Goal: Task Accomplishment & Management: Use online tool/utility

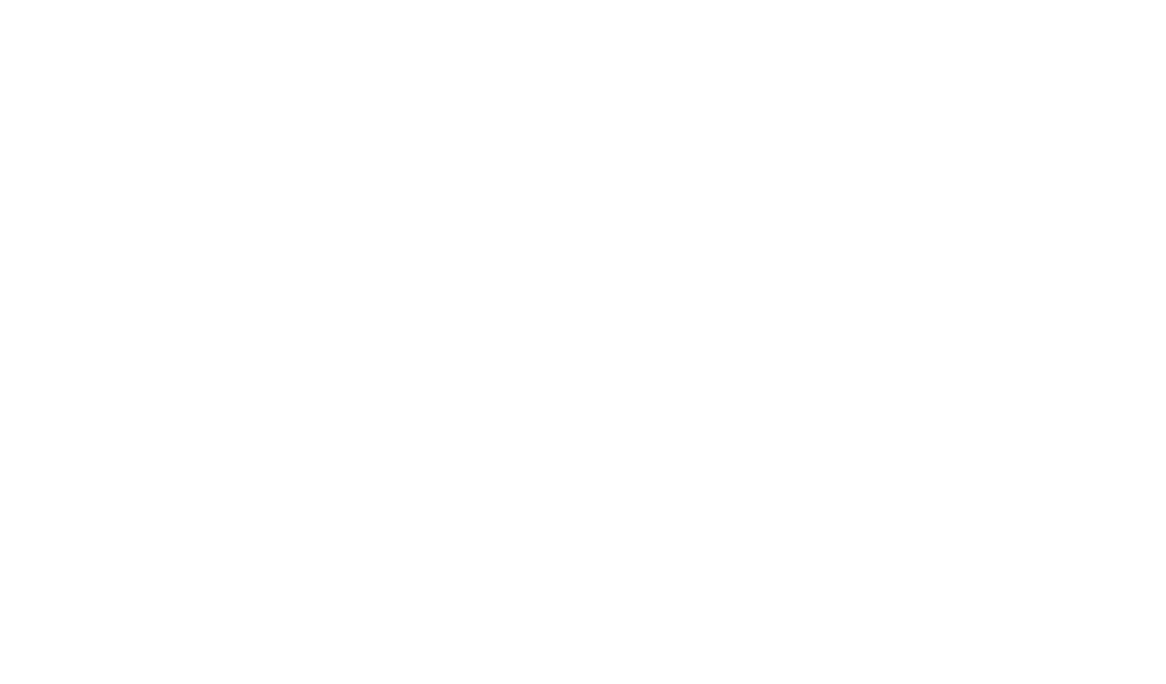
click at [810, 183] on div at bounding box center [583, 342] width 1166 height 684
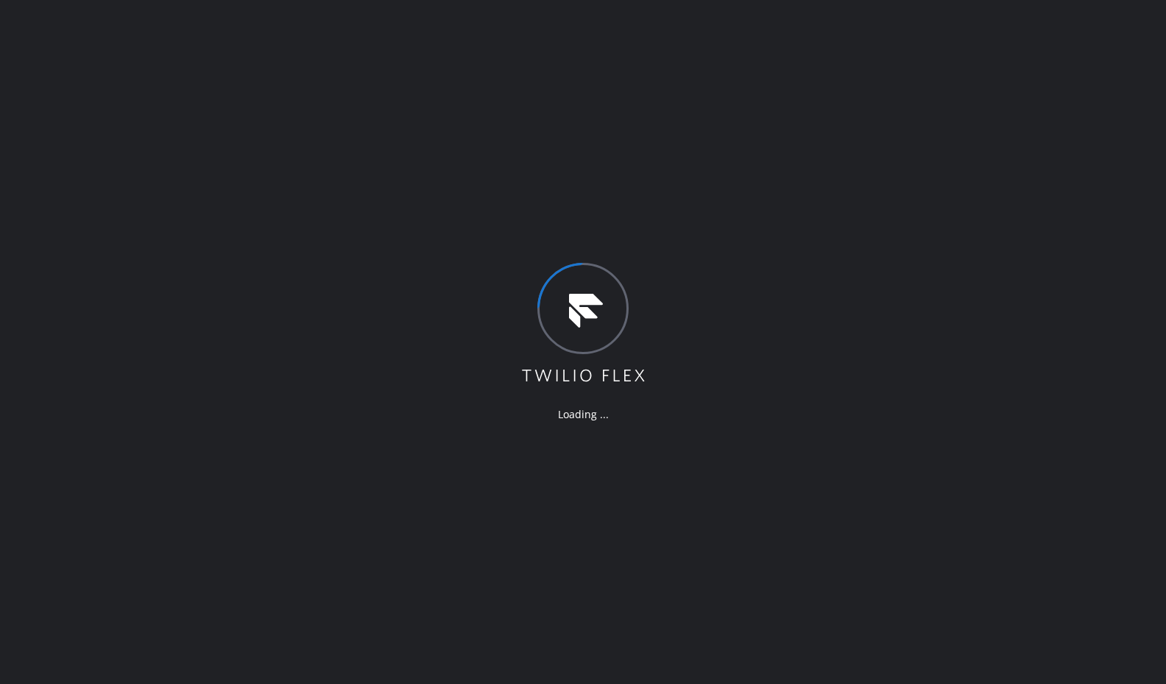
click at [810, 183] on div "Loading ..." at bounding box center [583, 342] width 1166 height 684
click at [250, 71] on div "Loading ..." at bounding box center [583, 342] width 1166 height 684
click at [237, 108] on div "Loading ..." at bounding box center [583, 342] width 1166 height 684
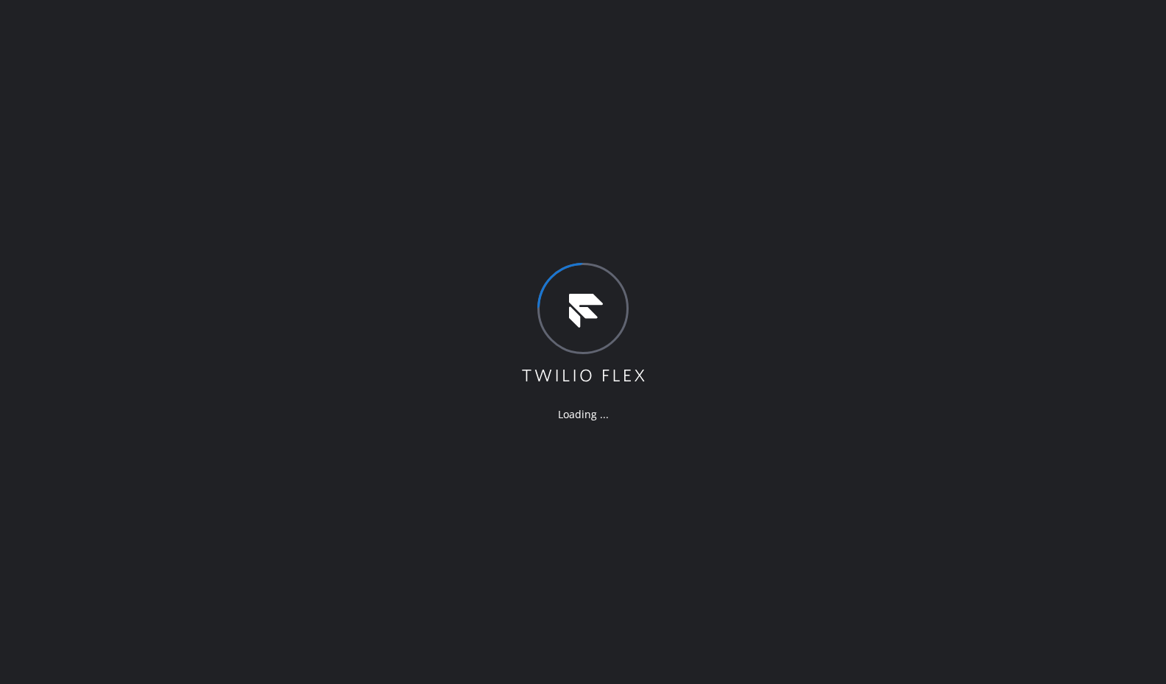
click at [237, 108] on div "Loading ..." at bounding box center [583, 342] width 1166 height 684
click at [349, 36] on div "Loading ..." at bounding box center [583, 342] width 1166 height 684
click at [354, 77] on div "Loading ..." at bounding box center [583, 342] width 1166 height 684
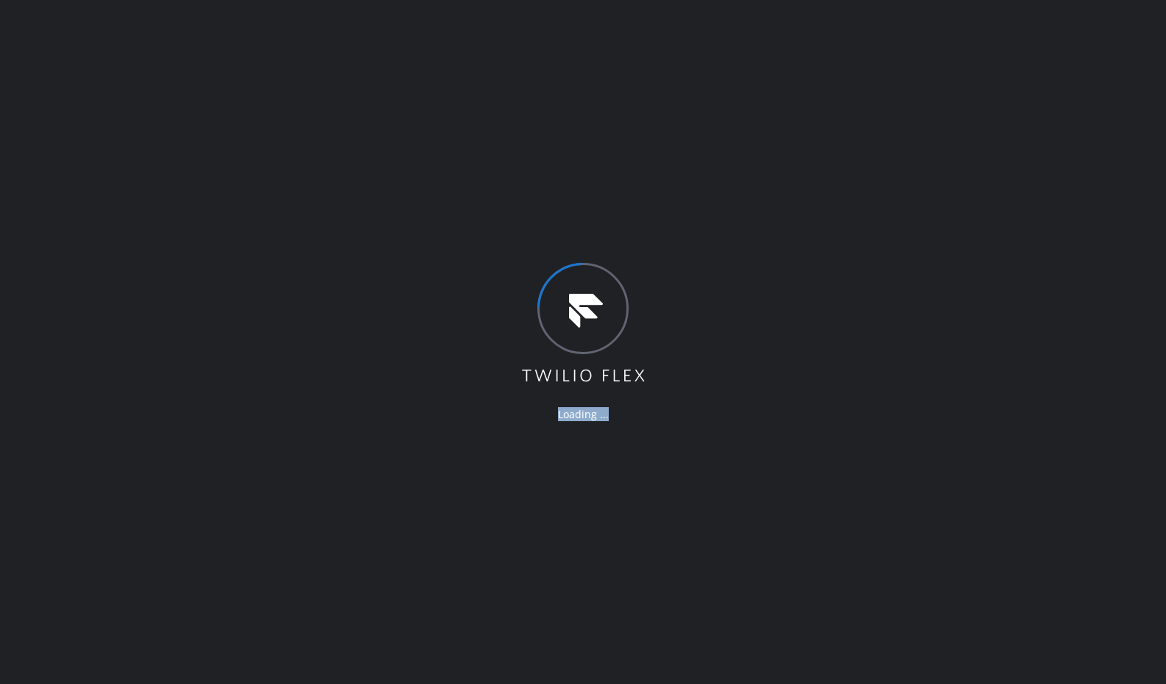
click at [354, 77] on div "Loading ..." at bounding box center [583, 342] width 1166 height 684
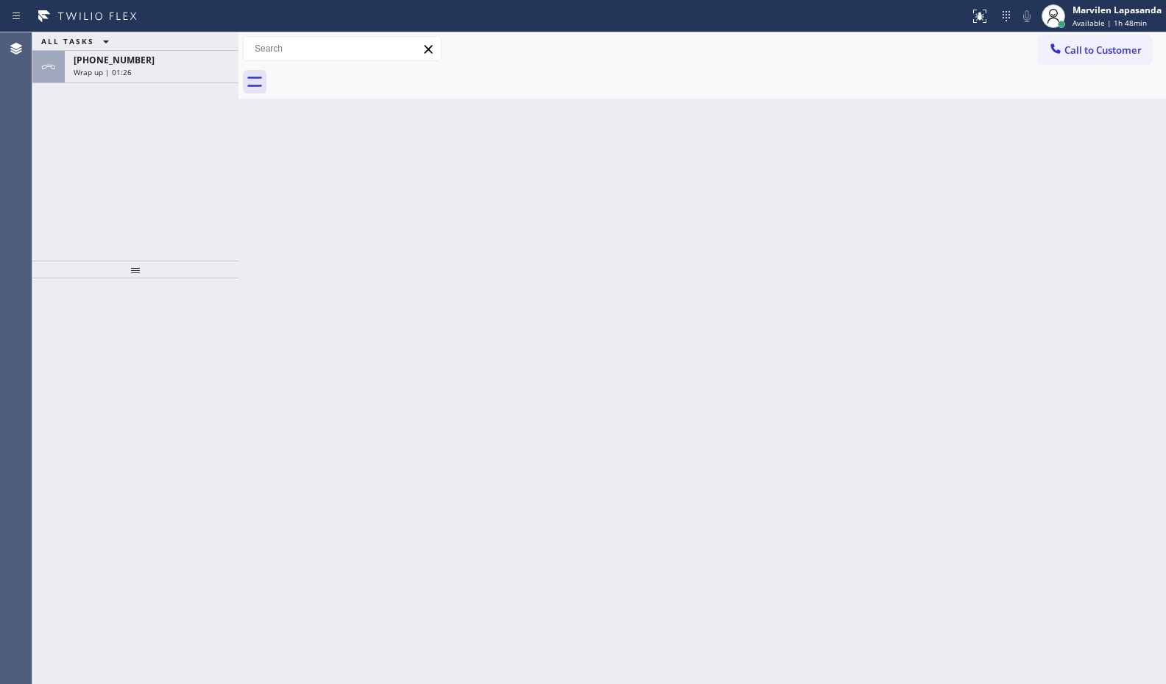
click at [354, 77] on div at bounding box center [718, 82] width 895 height 33
click at [133, 62] on span "+16463025721" at bounding box center [114, 60] width 81 height 13
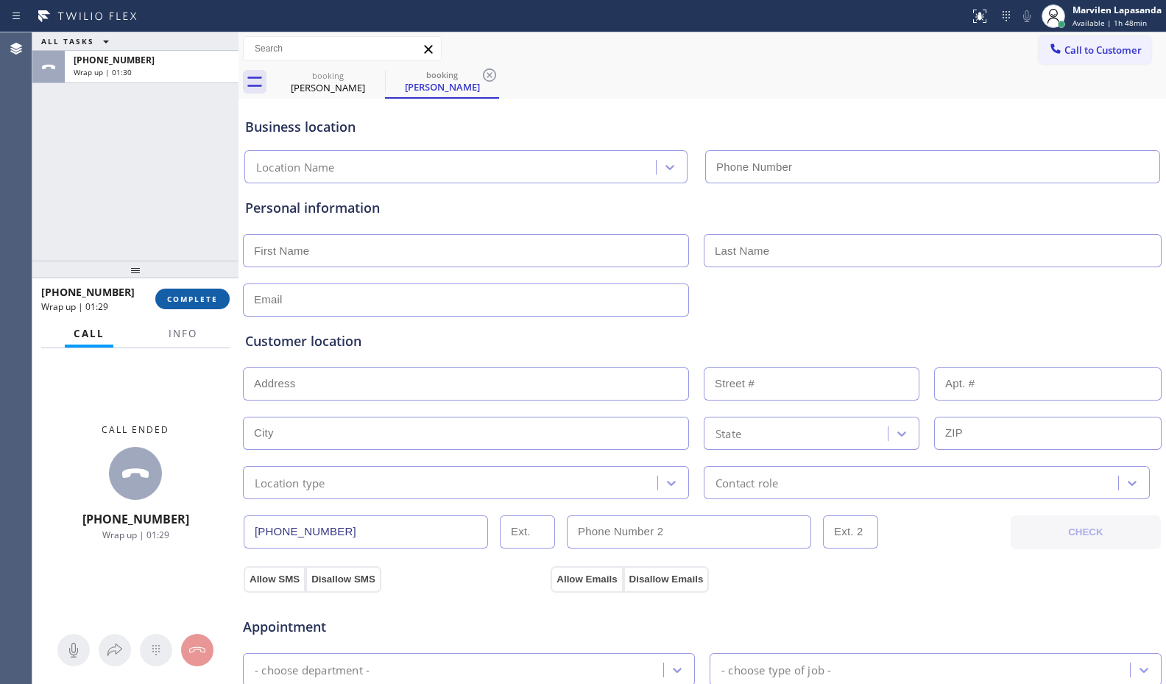
click at [213, 294] on span "COMPLETE" at bounding box center [192, 299] width 51 height 10
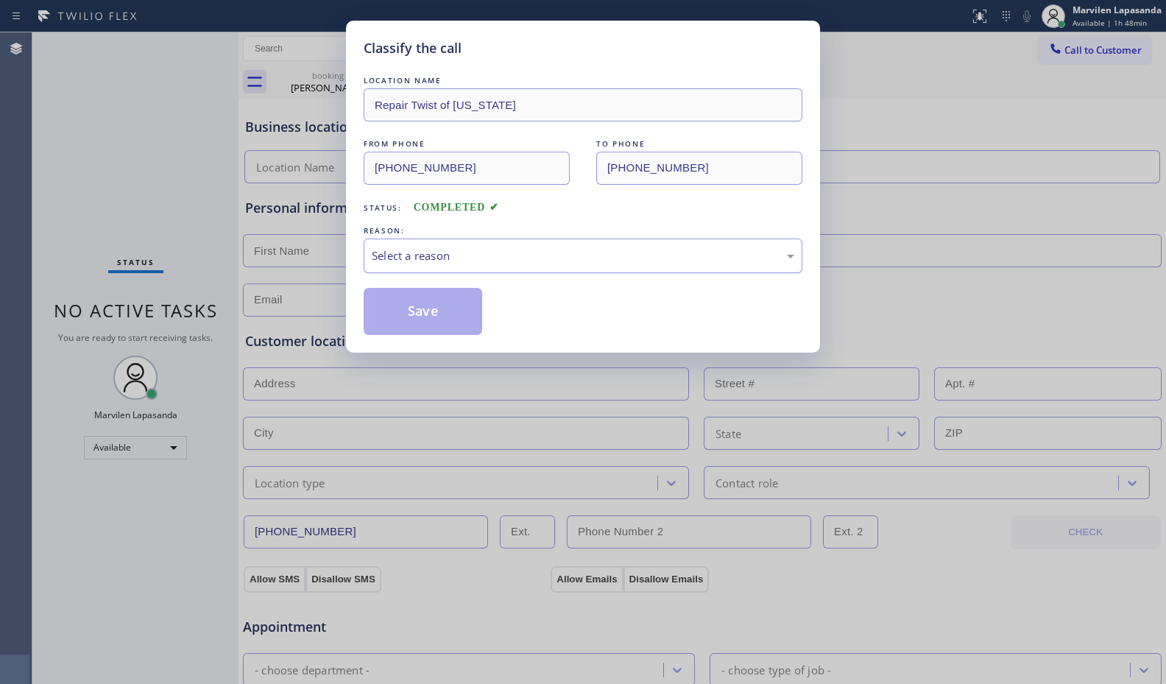
drag, startPoint x: 374, startPoint y: 255, endPoint x: 384, endPoint y: 268, distance: 16.8
click at [377, 258] on div "Select a reason" at bounding box center [583, 255] width 422 height 17
click at [397, 303] on button "Save" at bounding box center [423, 311] width 118 height 47
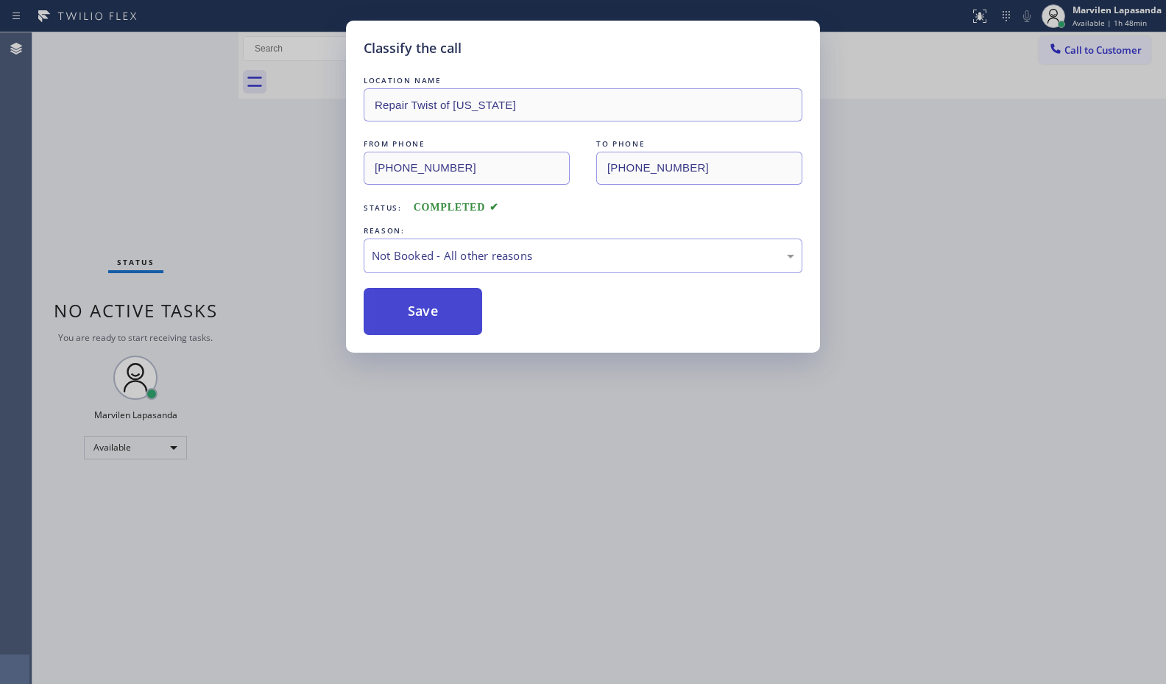
click at [397, 303] on button "Save" at bounding box center [423, 311] width 118 height 47
click at [238, 199] on div "Classify the call LOCATION NAME Repair Twist of New York FROM PHONE (646) 302-5…" at bounding box center [598, 357] width 1133 height 651
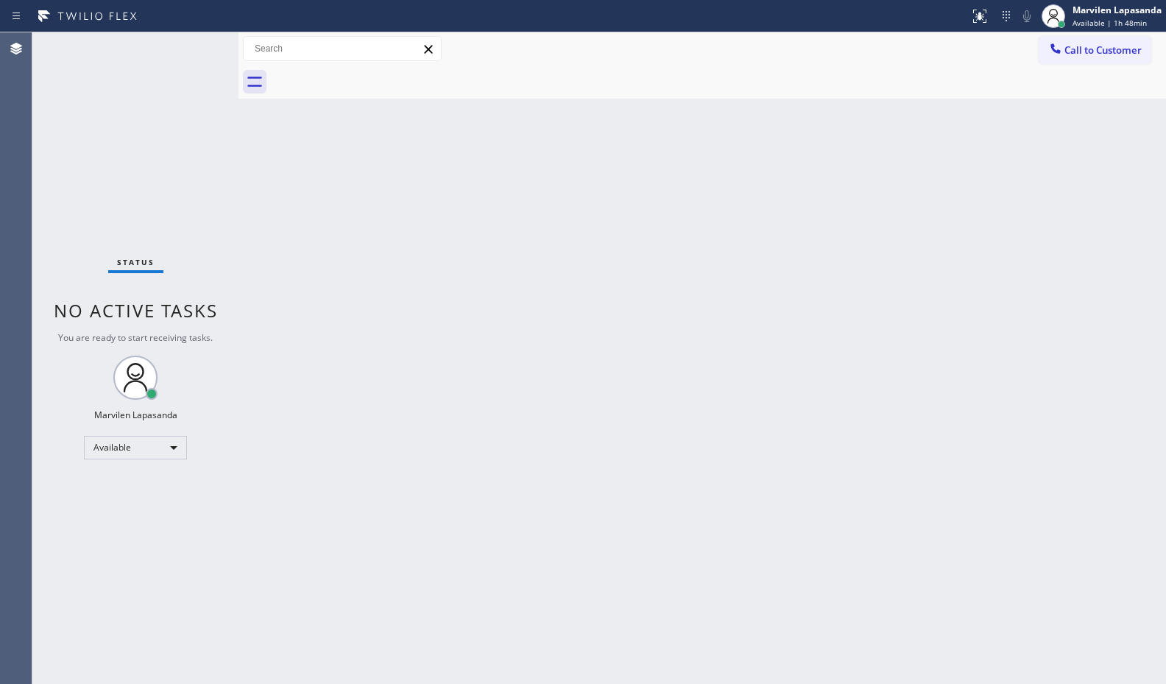
click at [524, 46] on div "Call to Customer Outbound call Location Search location Your caller id phone nu…" at bounding box center [701, 49] width 927 height 26
click at [521, 141] on div "Back to Dashboard Change Sender ID Customers Technicians Select a contact Outbo…" at bounding box center [701, 357] width 927 height 651
click at [598, 222] on div "Back to Dashboard Change Sender ID Customers Technicians Select a contact Outbo…" at bounding box center [701, 357] width 927 height 651
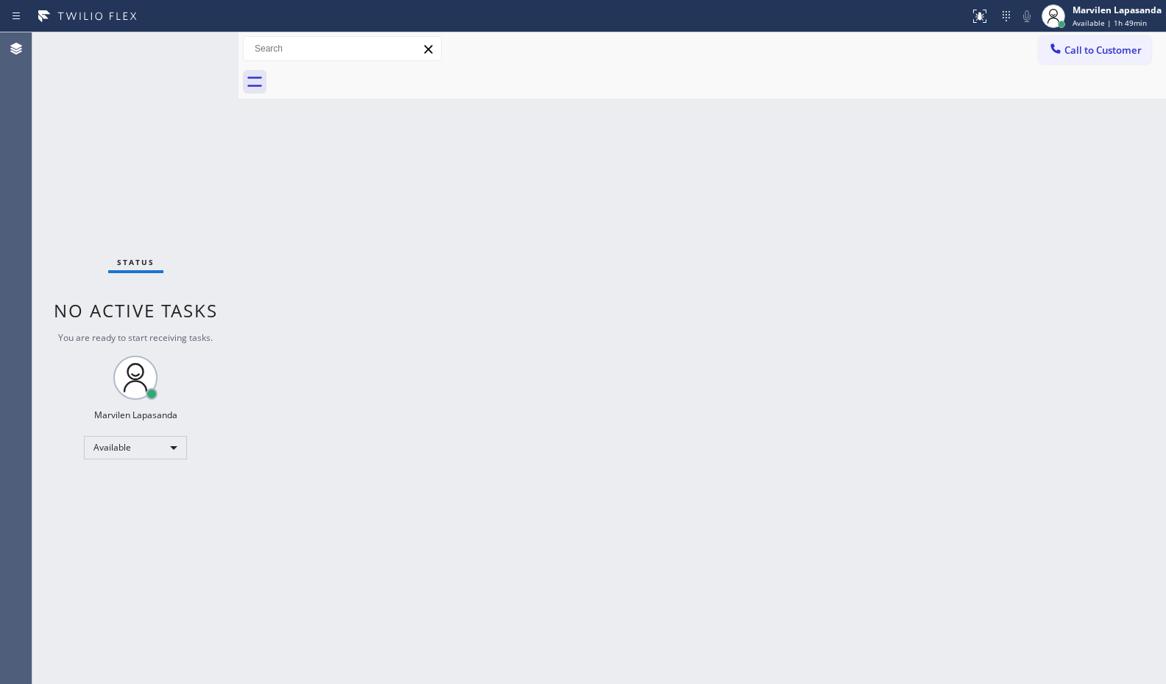
click at [598, 222] on div "Back to Dashboard Change Sender ID Customers Technicians Select a contact Outbo…" at bounding box center [701, 357] width 927 height 651
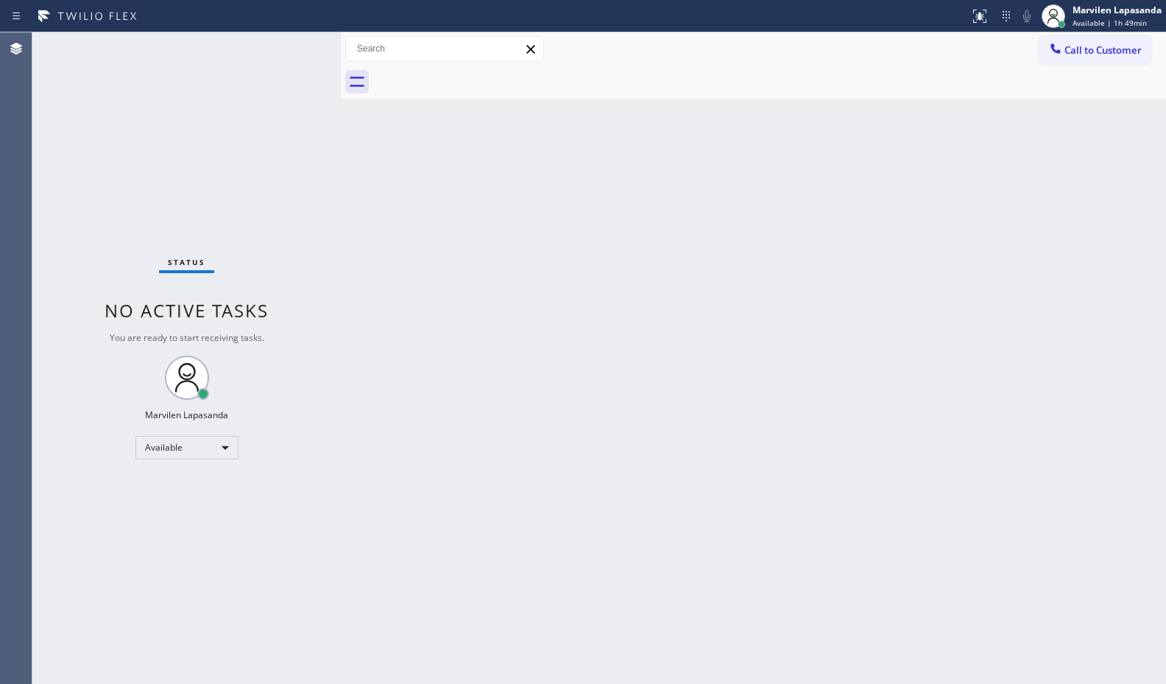
drag, startPoint x: 237, startPoint y: 55, endPoint x: 339, endPoint y: 66, distance: 102.8
click at [341, 66] on div at bounding box center [341, 357] width 0 height 651
click at [563, 196] on div "Back to Dashboard Change Sender ID Customers Technicians Select a contact Outbo…" at bounding box center [753, 357] width 825 height 651
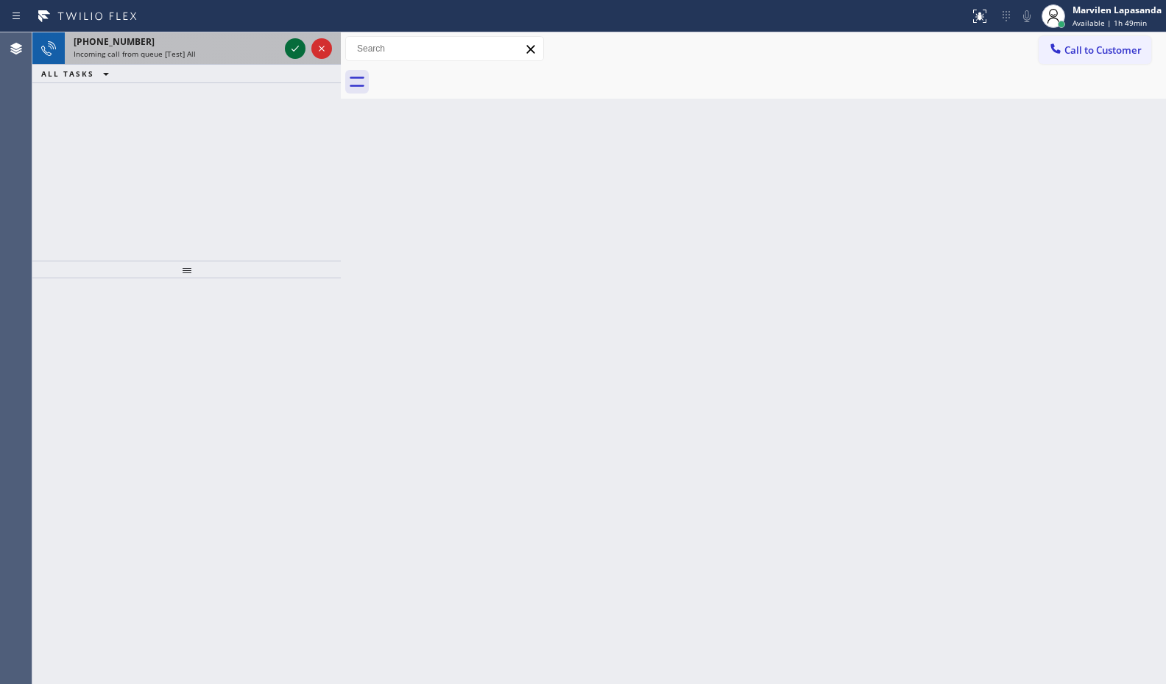
click at [291, 52] on icon at bounding box center [295, 49] width 18 height 18
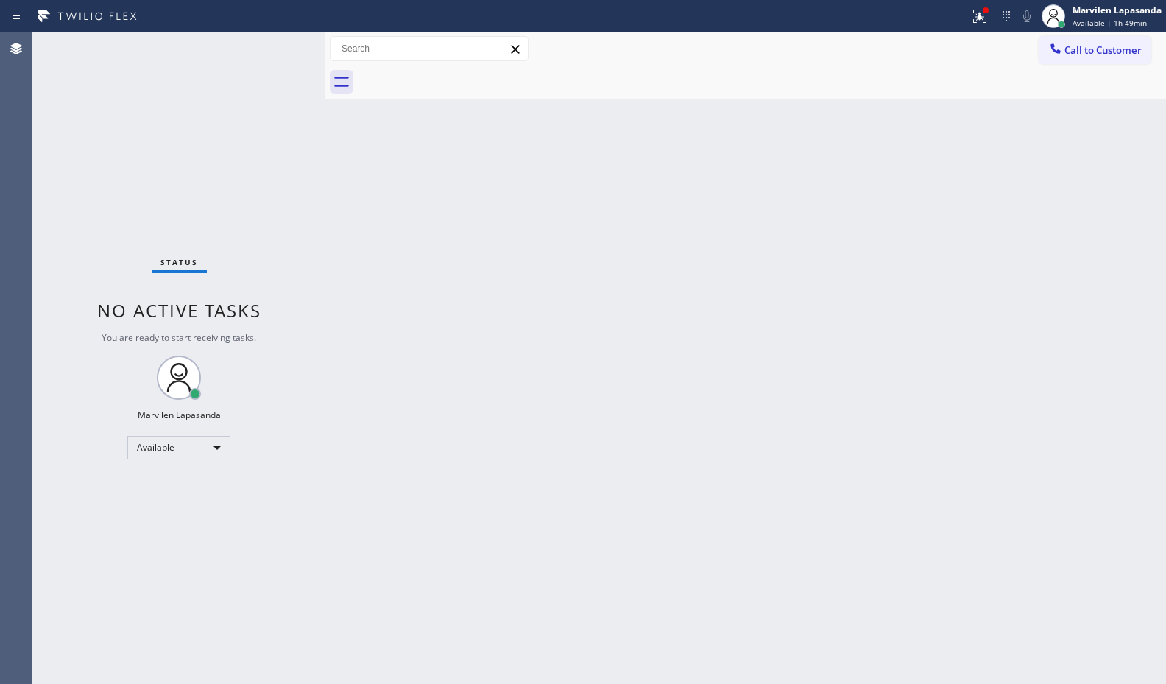
drag, startPoint x: 339, startPoint y: 56, endPoint x: 324, endPoint y: 56, distance: 15.5
click at [325, 56] on div at bounding box center [325, 357] width 0 height 651
click at [591, 123] on div "Back to Dashboard Change Sender ID Customers Technicians Select a contact Outbo…" at bounding box center [745, 357] width 841 height 651
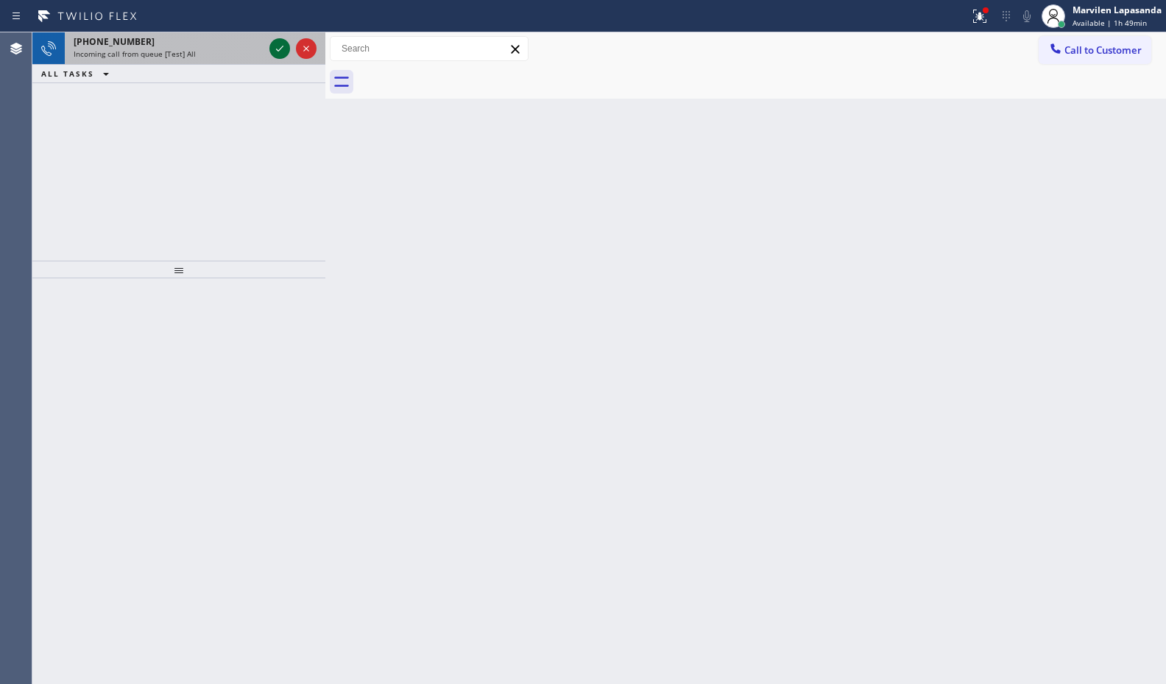
drag, startPoint x: 1120, startPoint y: 0, endPoint x: 277, endPoint y: 43, distance: 843.9
click at [277, 43] on icon at bounding box center [280, 49] width 18 height 18
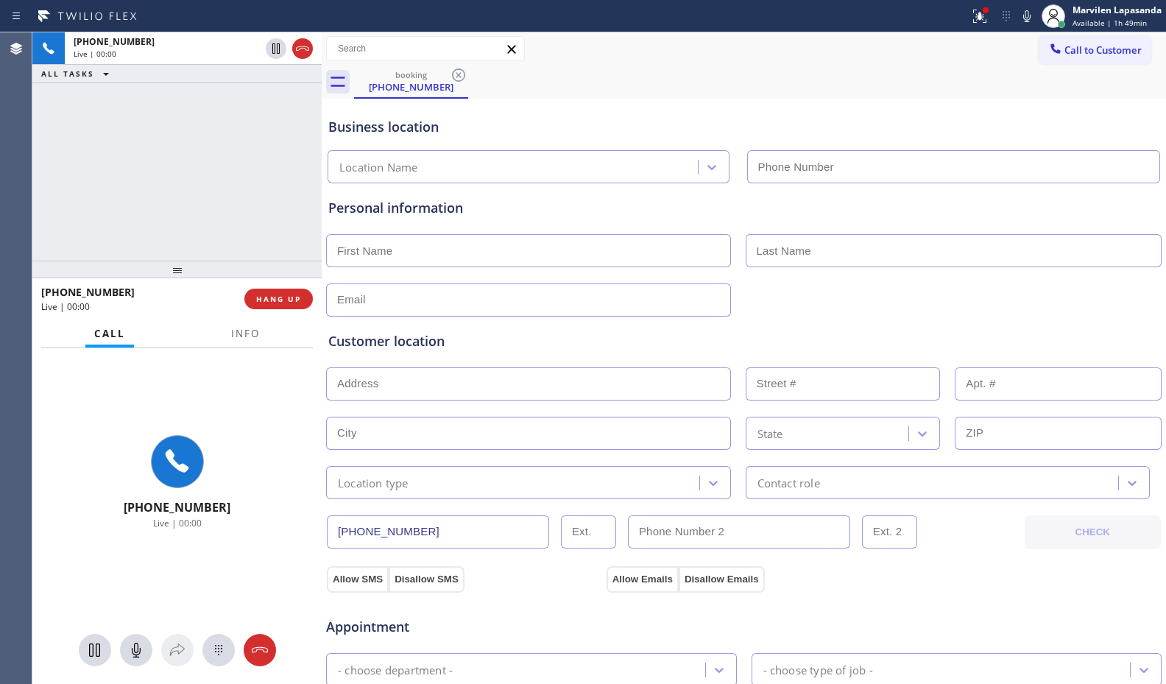
click at [322, 60] on div at bounding box center [322, 357] width 0 height 651
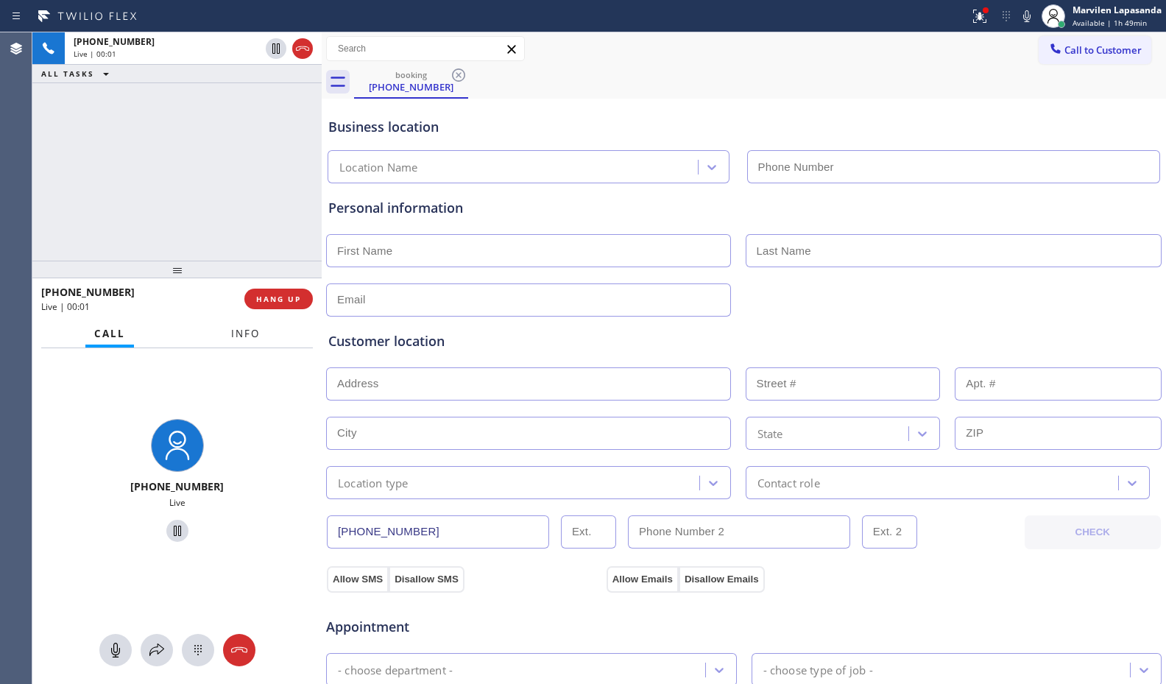
click at [247, 342] on button "Info" at bounding box center [245, 333] width 46 height 29
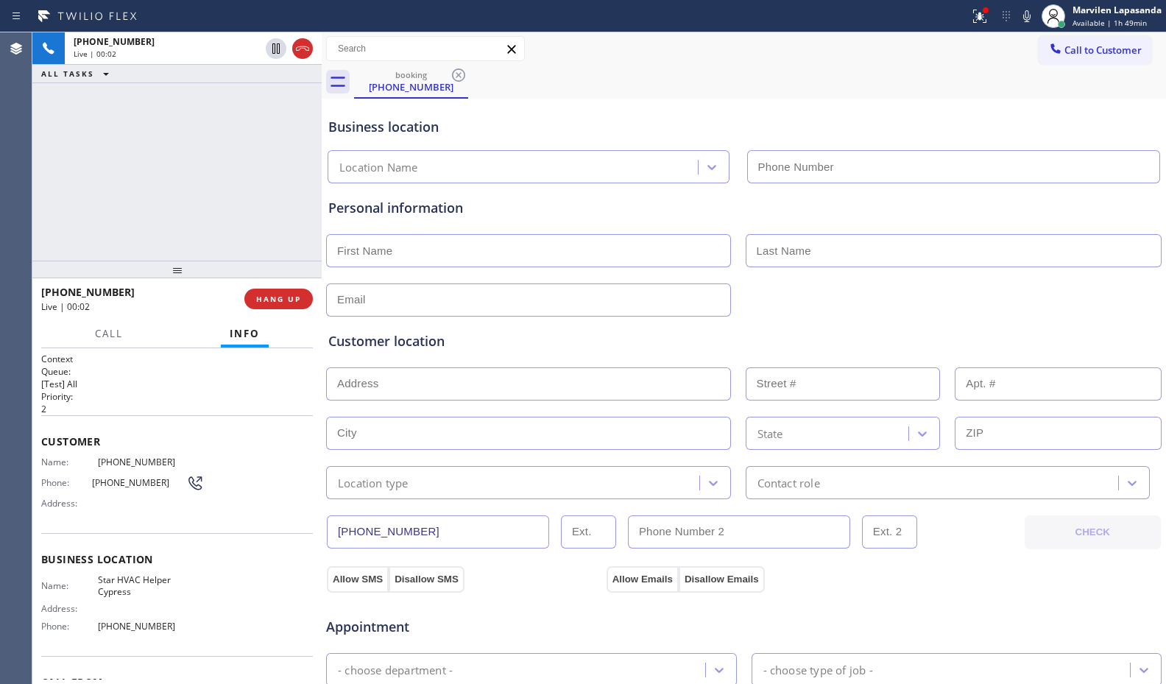
click at [163, 539] on div "Business location Name: Star HVAC Helper Cypress Address: Phone: (714) 786-1485" at bounding box center [177, 594] width 272 height 123
click at [151, 573] on div "Business location Name: Star HVAC Helper Cypress Address: Phone: (714) 786-1485" at bounding box center [177, 594] width 272 height 123
click at [146, 585] on span "Star HVAC Helper Cypress" at bounding box center [151, 585] width 106 height 23
click at [146, 598] on div "Name: Star HVAC Helper Cypress Address: Phone: (714) 786-1485" at bounding box center [122, 605] width 163 height 63
click at [143, 601] on div "Name: Star HVAC Helper Cypress Address: Phone: (714) 786-1485" at bounding box center [122, 605] width 163 height 63
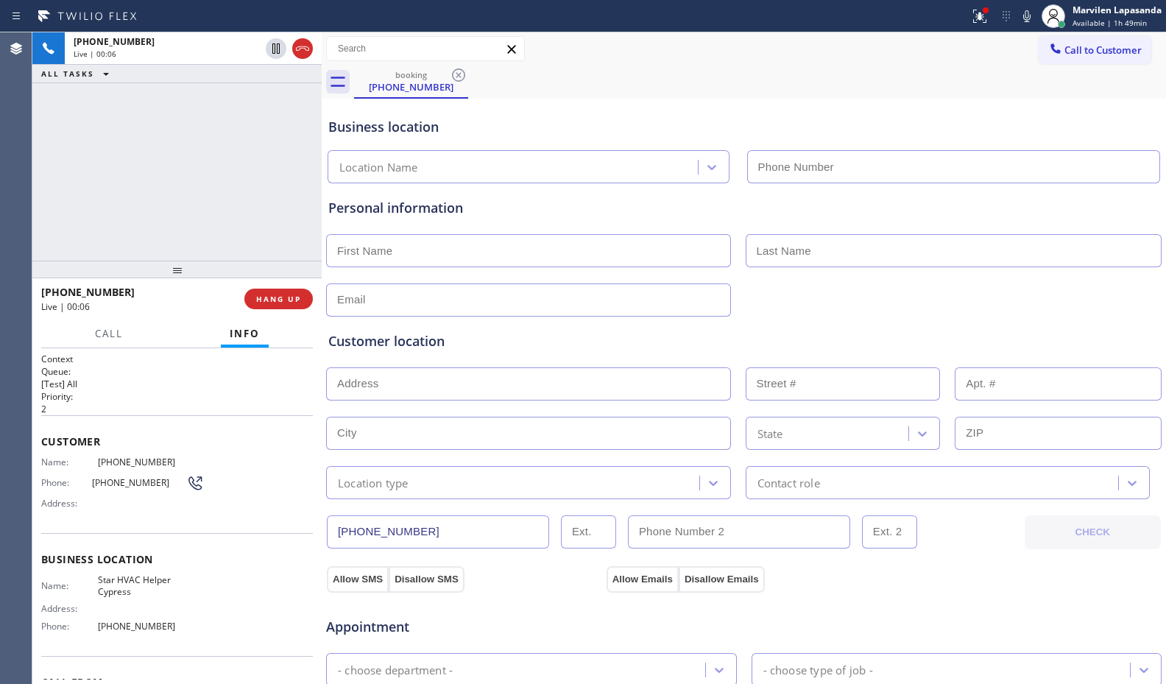
click at [565, 43] on div "Call to Customer Outbound call Location Search location Your caller id phone nu…" at bounding box center [744, 49] width 844 height 26
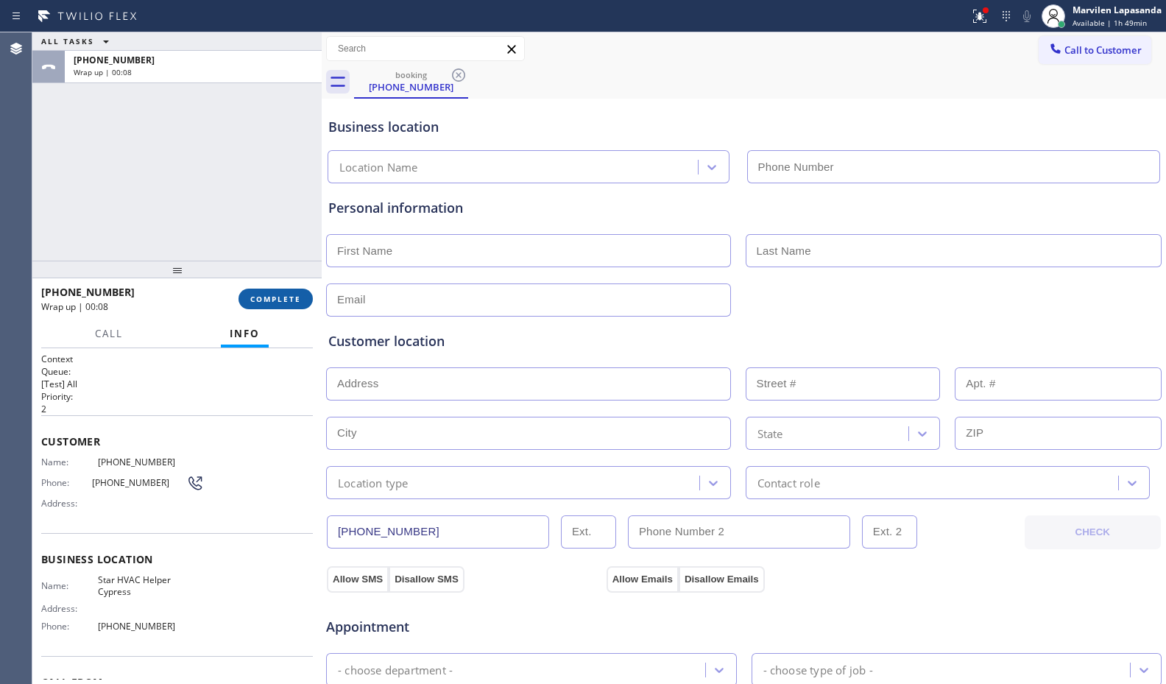
click at [274, 299] on span "COMPLETE" at bounding box center [275, 299] width 51 height 10
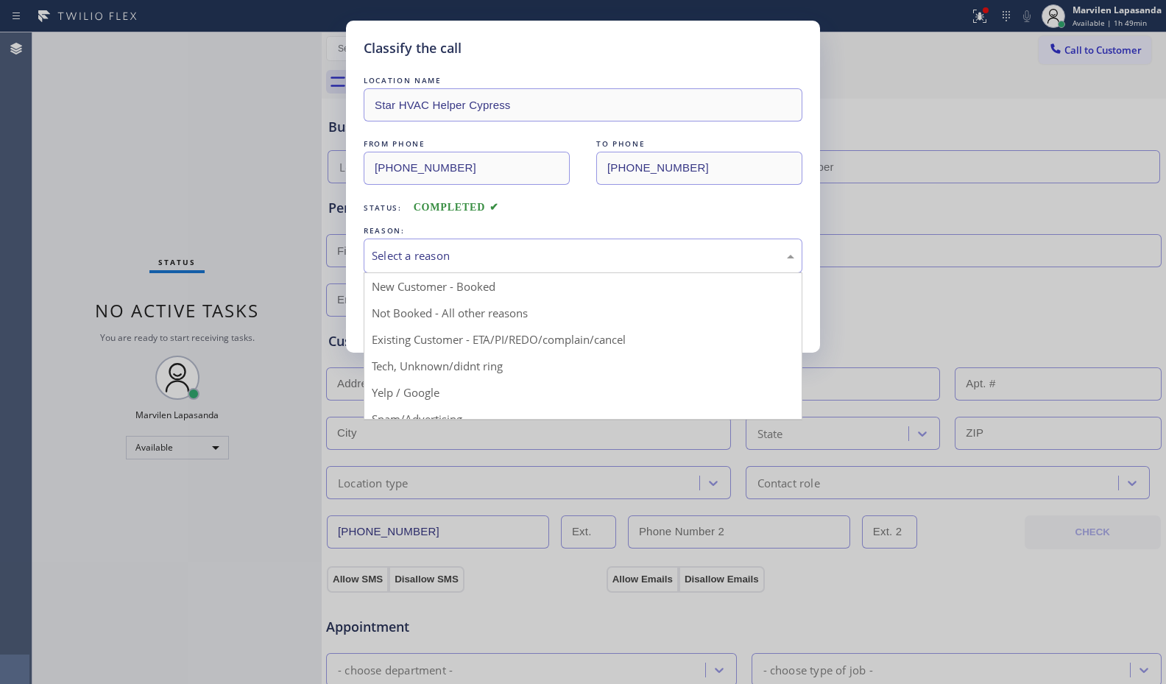
click at [414, 260] on div "Select a reason" at bounding box center [583, 255] width 422 height 17
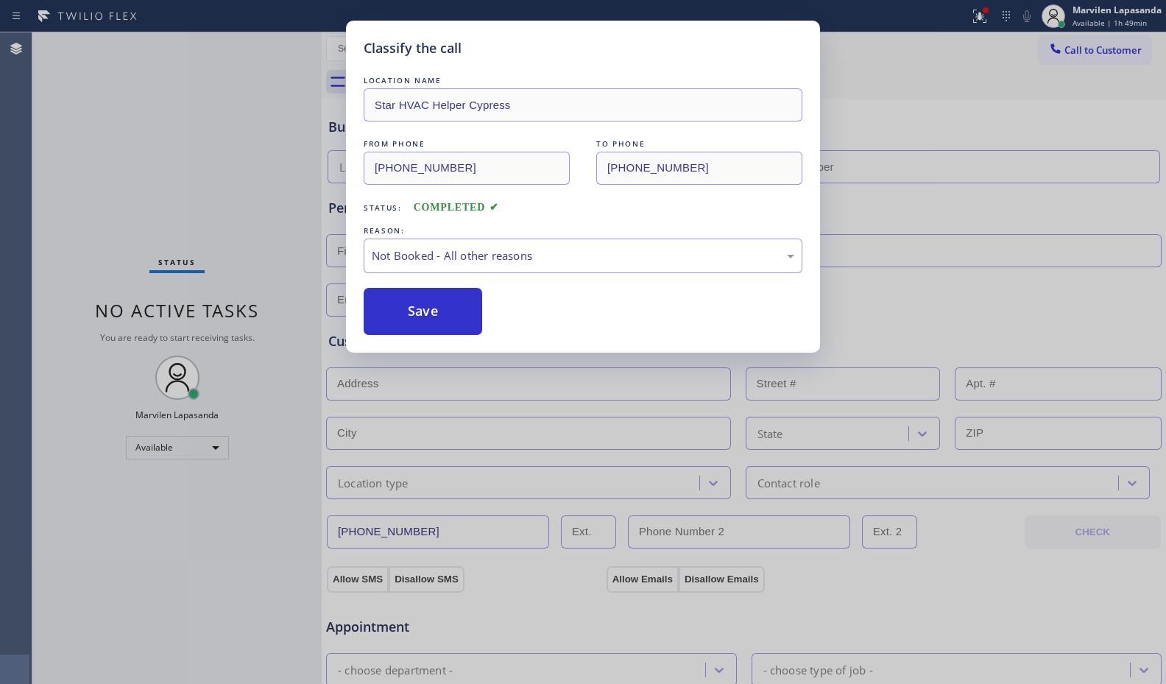
click at [413, 307] on button "Save" at bounding box center [423, 311] width 118 height 47
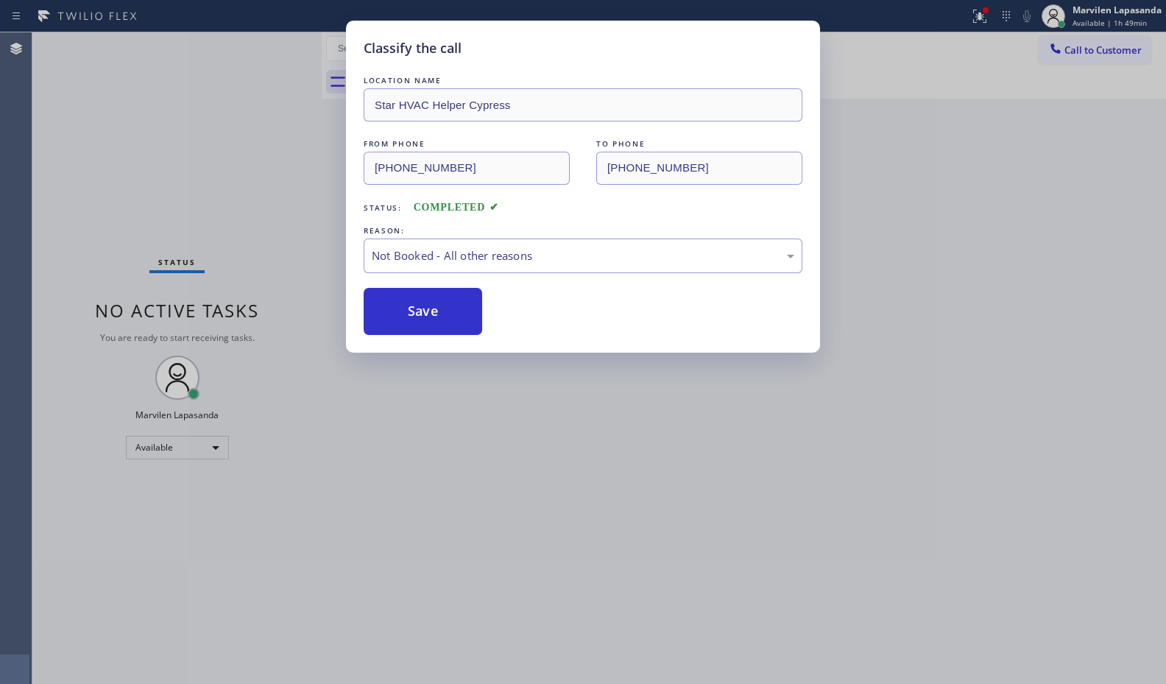
click at [413, 307] on button "Save" at bounding box center [423, 311] width 118 height 47
click at [981, 230] on div "Classify the call LOCATION NAME Star HVAC Helper Cypress FROM PHONE (714) 231-9…" at bounding box center [583, 342] width 1166 height 684
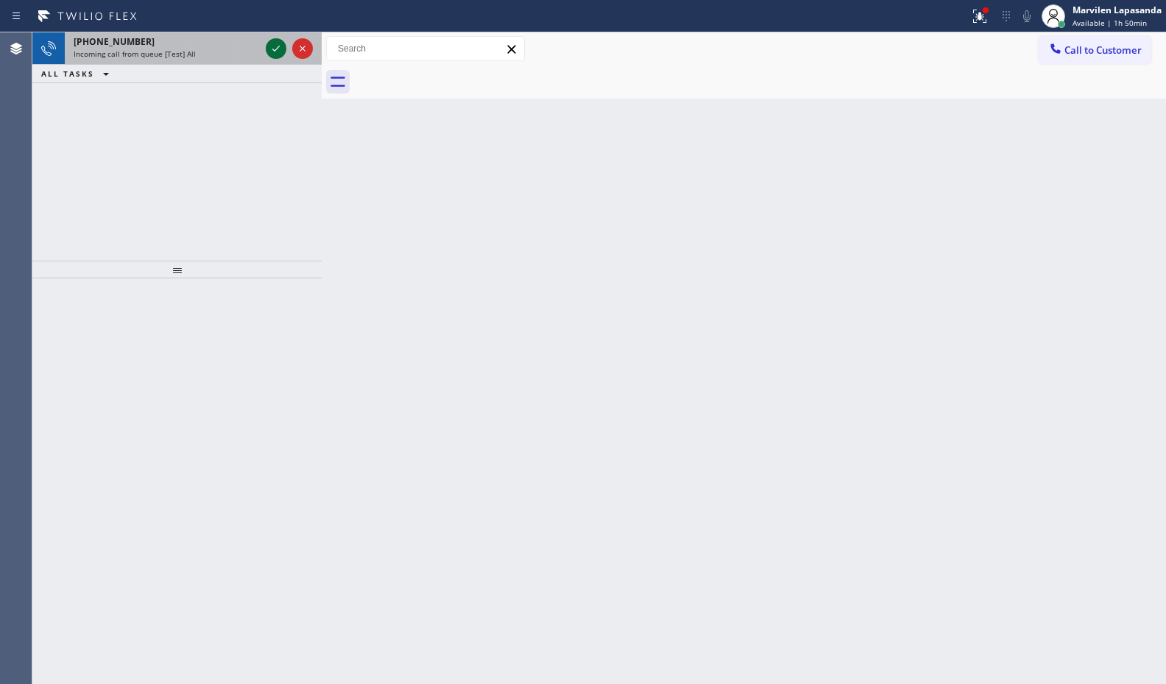
click at [279, 44] on icon at bounding box center [276, 49] width 18 height 18
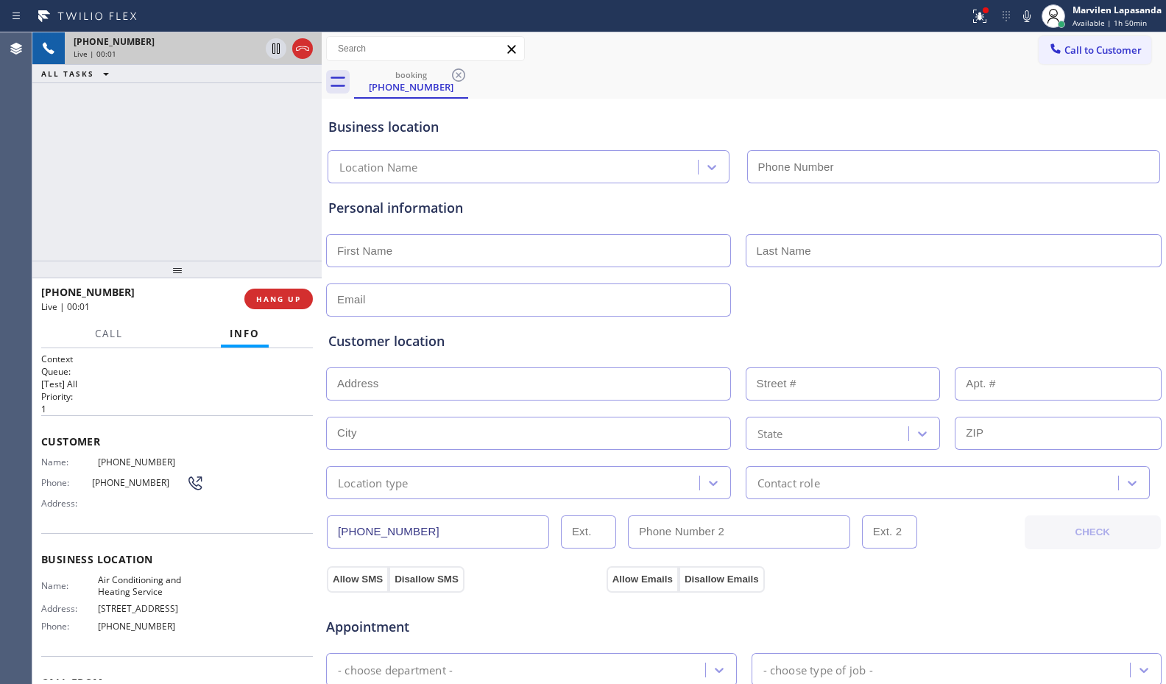
click at [120, 531] on div "Customer Name: (818) 270-8246 Phone: (818) 270-8246 Address:" at bounding box center [177, 474] width 272 height 118
click at [43, 506] on span "Address:" at bounding box center [69, 503] width 57 height 11
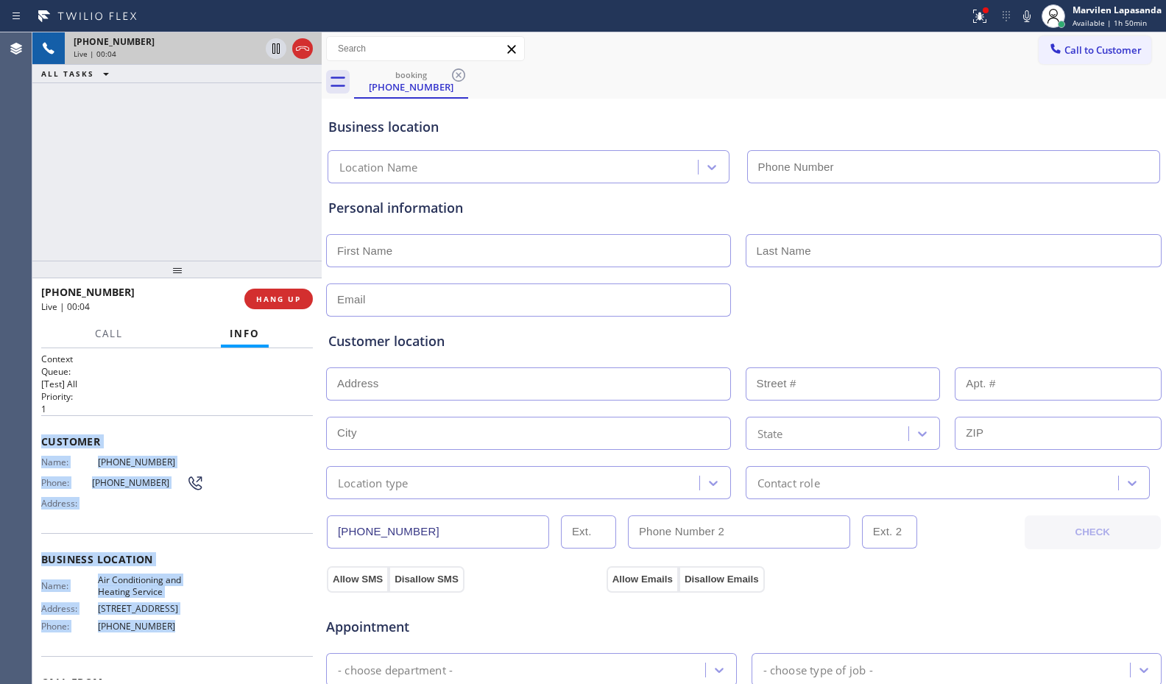
drag, startPoint x: 41, startPoint y: 434, endPoint x: 222, endPoint y: 642, distance: 275.4
click at [222, 642] on div "Context Queue: [Test] All Priority: 1 Customer Name: (818) 270-8246 Phone: (818…" at bounding box center [177, 560] width 272 height 414
copy div "Customer Name: (818) 270-8246 Phone: (818) 270-8246 Address: Business location …"
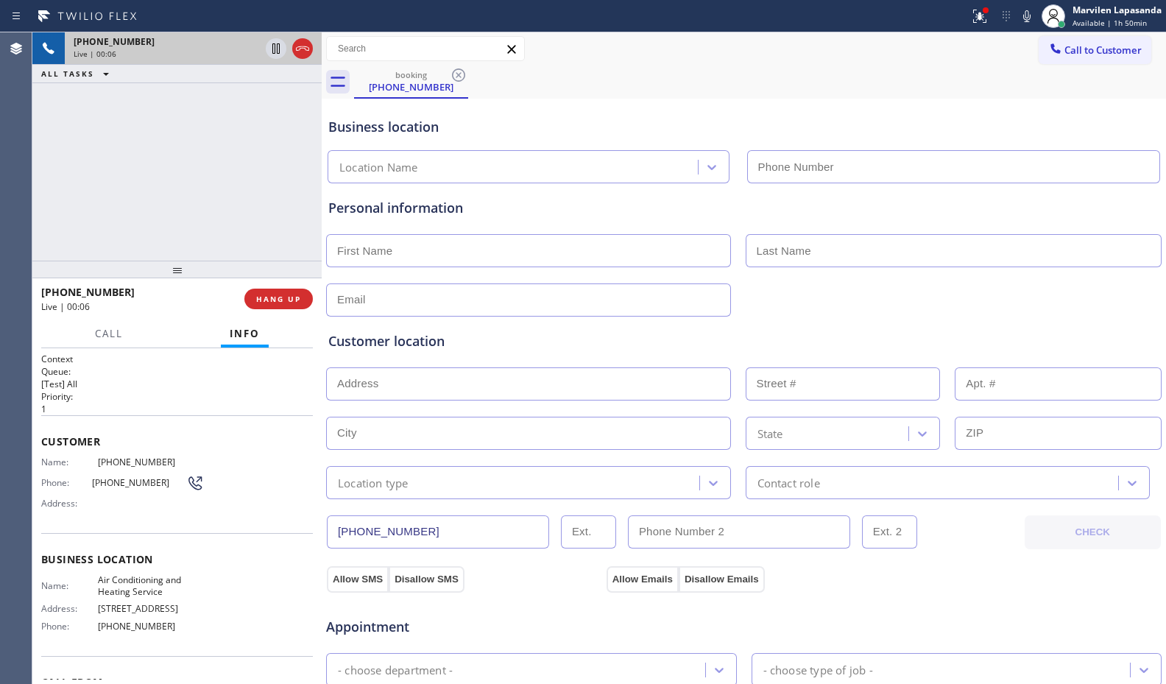
click at [481, 128] on div "Business location" at bounding box center [743, 127] width 831 height 20
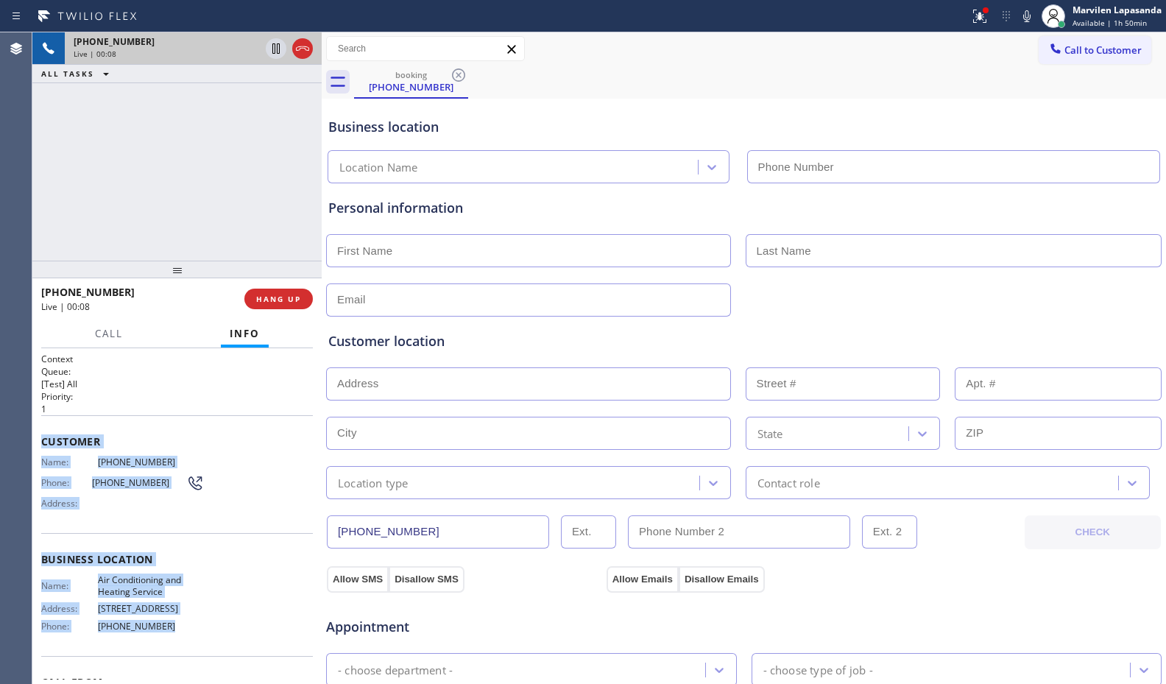
drag, startPoint x: 43, startPoint y: 440, endPoint x: 194, endPoint y: 632, distance: 243.7
click at [190, 637] on div "Context Queue: [Test] All Priority: 1 Customer Name: (818) 270-8246 Phone: (818…" at bounding box center [177, 560] width 272 height 414
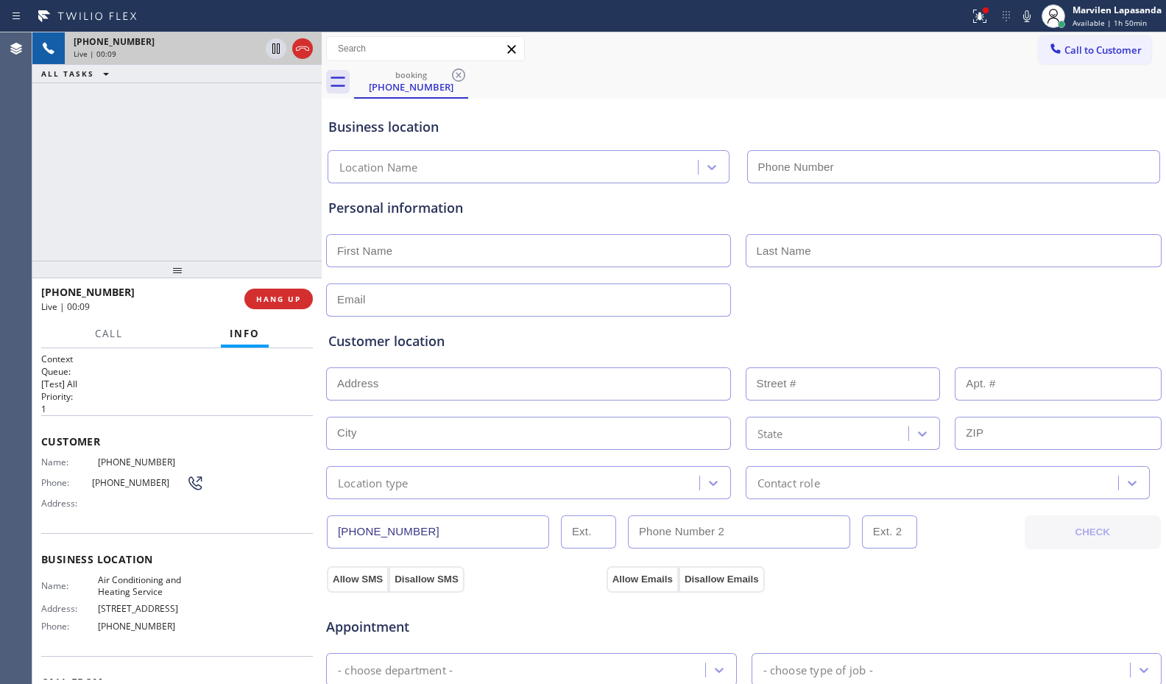
click at [276, 266] on div at bounding box center [176, 270] width 289 height 18
click at [277, 300] on span "HANG UP" at bounding box center [278, 299] width 45 height 10
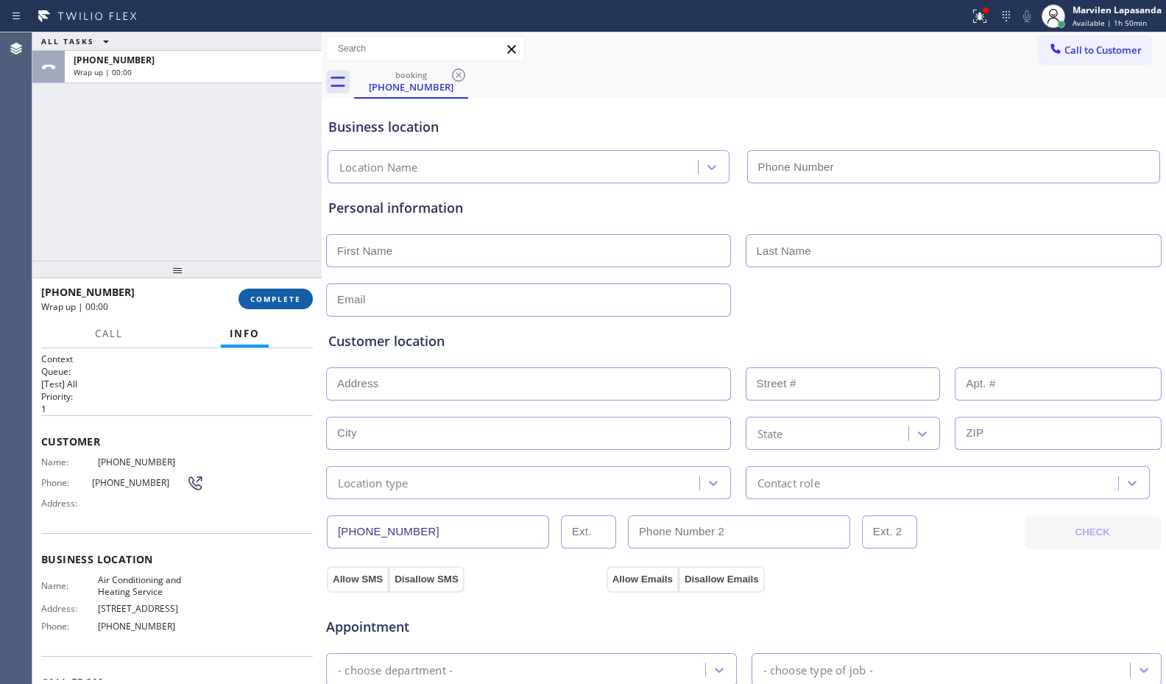
click at [277, 300] on span "COMPLETE" at bounding box center [275, 299] width 51 height 10
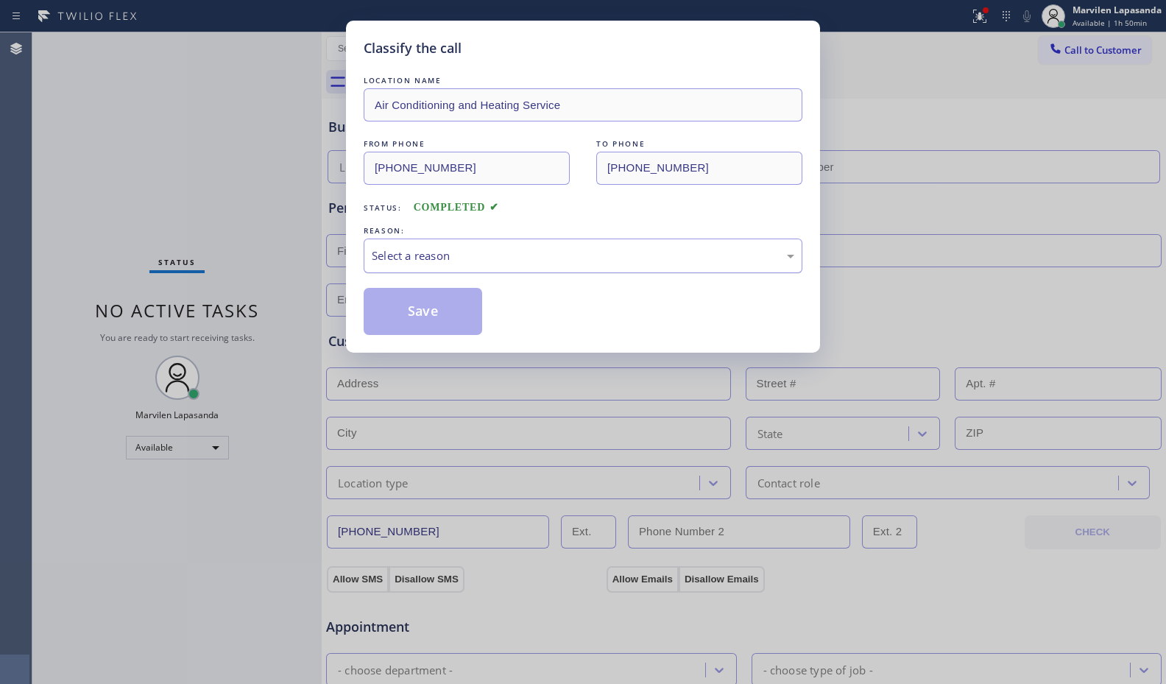
click at [398, 255] on div "Select a reason" at bounding box center [583, 255] width 422 height 17
click at [412, 322] on button "Save" at bounding box center [423, 311] width 118 height 47
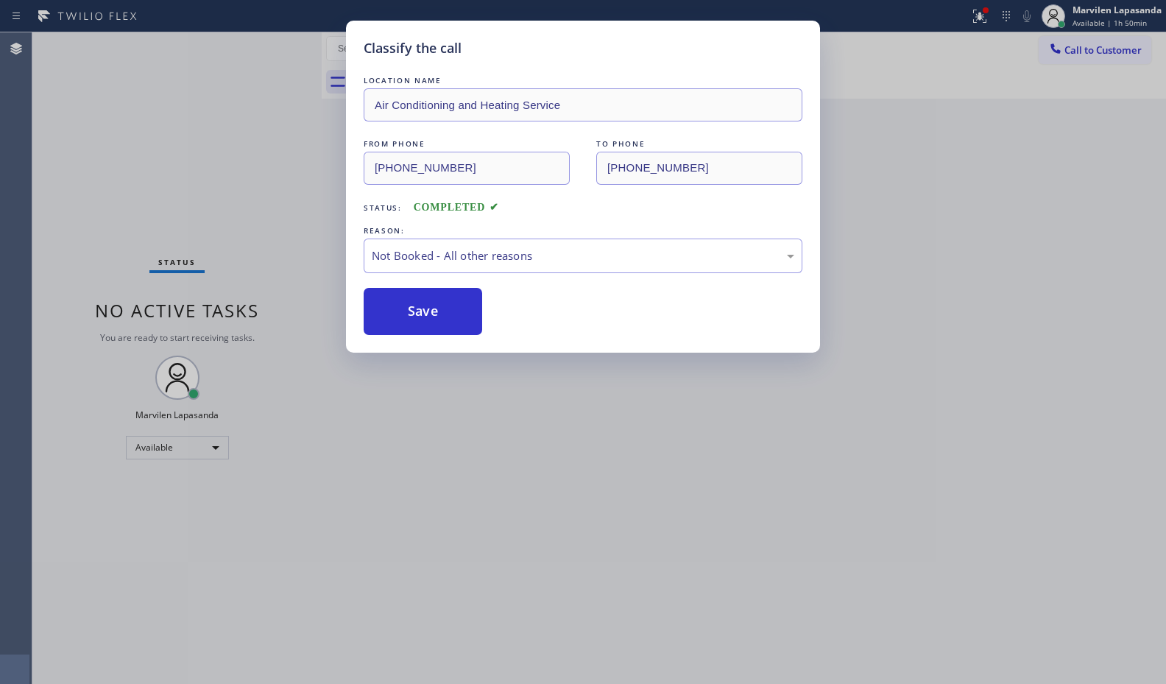
click at [412, 322] on button "Save" at bounding box center [423, 311] width 118 height 47
click at [183, 259] on div "Classify the call LOCATION NAME Repair Twist of New York FROM PHONE (646) 302-5…" at bounding box center [598, 357] width 1133 height 651
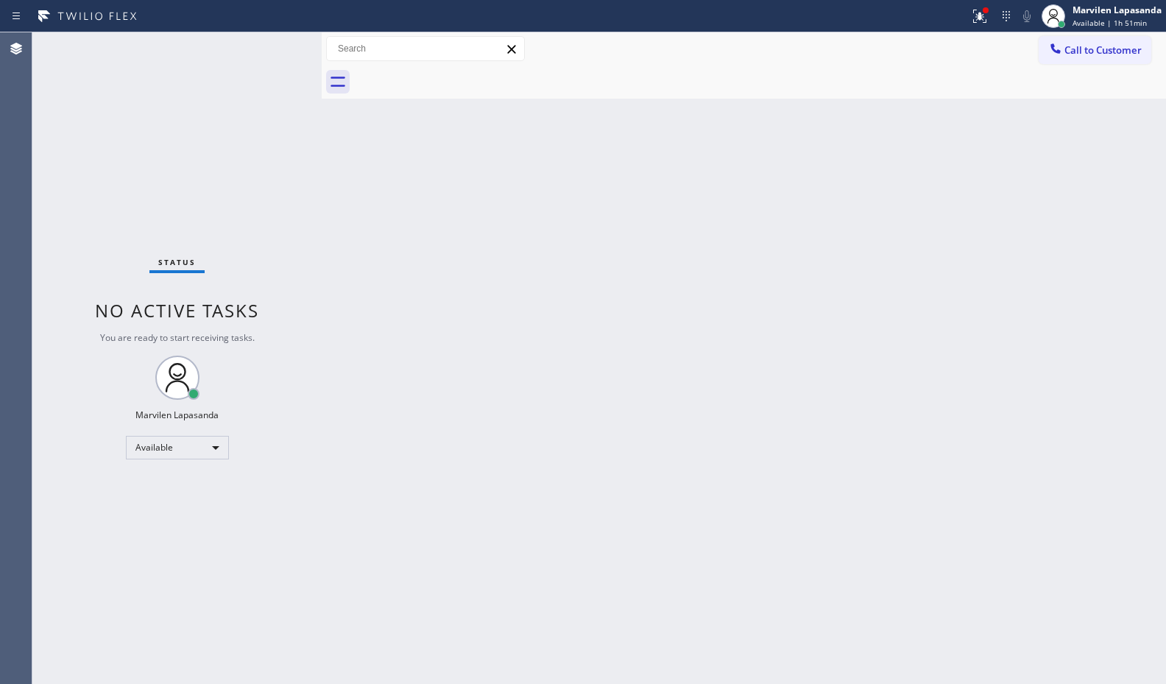
click at [442, 250] on div "Back to Dashboard Change Sender ID Customers Technicians Select a contact Outbo…" at bounding box center [744, 357] width 844 height 651
click at [979, 23] on icon at bounding box center [980, 16] width 18 height 18
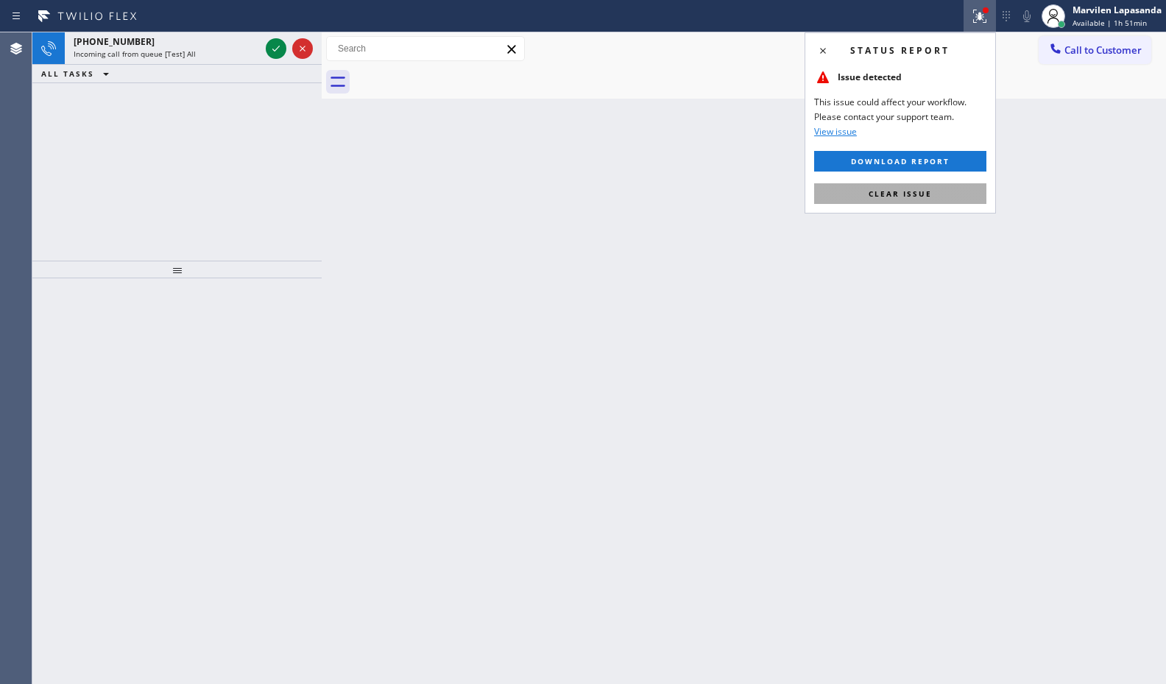
click at [921, 185] on button "Clear issue" at bounding box center [900, 193] width 172 height 21
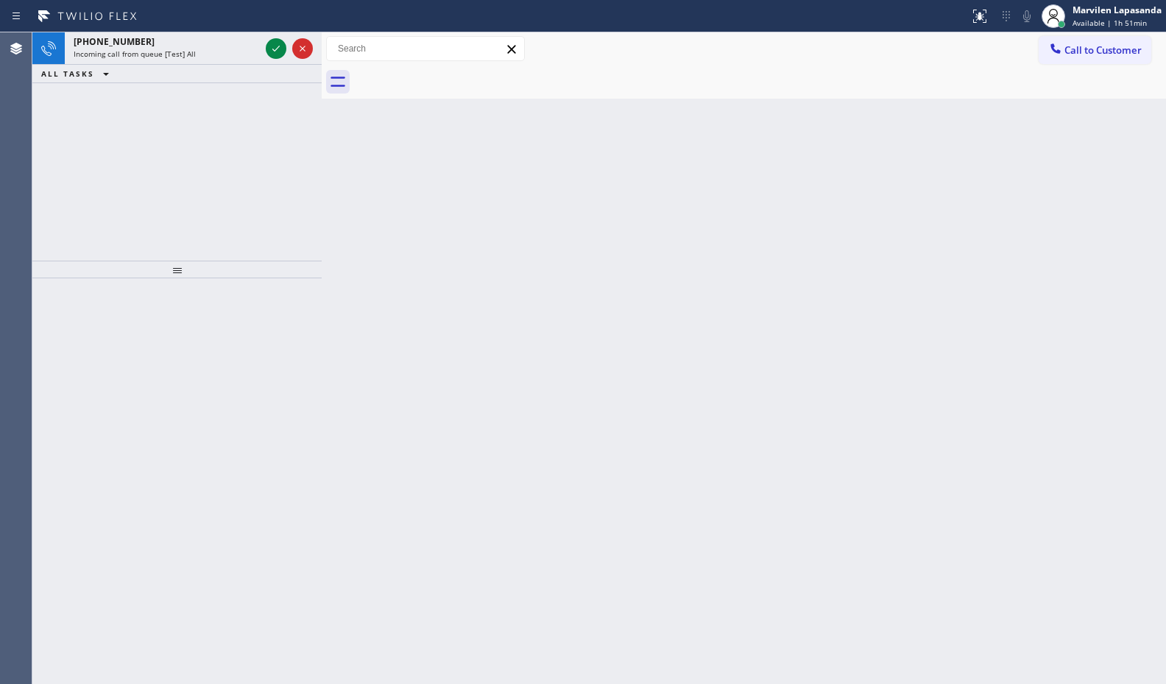
click at [921, 185] on div "Back to Dashboard Change Sender ID Customers Technicians Select a contact Outbo…" at bounding box center [744, 357] width 844 height 651
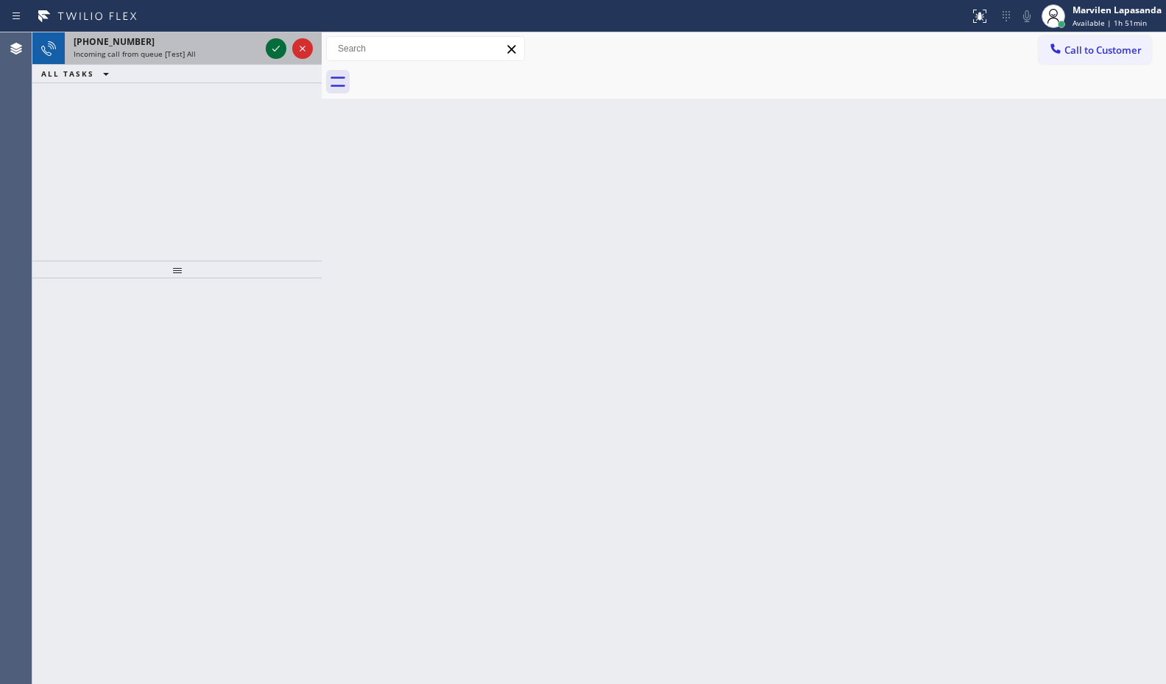
click at [277, 56] on icon at bounding box center [276, 49] width 18 height 18
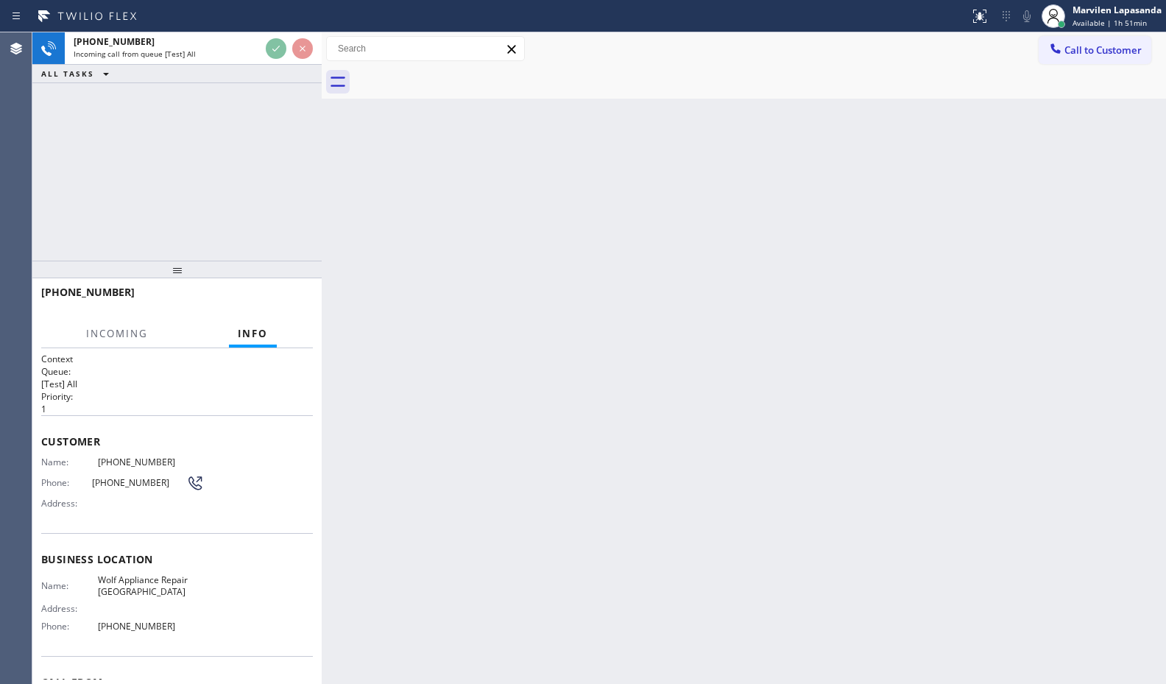
click at [552, 220] on div "Back to Dashboard Change Sender ID Customers Technicians Select a contact Outbo…" at bounding box center [744, 357] width 844 height 651
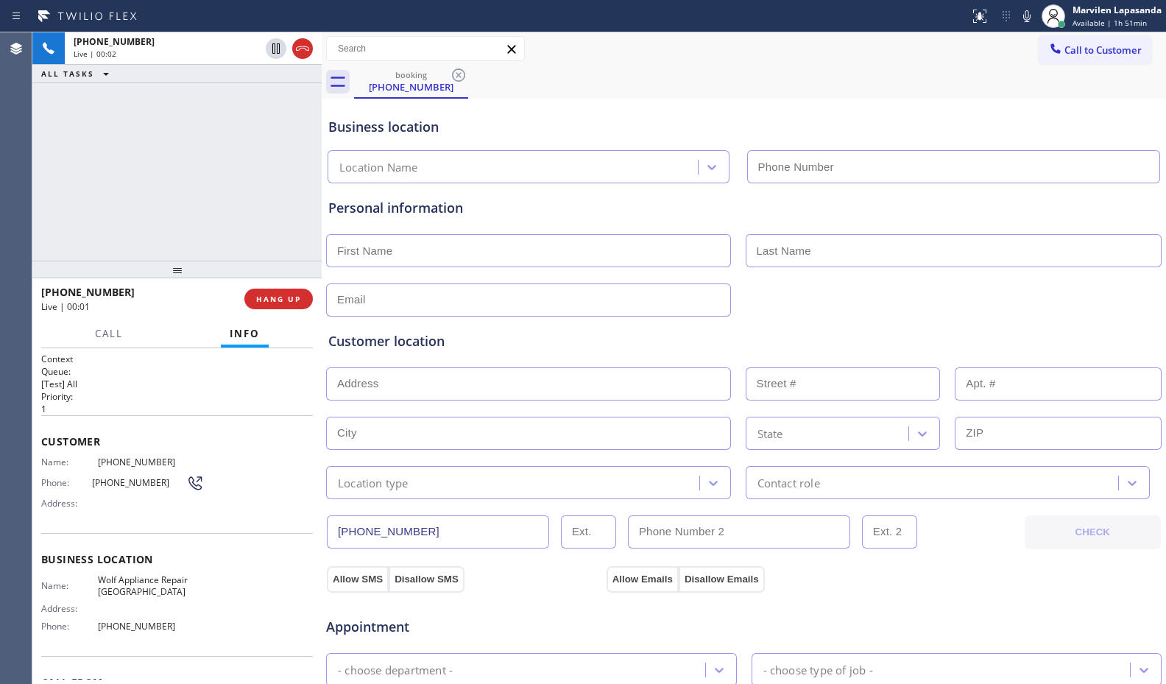
click at [208, 158] on div "+12063218823 Live | 00:02 ALL TASKS ALL TASKS ACTIVE TASKS TASKS IN WRAP UP" at bounding box center [176, 146] width 289 height 228
click at [208, 158] on div "+12063218823 Live | 00:03 ALL TASKS ALL TASKS ACTIVE TASKS TASKS IN WRAP UP" at bounding box center [176, 146] width 289 height 228
click at [87, 492] on div "Name: (206) 321-8823 Phone: (206) 321-8823 Address:" at bounding box center [122, 485] width 163 height 58
click at [60, 472] on div "Name: (206) 321-8823 Phone: (206) 321-8823 Address:" at bounding box center [122, 485] width 163 height 58
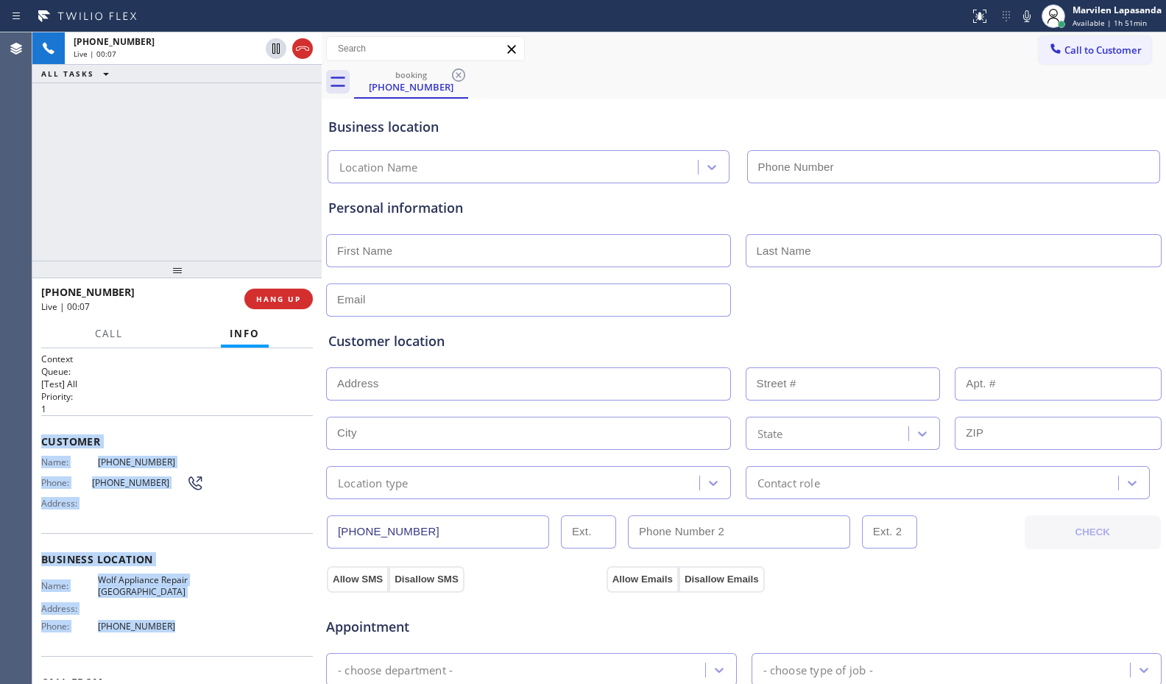
drag, startPoint x: 41, startPoint y: 431, endPoint x: 236, endPoint y: 648, distance: 291.9
click at [236, 648] on div "Context Queue: [Test] All Priority: 1 Customer Name: (206) 321-8823 Phone: (206…" at bounding box center [177, 560] width 272 height 414
copy div "Customer Name: (206) 321-8823 Phone: (206) 321-8823 Address: Business location …"
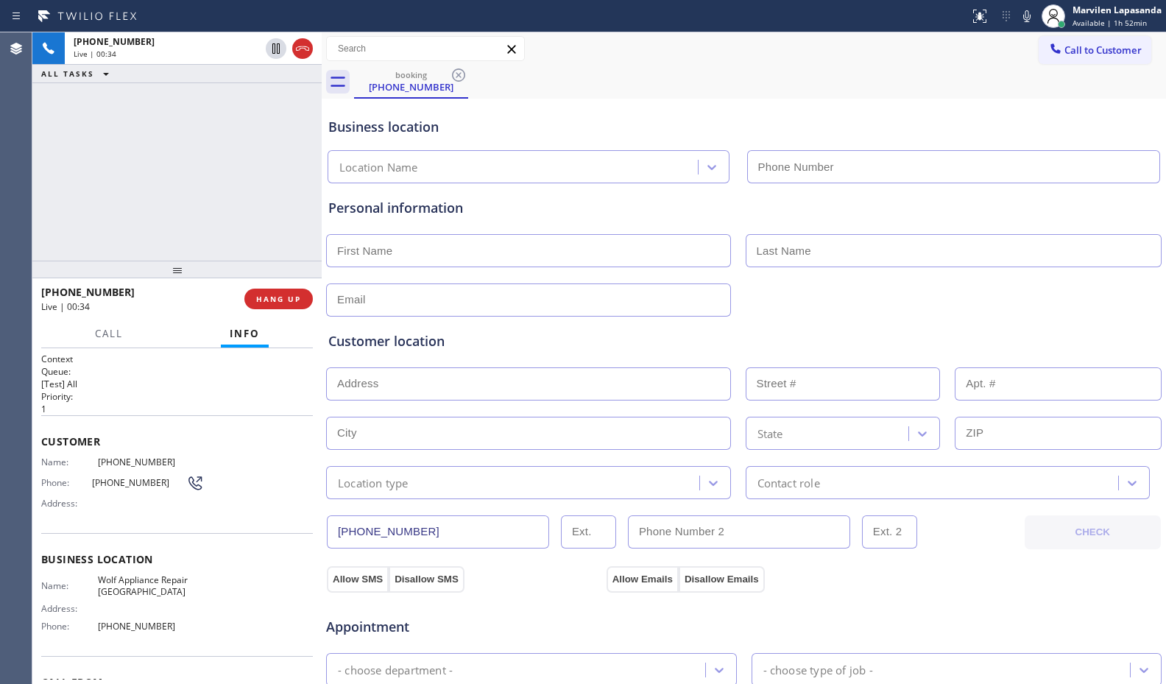
click at [666, 93] on div "booking (206) 321-8823" at bounding box center [760, 82] width 812 height 33
click at [651, 98] on div "Business location Location Name" at bounding box center [743, 139] width 837 height 87
click at [740, 121] on div "Business location" at bounding box center [743, 127] width 831 height 20
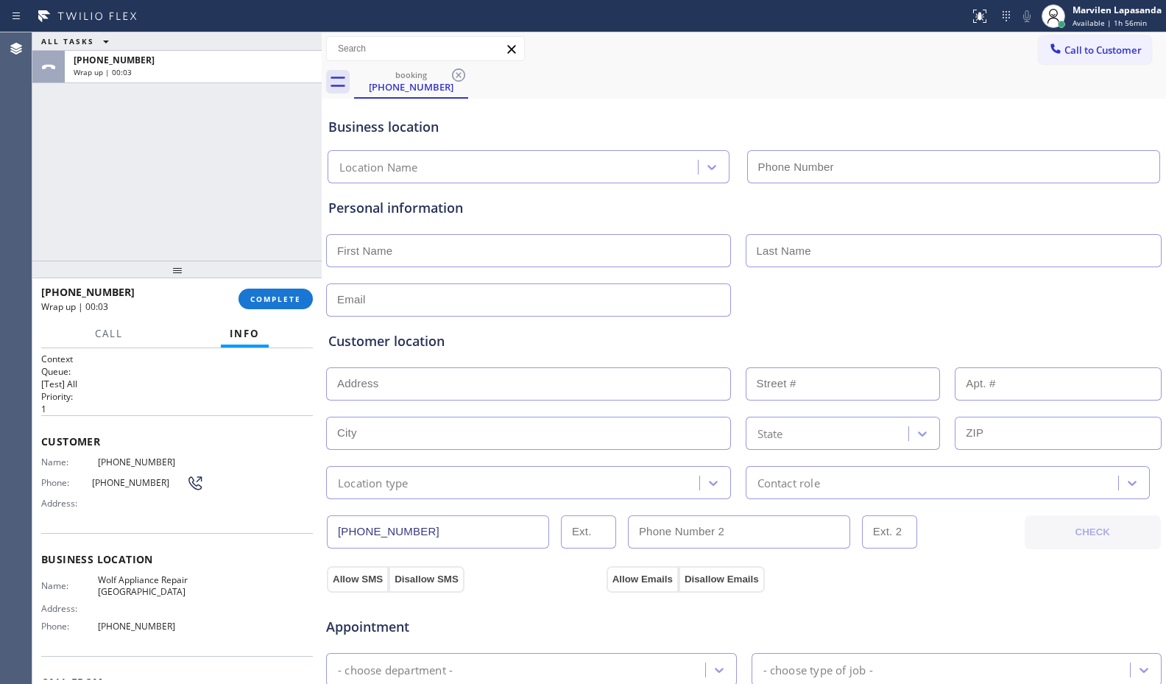
click at [406, 247] on input "text" at bounding box center [528, 250] width 405 height 33
paste input "Linda"
type input "Linda"
drag, startPoint x: 94, startPoint y: 578, endPoint x: 140, endPoint y: 595, distance: 48.7
click at [140, 595] on div "Name: Wolf Appliance Repair Phoenix" at bounding box center [122, 585] width 163 height 23
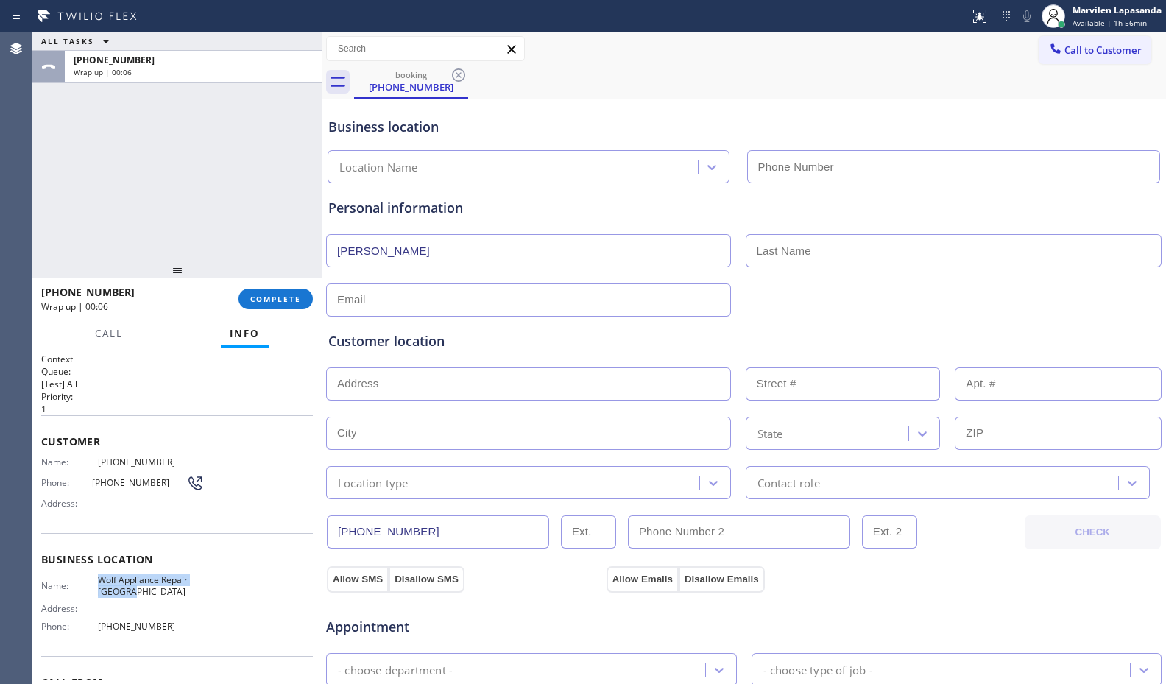
copy span "Wolf Appliance Repair Phoenix"
click at [545, 163] on div "Location Name" at bounding box center [515, 168] width 366 height 26
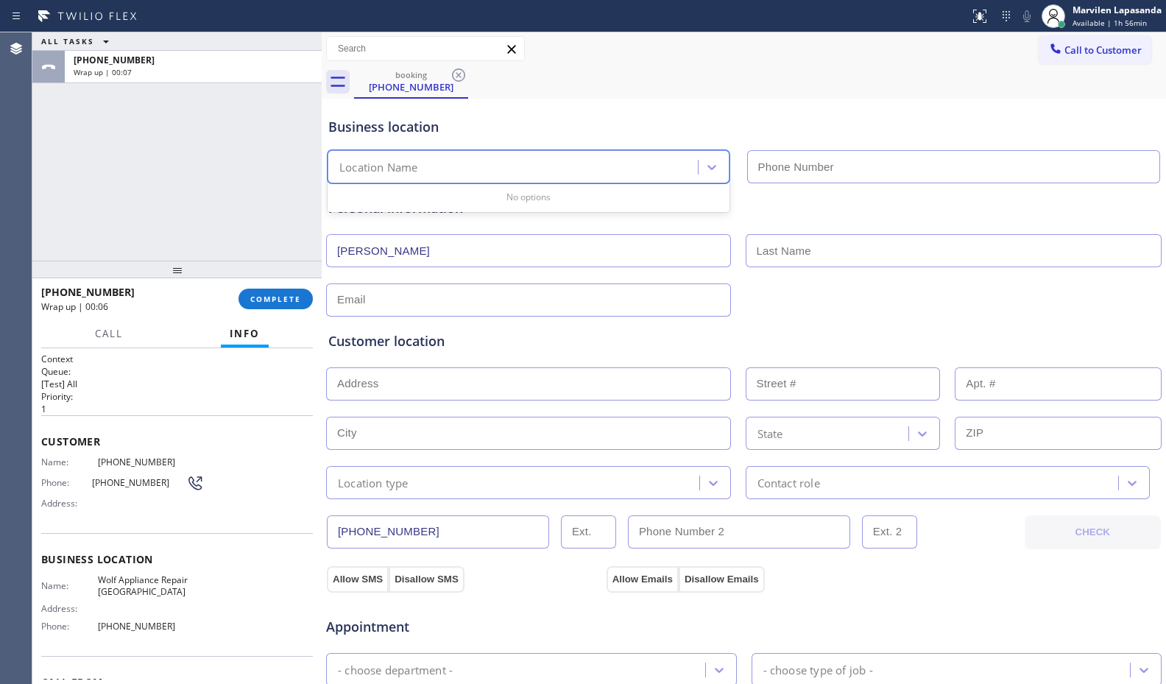
paste input "Wolf Appliance Repair Phoenix"
type input "Wolf Appliance Repair Phoenix"
drag, startPoint x: 512, startPoint y: 162, endPoint x: 205, endPoint y: 159, distance: 306.2
click at [202, 159] on div "ALL TASKS ALL TASKS ACTIVE TASKS TASKS IN WRAP UP +12063218823 Wrap up | 00:09 …" at bounding box center [598, 357] width 1133 height 651
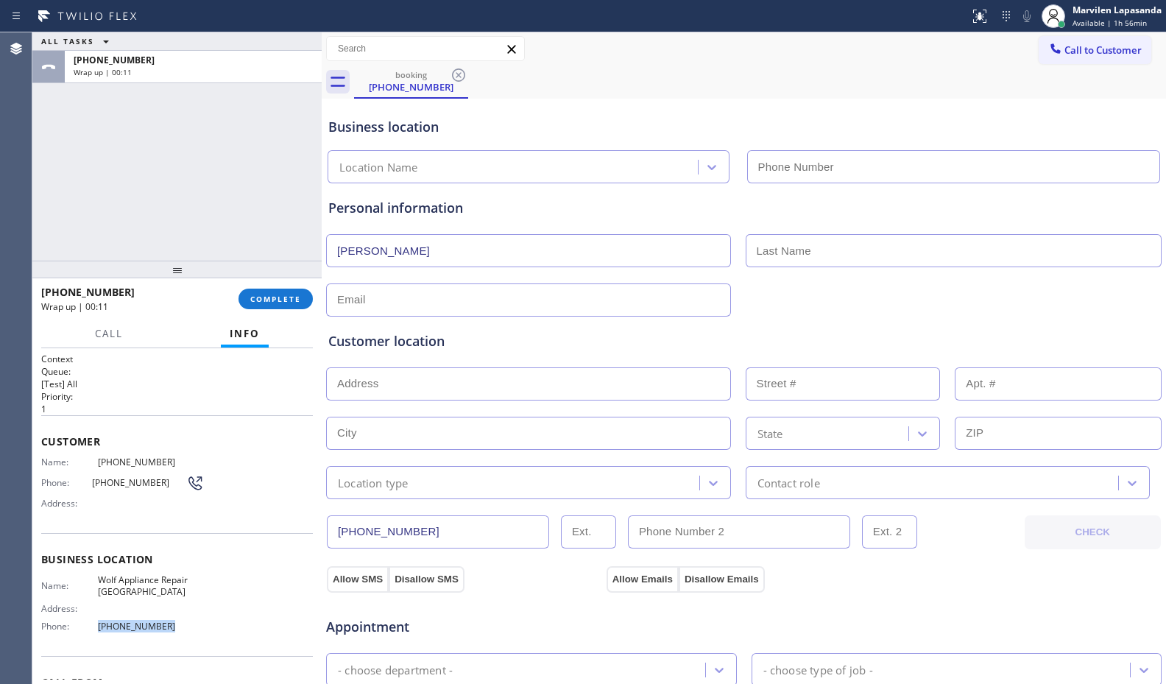
drag, startPoint x: 95, startPoint y: 628, endPoint x: 169, endPoint y: 628, distance: 73.6
click at [169, 628] on span "(425) 517-3988" at bounding box center [151, 625] width 106 height 11
copy span "(425) 517-3988"
click at [796, 169] on input "(___) ___-____" at bounding box center [954, 166] width 414 height 33
paste input "425) 517-3988"
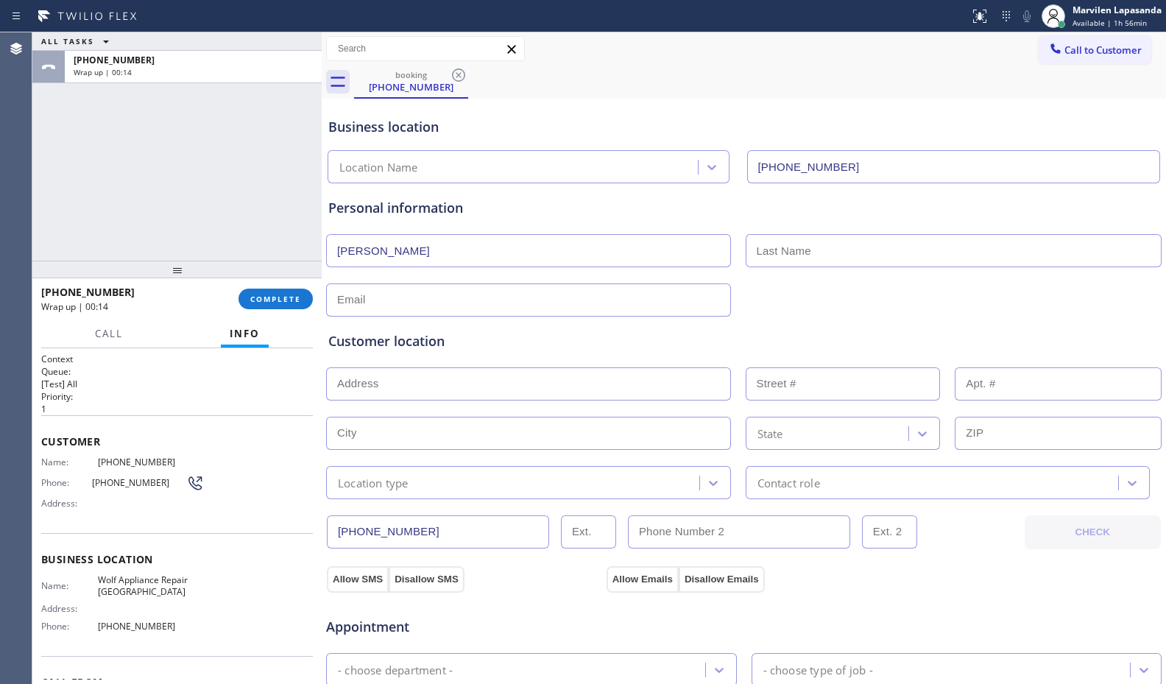
type input "(425) 517-3988"
click at [781, 197] on div "Personal information Linda" at bounding box center [743, 249] width 837 height 133
click at [495, 220] on div "Personal information Linda" at bounding box center [743, 257] width 831 height 118
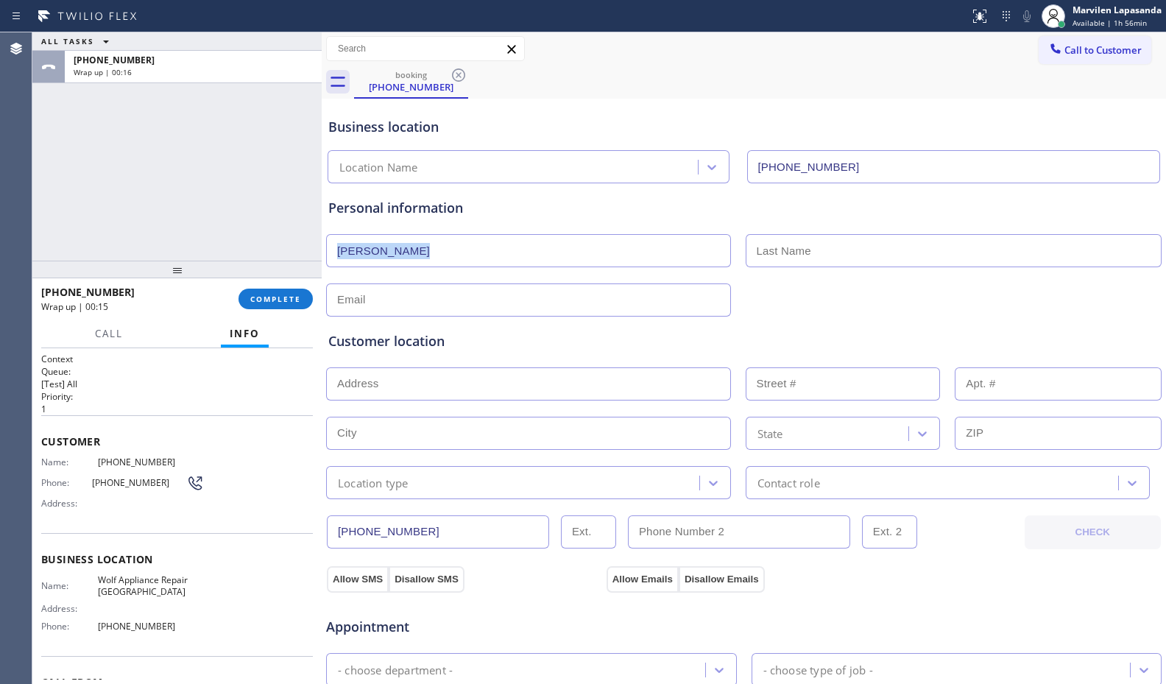
click at [495, 220] on div "Personal information Linda" at bounding box center [743, 257] width 831 height 118
drag, startPoint x: 900, startPoint y: 164, endPoint x: 751, endPoint y: 174, distance: 149.0
click at [751, 174] on input "(425) 517-3988" at bounding box center [954, 166] width 414 height 33
click at [732, 213] on div "Personal information" at bounding box center [743, 208] width 831 height 20
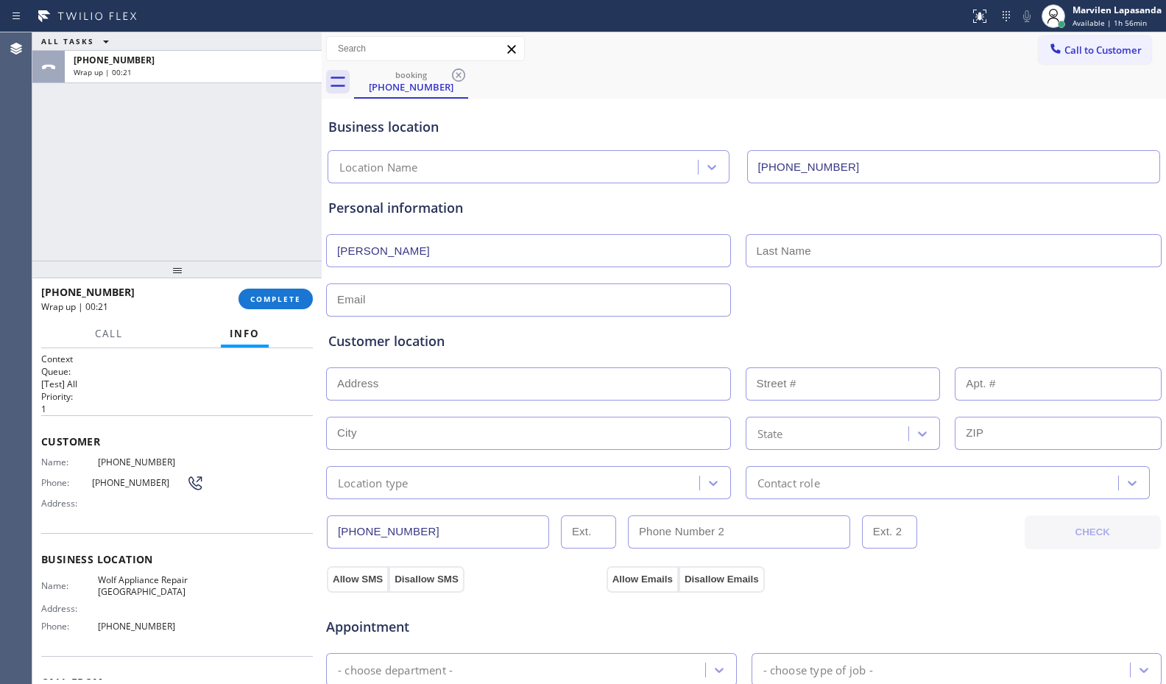
click at [732, 107] on div "Business location Location Name (425) 517-3988" at bounding box center [743, 142] width 837 height 81
click at [139, 434] on span "Customer" at bounding box center [177, 441] width 272 height 14
click at [1083, 91] on div "booking (206) 321-8823" at bounding box center [760, 82] width 812 height 33
click at [234, 224] on div "ALL TASKS ALL TASKS ACTIVE TASKS TASKS IN WRAP UP +12063218823 Wrap up | 01:33" at bounding box center [176, 146] width 289 height 228
click at [234, 224] on div "ALL TASKS ALL TASKS ACTIVE TASKS TASKS IN WRAP UP +12063218823 Wrap up | 01:34" at bounding box center [176, 146] width 289 height 228
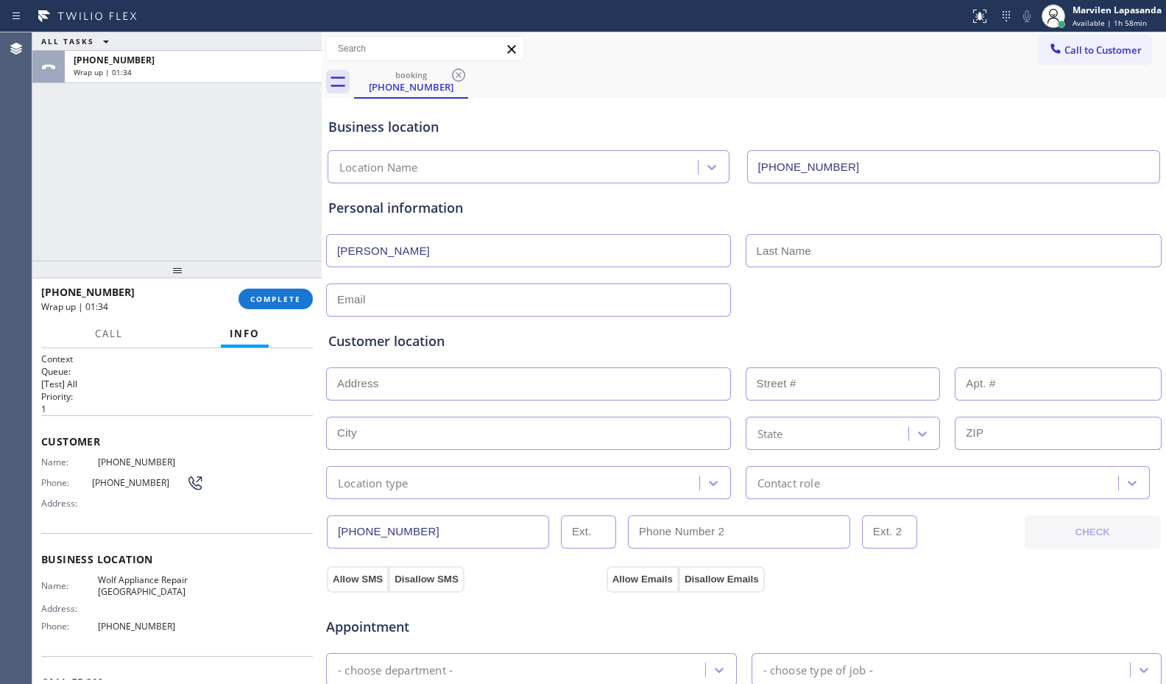
click at [268, 236] on div "ALL TASKS ALL TASKS ACTIVE TASKS TASKS IN WRAP UP +12063218823 Wrap up | 01:34" at bounding box center [176, 146] width 289 height 228
click at [268, 236] on div "ALL TASKS ALL TASKS ACTIVE TASKS TASKS IN WRAP UP +12063218823 Wrap up | 01:35" at bounding box center [176, 146] width 289 height 228
click at [270, 238] on div "ALL TASKS ALL TASKS ACTIVE TASKS TASKS IN WRAP UP +12063218823 Wrap up | 01:35" at bounding box center [176, 146] width 289 height 228
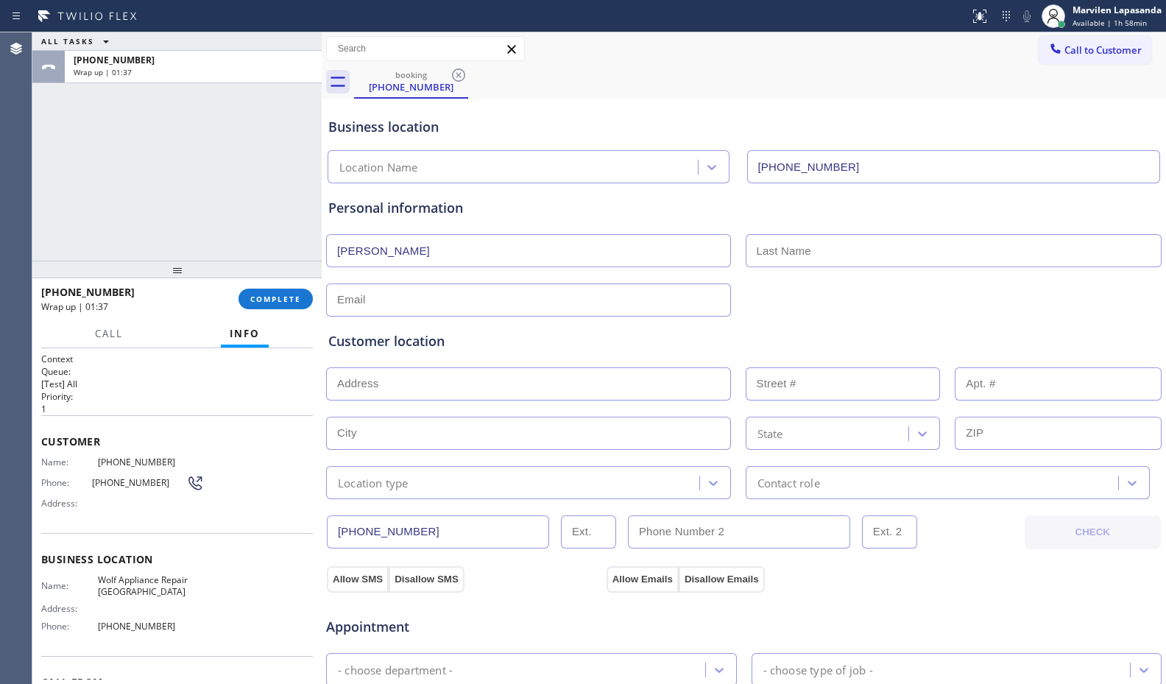
click at [280, 241] on div "ALL TASKS ALL TASKS ACTIVE TASKS TASKS IN WRAP UP +12063218823 Wrap up | 01:37" at bounding box center [176, 146] width 289 height 228
click at [259, 303] on span "COMPLETE" at bounding box center [275, 299] width 51 height 10
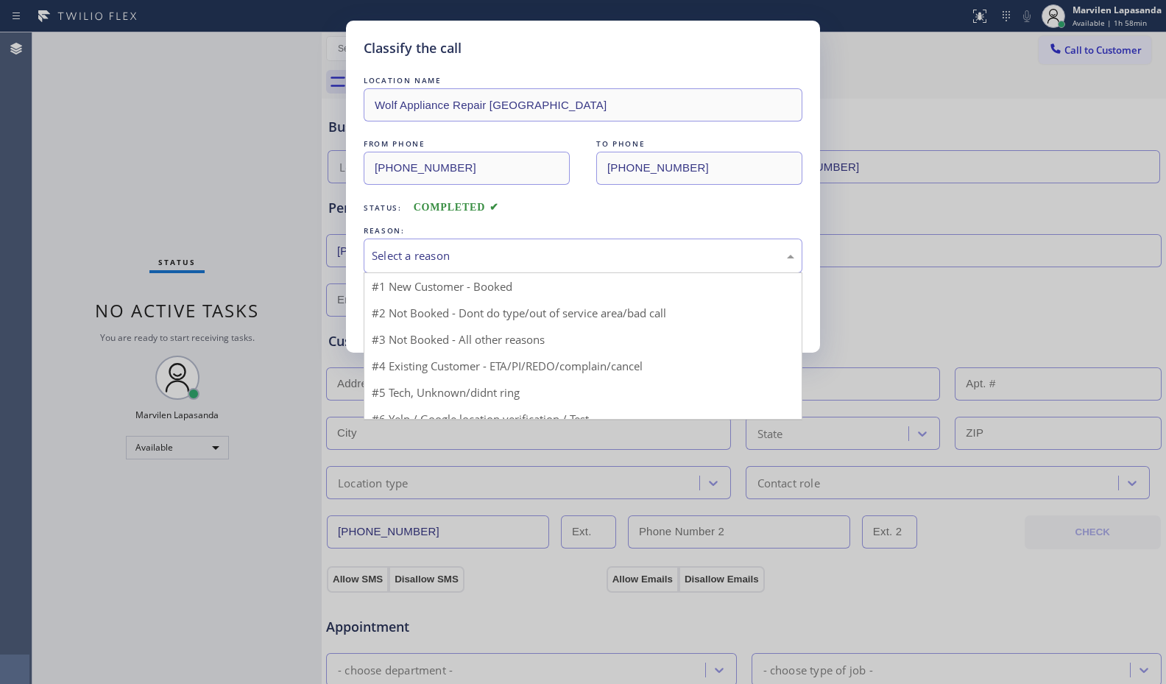
click at [385, 264] on div "Select a reason" at bounding box center [583, 255] width 439 height 35
drag, startPoint x: 390, startPoint y: 286, endPoint x: 400, endPoint y: 310, distance: 25.4
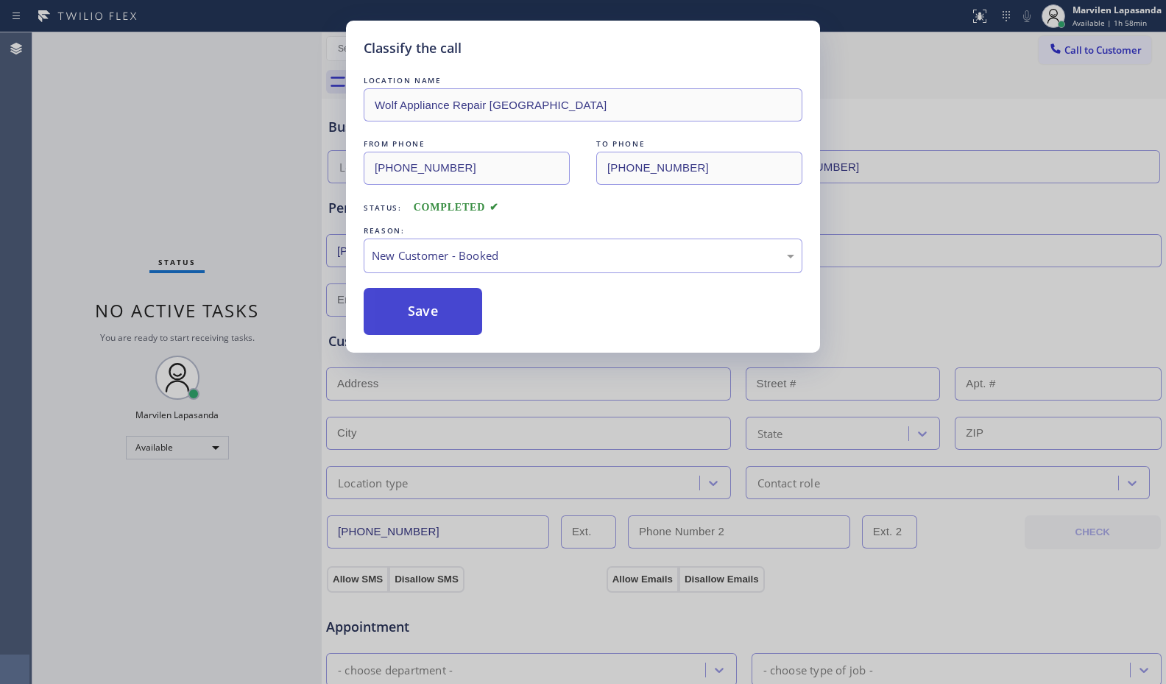
click at [400, 312] on button "Save" at bounding box center [423, 311] width 118 height 47
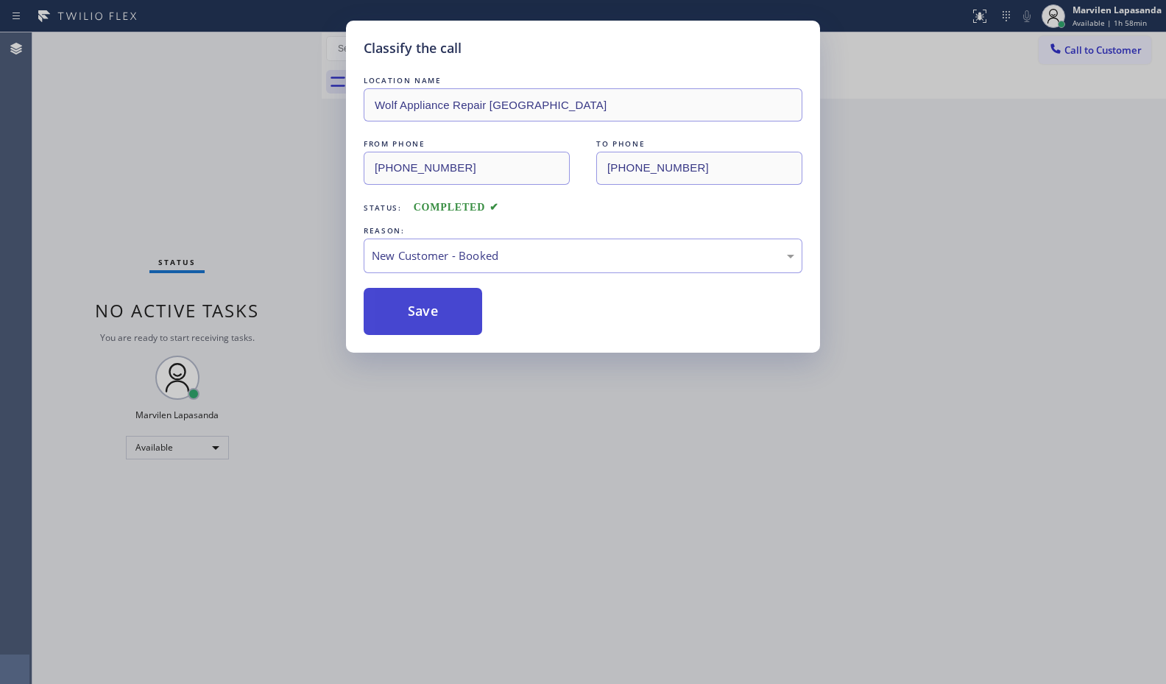
click at [401, 314] on button "Save" at bounding box center [423, 311] width 118 height 47
click at [251, 192] on div "Classify the call LOCATION NAME Wolf Appliance Repair Phoenix FROM PHONE (206) …" at bounding box center [583, 342] width 1166 height 684
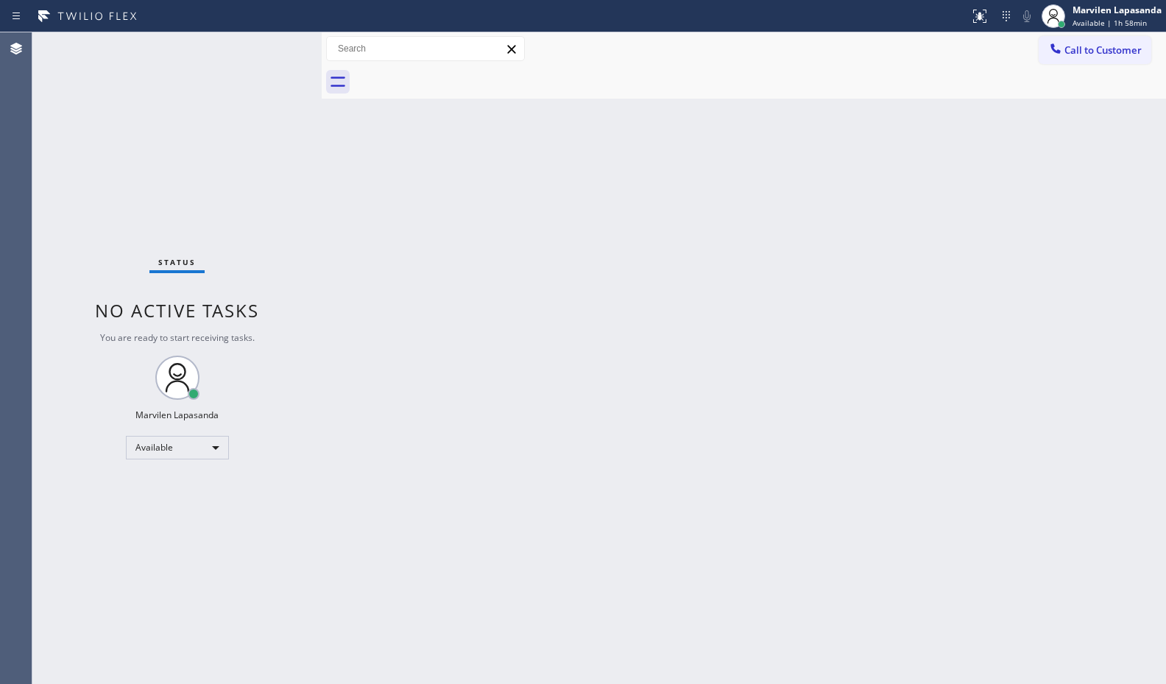
click at [248, 124] on div "Status No active tasks You are ready to start receiving tasks. Marvilen Lapasan…" at bounding box center [176, 357] width 289 height 651
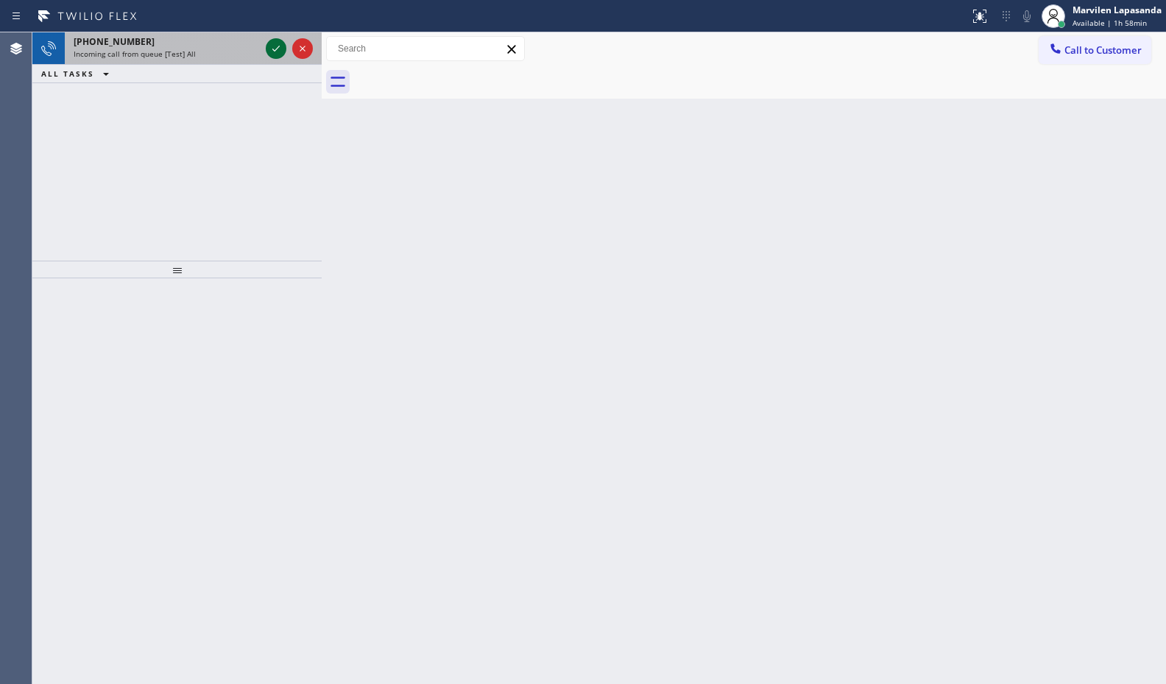
click at [275, 57] on icon at bounding box center [276, 49] width 18 height 18
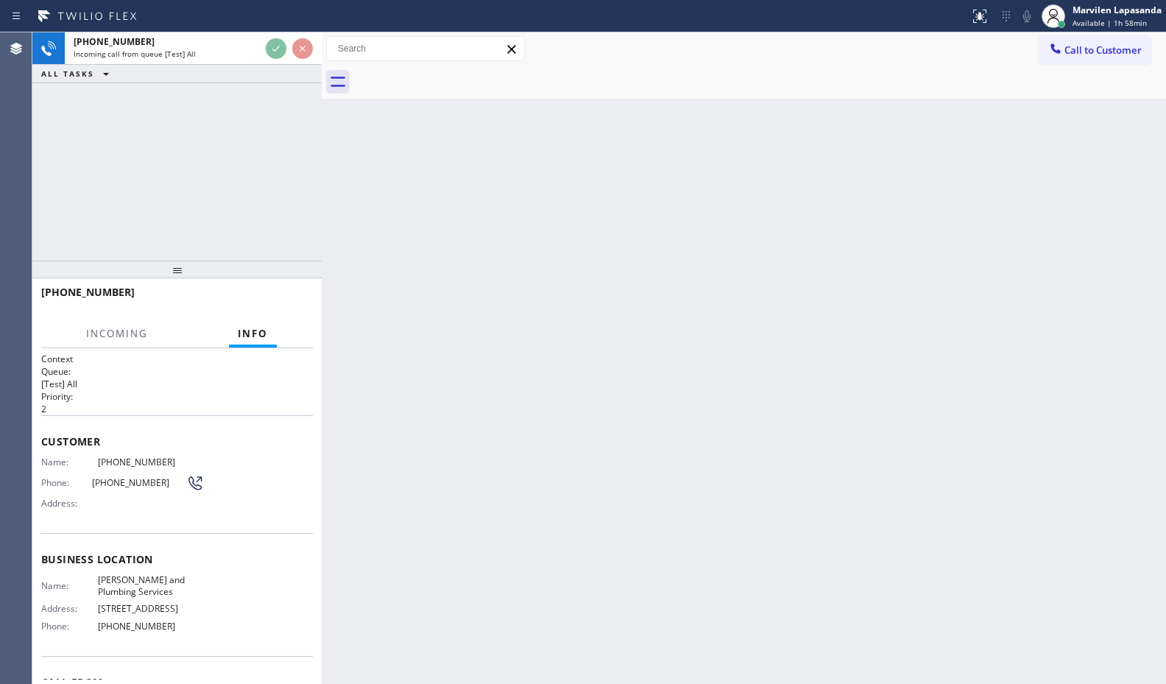
click at [403, 265] on div "Back to Dashboard Change Sender ID Customers Technicians Select a contact Outbo…" at bounding box center [744, 357] width 844 height 651
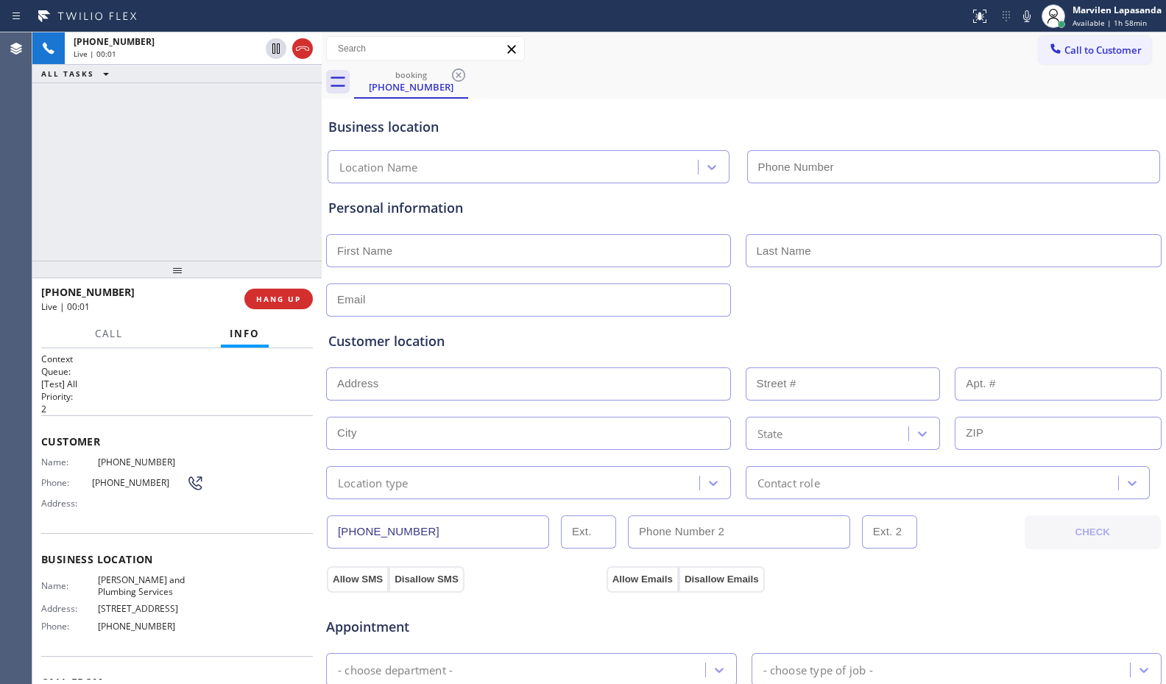
click at [146, 568] on div "Business location Name: José Oliveira Sewer and Plumbing Services Address: 305 …" at bounding box center [177, 594] width 272 height 123
click at [122, 579] on span "José Oliveira Sewer and Plumbing Services" at bounding box center [151, 585] width 106 height 23
click at [120, 569] on div "Business location Name: José Oliveira Sewer and Plumbing Services Address: 305 …" at bounding box center [177, 594] width 272 height 123
click at [118, 556] on span "Business location" at bounding box center [177, 559] width 272 height 14
click at [118, 545] on div "Business location Name: José Oliveira Sewer and Plumbing Services Address: 305 …" at bounding box center [177, 594] width 272 height 123
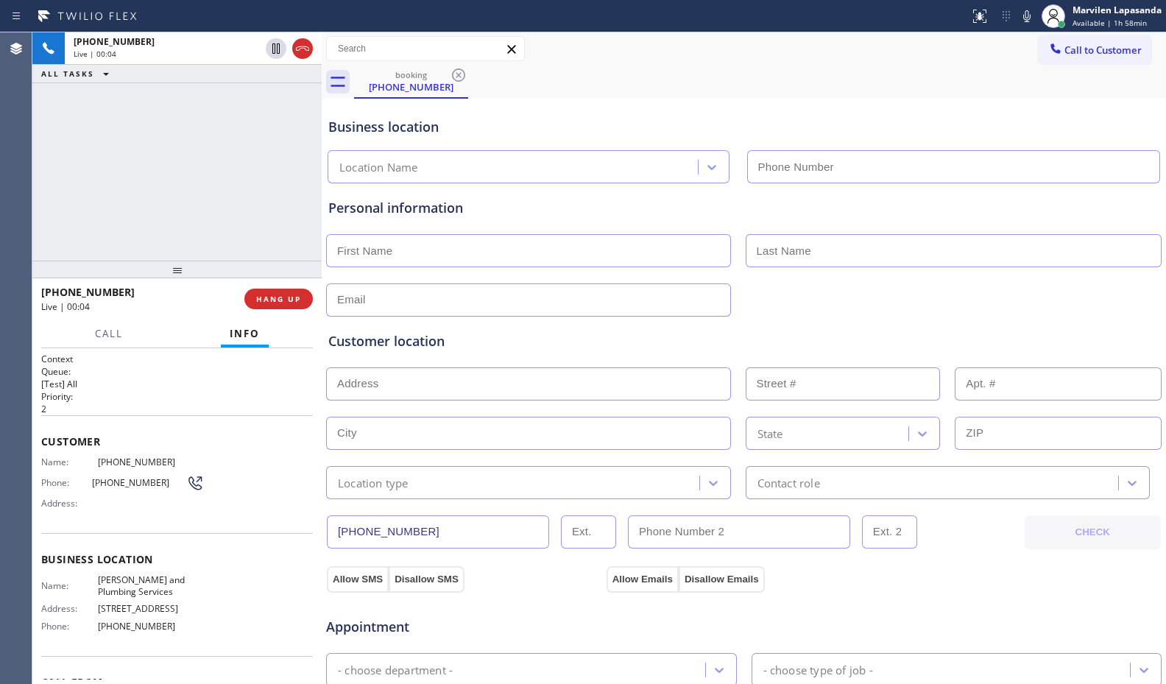
click at [135, 548] on div "Business location Name: José Oliveira Sewer and Plumbing Services Address: 305 …" at bounding box center [177, 594] width 272 height 123
click at [140, 548] on div "Business location Name: José Oliveira Sewer and Plumbing Services Address: 305 …" at bounding box center [177, 594] width 272 height 123
click at [82, 475] on div "Phone: (562) 556-5880" at bounding box center [122, 483] width 163 height 18
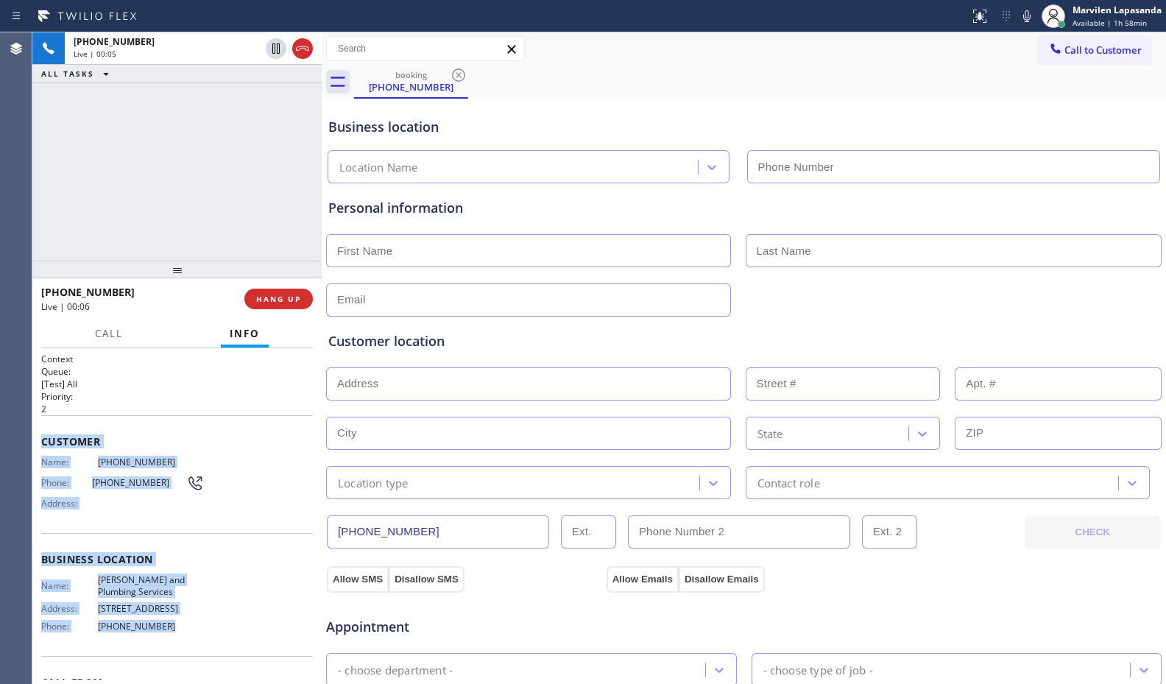
drag, startPoint x: 42, startPoint y: 434, endPoint x: 201, endPoint y: 637, distance: 257.4
click at [201, 637] on div "Context Queue: [Test] All Priority: 2 Customer Name: (562) 556-5880 Phone: (562…" at bounding box center [177, 560] width 272 height 414
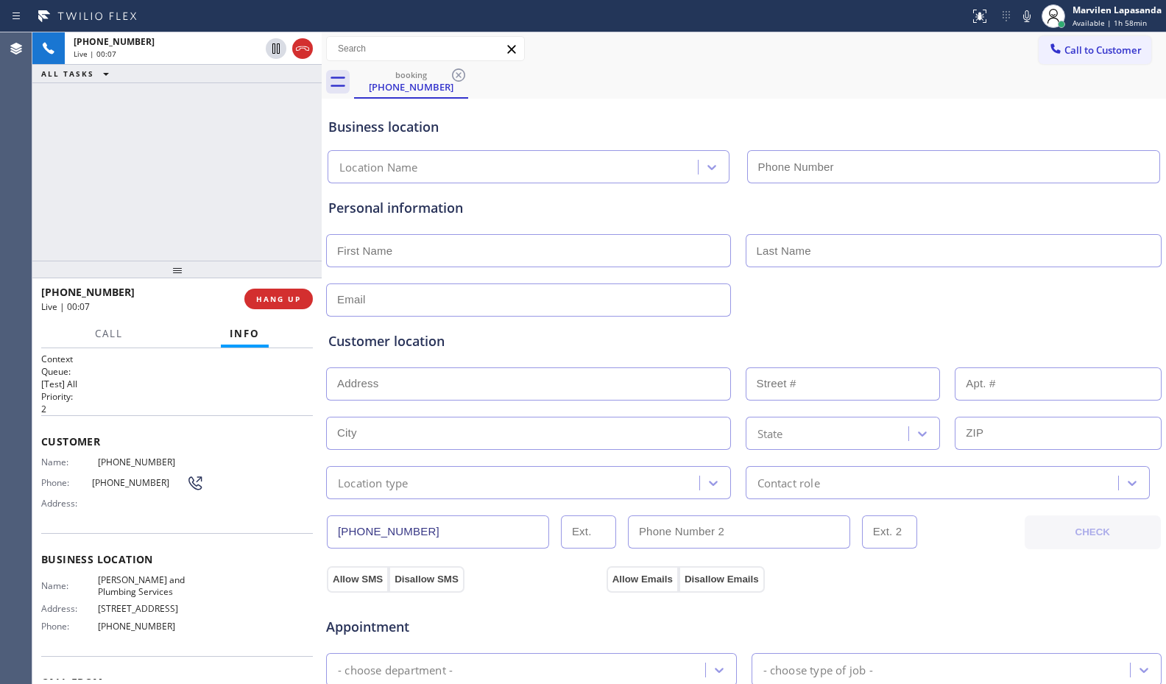
click at [201, 211] on div "+15625565880 Live | 00:07 ALL TASKS ALL TASKS ACTIVE TASKS TASKS IN WRAP UP" at bounding box center [176, 146] width 289 height 228
click at [212, 197] on div "+15625565880 Live | 00:08 ALL TASKS ALL TASKS ACTIVE TASKS TASKS IN WRAP UP" at bounding box center [176, 146] width 289 height 228
click at [120, 516] on div "Customer Name: (562) 556-5880 Phone: (562) 556-5880 Address:" at bounding box center [177, 474] width 272 height 118
click at [85, 486] on span "Phone:" at bounding box center [66, 482] width 51 height 11
click at [68, 474] on div "Phone: (562) 556-5880" at bounding box center [122, 483] width 163 height 18
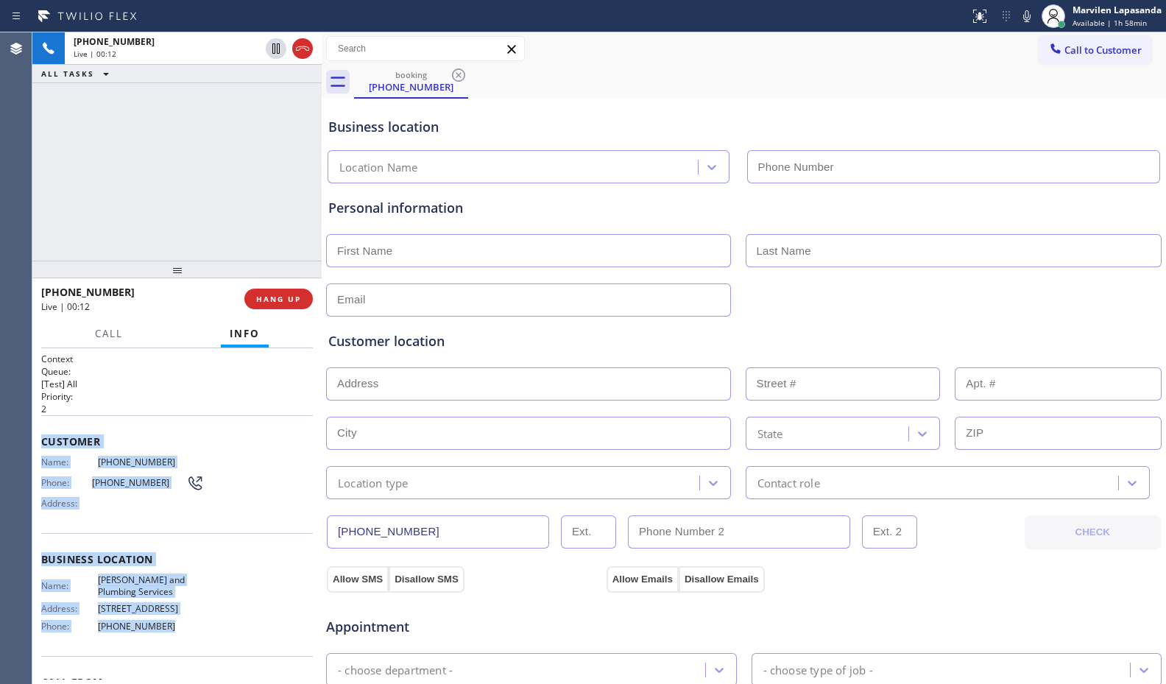
drag, startPoint x: 40, startPoint y: 442, endPoint x: 207, endPoint y: 637, distance: 256.8
click at [207, 637] on div "Context Queue: [Test] All Priority: 2 Customer Name: (562) 556-5880 Phone: (562…" at bounding box center [176, 516] width 289 height 336
click at [108, 477] on span "(562) 556-5880" at bounding box center [139, 482] width 95 height 11
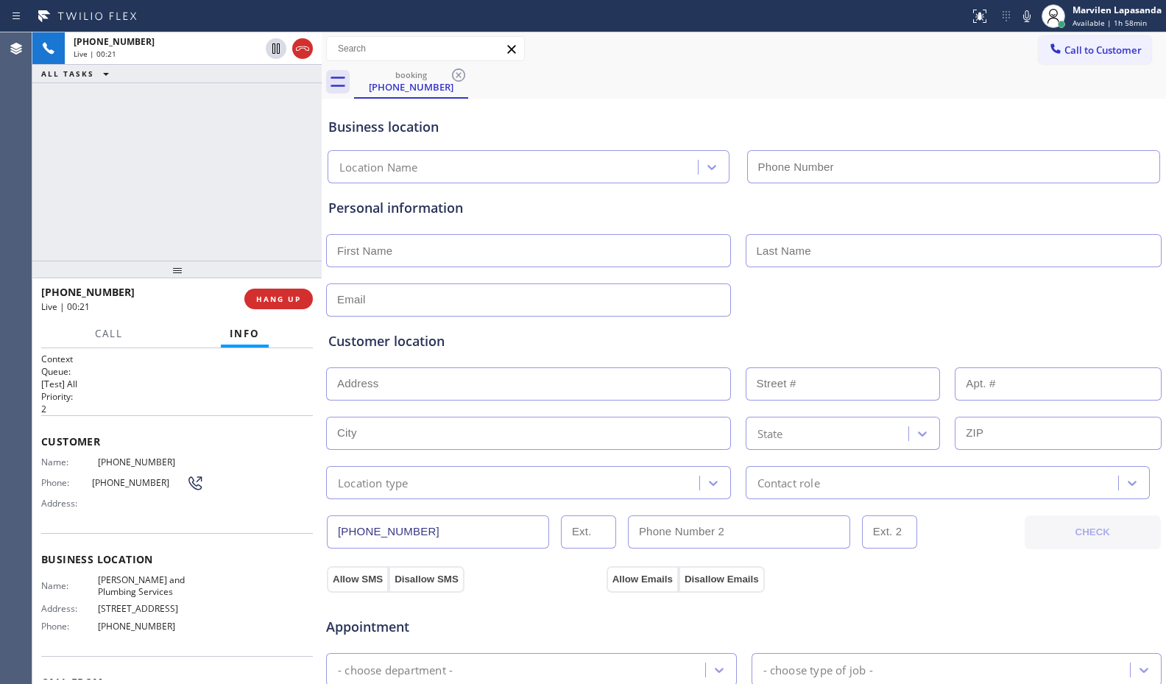
click at [79, 459] on span "Name:" at bounding box center [69, 461] width 57 height 11
click at [106, 503] on div "Address:" at bounding box center [122, 503] width 163 height 11
click at [166, 603] on span "305 N BROOKHURST ST" at bounding box center [151, 608] width 106 height 11
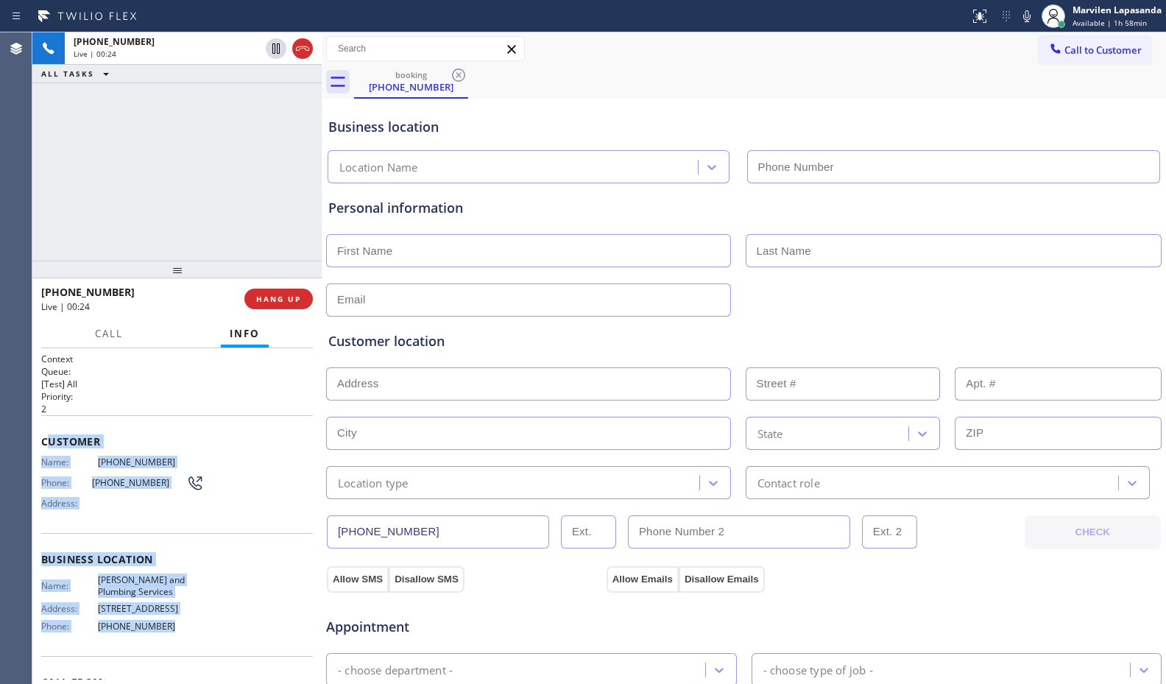
drag, startPoint x: 197, startPoint y: 639, endPoint x: 46, endPoint y: 448, distance: 243.6
click at [46, 448] on div "Context Queue: [Test] All Priority: 2 Customer Name: (562) 556-5880 Phone: (562…" at bounding box center [177, 560] width 272 height 414
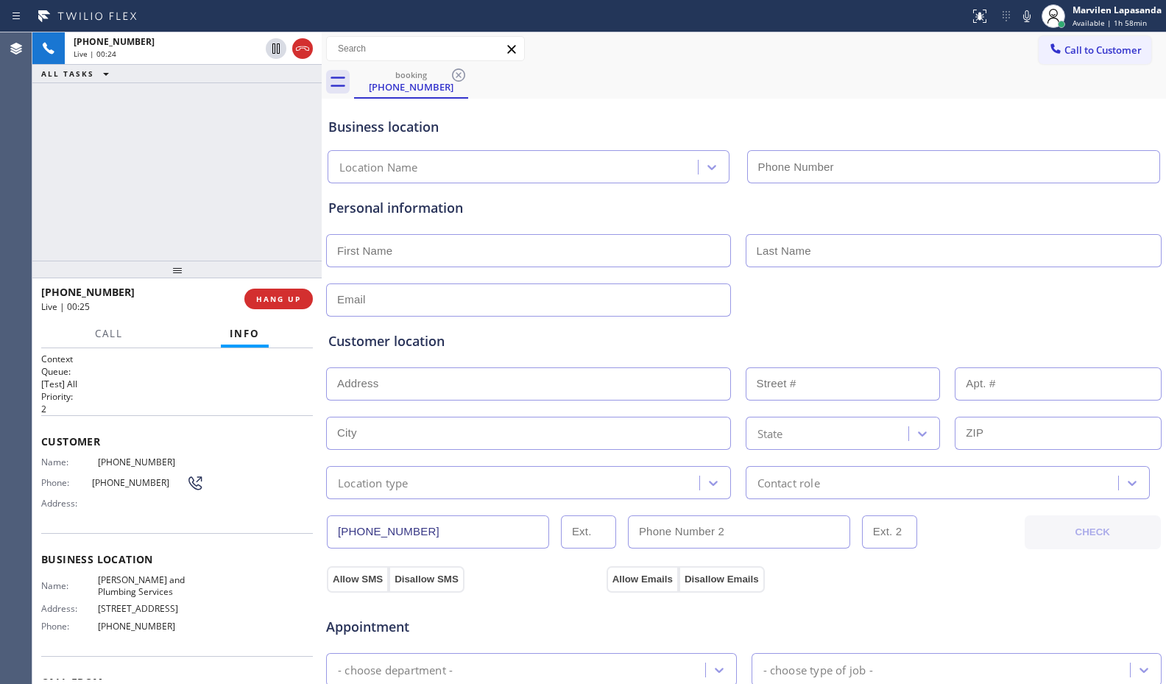
click at [41, 435] on span "Customer" at bounding box center [177, 441] width 272 height 14
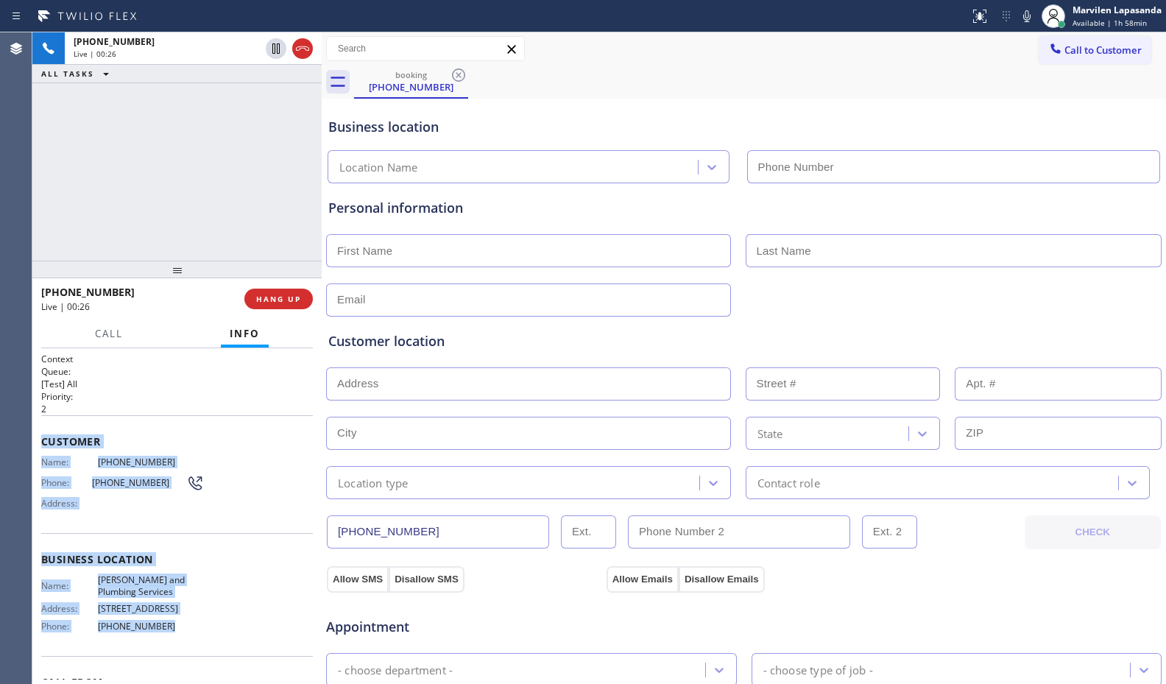
drag, startPoint x: 40, startPoint y: 436, endPoint x: 195, endPoint y: 629, distance: 247.1
click at [195, 629] on div "Context Queue: [Test] All Priority: 2 Customer Name: (562) 556-5880 Phone: (562…" at bounding box center [176, 516] width 289 height 336
click at [195, 629] on span "(562) 850-1413" at bounding box center [151, 625] width 106 height 11
drag, startPoint x: 180, startPoint y: 627, endPoint x: 43, endPoint y: 446, distance: 227.0
click at [43, 446] on div "Context Queue: [Test] All Priority: 2 Customer Name: (562) 556-5880 Phone: (562…" at bounding box center [177, 560] width 272 height 414
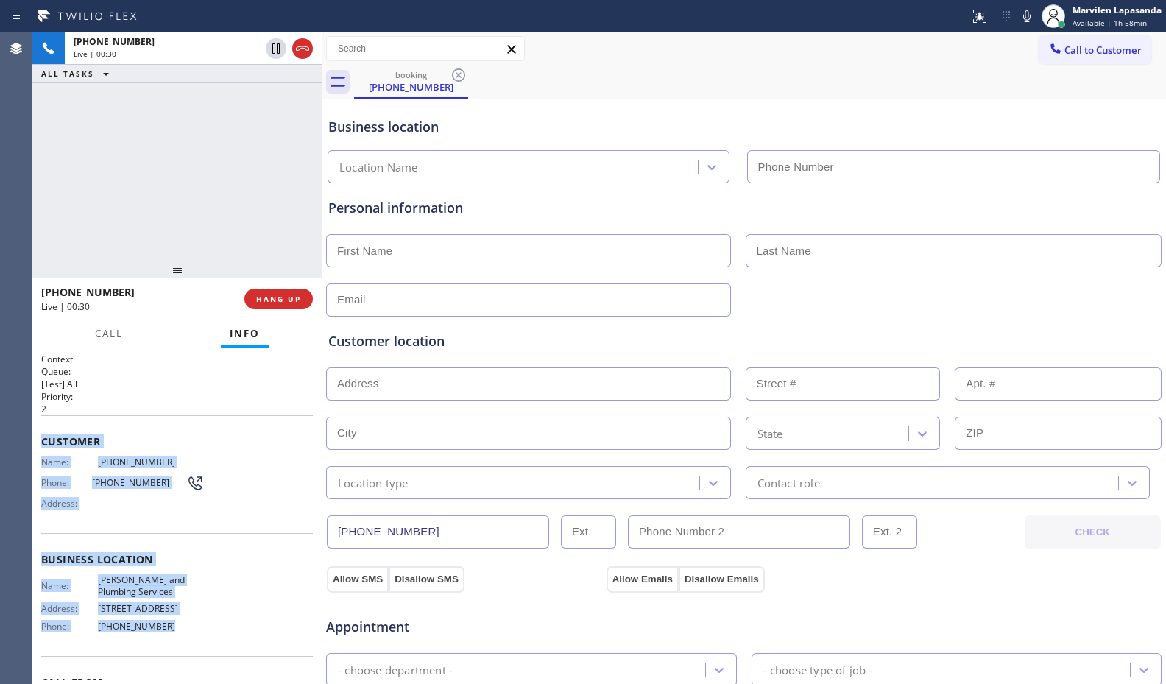
click at [104, 450] on div "Customer Name: (562) 556-5880 Phone: (562) 556-5880 Address:" at bounding box center [177, 474] width 272 height 118
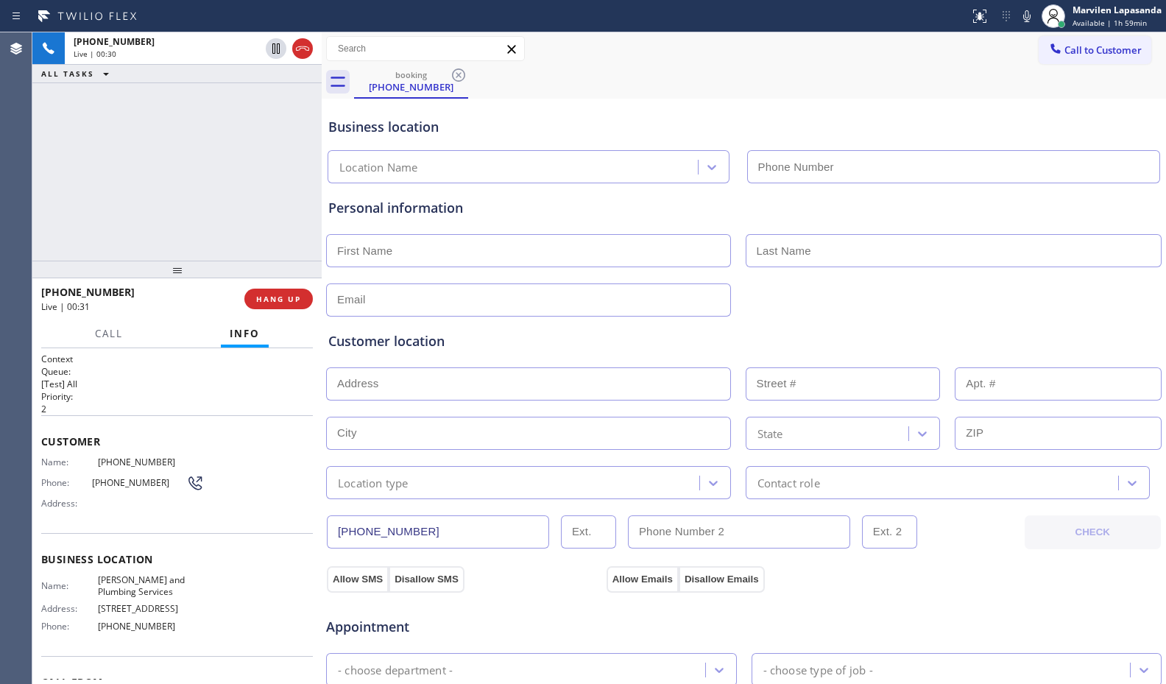
click at [118, 444] on span "Customer" at bounding box center [177, 441] width 272 height 14
click at [163, 445] on span "Customer" at bounding box center [177, 441] width 272 height 14
click at [172, 444] on span "Customer" at bounding box center [177, 441] width 272 height 14
click at [204, 152] on div "+15625565880 Live | 00:32 ALL TASKS ALL TASKS ACTIVE TASKS TASKS IN WRAP UP" at bounding box center [176, 146] width 289 height 228
click at [256, 185] on div "+15625565880 Live | 00:32 ALL TASKS ALL TASKS ACTIVE TASKS TASKS IN WRAP UP" at bounding box center [176, 146] width 289 height 228
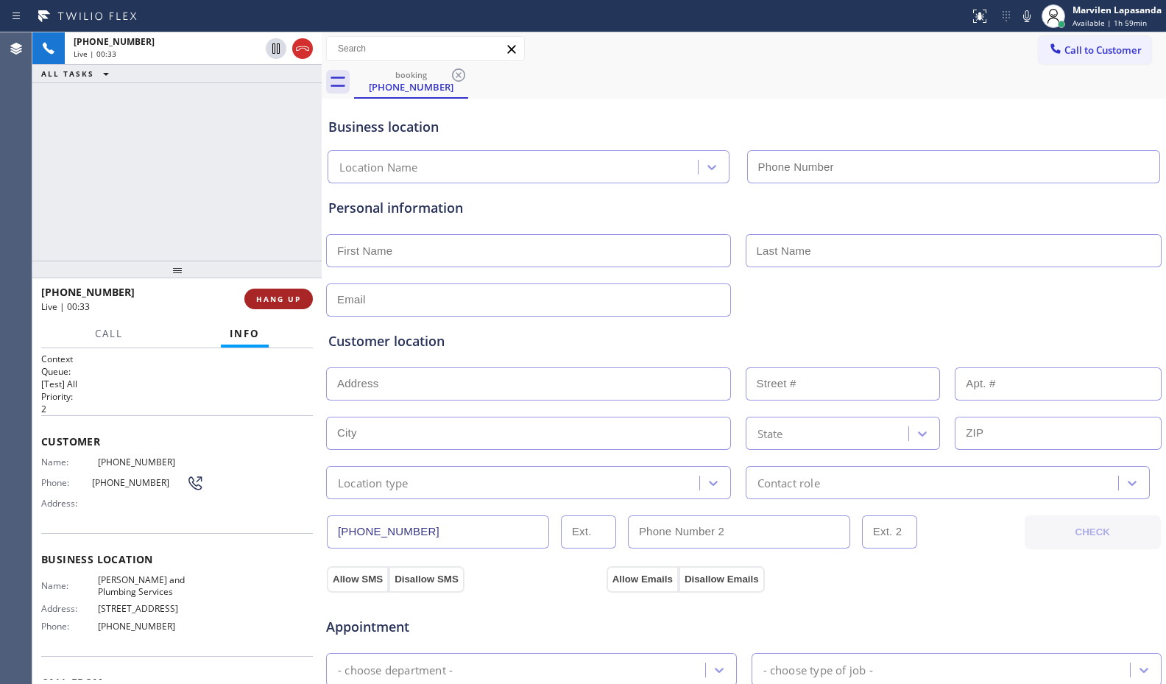
click at [271, 294] on span "HANG UP" at bounding box center [278, 299] width 45 height 10
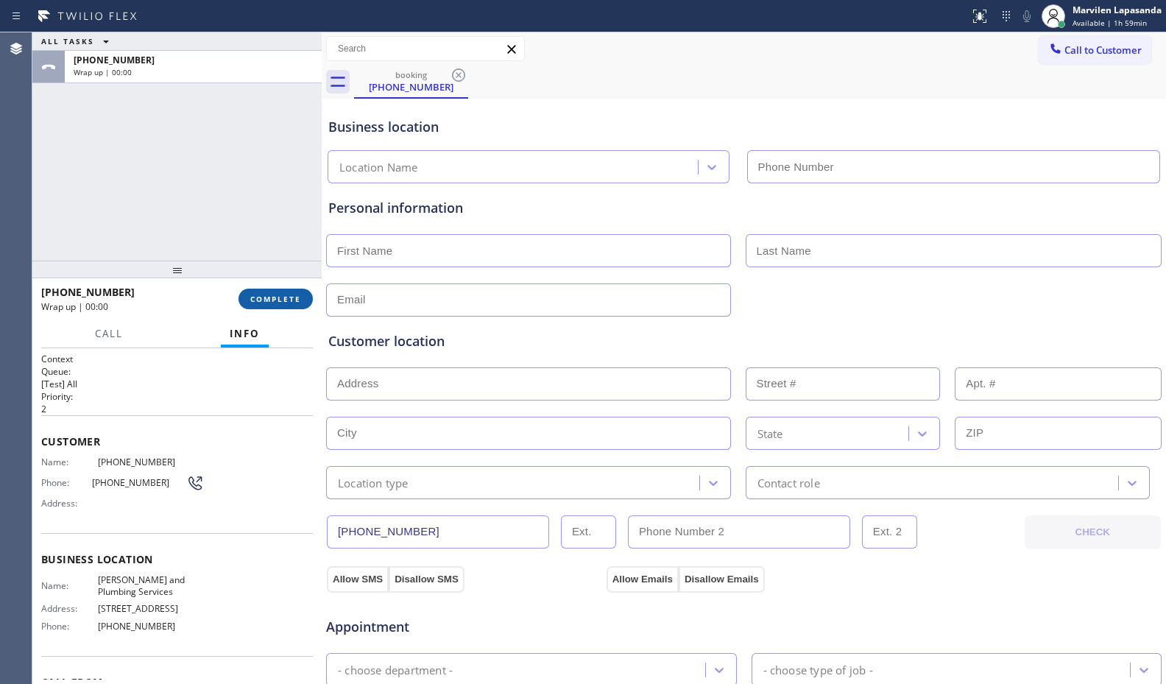
click at [271, 294] on span "COMPLETE" at bounding box center [275, 299] width 51 height 10
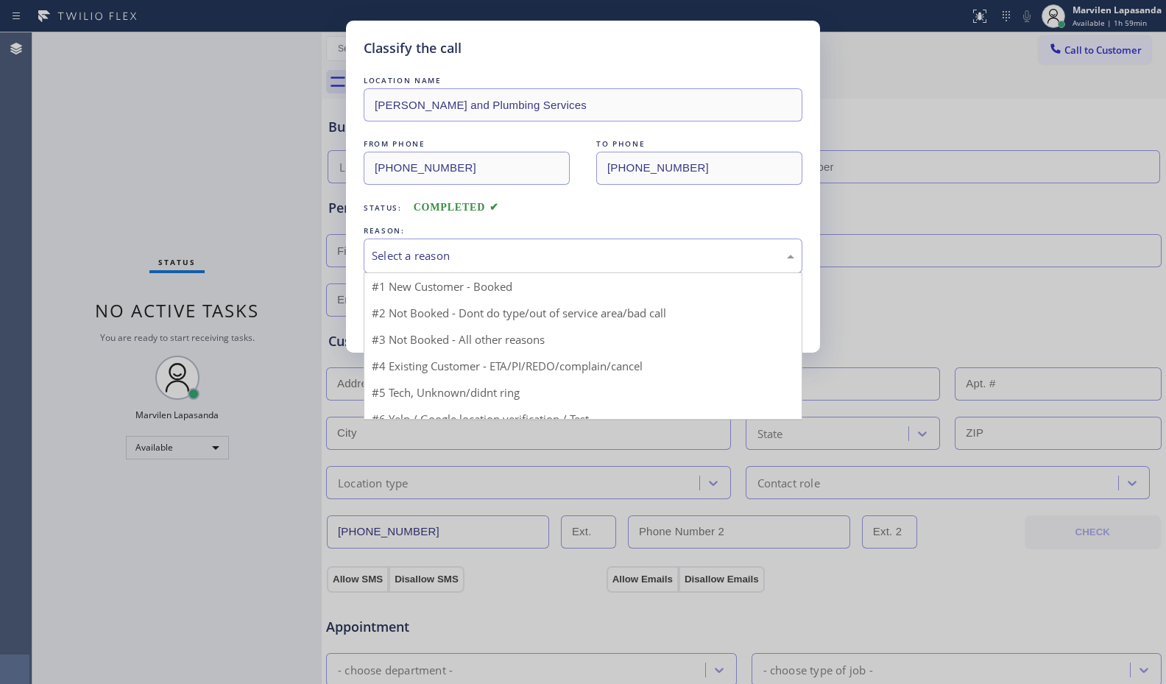
click at [434, 263] on div "Select a reason" at bounding box center [583, 255] width 422 height 17
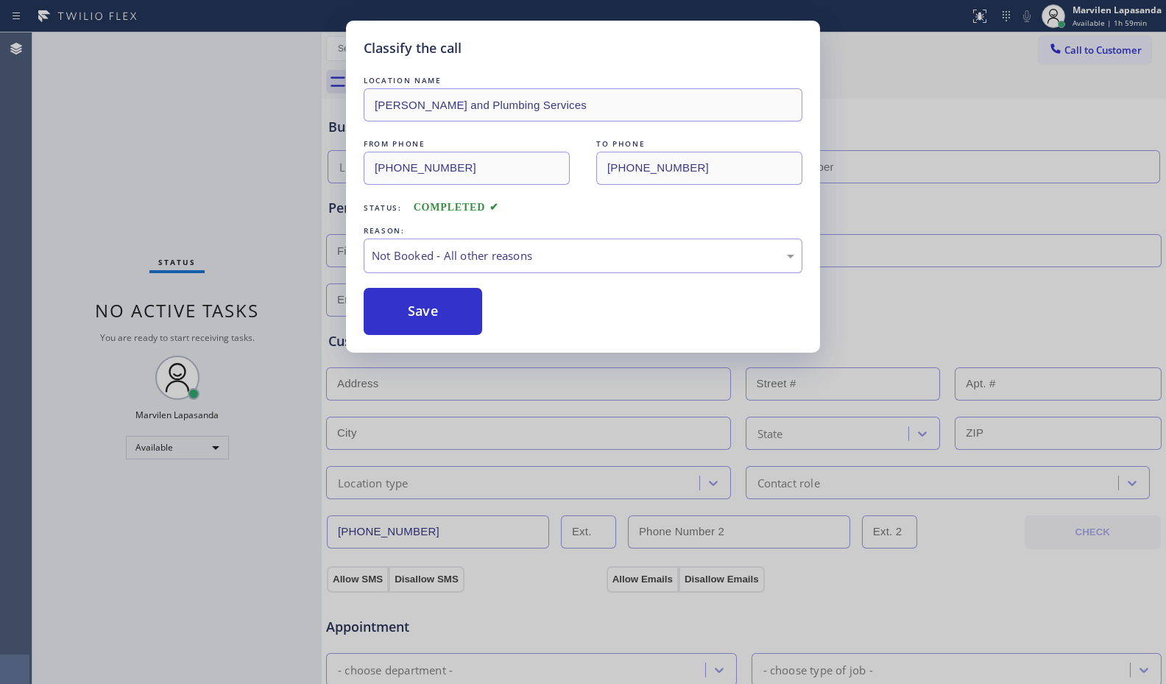
click at [428, 309] on button "Save" at bounding box center [423, 311] width 118 height 47
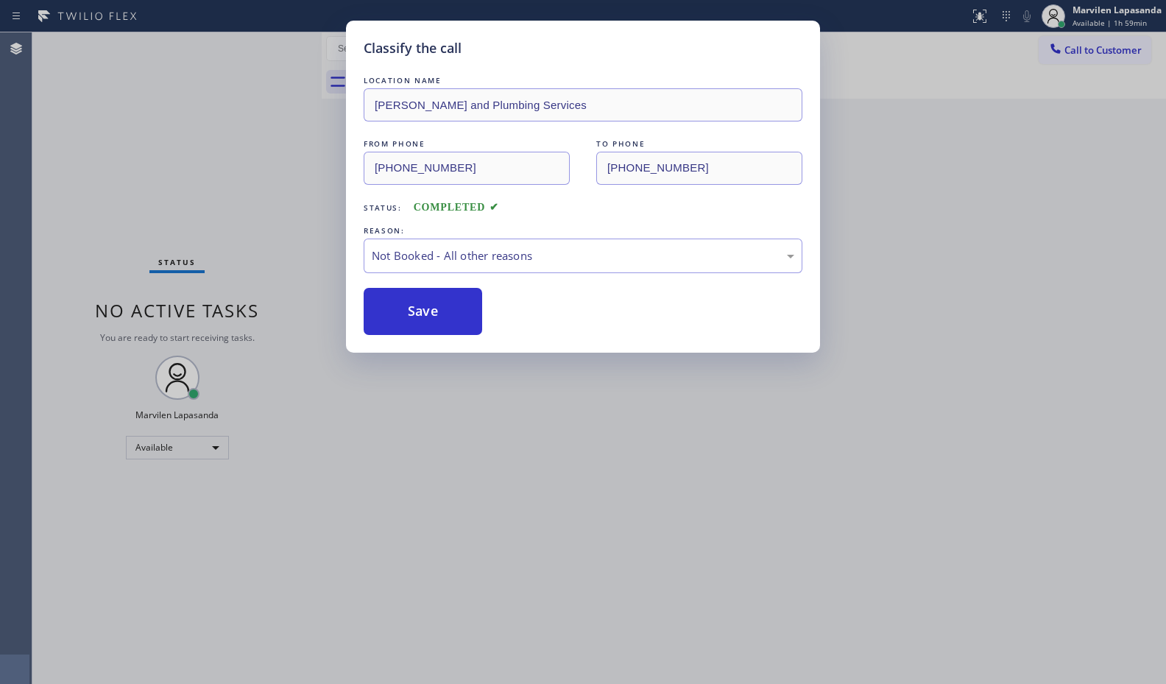
click at [428, 309] on button "Save" at bounding box center [423, 311] width 118 height 47
click at [263, 127] on div "Classify the call LOCATION NAME José Oliveira Sewer and Plumbing Services FROM …" at bounding box center [583, 342] width 1166 height 684
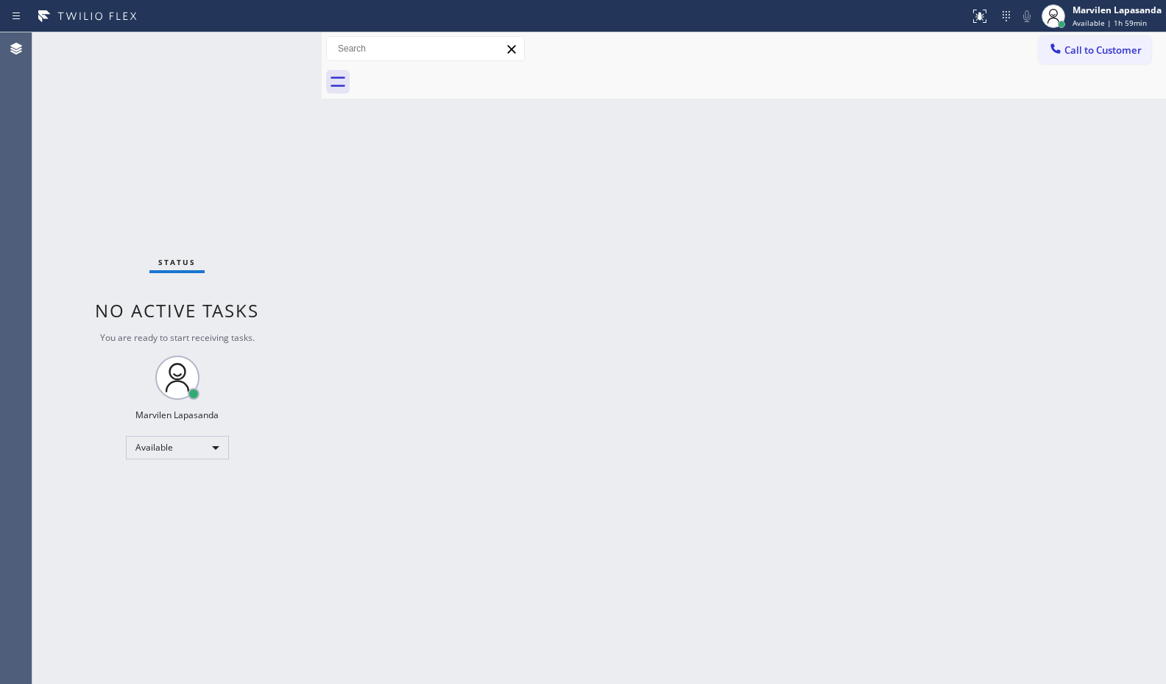
click at [289, 65] on div "Status No active tasks You are ready to start receiving tasks. Marvilen Lapasan…" at bounding box center [176, 357] width 289 height 651
click at [258, 222] on div "Status No active tasks You are ready to start receiving tasks. Marvilen Lapasan…" at bounding box center [176, 357] width 289 height 651
click at [283, 66] on div "Status No active tasks You are ready to start receiving tasks. Marvilen Lapasan…" at bounding box center [176, 357] width 289 height 651
click at [276, 52] on div "Status No active tasks You are ready to start receiving tasks. Marvilen Lapasan…" at bounding box center [176, 357] width 289 height 651
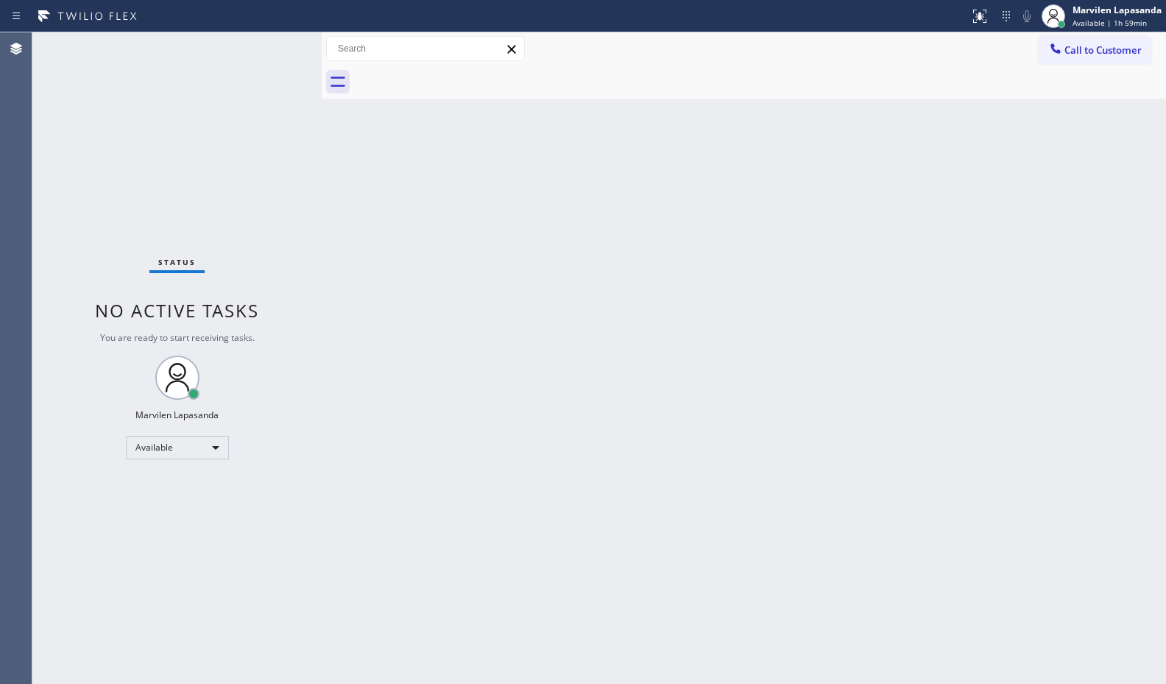
click at [276, 42] on div "Status No active tasks You are ready to start receiving tasks. Marvilen Lapasan…" at bounding box center [176, 357] width 289 height 651
click at [276, 48] on div "Status No active tasks You are ready to start receiving tasks. Marvilen Lapasan…" at bounding box center [176, 357] width 289 height 651
click at [276, 43] on div "Status No active tasks You are ready to start receiving tasks. Marvilen Lapasan…" at bounding box center [176, 357] width 289 height 651
click at [277, 47] on div "Status No active tasks You are ready to start receiving tasks. Marvilen Lapasan…" at bounding box center [176, 357] width 289 height 651
click at [275, 47] on div "Status No active tasks You are ready to start receiving tasks. Marvilen Lapasan…" at bounding box center [176, 357] width 289 height 651
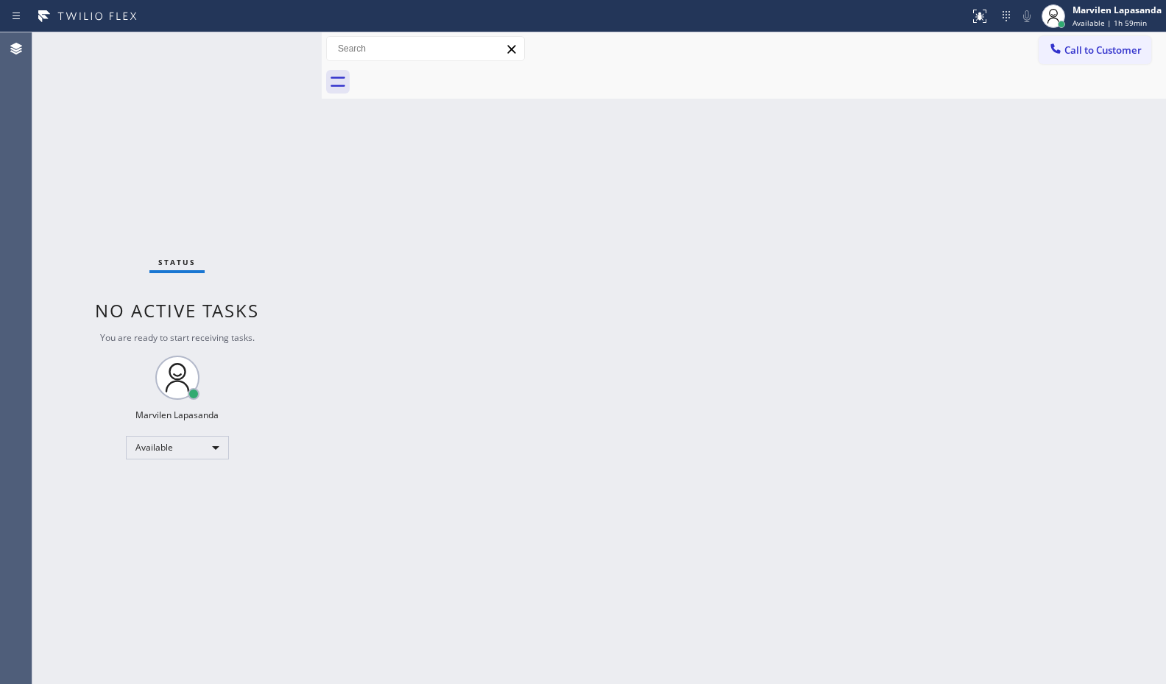
click at [1153, 181] on div "Back to Dashboard Change Sender ID Customers Technicians Select a contact Outbo…" at bounding box center [744, 357] width 844 height 651
click at [684, 227] on div "Back to Dashboard Change Sender ID Customers Technicians Select a contact Outbo…" at bounding box center [744, 357] width 844 height 651
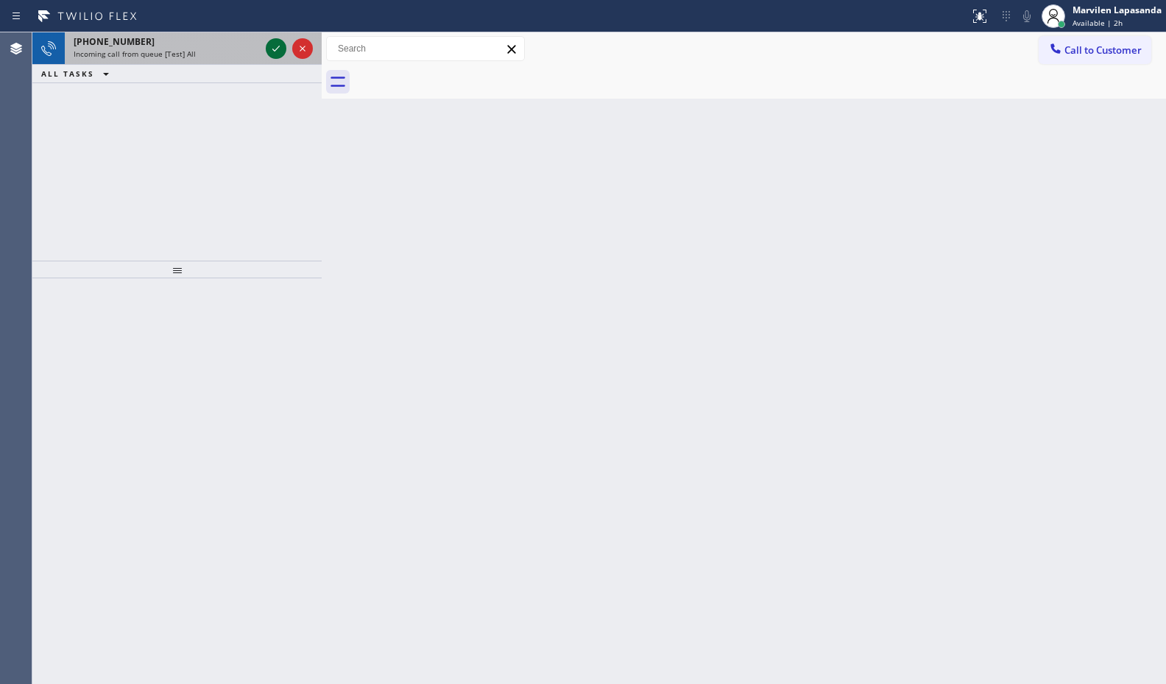
click at [275, 48] on icon at bounding box center [276, 49] width 18 height 18
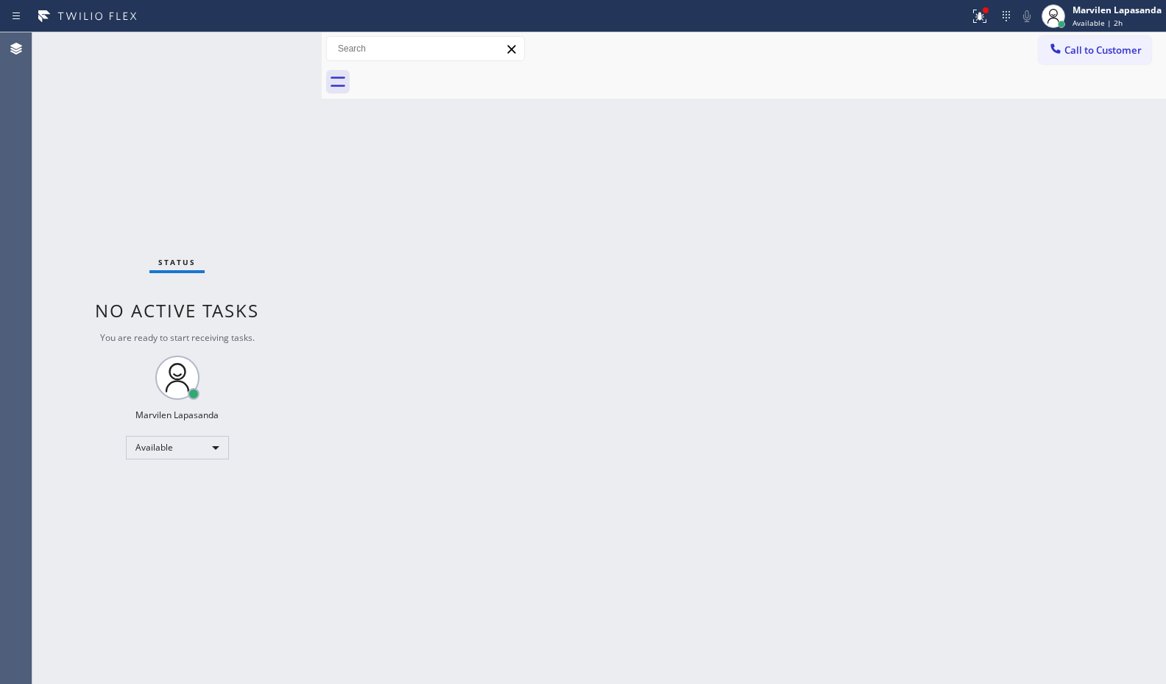
click at [289, 95] on div "Status No active tasks You are ready to start receiving tasks. Marvilen Lapasan…" at bounding box center [176, 357] width 289 height 651
click at [277, 50] on div "Status No active tasks You are ready to start receiving tasks. Marvilen Lapasan…" at bounding box center [176, 357] width 289 height 651
click at [277, 49] on div "Status No active tasks You are ready to start receiving tasks. Marvilen Lapasan…" at bounding box center [176, 357] width 289 height 651
click at [371, 236] on div "Back to Dashboard Change Sender ID Customers Technicians Select a contact Outbo…" at bounding box center [744, 357] width 844 height 651
click at [977, 21] on icon at bounding box center [980, 16] width 18 height 18
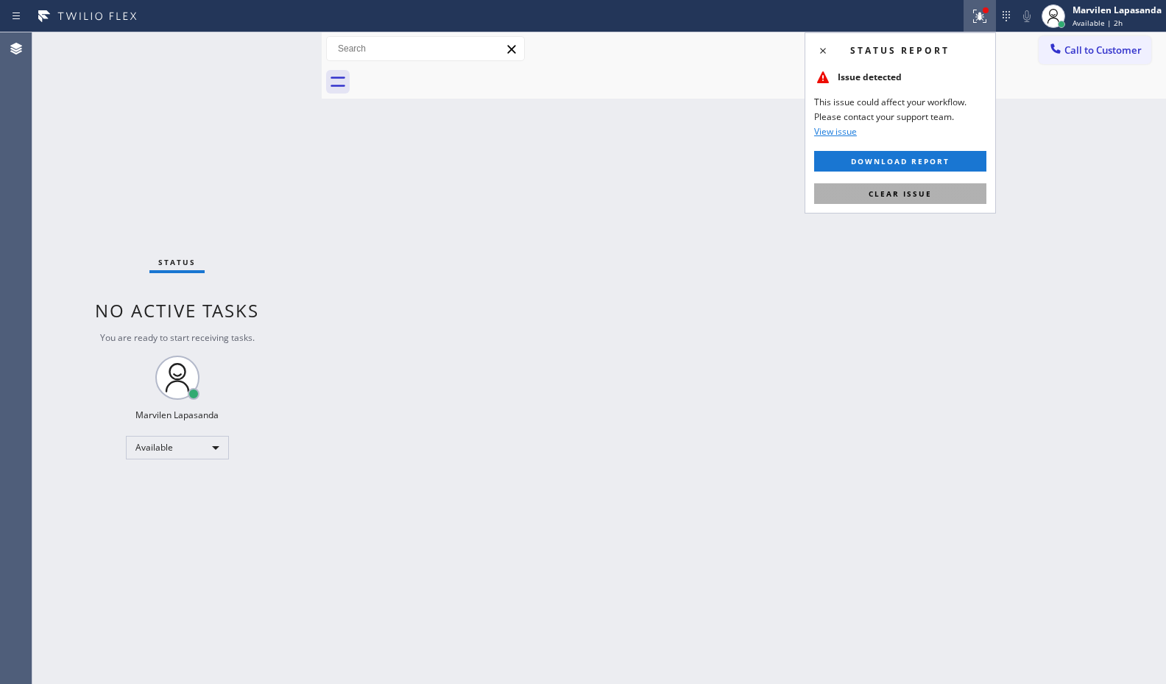
click at [922, 194] on span "Clear issue" at bounding box center [899, 193] width 63 height 10
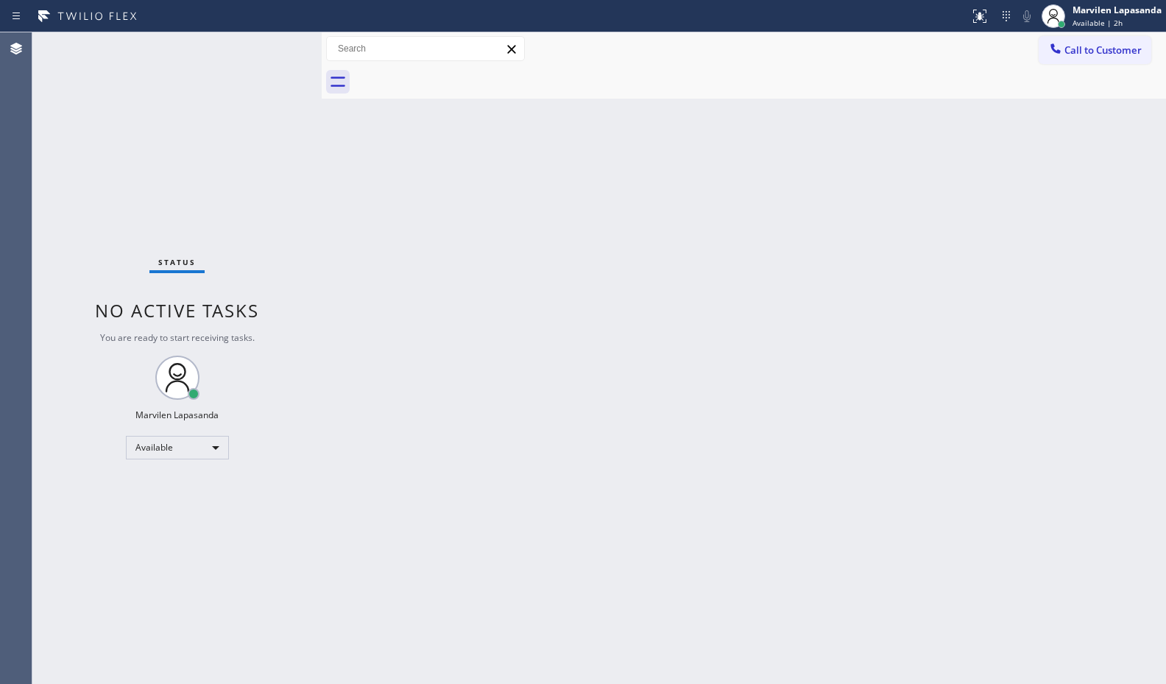
click at [1021, 156] on div "Back to Dashboard Change Sender ID Customers Technicians Select a contact Outbo…" at bounding box center [744, 357] width 844 height 651
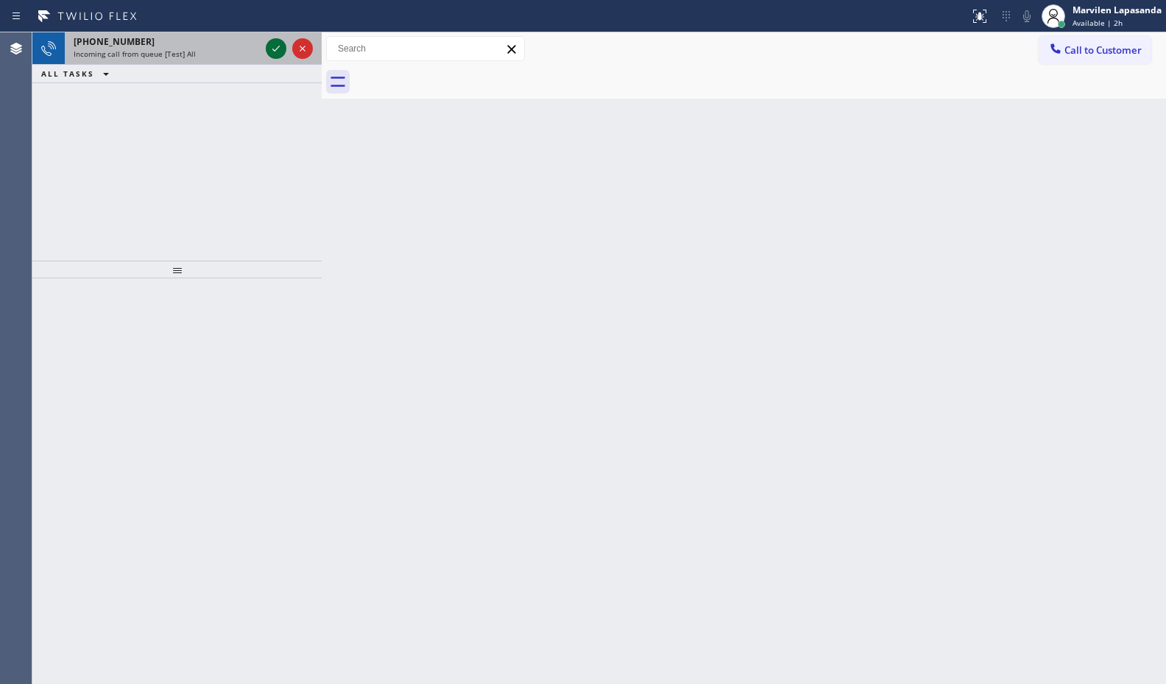
click at [271, 44] on icon at bounding box center [276, 49] width 18 height 18
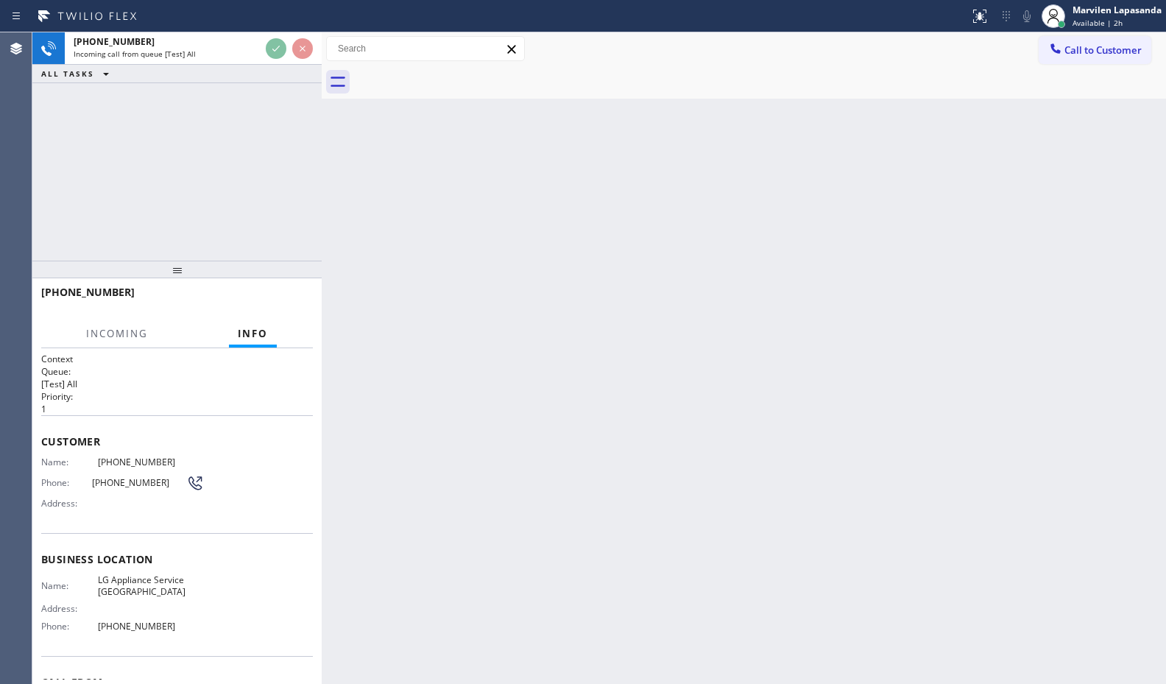
click at [476, 339] on div "Back to Dashboard Change Sender ID Customers Technicians Select a contact Outbo…" at bounding box center [744, 357] width 844 height 651
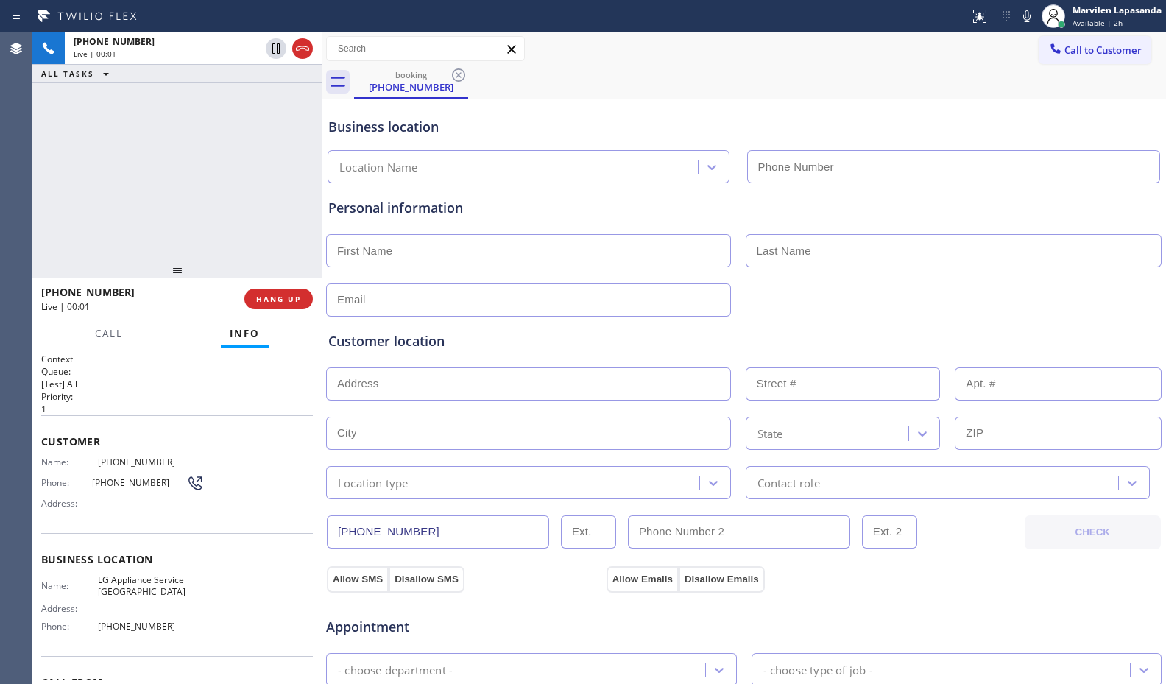
click at [107, 502] on div "Address:" at bounding box center [122, 503] width 163 height 11
click at [71, 478] on span "Phone:" at bounding box center [66, 482] width 51 height 11
click at [77, 476] on div "Phone: (719) 316-3735" at bounding box center [122, 483] width 163 height 18
click at [77, 479] on span "Phone:" at bounding box center [66, 482] width 51 height 11
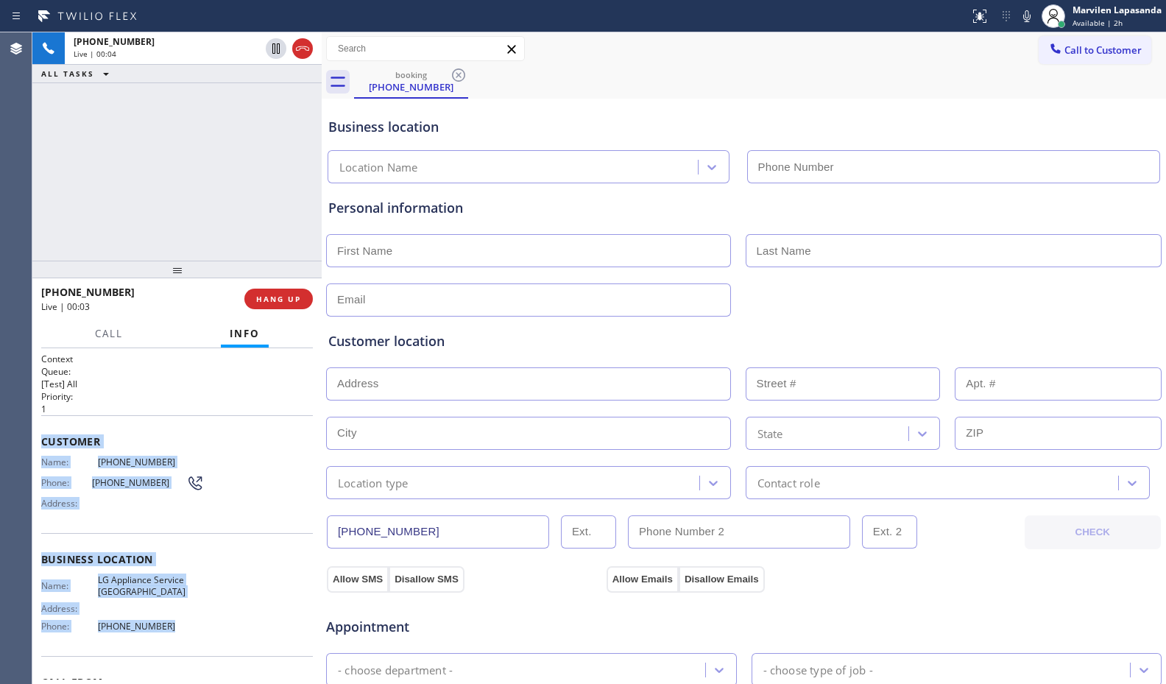
drag, startPoint x: 38, startPoint y: 434, endPoint x: 177, endPoint y: 642, distance: 250.3
click at [177, 642] on div "Context Queue: [Test] All Priority: 1 Customer Name: (719) 316-3735 Phone: (719…" at bounding box center [176, 516] width 289 height 336
copy div "Customer Name: (719) 316-3735 Phone: (719) 316-3735 Address: Business location …"
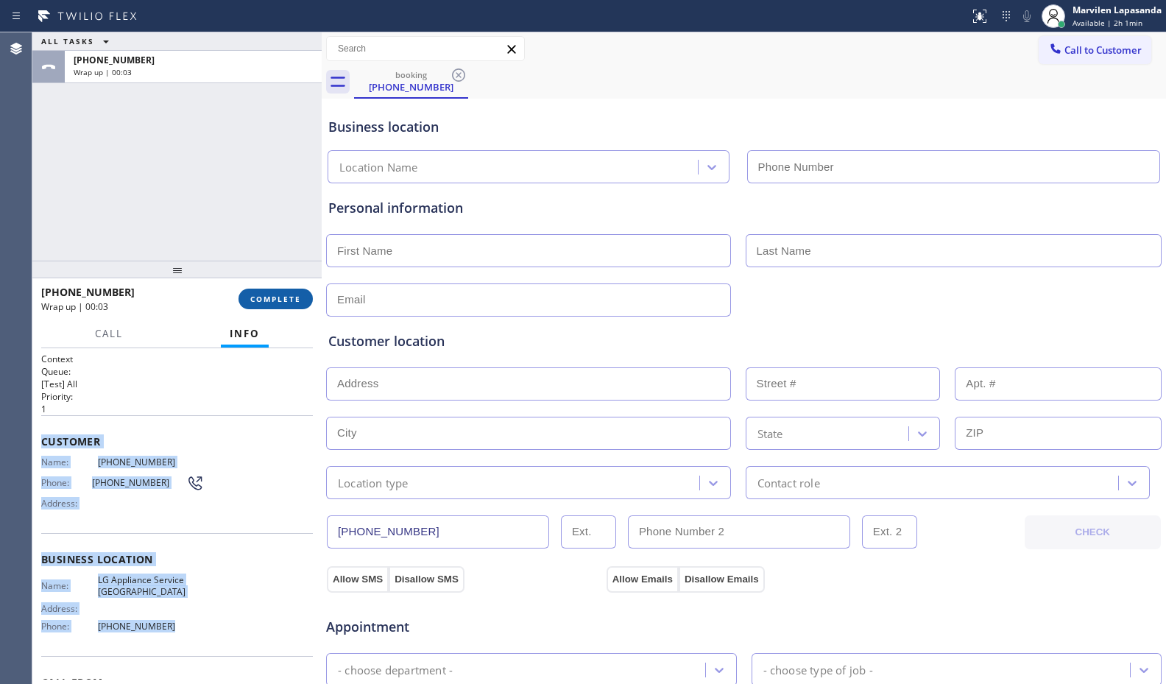
click at [285, 297] on span "COMPLETE" at bounding box center [275, 299] width 51 height 10
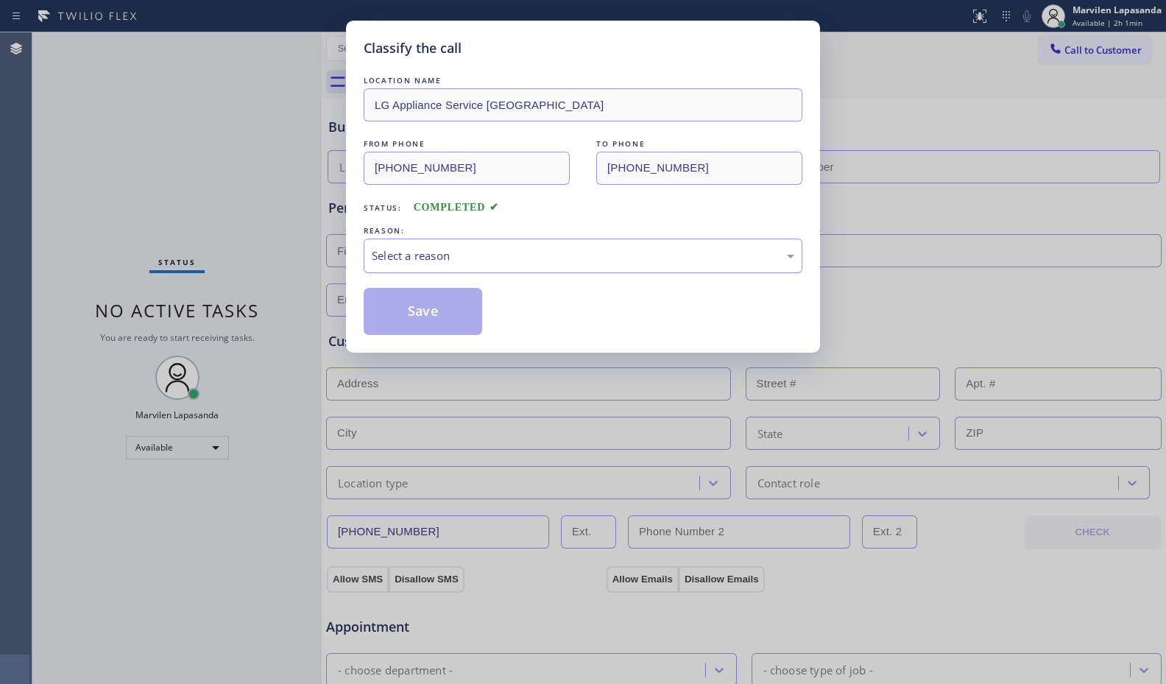
click at [407, 258] on div "Select a reason" at bounding box center [583, 255] width 422 height 17
click at [403, 313] on button "Save" at bounding box center [423, 311] width 118 height 47
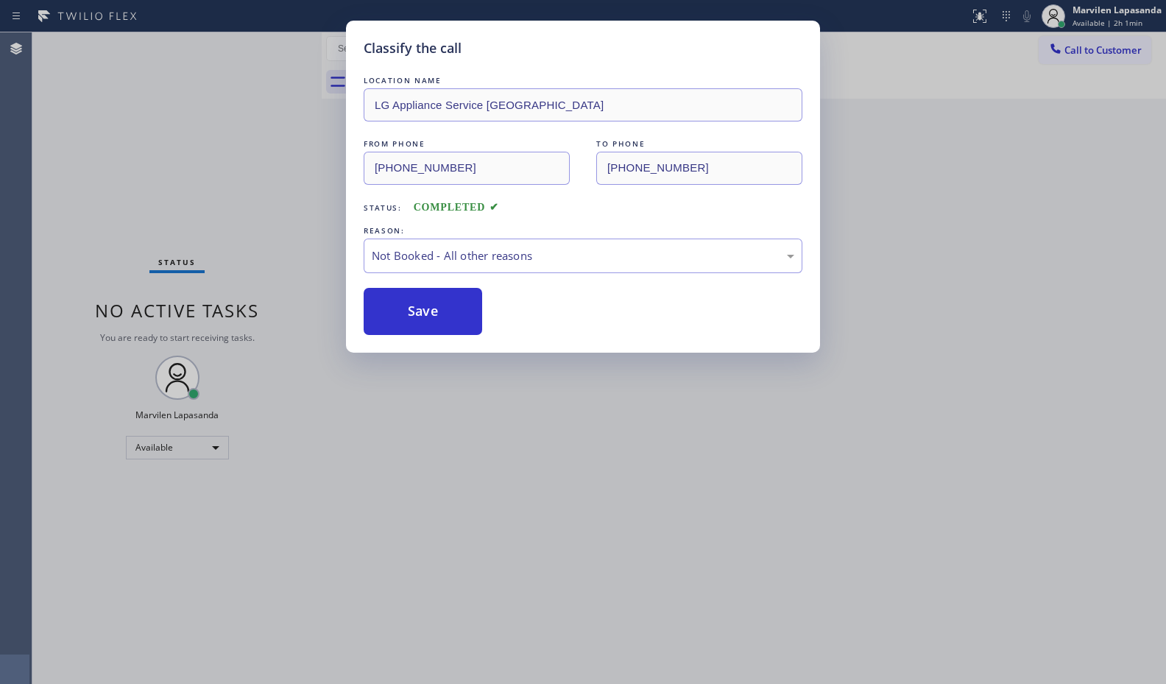
click at [403, 313] on button "Save" at bounding box center [423, 311] width 118 height 47
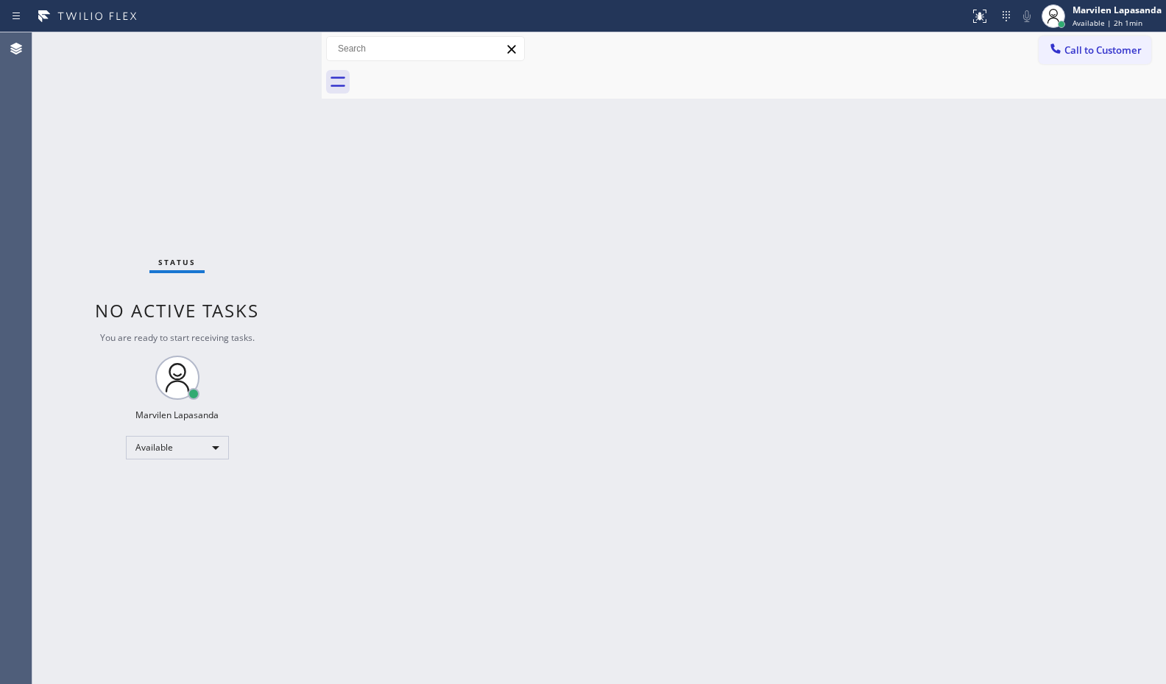
click at [287, 138] on div "Classify the call LOCATION NAME Repair Twist of New York FROM PHONE (646) 302-5…" at bounding box center [598, 357] width 1133 height 651
click at [836, 172] on div "Back to Dashboard Change Sender ID Customers Technicians Select a contact Outbo…" at bounding box center [744, 357] width 844 height 651
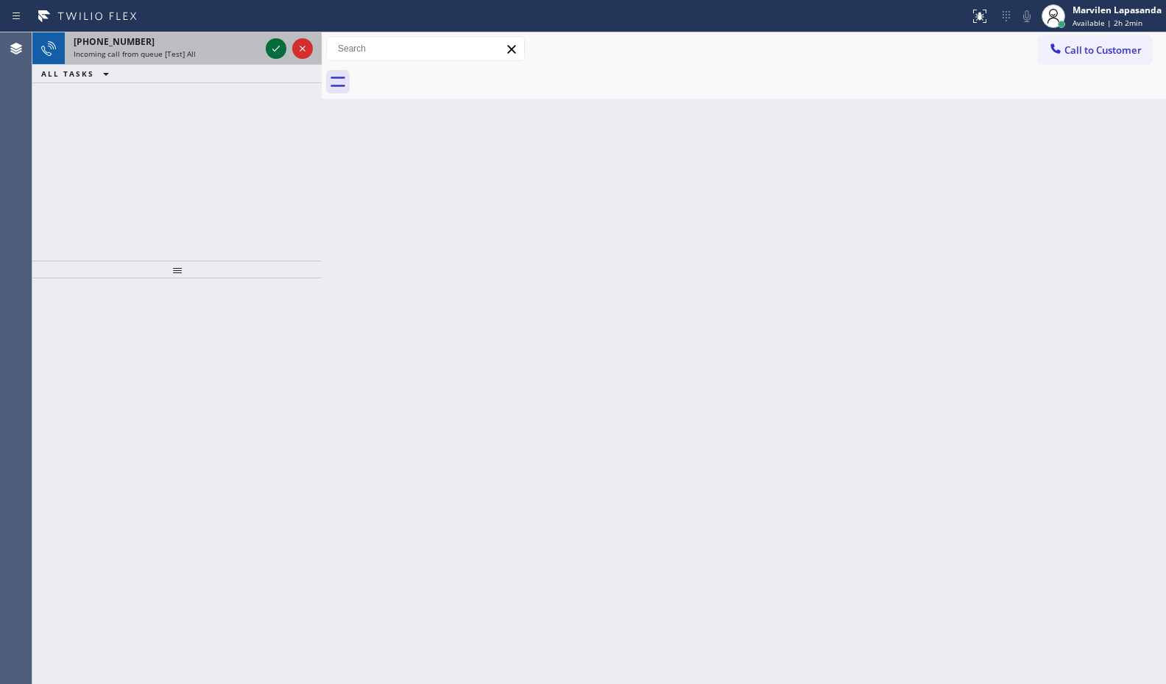
click at [270, 48] on icon at bounding box center [276, 49] width 18 height 18
click at [280, 40] on icon at bounding box center [276, 49] width 18 height 18
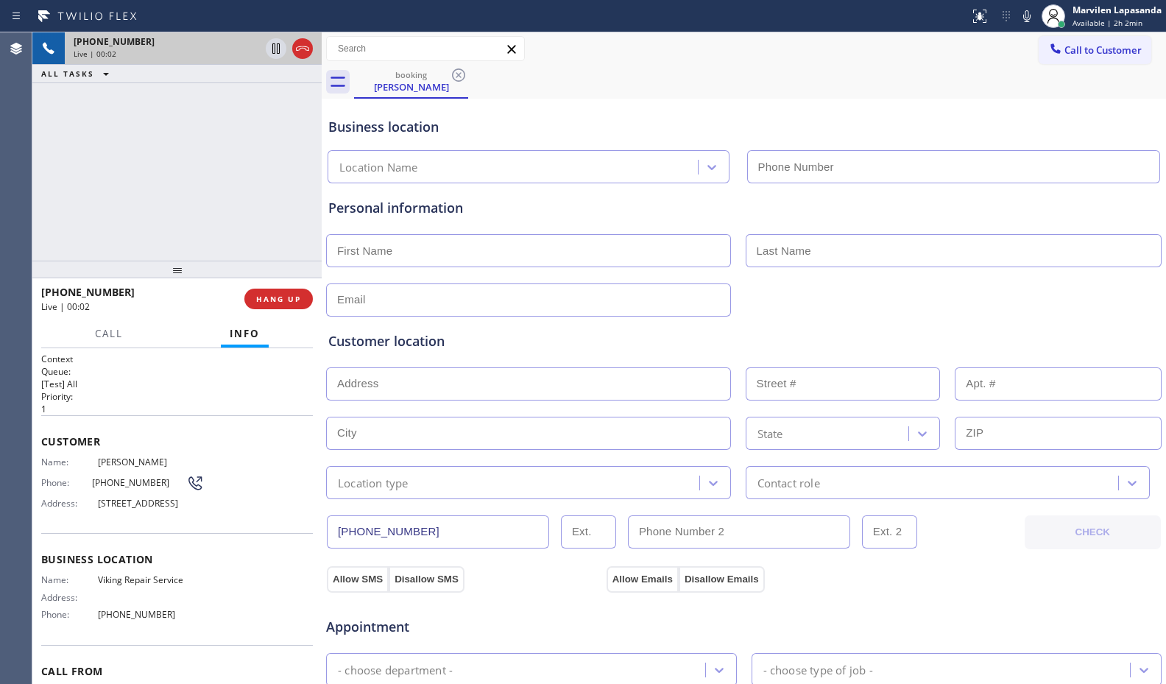
click at [104, 226] on div "+17147132152 Live | 00:02 ALL TASKS ALL TASKS ACTIVE TASKS TASKS IN WRAP UP" at bounding box center [176, 146] width 289 height 228
click at [147, 44] on div "+17147132152" at bounding box center [167, 41] width 186 height 13
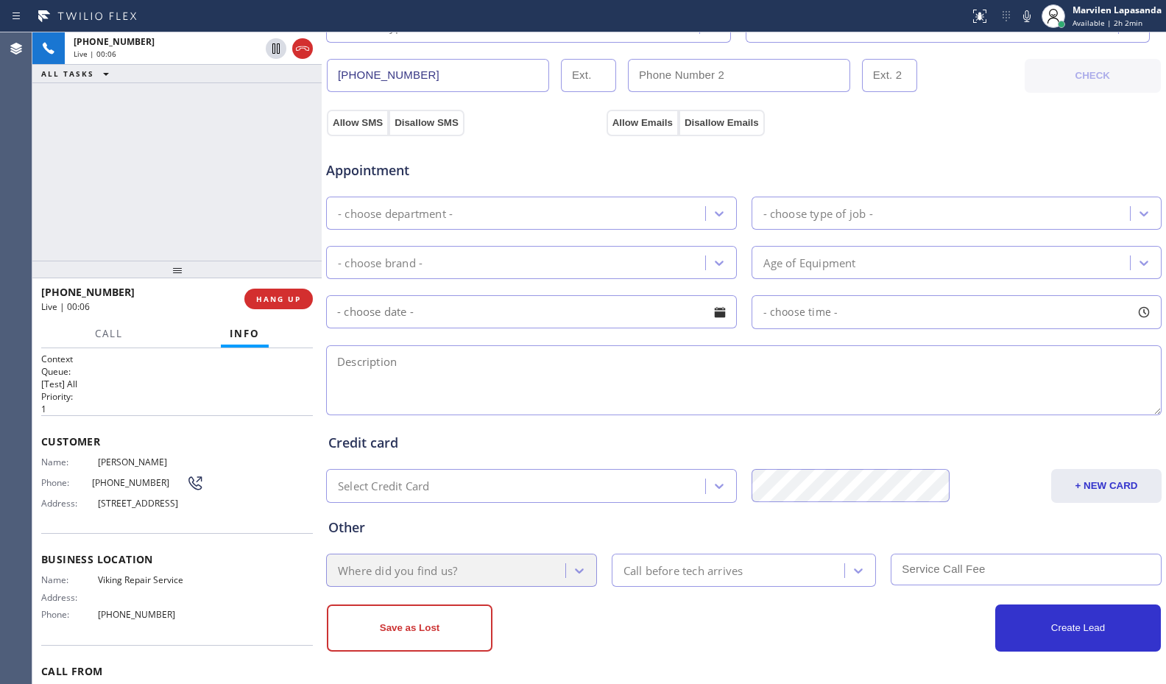
scroll to position [457, 0]
click at [162, 149] on div "+17147132152 Live | 00:08 ALL TASKS ALL TASKS ACTIVE TASKS TASKS IN WRAP UP" at bounding box center [176, 146] width 289 height 228
click at [99, 498] on span "208 E Balboa Blvd, Newport Beach, CA 92661, USA" at bounding box center [151, 503] width 106 height 11
drag, startPoint x: 93, startPoint y: 501, endPoint x: 156, endPoint y: 526, distance: 67.1
click at [156, 509] on div "Address: 208 E Balboa Blvd, Newport Beach, CA 92661, USA" at bounding box center [122, 503] width 163 height 11
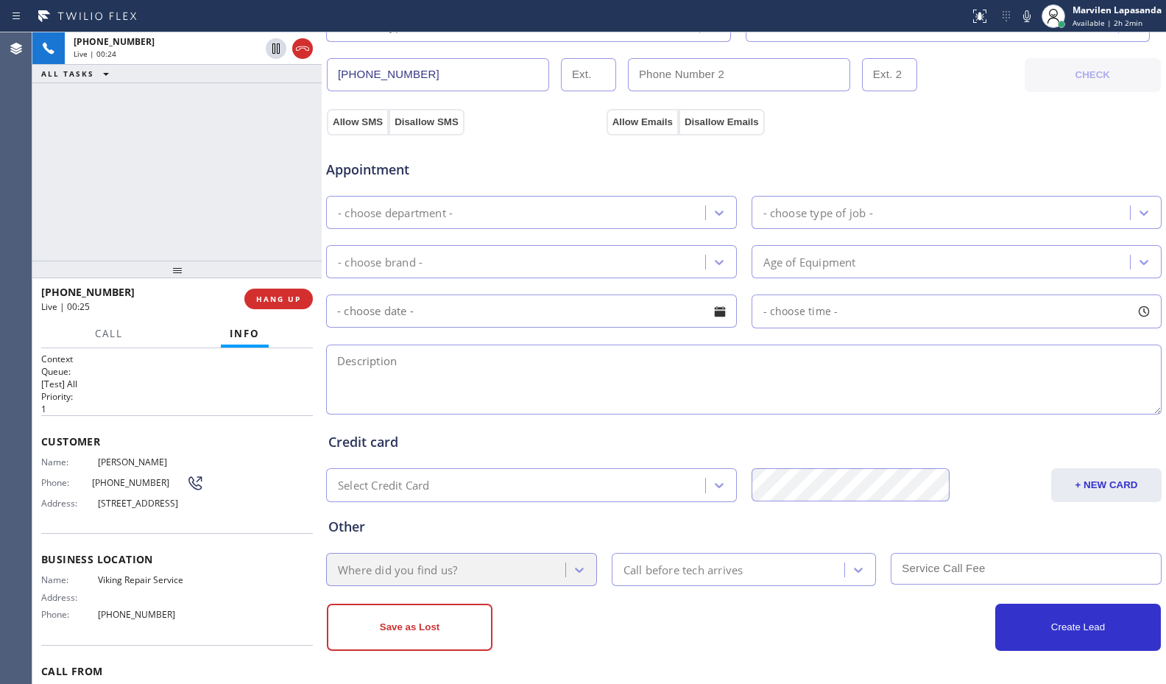
click at [98, 509] on span "208 E Balboa Blvd, Newport Beach, CA 92661, USA" at bounding box center [151, 503] width 106 height 11
click at [99, 509] on span "208 E Balboa Blvd, Newport Beach, CA 92661, USA" at bounding box center [151, 503] width 106 height 11
drag, startPoint x: 93, startPoint y: 502, endPoint x: 127, endPoint y: 507, distance: 35.0
click at [127, 507] on div "Address: 208 E Balboa Blvd, Newport Beach, CA 92661, USA" at bounding box center [122, 503] width 163 height 11
click at [118, 502] on span "208 E Balboa Blvd, Newport Beach, CA 92661, USA" at bounding box center [151, 503] width 106 height 11
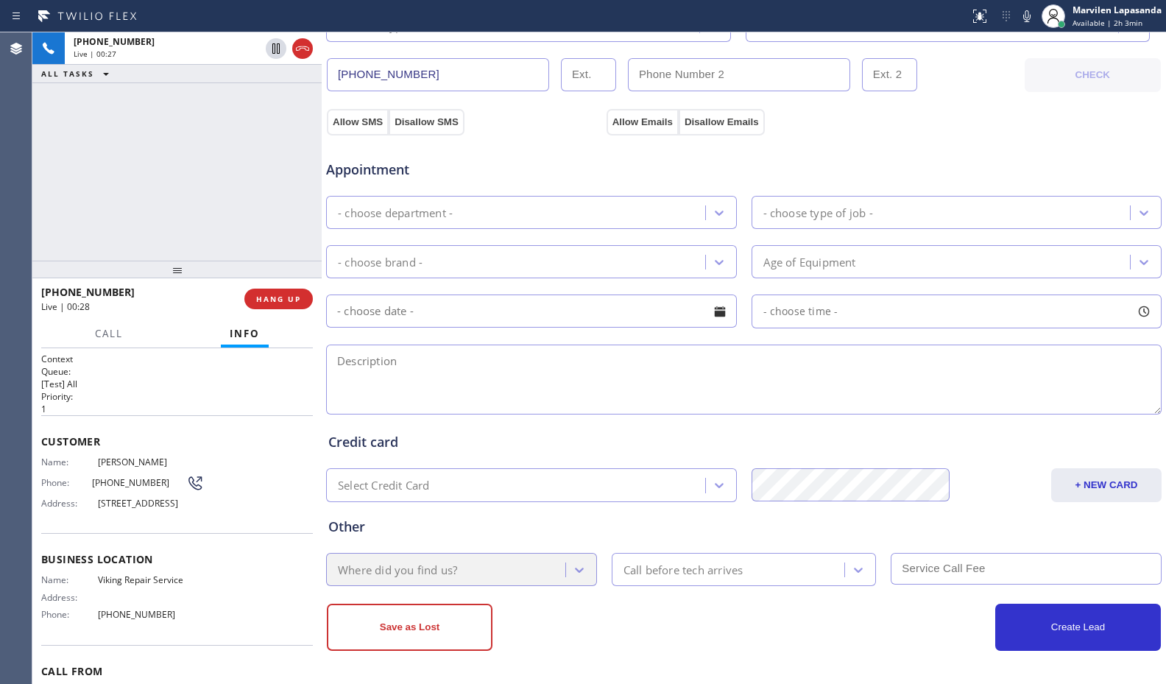
drag, startPoint x: 142, startPoint y: 506, endPoint x: 158, endPoint y: 506, distance: 16.2
click at [149, 507] on span "208 E Balboa Blvd, Newport Beach, CA 92661, USA" at bounding box center [151, 503] width 106 height 11
click at [167, 506] on span "208 E Balboa Blvd, Newport Beach, CA 92661, USA" at bounding box center [151, 503] width 106 height 11
click at [105, 509] on span "208 E Balboa Blvd, Newport Beach, CA 92661, USA" at bounding box center [151, 503] width 106 height 11
drag, startPoint x: 96, startPoint y: 499, endPoint x: 169, endPoint y: 505, distance: 73.1
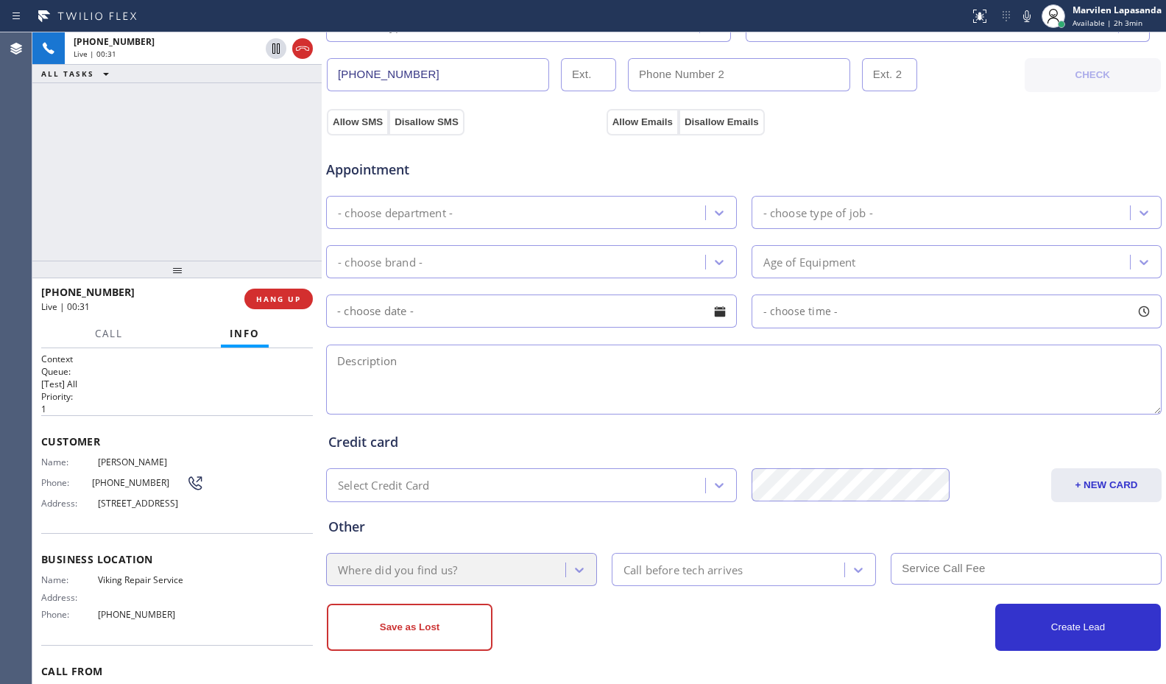
click at [169, 505] on span "208 E Balboa Blvd, Newport Beach, CA 92661, USA" at bounding box center [151, 503] width 106 height 11
copy span "208 E Balboa Blvd"
click at [999, 91] on div "Allow SMS Disallow SMS Allow Emails Disallow Emails" at bounding box center [743, 110] width 837 height 49
click at [270, 54] on icon at bounding box center [276, 49] width 18 height 18
click at [1029, 21] on icon at bounding box center [1027, 16] width 18 height 18
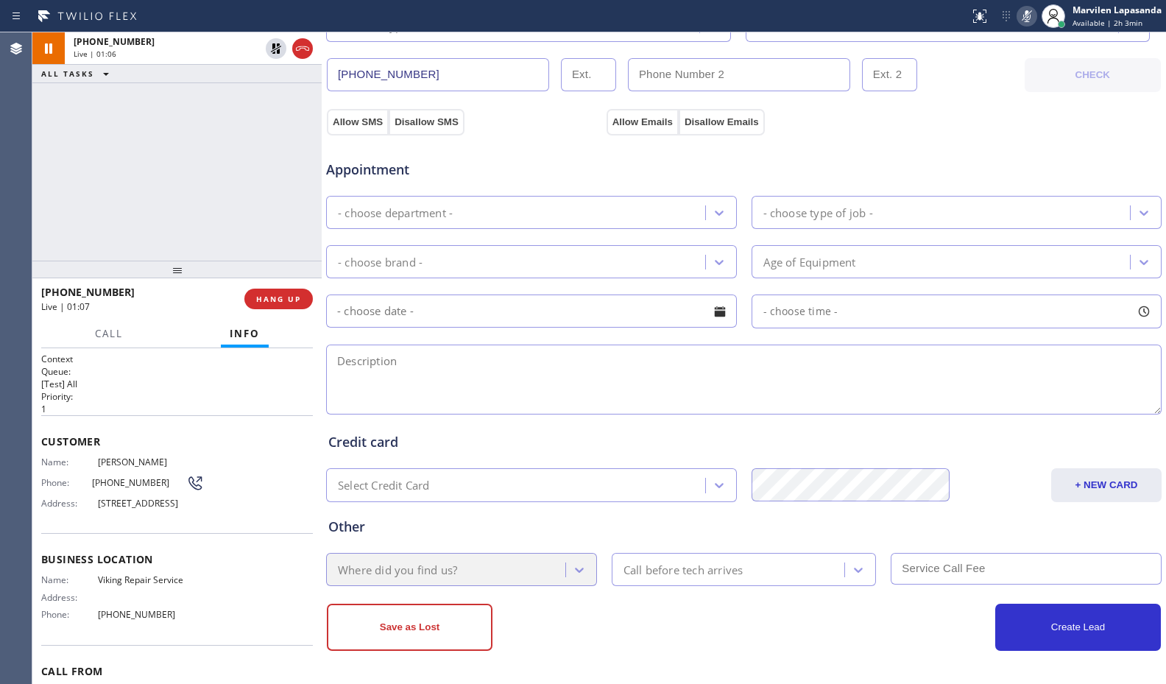
click at [173, 101] on div "+17147132152 Live | 01:06 ALL TASKS ALL TASKS ACTIVE TASKS TASKS IN WRAP UP" at bounding box center [176, 146] width 289 height 228
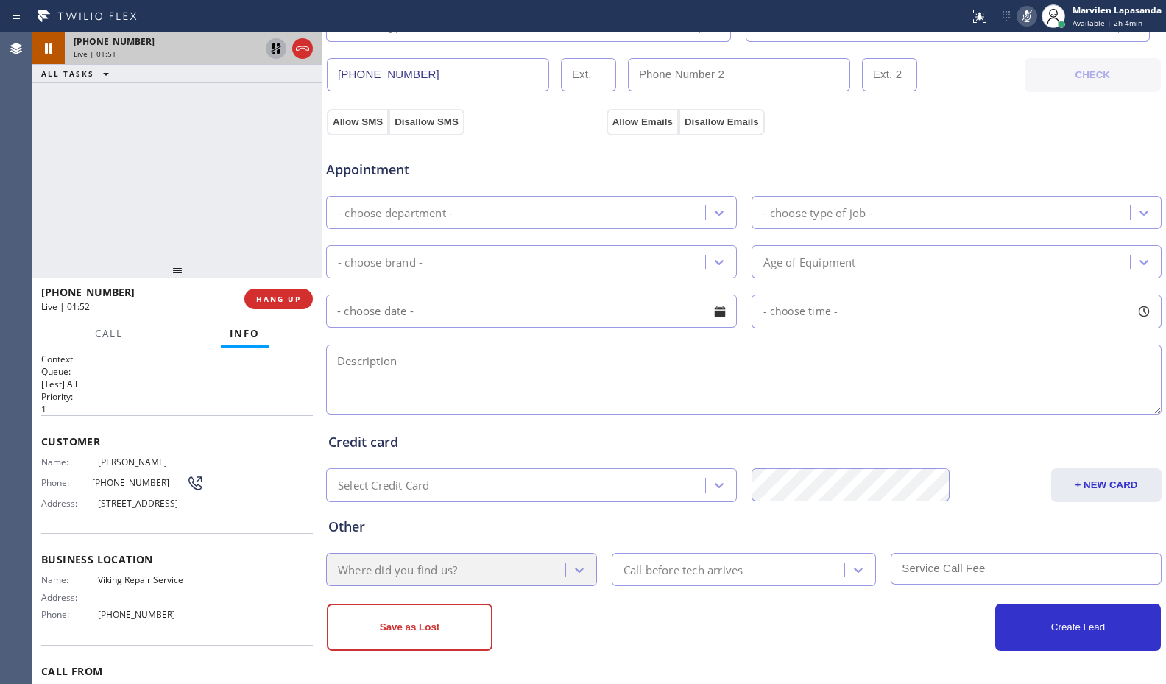
click at [282, 48] on icon at bounding box center [276, 49] width 18 height 18
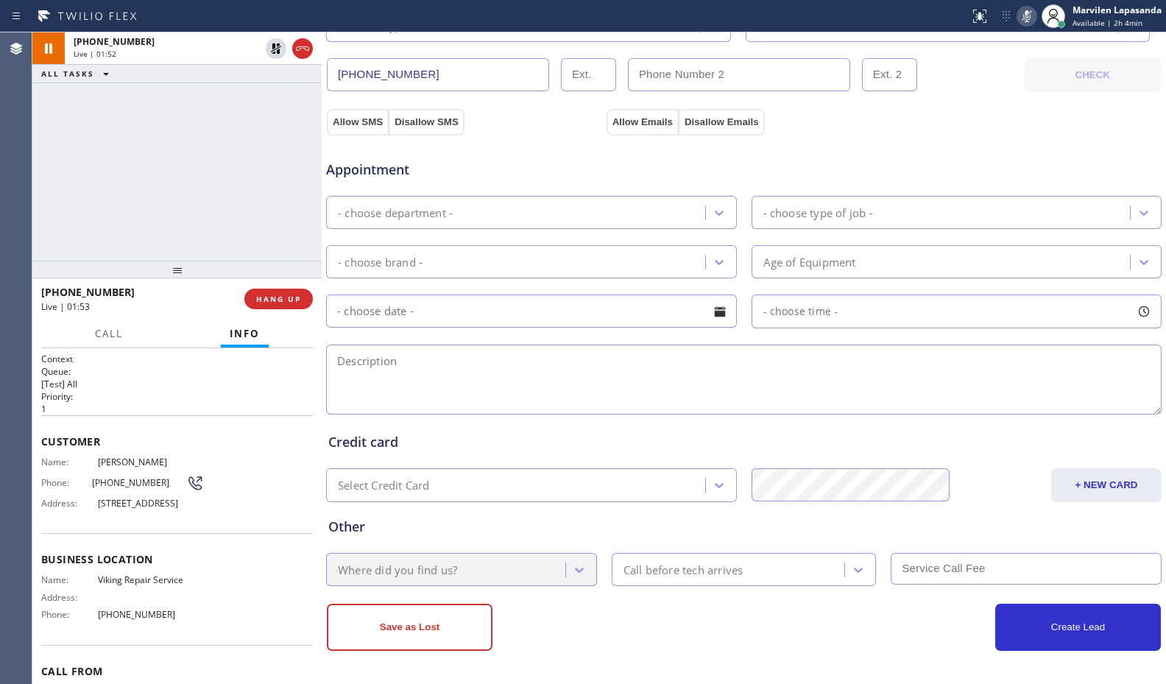
click at [1025, 19] on icon at bounding box center [1026, 16] width 7 height 12
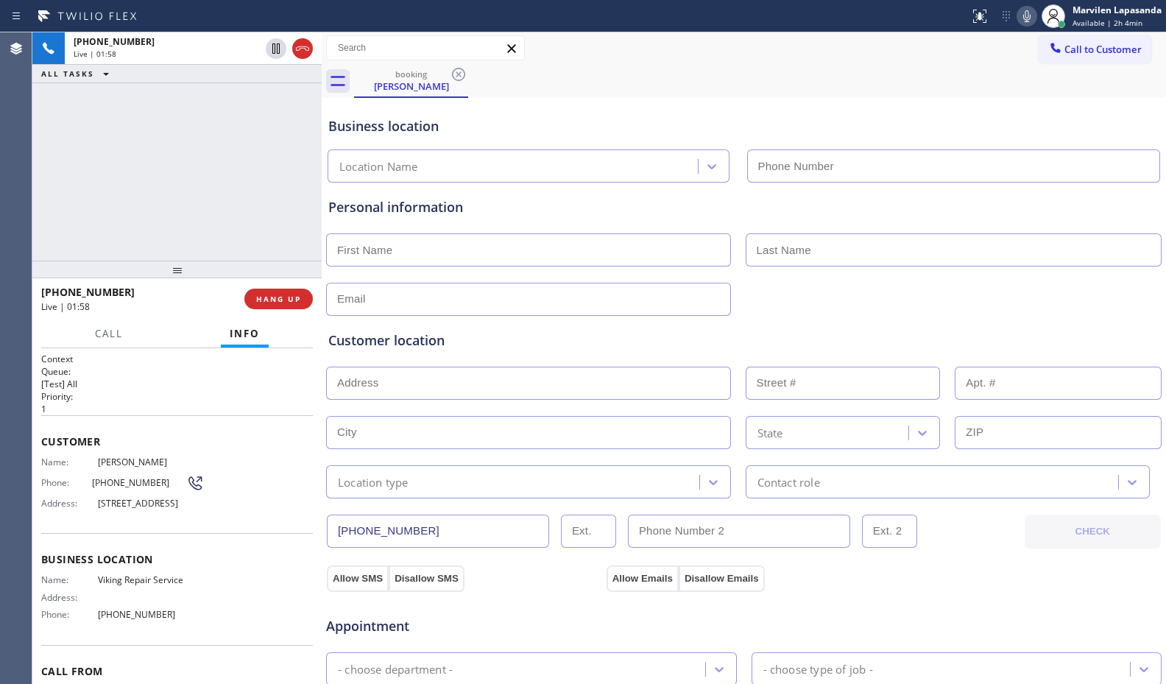
scroll to position [0, 0]
click at [356, 124] on div "Business location" at bounding box center [743, 127] width 831 height 20
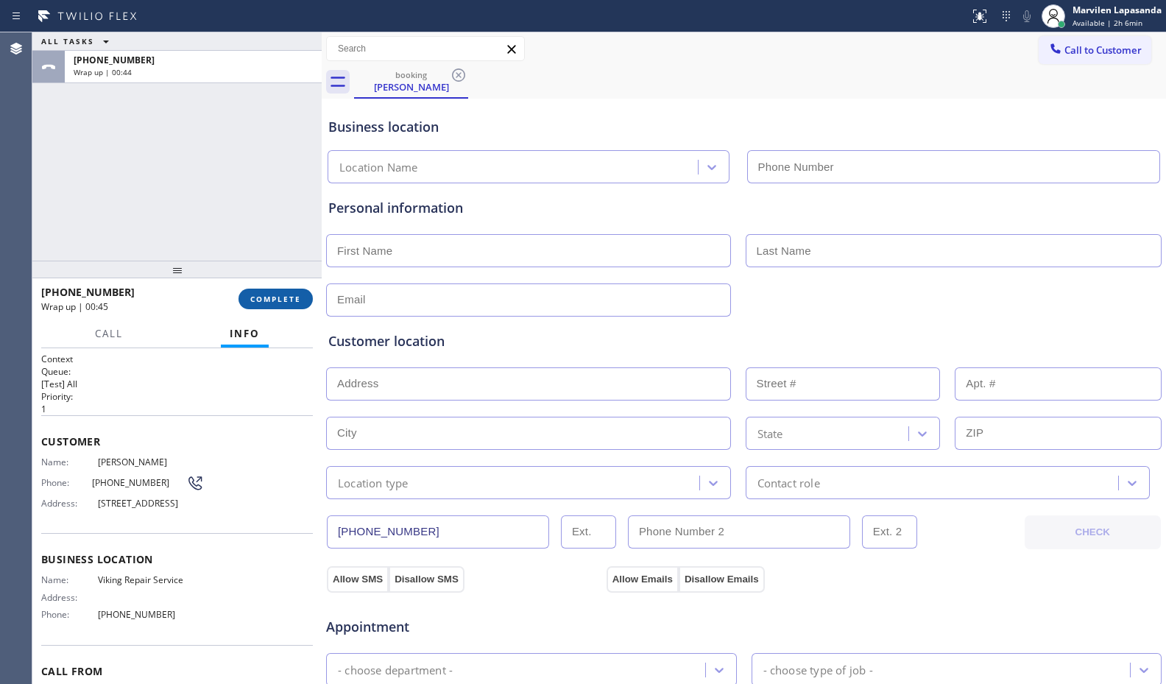
click at [261, 300] on span "COMPLETE" at bounding box center [275, 299] width 51 height 10
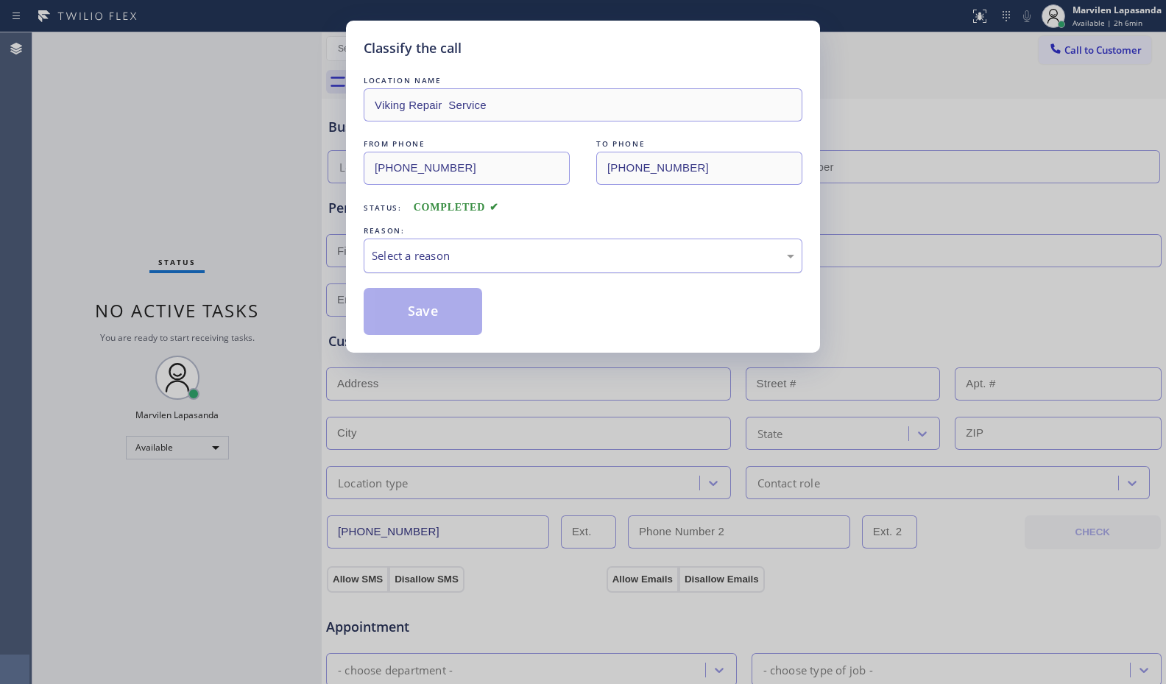
click at [389, 256] on div "Select a reason" at bounding box center [583, 255] width 422 height 17
click at [392, 312] on button "Save" at bounding box center [423, 311] width 118 height 47
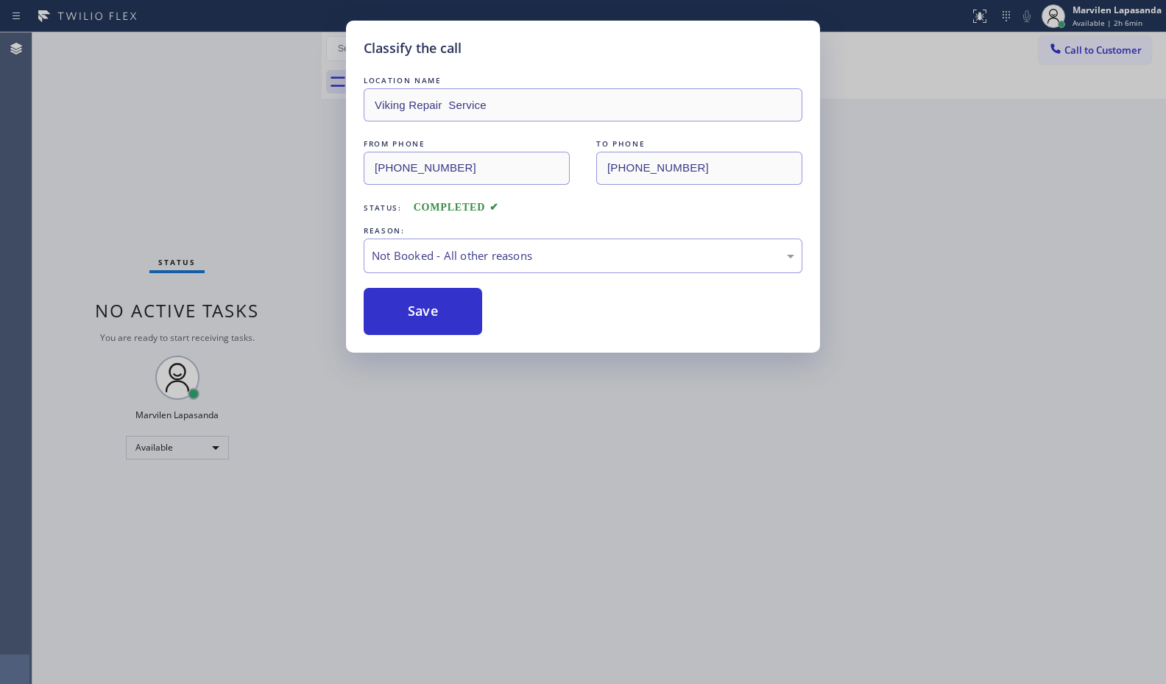
click at [392, 312] on button "Save" at bounding box center [423, 311] width 118 height 47
click at [1084, 201] on div "Classify the call LOCATION NAME Viking Repair Service FROM PHONE (714) 713-2152…" at bounding box center [583, 342] width 1166 height 684
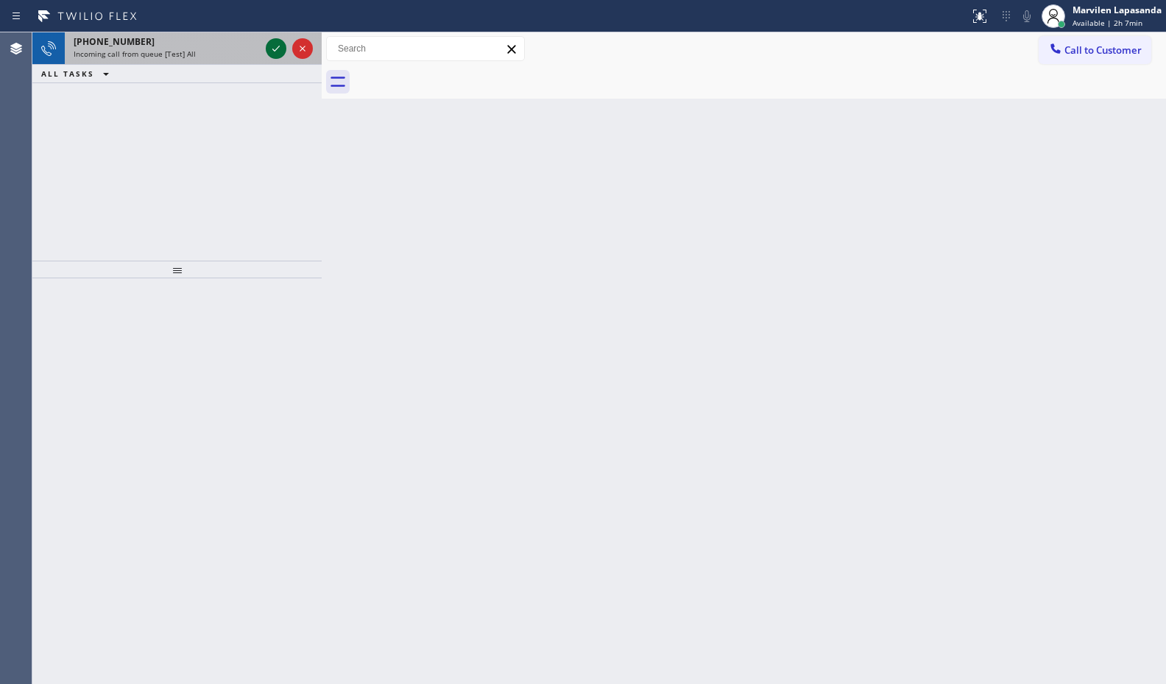
click at [272, 46] on icon at bounding box center [276, 49] width 18 height 18
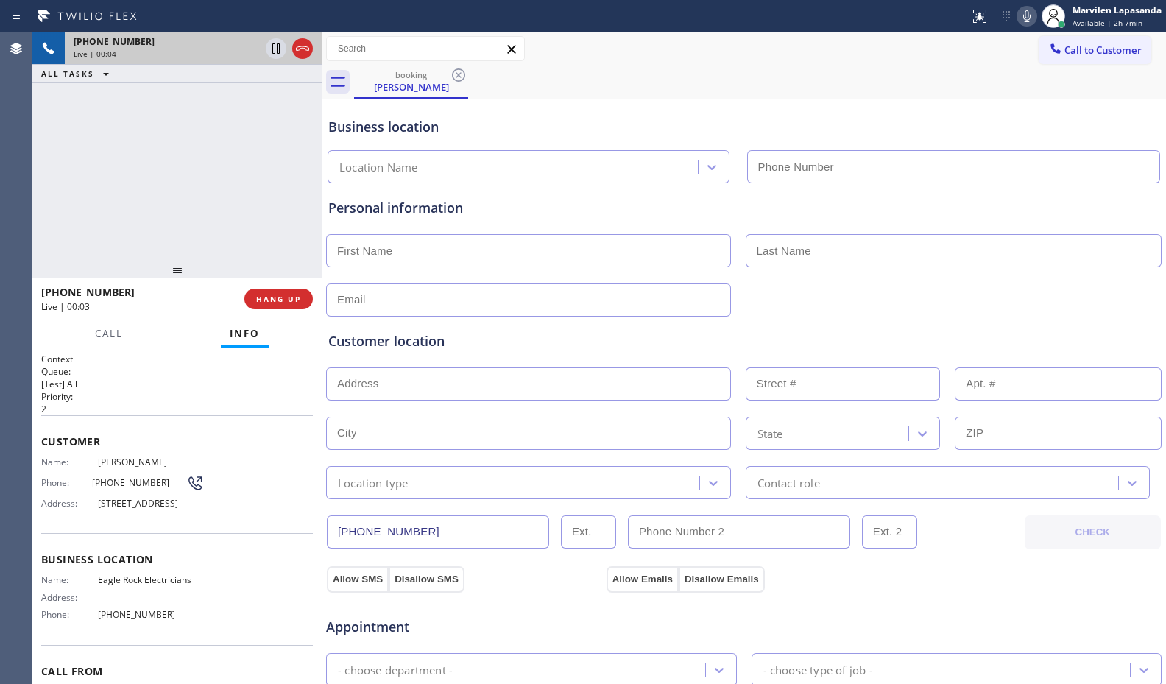
click at [83, 200] on div "+13108694815 Live | 00:04 ALL TASKS ALL TASKS ACTIVE TASKS TASKS IN WRAP UP" at bounding box center [176, 146] width 289 height 228
click at [577, 58] on div "Call to Customer Outbound call Location Search location Your caller id phone nu…" at bounding box center [744, 49] width 844 height 26
click at [93, 466] on span "Name:" at bounding box center [69, 461] width 57 height 11
click at [92, 484] on span "(310) 869-4815" at bounding box center [139, 482] width 95 height 11
drag, startPoint x: 96, startPoint y: 501, endPoint x: 163, endPoint y: 508, distance: 68.0
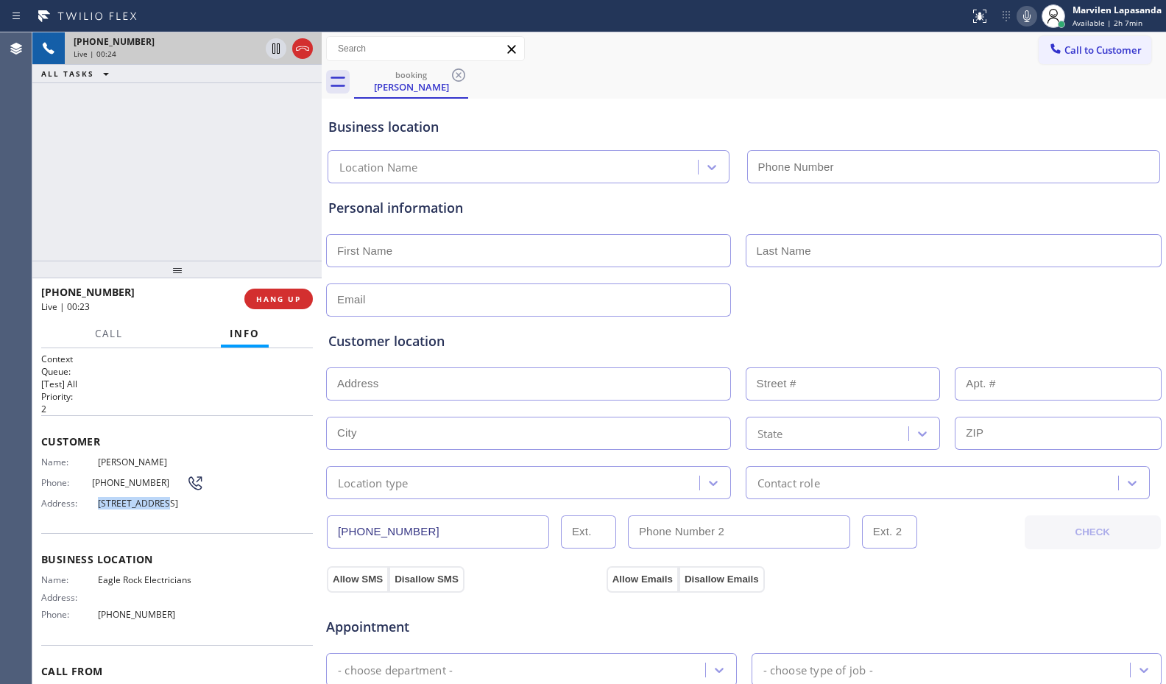
click at [163, 508] on span "365 Redwood Dr, Pasadena, CA 91105" at bounding box center [151, 503] width 106 height 11
click at [118, 514] on div "Name: Sebastian Apodaca Phone: (310) 869-4815 Address: 365 Redwood Dr, Pasadena…" at bounding box center [122, 485] width 163 height 58
drag, startPoint x: 105, startPoint y: 500, endPoint x: 180, endPoint y: 514, distance: 76.4
click at [180, 509] on span "365 Redwood Dr, Pasadena, CA 91105" at bounding box center [151, 503] width 106 height 11
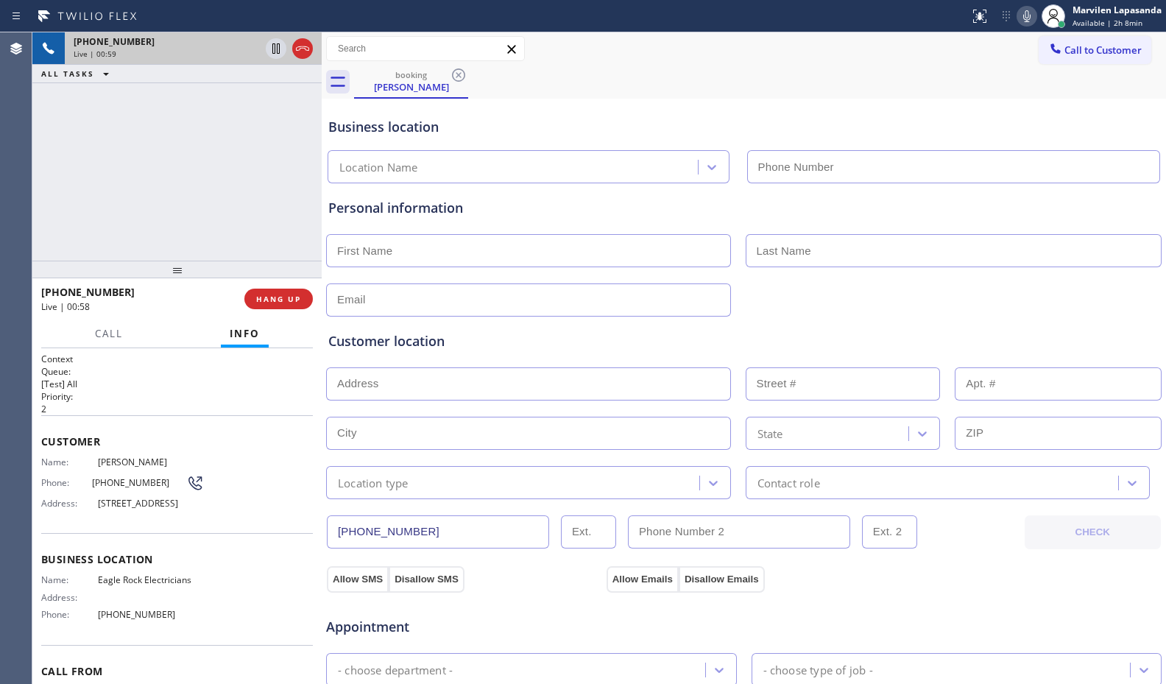
copy span "365 Redwood Dr, Pasadena, CA 91105"
click at [149, 579] on div "Business location Name: Eagle Rock Electricians Address: Phone: (323) 405-3819" at bounding box center [177, 588] width 272 height 111
drag, startPoint x: 94, startPoint y: 591, endPoint x: 188, endPoint y: 590, distance: 93.5
click at [188, 585] on div "Name: Eagle Rock Electricians" at bounding box center [122, 579] width 163 height 11
copy div "Eagle Rock Electricians"
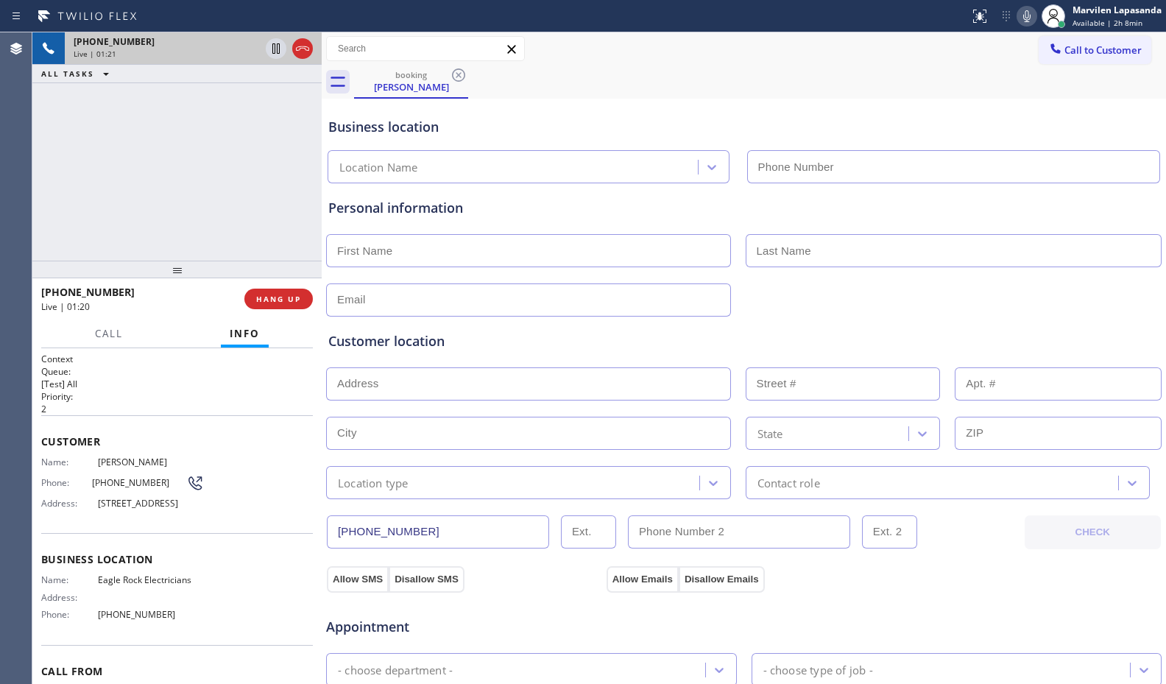
click at [154, 136] on div "+13108694815 Live | 01:21 ALL TASKS ALL TASKS ACTIVE TASKS TASKS IN WRAP UP" at bounding box center [176, 146] width 289 height 228
click at [275, 54] on icon at bounding box center [275, 48] width 7 height 10
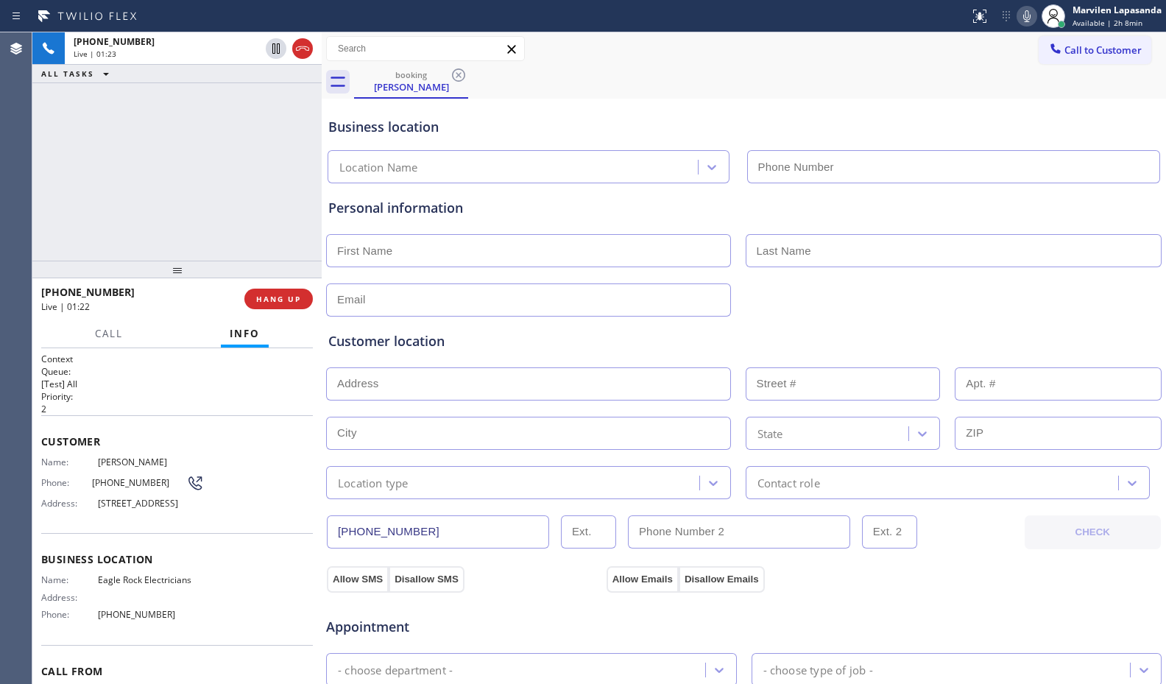
click at [1024, 15] on icon at bounding box center [1027, 16] width 18 height 18
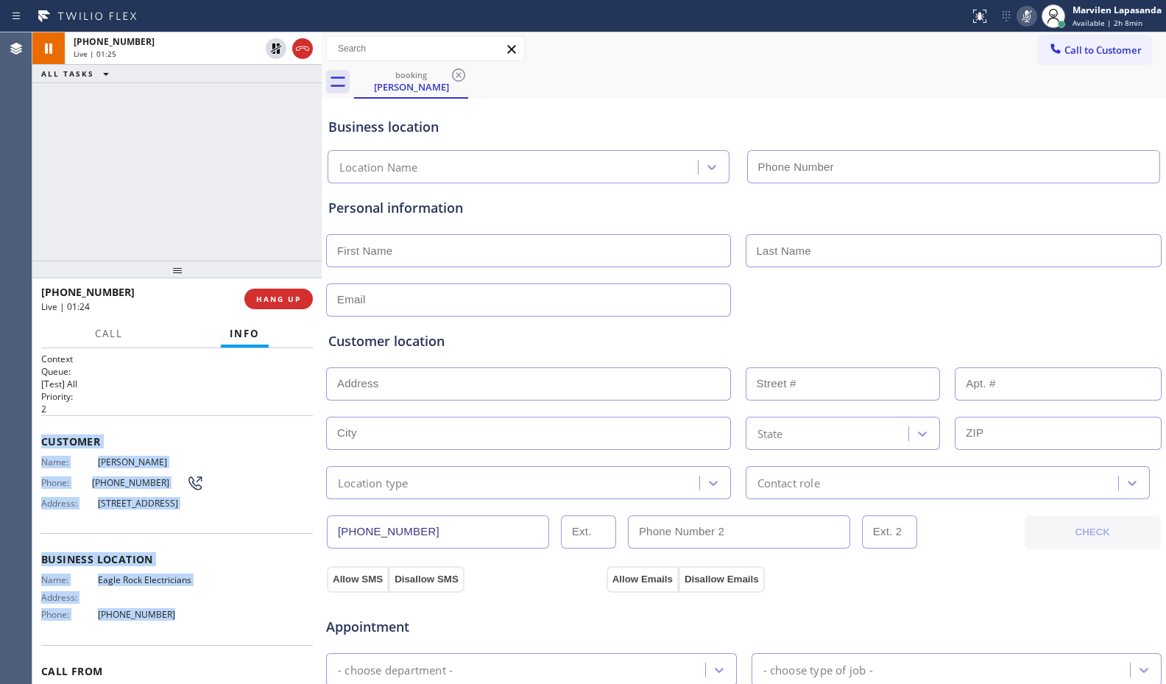
drag, startPoint x: 37, startPoint y: 439, endPoint x: 211, endPoint y: 642, distance: 266.7
click at [211, 642] on div "Context Queue: [Test] All Priority: 2 Customer Name: Sebastian Apodaca Phone: (…" at bounding box center [176, 516] width 289 height 336
copy div "Customer Name: Sebastian Apodaca Phone: (310) 869-4815 Address: 365 Redwood Dr,…"
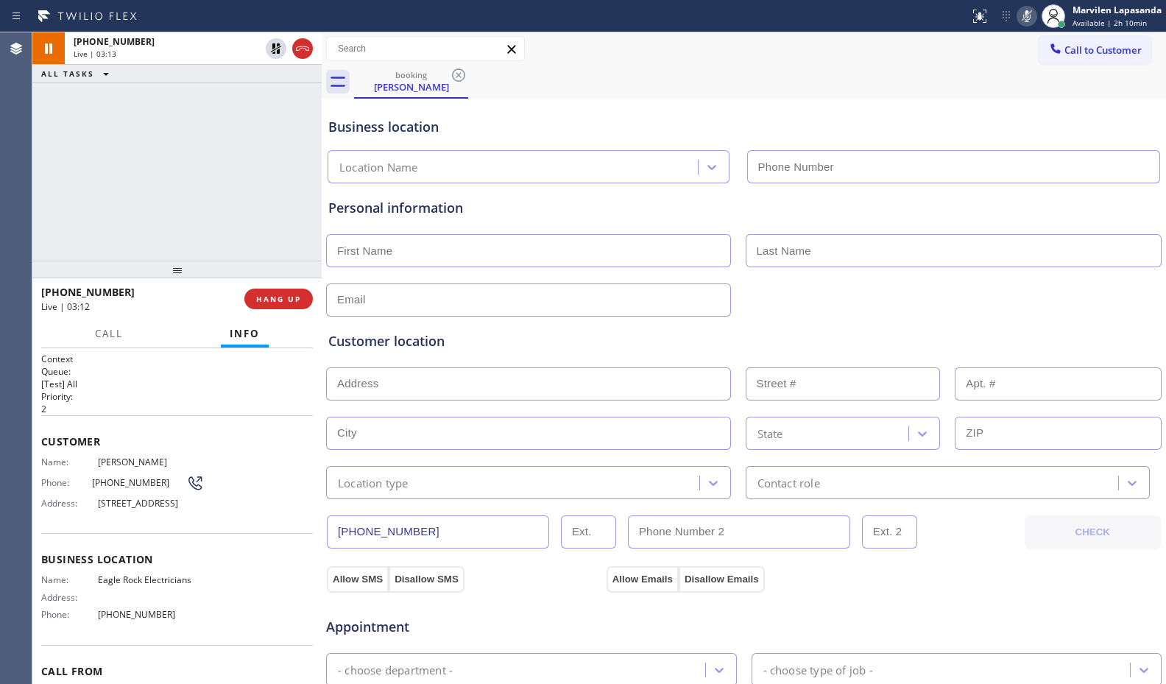
click at [118, 403] on p "2" at bounding box center [177, 409] width 272 height 13
drag, startPoint x: 70, startPoint y: 194, endPoint x: 79, endPoint y: 192, distance: 9.0
click at [71, 194] on div "+13108694815 Live | 03:53 ALL TASKS ALL TASKS ACTIVE TASKS TASKS IN WRAP UP (62…" at bounding box center [176, 146] width 289 height 228
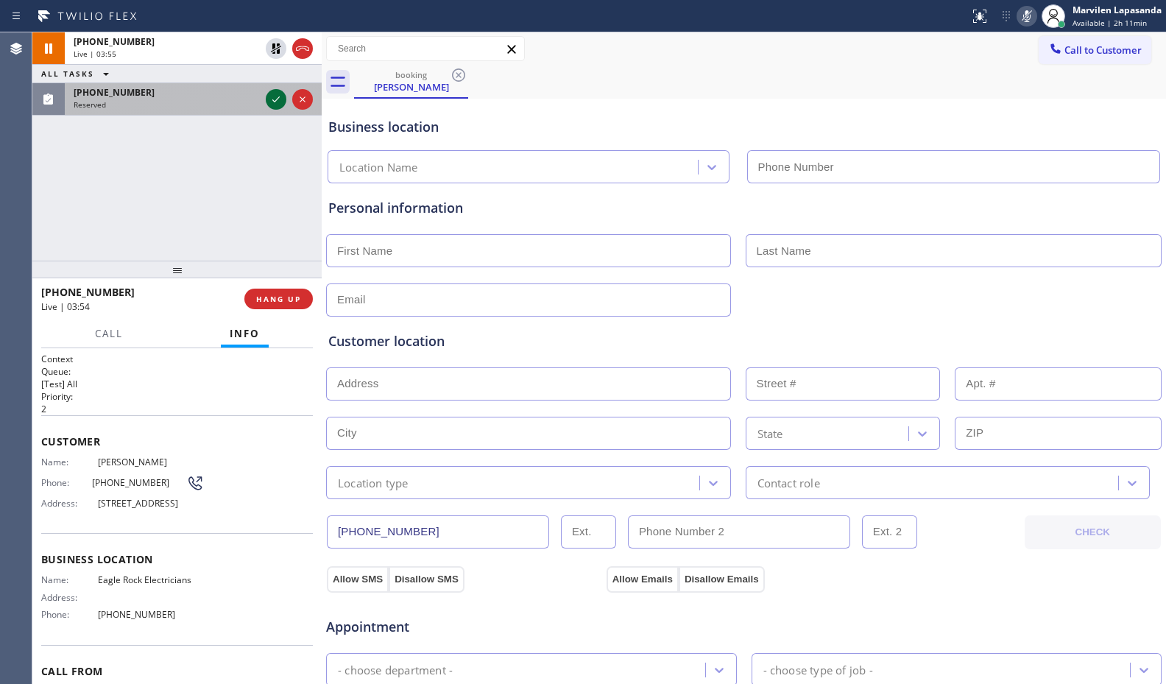
click at [276, 101] on icon at bounding box center [275, 99] width 7 height 6
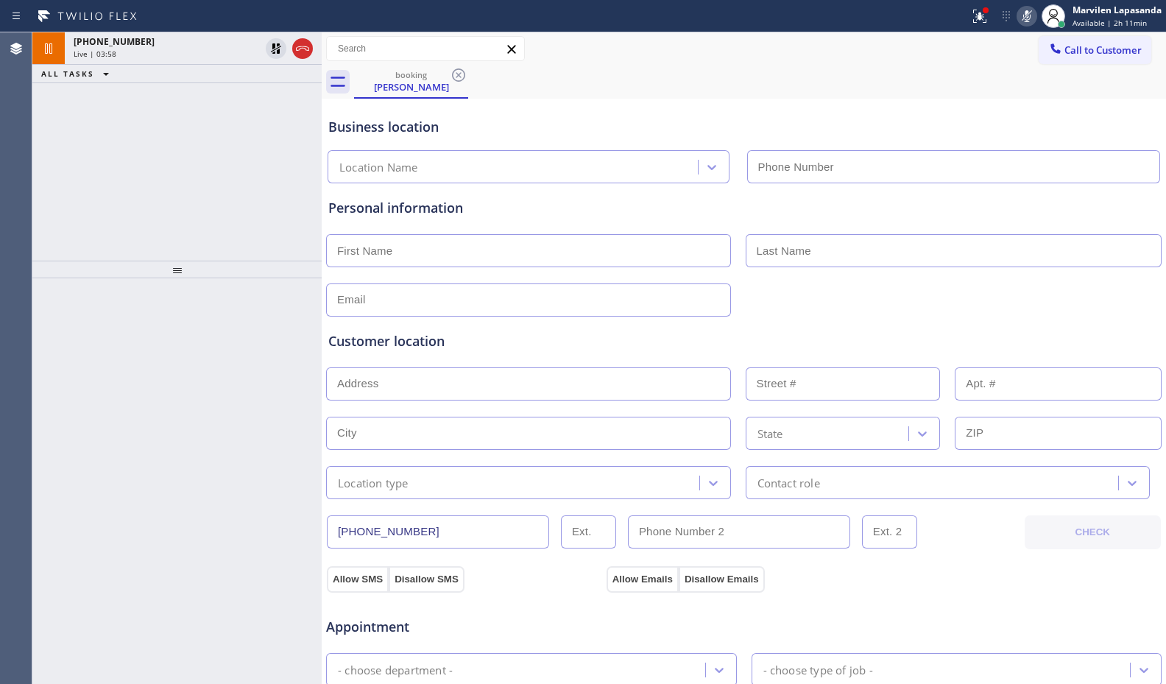
click at [212, 142] on div "+13108694815 Live | 03:58 ALL TASKS ALL TASKS ACTIVE TASKS TASKS IN WRAP UP" at bounding box center [176, 146] width 289 height 228
click at [212, 142] on div "+13108694815 Live | 03:59 ALL TASKS ALL TASKS ACTIVE TASKS TASKS IN WRAP UP" at bounding box center [176, 146] width 289 height 228
click at [200, 189] on div "+13108694815 Live | 04:08 ALL TASKS ALL TASKS ACTIVE TASKS TASKS IN WRAP UP" at bounding box center [176, 146] width 289 height 228
click at [202, 183] on div "+13108694815 Live | 04:08 ALL TASKS ALL TASKS ACTIVE TASKS TASKS IN WRAP UP" at bounding box center [176, 146] width 289 height 228
click at [202, 183] on div "+13108694815 Live | 04:10 ALL TASKS ALL TASKS ACTIVE TASKS TASKS IN WRAP UP" at bounding box center [176, 146] width 289 height 228
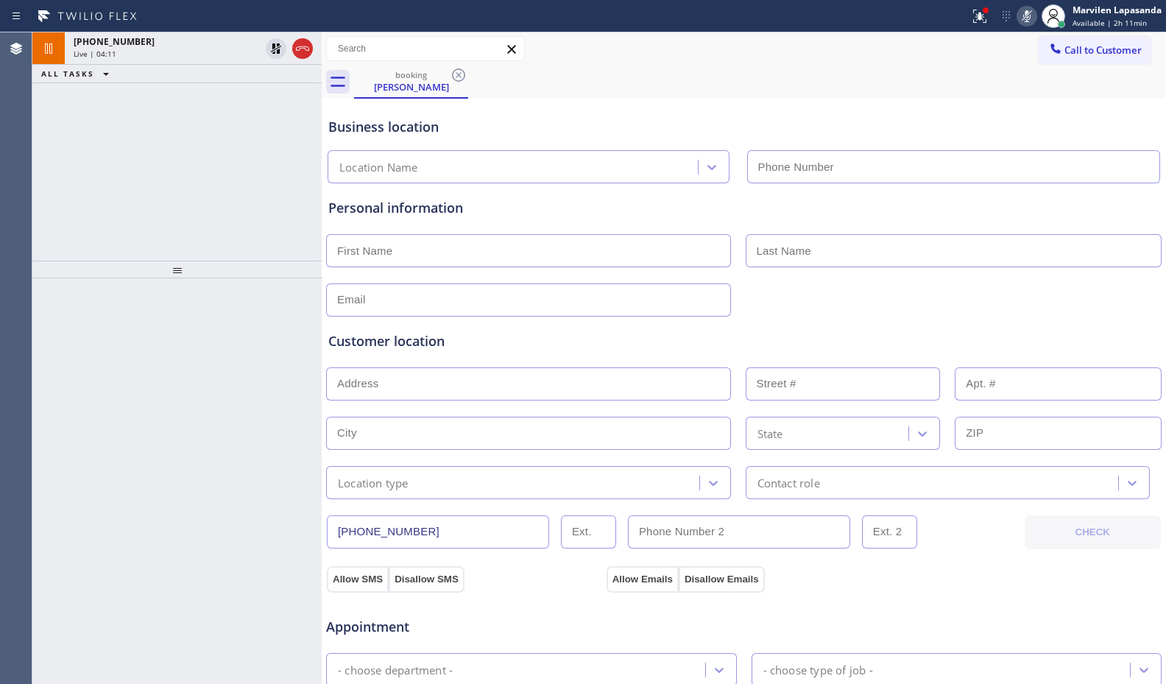
click at [202, 183] on div "+13108694815 Live | 04:11 ALL TASKS ALL TASKS ACTIVE TASKS TASKS IN WRAP UP" at bounding box center [176, 146] width 289 height 228
click at [202, 183] on div "+13108694815 Live | 04:14 ALL TASKS ALL TASKS ACTIVE TASKS TASKS IN WRAP UP" at bounding box center [176, 146] width 289 height 228
click at [202, 183] on div "+13108694815 Live | 04:17 ALL TASKS ALL TASKS ACTIVE TASKS TASKS IN WRAP UP" at bounding box center [176, 146] width 289 height 228
drag, startPoint x: 273, startPoint y: 52, endPoint x: 795, endPoint y: 0, distance: 524.4
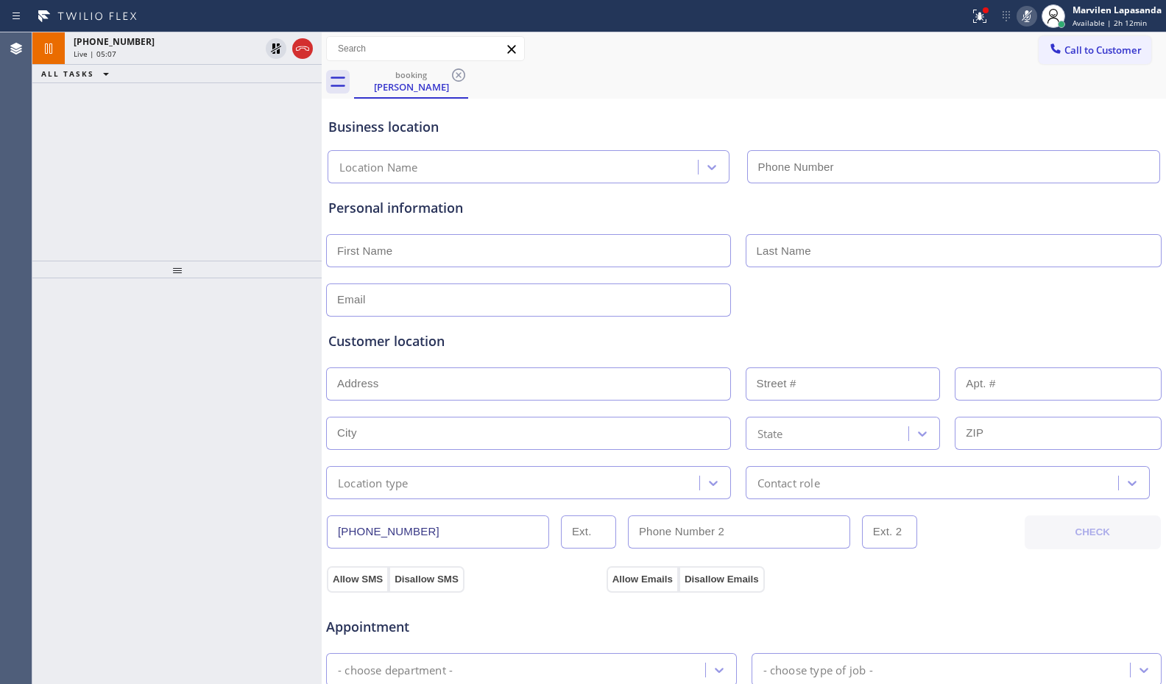
click at [273, 52] on icon at bounding box center [276, 49] width 18 height 18
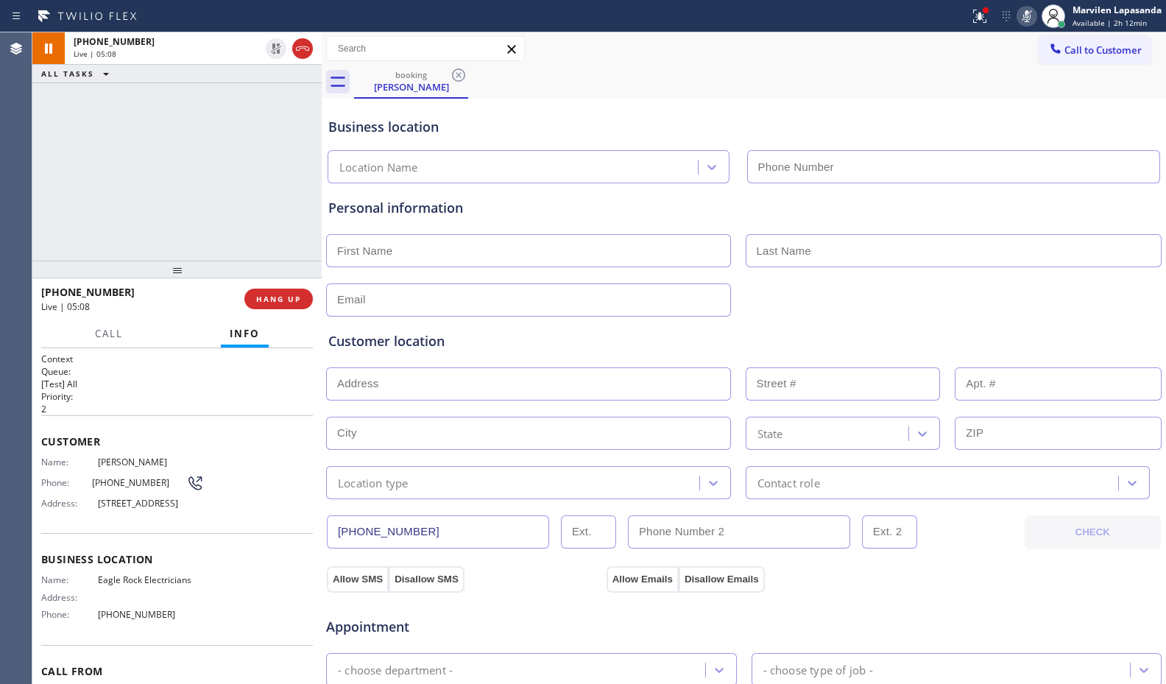
click at [1033, 19] on icon at bounding box center [1027, 16] width 18 height 18
click at [64, 205] on div "+13108694815 Live | 05:13 ALL TASKS ALL TASKS ACTIVE TASKS TASKS IN WRAP UP" at bounding box center [176, 146] width 289 height 228
click at [231, 201] on div "+13108694815 Live | 05:15 ALL TASKS ALL TASKS ACTIVE TASKS TASKS IN WRAP UP" at bounding box center [176, 146] width 289 height 228
click at [272, 198] on div "+13108694815 Live | 05:16 ALL TASKS ALL TASKS ACTIVE TASKS TASKS IN WRAP UP" at bounding box center [176, 146] width 289 height 228
click at [1025, 18] on icon at bounding box center [1027, 16] width 18 height 18
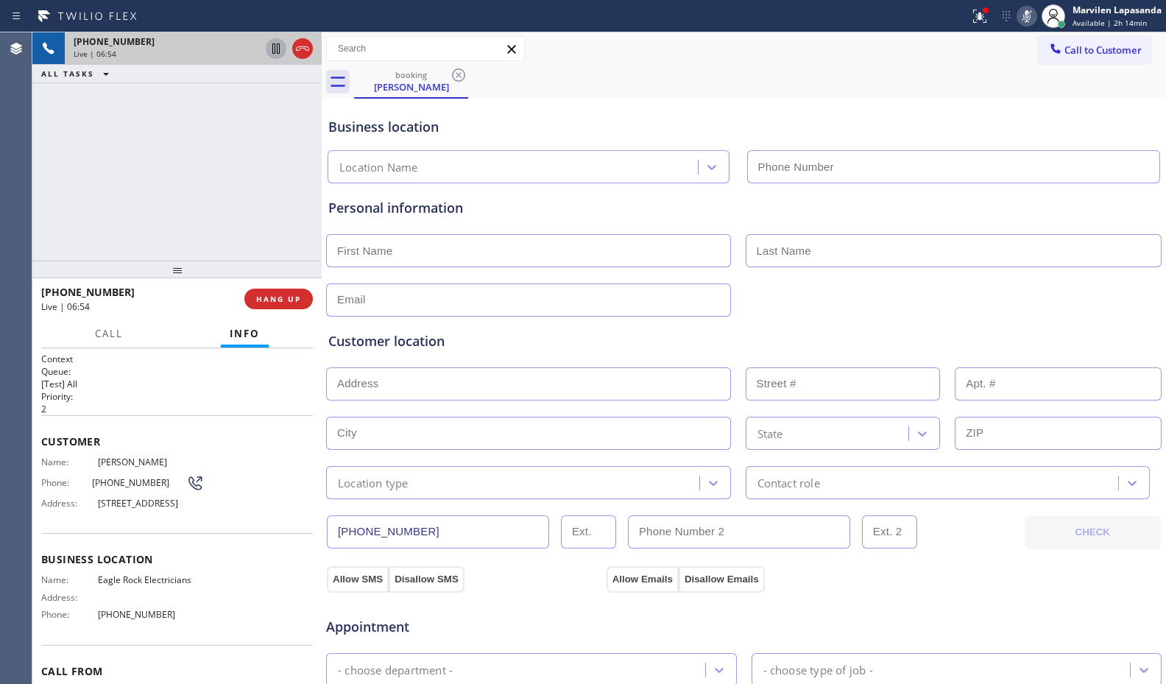
click at [275, 50] on icon at bounding box center [275, 48] width 7 height 10
click at [54, 244] on div "+13108694815 Live | 07:35 ALL TASKS ALL TASKS ACTIVE TASKS TASKS IN WRAP UP" at bounding box center [176, 146] width 289 height 228
click at [54, 244] on div "+13108694815 Live | 07:36 ALL TASKS ALL TASKS ACTIVE TASKS TASKS IN WRAP UP" at bounding box center [176, 146] width 289 height 228
click at [968, 17] on div at bounding box center [979, 16] width 32 height 18
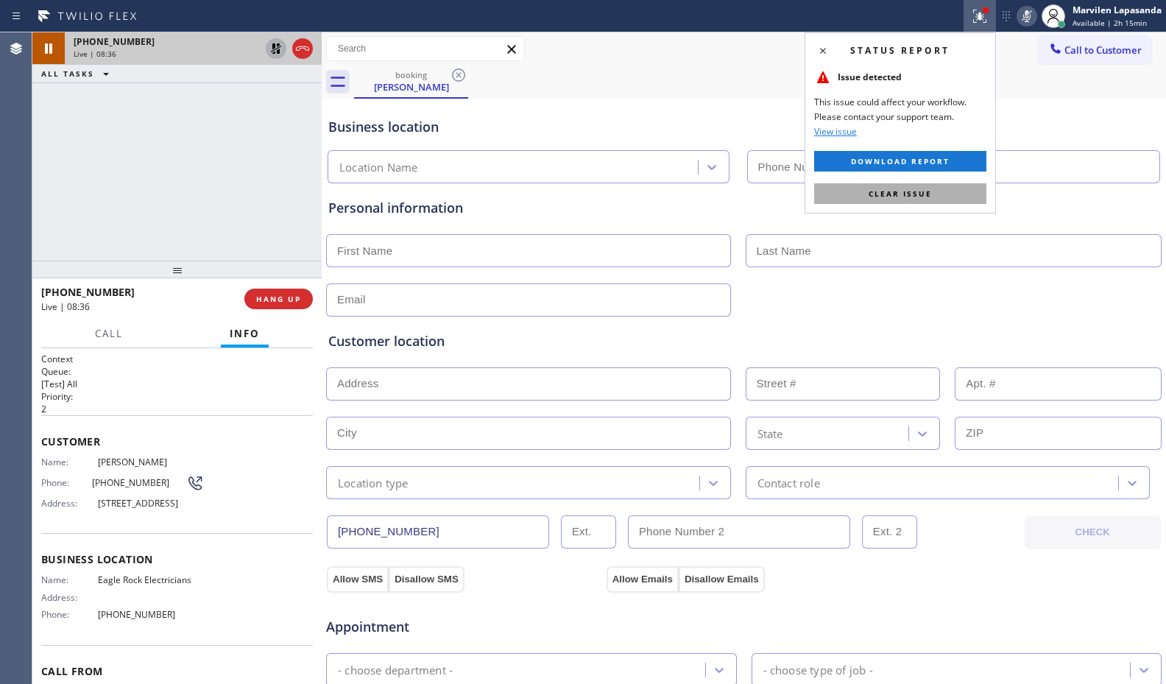
click at [930, 188] on span "Clear issue" at bounding box center [899, 193] width 63 height 10
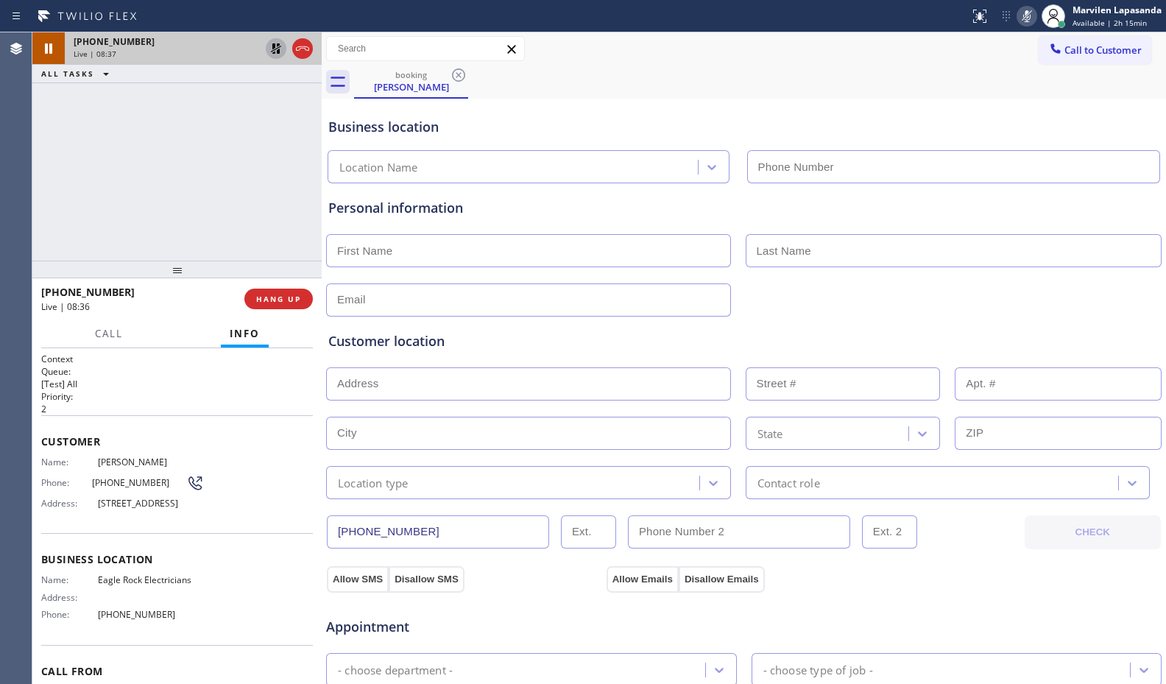
drag, startPoint x: 896, startPoint y: 124, endPoint x: 725, endPoint y: 113, distance: 171.8
click at [896, 124] on div "Business location" at bounding box center [743, 127] width 831 height 20
click at [1117, 121] on div "Business location" at bounding box center [743, 127] width 831 height 20
click at [66, 171] on div "+13108694815 Live | 09:06 ALL TASKS ALL TASKS ACTIVE TASKS TASKS IN WRAP UP" at bounding box center [176, 146] width 289 height 228
click at [167, 171] on div "+13108694815 Live | 09:06 ALL TASKS ALL TASKS ACTIVE TASKS TASKS IN WRAP UP" at bounding box center [176, 146] width 289 height 228
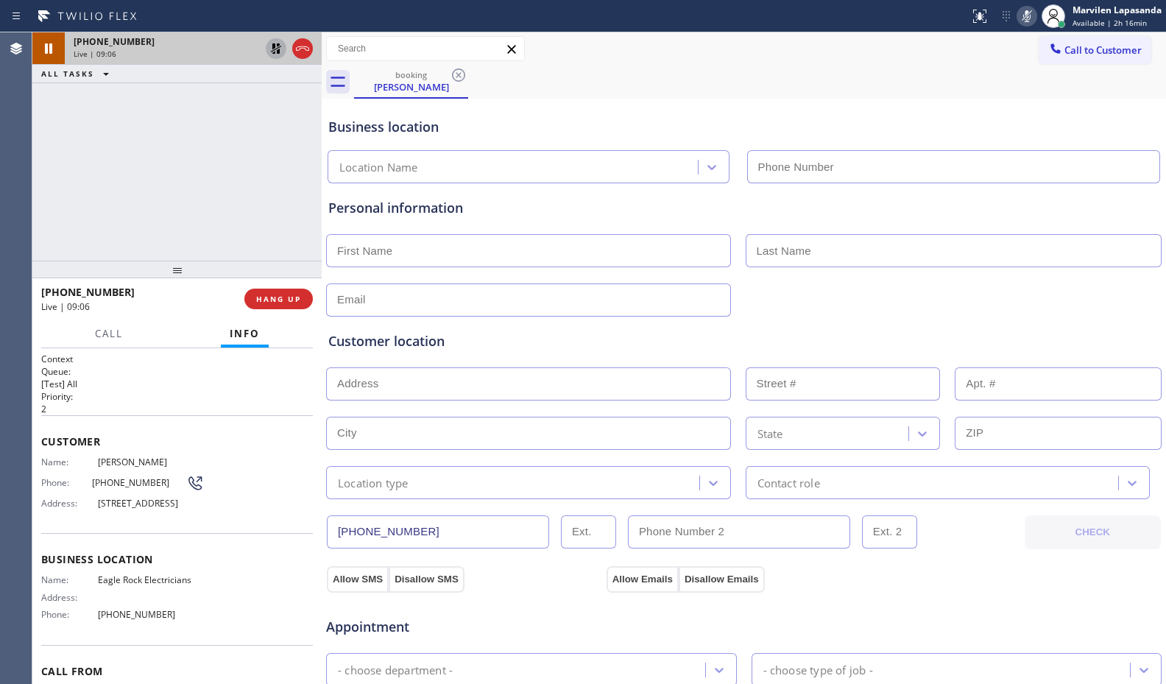
click at [218, 172] on div "+13108694815 Live | 09:06 ALL TASKS ALL TASKS ACTIVE TASKS TASKS IN WRAP UP" at bounding box center [176, 146] width 289 height 228
click at [1025, 21] on icon at bounding box center [1026, 16] width 7 height 12
click at [273, 47] on icon at bounding box center [276, 48] width 10 height 10
click at [539, 115] on div "Business location Location Name" at bounding box center [743, 142] width 837 height 81
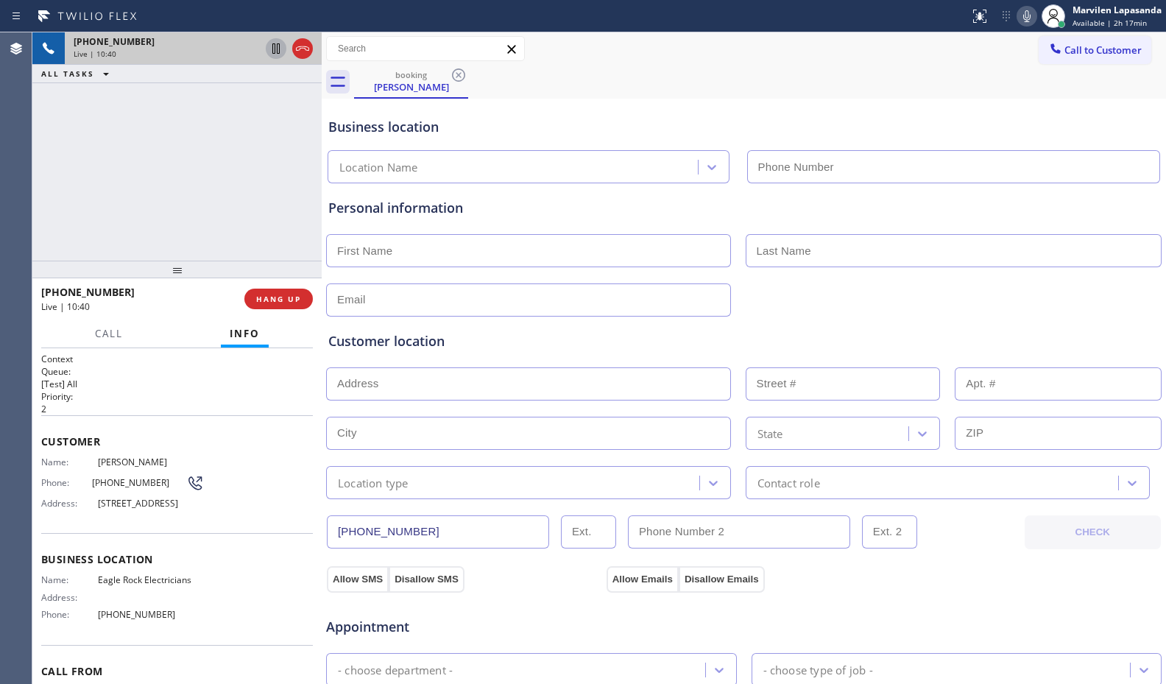
click at [539, 115] on div "Business location Location Name" at bounding box center [743, 142] width 837 height 81
click at [697, 117] on div "Business location" at bounding box center [743, 127] width 831 height 20
click at [729, 115] on div "Business location Location Name" at bounding box center [743, 142] width 837 height 81
click at [634, 117] on div "Business location" at bounding box center [743, 127] width 831 height 20
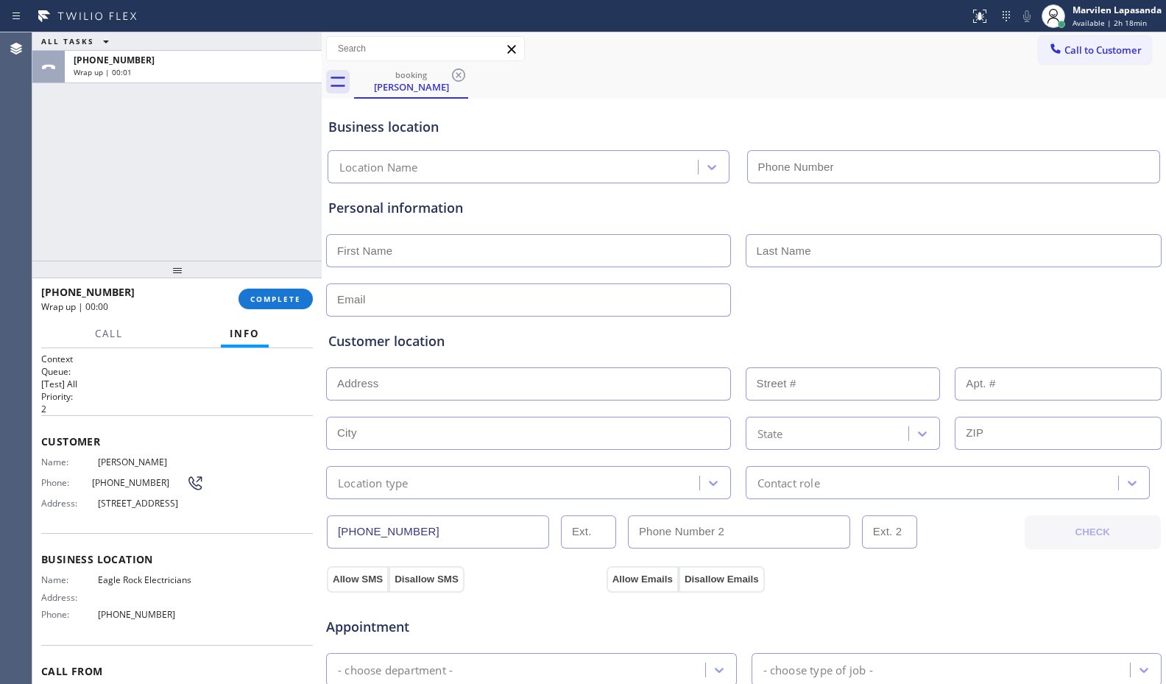
type input "(___) ___-____"
click at [770, 160] on input "(___) ___-____" at bounding box center [954, 166] width 414 height 33
click at [518, 103] on div "Business location Location Name" at bounding box center [743, 142] width 837 height 81
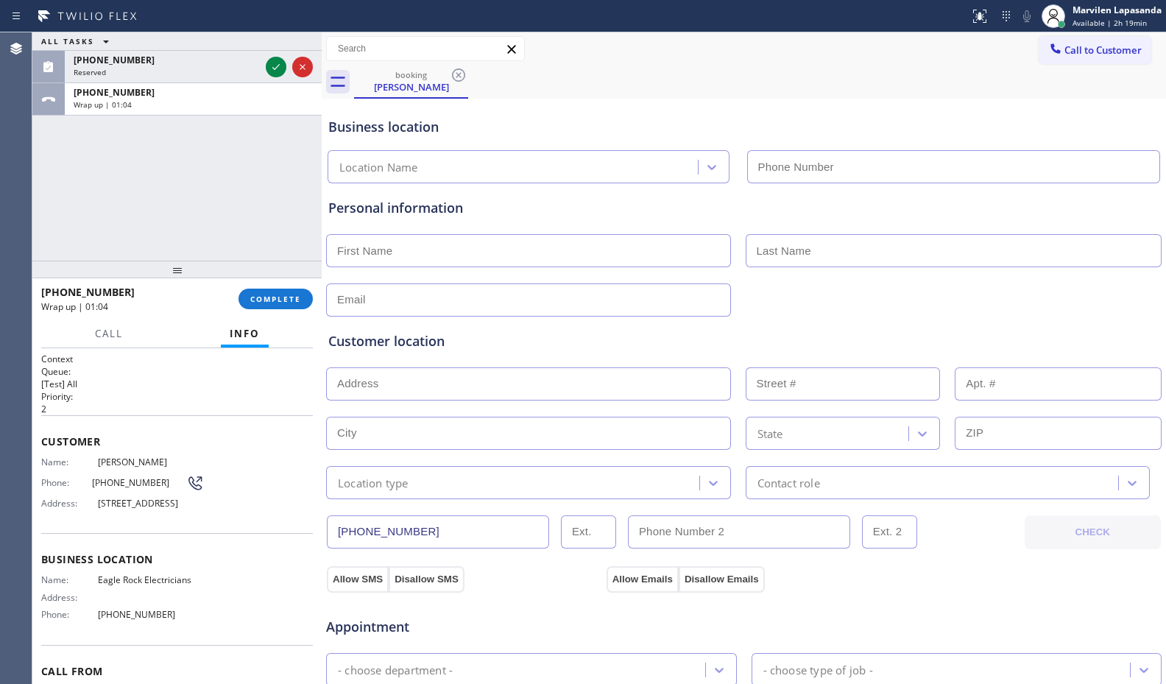
click at [678, 34] on div "Call to Customer Outbound call Location Search location Your caller id phone nu…" at bounding box center [744, 48] width 844 height 33
click at [487, 249] on input "text" at bounding box center [528, 250] width 405 height 33
click at [277, 74] on icon at bounding box center [276, 67] width 18 height 18
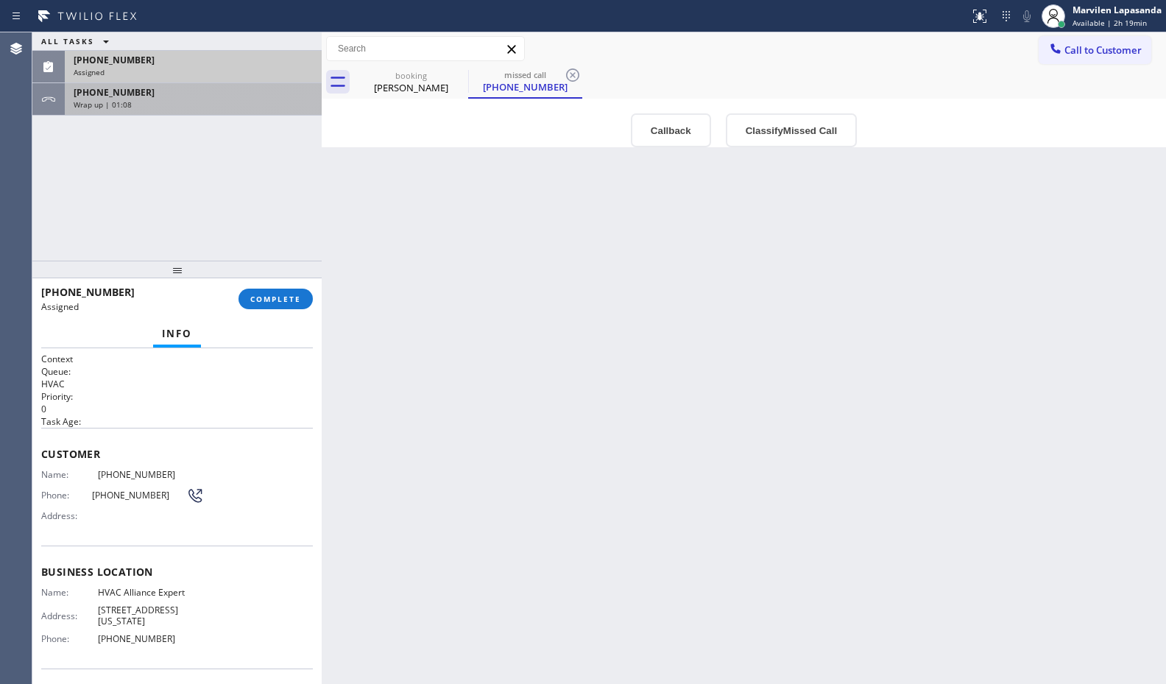
click at [268, 97] on div "+13108694815" at bounding box center [193, 92] width 239 height 13
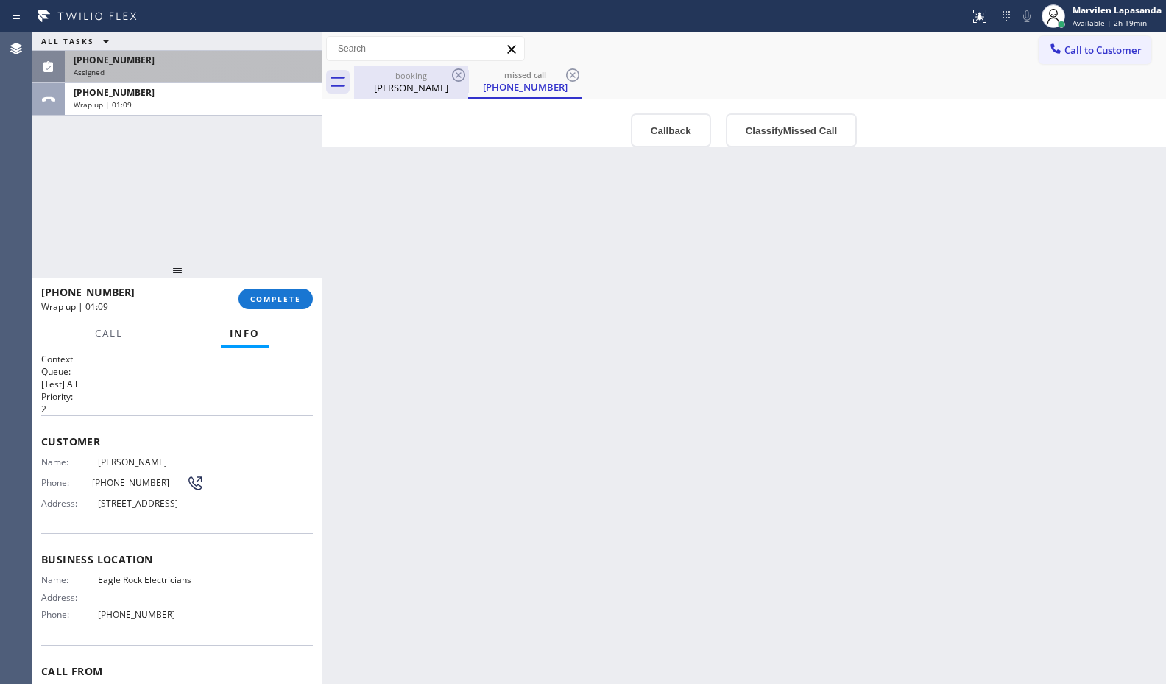
click at [423, 82] on div "Sebastian Apodaca" at bounding box center [410, 87] width 111 height 13
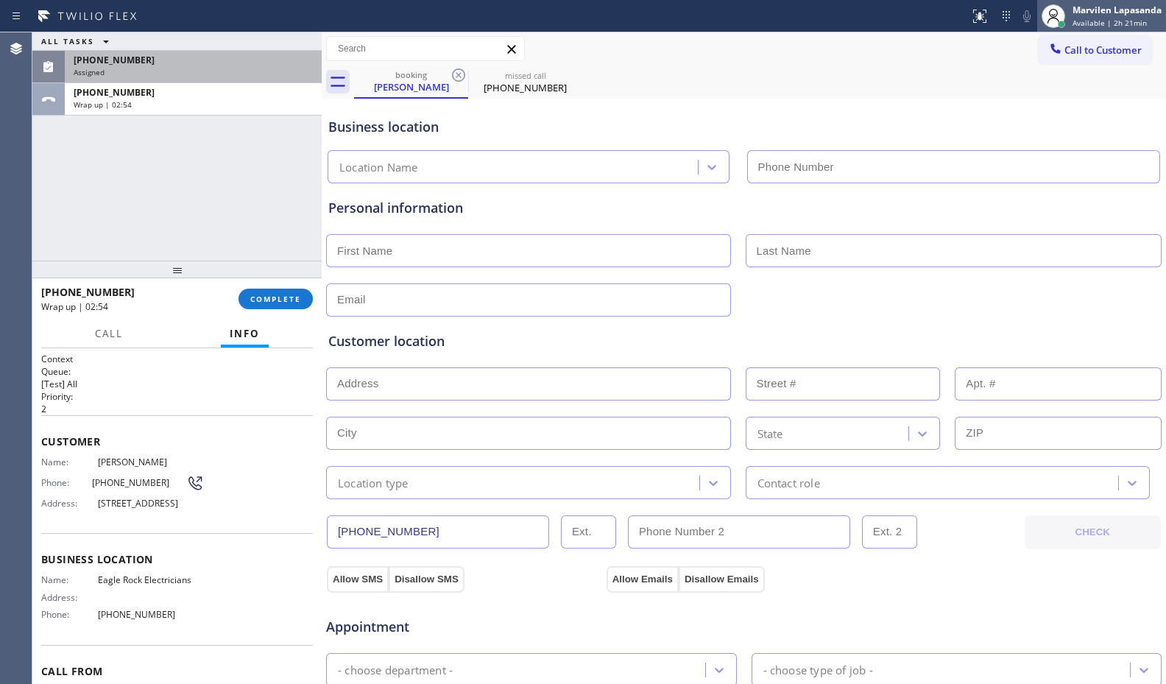
click at [1089, 23] on span "Available | 2h 21min" at bounding box center [1109, 23] width 74 height 10
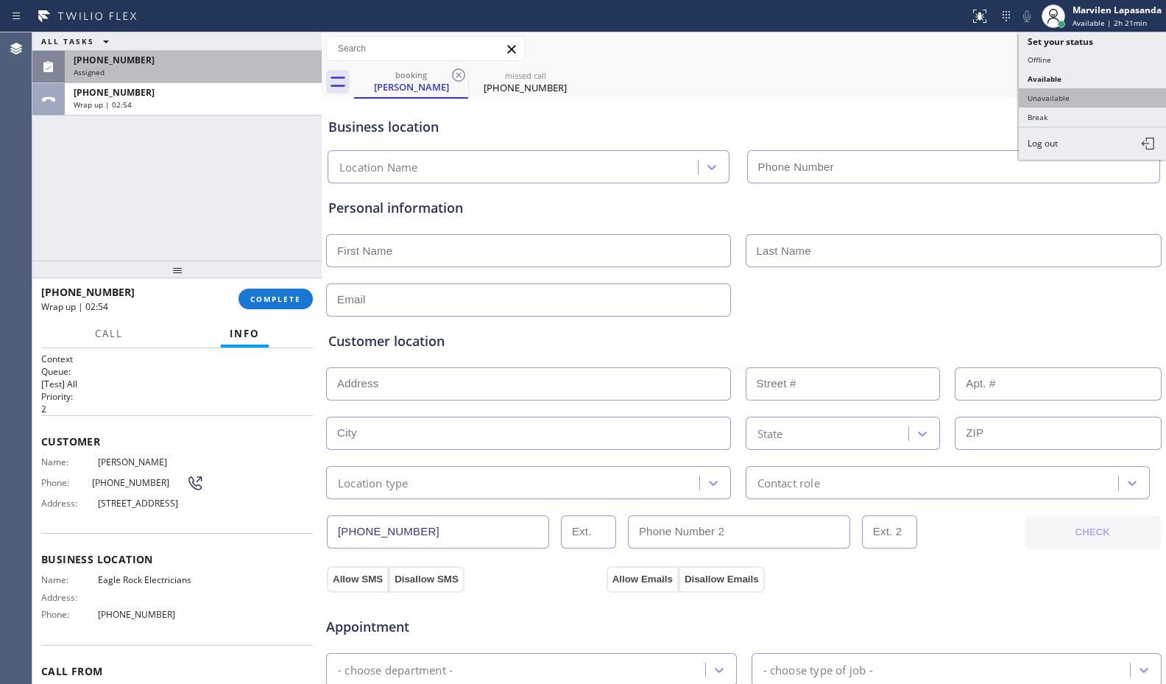
click at [1061, 94] on button "Unavailable" at bounding box center [1092, 97] width 147 height 19
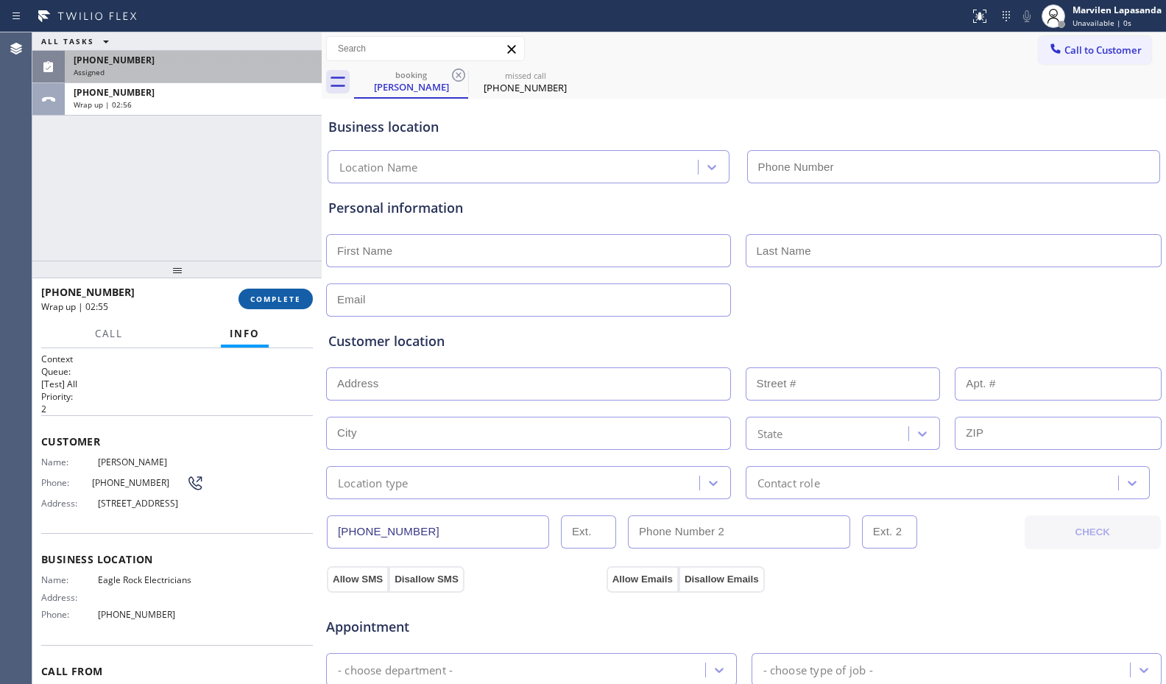
click at [257, 291] on button "COMPLETE" at bounding box center [275, 299] width 74 height 21
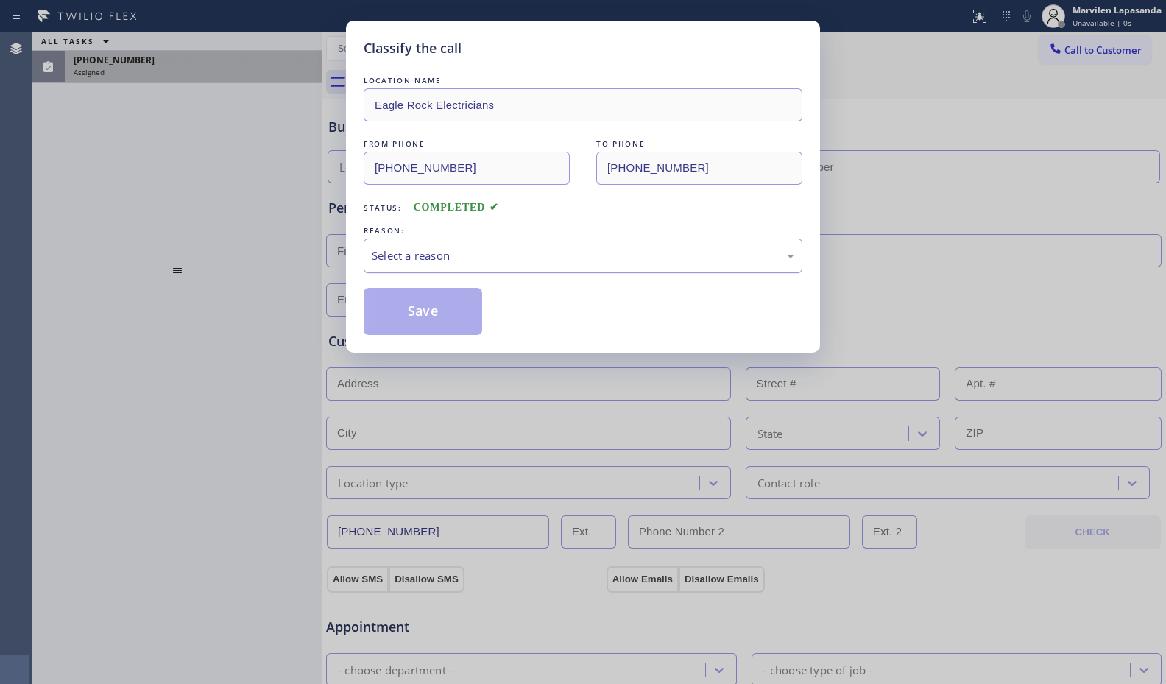
click at [399, 261] on div "Select a reason" at bounding box center [583, 255] width 422 height 17
click at [396, 312] on button "Save" at bounding box center [423, 311] width 118 height 47
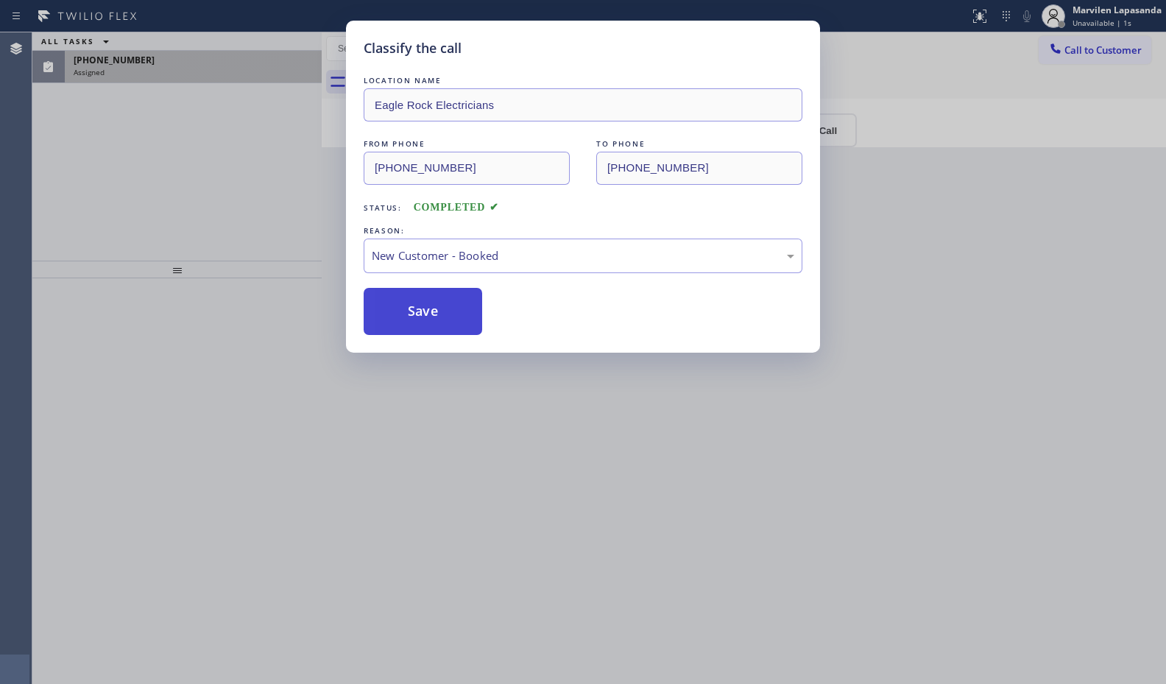
click at [396, 312] on button "Save" at bounding box center [423, 311] width 118 height 47
click at [243, 219] on div "Classify the call LOCATION NAME Eagle Rock Electricians FROM PHONE (310) 869-48…" at bounding box center [583, 342] width 1166 height 684
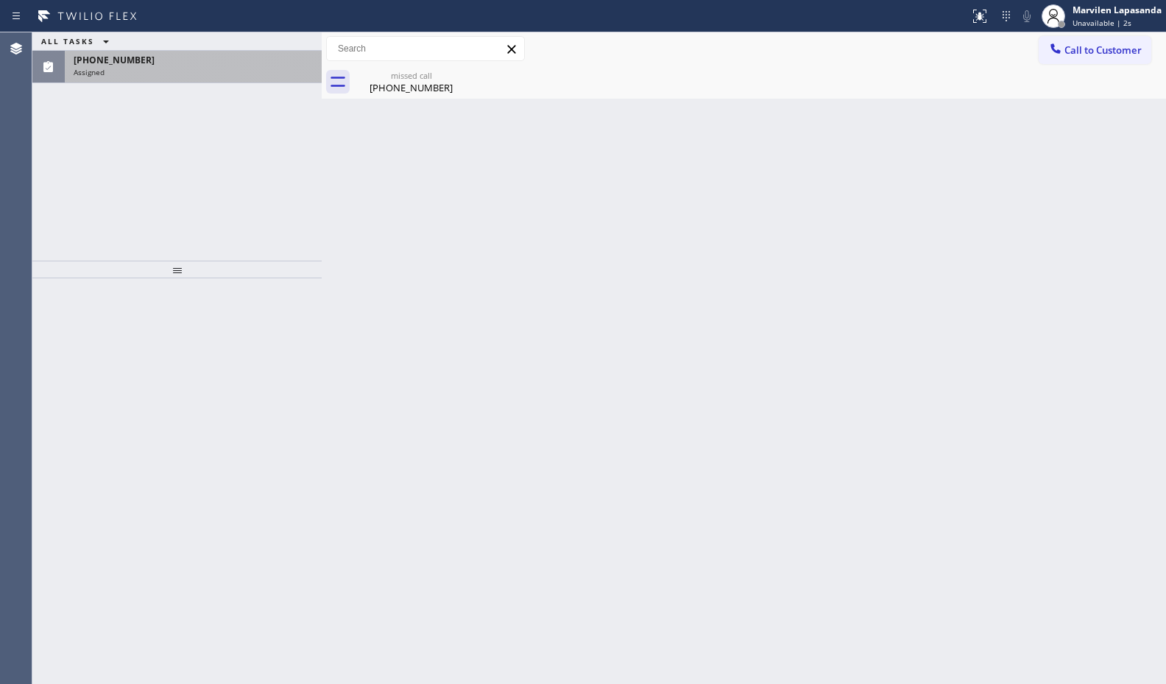
click at [197, 77] on div "(760) 468-1951 Assigned" at bounding box center [190, 67] width 251 height 32
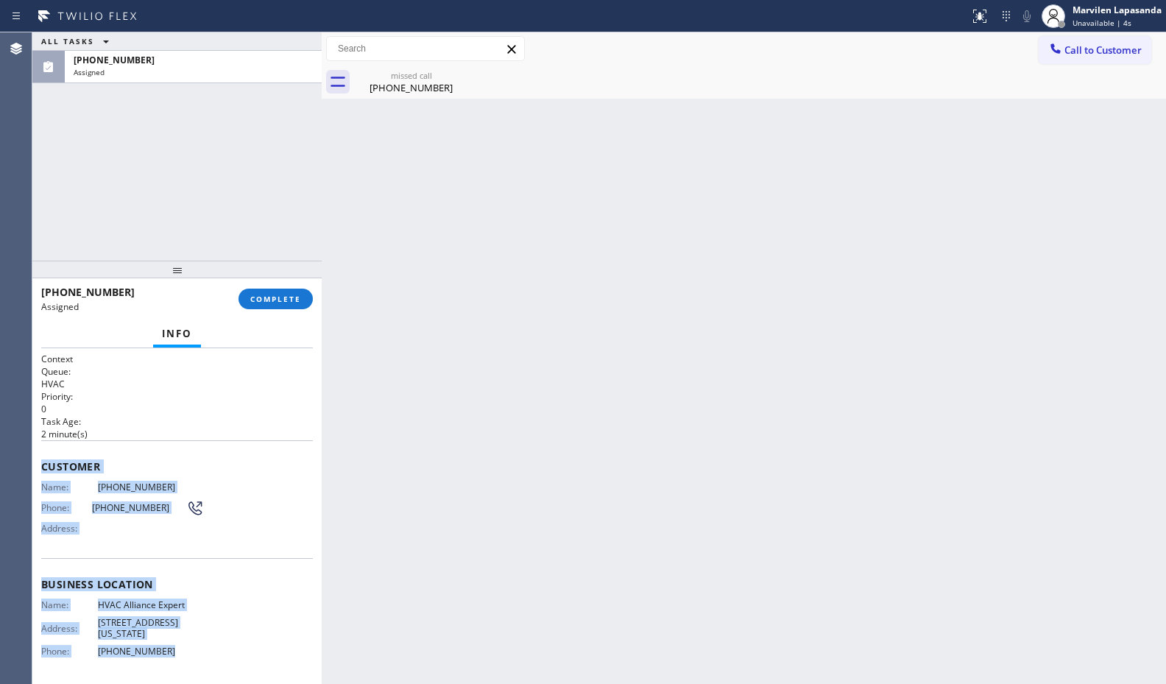
drag, startPoint x: 40, startPoint y: 459, endPoint x: 184, endPoint y: 643, distance: 233.9
click at [184, 643] on div "Context Queue: HVAC Priority: 0 Task Age: 2 minute(s) Customer Name: (760) 468-…" at bounding box center [176, 516] width 289 height 336
copy div "Customer Name: (760) 468-1951 Phone: (760) 468-1951 Address: Business location …"
click at [260, 300] on span "COMPLETE" at bounding box center [275, 299] width 51 height 10
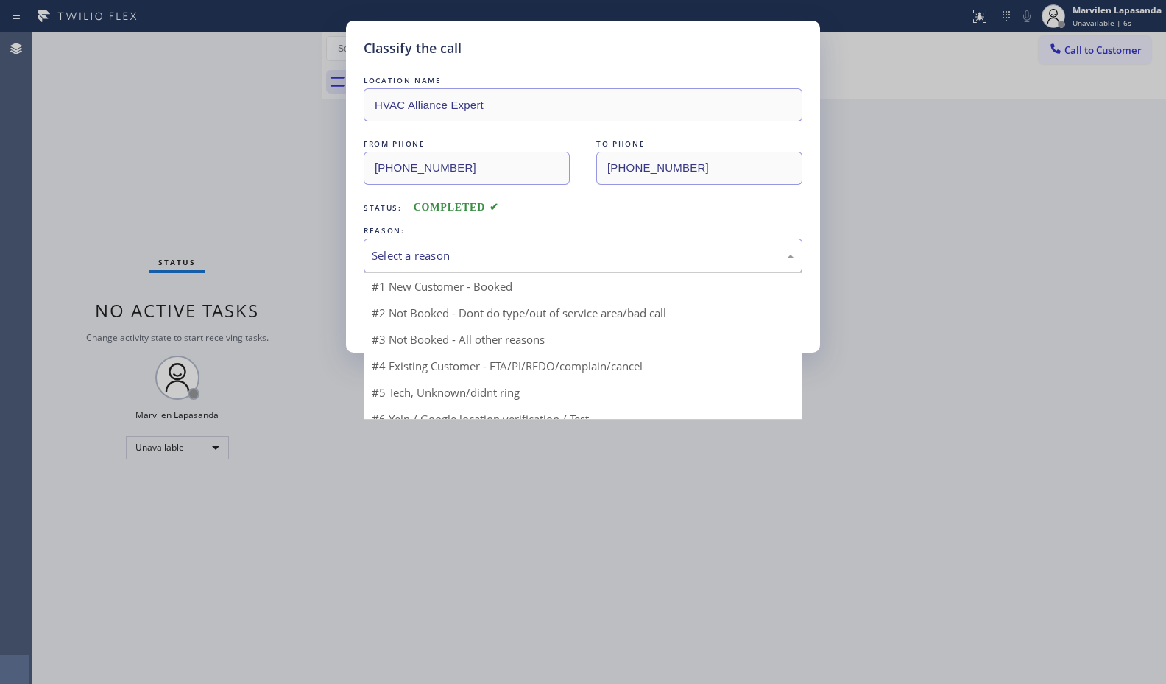
click at [413, 258] on div "Select a reason" at bounding box center [583, 255] width 422 height 17
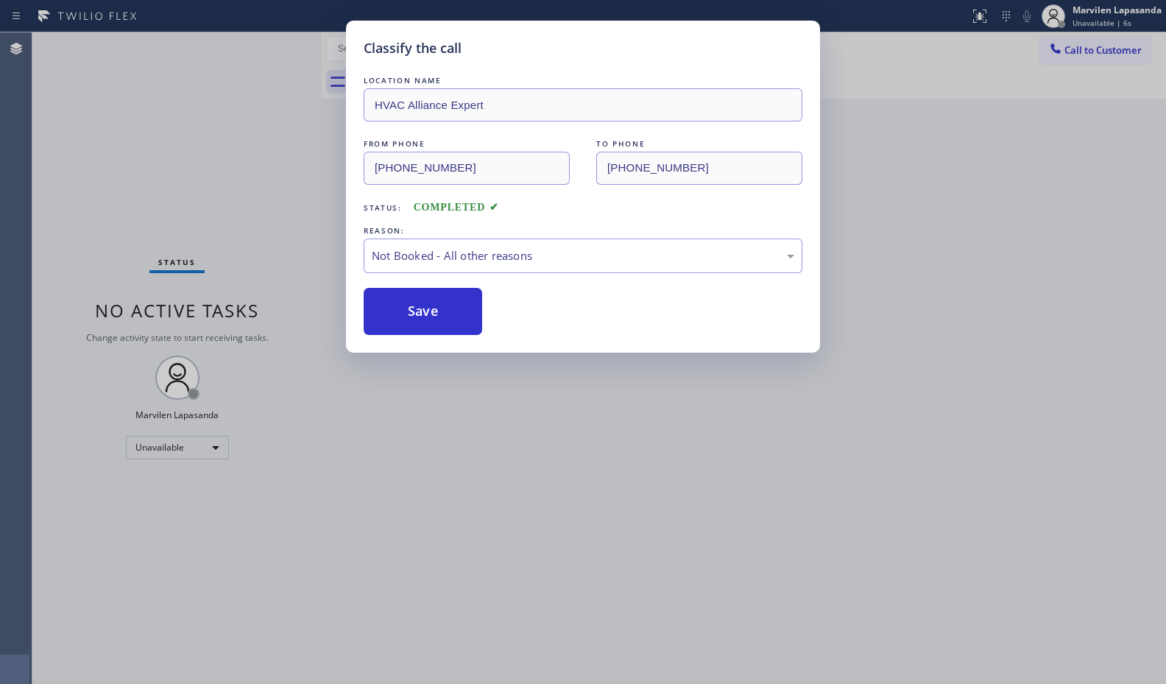
click at [397, 314] on button "Save" at bounding box center [423, 311] width 118 height 47
click at [281, 174] on div "Classify the call LOCATION NAME HVAC Alliance Expert FROM PHONE (760) 468-1951 …" at bounding box center [583, 342] width 1166 height 684
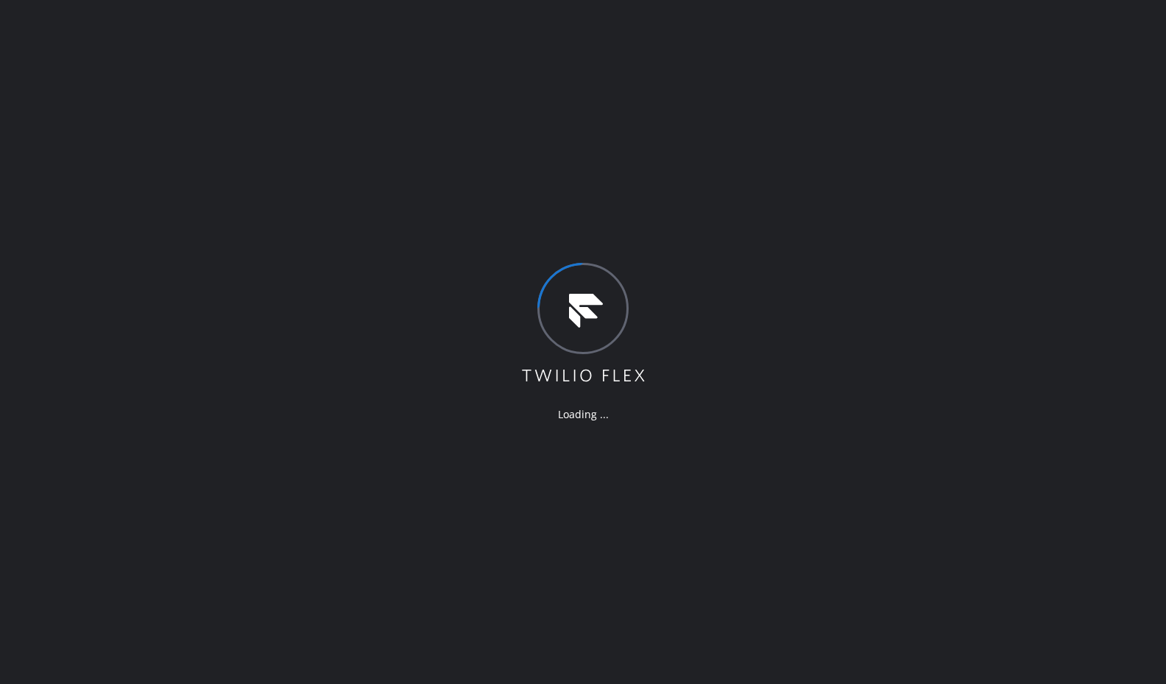
click at [299, 45] on div "Loading ..." at bounding box center [583, 342] width 1166 height 684
click at [292, 63] on div "Loading ..." at bounding box center [583, 342] width 1166 height 684
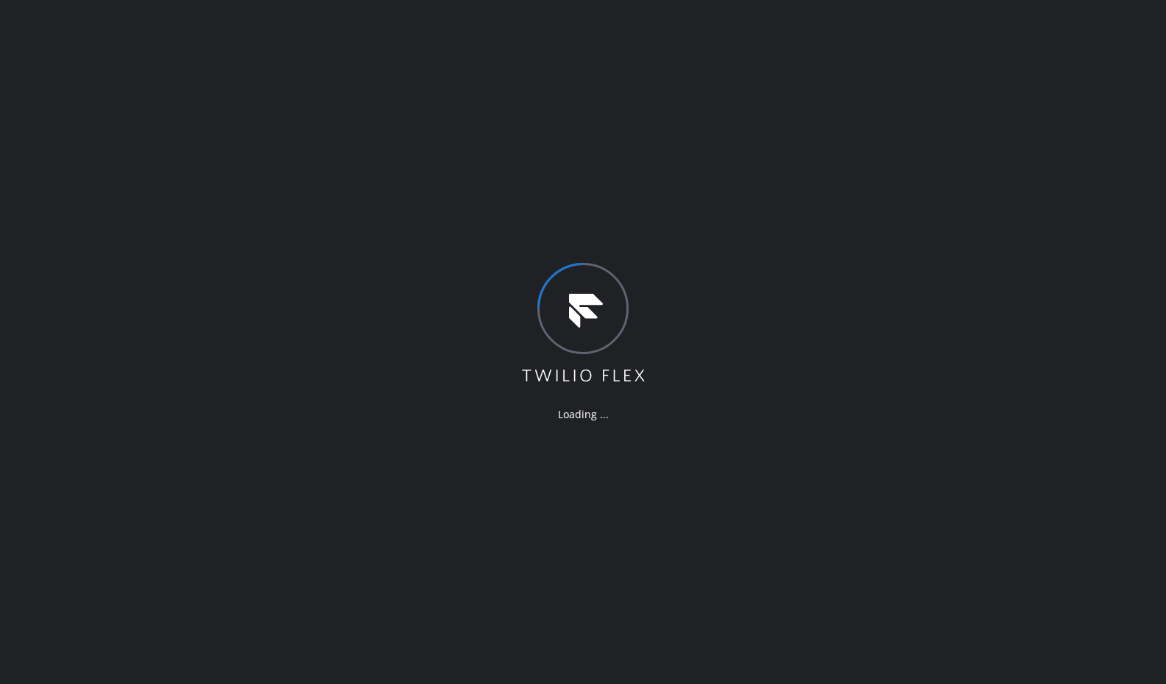
click at [224, 50] on div "Loading ..." at bounding box center [583, 342] width 1166 height 684
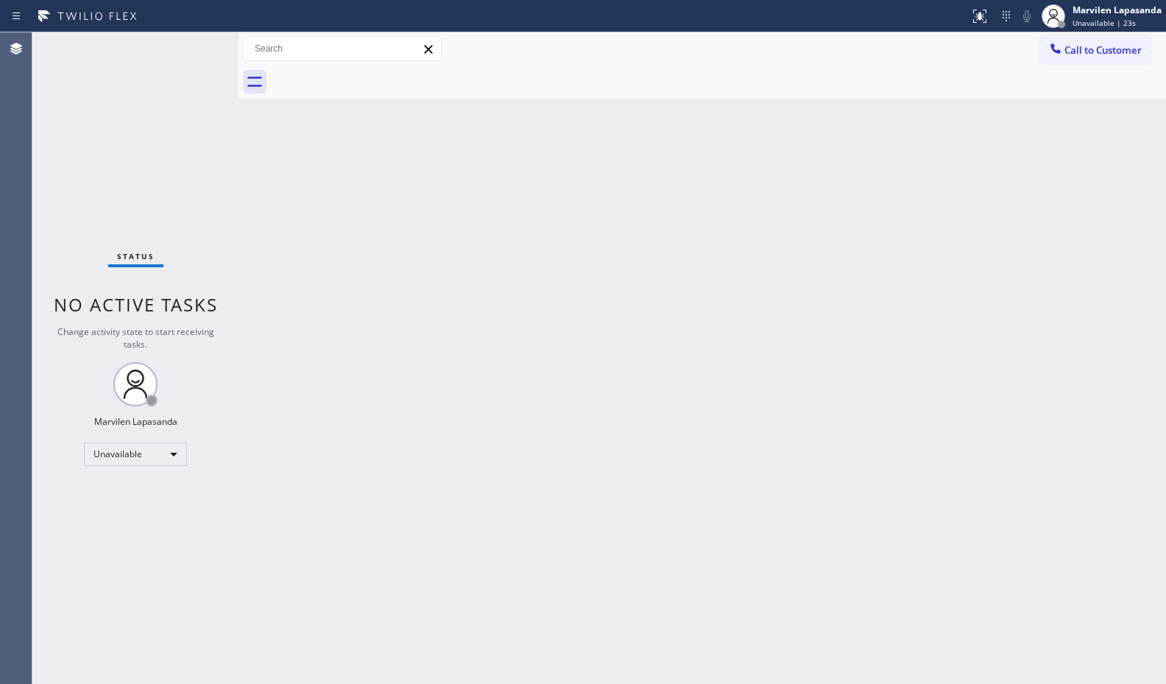
click at [325, 141] on div "Back to Dashboard Change Sender ID Customers Technicians Select a contact Outbo…" at bounding box center [701, 357] width 927 height 651
click at [963, 43] on div "Call to Customer Outbound call Location Search location Your caller id phone nu…" at bounding box center [701, 49] width 927 height 26
click at [1075, 18] on span "Unavailable | 28s" at bounding box center [1103, 23] width 63 height 10
click at [1068, 71] on button "Available" at bounding box center [1092, 78] width 147 height 19
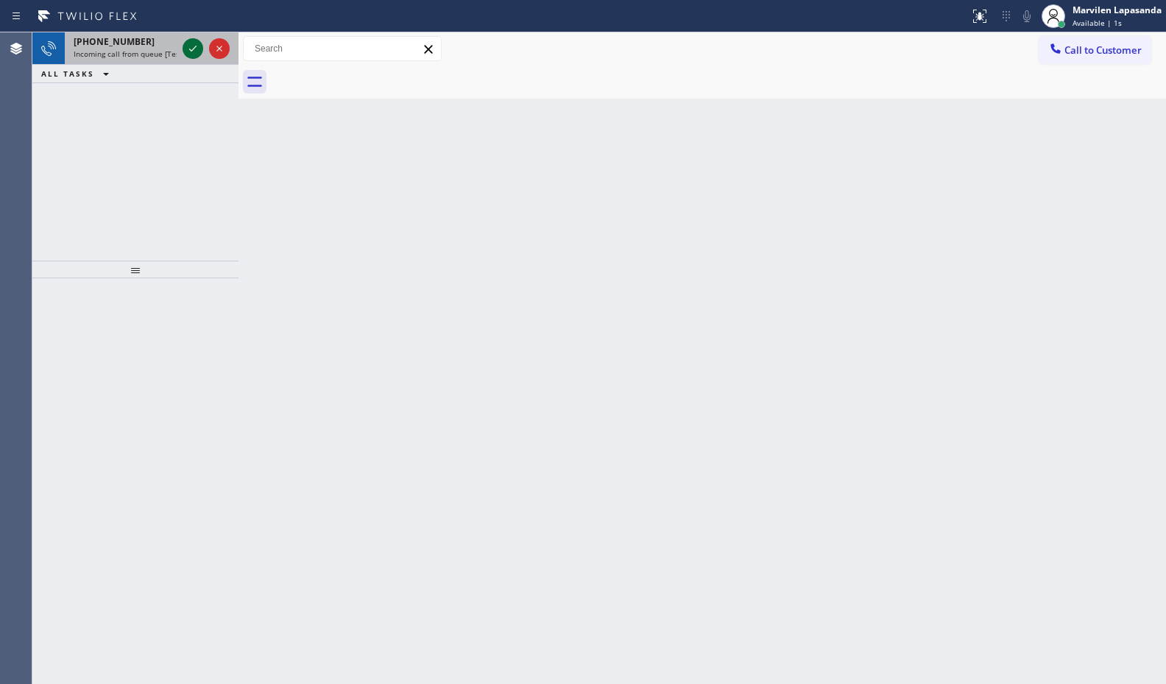
click at [194, 48] on icon at bounding box center [193, 49] width 18 height 18
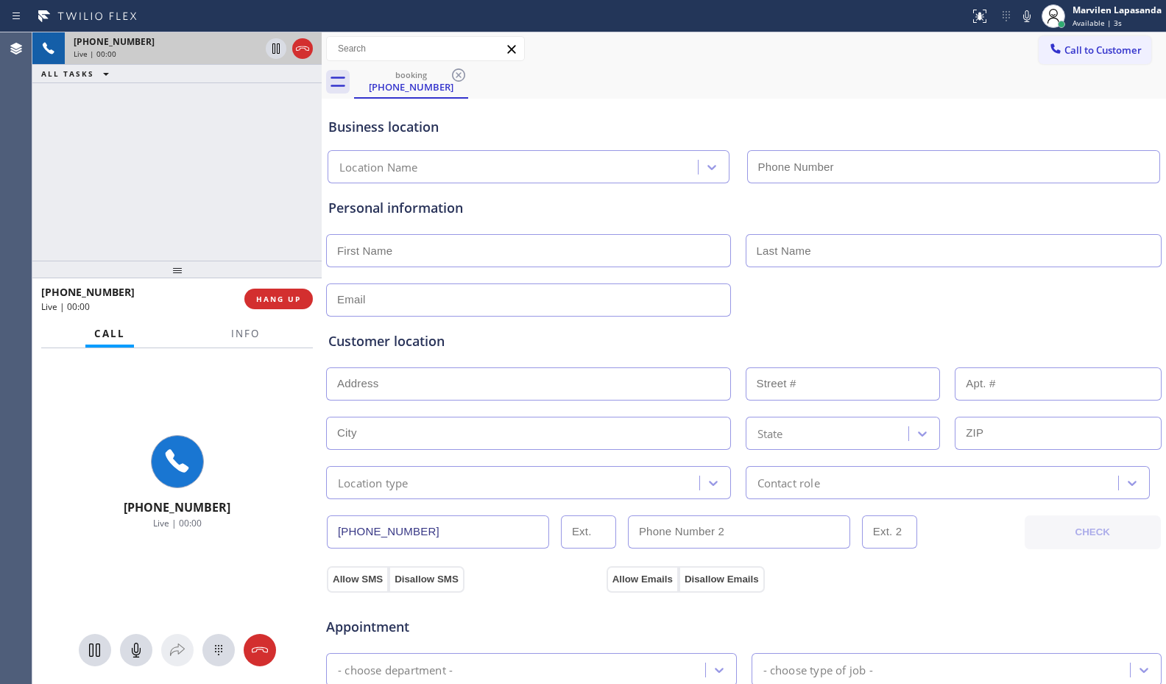
type input "[PHONE_NUMBER]"
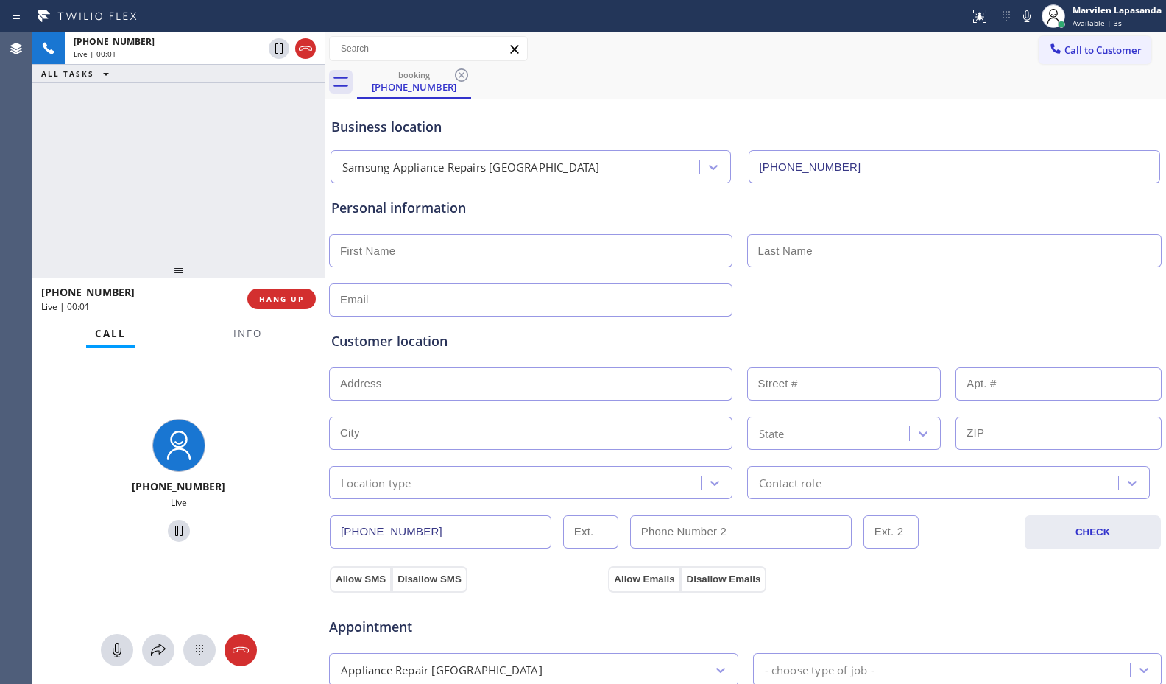
drag, startPoint x: 236, startPoint y: 48, endPoint x: 322, endPoint y: 54, distance: 86.4
click at [325, 54] on div at bounding box center [325, 357] width 0 height 651
click at [211, 249] on div "[PHONE_NUMBER] Live | 00:01 ALL TASKS ALL TASKS ACTIVE TASKS TASKS IN WRAP UP" at bounding box center [178, 146] width 292 height 228
click at [247, 338] on span "Info" at bounding box center [247, 333] width 29 height 13
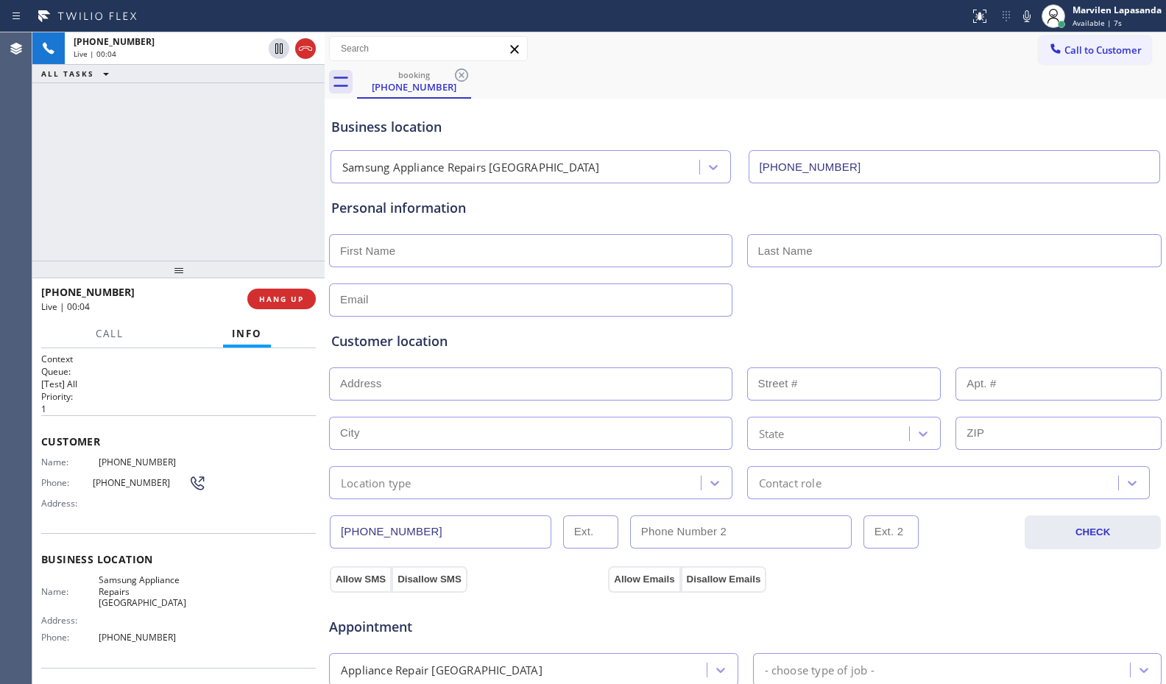
click at [196, 92] on div "[PHONE_NUMBER] Live | 00:04 ALL TASKS ALL TASKS ACTIVE TASKS TASKS IN WRAP UP" at bounding box center [178, 146] width 292 height 228
click at [91, 615] on span "Address:" at bounding box center [69, 620] width 57 height 11
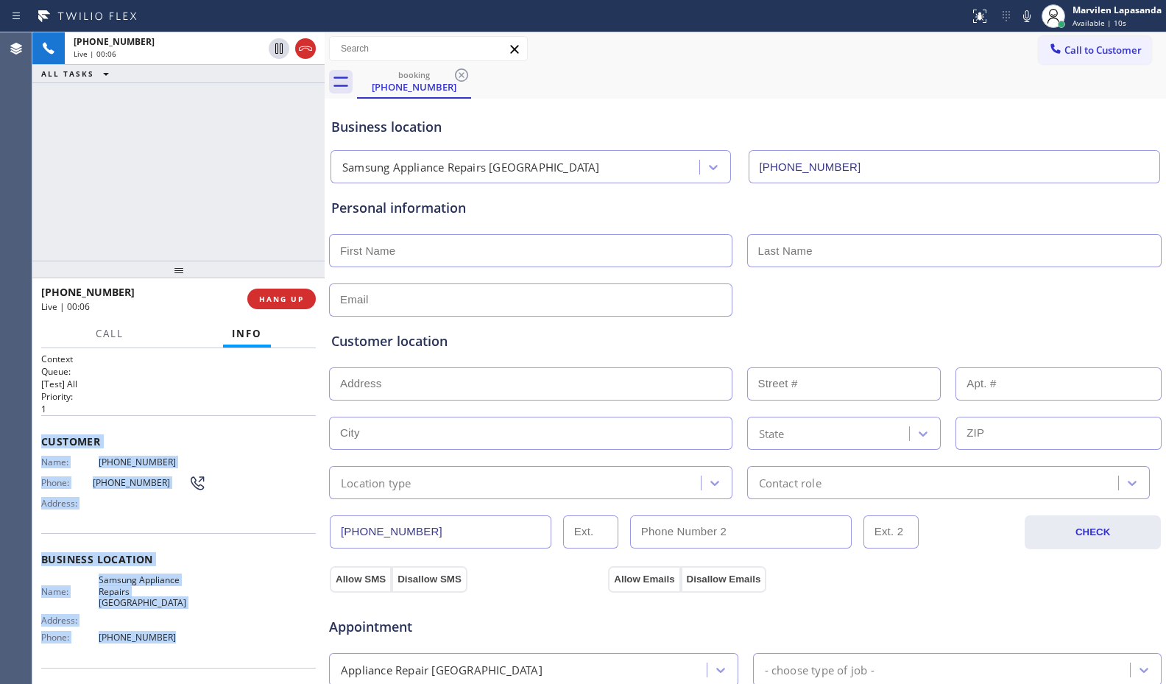
drag, startPoint x: 37, startPoint y: 432, endPoint x: 202, endPoint y: 632, distance: 259.3
click at [202, 632] on div "Context Queue: [Test] All Priority: 1 Customer Name: [PHONE_NUMBER] Phone: [PHO…" at bounding box center [178, 516] width 292 height 336
copy div "Customer Name: [PHONE_NUMBER] Phone: [PHONE_NUMBER] Address: Business location …"
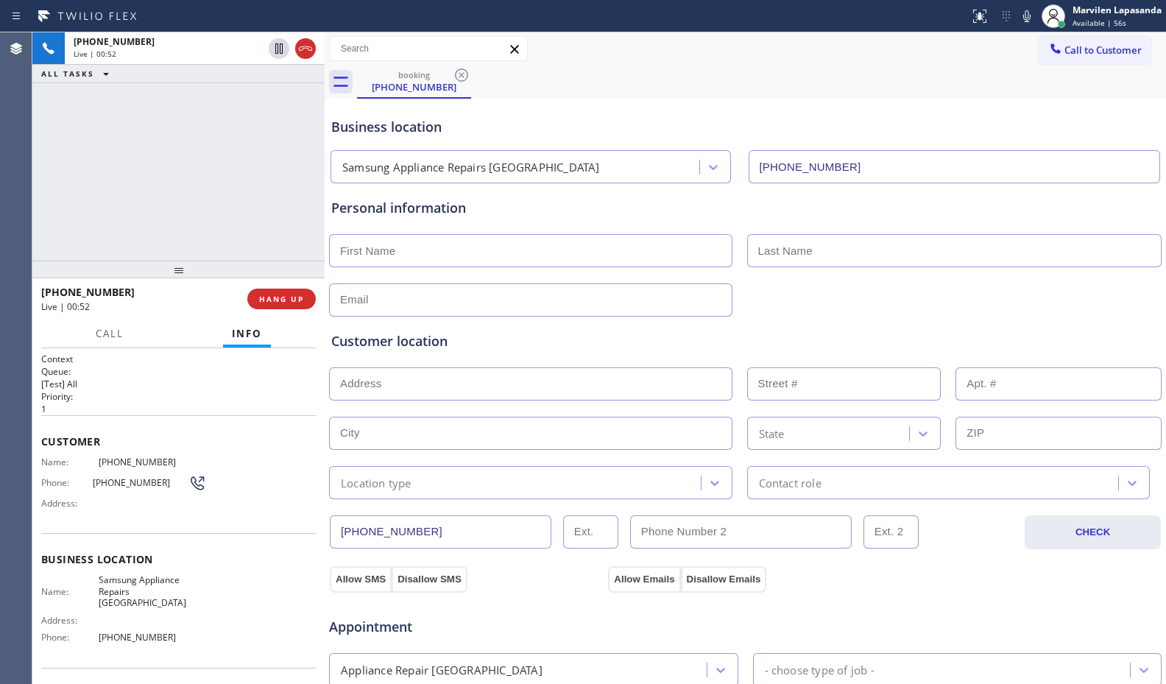
click at [648, 96] on div "booking [PHONE_NUMBER]" at bounding box center [761, 82] width 809 height 33
drag, startPoint x: 883, startPoint y: 96, endPoint x: 949, endPoint y: 57, distance: 76.9
click at [883, 96] on div "booking [PHONE_NUMBER] Call to Customer Outbound call Location Search location …" at bounding box center [745, 586] width 841 height 1108
click at [1022, 17] on icon at bounding box center [1027, 16] width 18 height 18
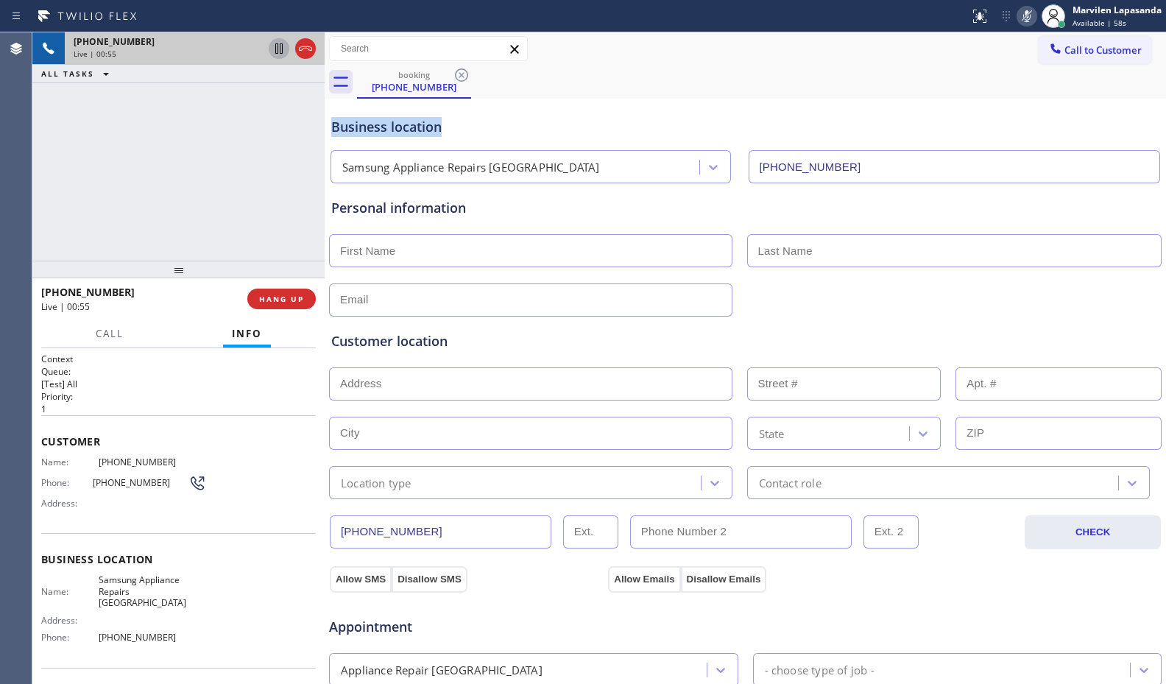
click at [280, 49] on icon at bounding box center [278, 48] width 7 height 10
drag, startPoint x: 274, startPoint y: 41, endPoint x: 286, endPoint y: 49, distance: 14.5
click at [276, 43] on icon at bounding box center [279, 49] width 18 height 18
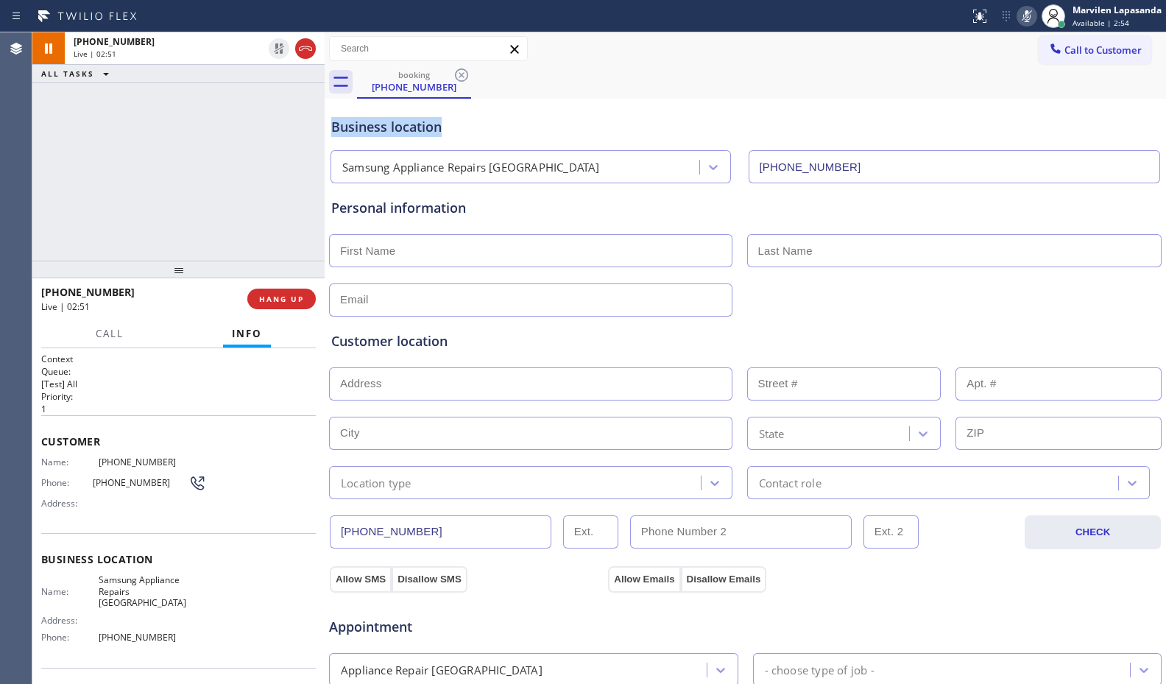
click at [1016, 20] on div at bounding box center [1026, 16] width 21 height 18
click at [206, 228] on div "[PHONE_NUMBER] Live | 02:54 ALL TASKS ALL TASKS ACTIVE TASKS TASKS IN WRAP UP" at bounding box center [178, 146] width 292 height 228
click at [621, 50] on div "Call to Customer Outbound call Location Search location Your caller id phone nu…" at bounding box center [745, 49] width 841 height 26
click at [774, 52] on div "Call to Customer Outbound call Location Search location Your caller id phone nu…" at bounding box center [745, 49] width 841 height 26
click at [824, 59] on div "Call to Customer Outbound call Location Search location Your caller id phone nu…" at bounding box center [745, 49] width 841 height 26
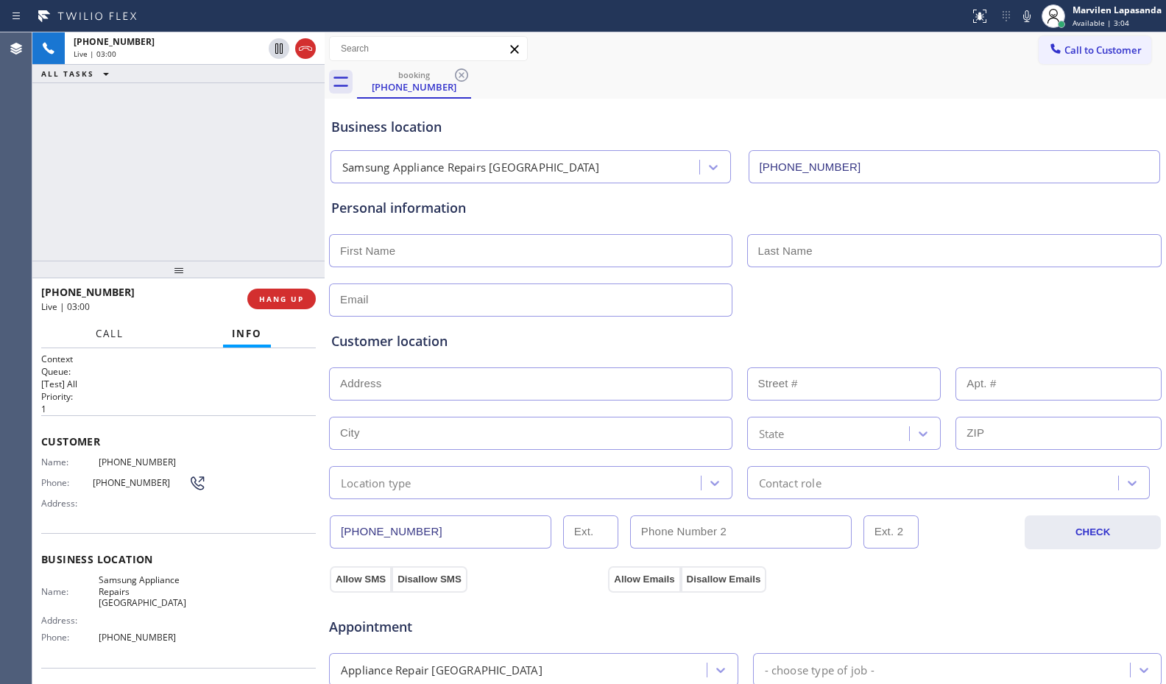
click at [107, 339] on span "Call" at bounding box center [110, 333] width 28 height 13
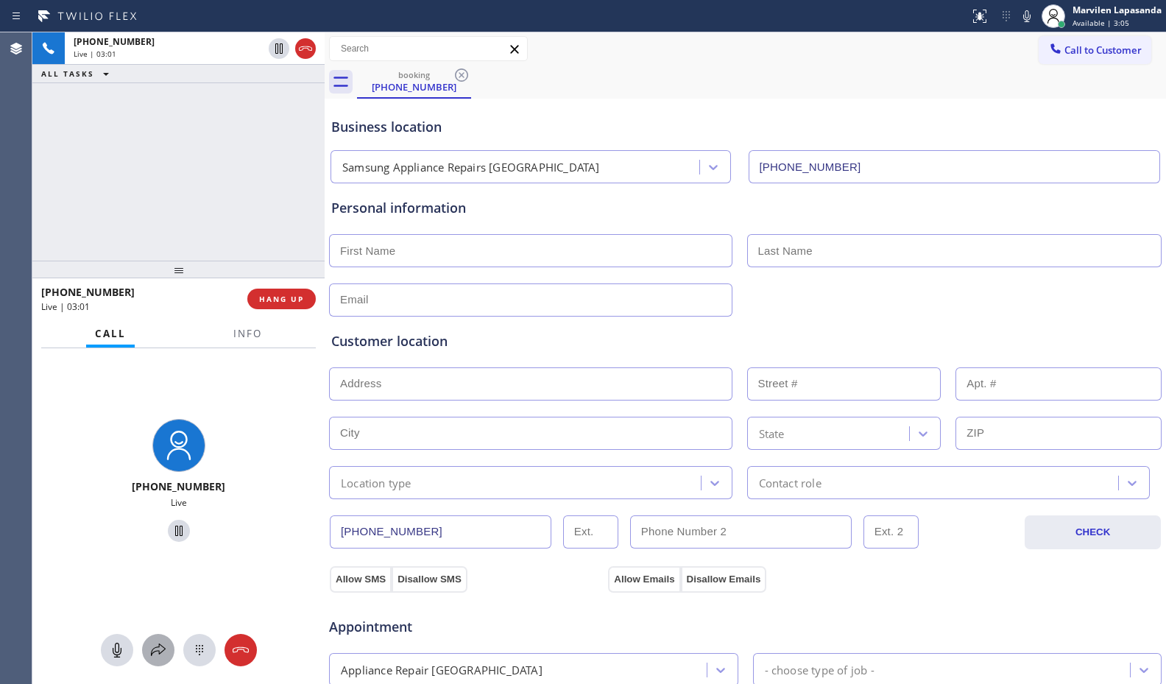
click at [158, 646] on icon at bounding box center [158, 650] width 18 height 18
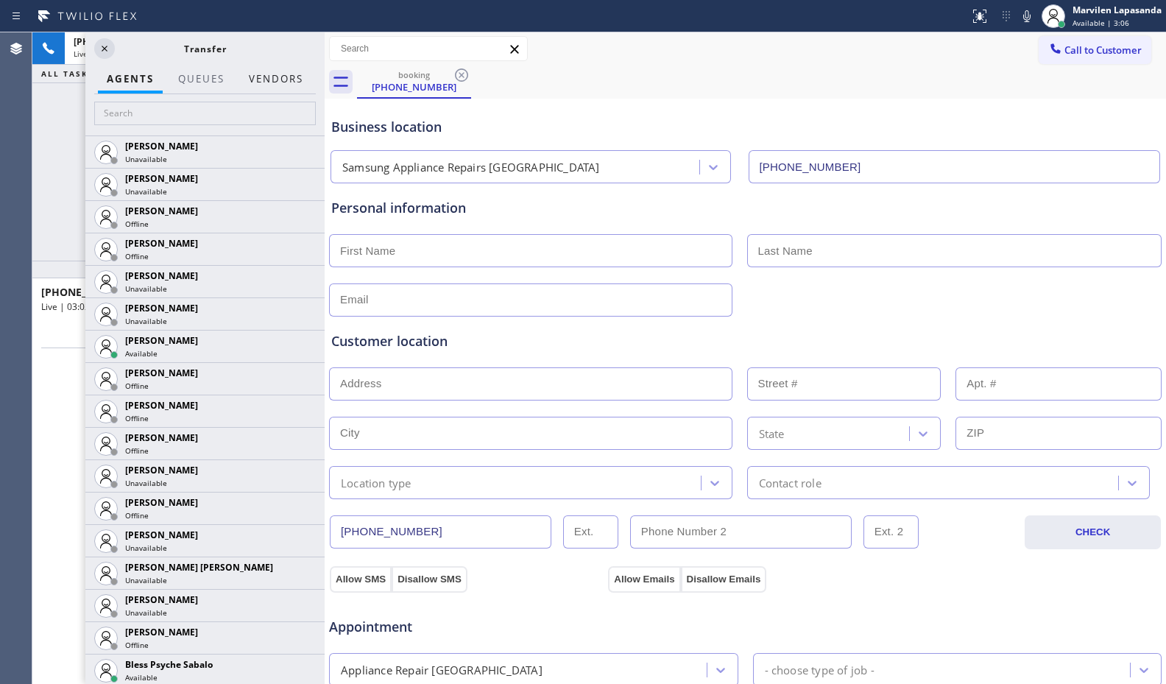
click at [277, 74] on button "Vendors" at bounding box center [276, 79] width 72 height 29
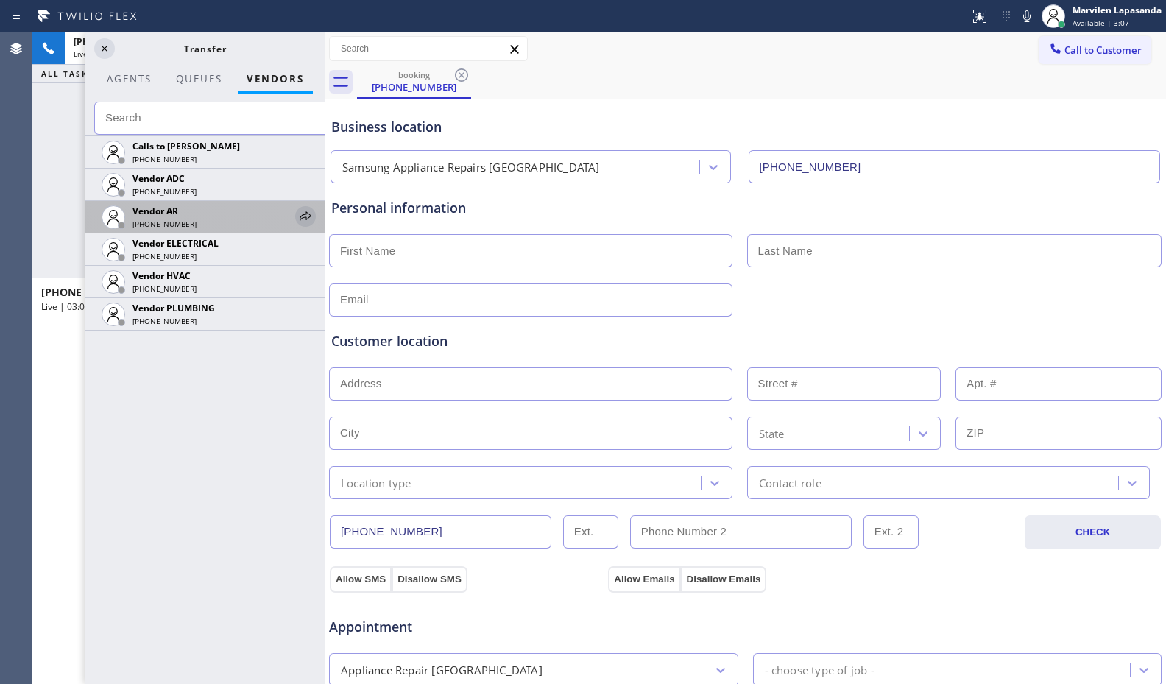
click at [303, 213] on icon at bounding box center [306, 217] width 18 height 18
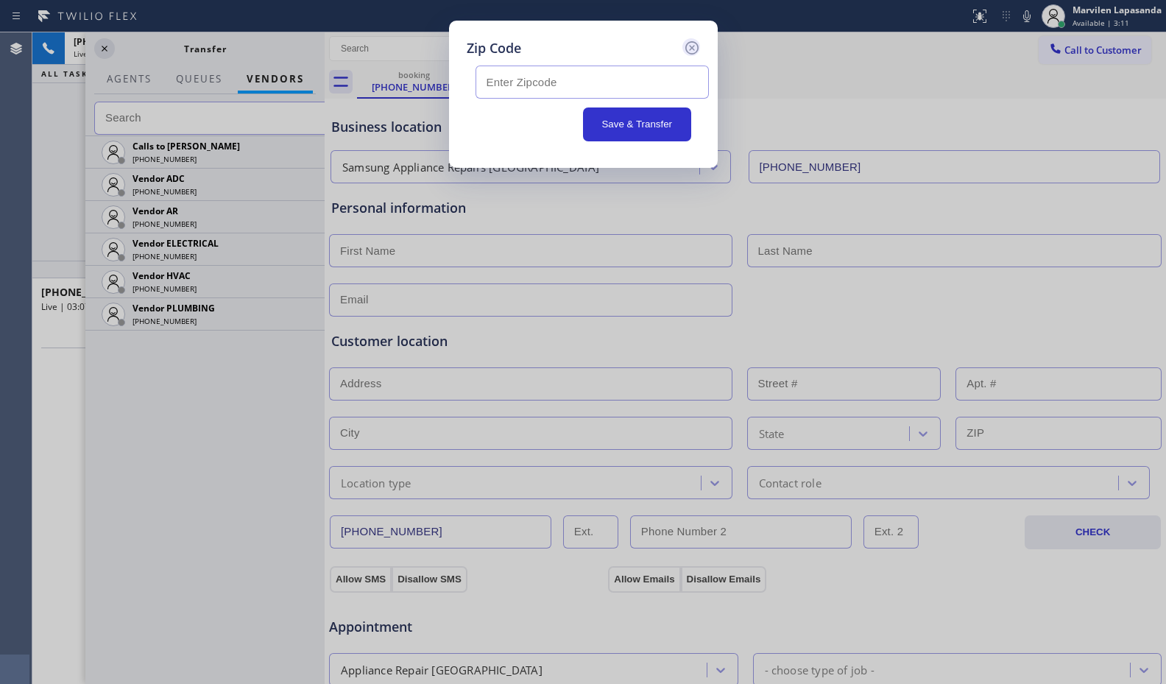
click at [688, 51] on icon at bounding box center [692, 48] width 18 height 18
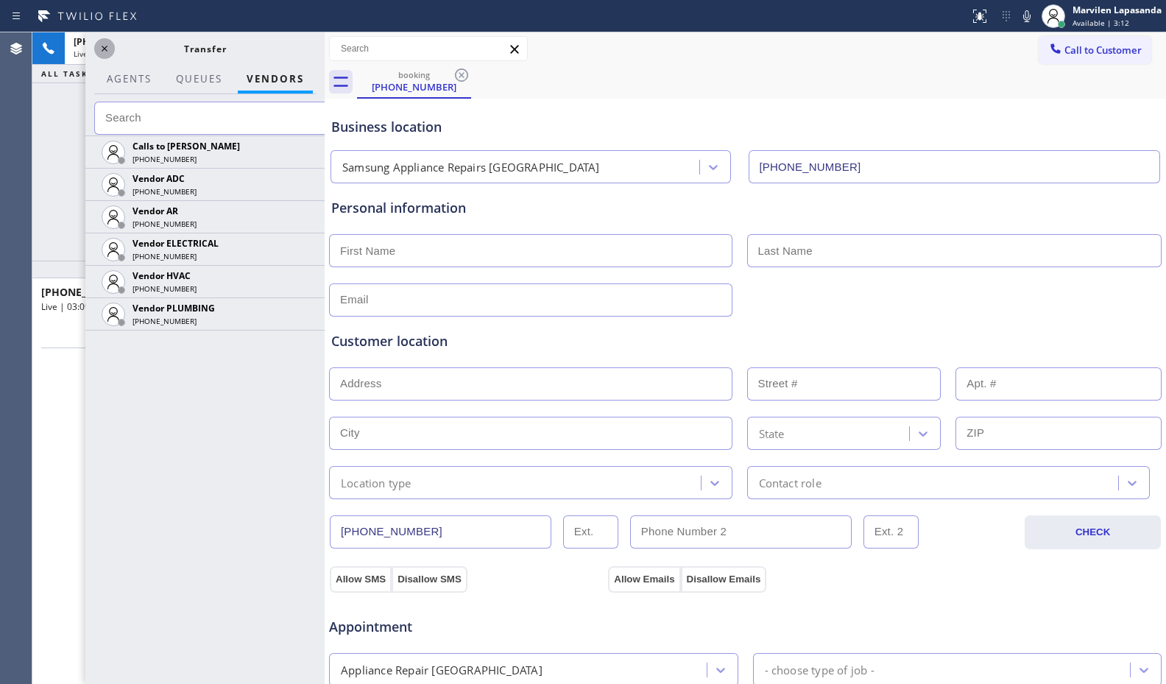
click at [106, 46] on icon at bounding box center [105, 49] width 18 height 18
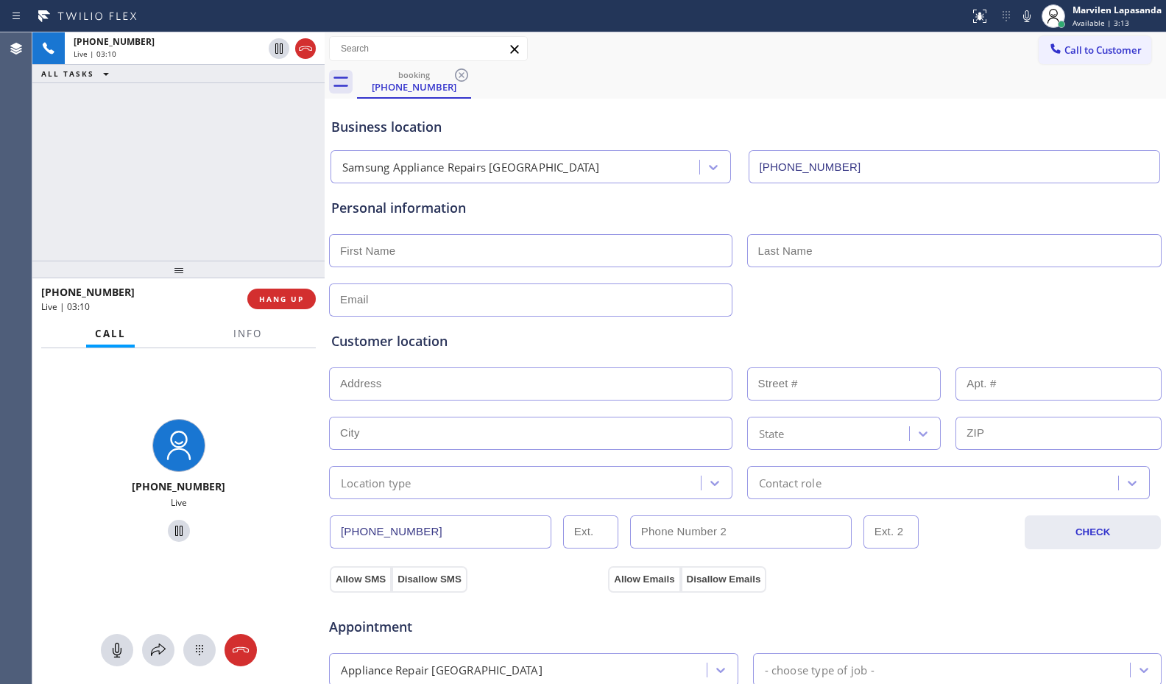
click at [203, 132] on div "[PHONE_NUMBER] Live | 03:10 ALL TASKS ALL TASKS ACTIVE TASKS TASKS IN WRAP UP" at bounding box center [178, 146] width 292 height 228
click at [292, 199] on div "[PHONE_NUMBER] Live | 03:13 ALL TASKS ALL TASKS ACTIVE TASKS TASKS IN WRAP UP" at bounding box center [178, 146] width 292 height 228
click at [347, 205] on div "Personal information" at bounding box center [745, 208] width 828 height 20
click at [300, 208] on div "[PHONE_NUMBER] Live | 03:14 ALL TASKS ALL TASKS ACTIVE TASKS TASKS IN WRAP UP" at bounding box center [178, 146] width 292 height 228
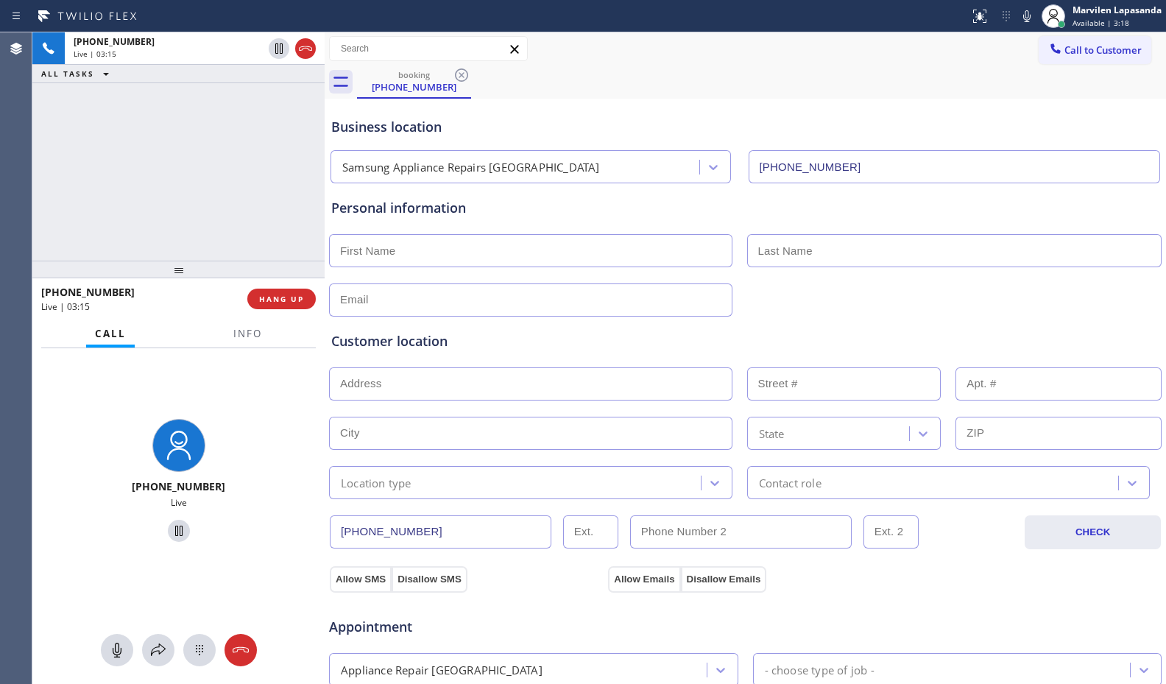
click at [319, 208] on div "[PHONE_NUMBER] Live | 03:15 ALL TASKS ALL TASKS ACTIVE TASKS TASKS IN WRAP UP" at bounding box center [178, 146] width 292 height 228
click at [297, 209] on div "[PHONE_NUMBER] Live | 03:16 ALL TASKS ALL TASKS ACTIVE TASKS TASKS IN WRAP UP" at bounding box center [178, 146] width 292 height 228
click at [379, 222] on div "Personal information" at bounding box center [745, 257] width 828 height 118
click at [308, 221] on div "[PHONE_NUMBER] Live | 03:17 ALL TASKS ALL TASKS ACTIVE TASKS TASKS IN WRAP UP" at bounding box center [178, 146] width 292 height 228
click at [849, 109] on div "Business location Samsung Appliance Repairs [GEOGRAPHIC_DATA] [PHONE_NUMBER]" at bounding box center [745, 142] width 834 height 81
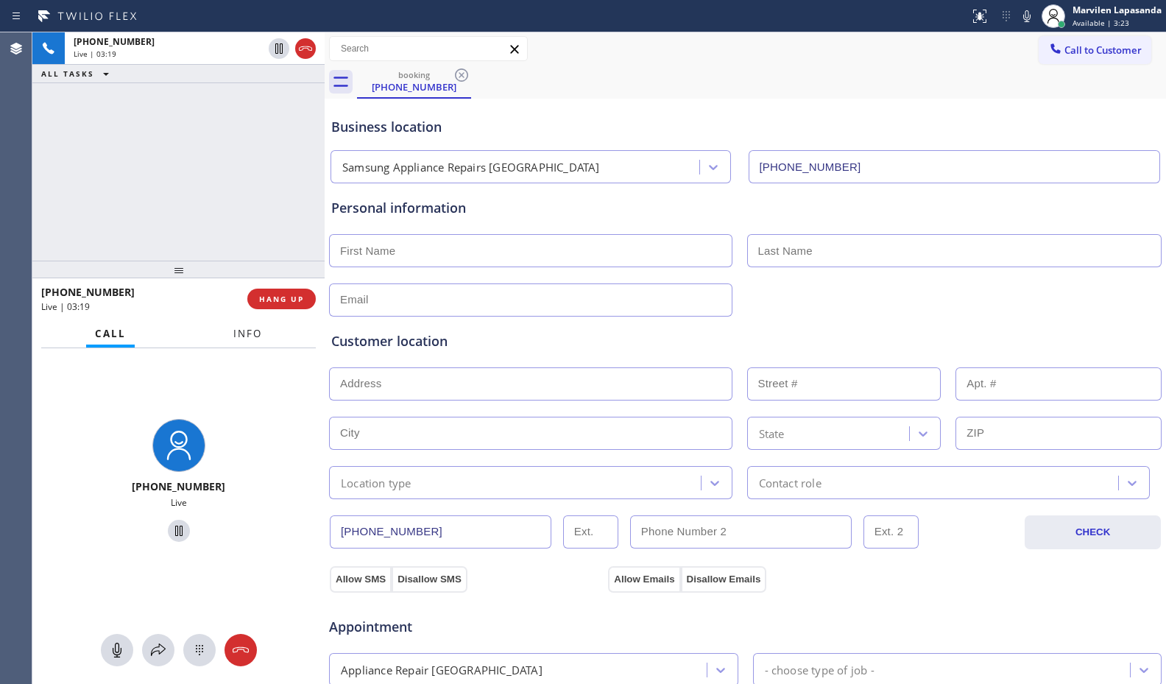
click at [246, 339] on span "Info" at bounding box center [247, 333] width 29 height 13
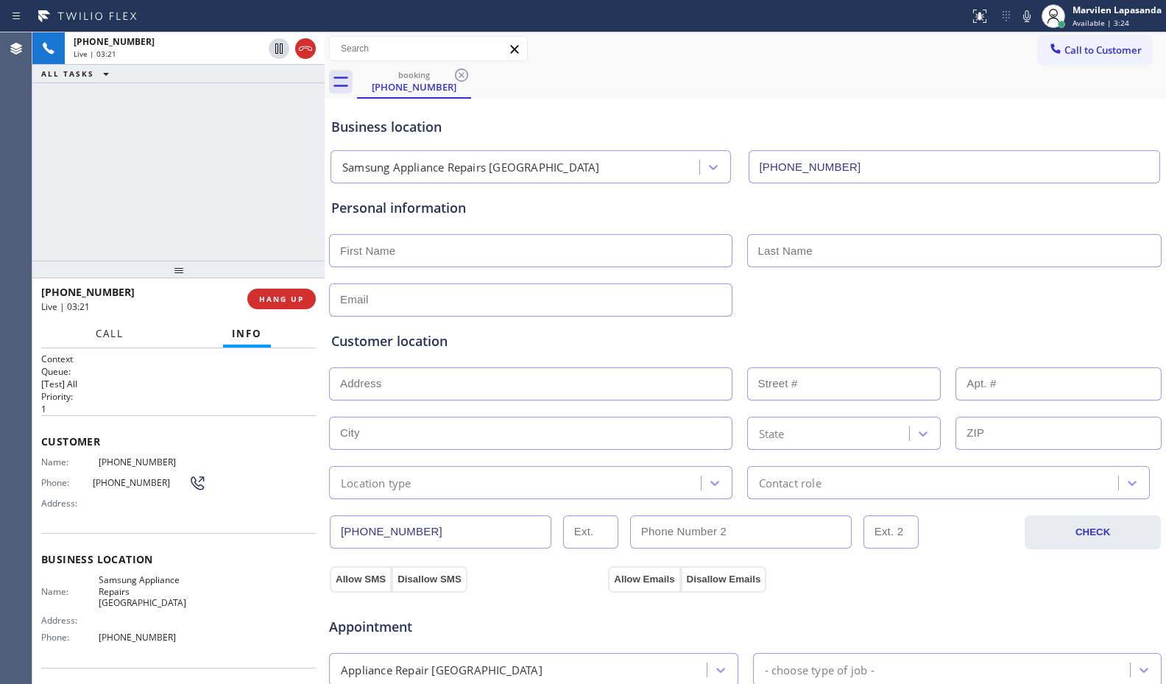
click at [96, 339] on span "Call" at bounding box center [110, 333] width 28 height 13
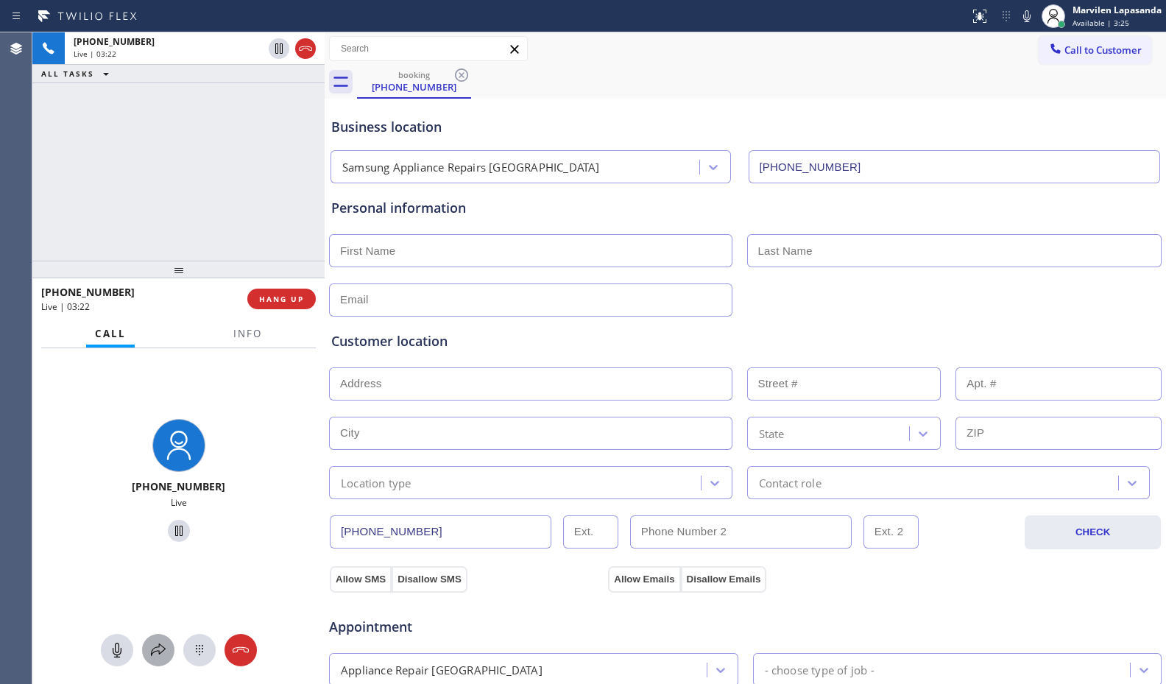
click at [151, 647] on icon at bounding box center [158, 650] width 18 height 18
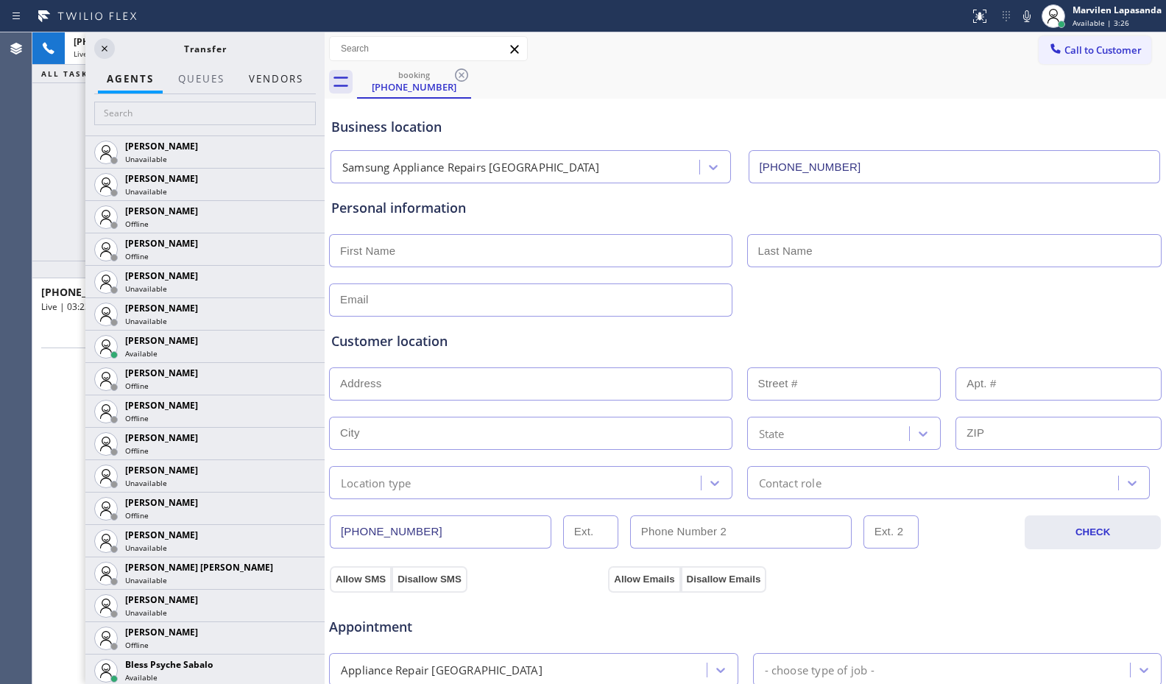
click at [270, 77] on button "Vendors" at bounding box center [276, 79] width 72 height 29
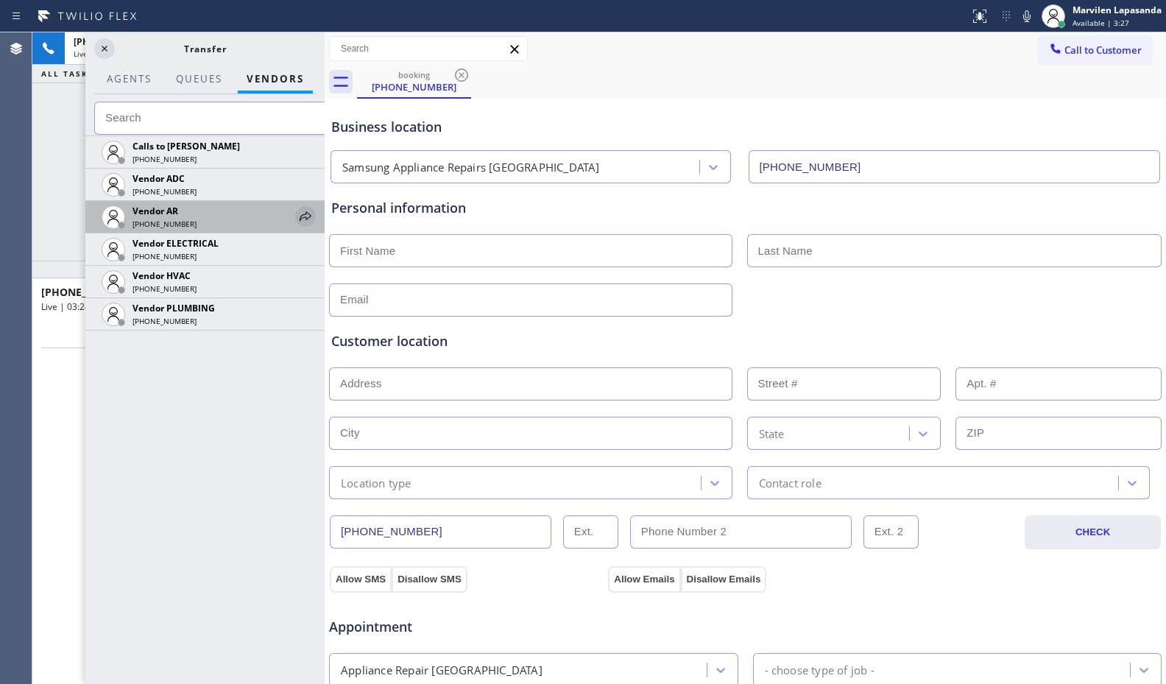
click at [297, 215] on icon at bounding box center [306, 217] width 18 height 18
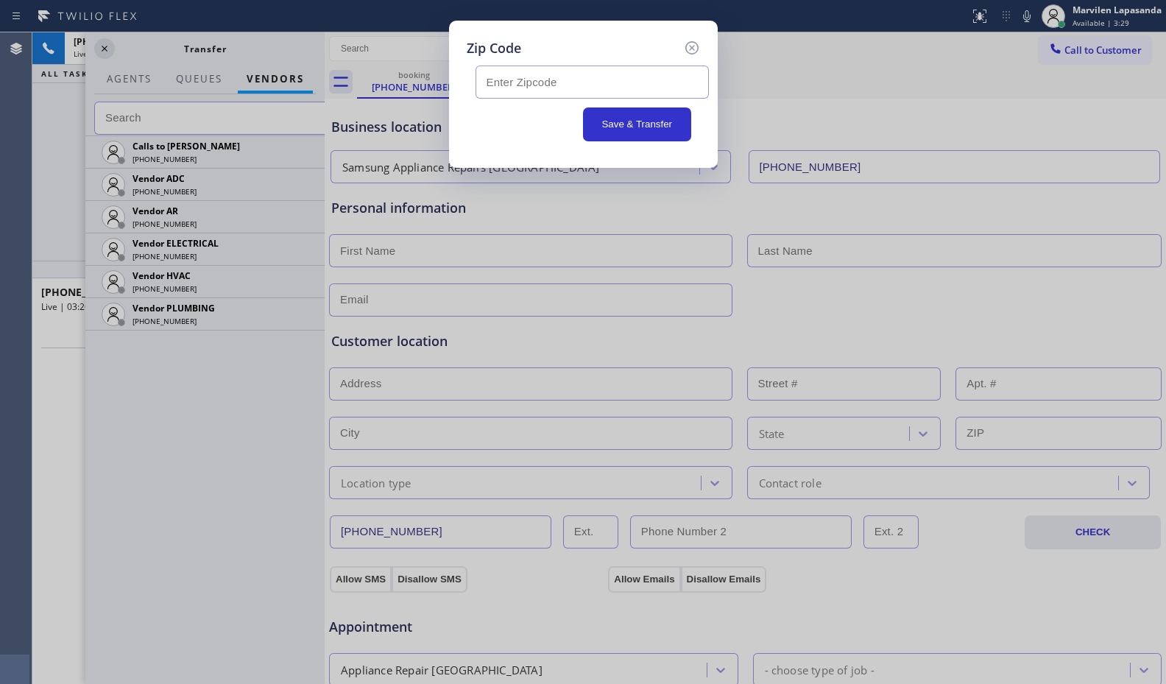
click at [583, 89] on input "text" at bounding box center [591, 82] width 233 height 33
type input "94107"
click at [641, 130] on button "Save & Transfer" at bounding box center [637, 124] width 108 height 34
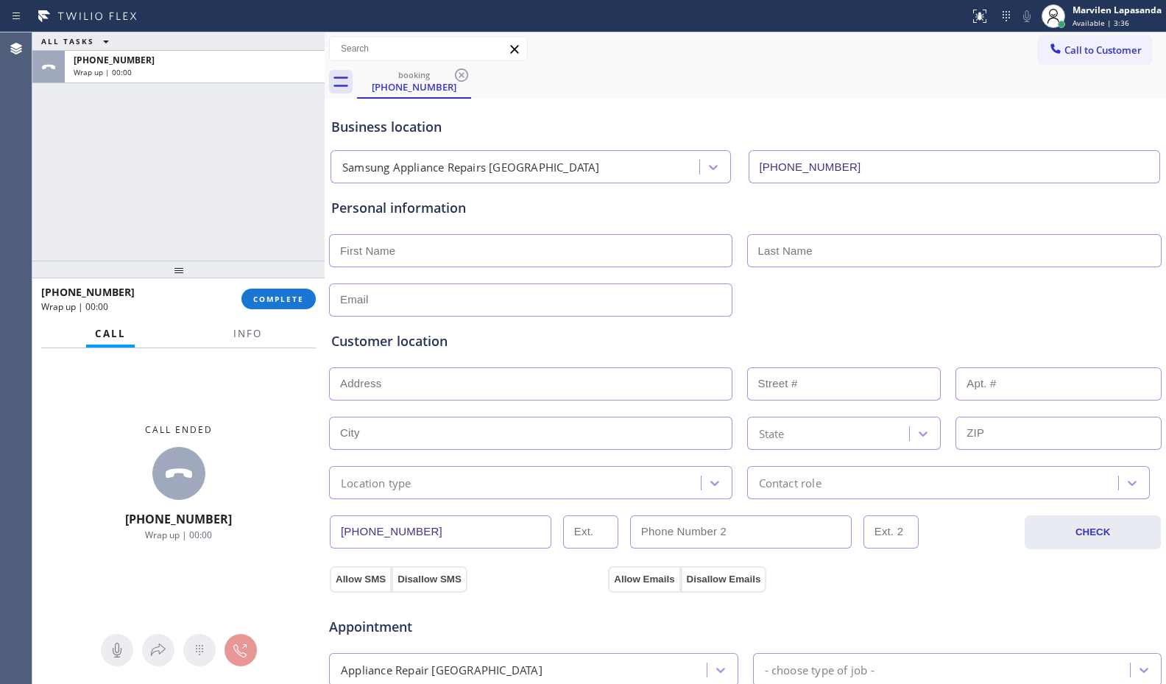
click at [710, 111] on div "Business location Samsung Appliance Repairs [GEOGRAPHIC_DATA] [PHONE_NUMBER]" at bounding box center [745, 142] width 834 height 81
click at [205, 241] on div "ALL TASKS ALL TASKS ACTIVE TASKS TASKS IN WRAP UP [PHONE_NUMBER] Wrap up | 00:01" at bounding box center [178, 146] width 292 height 228
click at [285, 291] on button "COMPLETE" at bounding box center [278, 299] width 74 height 21
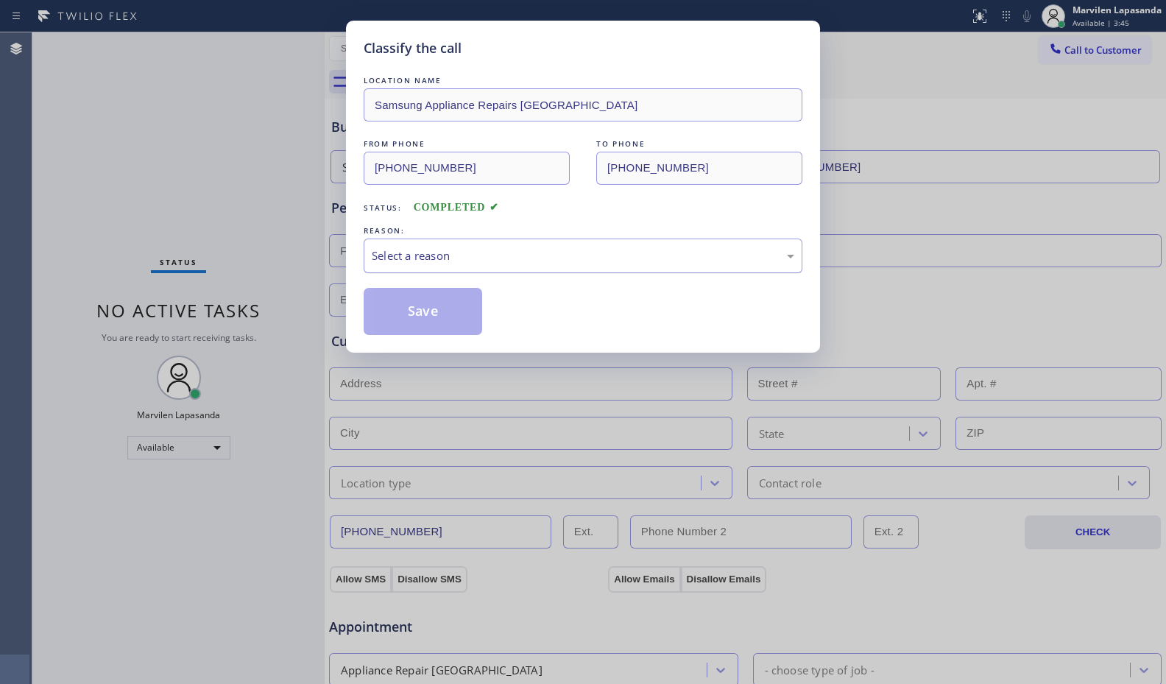
click at [469, 255] on div "Select a reason" at bounding box center [583, 255] width 422 height 17
click at [431, 313] on button "Save" at bounding box center [423, 311] width 118 height 47
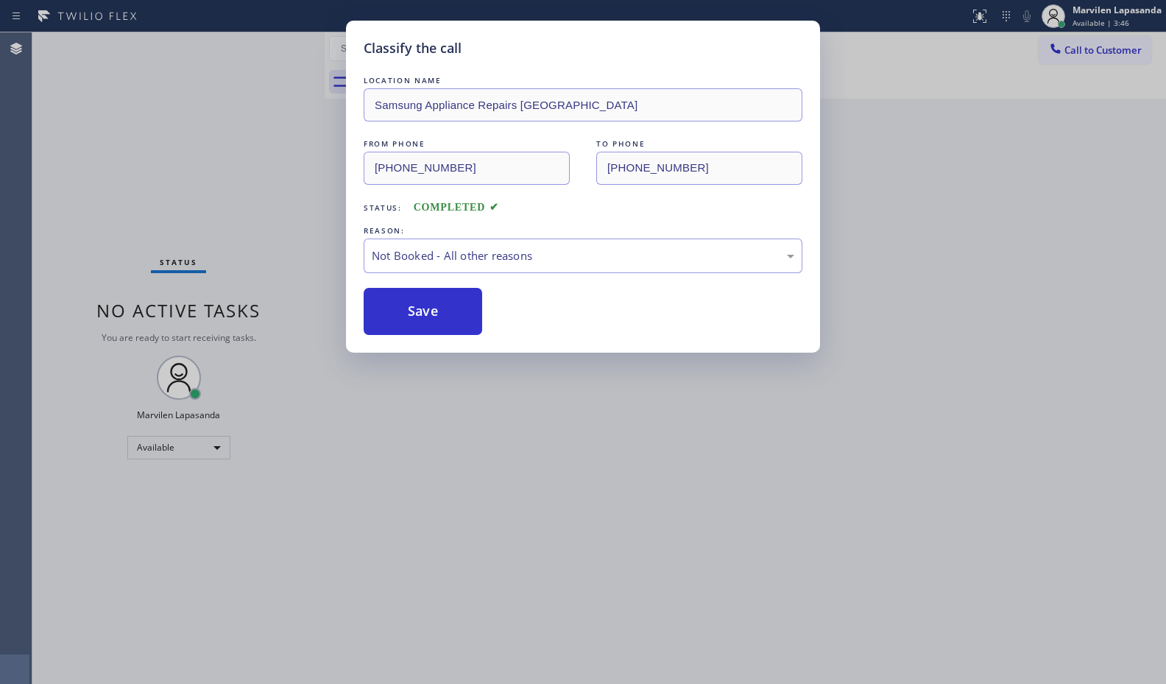
click at [431, 313] on button "Save" at bounding box center [423, 311] width 118 height 47
click at [994, 229] on div "Classify the call LOCATION NAME Samsung Appliance Repairs [GEOGRAPHIC_DATA] FRO…" at bounding box center [583, 342] width 1166 height 684
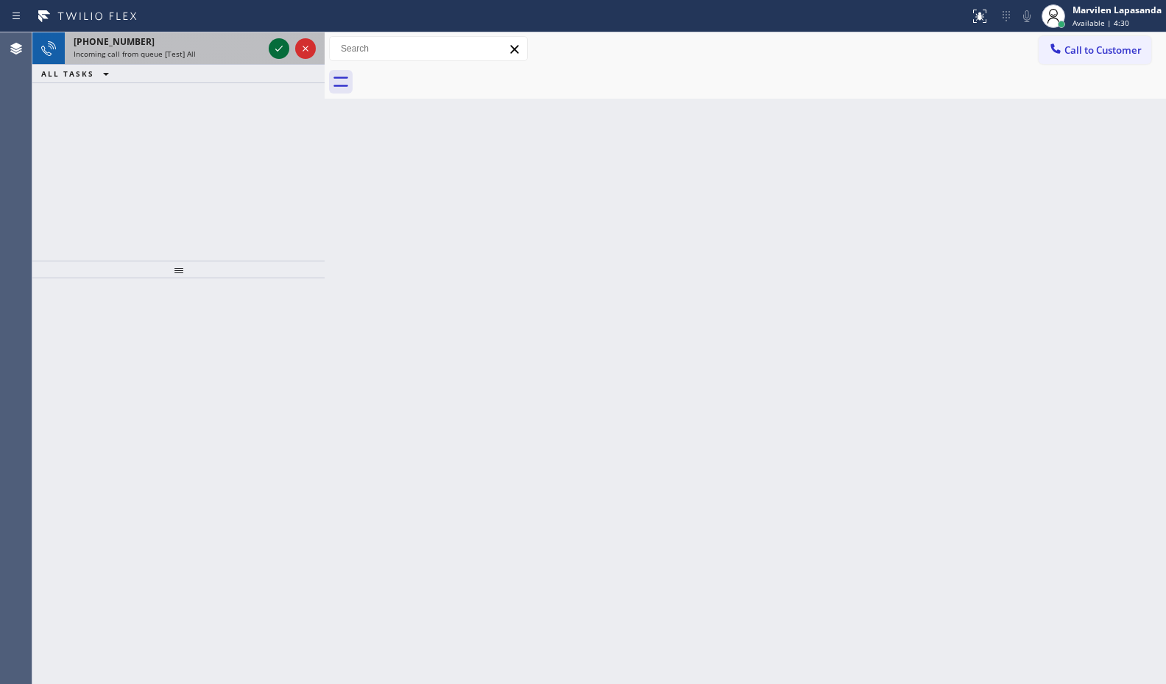
click at [281, 49] on icon at bounding box center [279, 49] width 18 height 18
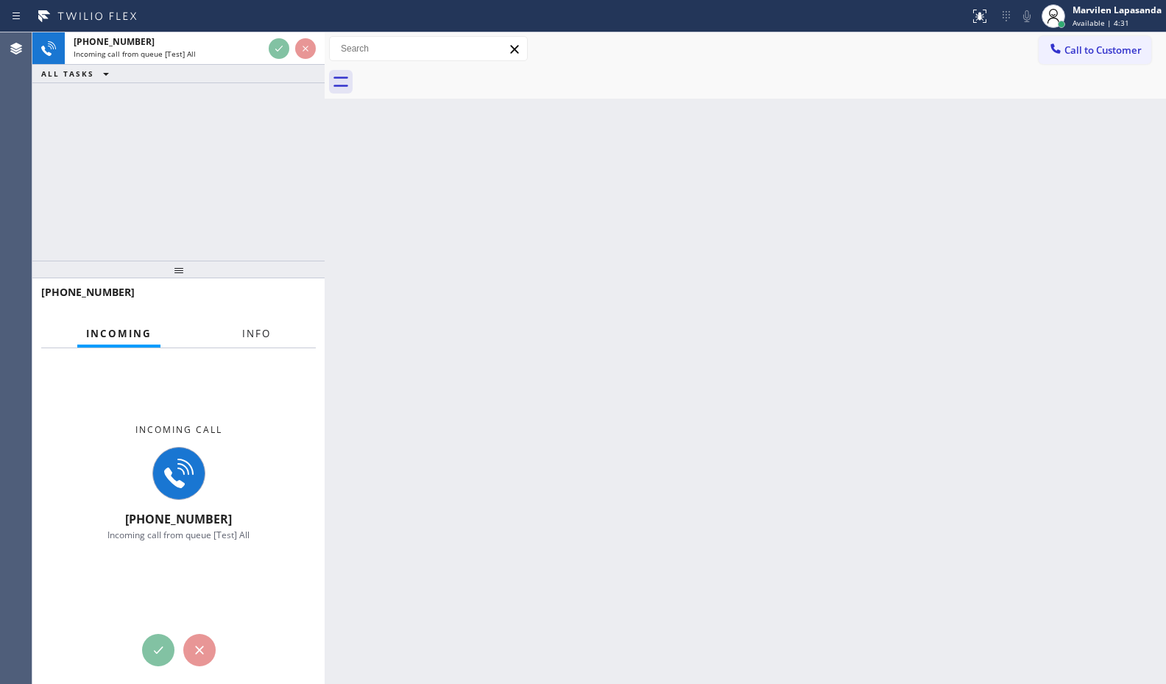
click at [249, 330] on span "Info" at bounding box center [256, 333] width 29 height 13
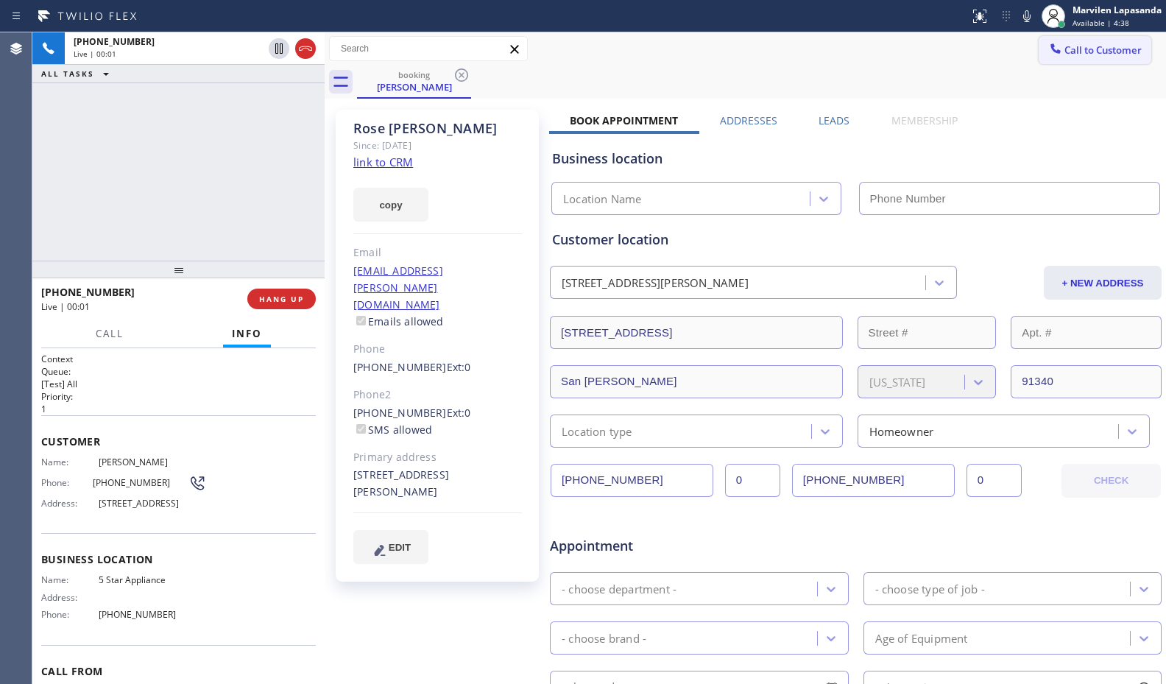
type input "[PHONE_NUMBER]"
click at [388, 167] on link "link to CRM" at bounding box center [383, 162] width 60 height 15
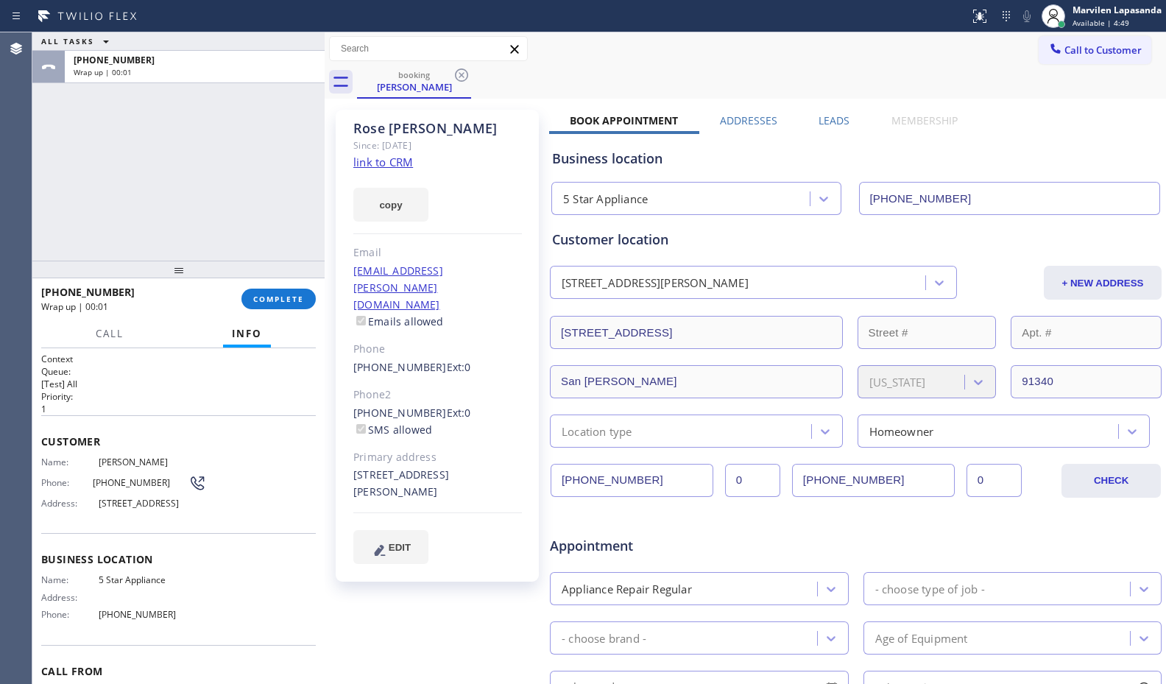
click at [291, 313] on div "[PHONE_NUMBER] Wrap up | 00:01 COMPLETE" at bounding box center [178, 299] width 275 height 38
click at [282, 297] on span "COMPLETE" at bounding box center [278, 299] width 51 height 10
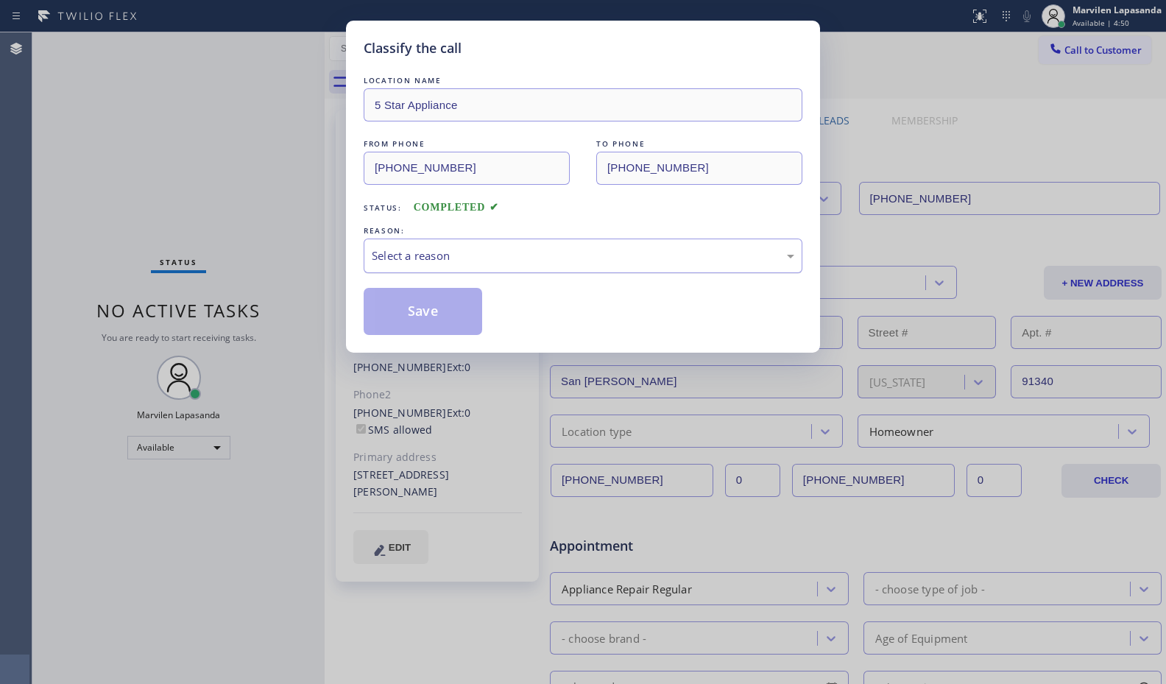
click at [406, 263] on div "Select a reason" at bounding box center [583, 255] width 422 height 17
click at [406, 312] on button "Save" at bounding box center [423, 311] width 118 height 47
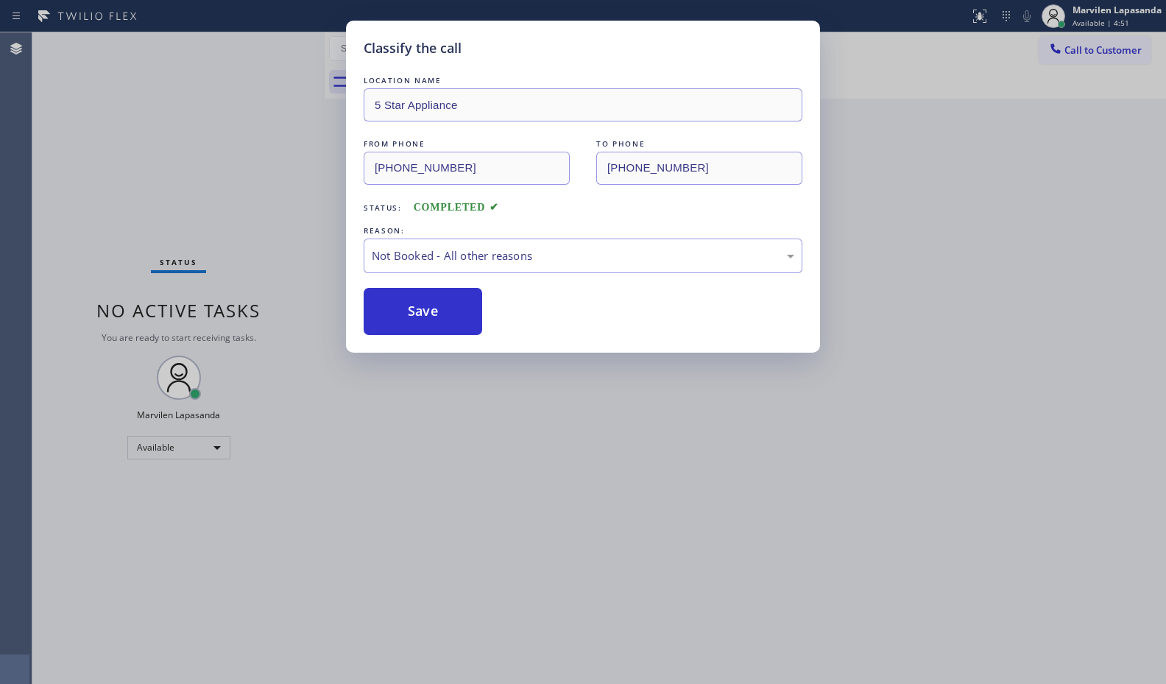
click at [406, 312] on button "Save" at bounding box center [423, 311] width 118 height 47
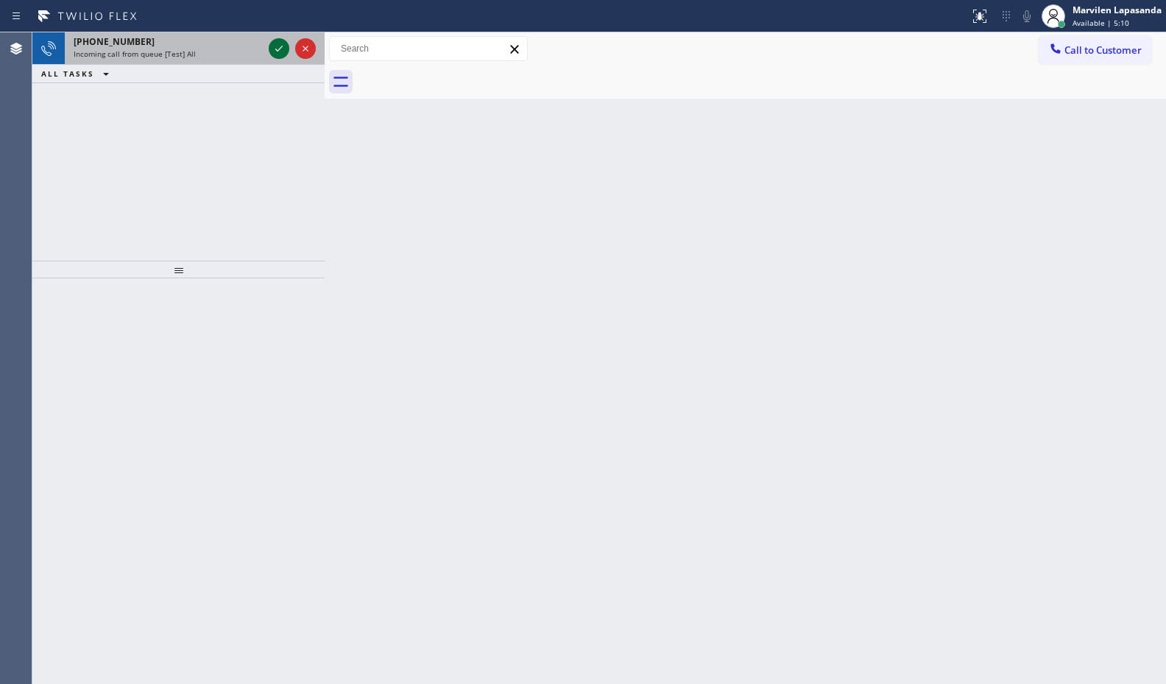
click at [285, 51] on icon at bounding box center [279, 49] width 18 height 18
click at [279, 49] on icon at bounding box center [278, 49] width 7 height 6
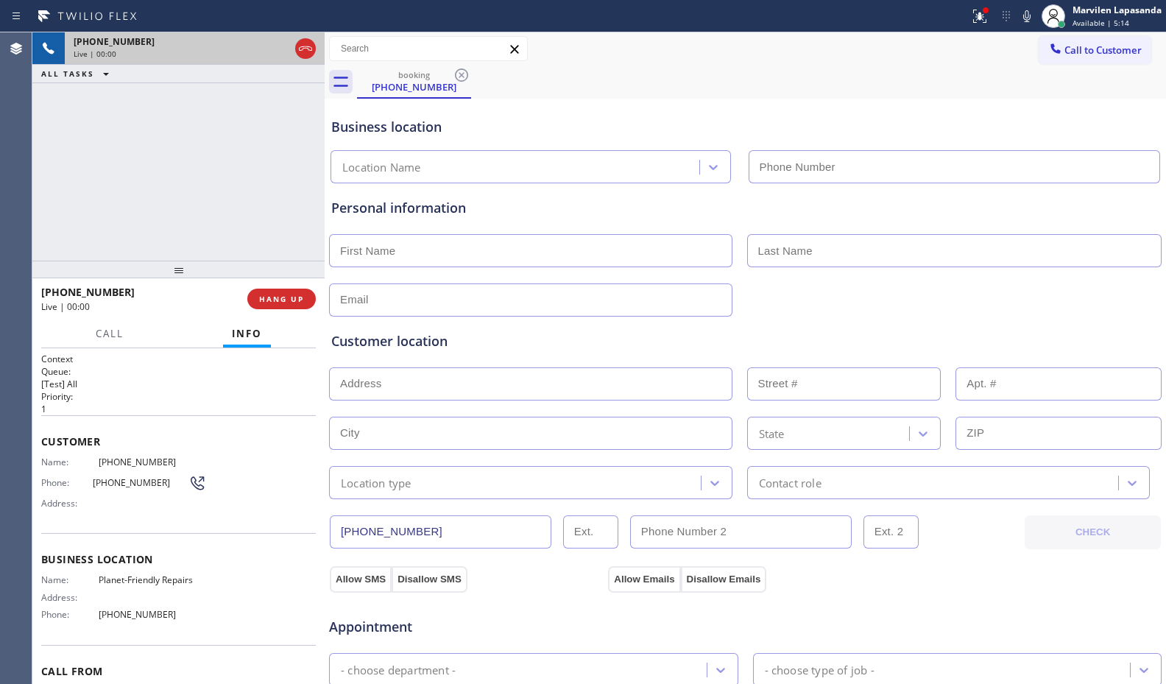
type input "[PHONE_NUMBER]"
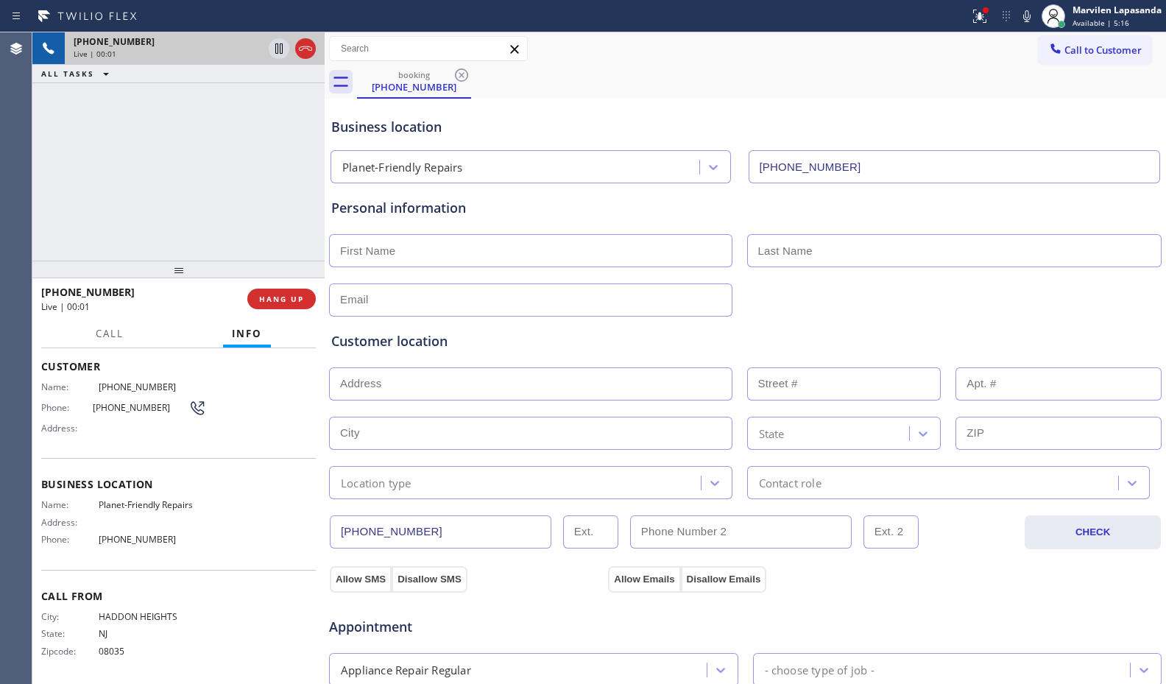
scroll to position [77, 0]
click at [180, 127] on div "[PHONE_NUMBER] Live | 00:33 ALL TASKS ALL TASKS ACTIVE TASKS TASKS IN WRAP UP" at bounding box center [178, 146] width 292 height 228
click at [968, 88] on div "booking [PHONE_NUMBER]" at bounding box center [761, 82] width 809 height 33
click at [1019, 18] on icon at bounding box center [1027, 16] width 18 height 18
click at [273, 51] on icon at bounding box center [279, 49] width 18 height 18
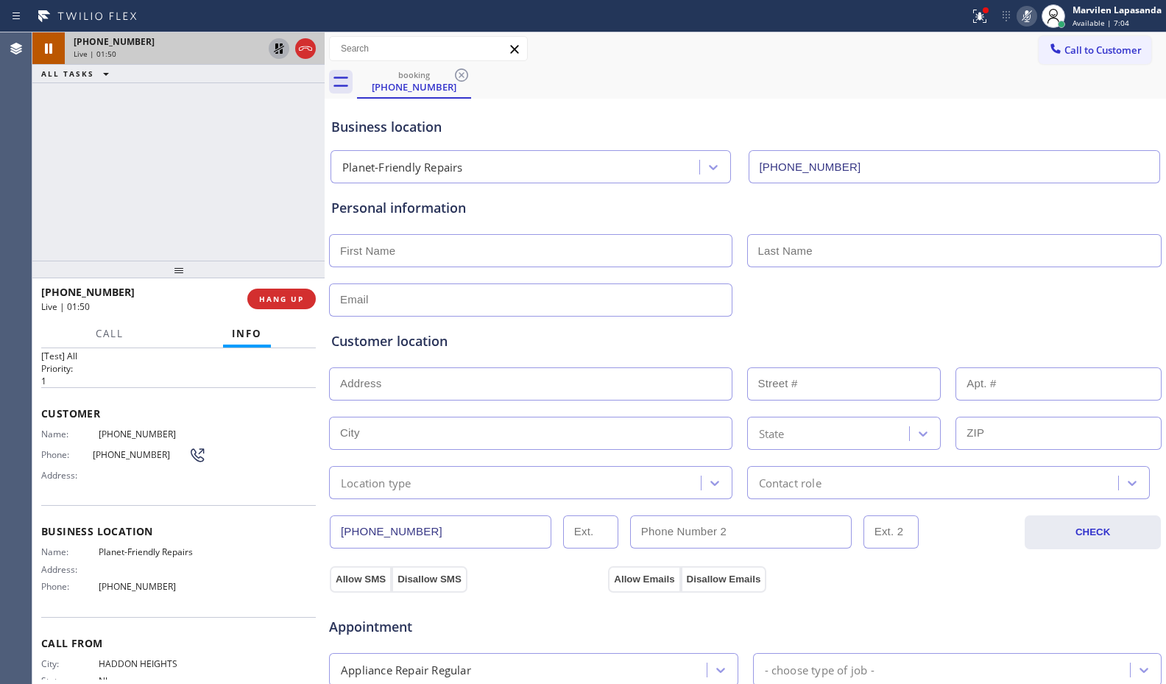
scroll to position [3, 0]
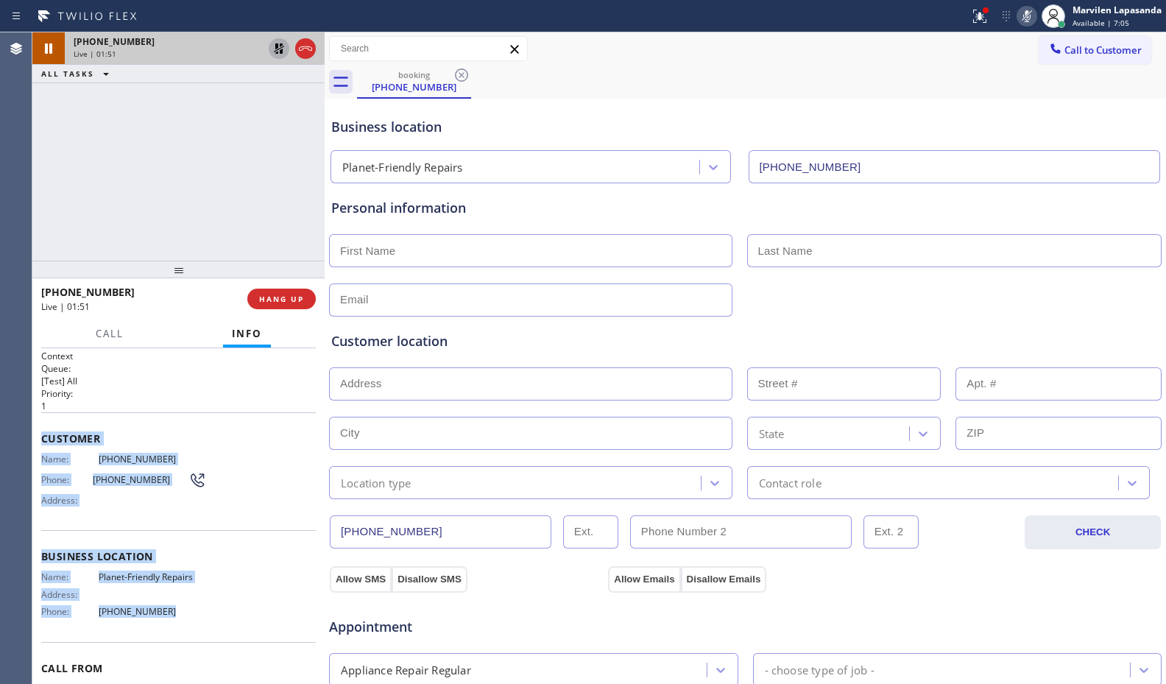
drag, startPoint x: 40, startPoint y: 436, endPoint x: 218, endPoint y: 622, distance: 257.2
click at [218, 622] on div "Context Queue: [Test] All Priority: 1 Customer Name: [PHONE_NUMBER] Phone: [PHO…" at bounding box center [178, 516] width 292 height 336
copy div "Customer Name: [PHONE_NUMBER] Phone: [PHONE_NUMBER] Address: Business location …"
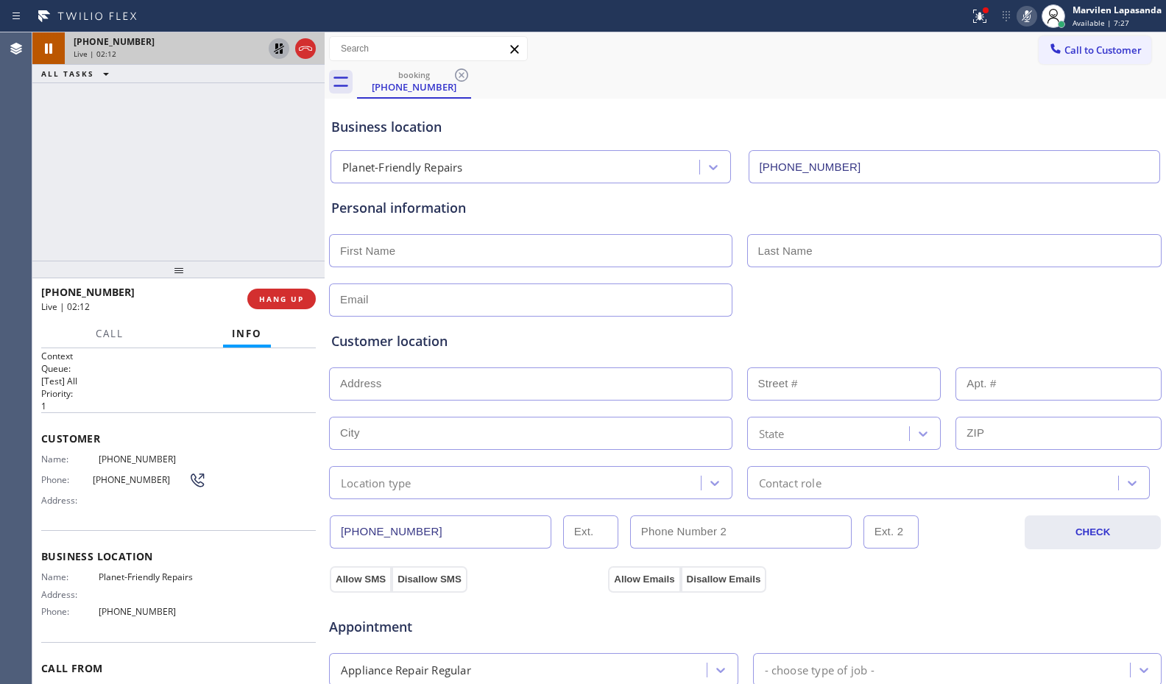
click at [74, 135] on div "[PHONE_NUMBER] Live | 02:12 ALL TASKS ALL TASKS ACTIVE TASKS TASKS IN WRAP UP" at bounding box center [178, 146] width 292 height 228
drag, startPoint x: 1097, startPoint y: 71, endPoint x: 1131, endPoint y: 11, distance: 69.6
click at [1100, 71] on div "booking [PHONE_NUMBER]" at bounding box center [761, 82] width 809 height 33
click at [721, 33] on div "Call to Customer Outbound call Location Search location Your caller id phone nu…" at bounding box center [745, 48] width 841 height 33
click at [276, 52] on icon at bounding box center [279, 49] width 18 height 18
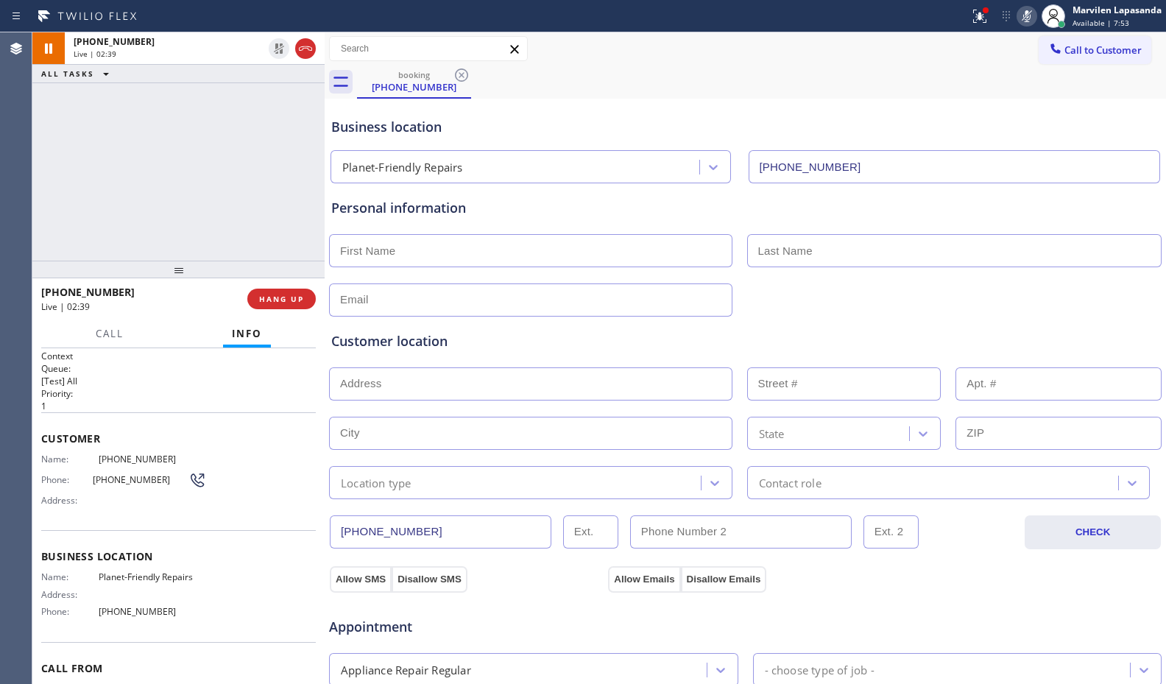
click at [1020, 17] on icon at bounding box center [1027, 16] width 18 height 18
click at [220, 174] on div "[PHONE_NUMBER] Live | 02:41 ALL TASKS ALL TASKS ACTIVE TASKS TASKS IN WRAP UP" at bounding box center [178, 146] width 292 height 228
click at [258, 181] on div "[PHONE_NUMBER] Live | 02:42 ALL TASKS ALL TASKS ACTIVE TASKS TASKS IN WRAP UP" at bounding box center [178, 146] width 292 height 228
click at [314, 203] on div "[PHONE_NUMBER] Live | 02:42 ALL TASKS ALL TASKS ACTIVE TASKS TASKS IN WRAP UP" at bounding box center [178, 146] width 292 height 228
drag, startPoint x: 291, startPoint y: 200, endPoint x: 367, endPoint y: 208, distance: 75.4
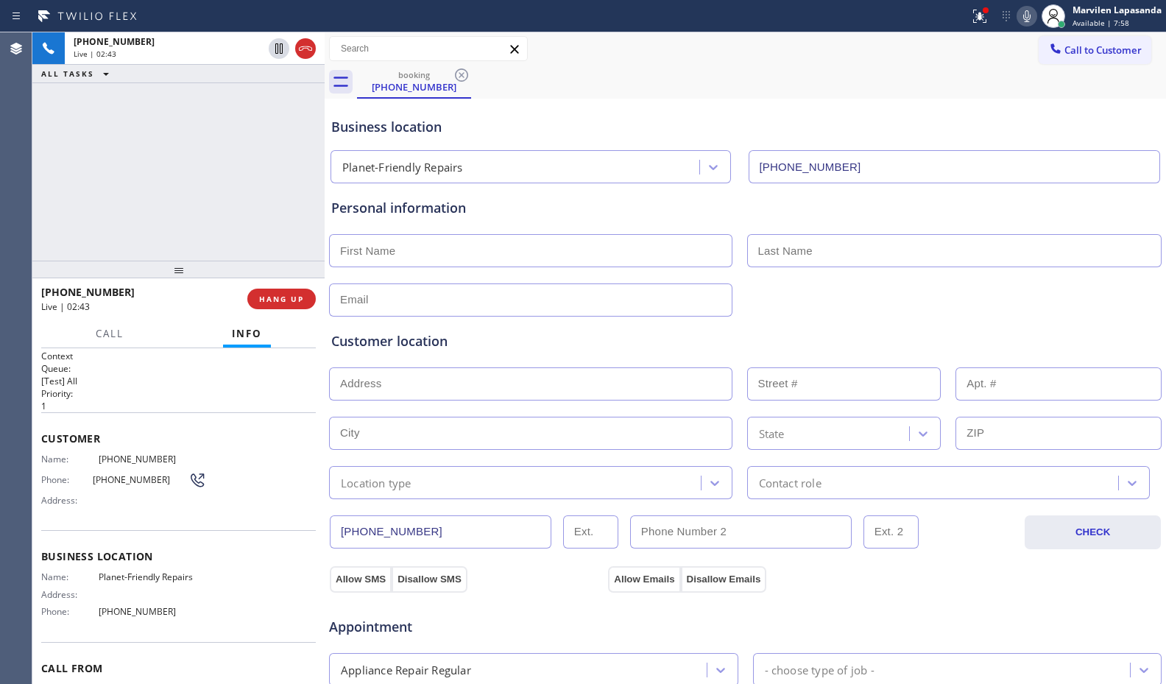
click at [295, 202] on div "[PHONE_NUMBER] Live | 02:43 ALL TASKS ALL TASKS ACTIVE TASKS TASKS IN WRAP UP" at bounding box center [178, 146] width 292 height 228
drag, startPoint x: 367, startPoint y: 208, endPoint x: 296, endPoint y: 203, distance: 70.8
click at [362, 210] on div "Personal information" at bounding box center [745, 208] width 828 height 20
click at [295, 203] on div "[PHONE_NUMBER] Live | 02:44 ALL TASKS ALL TASKS ACTIVE TASKS TASKS IN WRAP UP" at bounding box center [178, 146] width 292 height 228
click at [349, 211] on div "Personal information" at bounding box center [745, 208] width 828 height 20
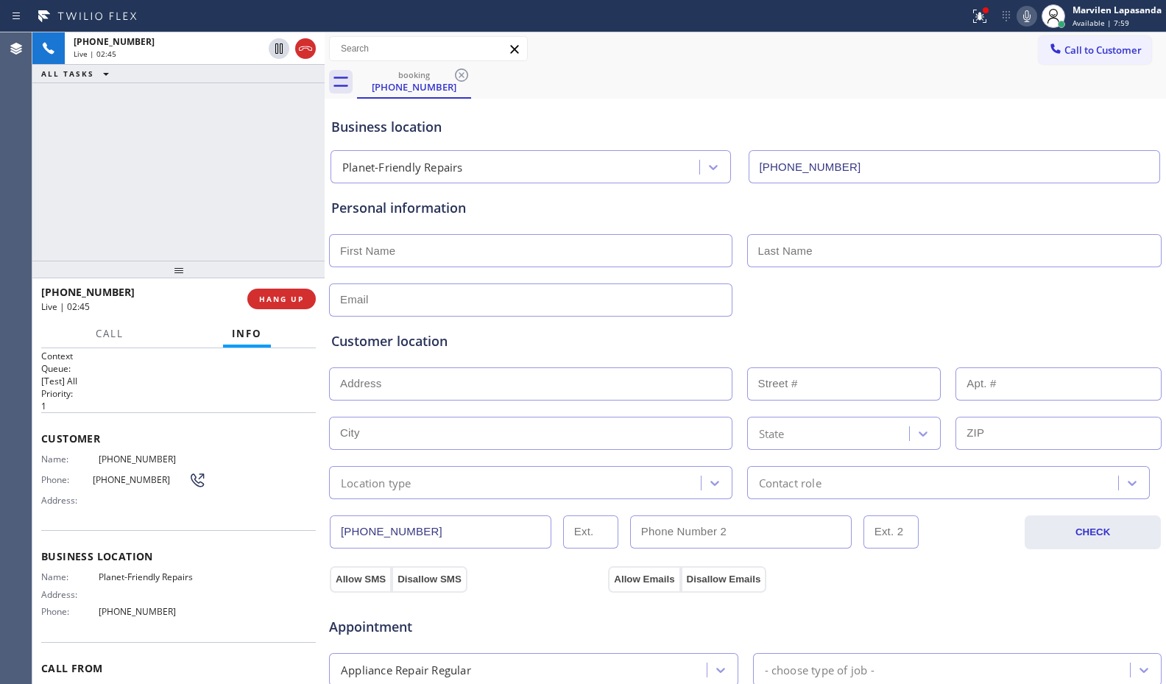
click at [297, 208] on div "[PHONE_NUMBER] Live | 02:45 ALL TASKS ALL TASKS ACTIVE TASKS TASKS IN WRAP UP" at bounding box center [178, 146] width 292 height 228
drag, startPoint x: 367, startPoint y: 211, endPoint x: 350, endPoint y: 214, distance: 17.3
click at [364, 213] on div "Personal information" at bounding box center [745, 208] width 828 height 20
drag, startPoint x: 303, startPoint y: 216, endPoint x: 375, endPoint y: 218, distance: 72.2
click at [326, 218] on div "[PHONE_NUMBER] Live | 02:45 ALL TASKS ALL TASKS ACTIVE TASKS TASKS IN WRAP UP […" at bounding box center [598, 357] width 1133 height 651
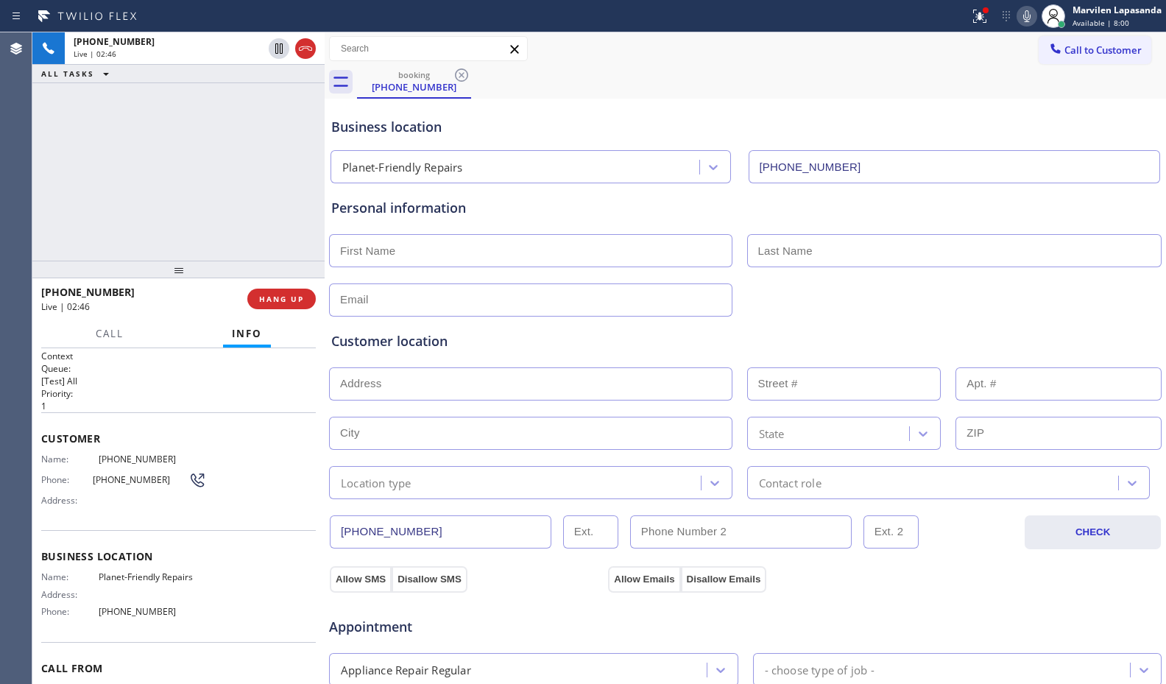
click at [375, 218] on div "Personal information" at bounding box center [745, 257] width 828 height 118
click at [280, 214] on div "[PHONE_NUMBER] Live | 02:46 ALL TASKS ALL TASKS ACTIVE TASKS TASKS IN WRAP UP" at bounding box center [178, 146] width 292 height 228
click at [334, 213] on div "Personal information" at bounding box center [745, 208] width 828 height 20
click at [299, 211] on div "[PHONE_NUMBER] Live | 02:47 ALL TASKS ALL TASKS ACTIVE TASKS TASKS IN WRAP UP" at bounding box center [178, 146] width 292 height 228
click at [349, 212] on div "Personal information" at bounding box center [745, 208] width 828 height 20
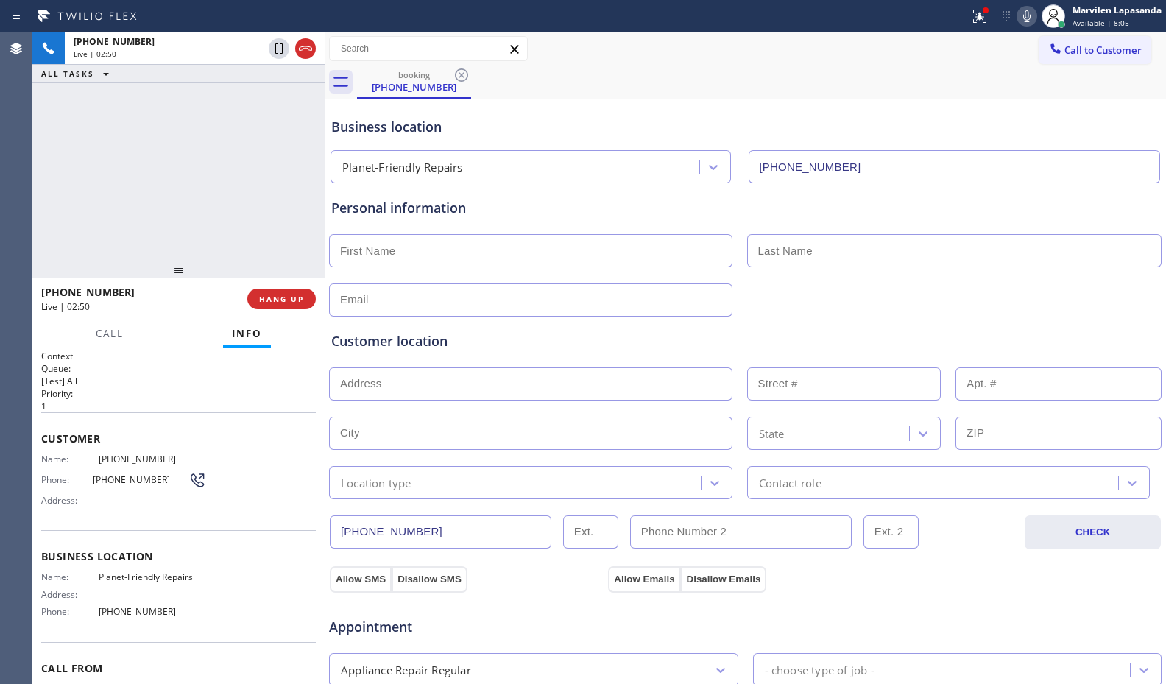
click at [368, 215] on div "Personal information" at bounding box center [745, 208] width 828 height 20
click at [308, 211] on div "[PHONE_NUMBER] Live | 02:50 ALL TASKS ALL TASKS ACTIVE TASKS TASKS IN WRAP UP" at bounding box center [178, 146] width 292 height 228
click at [296, 209] on div "[PHONE_NUMBER] Live | 02:51 ALL TASKS ALL TASKS ACTIVE TASKS TASKS IN WRAP UP" at bounding box center [178, 146] width 292 height 228
drag, startPoint x: 383, startPoint y: 210, endPoint x: 366, endPoint y: 210, distance: 17.7
click at [382, 210] on div "Personal information" at bounding box center [745, 208] width 828 height 20
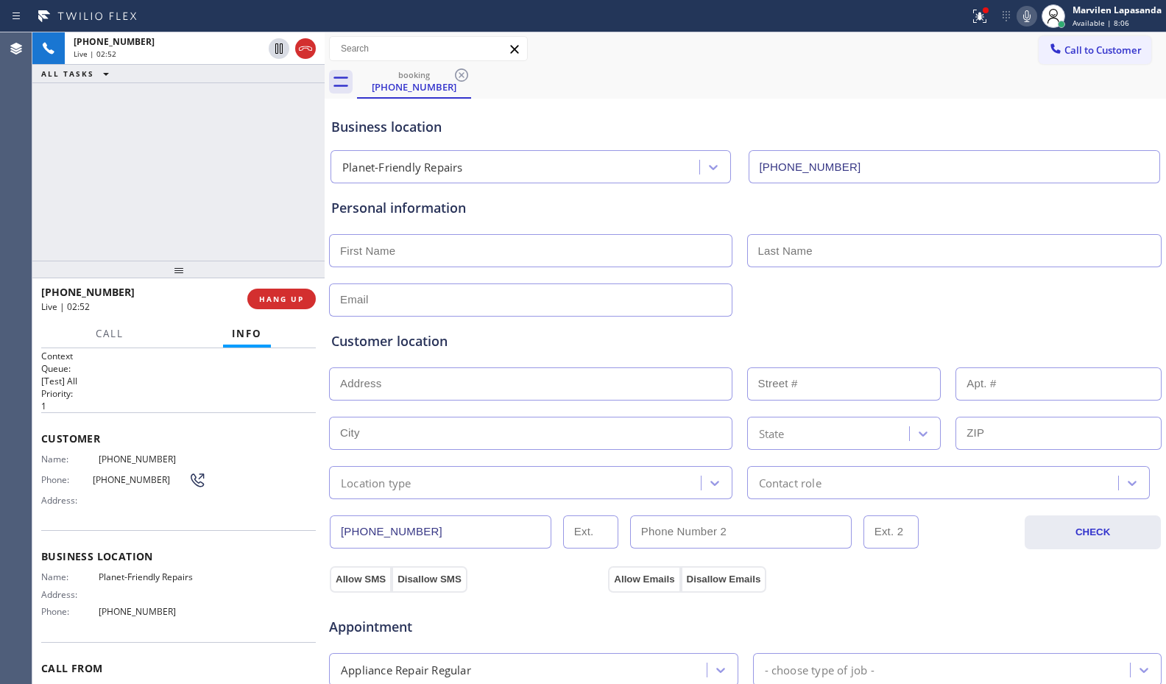
click at [298, 205] on div "[PHONE_NUMBER] Live | 02:52 ALL TASKS ALL TASKS ACTIVE TASKS TASKS IN WRAP UP" at bounding box center [178, 146] width 292 height 228
drag, startPoint x: 374, startPoint y: 211, endPoint x: 305, endPoint y: 207, distance: 68.5
click at [372, 211] on div "Personal information" at bounding box center [745, 208] width 828 height 20
click at [292, 206] on div "[PHONE_NUMBER] Live | 02:52 ALL TASKS ALL TASKS ACTIVE TASKS TASKS IN WRAP UP" at bounding box center [178, 146] width 292 height 228
click at [336, 209] on div "Personal information" at bounding box center [745, 208] width 828 height 20
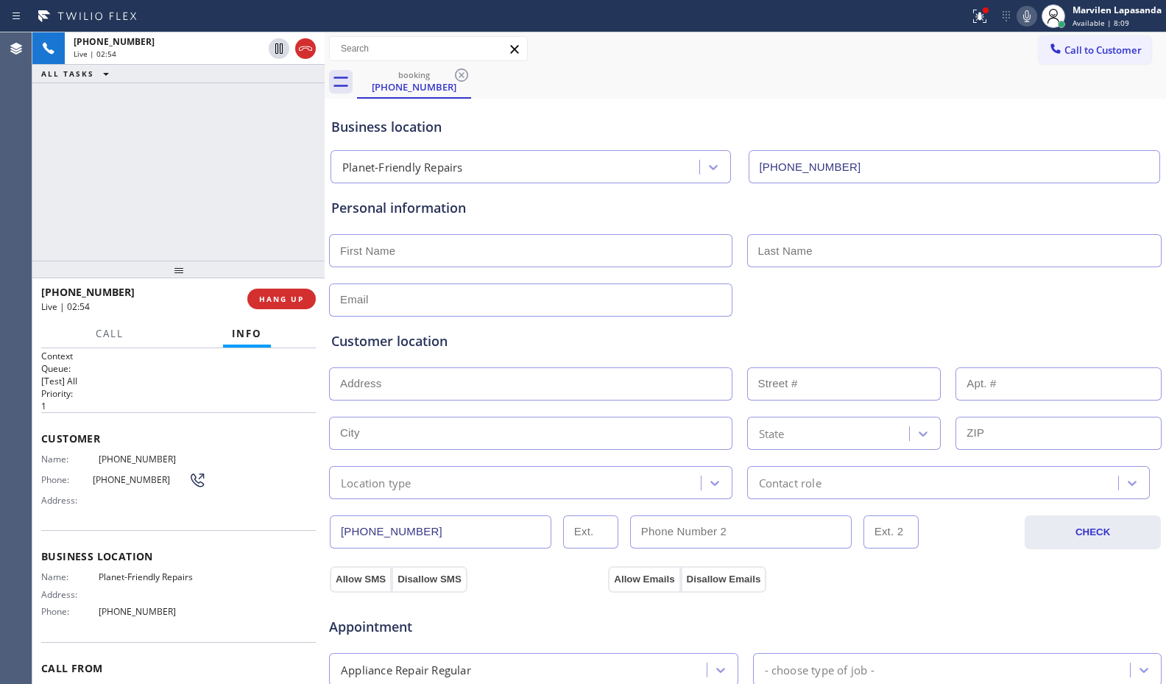
click at [307, 209] on div "[PHONE_NUMBER] Live | 02:54 ALL TASKS ALL TASKS ACTIVE TASKS TASKS IN WRAP UP" at bounding box center [178, 146] width 292 height 228
click at [368, 214] on div "Personal information" at bounding box center [745, 208] width 828 height 20
click at [249, 208] on div "[PHONE_NUMBER] Live | 02:55 ALL TASKS ALL TASKS ACTIVE TASKS TASKS IN WRAP UP" at bounding box center [178, 146] width 292 height 228
click at [590, 110] on div "Business location Planet-Friendly Repairs [PHONE_NUMBER]" at bounding box center [745, 142] width 834 height 81
click at [251, 244] on div "[PHONE_NUMBER] Live | 03:06 ALL TASKS ALL TASKS ACTIVE TASKS TASKS IN WRAP UP" at bounding box center [178, 146] width 292 height 228
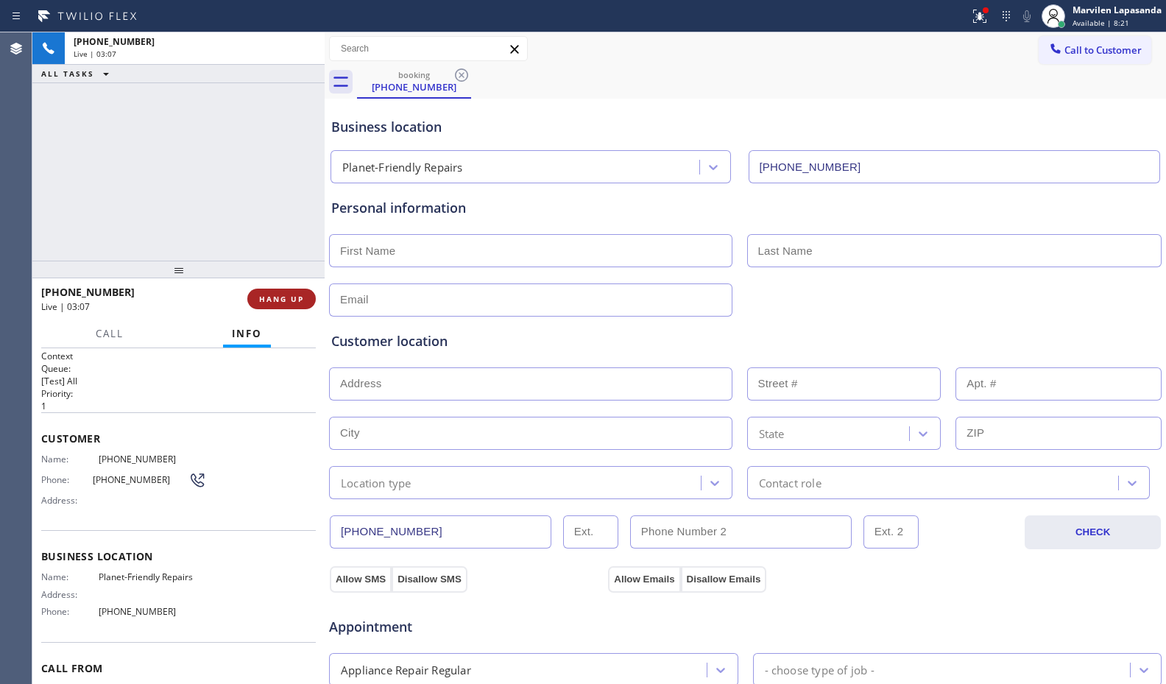
click at [286, 294] on span "HANG UP" at bounding box center [281, 299] width 45 height 10
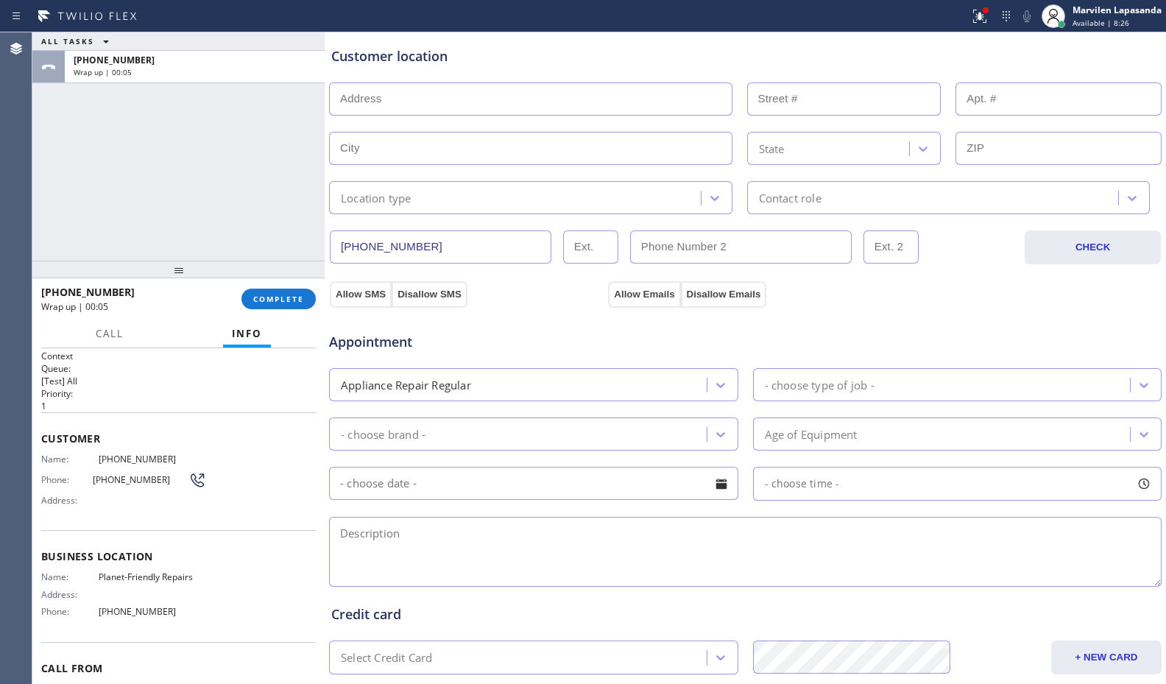
scroll to position [294, 0]
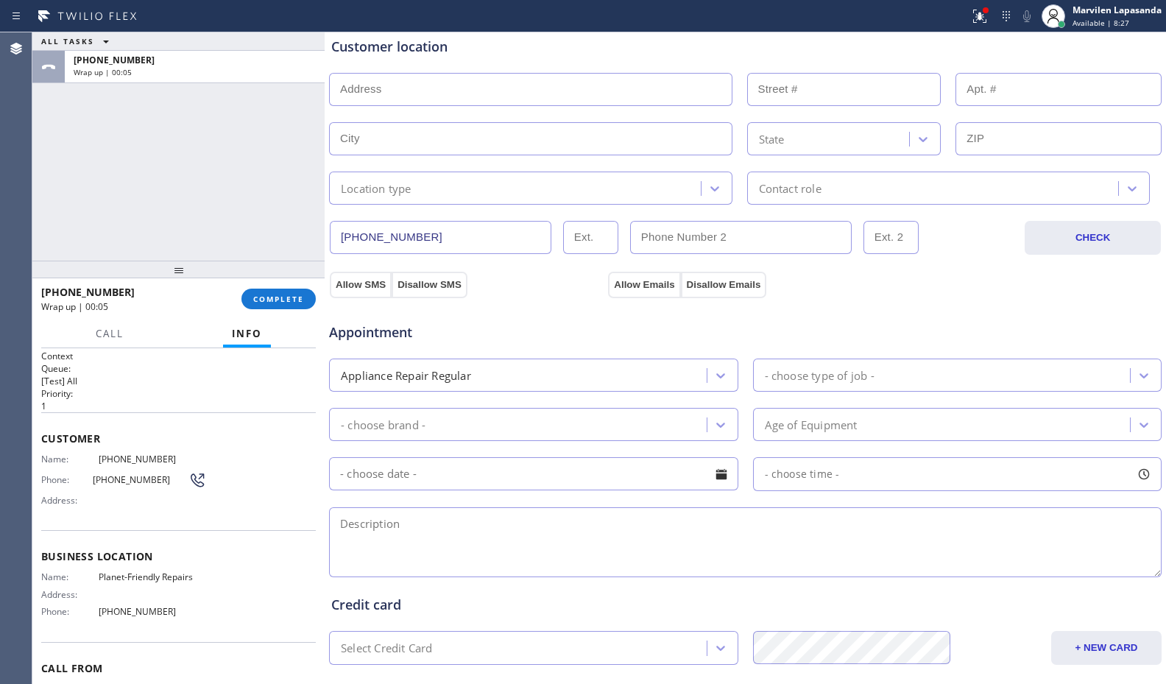
click at [408, 545] on textarea at bounding box center [745, 542] width 832 height 70
paste textarea "Bosch/ Fridge/ It is warm inside/ 3 yrs/ Townhouse-HO/ [STREET_ADDRESS]/ Planet…"
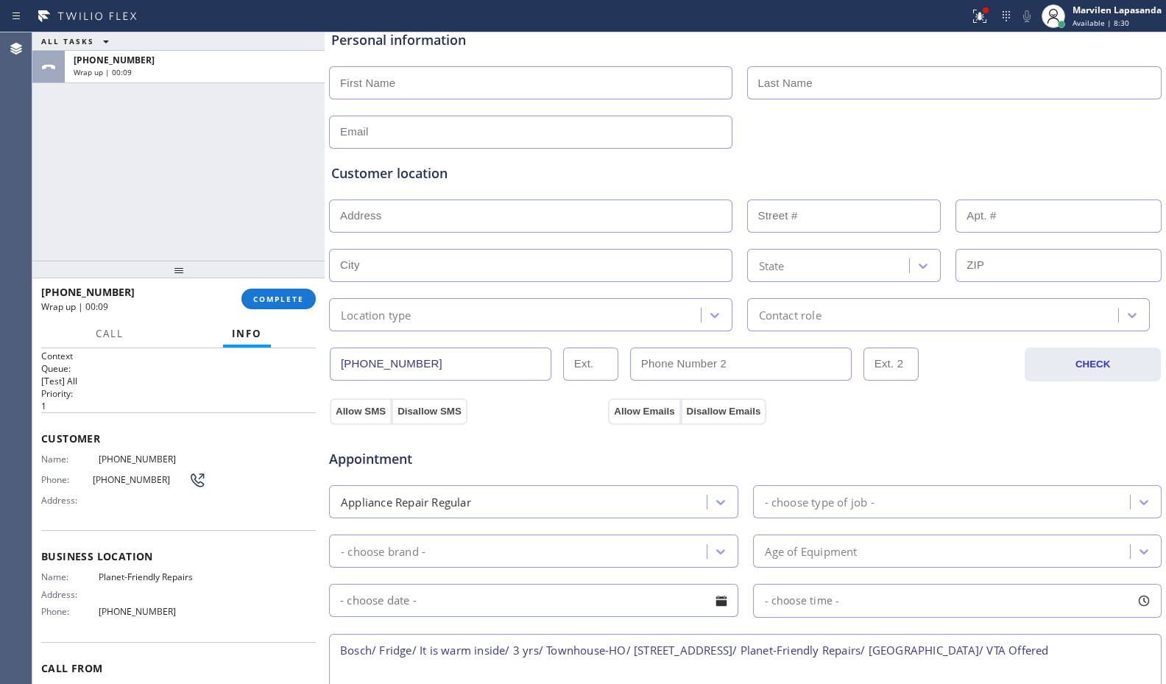
scroll to position [74, 0]
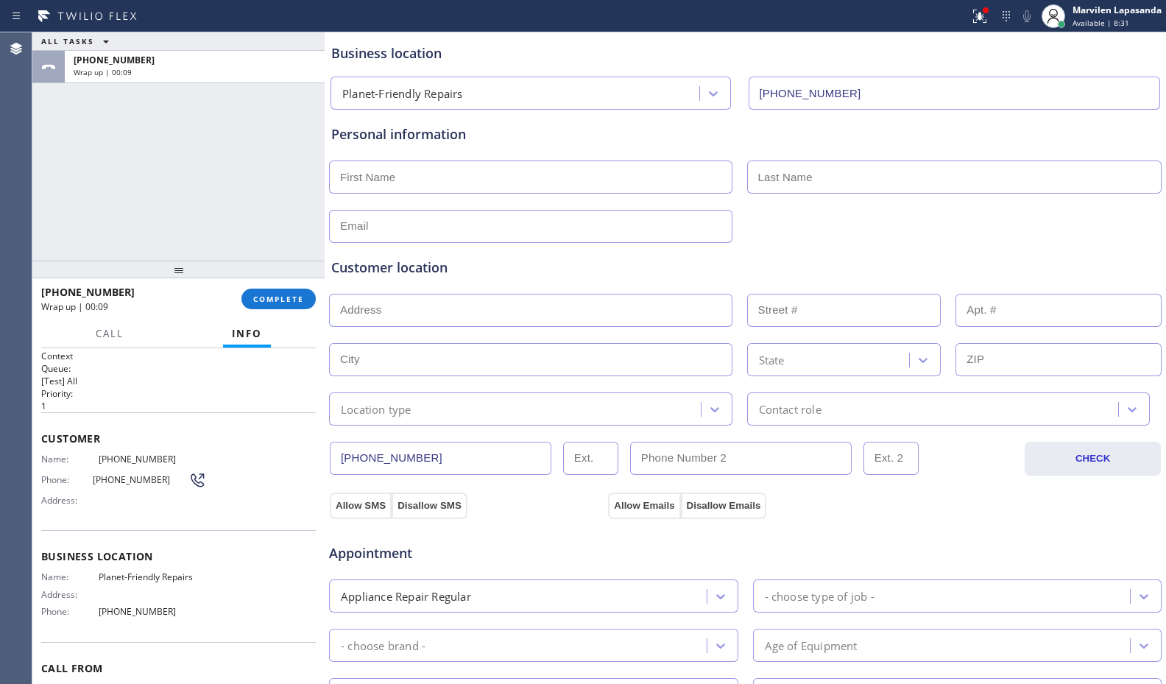
type textarea "Bosch/ Fridge/ It is warm inside/ 3 yrs/ Townhouse-HO/ [STREET_ADDRESS]/ Planet…"
click at [365, 158] on div at bounding box center [745, 176] width 835 height 36
click at [373, 177] on input "text" at bounding box center [530, 176] width 403 height 33
click at [411, 183] on input "text" at bounding box center [530, 176] width 403 height 33
paste input "[PERSON_NAME]"
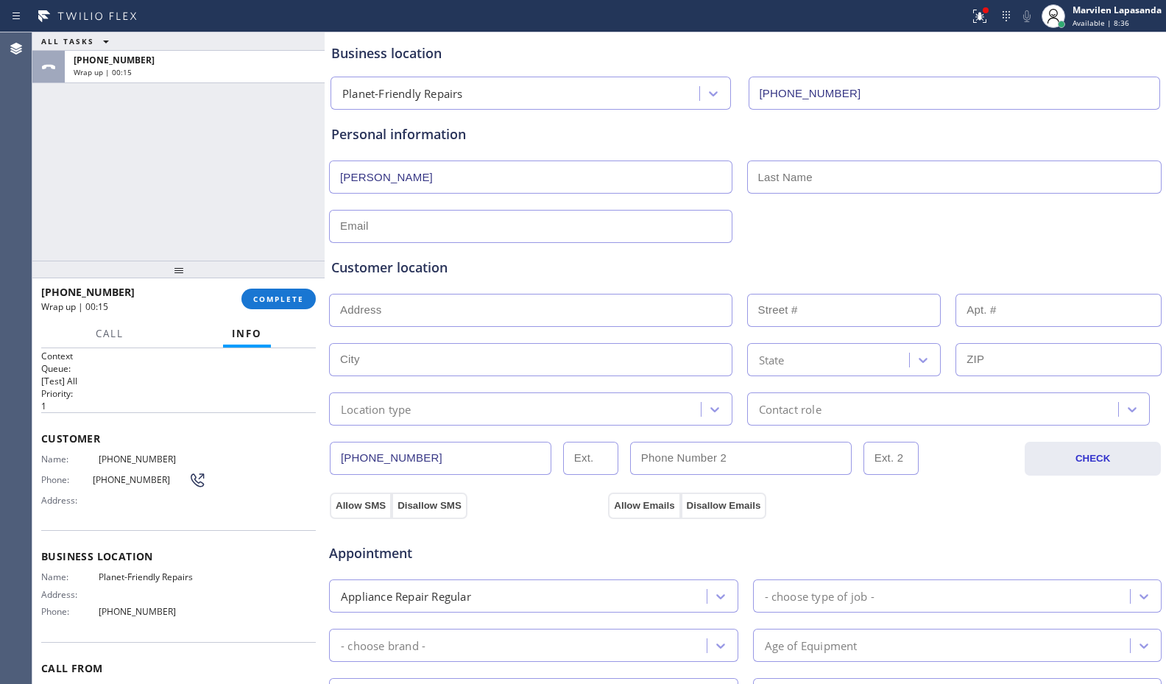
type input "[PERSON_NAME]"
drag, startPoint x: 728, startPoint y: 132, endPoint x: 734, endPoint y: 138, distance: 7.8
click at [728, 132] on div "Personal information" at bounding box center [745, 134] width 828 height 20
click at [789, 182] on input "text" at bounding box center [954, 176] width 415 height 33
paste input "Levy"
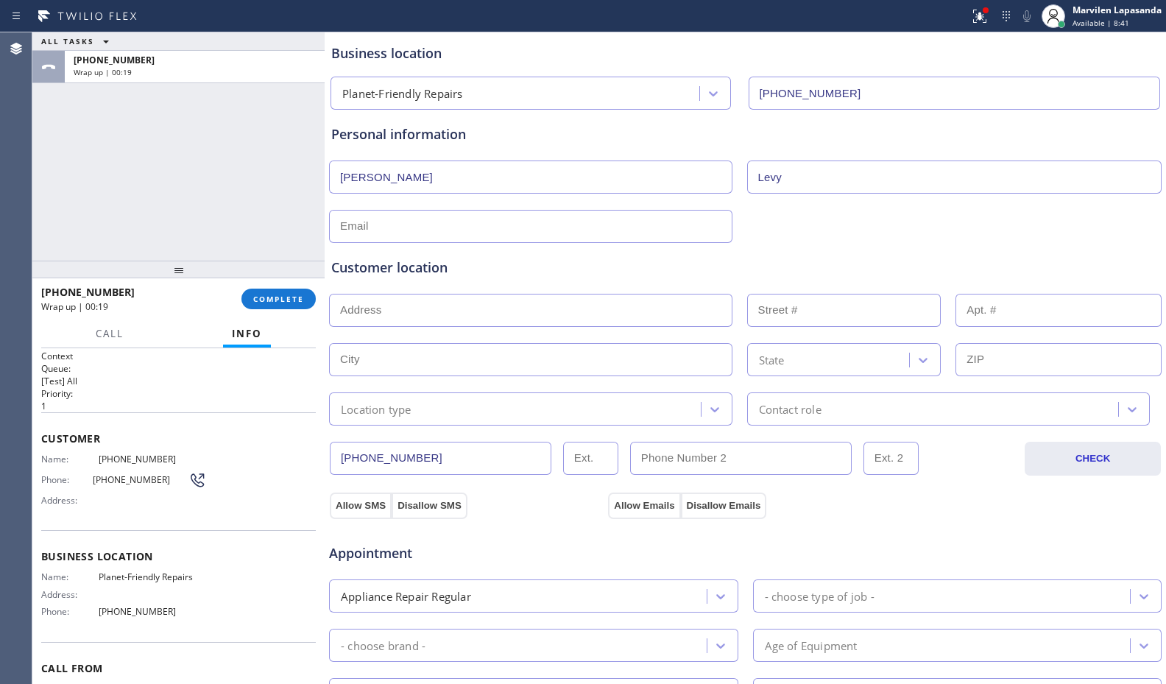
type input "Levy"
click at [518, 224] on input "text" at bounding box center [530, 226] width 403 height 33
type input "[EMAIL_ADDRESS][DOMAIN_NAME]"
click at [551, 258] on div "Customer location" at bounding box center [745, 268] width 828 height 20
click at [567, 263] on div "Customer location" at bounding box center [745, 268] width 828 height 20
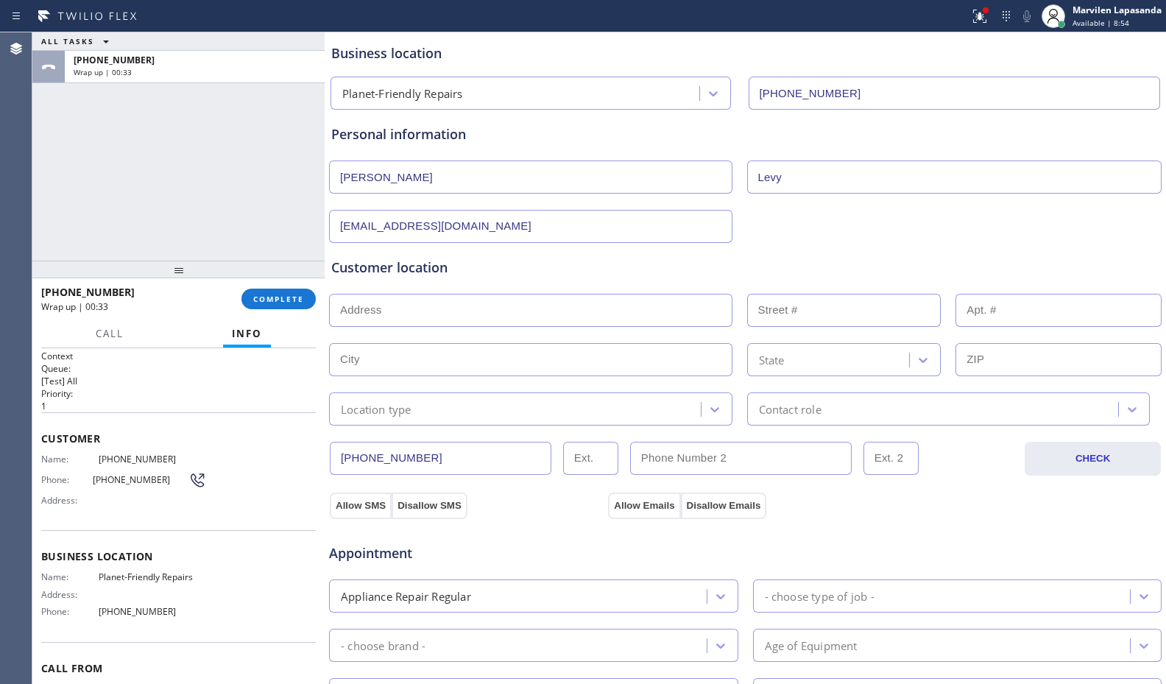
click at [366, 311] on input "text" at bounding box center [530, 310] width 403 height 33
paste input "[STREET_ADDRESS]"
type input "[STREET_ADDRESS]"
type input "125"
type input "Haddonfield"
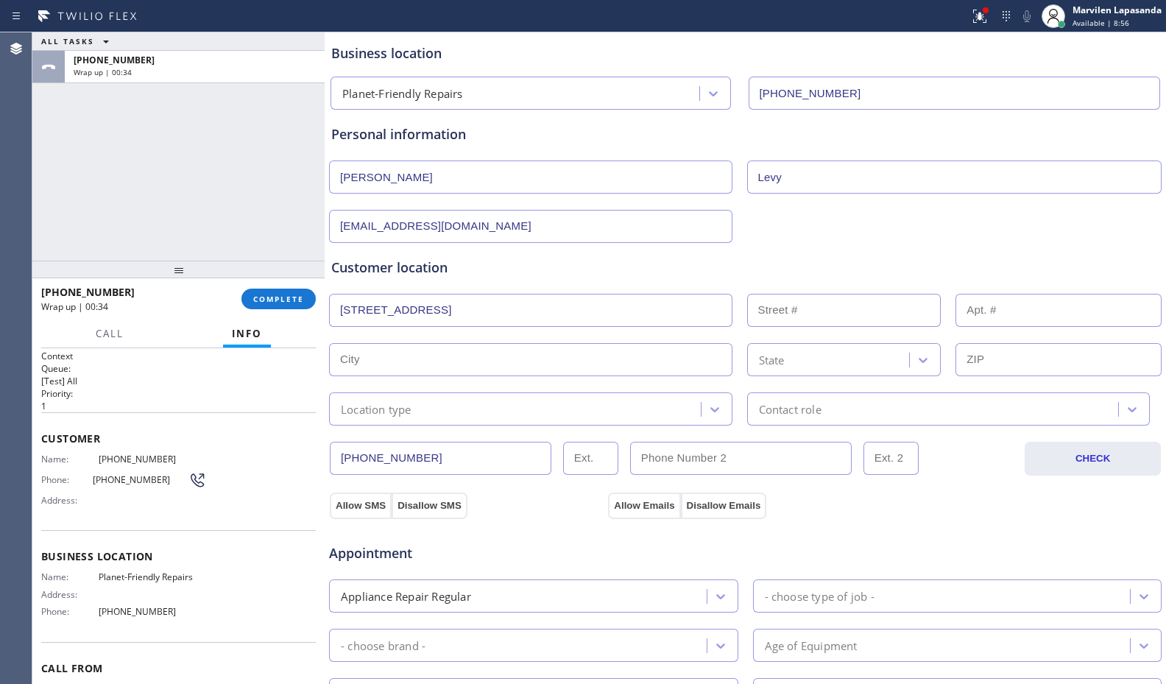
type input "08033"
click at [462, 262] on div "Customer location" at bounding box center [745, 268] width 828 height 20
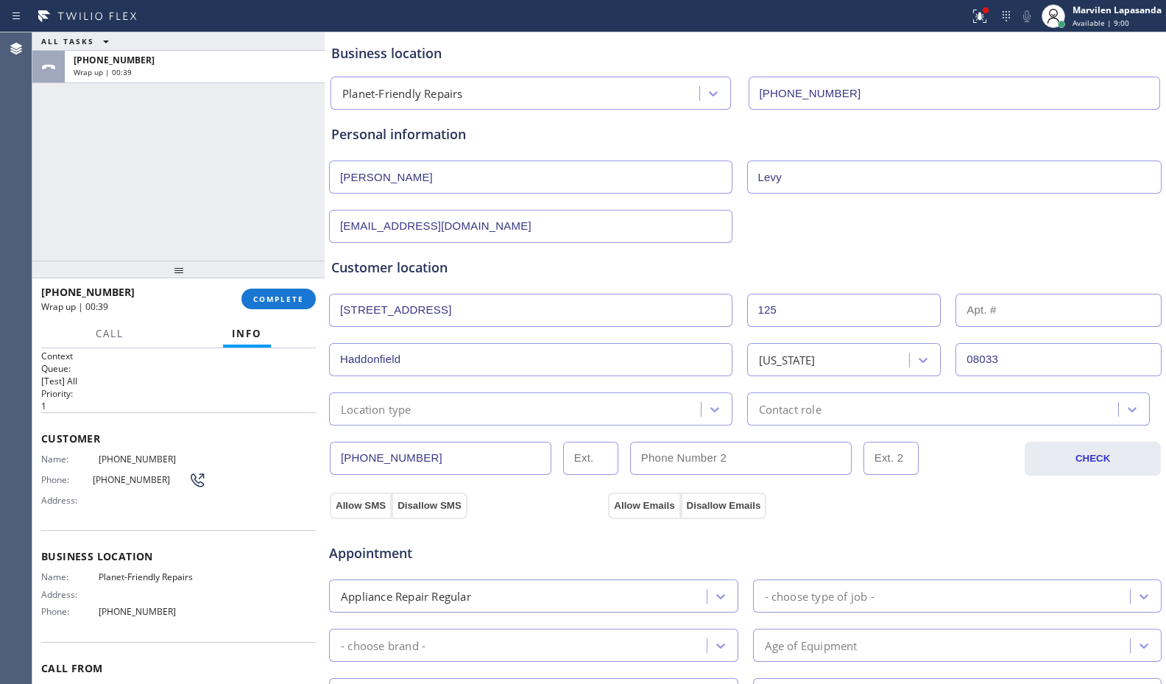
click at [462, 262] on div "Customer location" at bounding box center [745, 268] width 828 height 20
click at [444, 409] on div "Location type" at bounding box center [516, 409] width 367 height 26
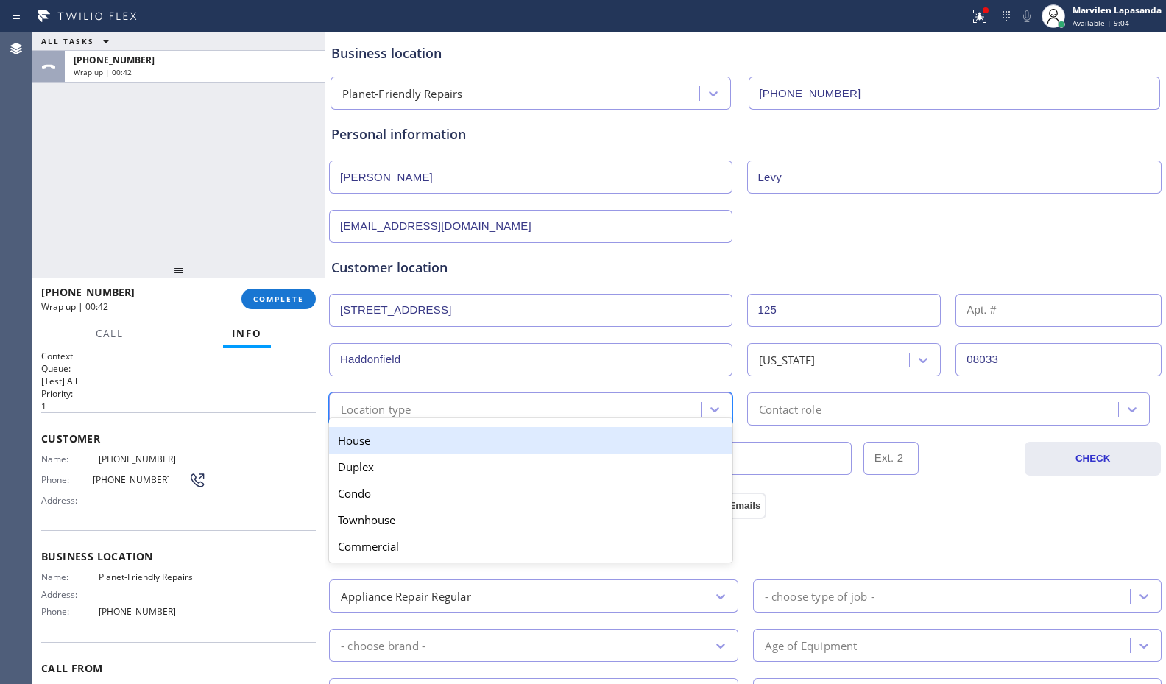
click at [413, 444] on div "House" at bounding box center [530, 440] width 403 height 26
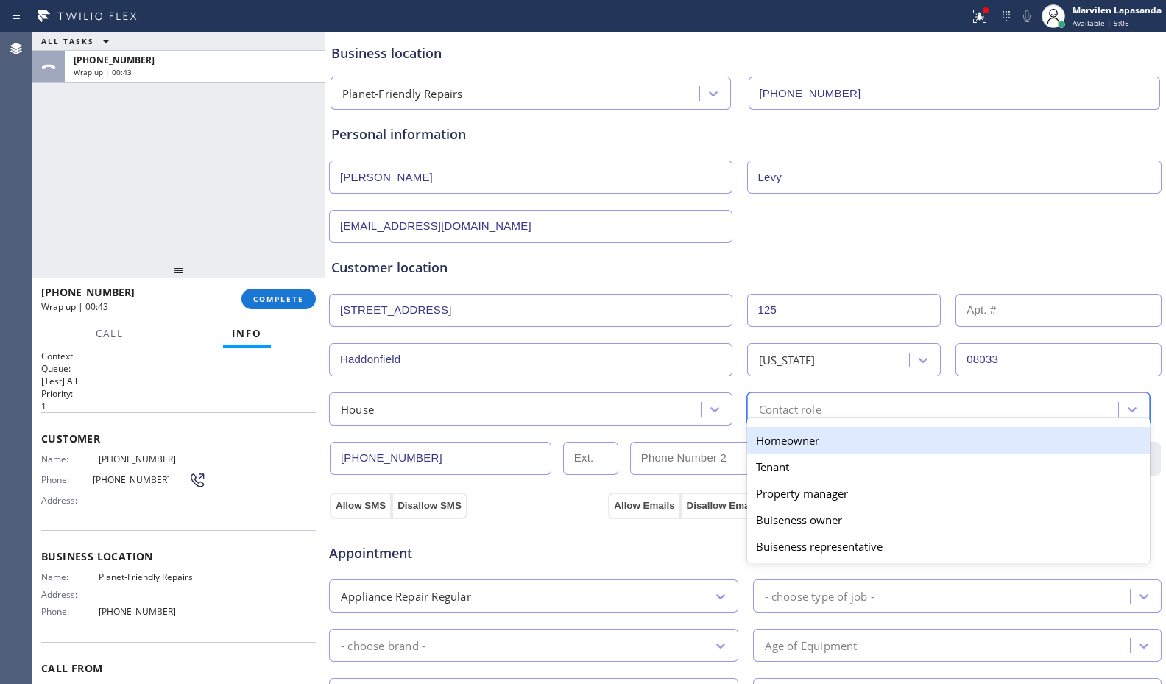
click at [835, 414] on div "Contact role" at bounding box center [934, 409] width 367 height 26
click at [806, 436] on div "Homeowner" at bounding box center [948, 440] width 403 height 26
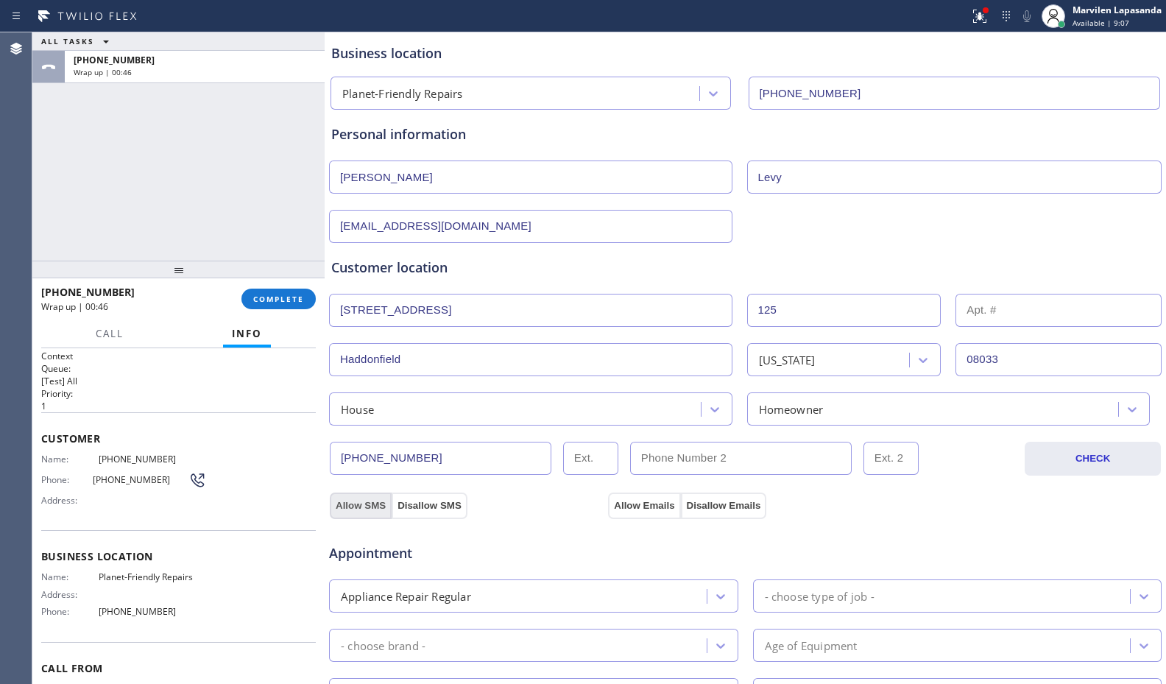
click at [372, 503] on button "Allow SMS" at bounding box center [361, 505] width 62 height 26
click at [643, 510] on button "Allow Emails" at bounding box center [644, 505] width 72 height 26
click at [418, 400] on div "House" at bounding box center [516, 409] width 367 height 26
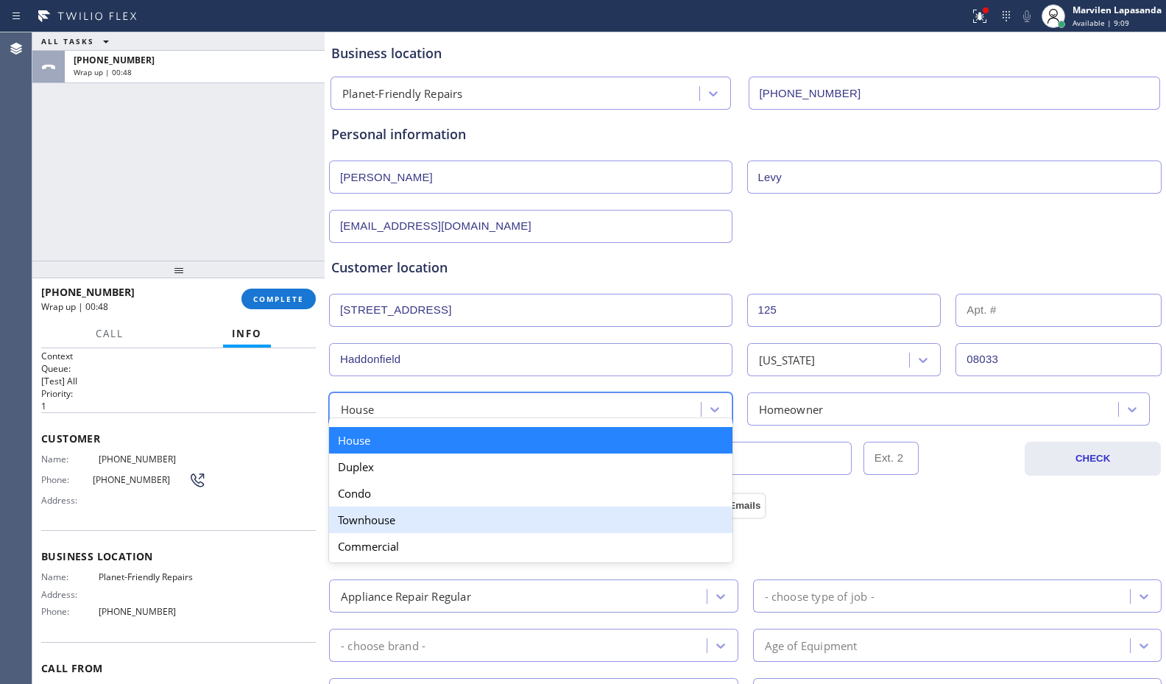
click at [403, 514] on div "Townhouse" at bounding box center [530, 519] width 403 height 26
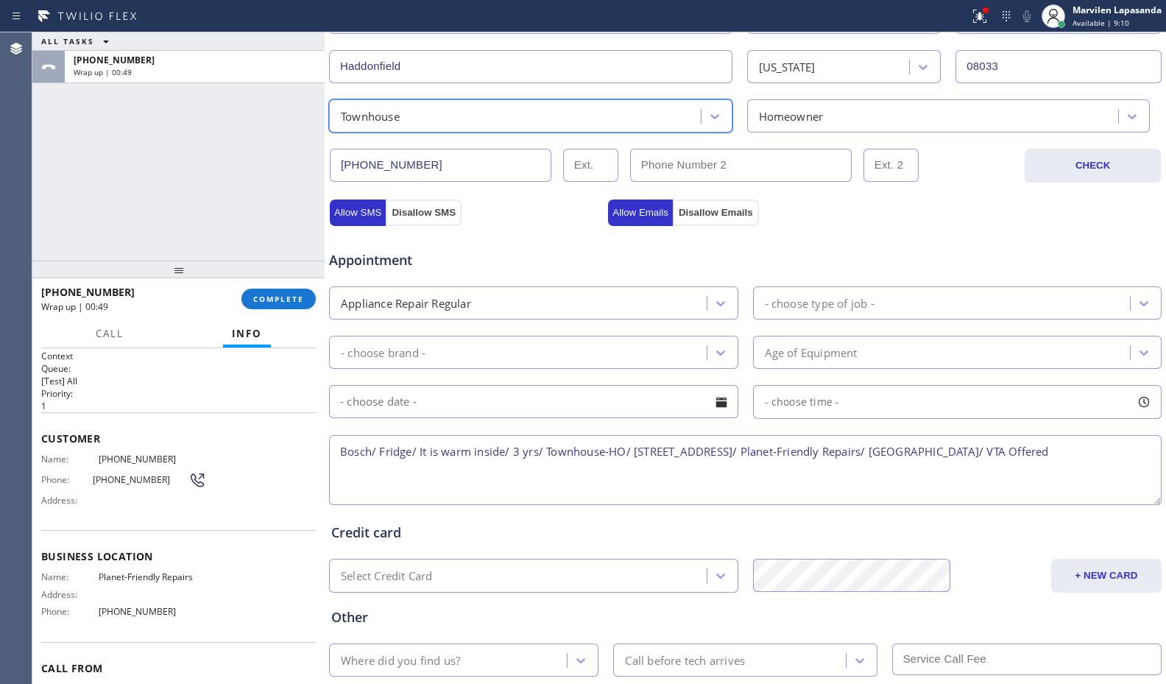
scroll to position [368, 0]
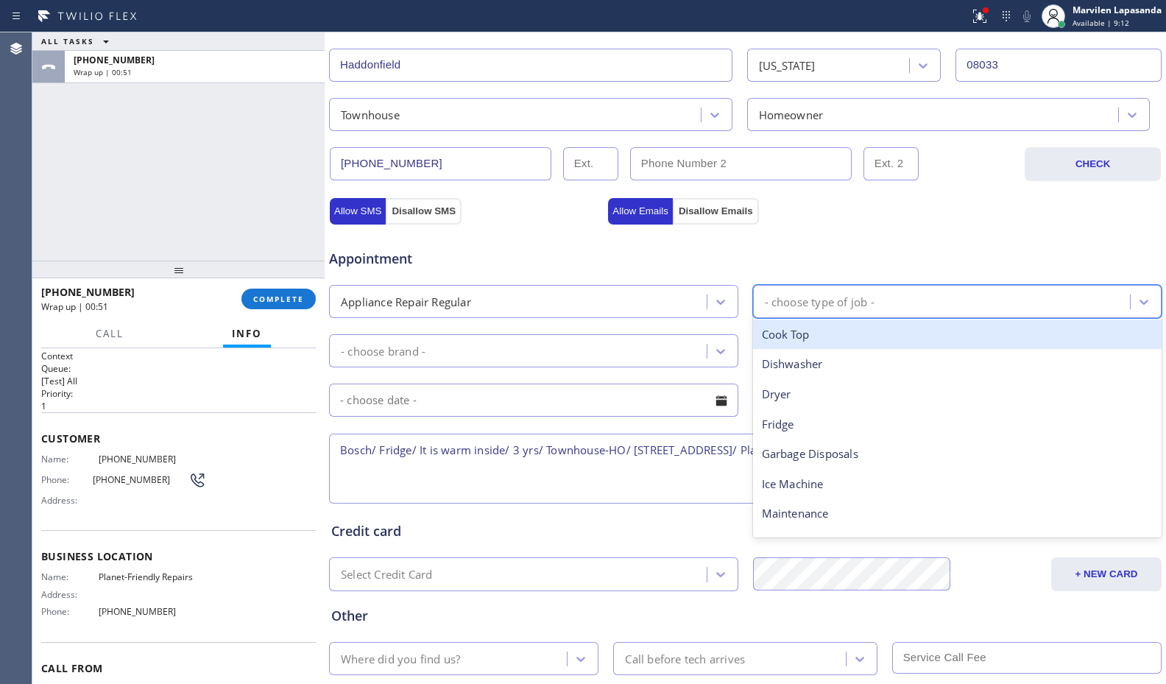
click at [827, 297] on div "- choose type of job -" at bounding box center [820, 301] width 110 height 17
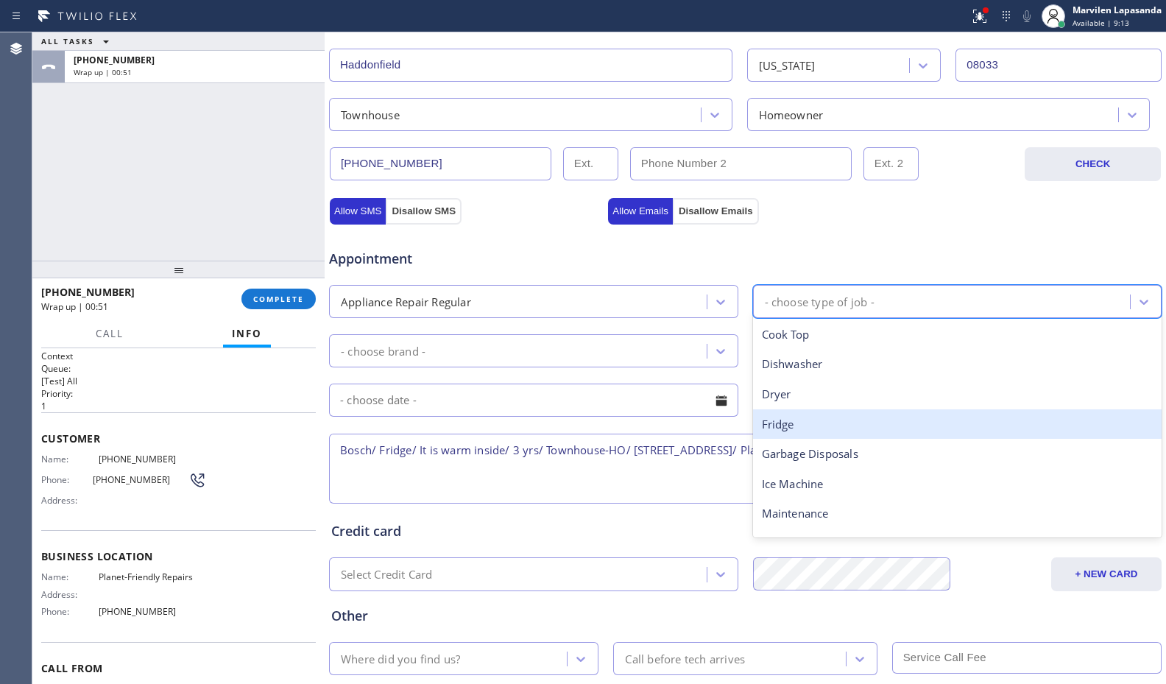
click at [782, 419] on div "Fridge" at bounding box center [957, 424] width 409 height 30
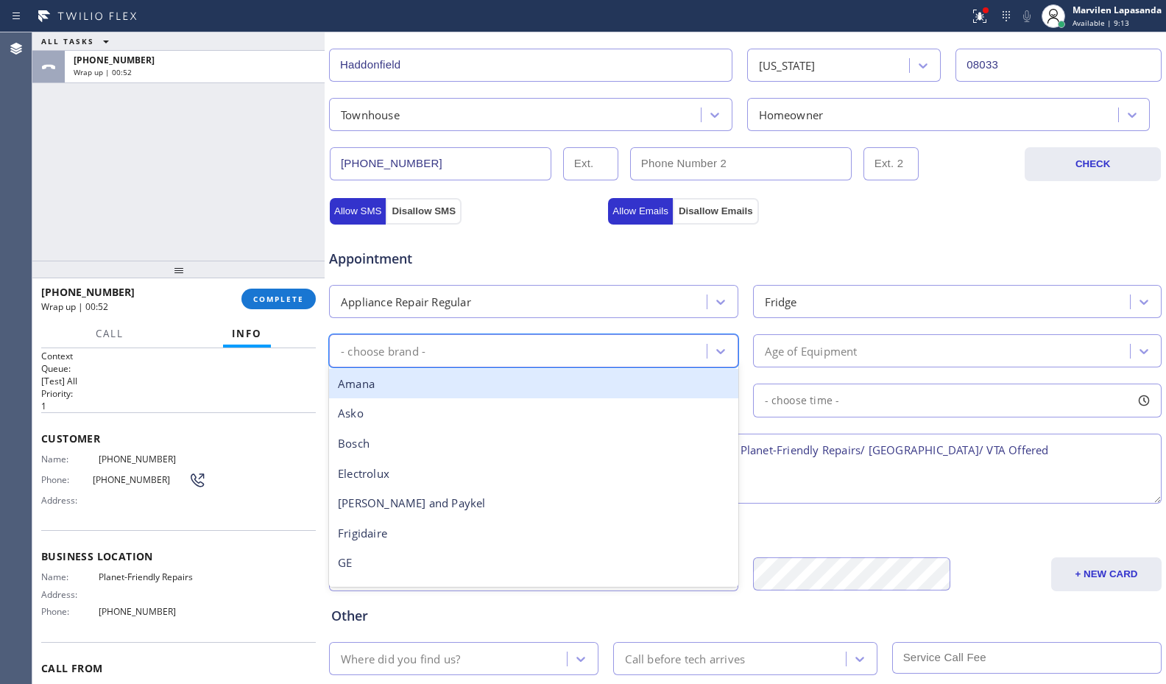
click at [410, 358] on div "- choose brand -" at bounding box center [383, 350] width 85 height 17
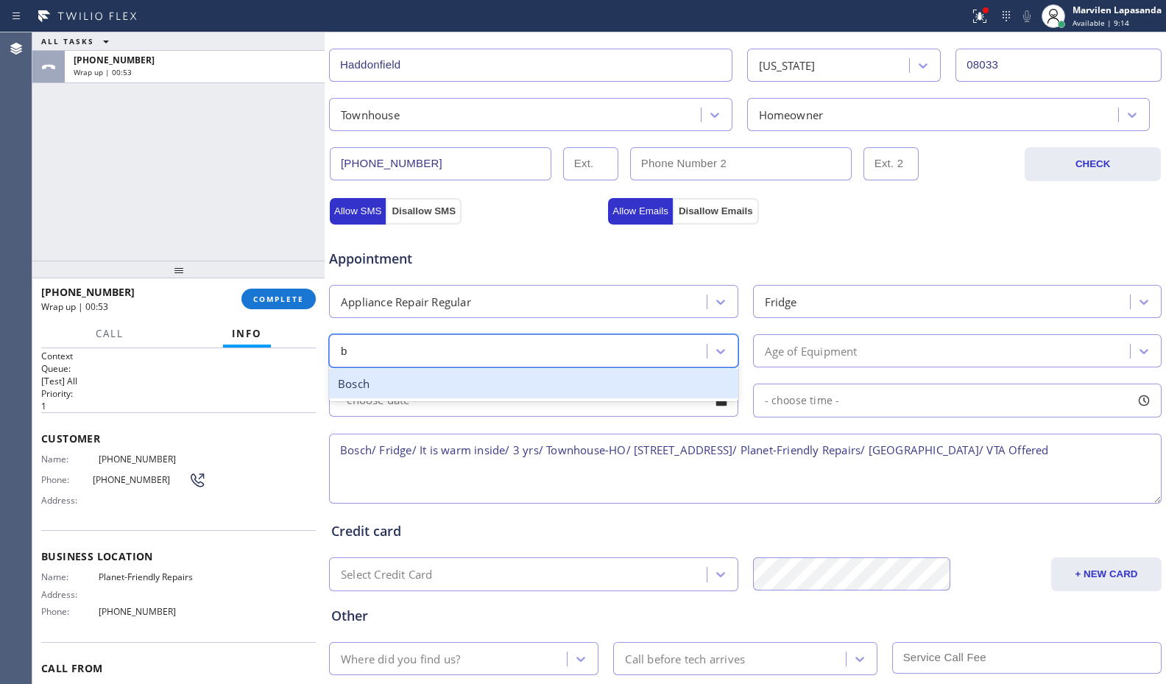
type input "bo"
drag, startPoint x: 407, startPoint y: 382, endPoint x: 576, endPoint y: 385, distance: 168.6
click at [412, 383] on div "Bosch" at bounding box center [533, 384] width 409 height 30
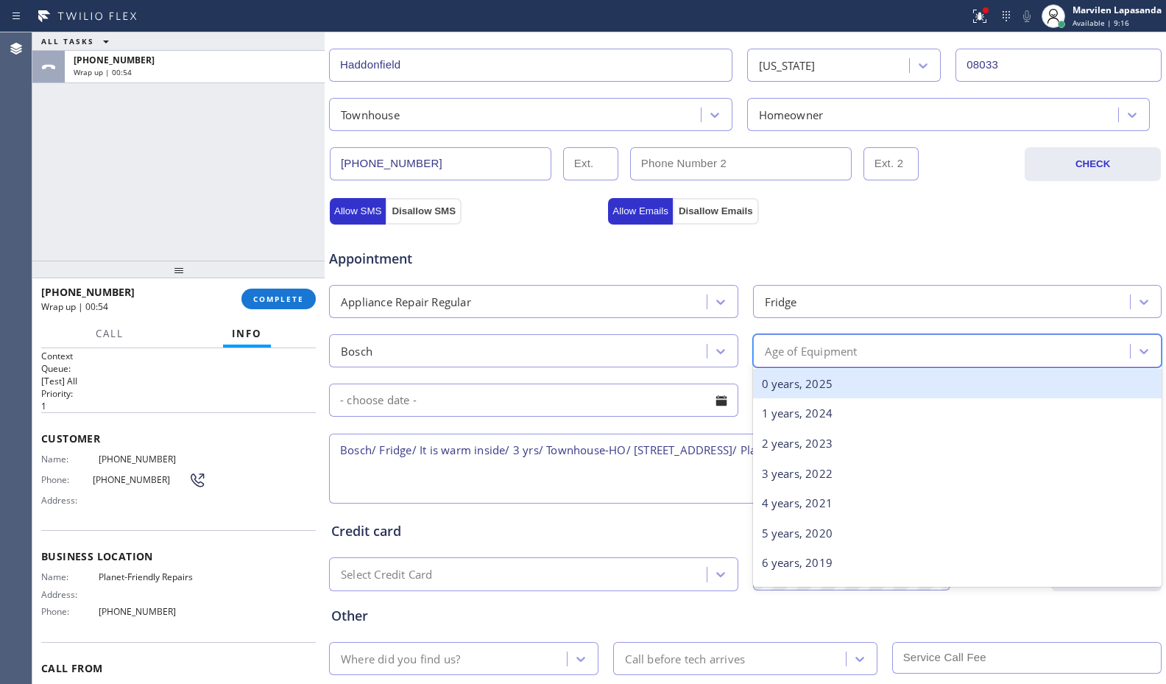
click at [799, 350] on div "Age of Equipment" at bounding box center [811, 350] width 93 height 17
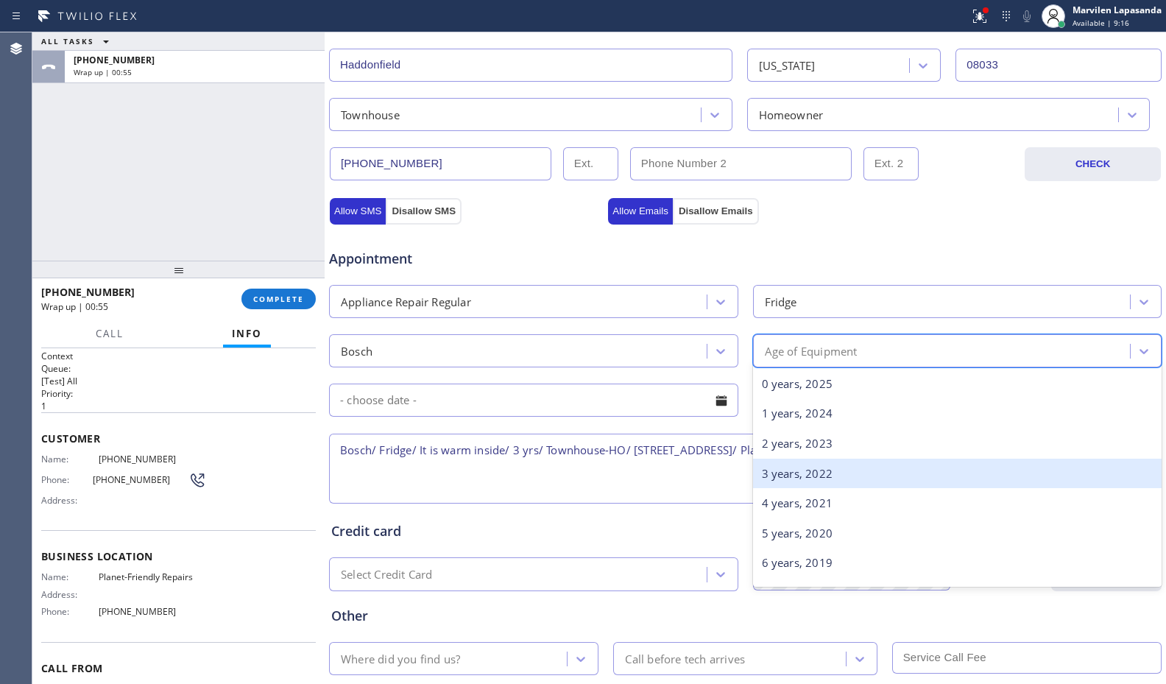
click at [811, 478] on div "3 years, 2022" at bounding box center [957, 474] width 409 height 30
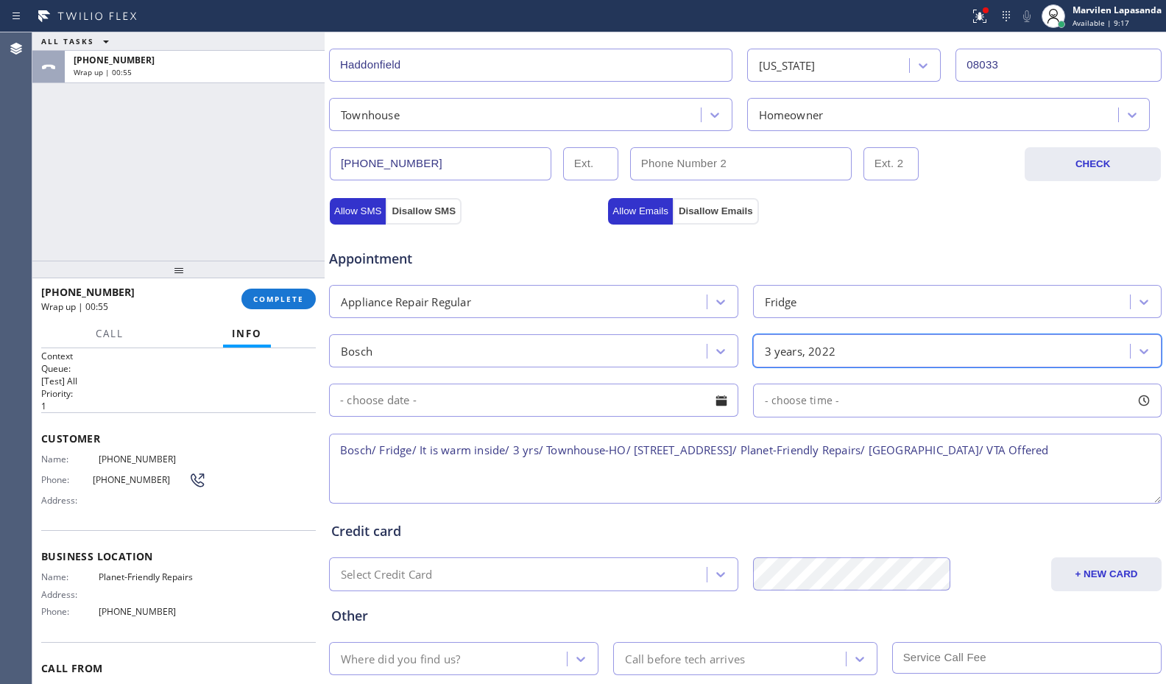
scroll to position [457, 0]
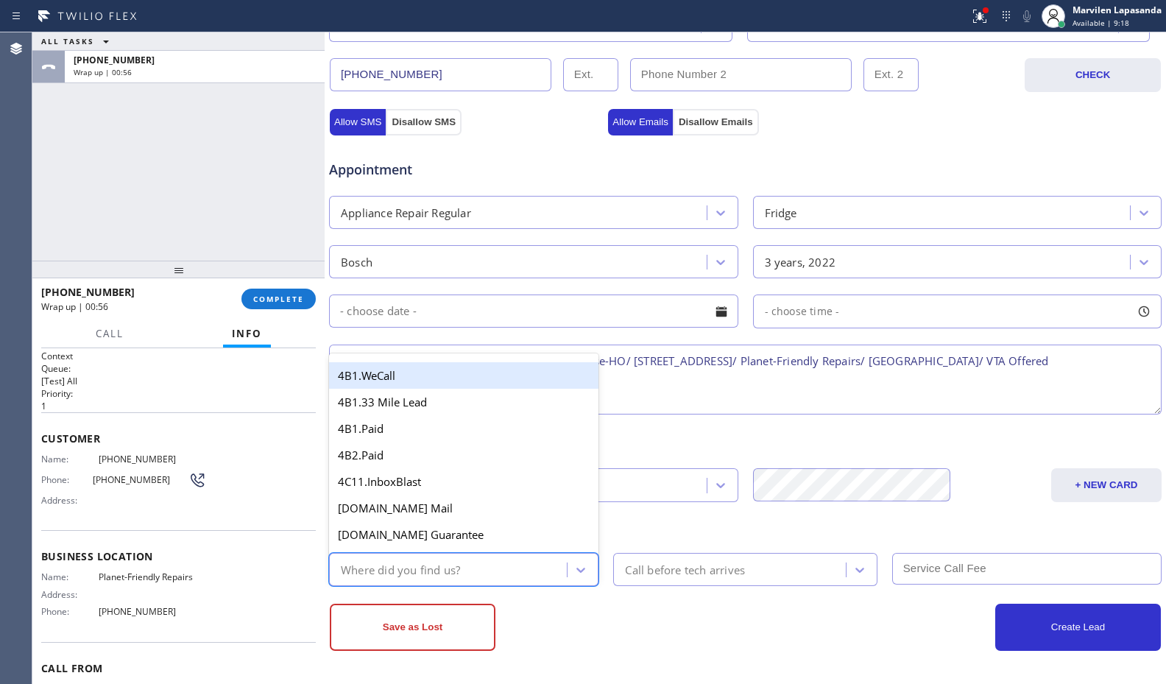
click at [441, 577] on div "Where did you find us?" at bounding box center [400, 569] width 119 height 17
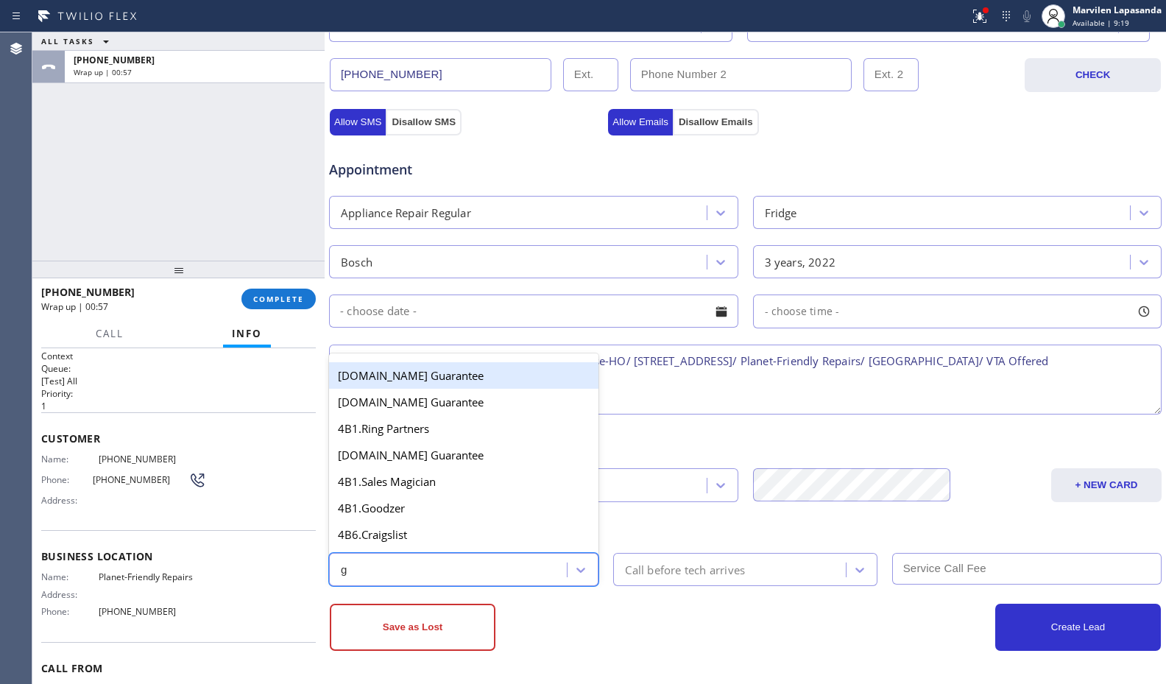
type input "go"
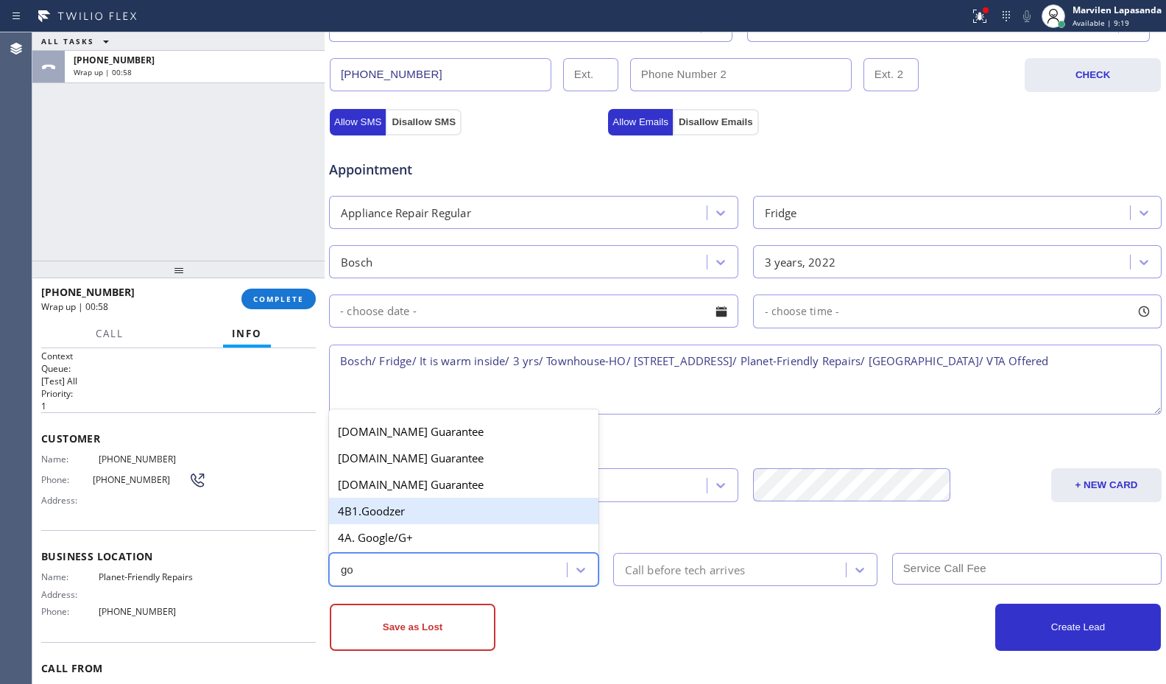
click at [403, 521] on div "4B1.Goodzer" at bounding box center [463, 511] width 269 height 26
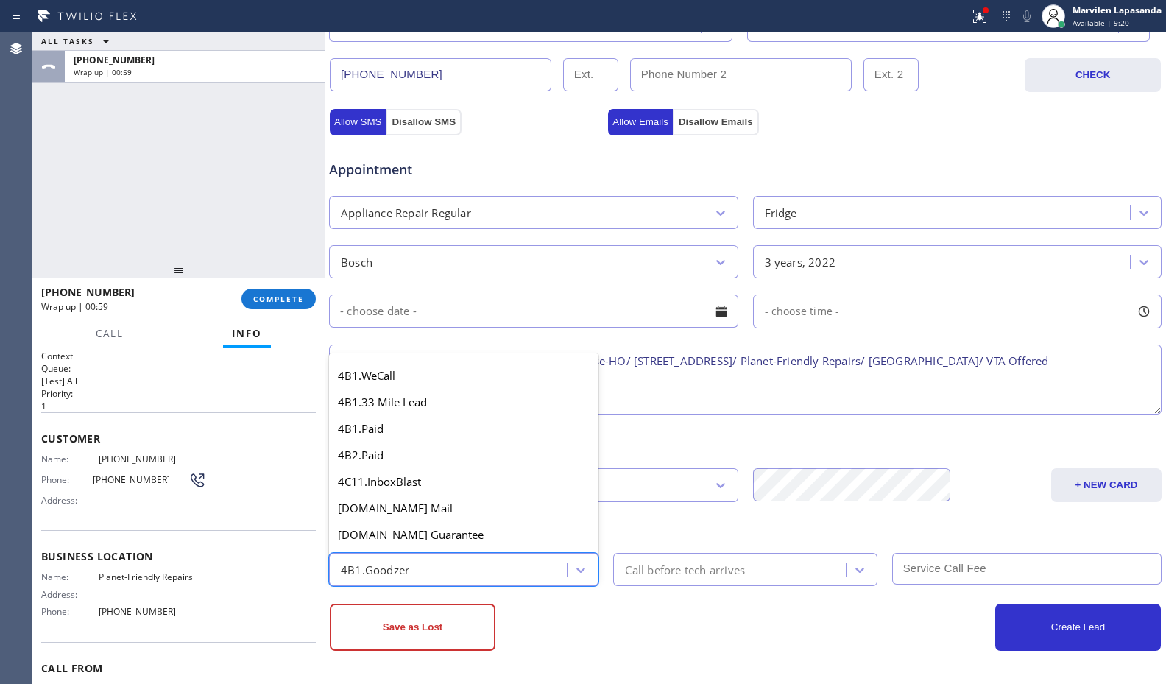
click at [403, 568] on div "4B1.Goodzer" at bounding box center [375, 569] width 68 height 17
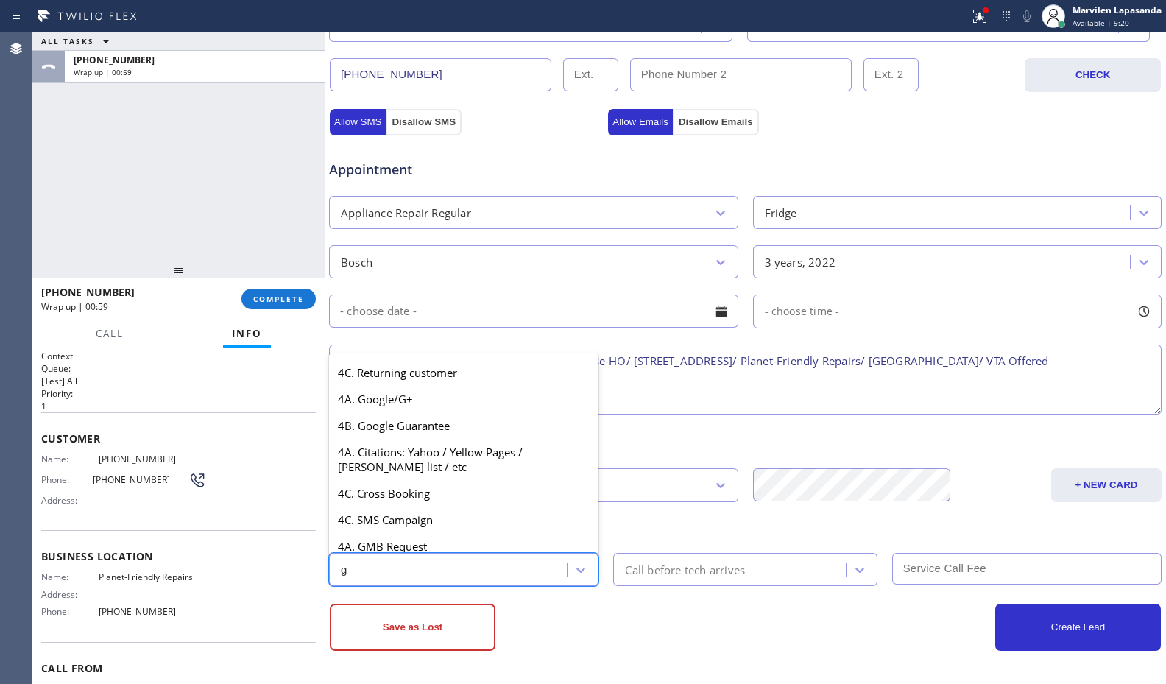
scroll to position [29, 0]
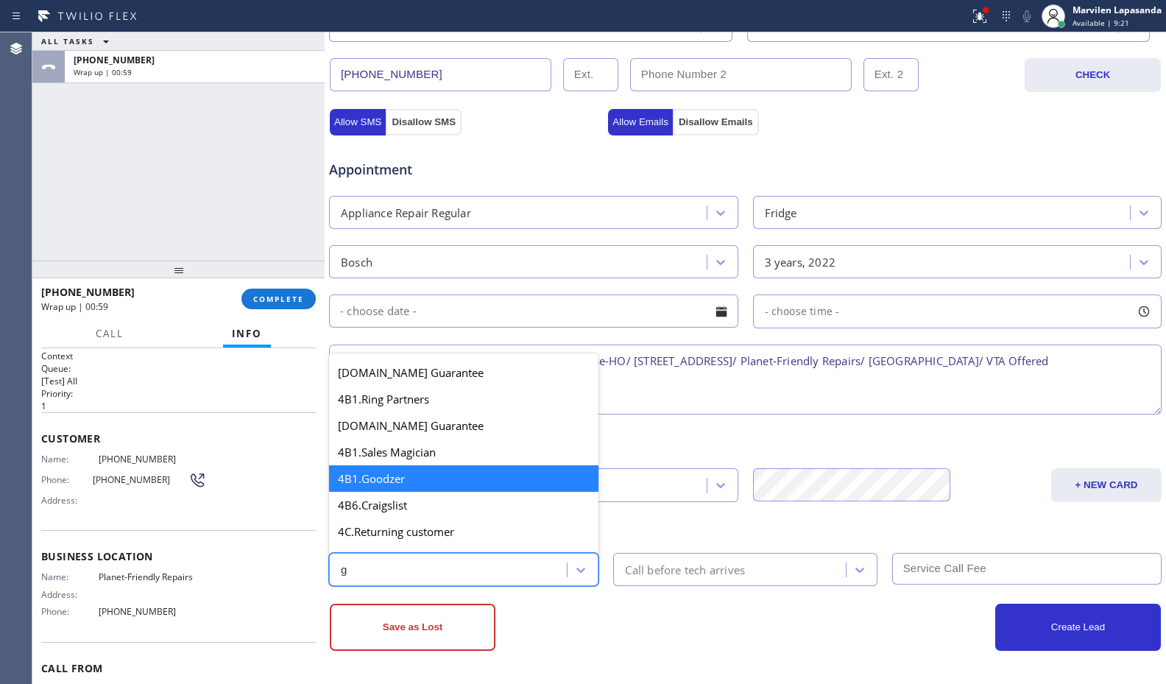
type input "go"
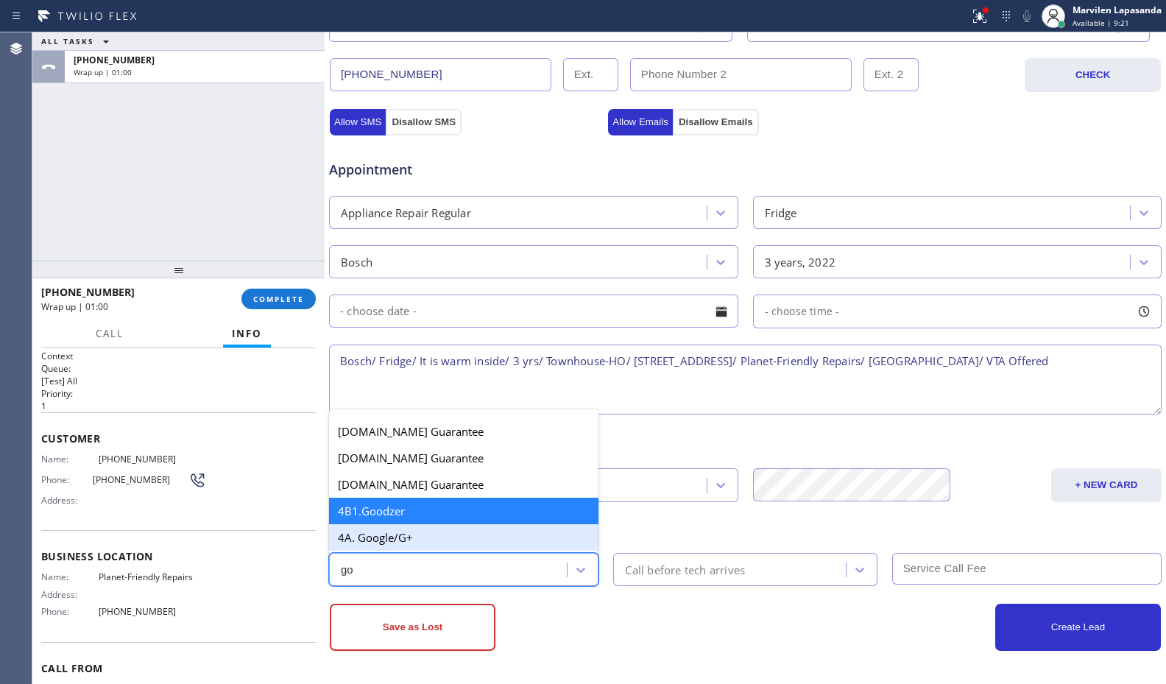
click at [403, 543] on div "4A. Google/G+" at bounding box center [463, 537] width 269 height 26
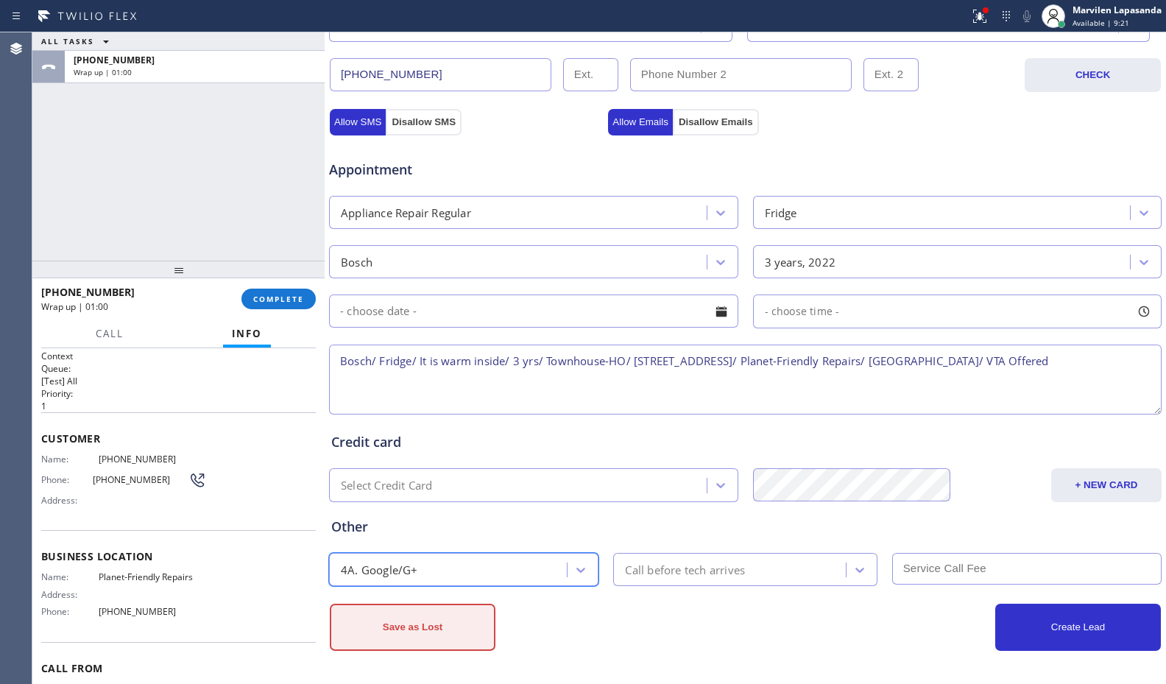
click at [416, 626] on button "Save as Lost" at bounding box center [413, 627] width 166 height 47
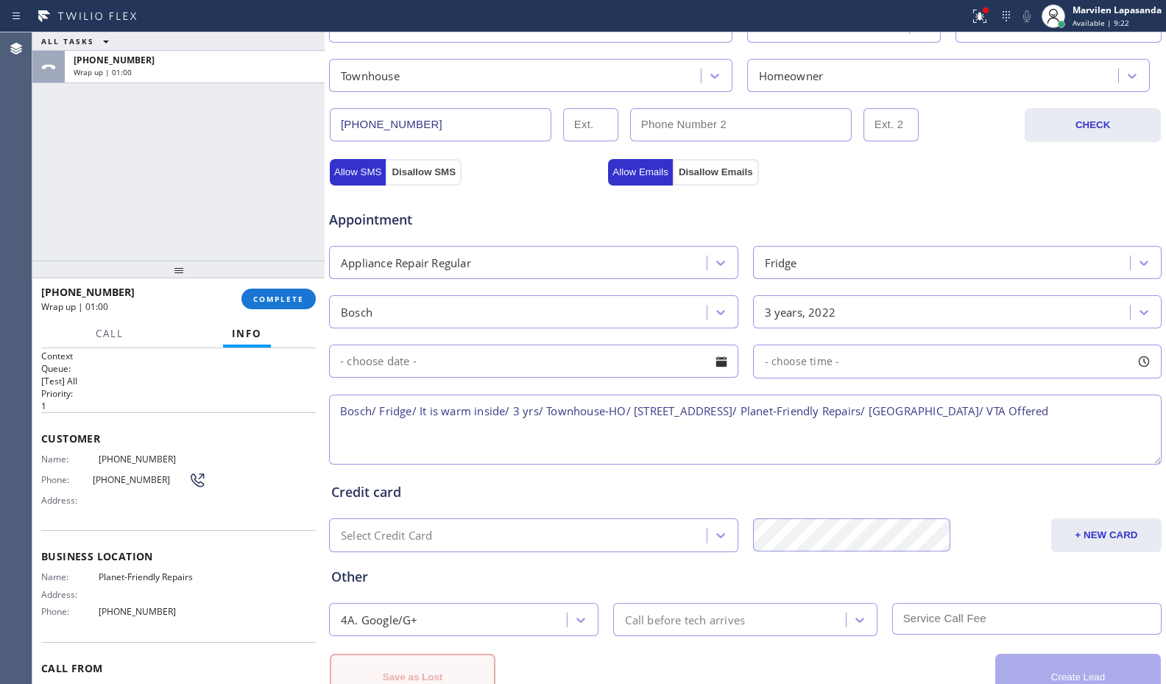
scroll to position [507, 0]
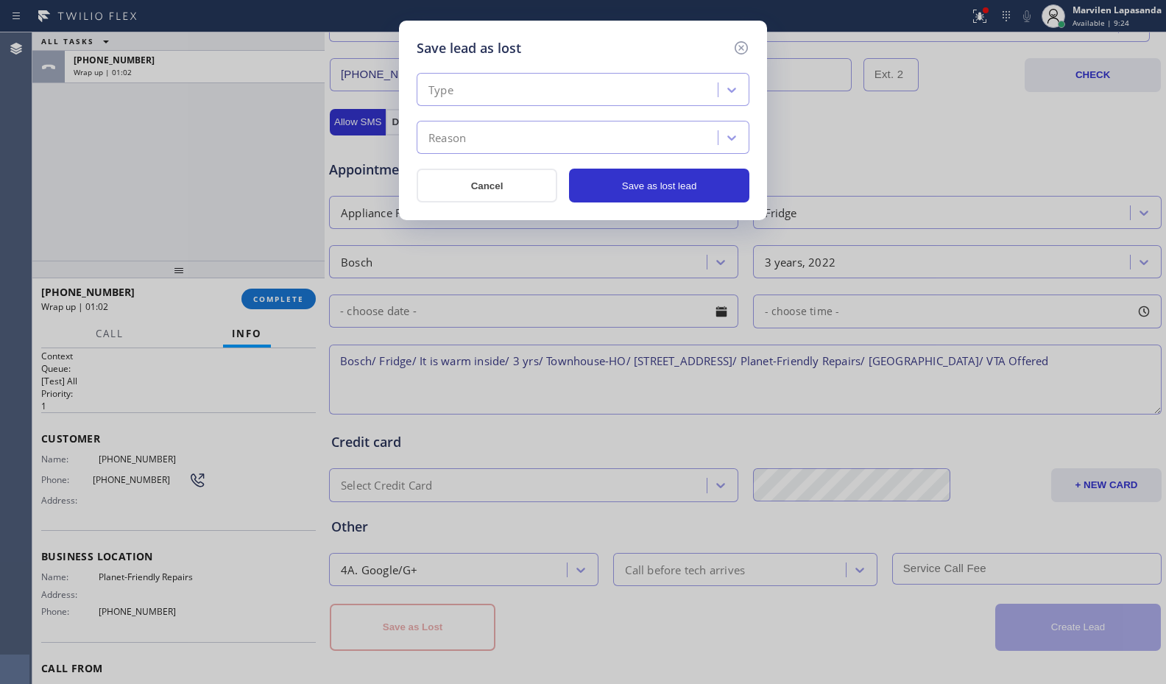
click at [472, 79] on div "Type" at bounding box center [569, 90] width 297 height 26
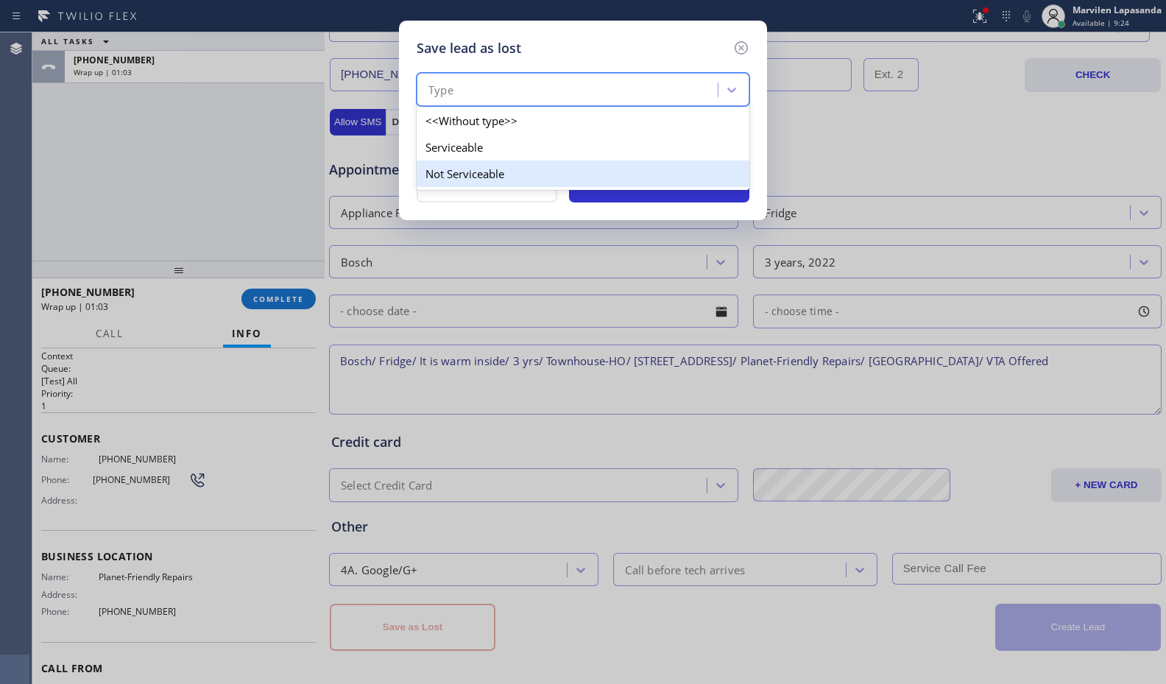
click at [484, 167] on div "Not Serviceable" at bounding box center [583, 173] width 333 height 26
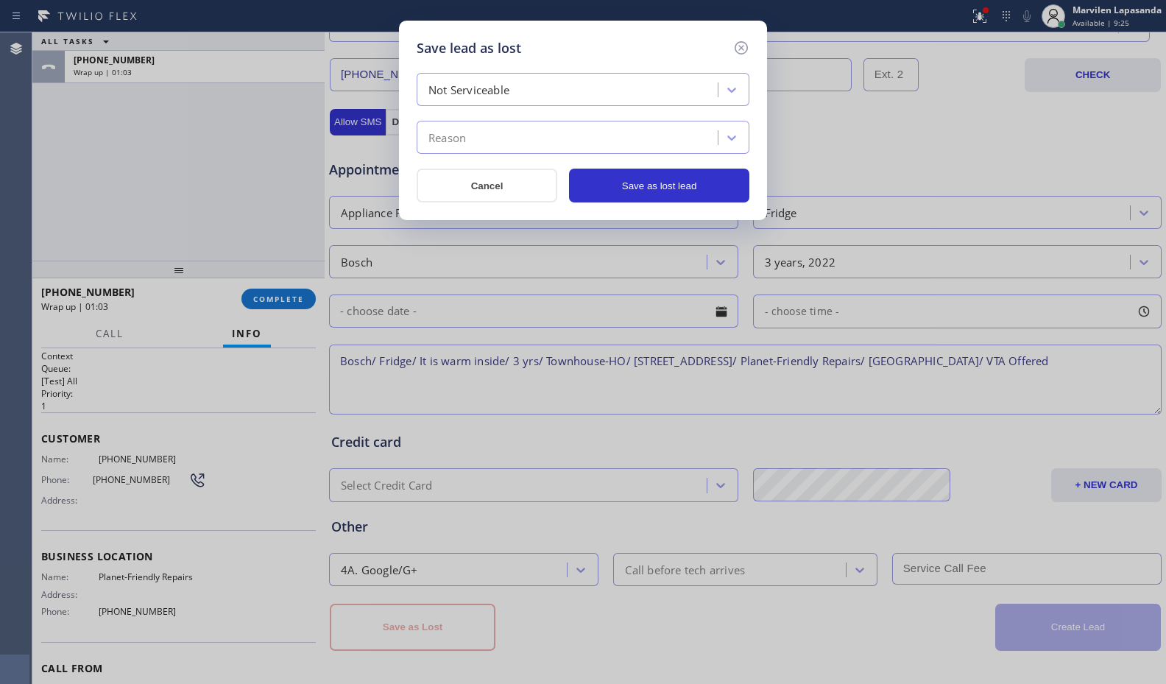
click at [476, 149] on div "Reason" at bounding box center [569, 138] width 297 height 26
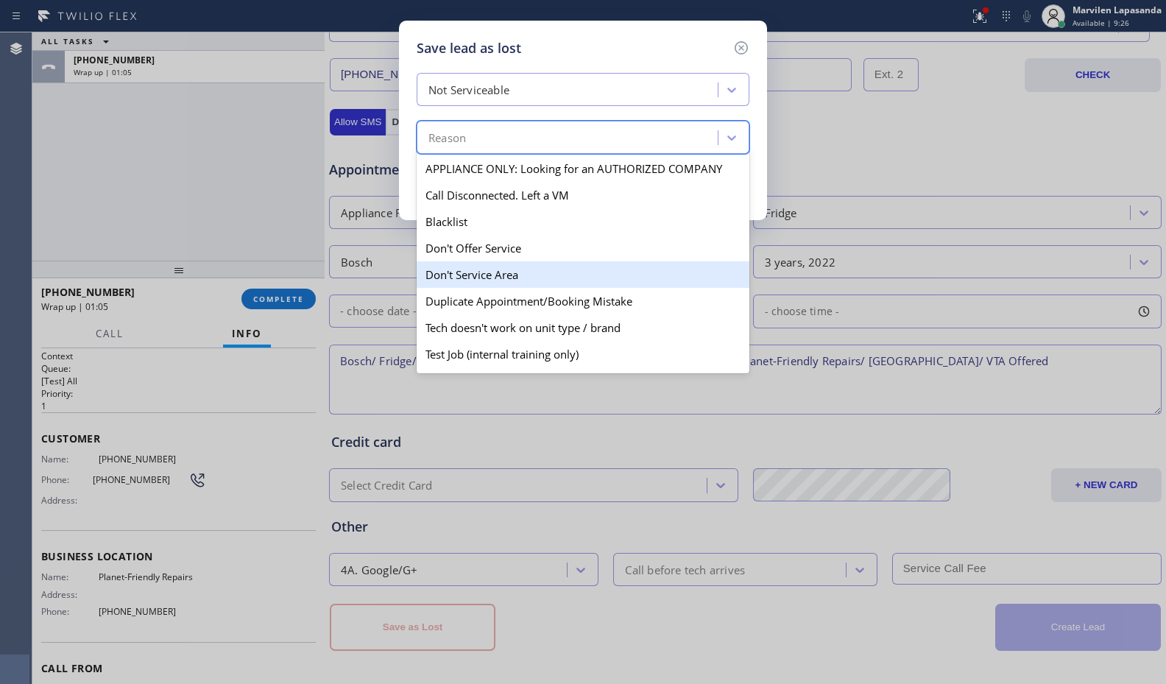
click at [487, 269] on div "Don't Service Area" at bounding box center [583, 274] width 333 height 26
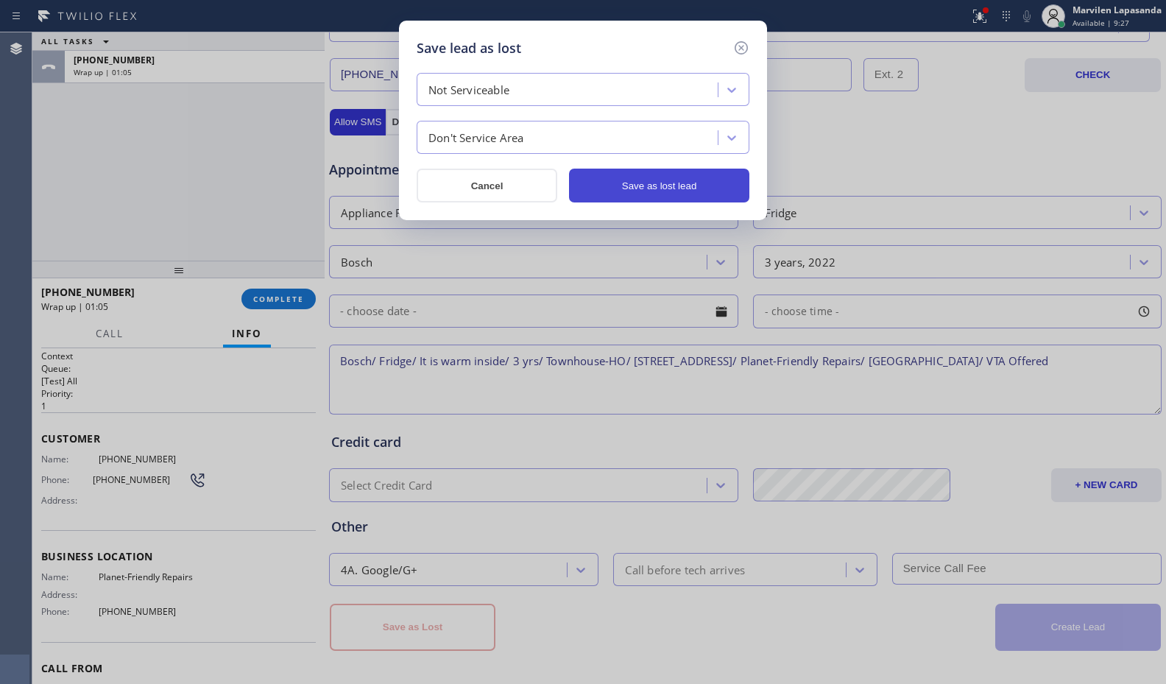
click at [657, 191] on button "Save as lost lead" at bounding box center [659, 186] width 180 height 34
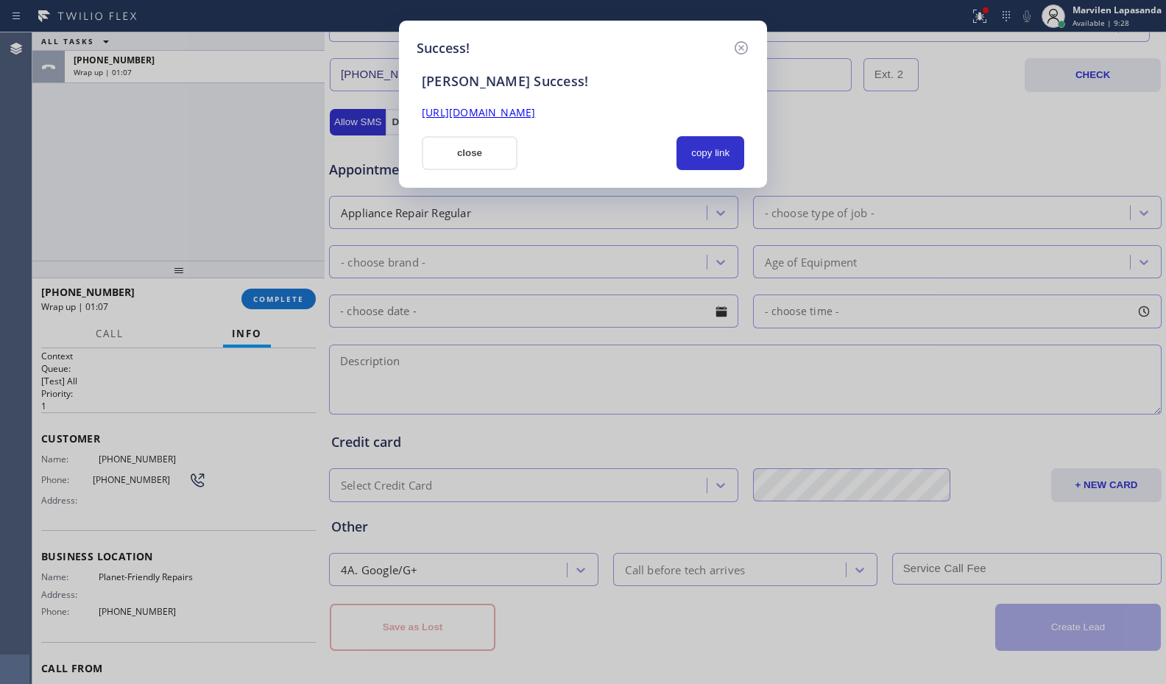
drag, startPoint x: 467, startPoint y: 142, endPoint x: 354, endPoint y: 227, distance: 141.3
click at [466, 142] on button "close" at bounding box center [470, 153] width 96 height 34
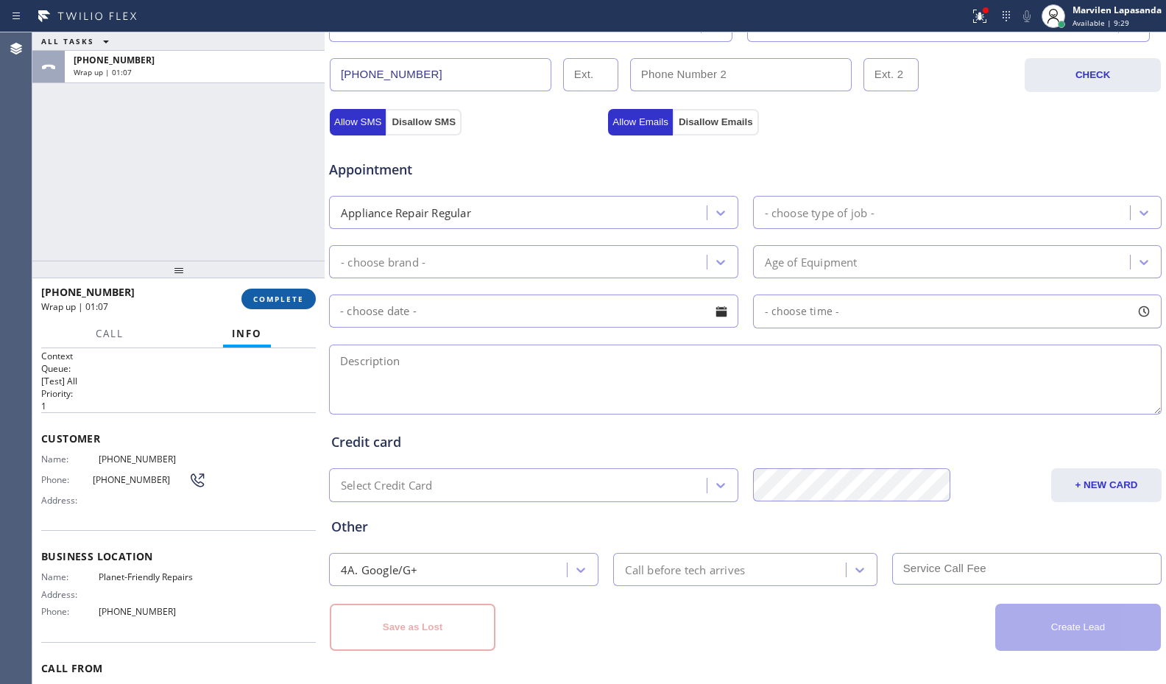
click at [286, 298] on span "COMPLETE" at bounding box center [278, 299] width 51 height 10
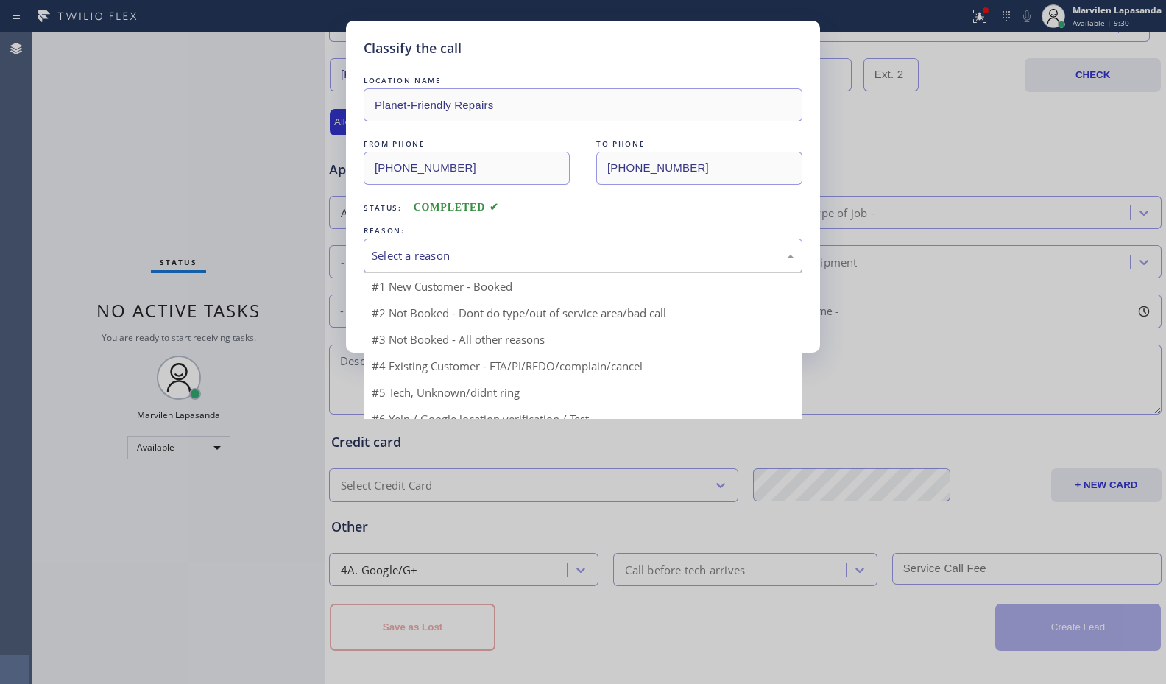
click at [430, 260] on div "Select a reason" at bounding box center [583, 255] width 422 height 17
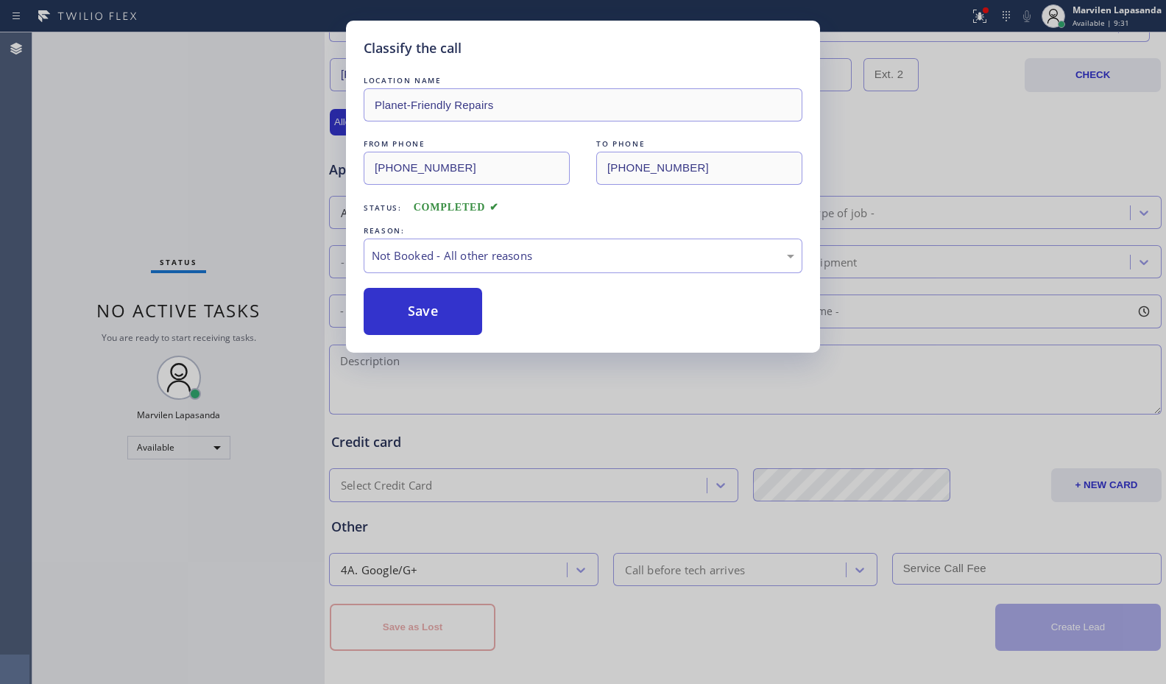
click at [402, 318] on button "Save" at bounding box center [423, 311] width 118 height 47
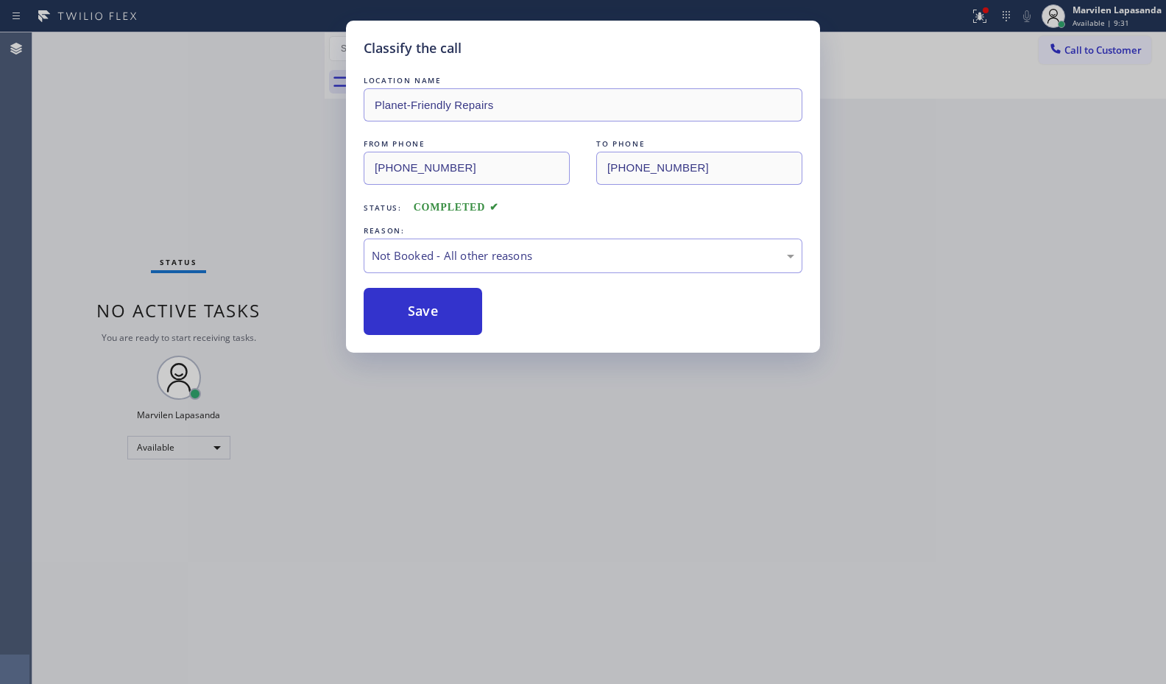
click at [402, 318] on button "Save" at bounding box center [423, 311] width 118 height 47
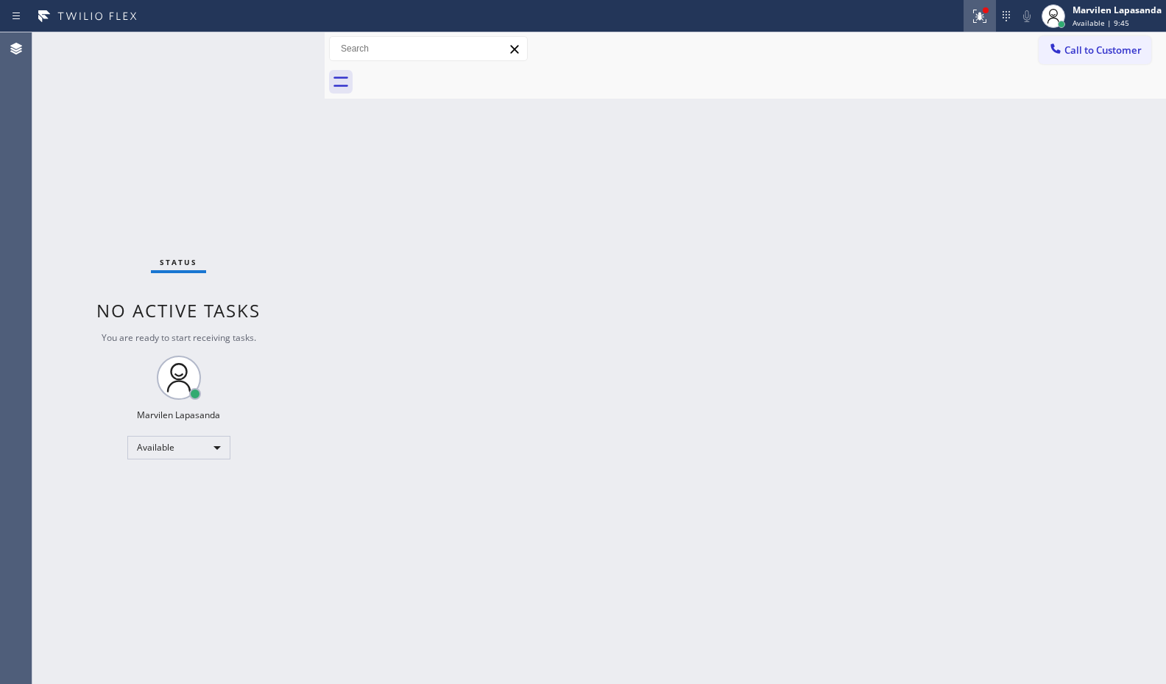
click at [972, 26] on button at bounding box center [979, 16] width 32 height 32
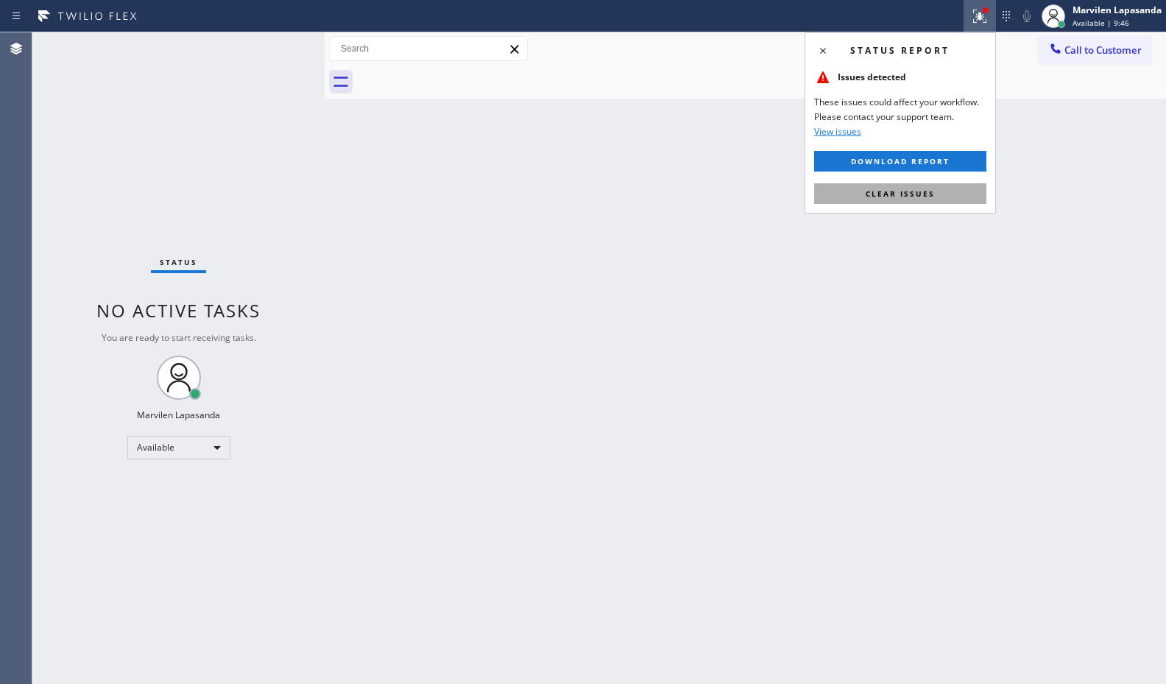
click at [932, 186] on button "Clear issues" at bounding box center [900, 193] width 172 height 21
click at [932, 186] on div "Back to Dashboard Change Sender ID Customers Technicians Select a contact Outbo…" at bounding box center [745, 357] width 841 height 651
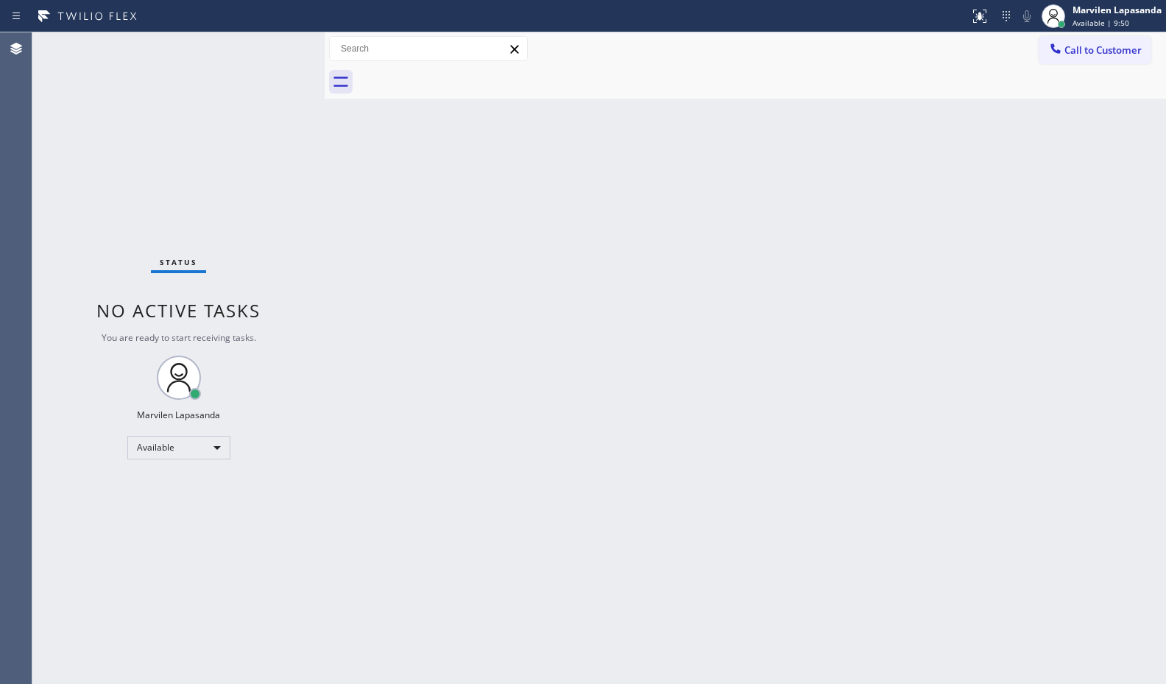
click at [740, 286] on div "Back to Dashboard Change Sender ID Customers Technicians Select a contact Outbo…" at bounding box center [745, 357] width 841 height 651
click at [984, 216] on div "Back to Dashboard Change Sender ID Customers Technicians Select a contact Outbo…" at bounding box center [745, 357] width 841 height 651
click at [972, 291] on div "Back to Dashboard Change Sender ID Customers Technicians Select a contact Outbo…" at bounding box center [745, 357] width 841 height 651
click at [277, 55] on div "Status No active tasks You are ready to start receiving tasks. Marvilen Lapasan…" at bounding box center [178, 357] width 292 height 651
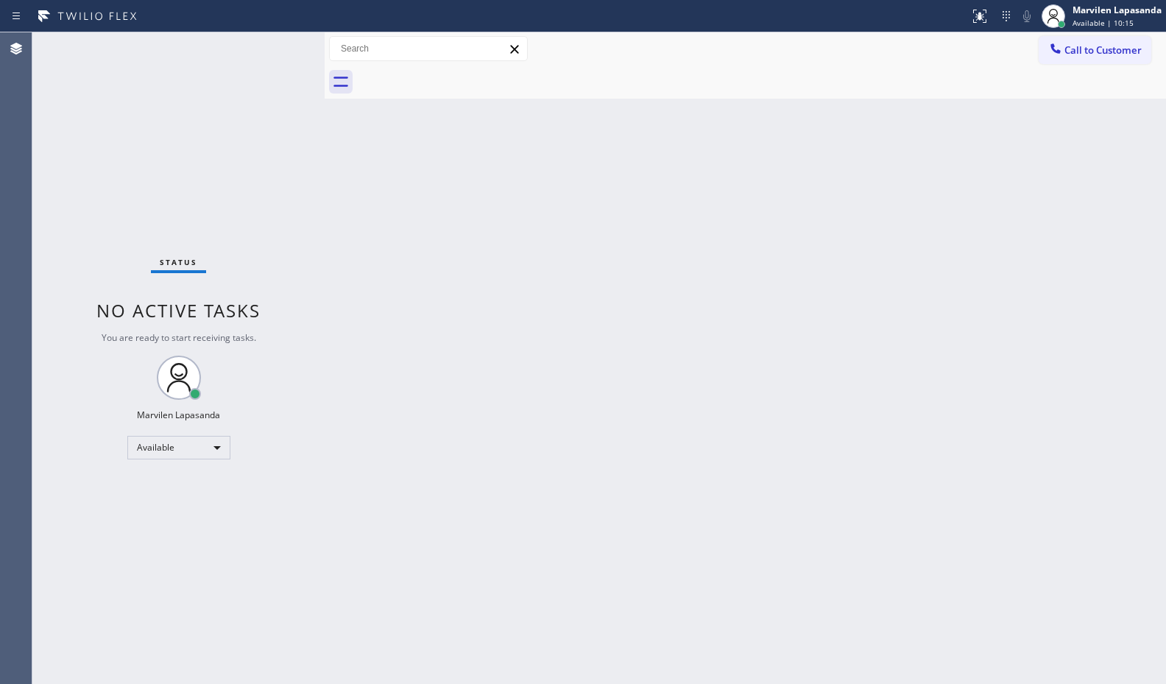
click at [277, 46] on div "Status No active tasks You are ready to start receiving tasks. Marvilen Lapasan…" at bounding box center [178, 357] width 292 height 651
click at [827, 311] on div "Back to Dashboard Change Sender ID Customers Technicians Select a contact Outbo…" at bounding box center [745, 357] width 841 height 651
click at [347, 268] on div "Back to Dashboard Change Sender ID Customers Technicians Select a contact Outbo…" at bounding box center [745, 357] width 841 height 651
drag, startPoint x: 347, startPoint y: 268, endPoint x: 866, endPoint y: 241, distance: 519.6
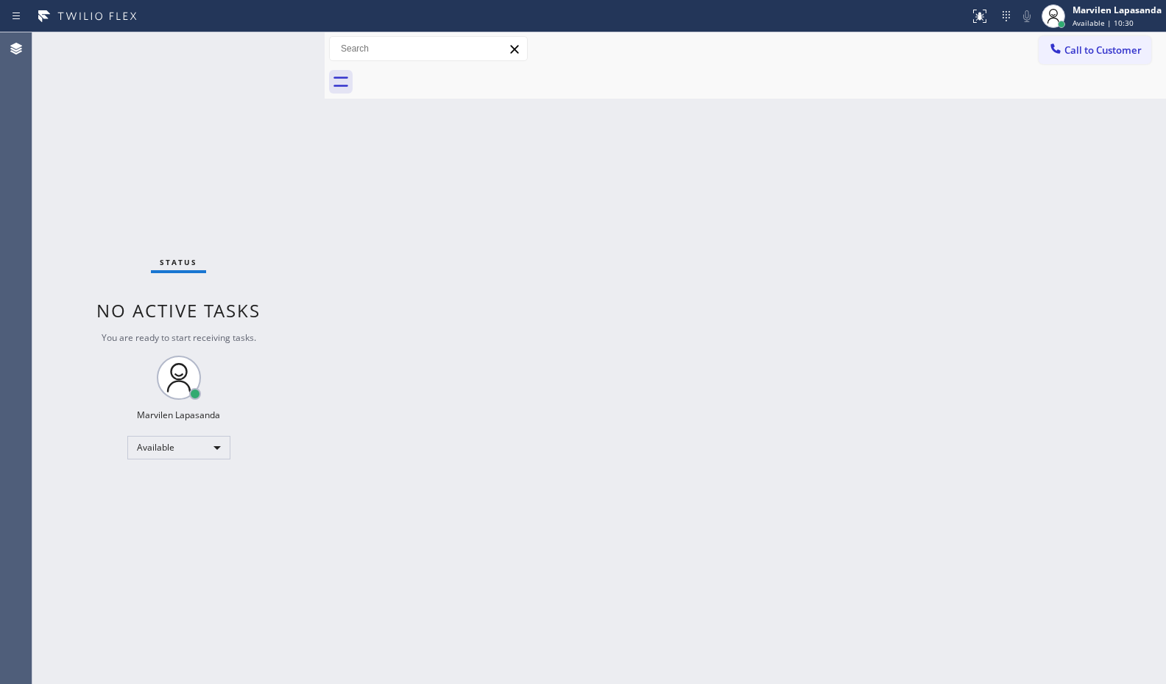
click at [350, 269] on div "Back to Dashboard Change Sender ID Customers Technicians Select a contact Outbo…" at bounding box center [745, 357] width 841 height 651
click at [866, 241] on div "Back to Dashboard Change Sender ID Customers Technicians Select a contact Outbo…" at bounding box center [745, 357] width 841 height 651
click at [1002, 272] on div "Back to Dashboard Change Sender ID Customers Technicians Select a contact Outbo…" at bounding box center [745, 357] width 841 height 651
click at [264, 38] on div "Status No active tasks You are ready to start receiving tasks. Marvilen Lapasan…" at bounding box center [178, 357] width 292 height 651
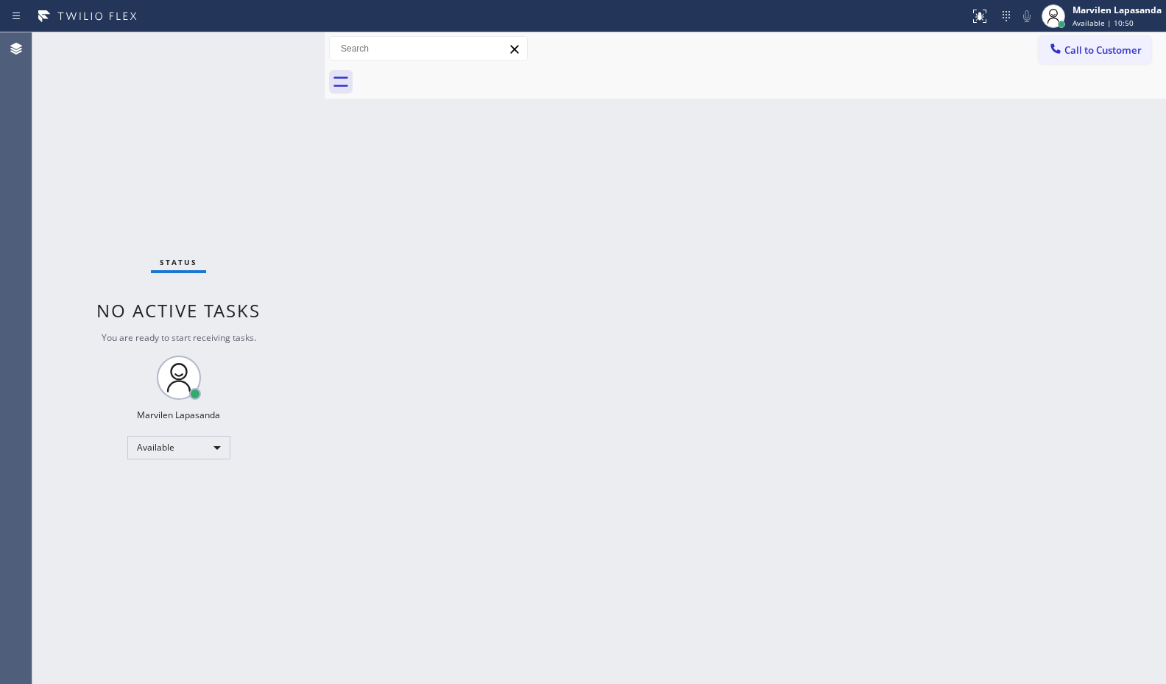
click at [264, 38] on div "Status No active tasks You are ready to start receiving tasks. Marvilen Lapasan…" at bounding box center [178, 357] width 292 height 651
click at [272, 62] on div "Status No active tasks You are ready to start receiving tasks. Marvilen Lapasan…" at bounding box center [178, 357] width 292 height 651
click at [273, 39] on div "Status No active tasks You are ready to start receiving tasks. Marvilen Lapasan…" at bounding box center [178, 357] width 292 height 651
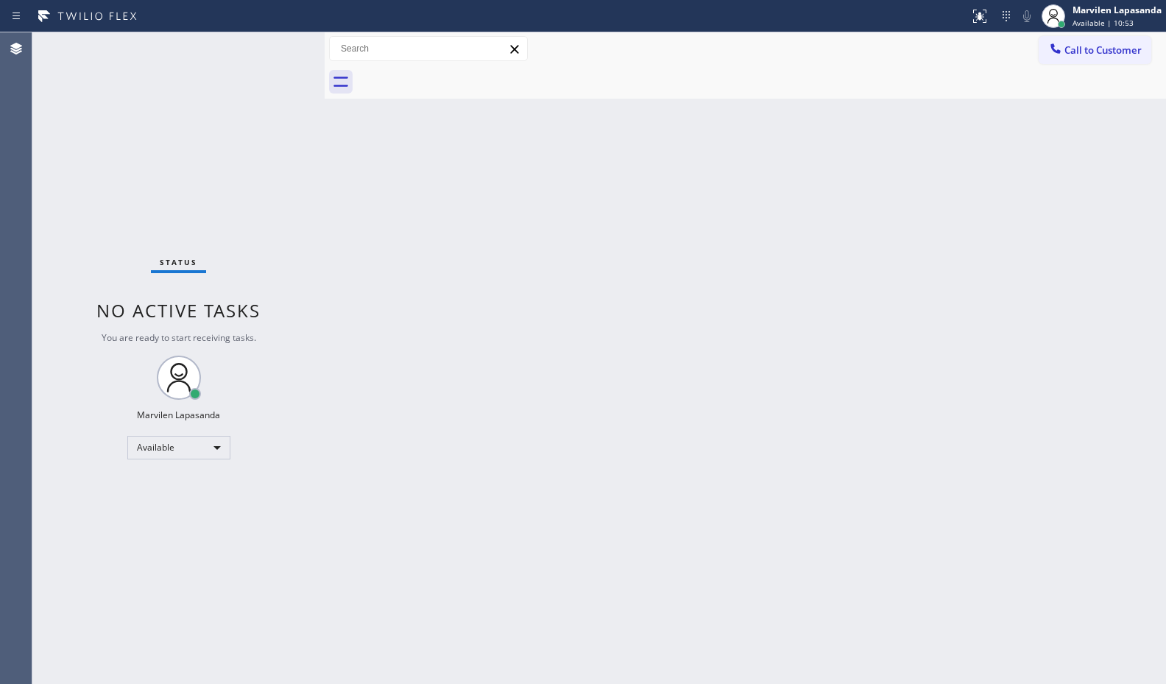
drag, startPoint x: 723, startPoint y: 322, endPoint x: 1118, endPoint y: 256, distance: 400.8
click at [737, 322] on div "Back to Dashboard Change Sender ID Customers Technicians Select a contact Outbo…" at bounding box center [745, 357] width 841 height 651
click at [275, 49] on div "Status No active tasks You are ready to start receiving tasks. Marvilen Lapasan…" at bounding box center [178, 357] width 292 height 651
click at [1162, 261] on div "Back to Dashboard Change Sender ID Customers Technicians Select a contact Outbo…" at bounding box center [745, 357] width 841 height 651
click at [603, 42] on div "Call to Customer Outbound call Location Search location Your caller id phone nu…" at bounding box center [745, 49] width 841 height 26
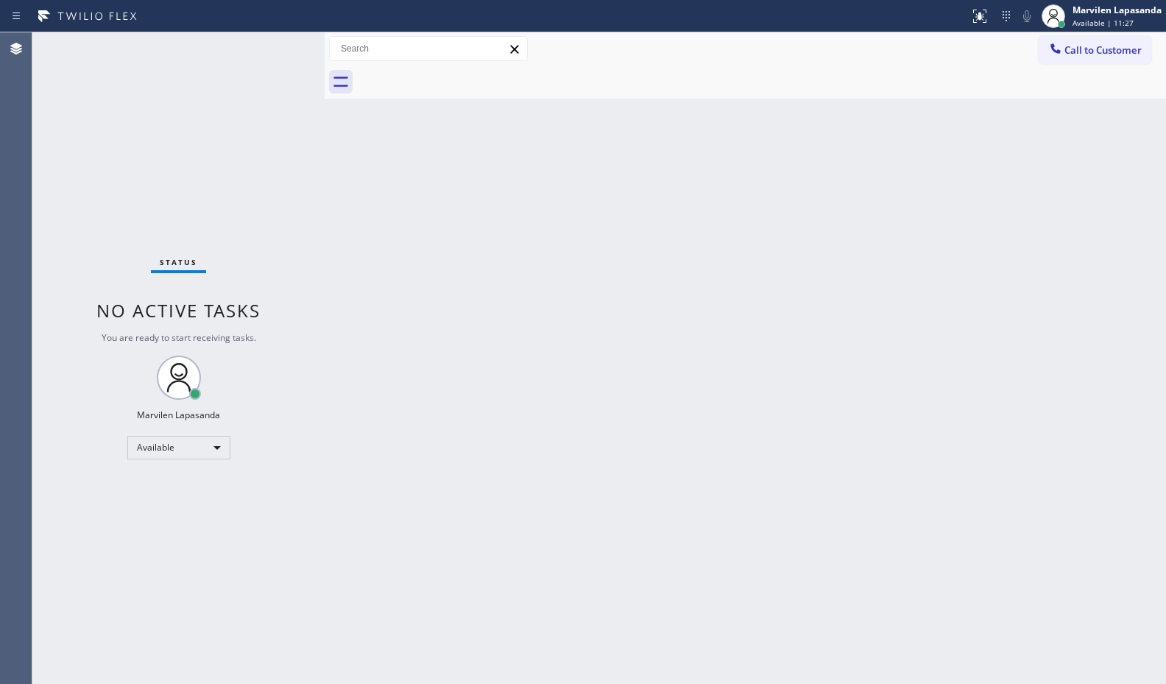
click at [603, 42] on div "Call to Customer Outbound call Location Search location Your caller id phone nu…" at bounding box center [745, 49] width 841 height 26
drag, startPoint x: 945, startPoint y: 137, endPoint x: 1164, endPoint y: 194, distance: 226.5
click at [950, 140] on div "Back to Dashboard Change Sender ID Customers Technicians Select a contact Outbo…" at bounding box center [745, 357] width 841 height 651
click at [285, 46] on div "Status No active tasks You are ready to start receiving tasks. Marvilen Lapasan…" at bounding box center [178, 357] width 292 height 651
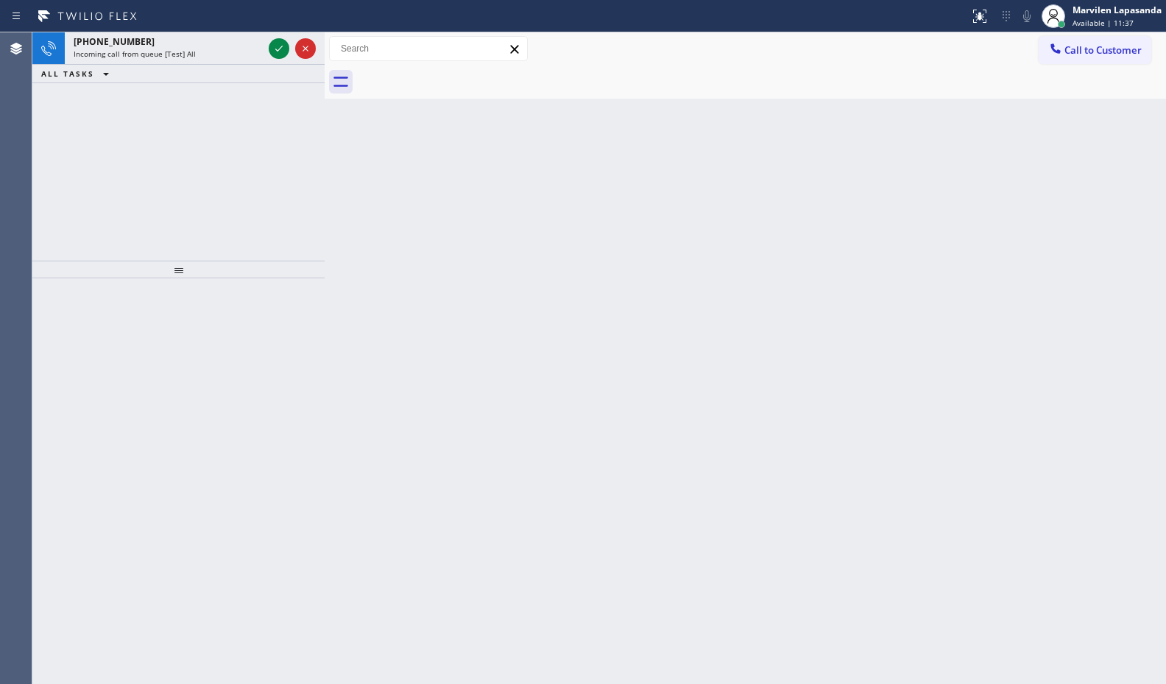
click at [285, 46] on icon at bounding box center [279, 49] width 18 height 18
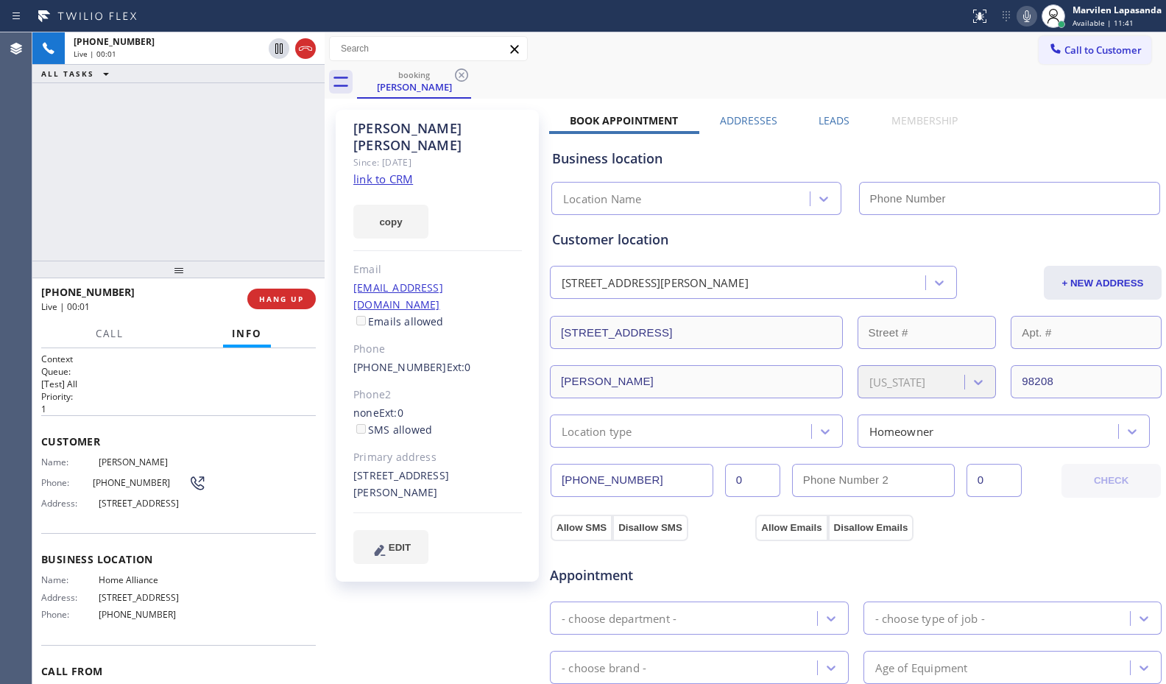
type input "[PHONE_NUMBER]"
click at [381, 171] on link "link to CRM" at bounding box center [383, 178] width 60 height 15
click at [1021, 13] on icon at bounding box center [1027, 16] width 18 height 18
click at [1030, 19] on icon at bounding box center [1027, 16] width 18 height 18
click at [237, 129] on div "[PHONE_NUMBER] Live | 00:20 ALL TASKS ALL TASKS ACTIVE TASKS TASKS IN WRAP UP" at bounding box center [178, 146] width 292 height 228
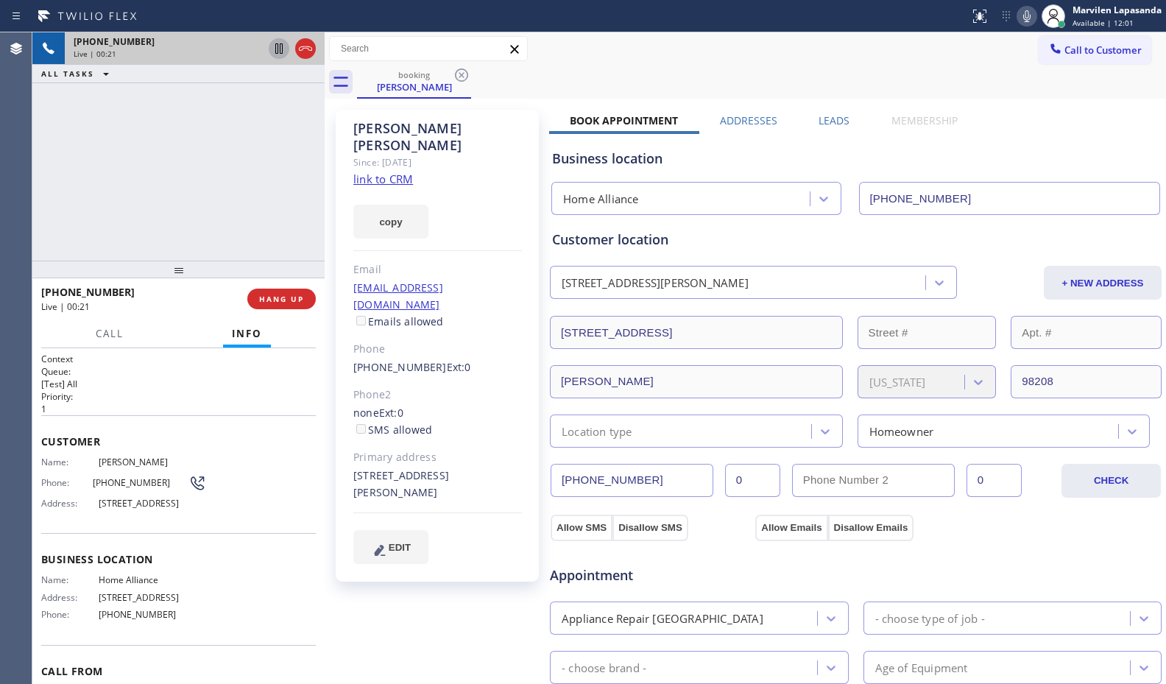
click at [281, 46] on icon at bounding box center [279, 49] width 18 height 18
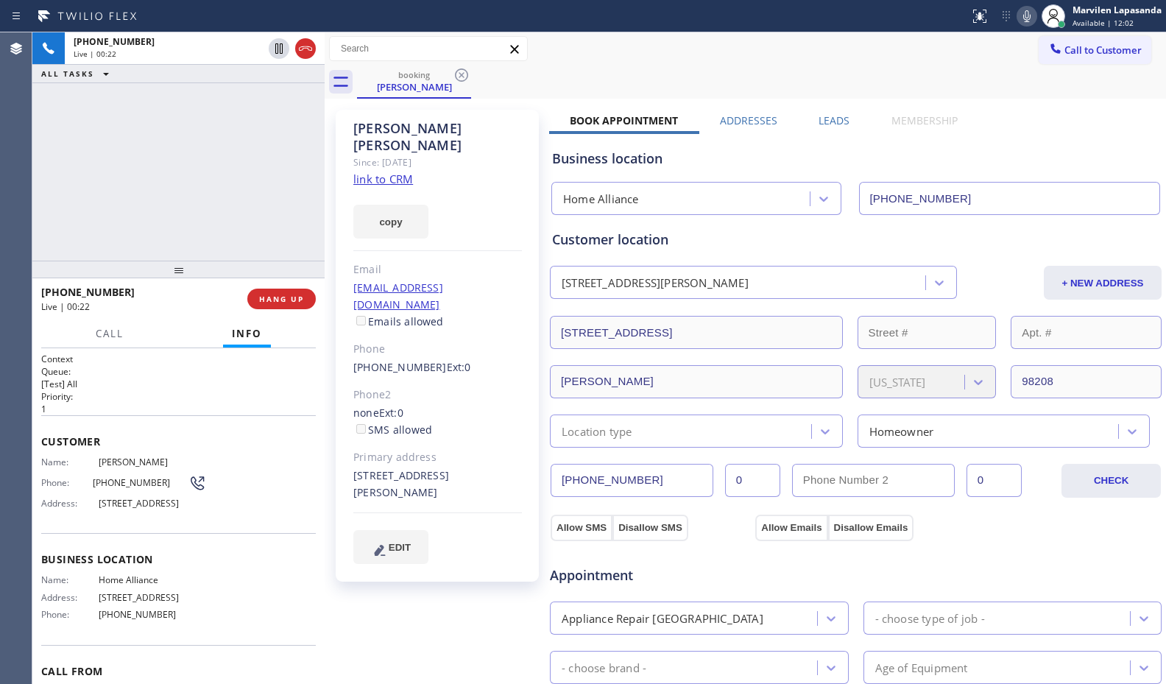
click at [1025, 18] on icon at bounding box center [1027, 16] width 18 height 18
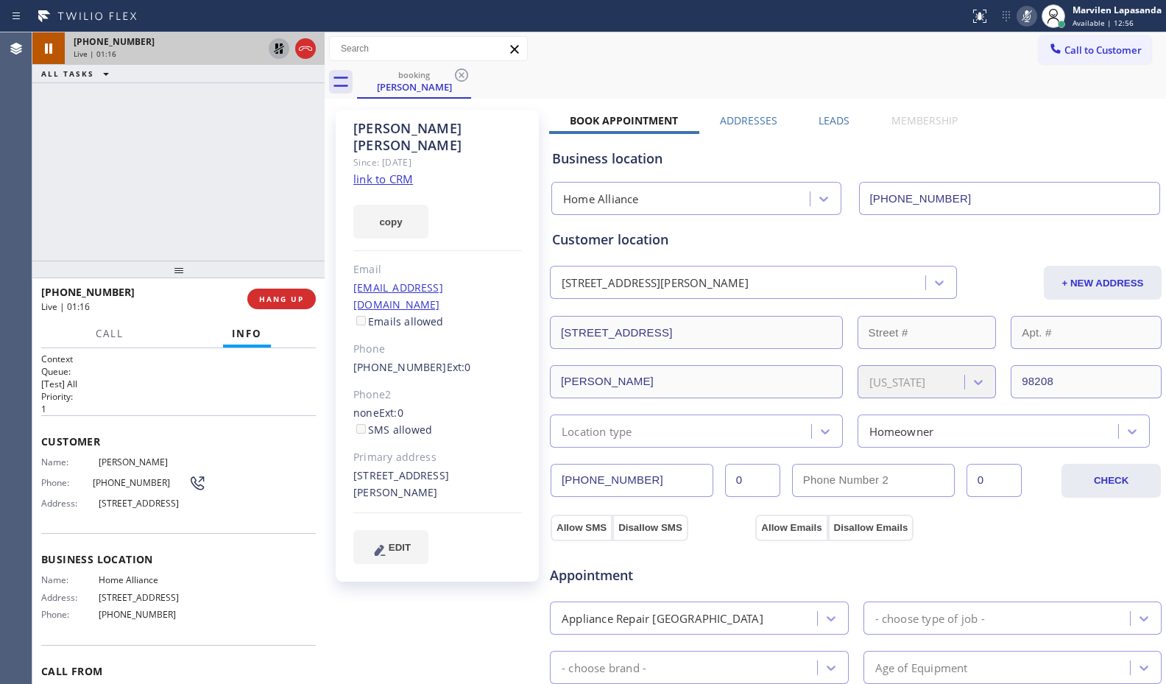
click at [281, 51] on icon at bounding box center [279, 48] width 10 height 10
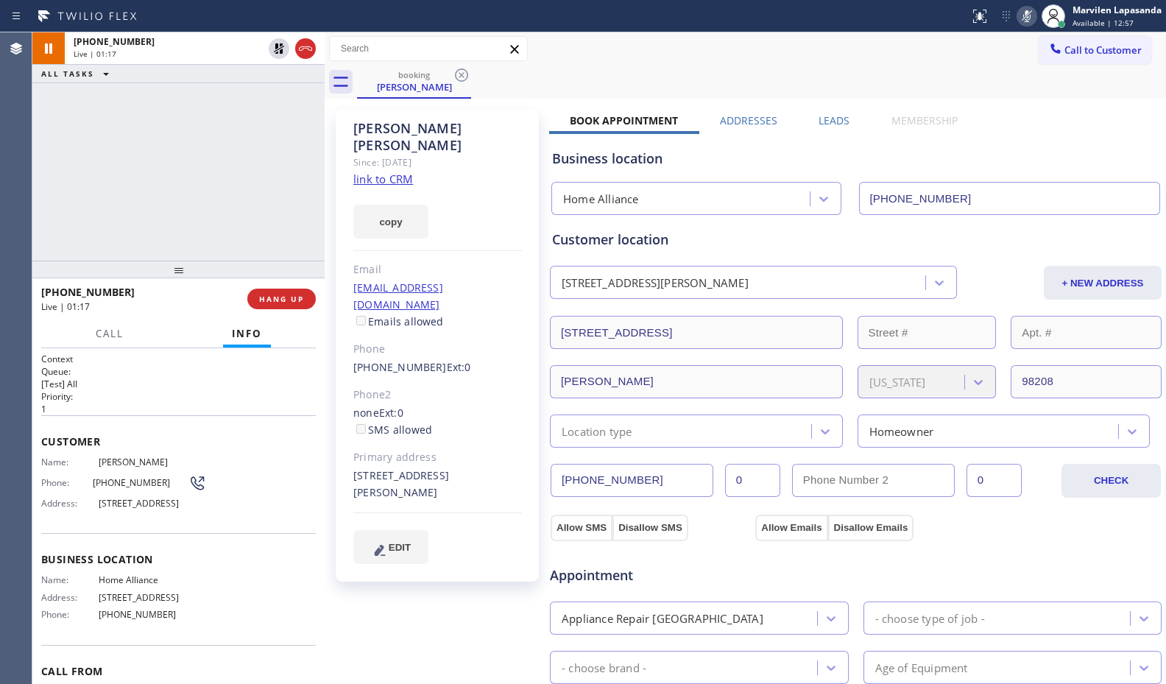
click at [1022, 18] on icon at bounding box center [1027, 16] width 18 height 18
click at [288, 202] on div "[PHONE_NUMBER] Live | 01:19 ALL TASKS ALL TASKS ACTIVE TASKS TASKS IN WRAP UP" at bounding box center [178, 146] width 292 height 228
click at [286, 193] on div "[PHONE_NUMBER] Live | 01:19 ALL TASKS ALL TASKS ACTIVE TASKS TASKS IN WRAP UP" at bounding box center [178, 146] width 292 height 228
click at [284, 171] on div "[PHONE_NUMBER] Live | 01:20 ALL TASKS ALL TASKS ACTIVE TASKS TASKS IN WRAP UP" at bounding box center [178, 146] width 292 height 228
click at [298, 174] on div "[PHONE_NUMBER] Live | 01:21 ALL TASKS ALL TASKS ACTIVE TASKS TASKS IN WRAP UP" at bounding box center [178, 146] width 292 height 228
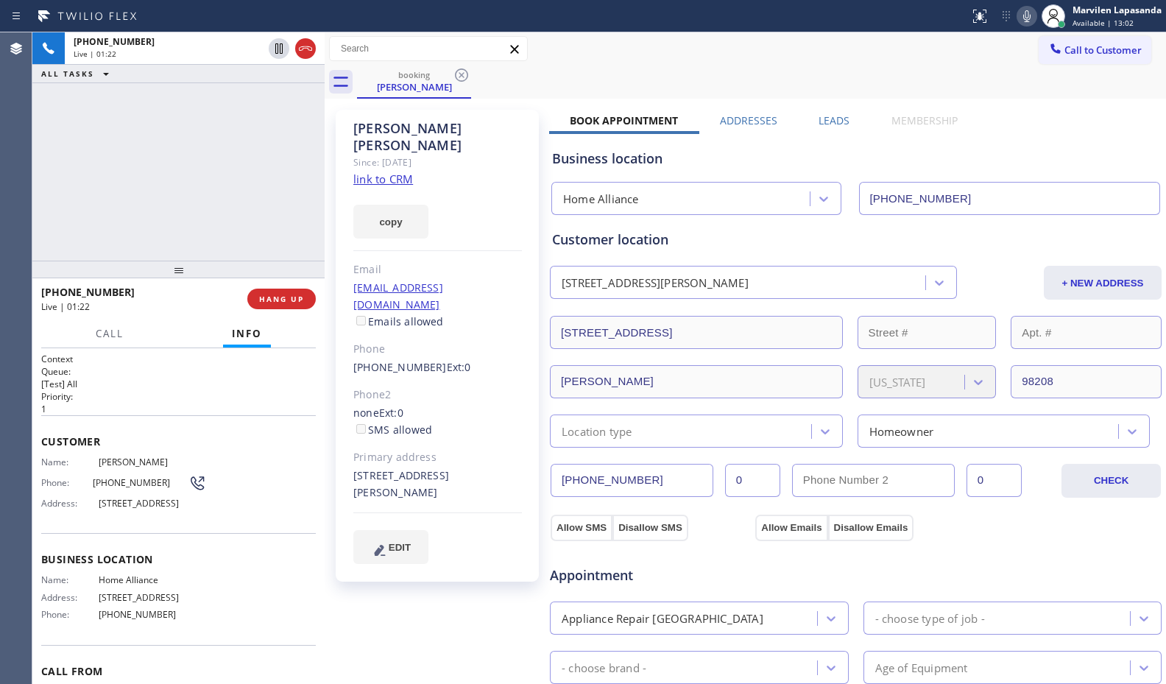
click at [347, 178] on div "[PERSON_NAME] Since: [DATE] link to CRM copy Email [EMAIL_ADDRESS][DOMAIN_NAME]…" at bounding box center [437, 346] width 203 height 472
click at [325, 174] on div at bounding box center [325, 357] width 0 height 651
click at [332, 174] on div "[PERSON_NAME] Since: [DATE] link to CRM copy Email [EMAIL_ADDRESS][DOMAIN_NAME]…" at bounding box center [438, 593] width 221 height 983
click at [328, 174] on div "[PERSON_NAME] Since: [DATE] link to CRM copy Email [EMAIL_ADDRESS][DOMAIN_NAME]…" at bounding box center [438, 593] width 221 height 983
click at [336, 176] on div "[PERSON_NAME] Since: [DATE] link to CRM copy Email [EMAIL_ADDRESS][DOMAIN_NAME]…" at bounding box center [437, 346] width 203 height 472
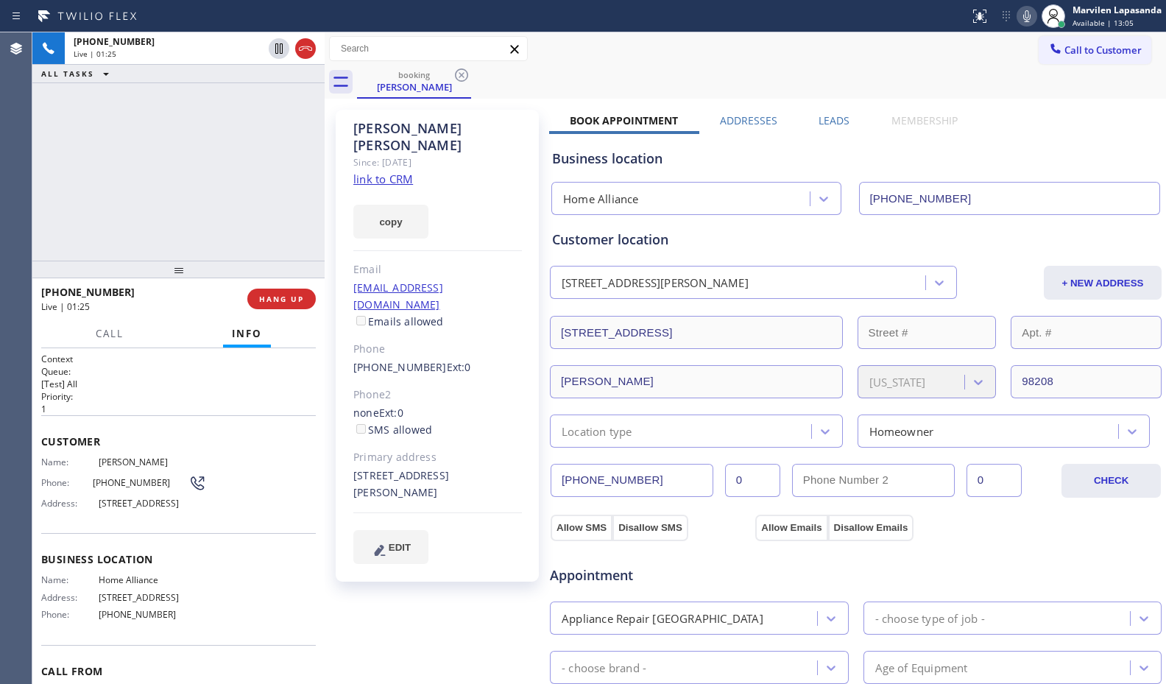
click at [331, 176] on div "[PERSON_NAME] Since: [DATE] link to CRM copy Email [EMAIL_ADDRESS][DOMAIN_NAME]…" at bounding box center [438, 593] width 221 height 983
click at [338, 177] on div "[PERSON_NAME] Since: [DATE] link to CRM copy Email [EMAIL_ADDRESS][DOMAIN_NAME]…" at bounding box center [437, 346] width 203 height 472
drag, startPoint x: 329, startPoint y: 176, endPoint x: 339, endPoint y: 177, distance: 10.4
click at [331, 176] on div "[PERSON_NAME] Since: [DATE] link to CRM copy Email [EMAIL_ADDRESS][DOMAIN_NAME]…" at bounding box center [438, 593] width 221 height 983
click at [340, 177] on div "[PERSON_NAME] Since: [DATE] link to CRM copy Email [EMAIL_ADDRESS][DOMAIN_NAME]…" at bounding box center [437, 346] width 203 height 472
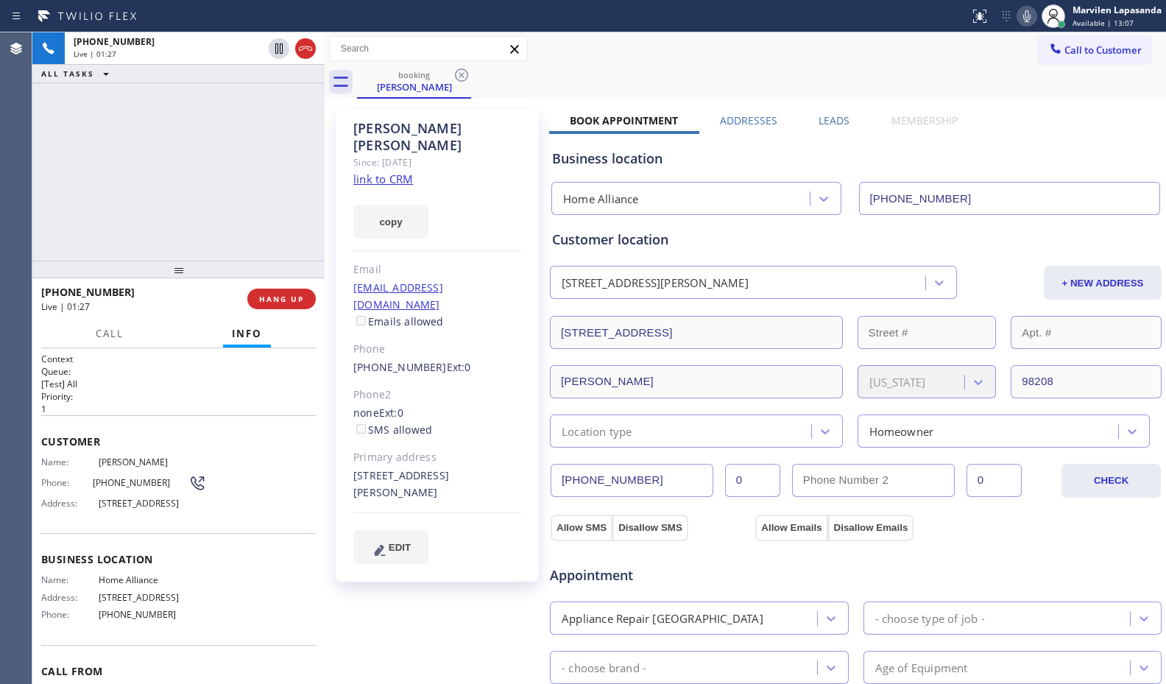
click at [332, 177] on div "[PERSON_NAME] Since: [DATE] link to CRM copy Email [EMAIL_ADDRESS][DOMAIN_NAME]…" at bounding box center [438, 593] width 221 height 983
click at [339, 178] on div "[PERSON_NAME] Since: [DATE] link to CRM copy Email [EMAIL_ADDRESS][DOMAIN_NAME]…" at bounding box center [437, 346] width 203 height 472
click at [332, 178] on div "[PERSON_NAME] Since: [DATE] link to CRM copy Email [EMAIL_ADDRESS][DOMAIN_NAME]…" at bounding box center [438, 593] width 221 height 983
click at [339, 178] on div "[PERSON_NAME] Since: [DATE] link to CRM copy Email [EMAIL_ADDRESS][DOMAIN_NAME]…" at bounding box center [437, 346] width 203 height 472
click at [293, 180] on div "[PHONE_NUMBER] Live | 01:30 ALL TASKS ALL TASKS ACTIVE TASKS TASKS IN WRAP UP" at bounding box center [178, 146] width 292 height 228
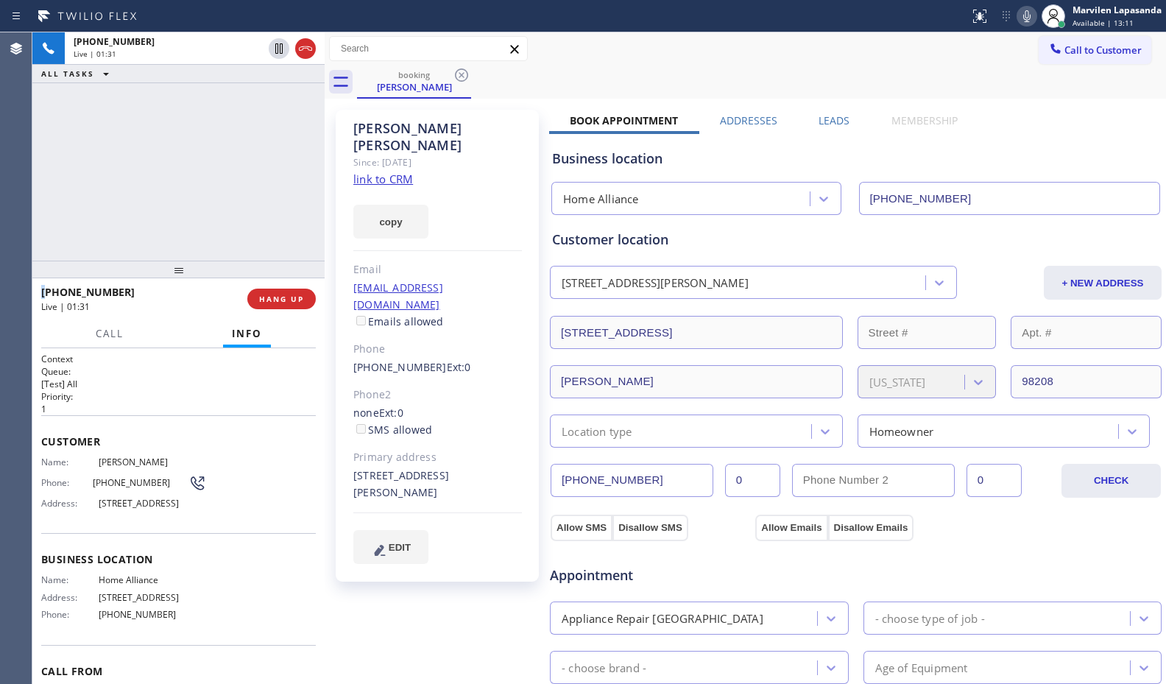
click at [293, 180] on div "[PHONE_NUMBER] Live | 01:31 ALL TASKS ALL TASKS ACTIVE TASKS TASKS IN WRAP UP" at bounding box center [178, 146] width 292 height 228
click at [303, 211] on div "[PHONE_NUMBER] Live | 01:31 ALL TASKS ALL TASKS ACTIVE TASKS TASKS IN WRAP UP" at bounding box center [178, 146] width 292 height 228
click at [274, 300] on span "HANG UP" at bounding box center [281, 299] width 45 height 10
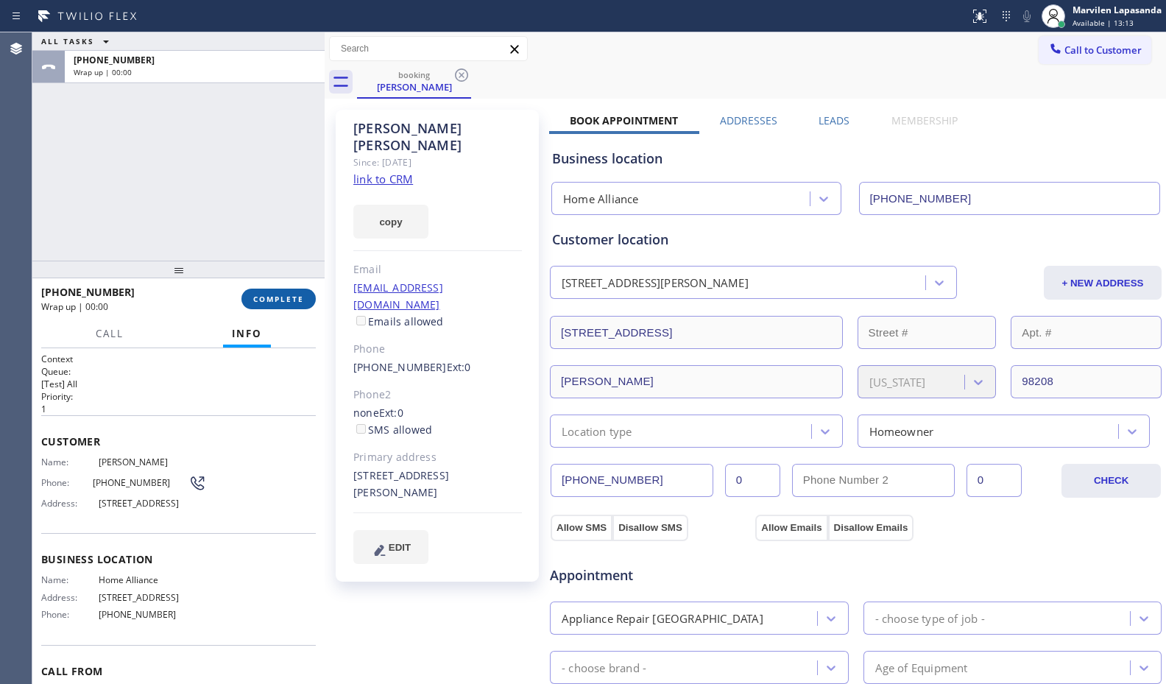
click at [274, 300] on span "COMPLETE" at bounding box center [278, 299] width 51 height 10
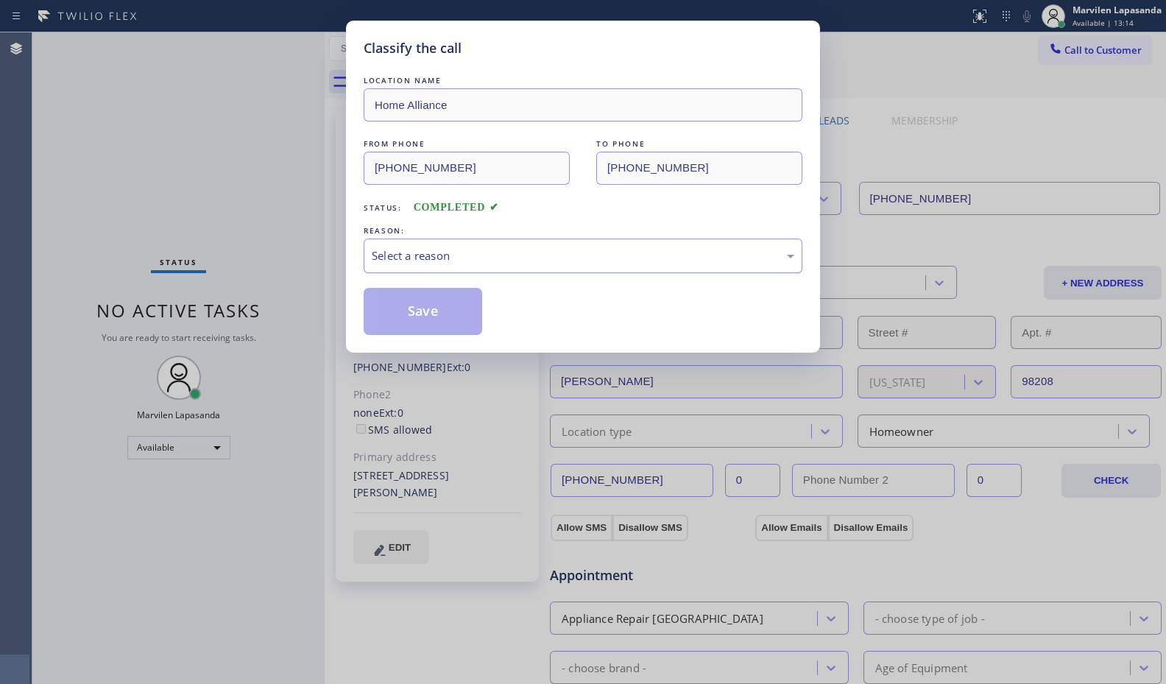
click at [423, 252] on div "Select a reason" at bounding box center [583, 255] width 422 height 17
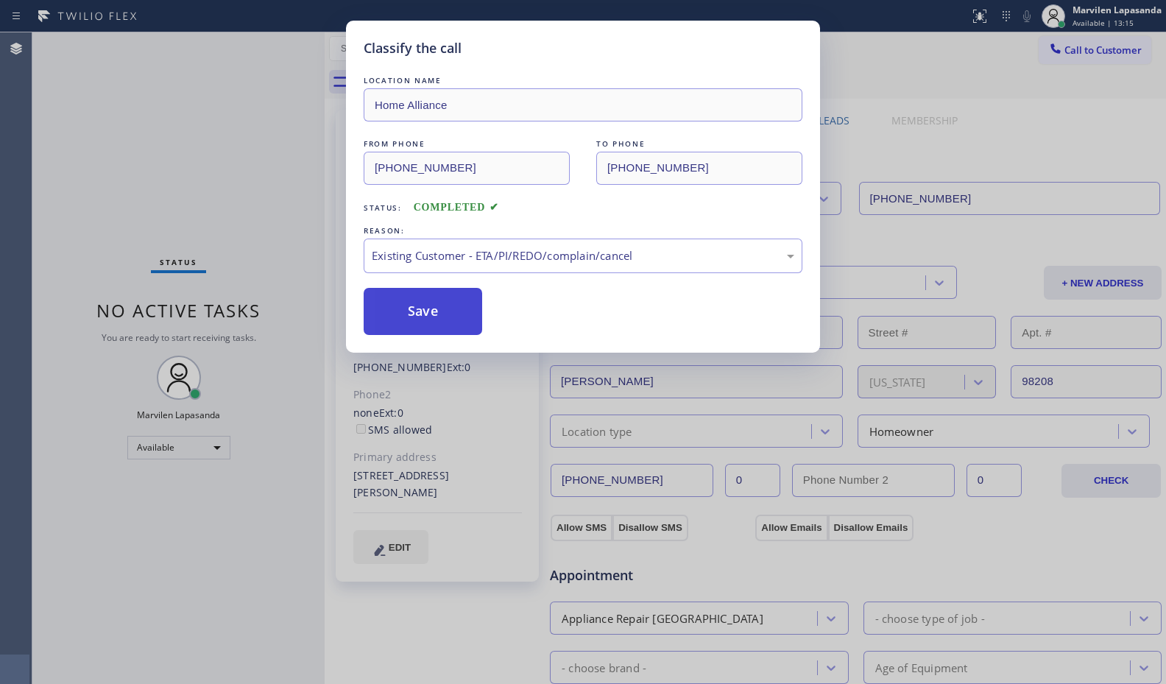
click at [415, 317] on button "Save" at bounding box center [423, 311] width 118 height 47
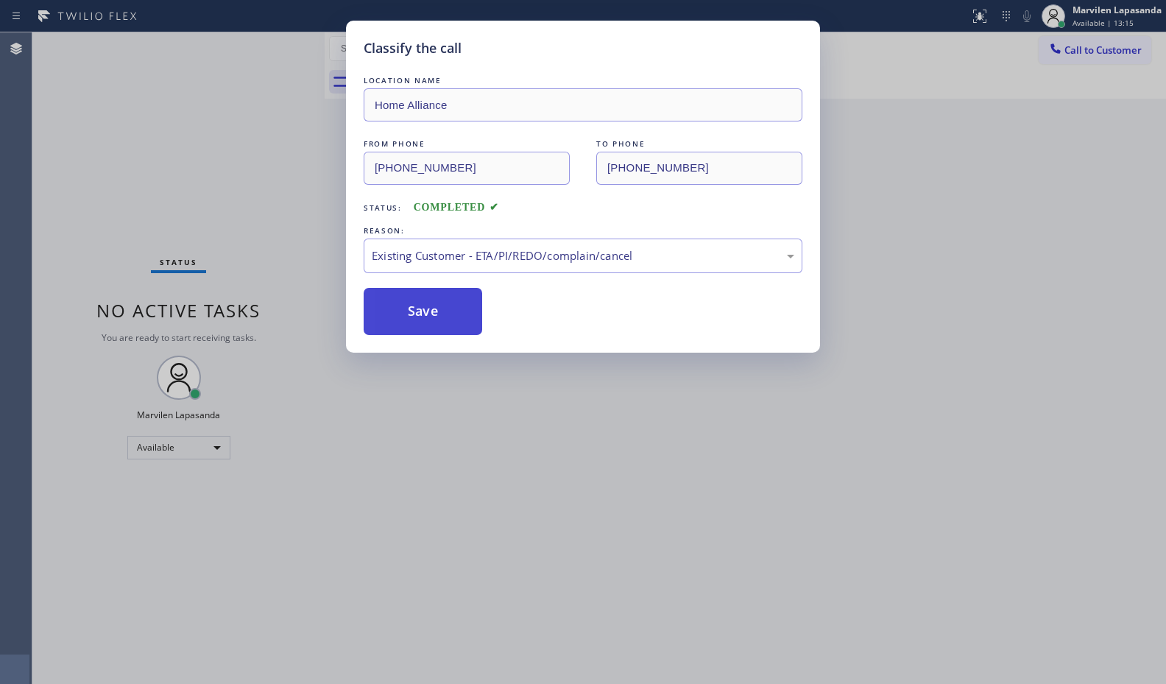
click at [415, 317] on button "Save" at bounding box center [423, 311] width 118 height 47
drag, startPoint x: 311, startPoint y: 244, endPoint x: 295, endPoint y: 181, distance: 64.6
click at [311, 230] on div "Classify the call LOCATION NAME Home Alliance FROM PHONE [PHONE_NUMBER] TO PHON…" at bounding box center [583, 342] width 1166 height 684
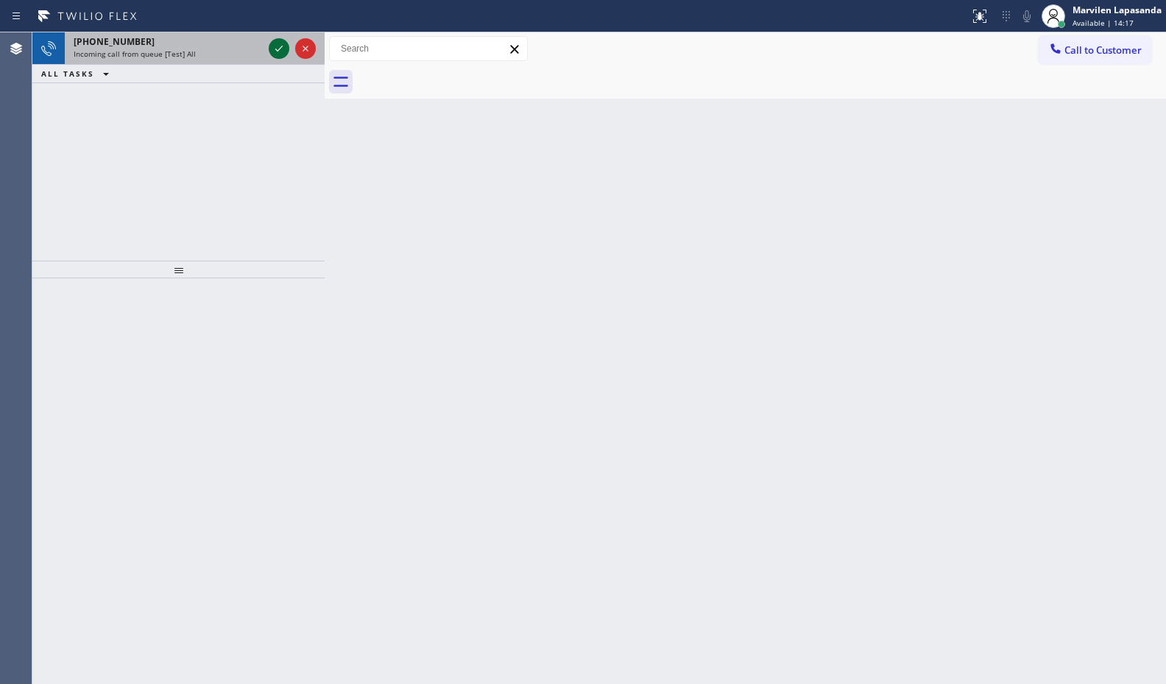
click at [272, 46] on icon at bounding box center [279, 49] width 18 height 18
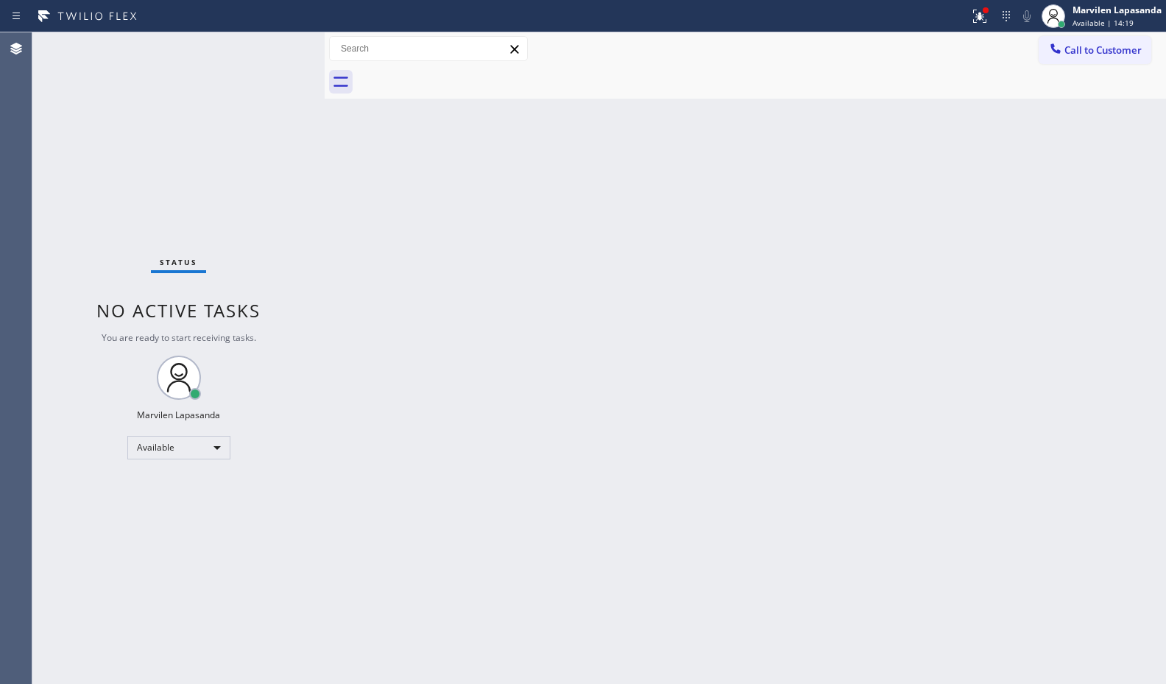
click at [275, 42] on div "Status No active tasks You are ready to start receiving tasks. Marvilen Lapasan…" at bounding box center [178, 357] width 292 height 651
click at [973, 15] on icon at bounding box center [980, 16] width 18 height 18
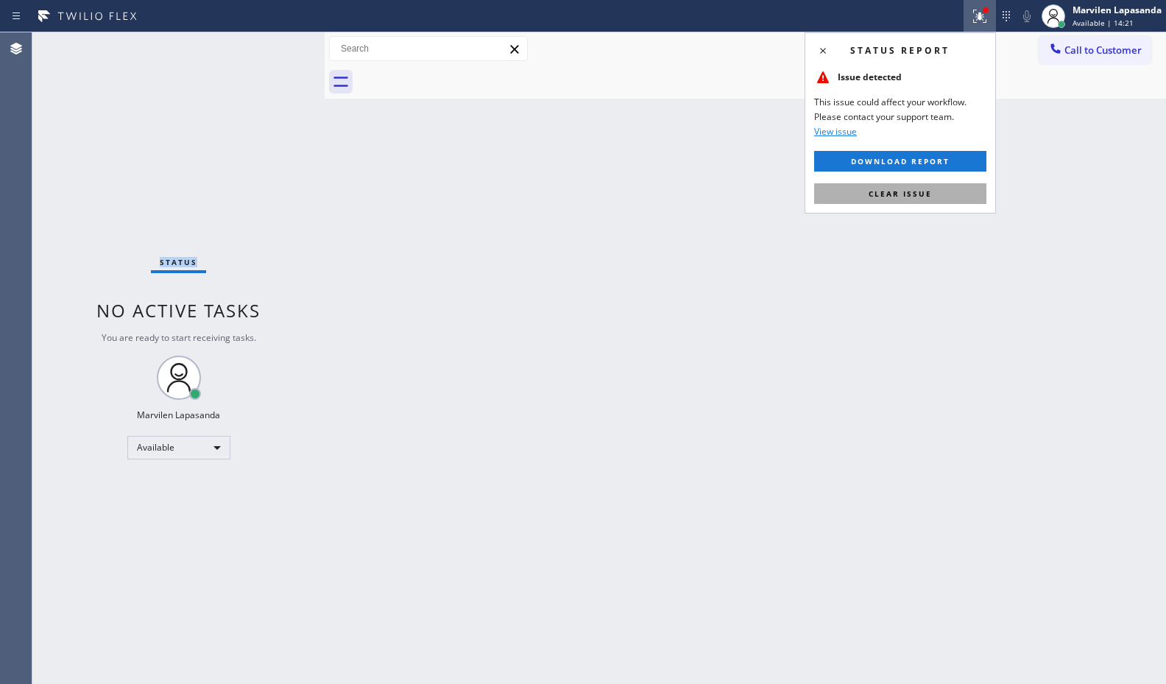
click at [896, 197] on span "Clear issue" at bounding box center [899, 193] width 63 height 10
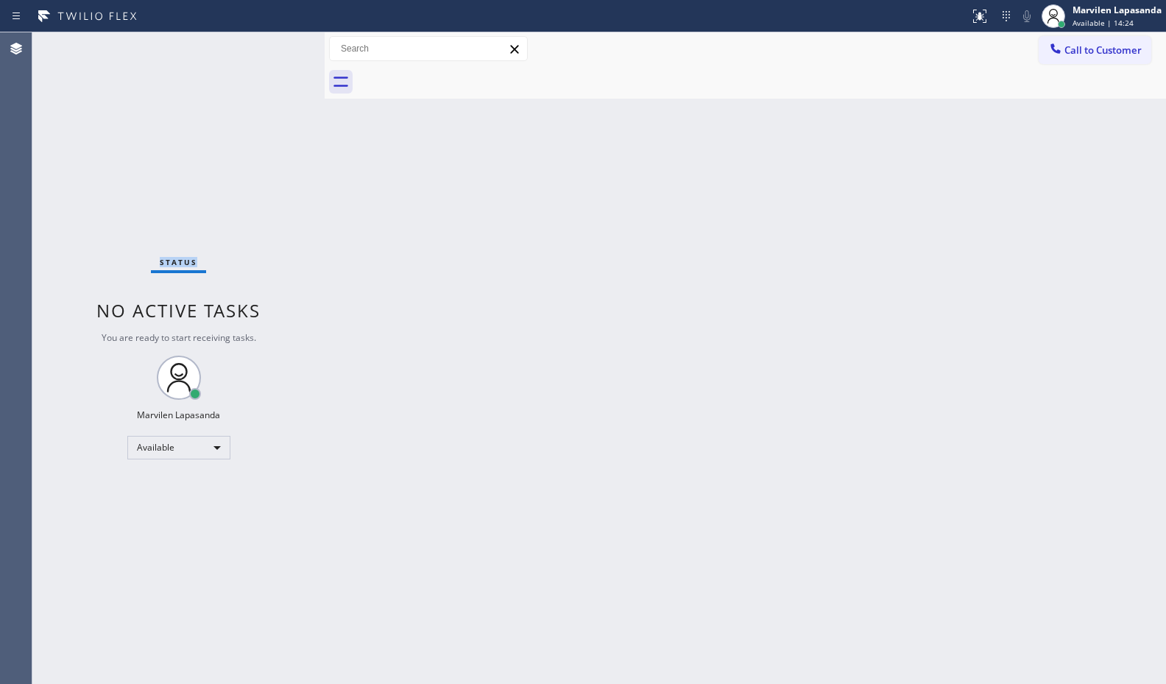
click at [264, 48] on div "Status No active tasks You are ready to start receiving tasks. Marvilen Lapasan…" at bounding box center [178, 357] width 292 height 651
click at [885, 316] on div "Back to Dashboard Change Sender ID Customers Technicians Select a contact Outbo…" at bounding box center [745, 357] width 841 height 651
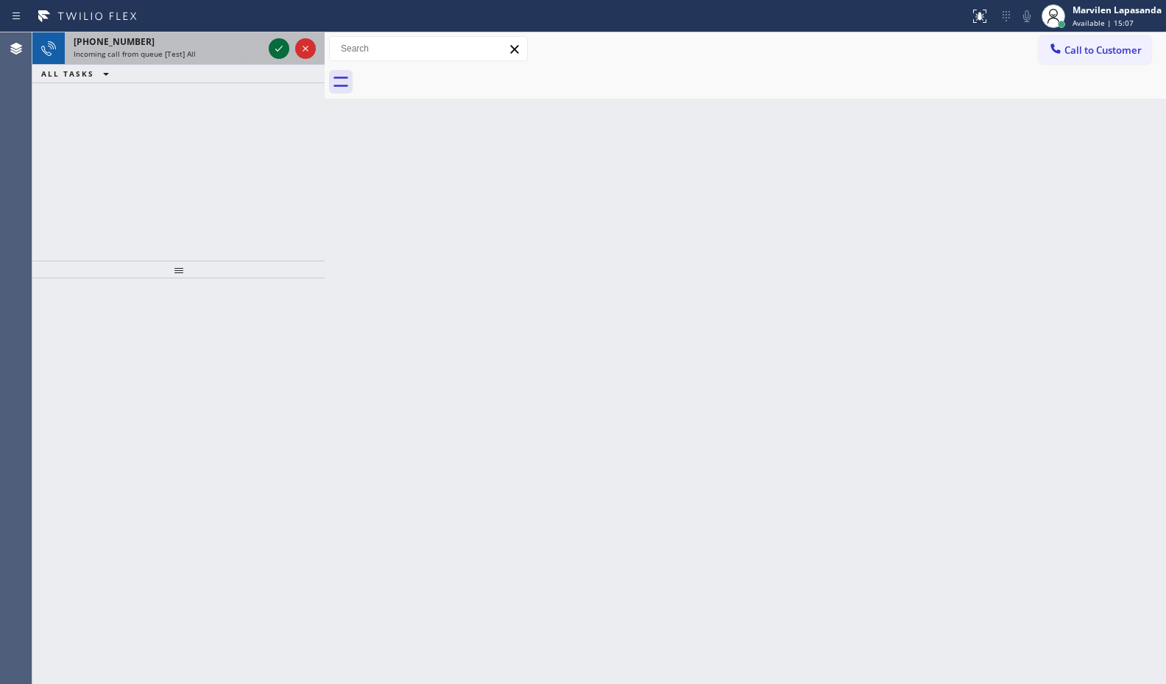
click at [277, 47] on icon at bounding box center [279, 49] width 18 height 18
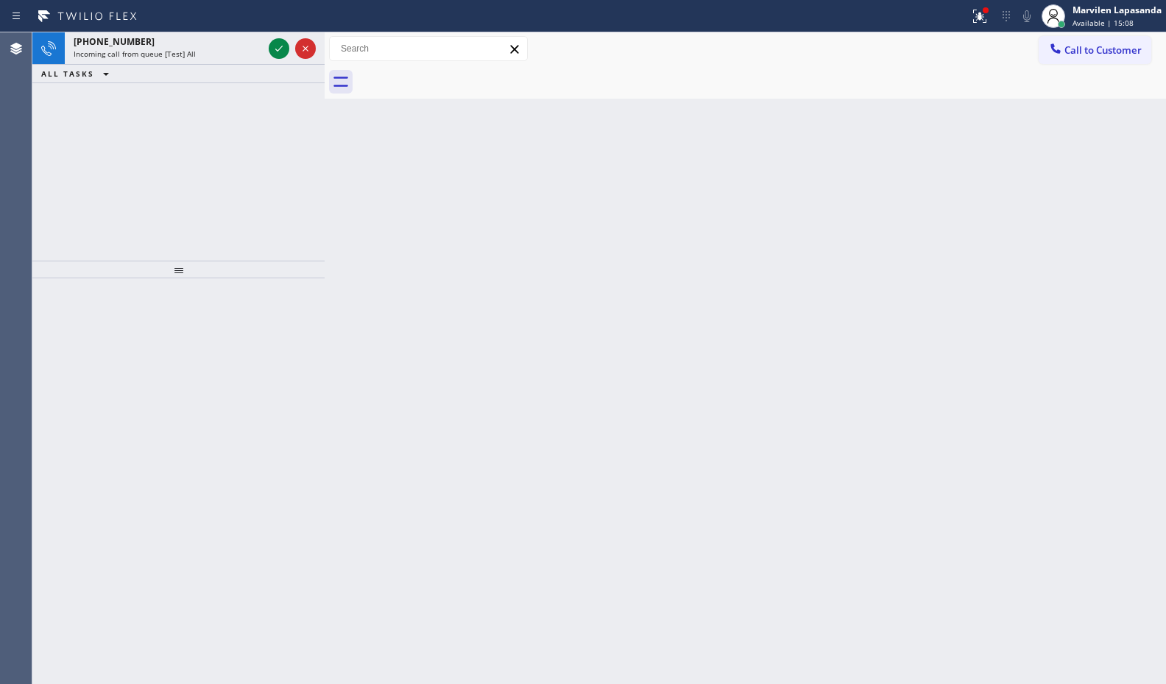
click at [277, 47] on icon at bounding box center [279, 49] width 18 height 18
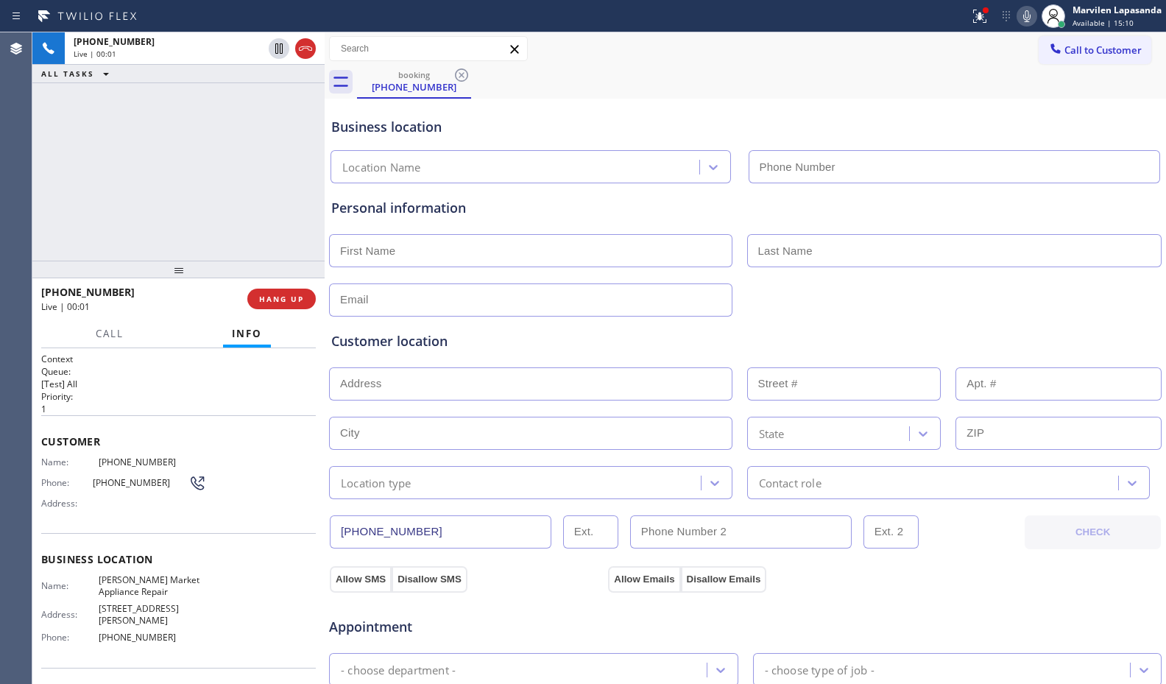
type input "[PHONE_NUMBER]"
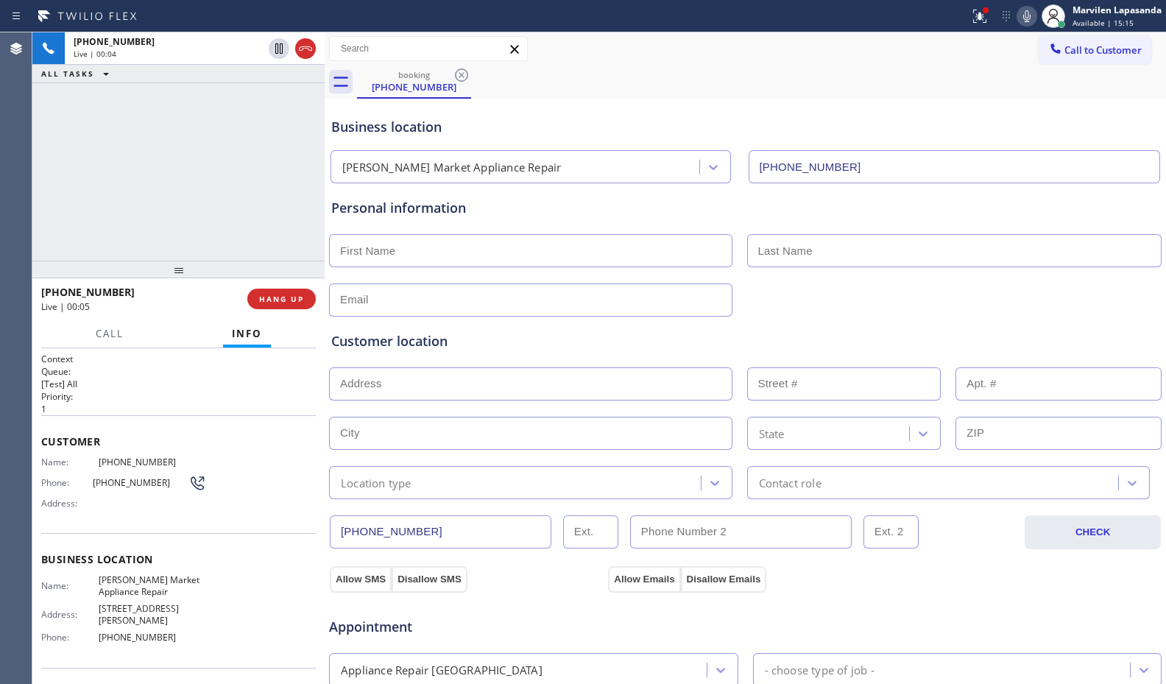
click at [201, 227] on div "[PHONE_NUMBER] Live | 00:04 ALL TASKS ALL TASKS ACTIVE TASKS TASKS IN WRAP UP" at bounding box center [178, 146] width 292 height 228
click at [128, 478] on span "[PHONE_NUMBER]" at bounding box center [141, 482] width 96 height 11
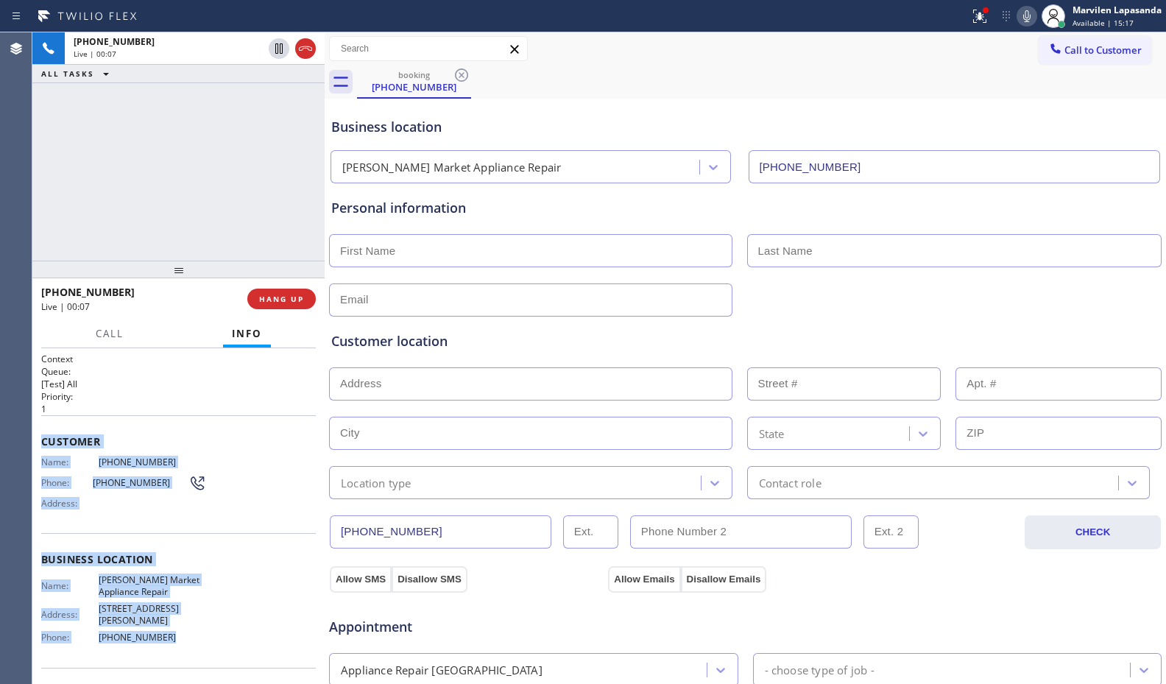
drag, startPoint x: 41, startPoint y: 435, endPoint x: 221, endPoint y: 639, distance: 271.7
click at [221, 639] on div "Context Queue: [Test] All Priority: 1 Customer Name: [PHONE_NUMBER] Phone: [PHO…" at bounding box center [178, 566] width 275 height 426
copy div "Customer Name: [PHONE_NUMBER] Phone: [PHONE_NUMBER] Address: Business location …"
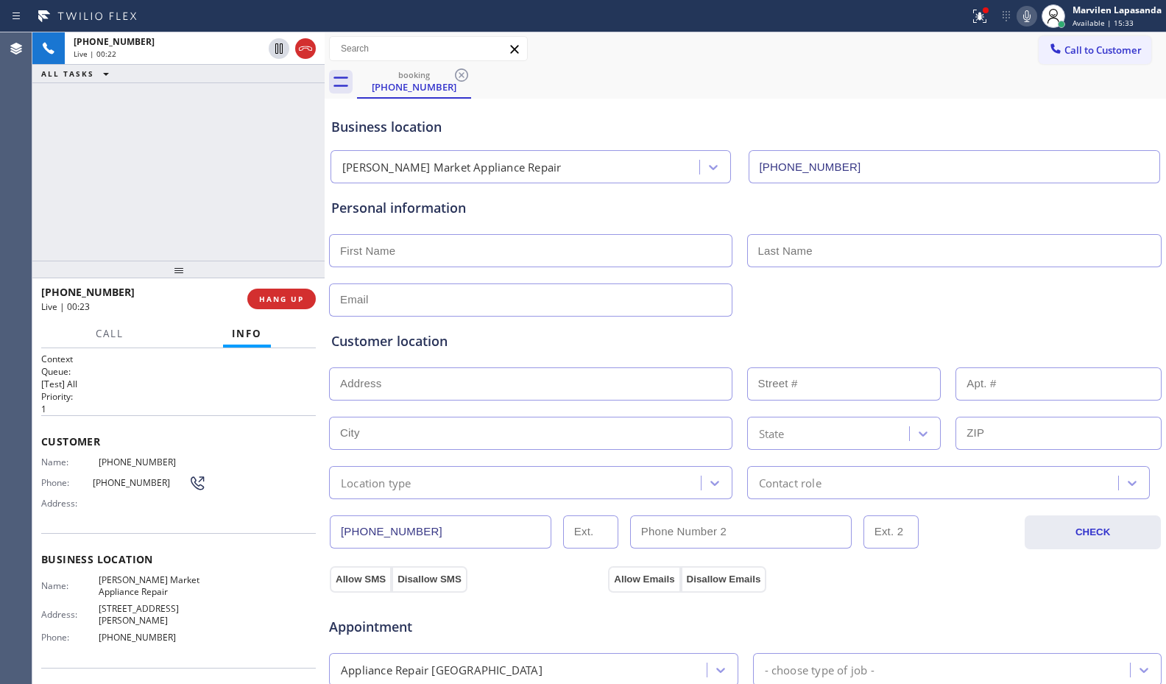
click at [285, 155] on div "[PHONE_NUMBER] Live | 00:22 ALL TASKS ALL TASKS ACTIVE TASKS TASKS IN WRAP UP" at bounding box center [178, 146] width 292 height 228
drag, startPoint x: 567, startPoint y: 65, endPoint x: 963, endPoint y: 49, distance: 397.0
click at [570, 65] on div "Call to Customer Outbound call Location Search location Your caller id phone nu…" at bounding box center [745, 48] width 841 height 33
click at [1031, 15] on icon at bounding box center [1027, 16] width 18 height 18
click at [1011, 71] on div "booking [PHONE_NUMBER]" at bounding box center [761, 82] width 809 height 33
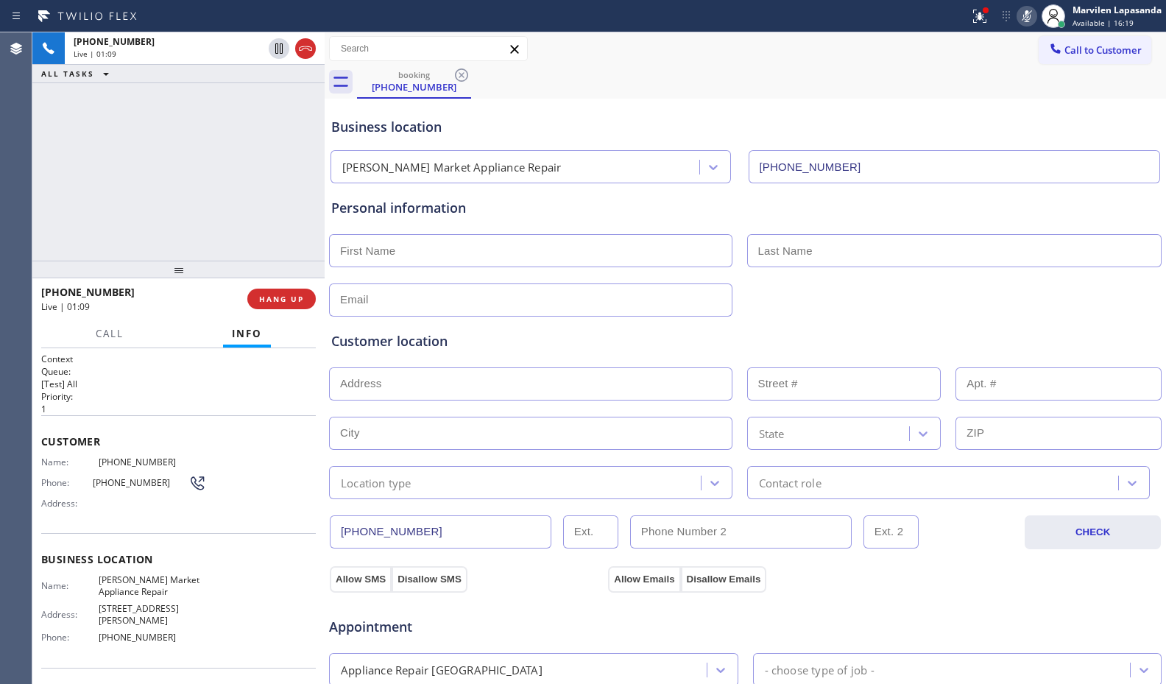
click at [1011, 71] on div "booking [PHONE_NUMBER]" at bounding box center [761, 82] width 809 height 33
click at [1012, 74] on div "booking [PHONE_NUMBER]" at bounding box center [761, 82] width 809 height 33
click at [1023, 77] on div "booking [PHONE_NUMBER]" at bounding box center [761, 82] width 809 height 33
click at [995, 74] on div "booking [PHONE_NUMBER]" at bounding box center [761, 82] width 809 height 33
click at [997, 68] on div "booking [PHONE_NUMBER]" at bounding box center [761, 82] width 809 height 33
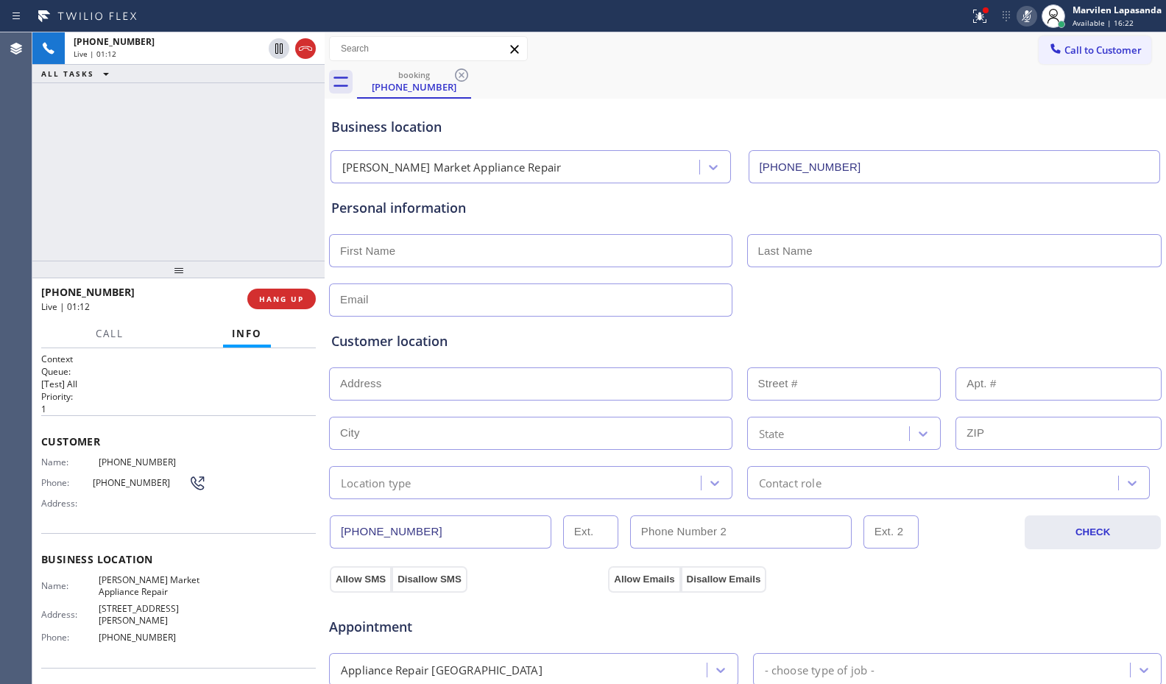
click at [1004, 63] on div "Call to Customer Outbound call Location Search location Your caller id phone nu…" at bounding box center [745, 48] width 841 height 33
click at [974, 26] on button at bounding box center [979, 16] width 32 height 32
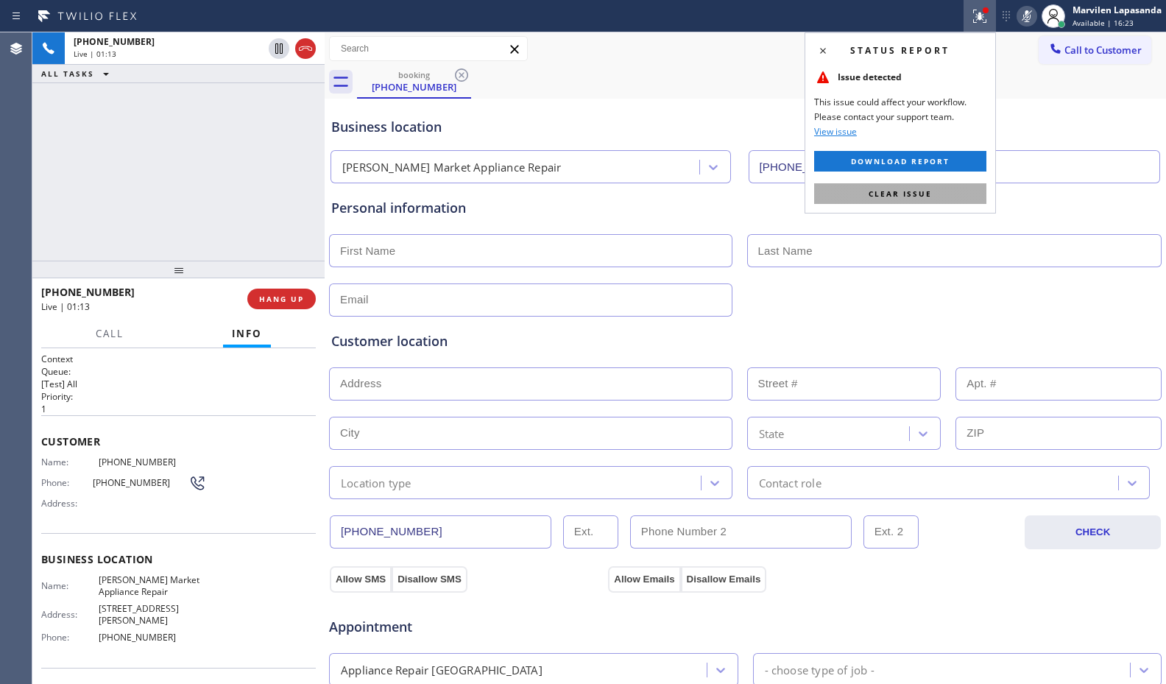
click at [934, 196] on button "Clear issue" at bounding box center [900, 193] width 172 height 21
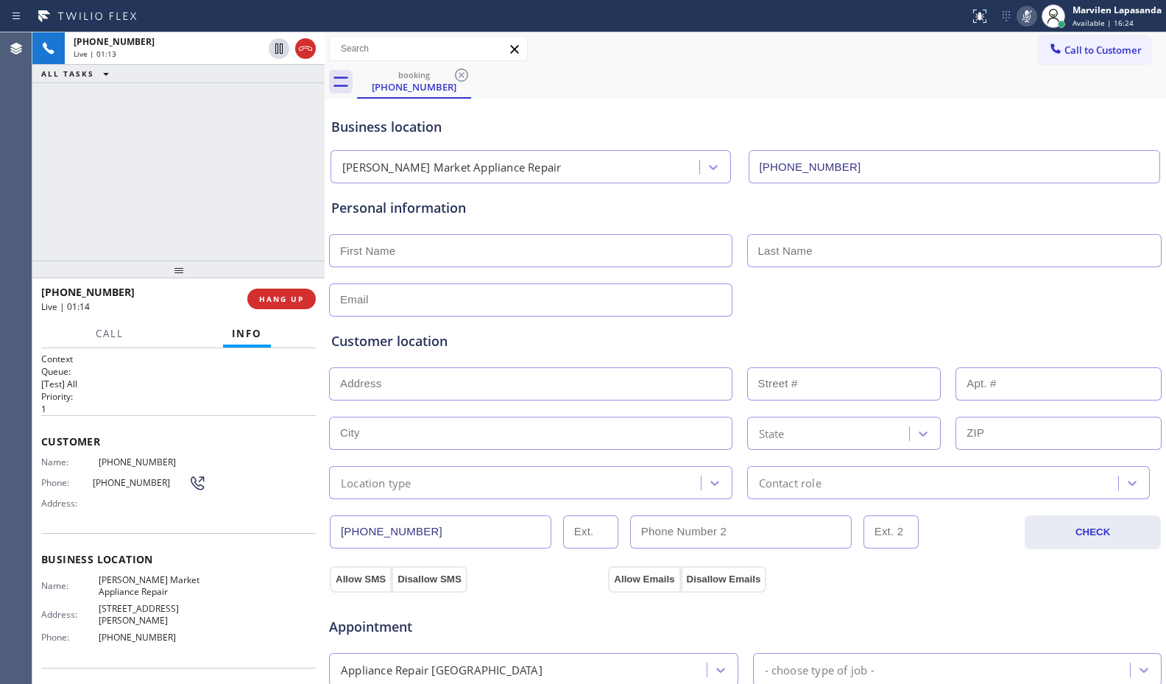
click at [949, 126] on div "Business location" at bounding box center [745, 127] width 828 height 20
click at [962, 99] on div "Business location [PERSON_NAME][GEOGRAPHIC_DATA] Appliance Repair [PHONE_NUMBER]" at bounding box center [745, 139] width 834 height 87
click at [1028, 19] on icon at bounding box center [1026, 16] width 7 height 12
click at [974, 125] on div "Business location" at bounding box center [745, 127] width 828 height 20
click at [375, 121] on div "Business location" at bounding box center [745, 127] width 828 height 20
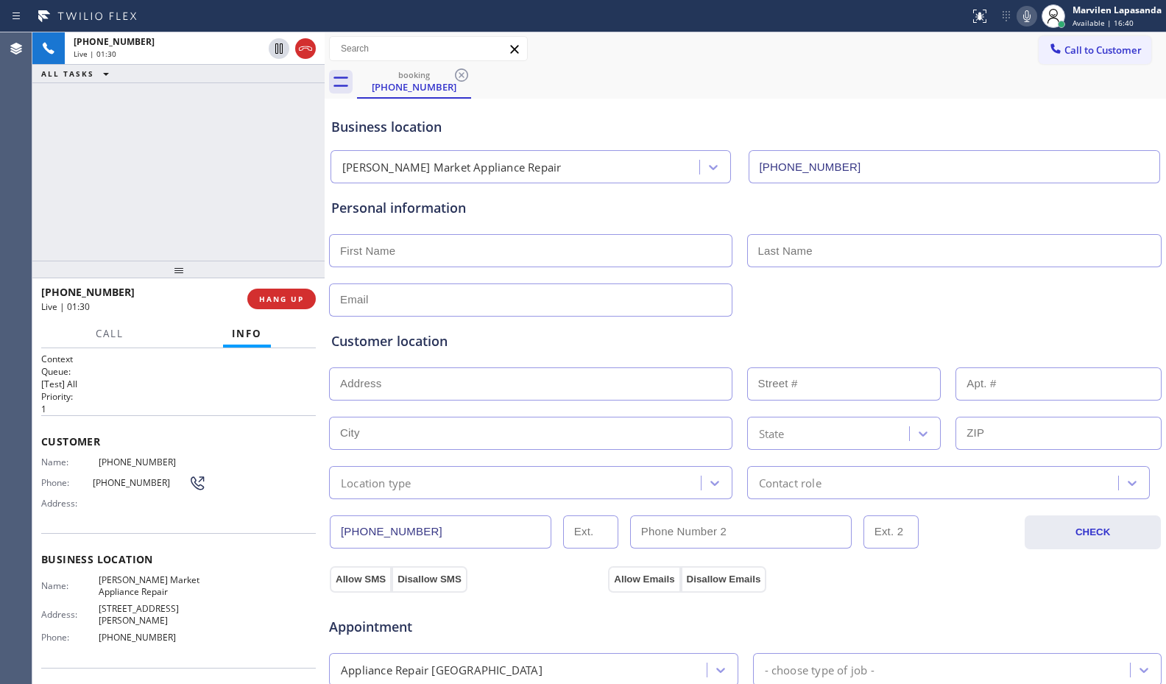
click at [445, 120] on div "Business location" at bounding box center [745, 127] width 828 height 20
click at [305, 196] on div "[PHONE_NUMBER] Live | 01:33 ALL TASKS ALL TASKS ACTIVE TASKS TASKS IN WRAP UP" at bounding box center [178, 146] width 292 height 228
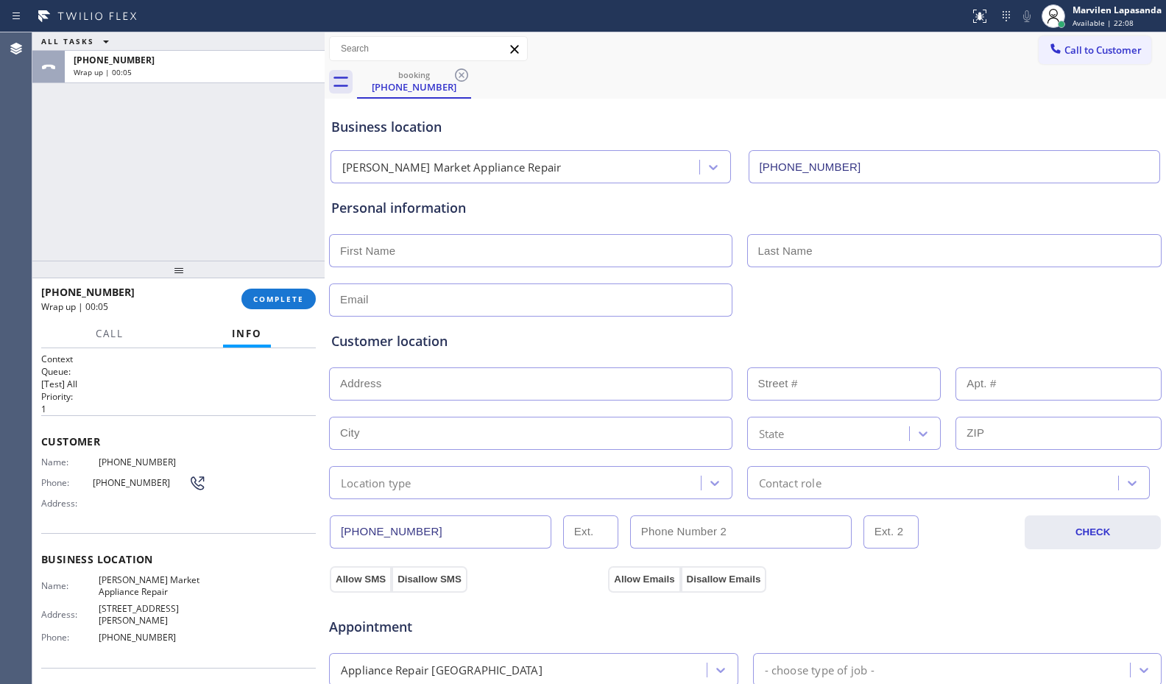
click at [417, 255] on input "text" at bounding box center [530, 250] width 403 height 33
paste input "[PERSON_NAME]"
type input "[PERSON_NAME]"
click at [919, 250] on input "text" at bounding box center [954, 250] width 415 height 33
drag, startPoint x: 680, startPoint y: 219, endPoint x: 690, endPoint y: 224, distance: 10.9
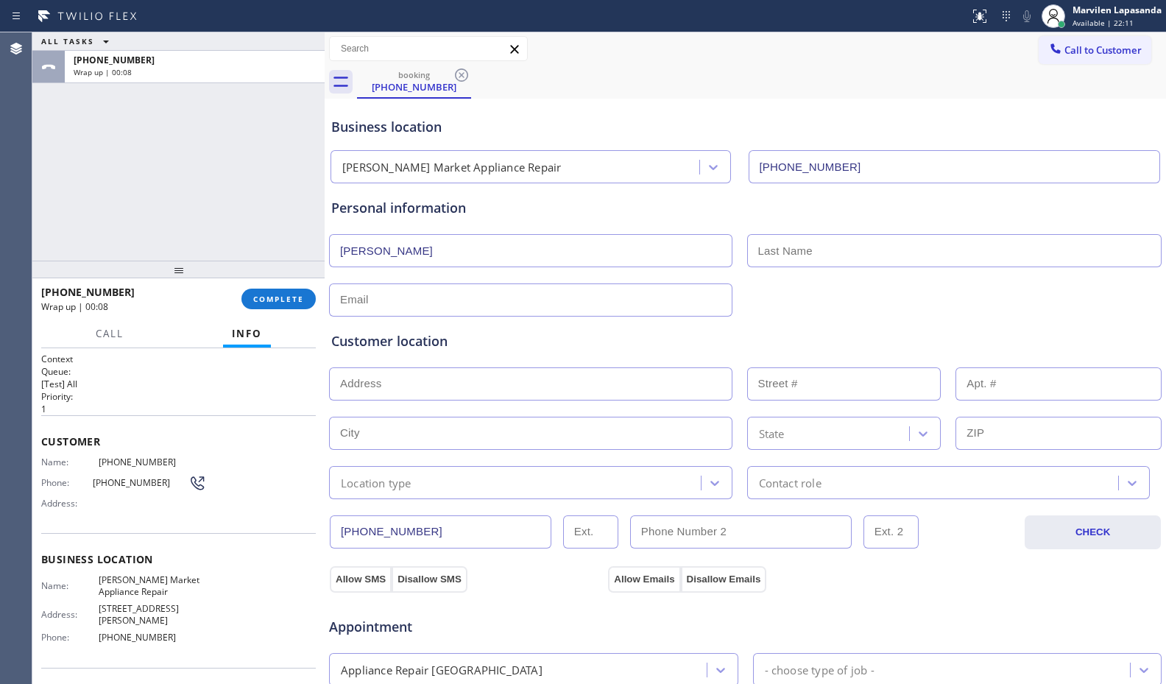
click at [683, 219] on div "Personal information [PERSON_NAME]" at bounding box center [745, 257] width 828 height 118
click at [788, 261] on input "text" at bounding box center [954, 250] width 415 height 33
paste input "[PERSON_NAME]"
type input "[PERSON_NAME]"
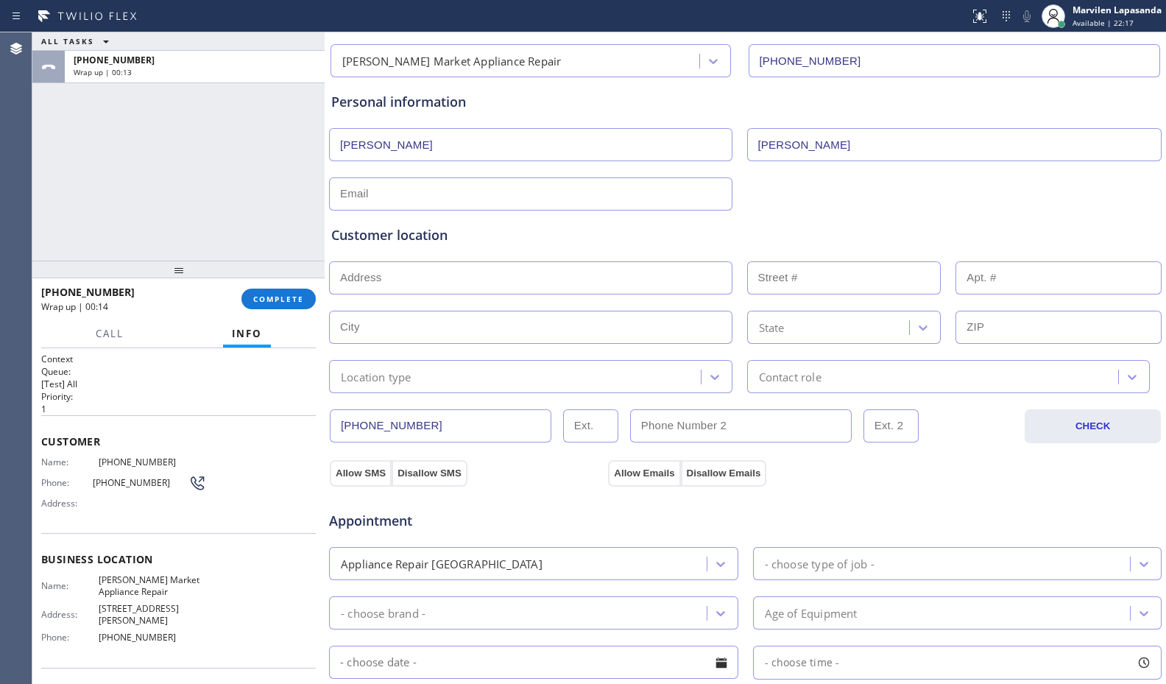
scroll to position [147, 0]
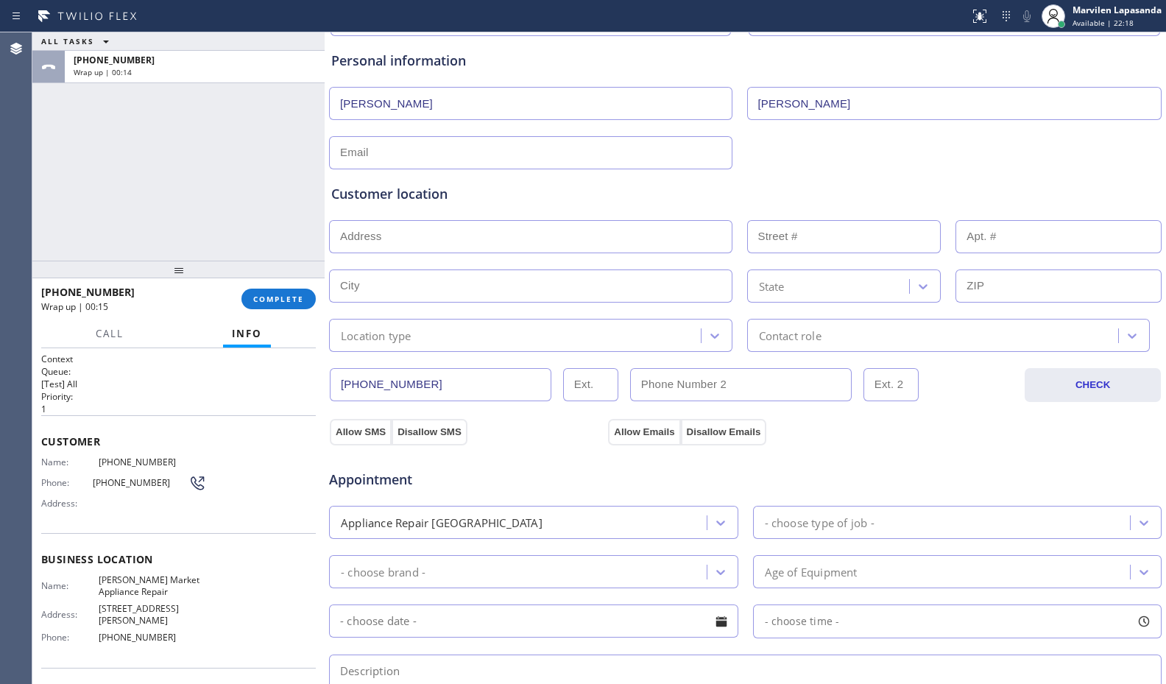
drag, startPoint x: 445, startPoint y: 382, endPoint x: 329, endPoint y: 386, distance: 115.6
click at [329, 386] on div "[PHONE_NUMBER]" at bounding box center [675, 385] width 695 height 34
paste input "872) 305-3650"
type input "[PHONE_NUMBER]"
type input "(___) ___-____"
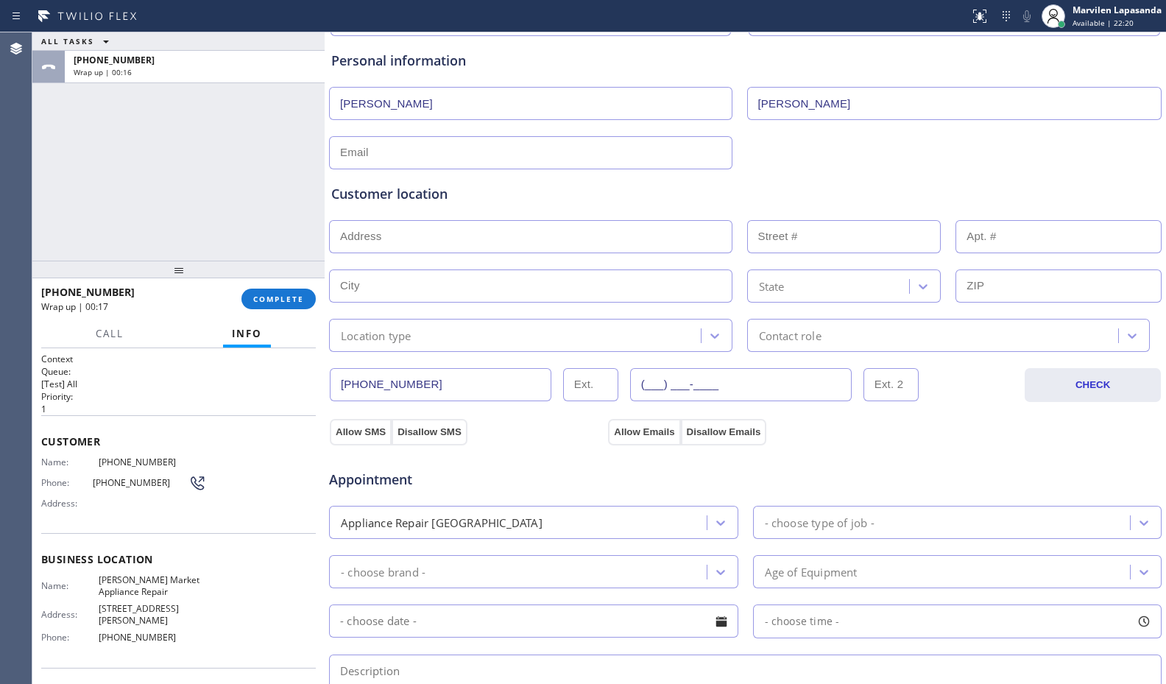
click at [838, 389] on input "(___) ___-____" at bounding box center [741, 384] width 222 height 33
click at [617, 487] on div "Appointment" at bounding box center [745, 471] width 835 height 38
click at [718, 393] on input "(___) ___-____" at bounding box center [741, 384] width 222 height 33
paste input "630) 597-3304"
type input "[PHONE_NUMBER]"
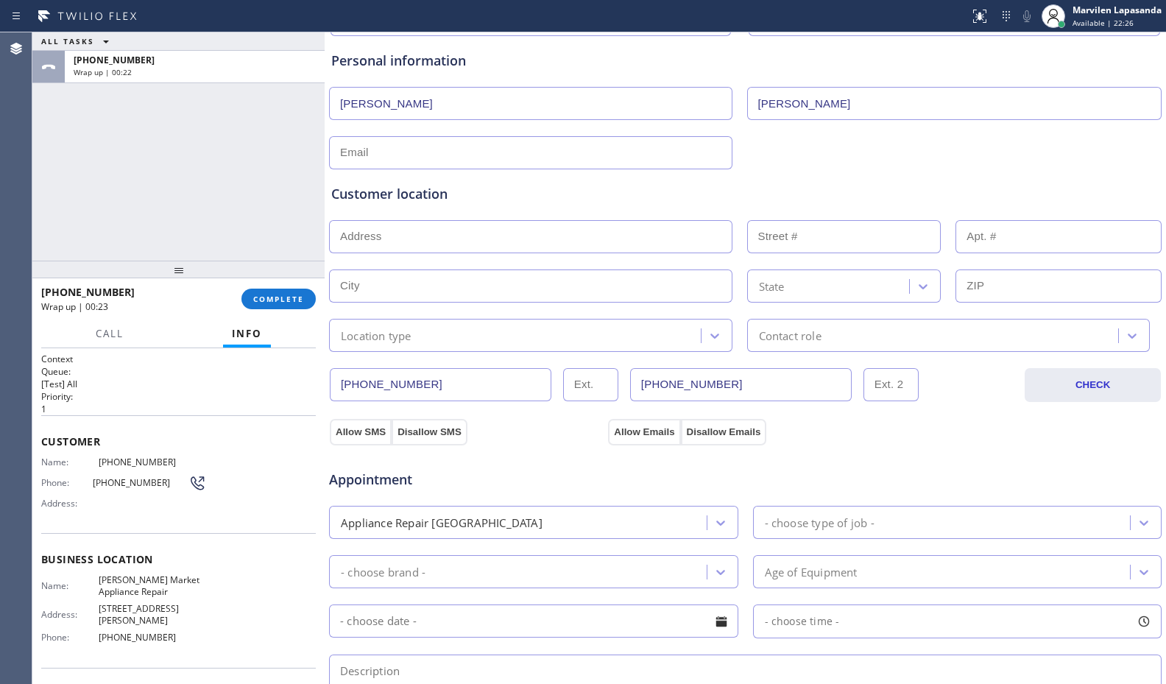
click at [545, 483] on span "Appointment" at bounding box center [466, 480] width 275 height 20
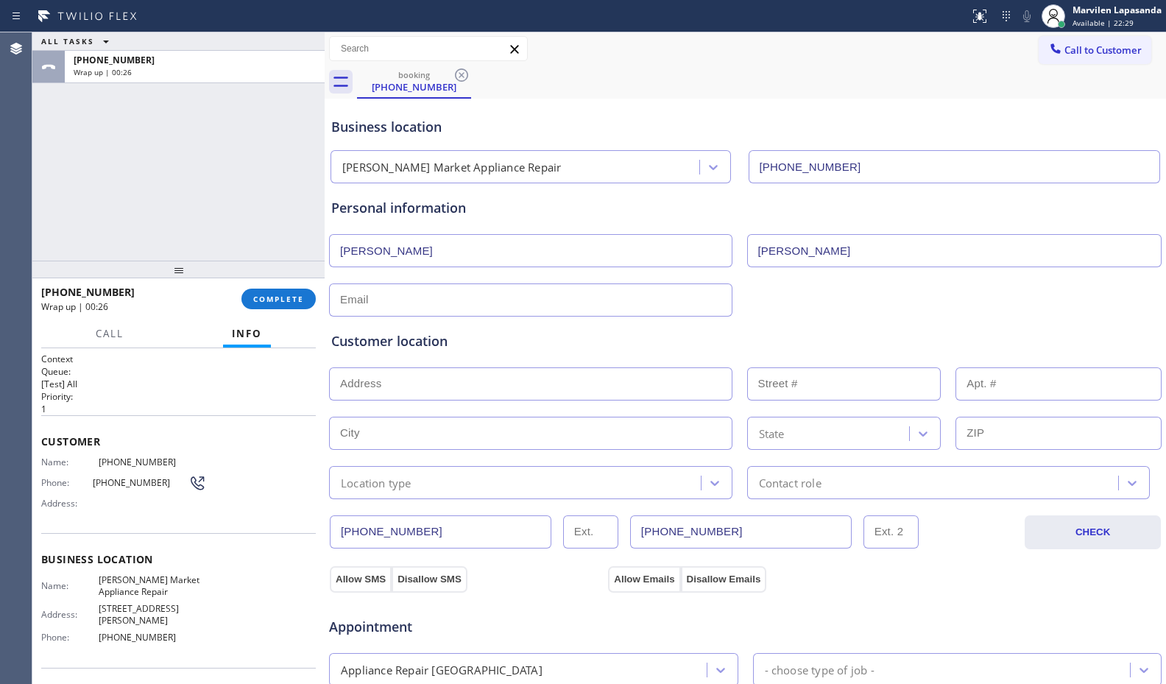
click at [411, 304] on input "text" at bounding box center [530, 299] width 403 height 33
paste input "[EMAIL_ADDRESS][DOMAIN_NAME]"
type input "[EMAIL_ADDRESS][DOMAIN_NAME]"
click at [432, 344] on div "Customer location" at bounding box center [745, 341] width 828 height 20
click at [616, 322] on div "Customer location >> ADD NEW ADDRESS << + NEW ADDRESS State Location type Conta…" at bounding box center [745, 407] width 834 height 183
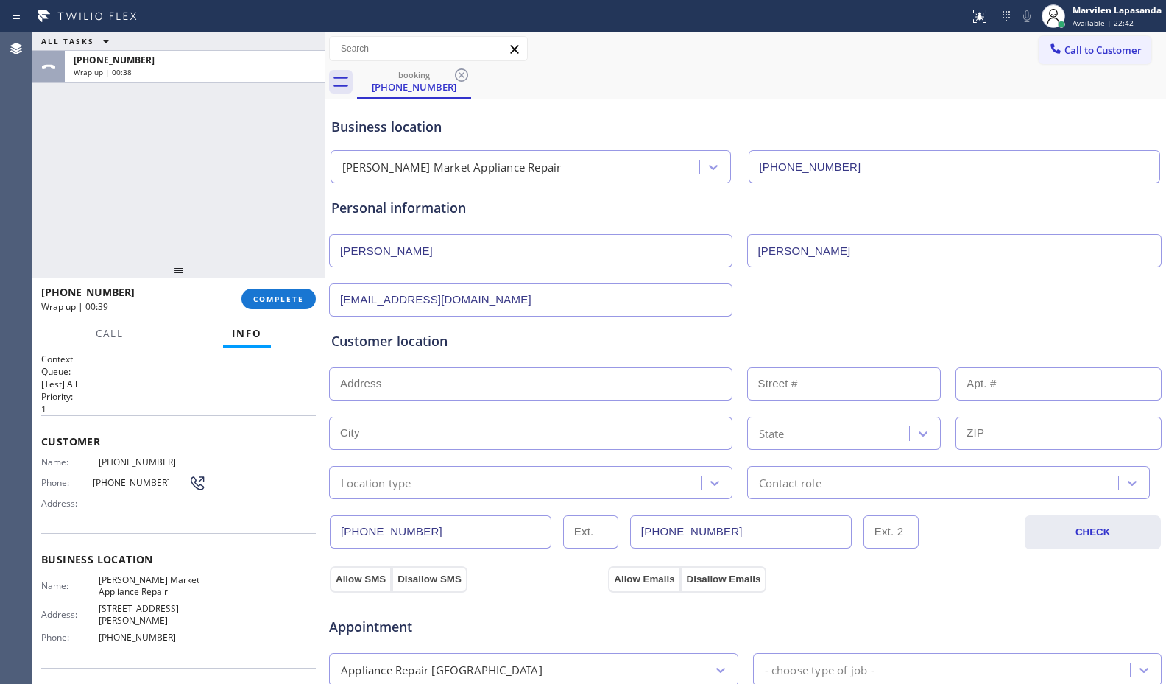
click at [395, 378] on input "text" at bounding box center [530, 383] width 403 height 33
paste input "[STREET_ADDRESS]"
type input "1N187 [GEOGRAPHIC_DATA]"
type input "1N187"
type input "[PERSON_NAME] Stream"
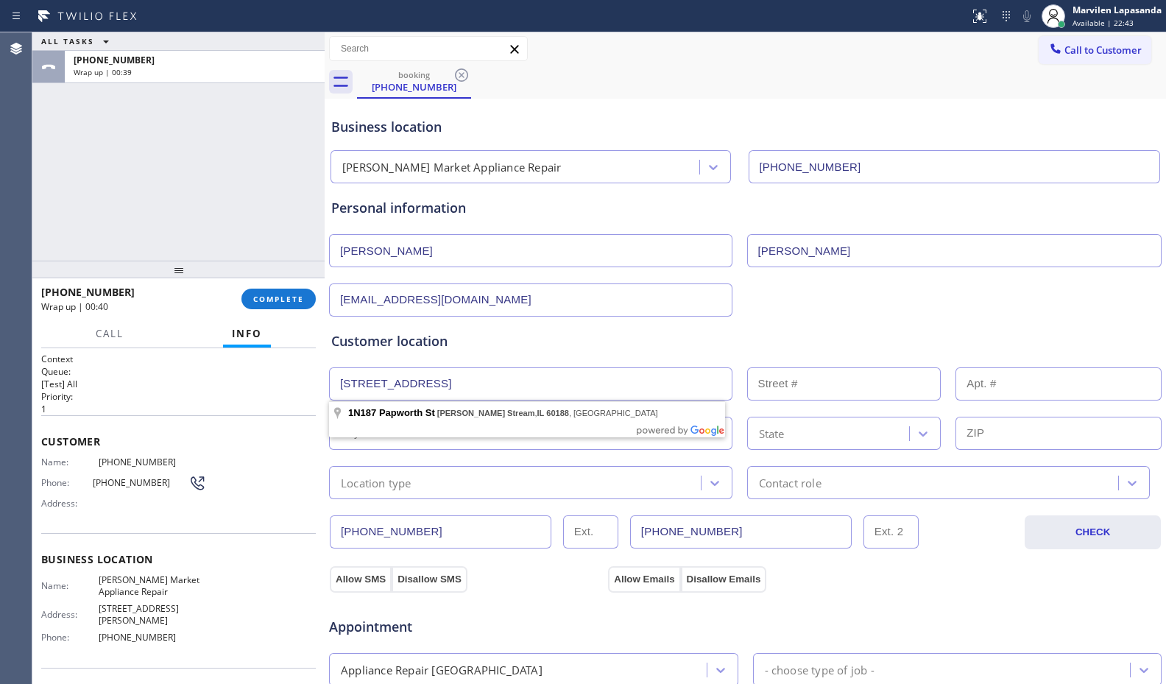
type input "60188"
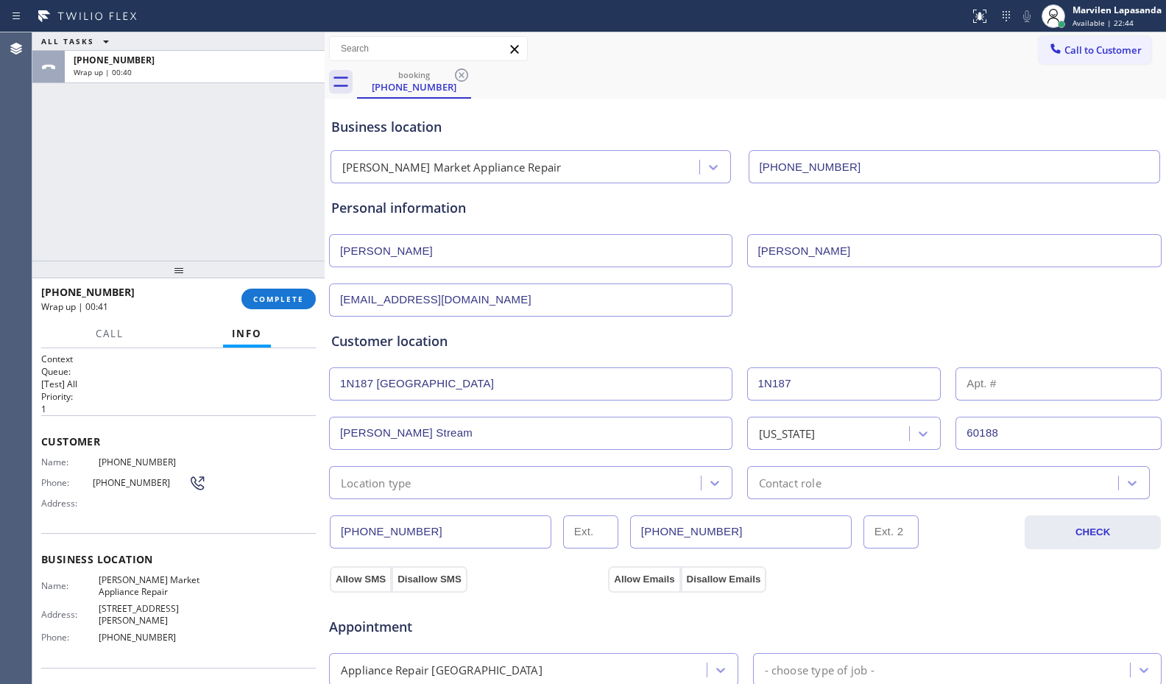
click at [396, 485] on div "Location type" at bounding box center [376, 482] width 71 height 17
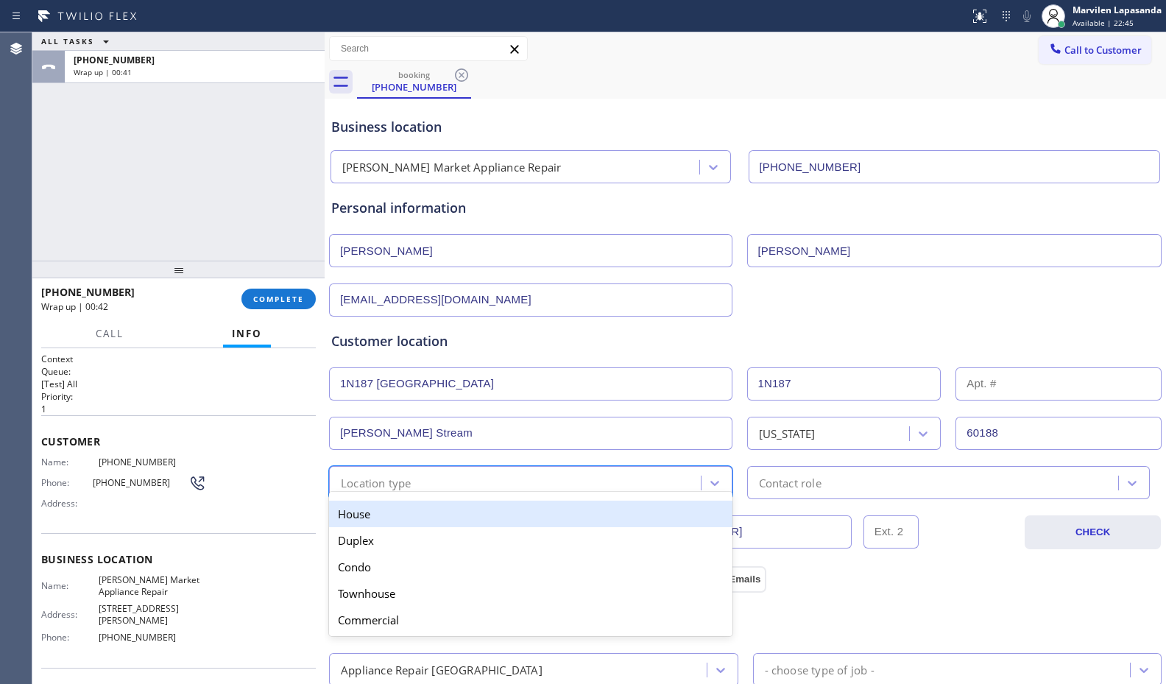
click at [377, 516] on div "House" at bounding box center [530, 513] width 403 height 26
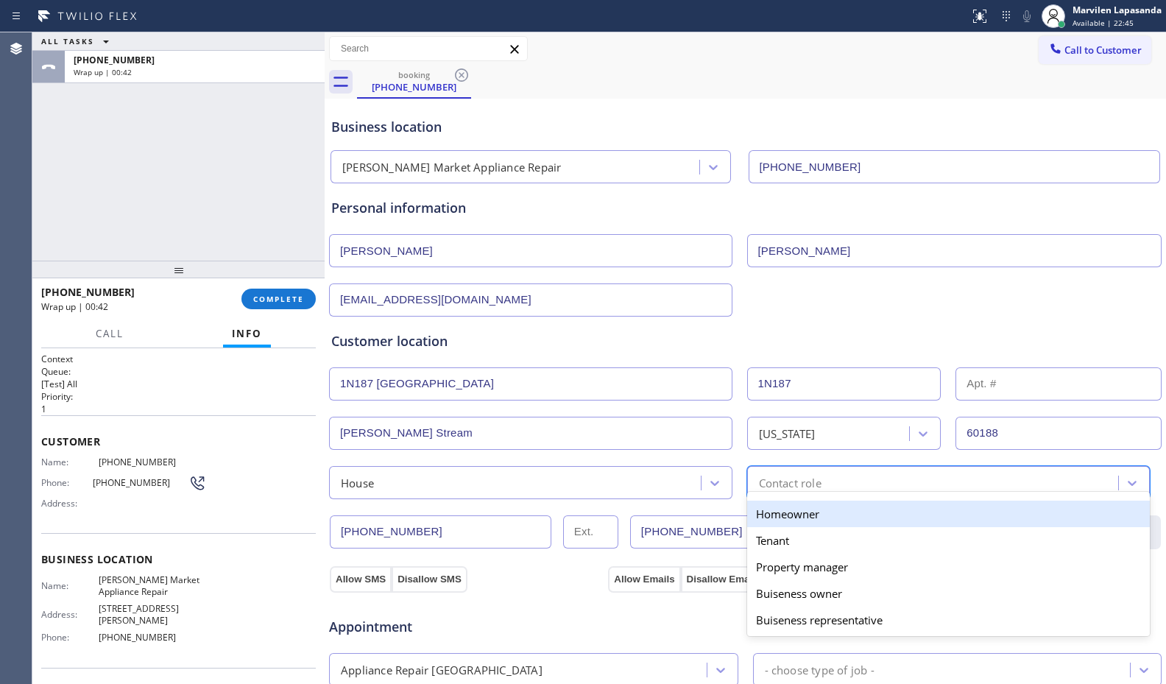
click at [791, 476] on div "Contact role" at bounding box center [790, 482] width 63 height 17
click at [792, 512] on div "Homeowner" at bounding box center [948, 513] width 403 height 26
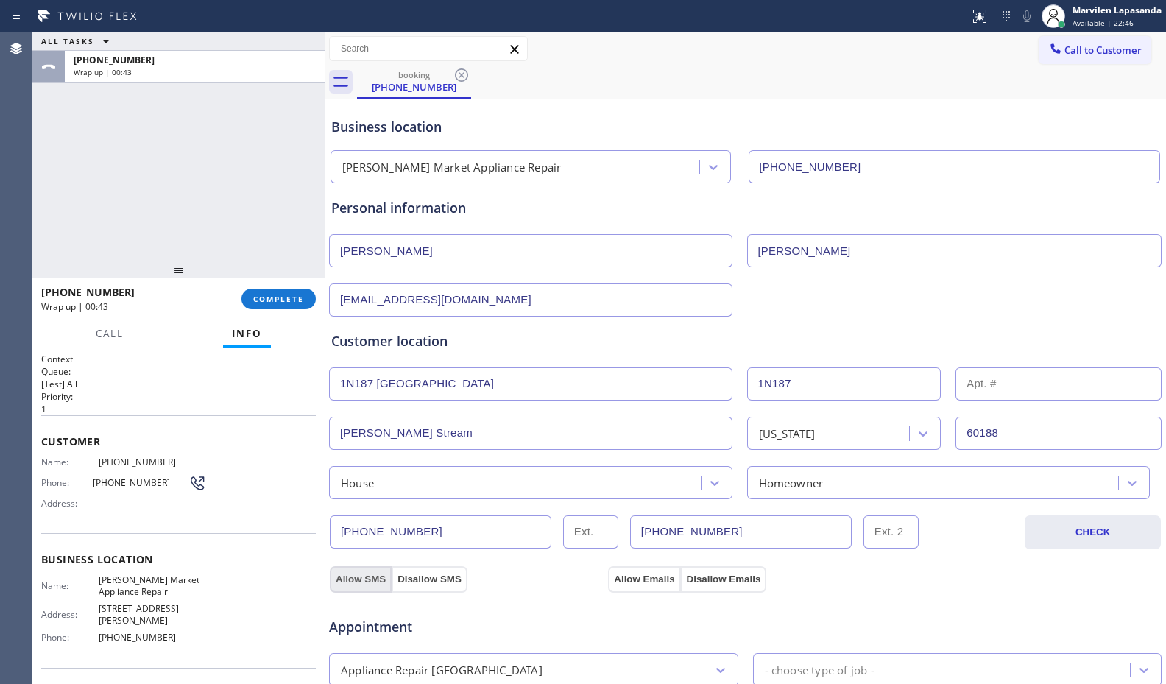
click at [353, 581] on button "Allow SMS" at bounding box center [361, 579] width 62 height 26
drag, startPoint x: 353, startPoint y: 581, endPoint x: 473, endPoint y: 578, distance: 120.0
click at [355, 581] on button "Allow SMS" at bounding box center [361, 579] width 62 height 26
click at [621, 581] on button "Allow Emails" at bounding box center [644, 579] width 72 height 26
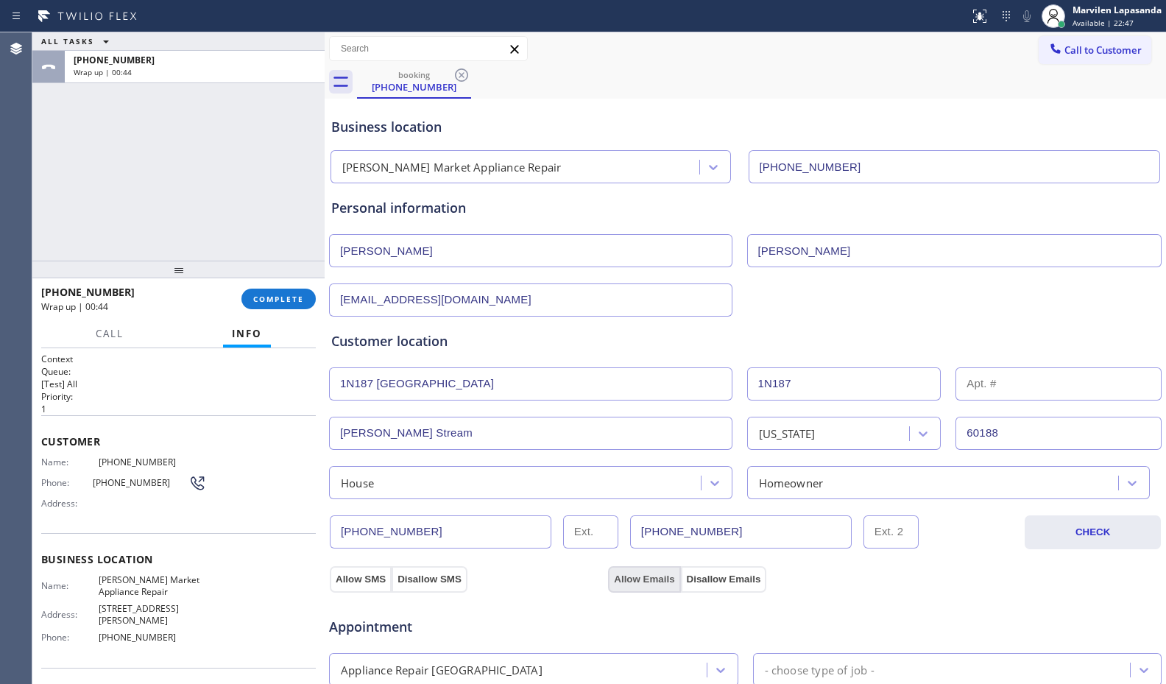
click at [621, 581] on button "Allow Emails" at bounding box center [644, 579] width 72 height 26
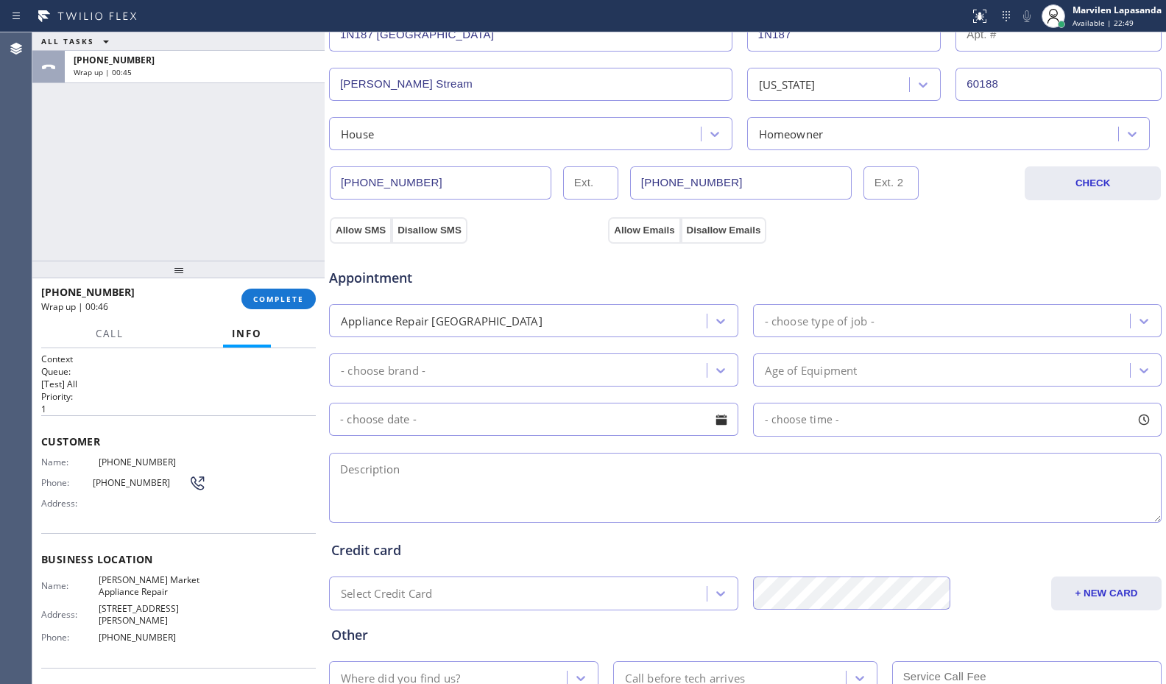
scroll to position [442, 0]
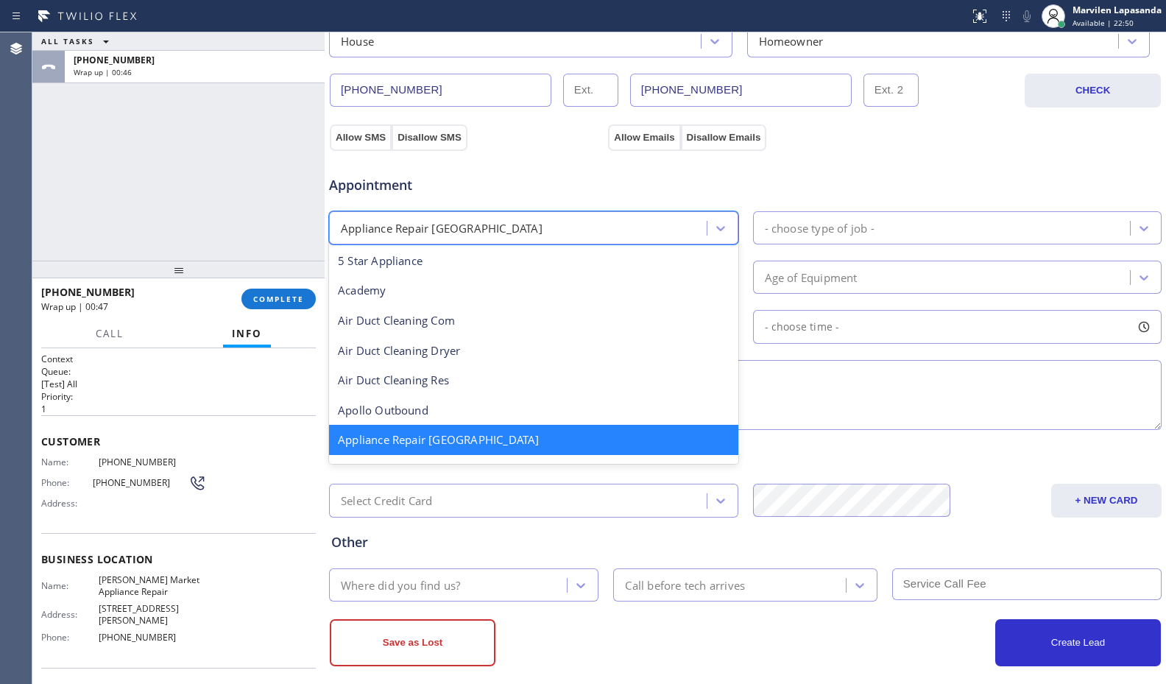
click at [513, 229] on div "Appliance Repair [GEOGRAPHIC_DATA]" at bounding box center [519, 228] width 373 height 26
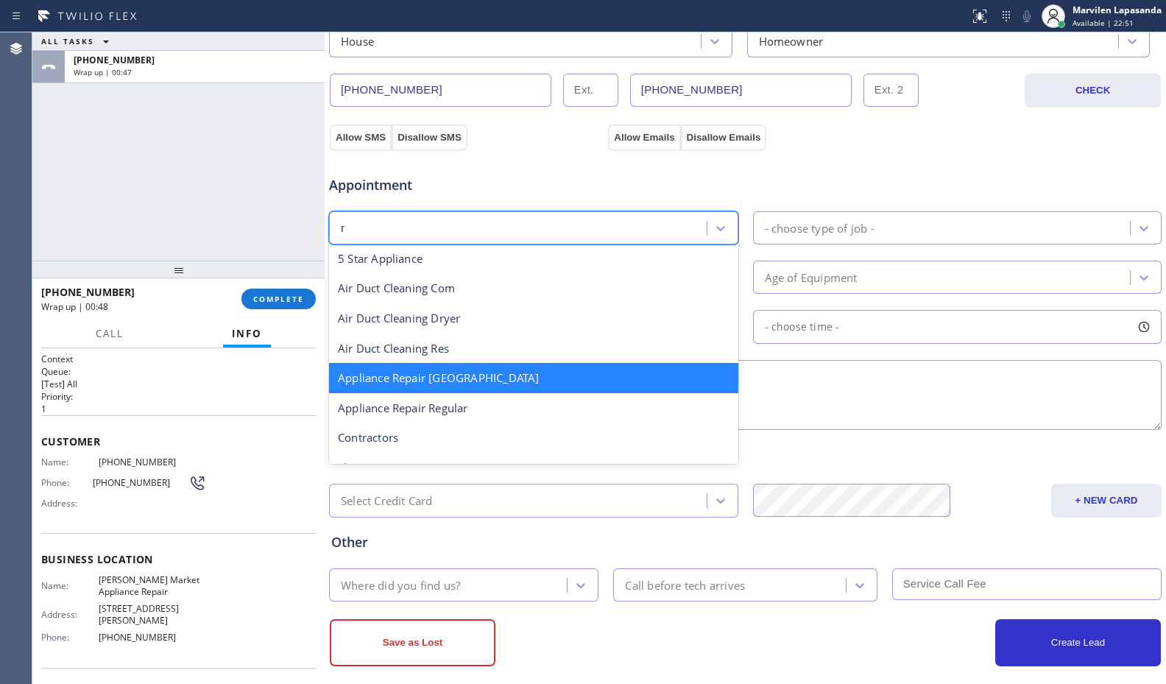
type input "re"
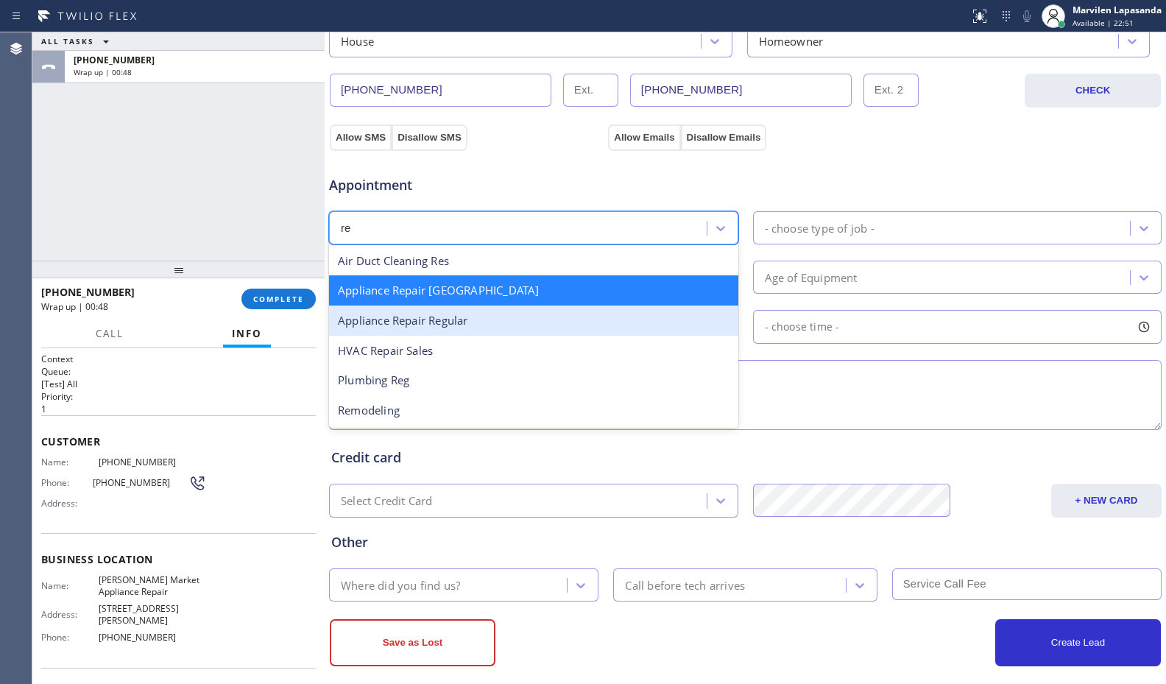
click at [495, 325] on div "Appliance Repair Regular" at bounding box center [533, 320] width 409 height 30
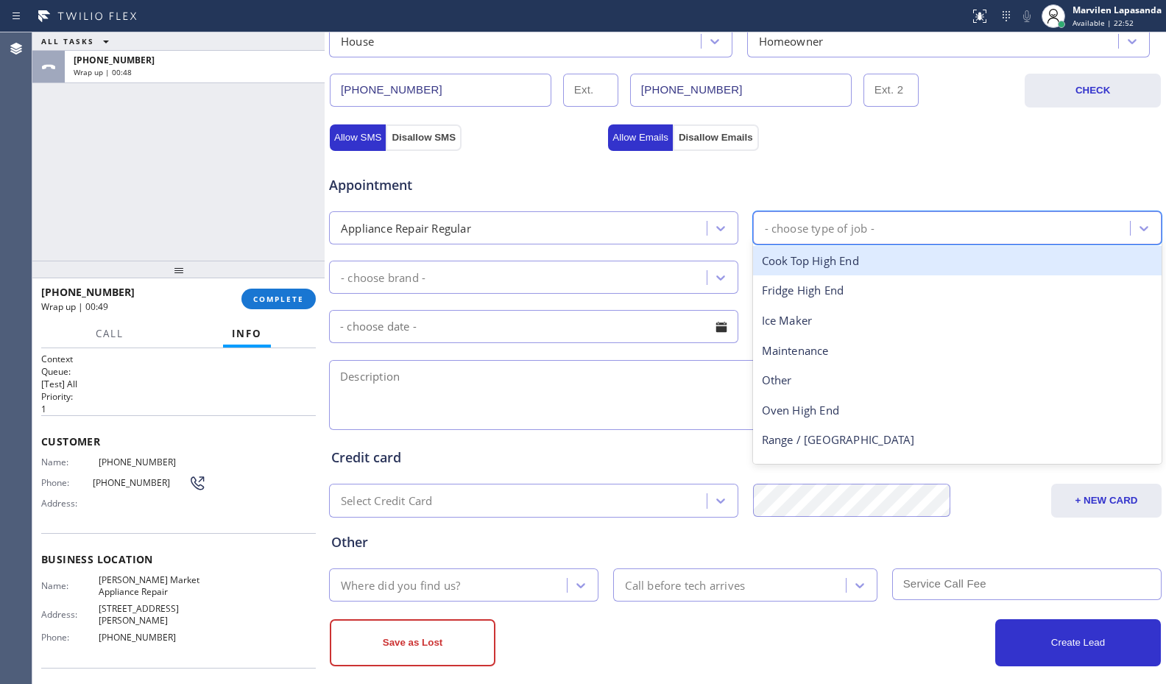
click at [785, 232] on div "- choose type of job -" at bounding box center [820, 227] width 110 height 17
type input "ot"
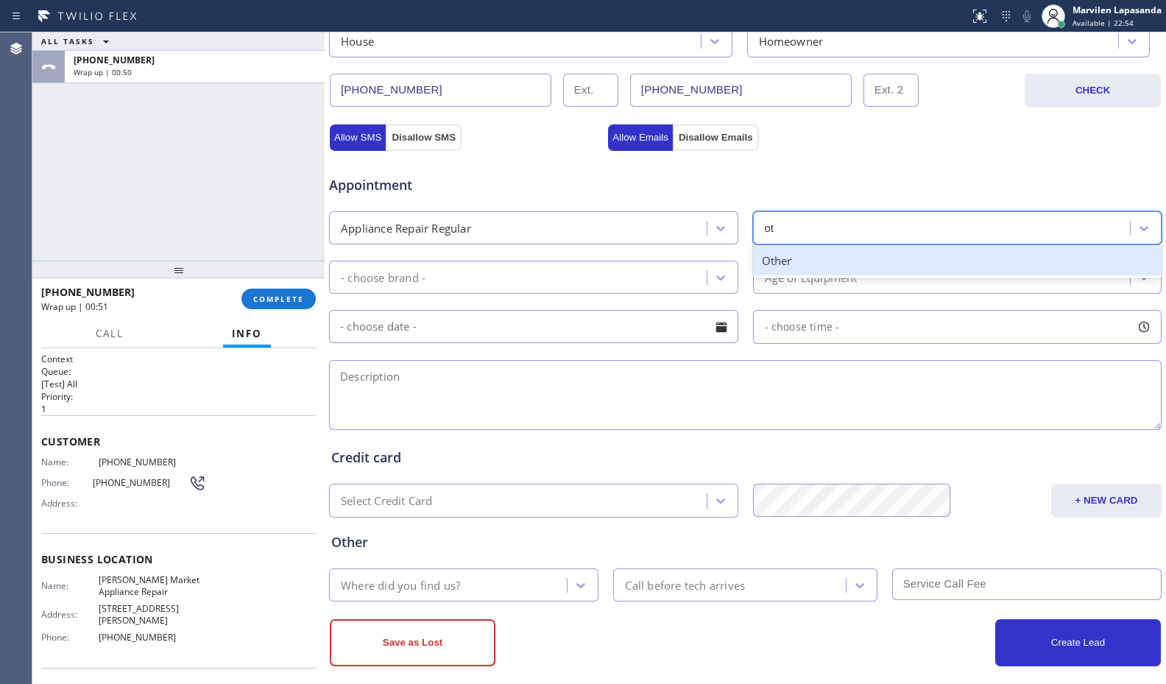
click at [781, 261] on div "Other" at bounding box center [957, 261] width 409 height 30
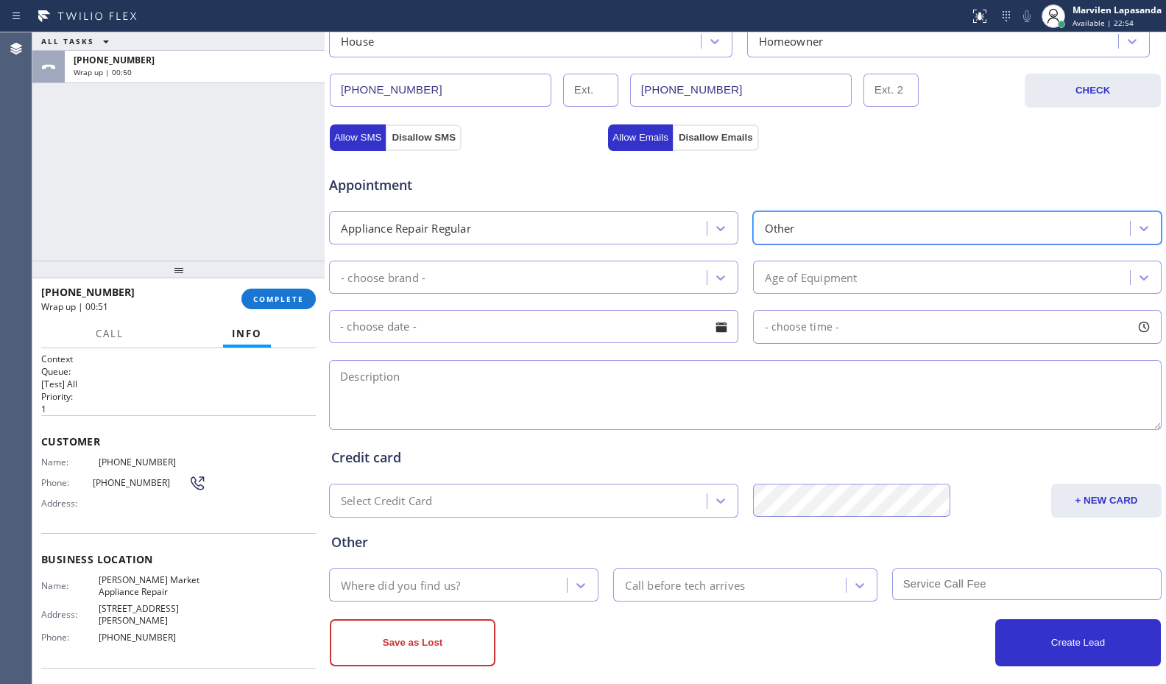
click at [618, 275] on div "- choose brand -" at bounding box center [519, 277] width 373 height 26
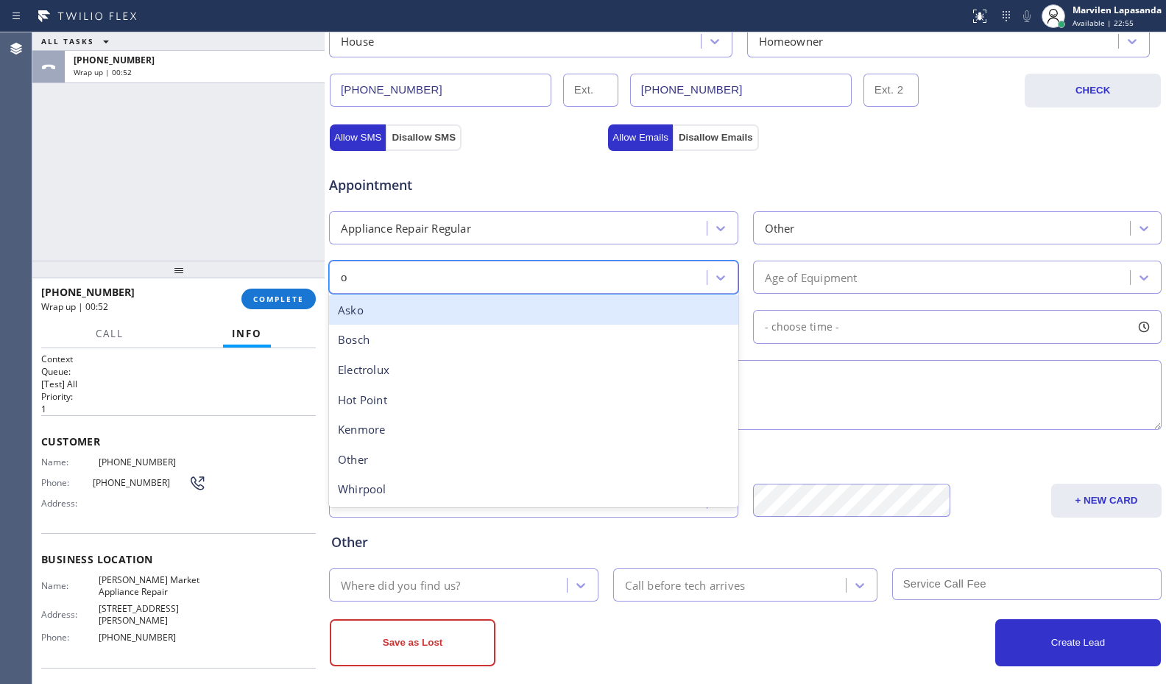
type input "ot"
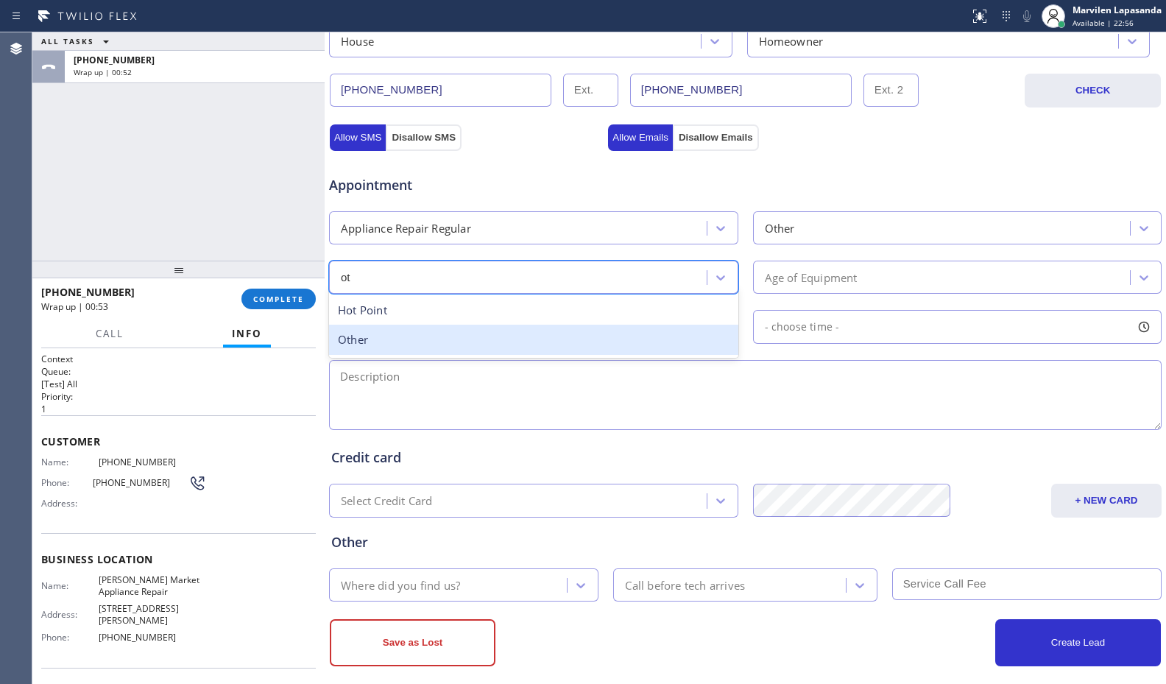
click at [481, 335] on div "Other" at bounding box center [533, 340] width 409 height 30
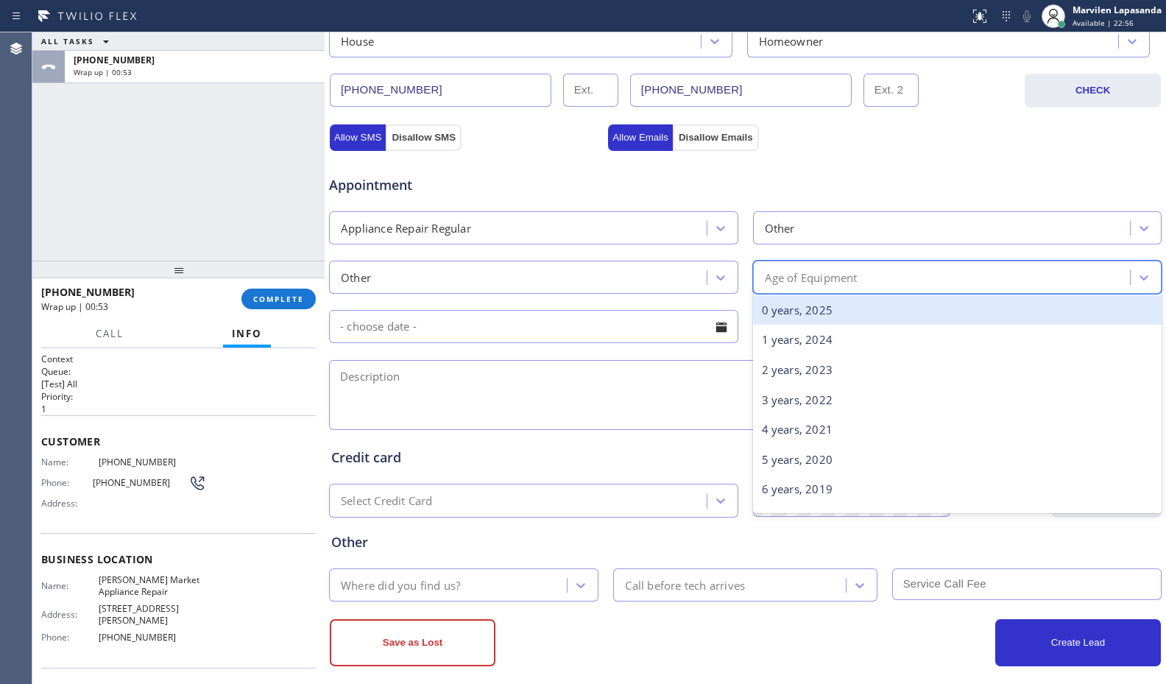
click at [822, 279] on div "Age of Equipment" at bounding box center [811, 277] width 93 height 17
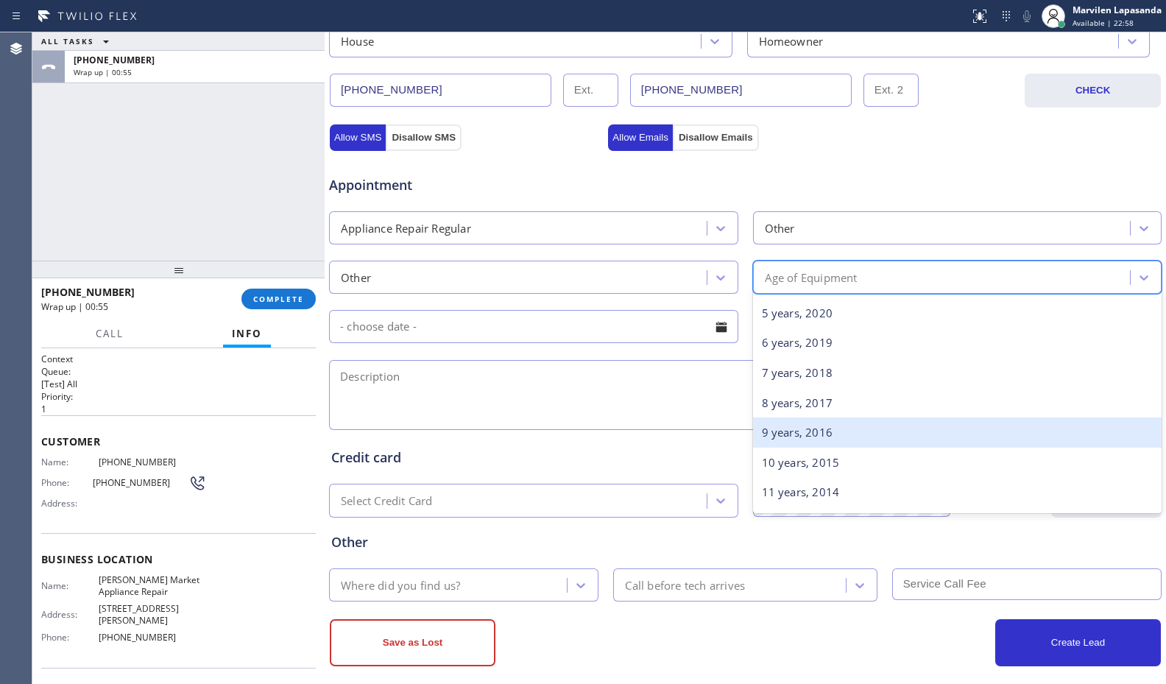
scroll to position [147, 0]
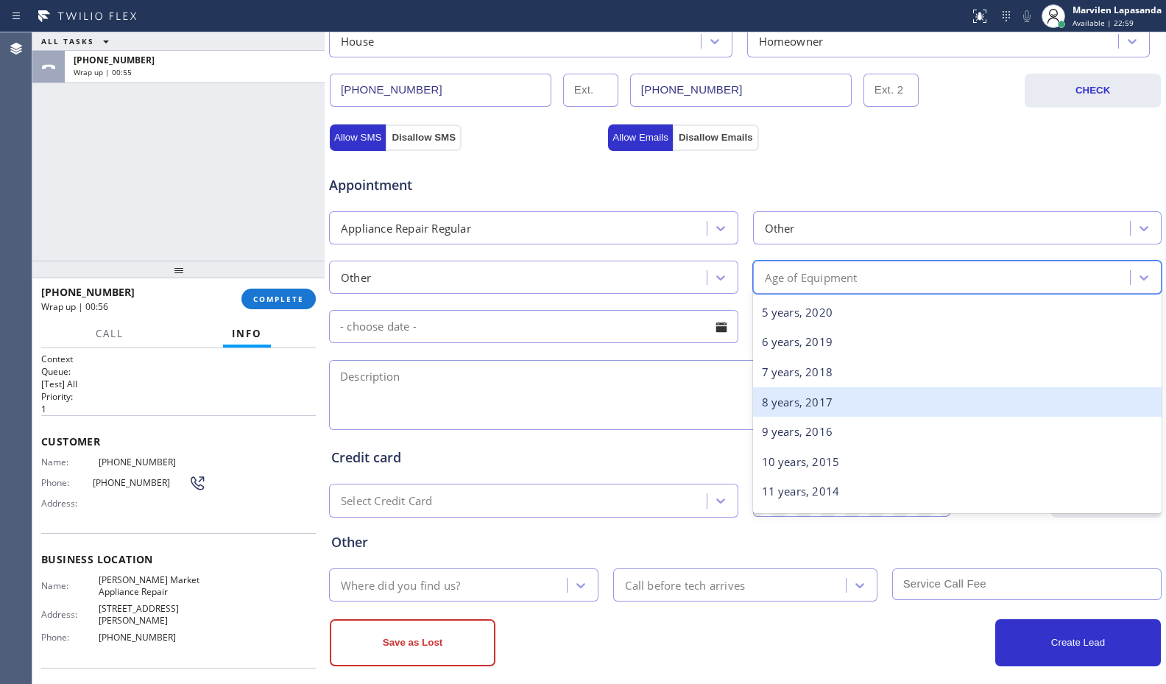
click at [798, 403] on div "8 years, 2017" at bounding box center [957, 402] width 409 height 30
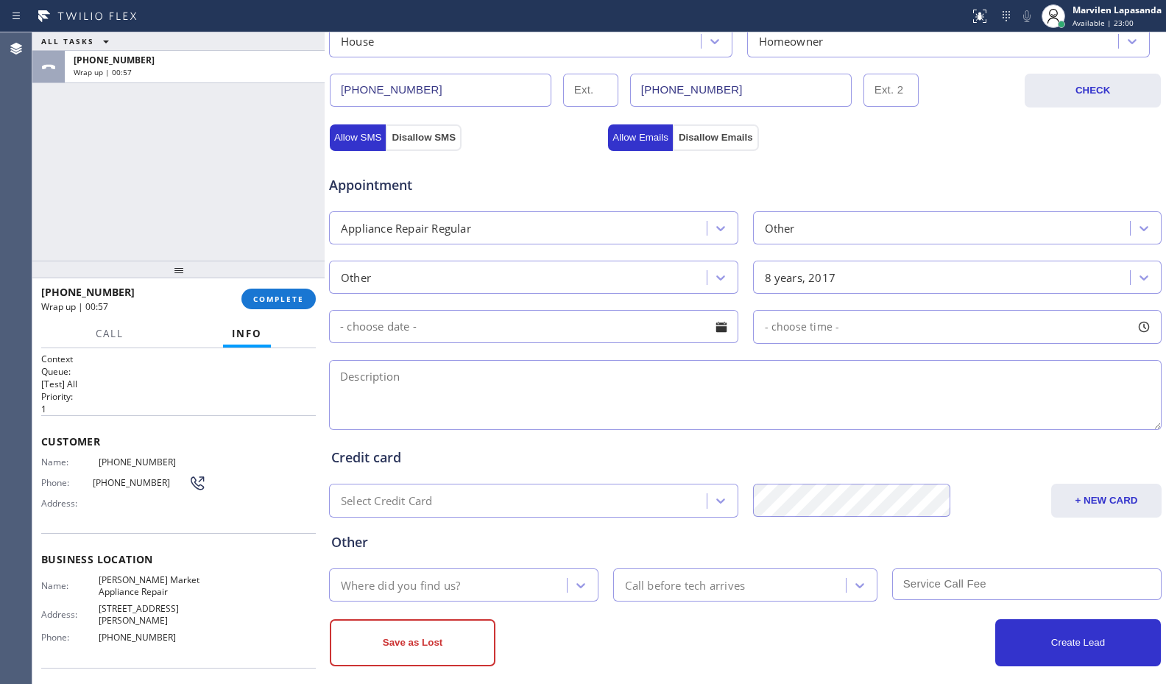
click at [709, 328] on div at bounding box center [721, 326] width 25 height 25
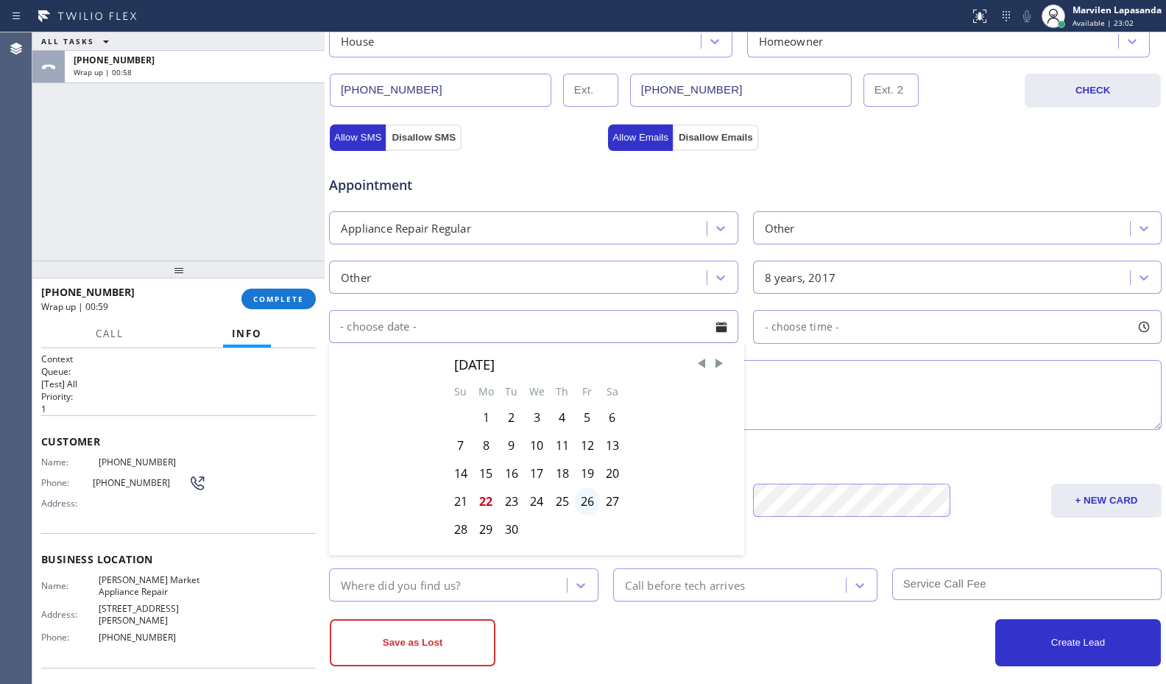
click at [590, 503] on div "26" at bounding box center [587, 501] width 25 height 28
type input "[DATE]"
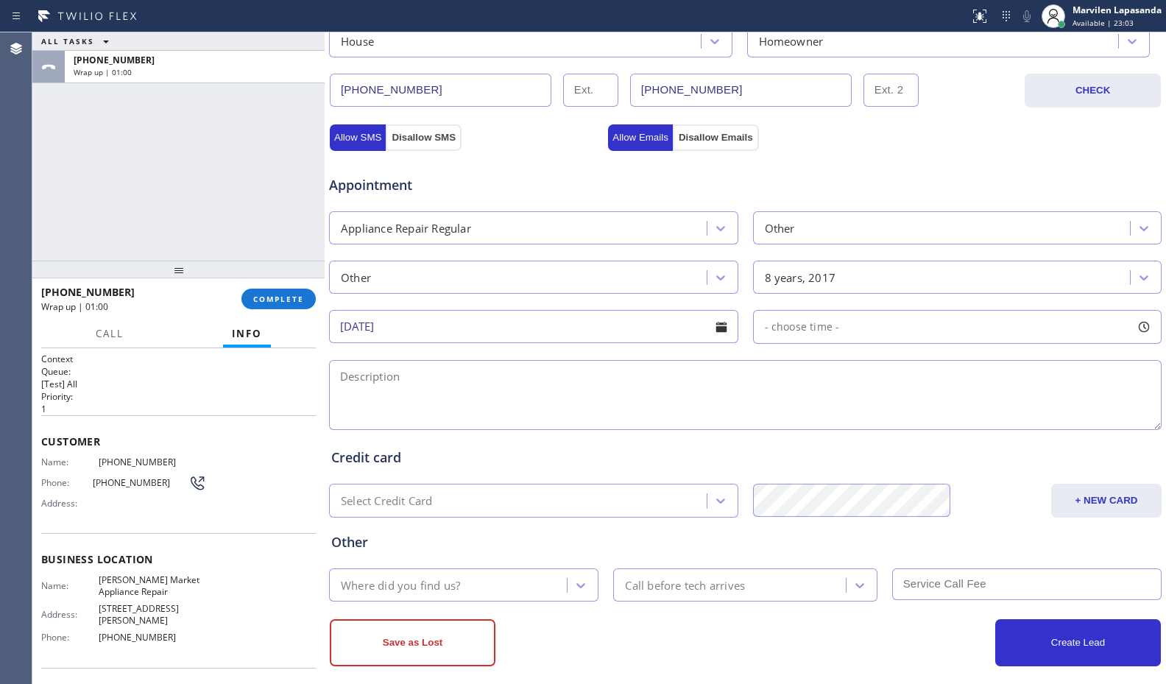
click at [1132, 328] on div at bounding box center [1143, 326] width 25 height 25
drag, startPoint x: 764, startPoint y: 414, endPoint x: 856, endPoint y: 419, distance: 92.1
click at [856, 419] on div at bounding box center [856, 416] width 18 height 31
click at [695, 411] on textarea at bounding box center [745, 395] width 832 height 70
click at [1136, 323] on div at bounding box center [1143, 326] width 25 height 25
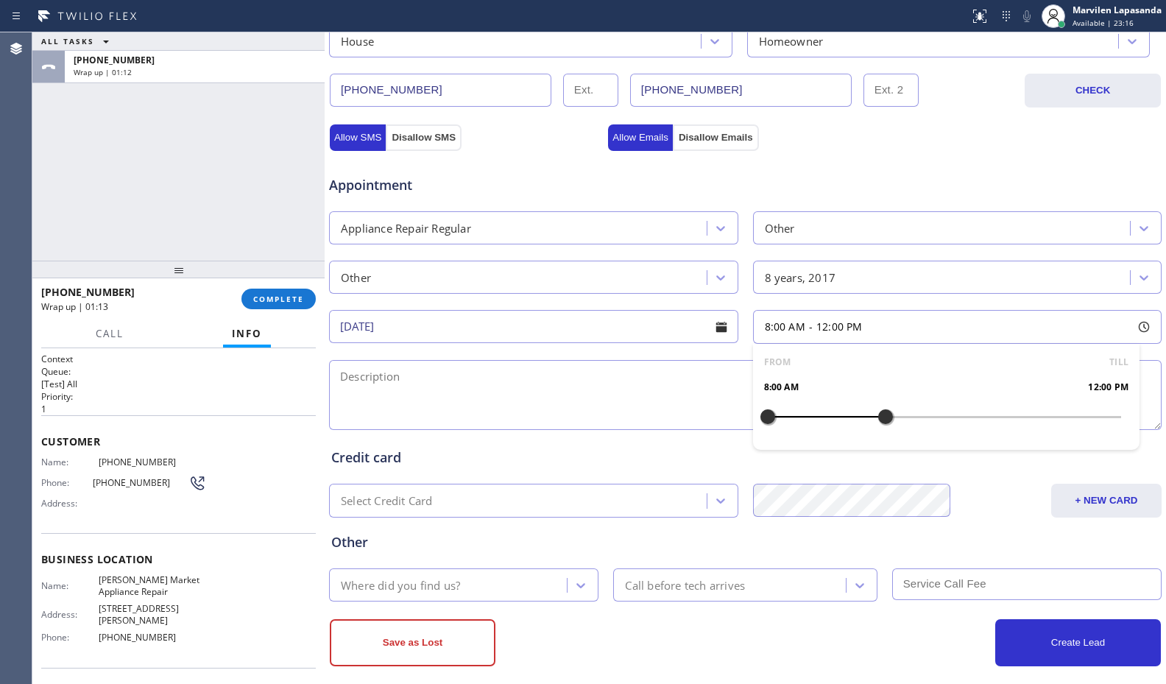
drag, startPoint x: 850, startPoint y: 414, endPoint x: 873, endPoint y: 415, distance: 22.8
click at [877, 415] on div at bounding box center [886, 416] width 18 height 31
drag, startPoint x: 811, startPoint y: 418, endPoint x: 793, endPoint y: 419, distance: 17.7
click at [793, 419] on div at bounding box center [797, 416] width 18 height 31
click at [662, 418] on textarea at bounding box center [745, 395] width 832 height 70
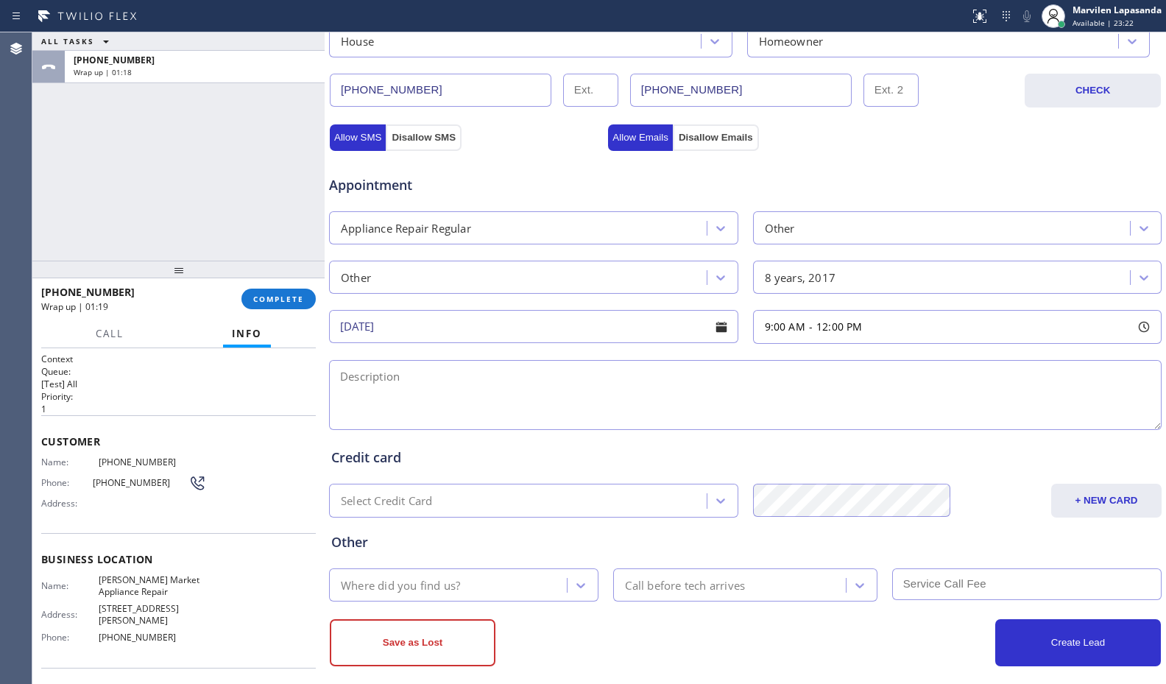
click at [447, 403] on textarea at bounding box center [745, 395] width 832 height 70
paste textarea "Unknown/ Hood/ The power buttons are not working/ 8 yrs/ House-HO/ 1N187 [GEOGR…"
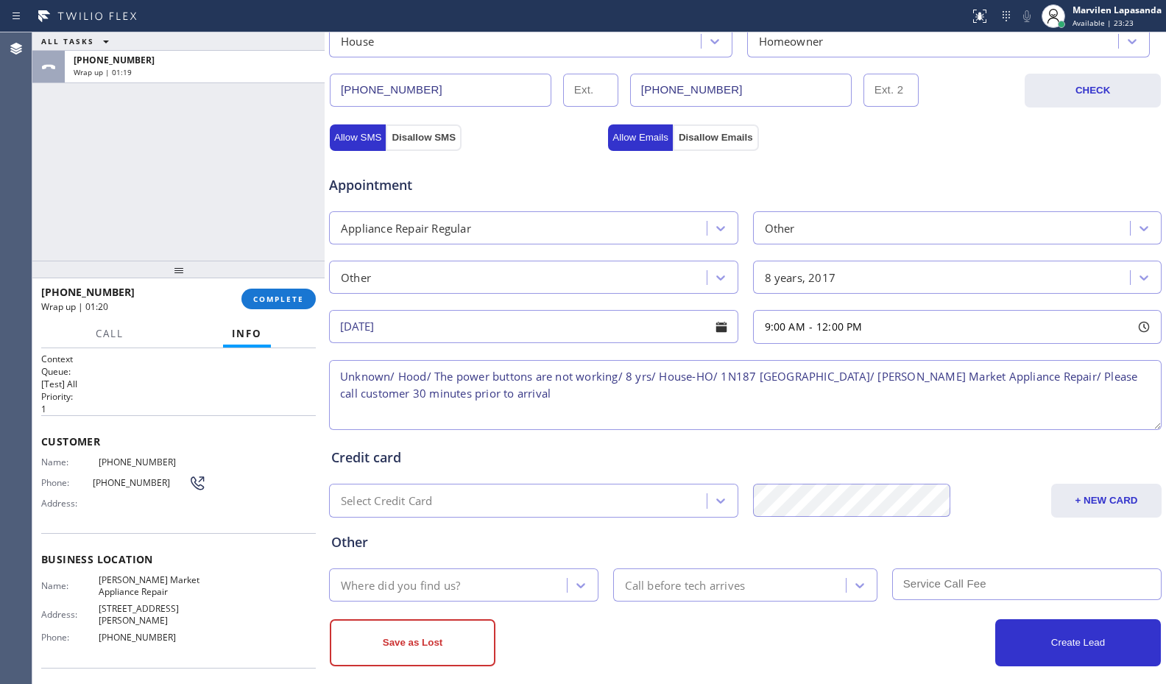
click at [377, 377] on textarea "Unknown/ Hood/ The power buttons are not working/ 8 yrs/ House-HO/ 1N187 [GEOGR…" at bounding box center [745, 395] width 832 height 70
click at [351, 375] on textarea "Unknown/ Hood/ The power buttons are not working/ 8 yrs/ House-HO/ 1N187 [GEOGR…" at bounding box center [745, 395] width 832 height 70
click at [431, 375] on textarea "Unknown/ Hood/ The power buttons are not working/ 8 yrs/ House-HO/ 1N187 [GEOGR…" at bounding box center [745, 395] width 832 height 70
click at [456, 373] on textarea "Unknown/ Hood/ The power buttons are not working/ 8 yrs/ House-HO/ 1N187 [GEOGR…" at bounding box center [745, 395] width 832 height 70
click at [605, 374] on textarea "Unknown/ Hood/ The power buttons are not working/ 8 yrs/ House-HO/ 1N187 [GEOGR…" at bounding box center [745, 395] width 832 height 70
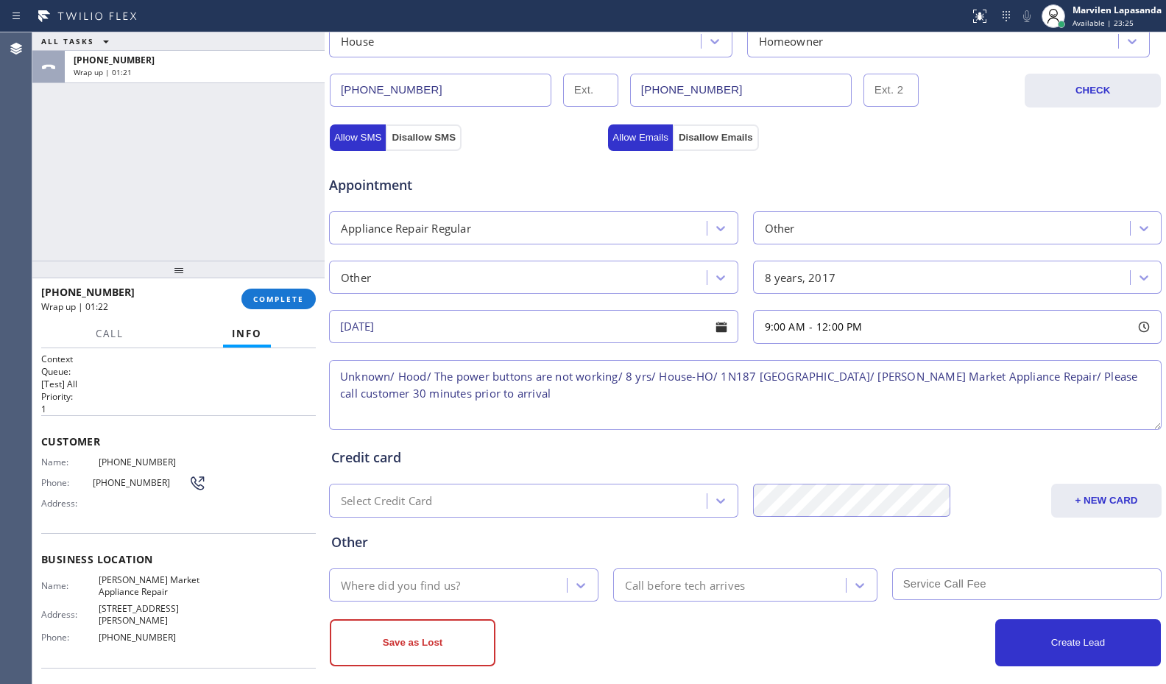
click at [714, 378] on textarea "Unknown/ Hood/ The power buttons are not working/ 8 yrs/ House-HO/ 1N187 [GEOGR…" at bounding box center [745, 395] width 832 height 70
click at [651, 400] on textarea "Unknown/ Hood/ The power buttons are not working/ 8 yrs/ House-HO/ 1N187 [GEOGR…" at bounding box center [745, 395] width 832 height 70
click at [490, 378] on textarea "Unknown/ Hood/ The power buttons are not working/ 8 yrs/ House-HO/ 1N187 [GEOGR…" at bounding box center [745, 395] width 832 height 70
click at [494, 378] on textarea "Unknown/ Hood/ The power buttons are not working/ 8 yrs/ House-HO/ 1N187 [GEOGR…" at bounding box center [745, 395] width 832 height 70
click at [517, 378] on textarea "Unknown/ Hood/ The power buttons are not working/ 8 yrs/ House-HO/ 1N187 [GEOGR…" at bounding box center [745, 395] width 832 height 70
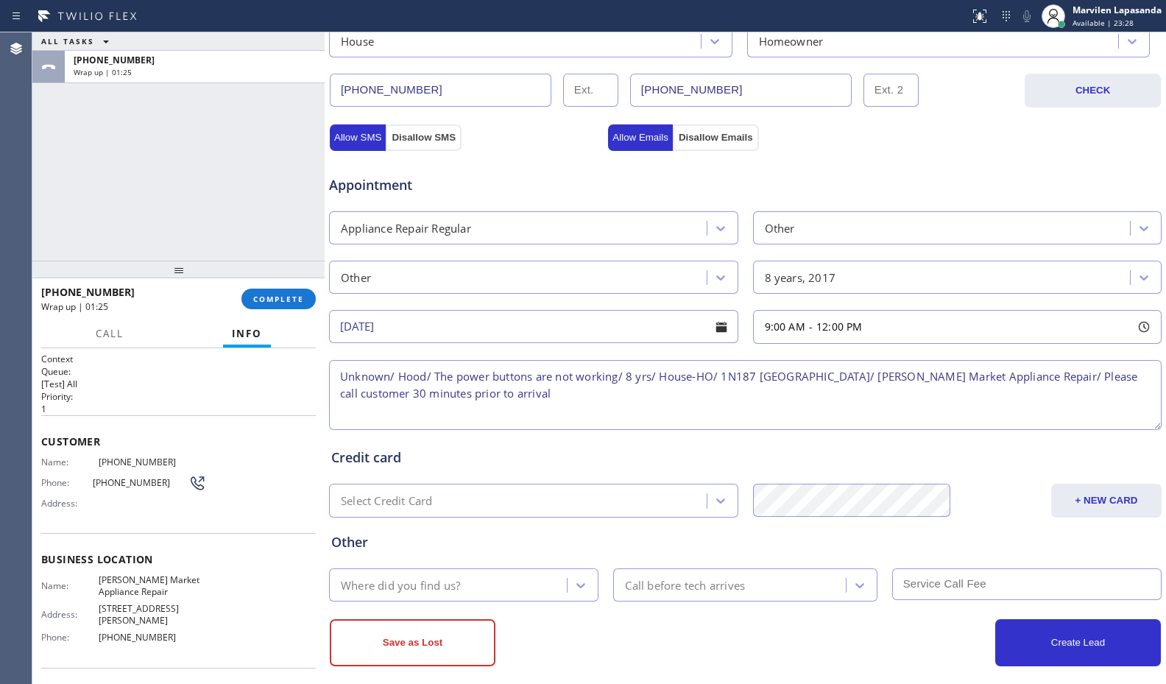
click at [577, 378] on textarea "Unknown/ Hood/ The power buttons are not working/ 8 yrs/ House-HO/ 1N187 [GEOGR…" at bounding box center [745, 395] width 832 height 70
click at [649, 382] on textarea "Unknown/ Hood/ The power buttons are not working/ 8 yrs/ House-HO/ 1N187 [GEOGR…" at bounding box center [745, 395] width 832 height 70
click at [629, 406] on textarea "Unknown/ Hood/ The power buttons are not working/ 8 yrs/ House-HO/ 1N187 [GEOGR…" at bounding box center [745, 395] width 832 height 70
type textarea "Unknown/ Hood/ The power buttons are not working/ 8 yrs/ House-HO/ 1N187 [GEOGR…"
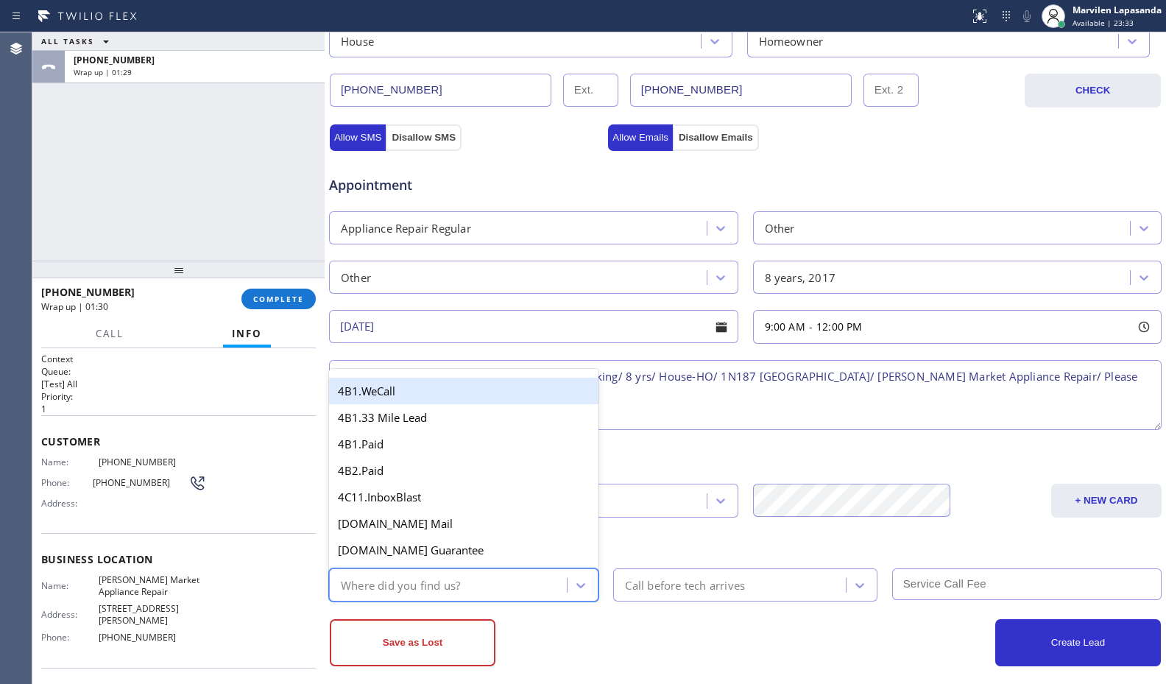
click at [482, 590] on div "Where did you find us?" at bounding box center [449, 585] width 233 height 26
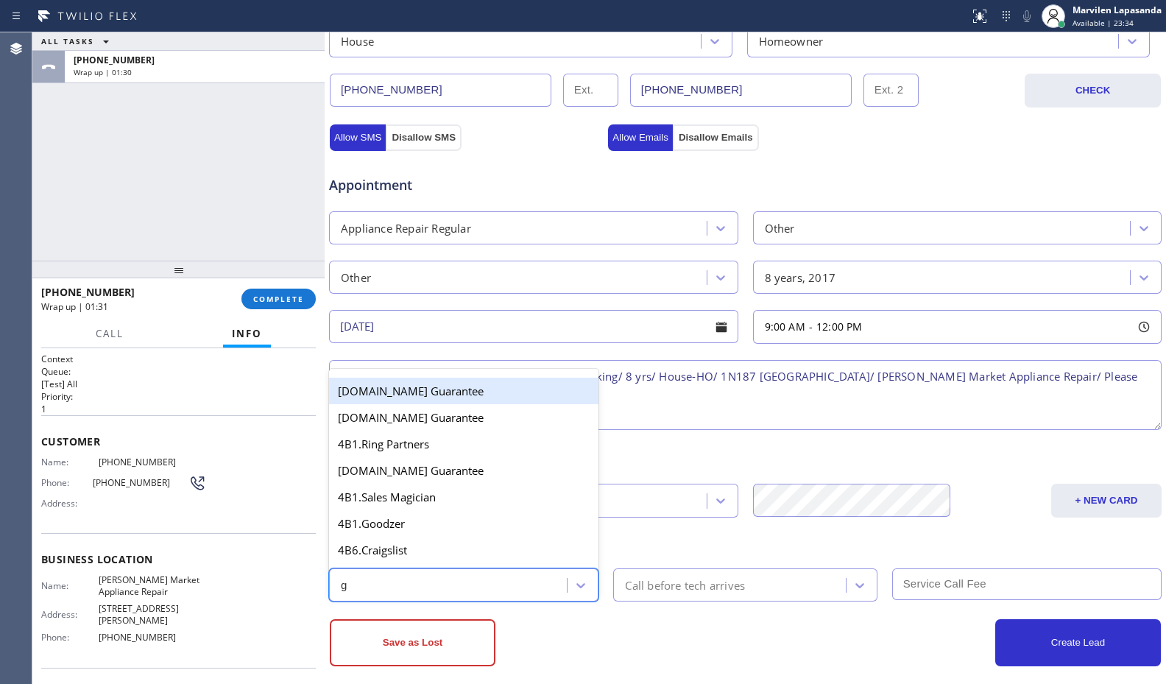
type input "go"
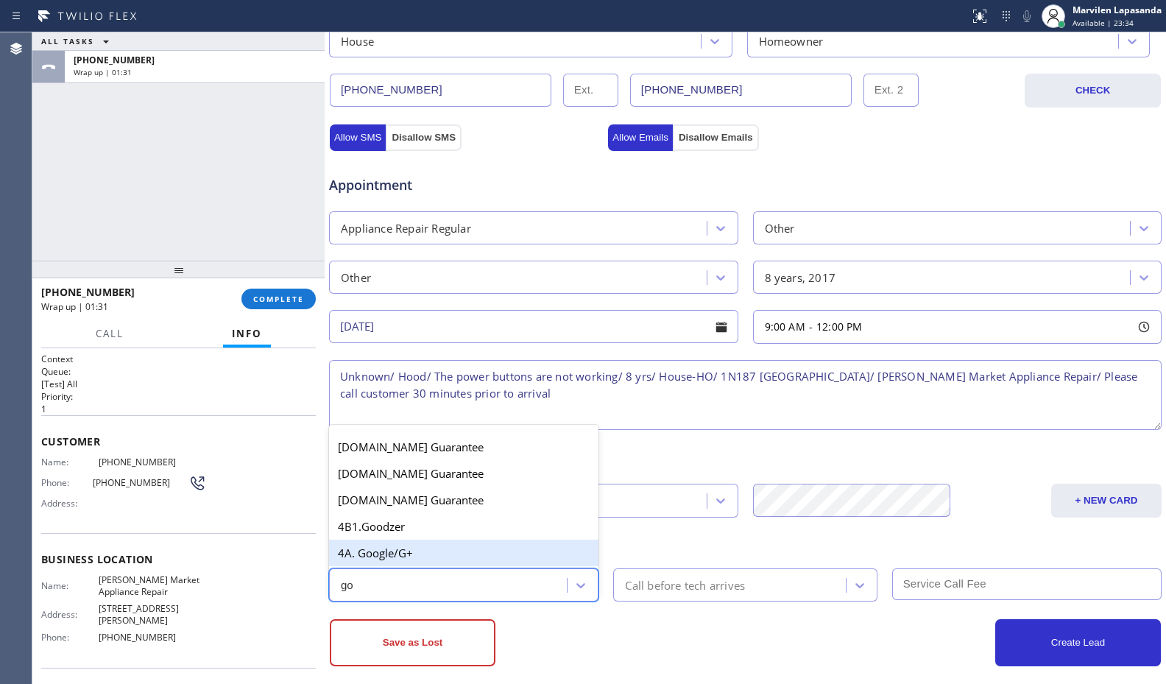
click at [461, 553] on div "4A. Google/G+" at bounding box center [463, 552] width 269 height 26
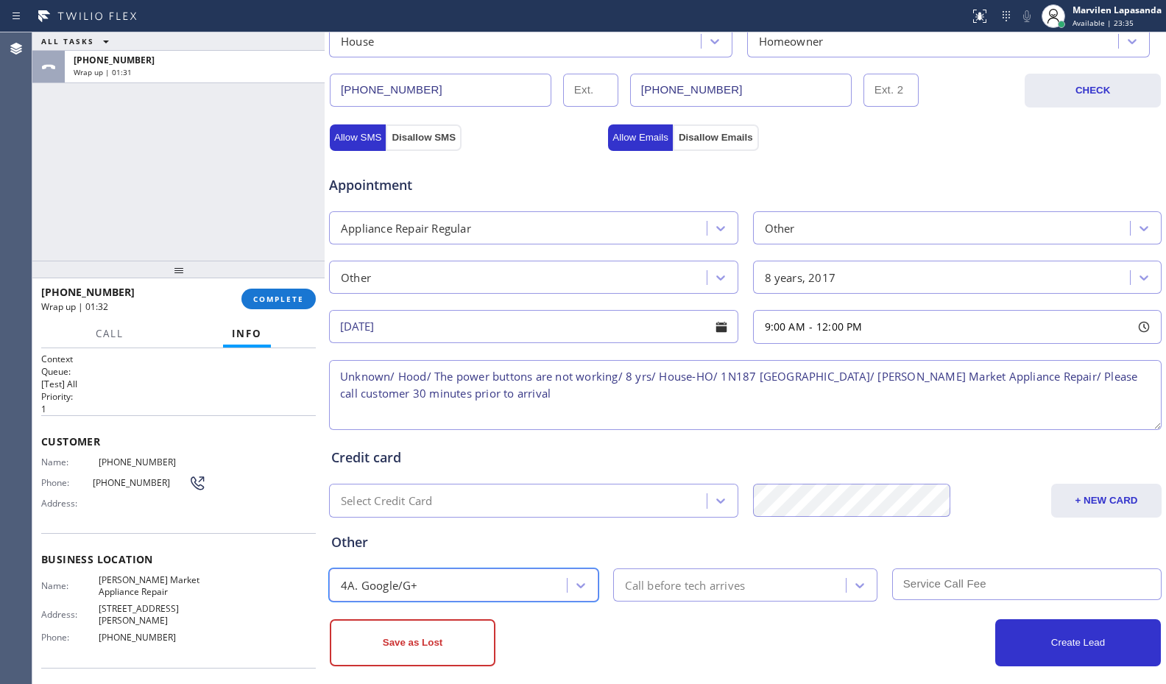
click at [673, 590] on div "Call before tech arrives" at bounding box center [685, 584] width 120 height 17
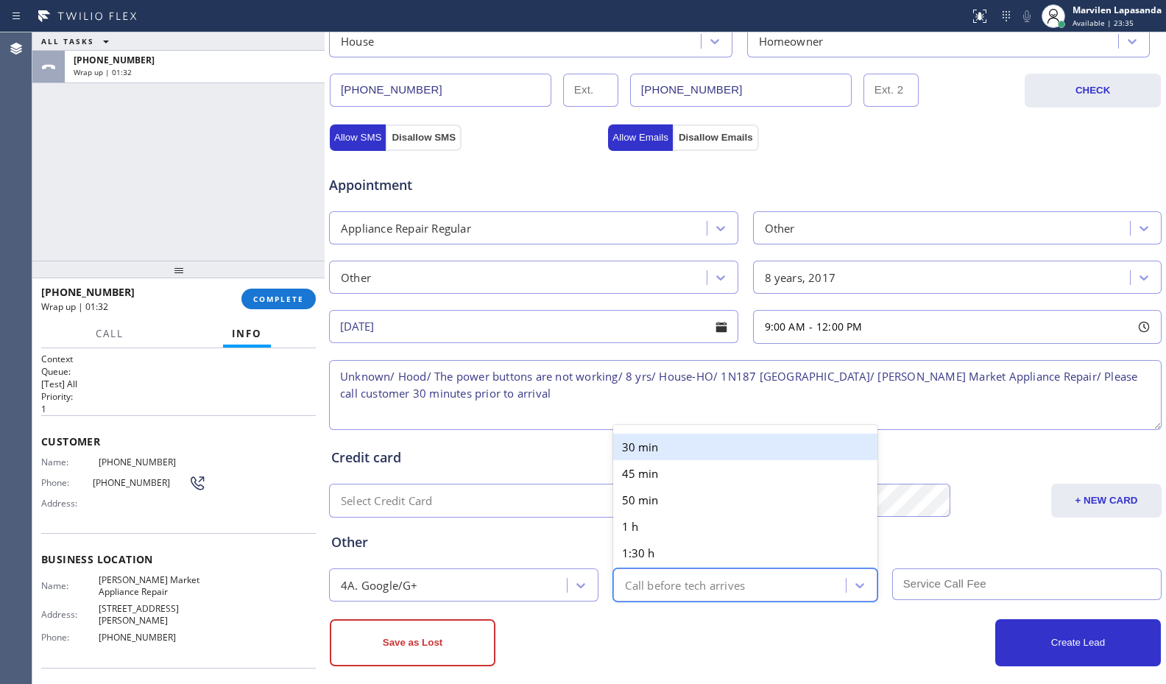
click at [632, 427] on div "30 min 45 min 50 min 1 h 1:30 h 2 h" at bounding box center [744, 510] width 263 height 171
click at [647, 442] on div "30 min" at bounding box center [744, 447] width 263 height 26
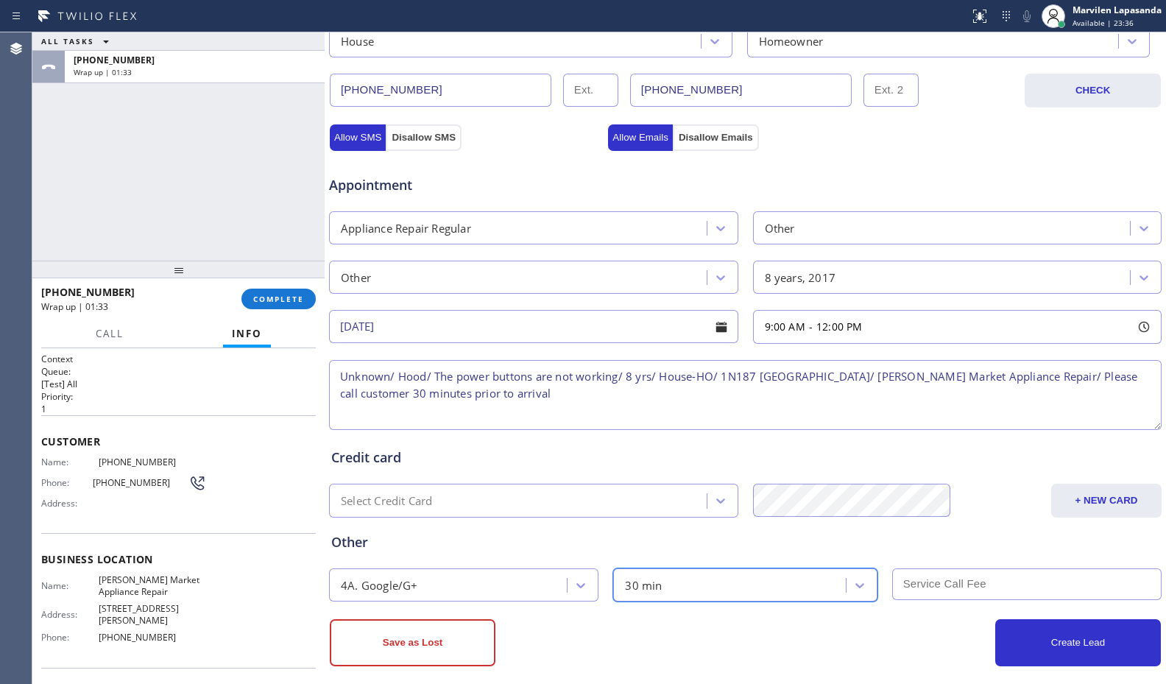
click at [735, 445] on div "Credit card Select Credit Card + NEW CARD CANCEL SAVE" at bounding box center [745, 475] width 834 height 85
click at [900, 634] on div "Create Lead" at bounding box center [954, 642] width 416 height 47
click at [342, 380] on textarea "Unknown/ Hood/ The power buttons are not working/ 8 yrs/ House-HO/ 1N187 [GEOGR…" at bounding box center [745, 395] width 832 height 70
type textarea "9-12/ NO SCF/ Unknown/ Hood/ The power buttons are not working/ 8 yrs/ House-HO…"
click at [545, 453] on div "Credit card" at bounding box center [745, 457] width 828 height 20
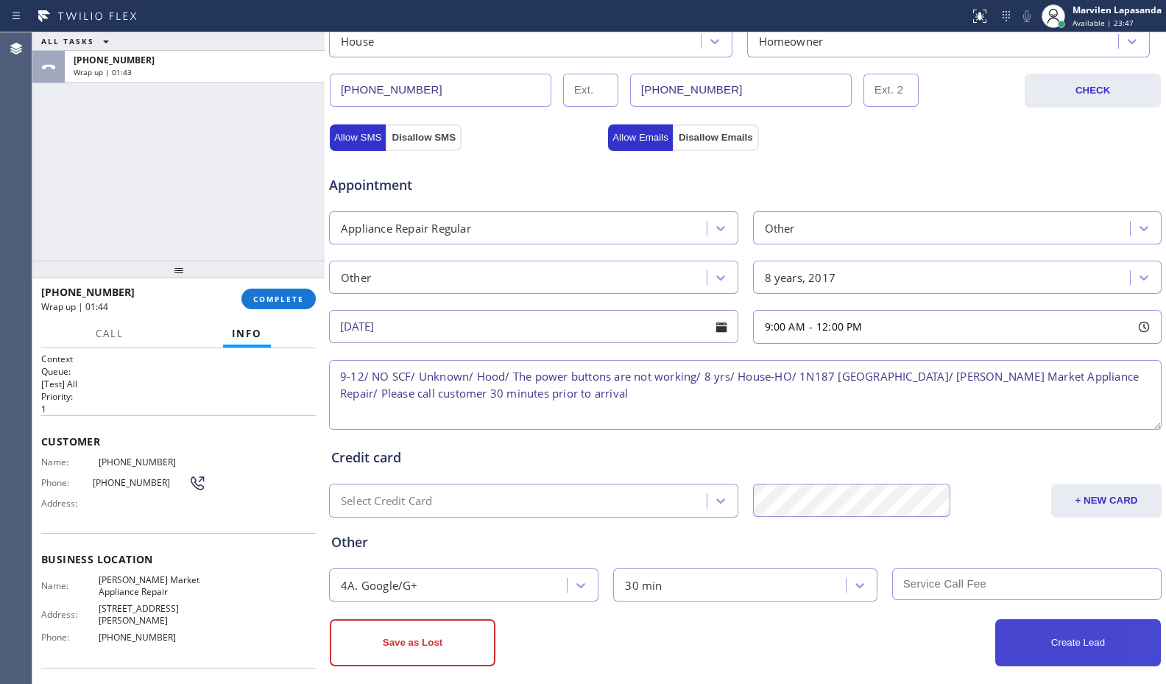
click at [1080, 646] on button "Create Lead" at bounding box center [1078, 642] width 166 height 47
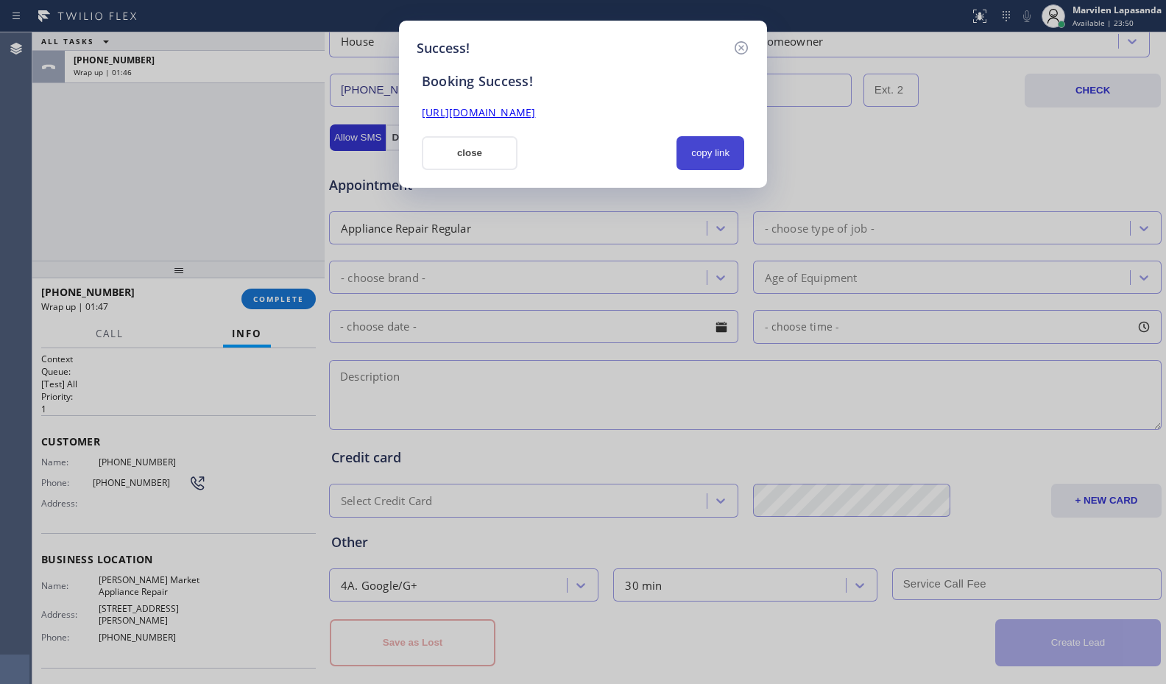
click at [714, 158] on button "copy link" at bounding box center [710, 153] width 68 height 34
click at [535, 113] on link "[URL][DOMAIN_NAME]" at bounding box center [478, 112] width 113 height 14
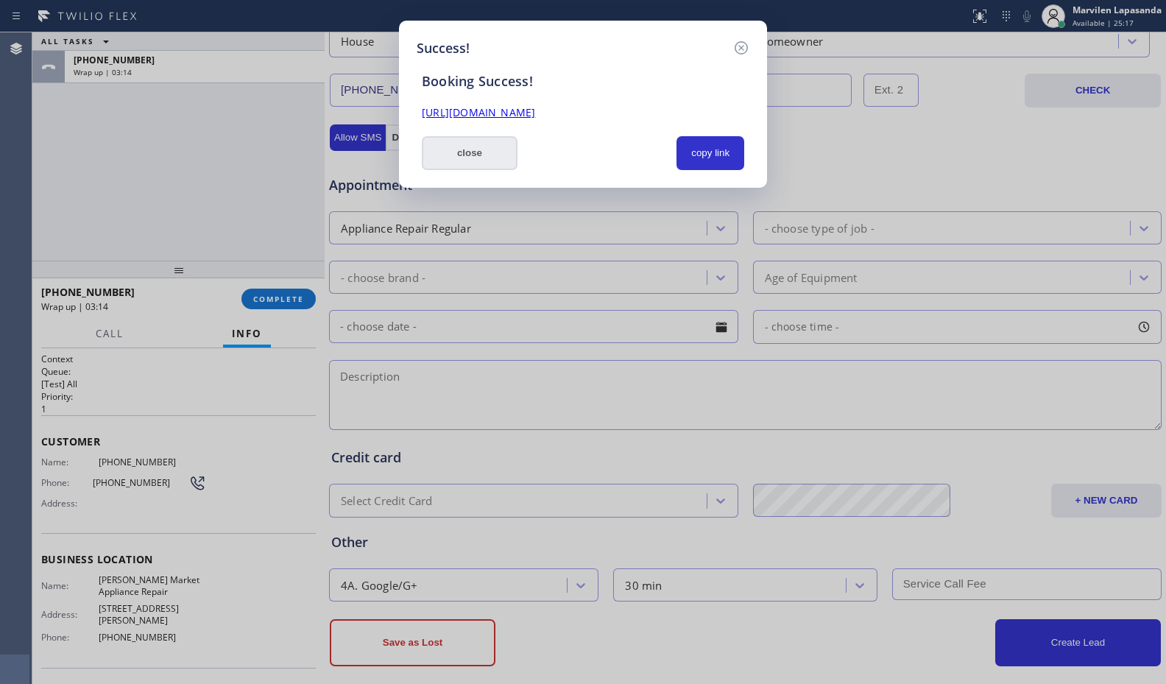
click at [475, 155] on button "close" at bounding box center [470, 153] width 96 height 34
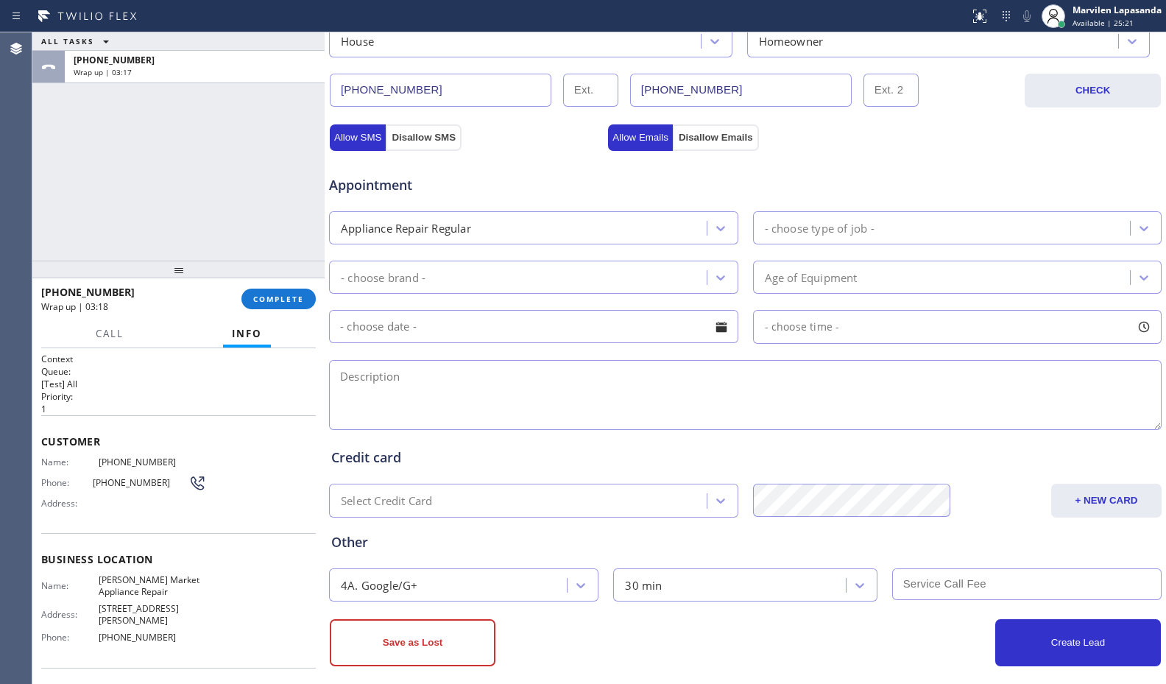
drag, startPoint x: 64, startPoint y: 222, endPoint x: 105, endPoint y: 241, distance: 44.8
click at [91, 233] on div "ALL TASKS ALL TASKS ACTIVE TASKS TASKS IN WRAP UP [PHONE_NUMBER] Wrap up | 03:17" at bounding box center [178, 146] width 292 height 228
click at [263, 300] on span "COMPLETE" at bounding box center [278, 299] width 51 height 10
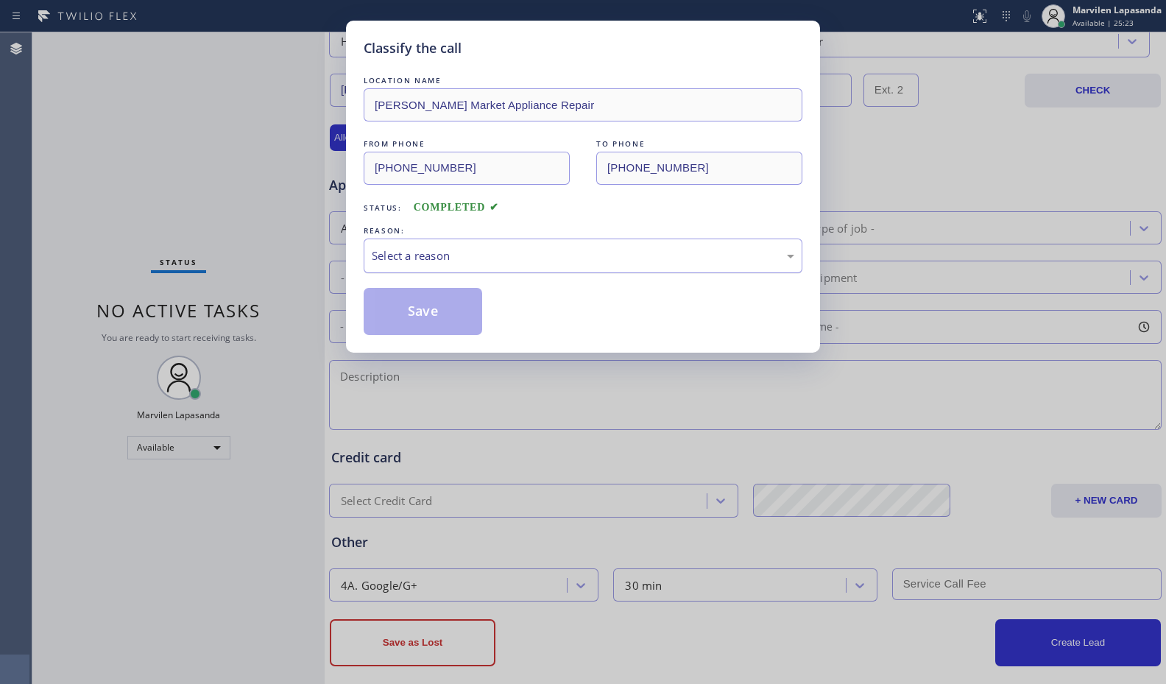
click at [420, 263] on div "Select a reason" at bounding box center [583, 255] width 422 height 17
click at [409, 311] on button "Save" at bounding box center [423, 311] width 118 height 47
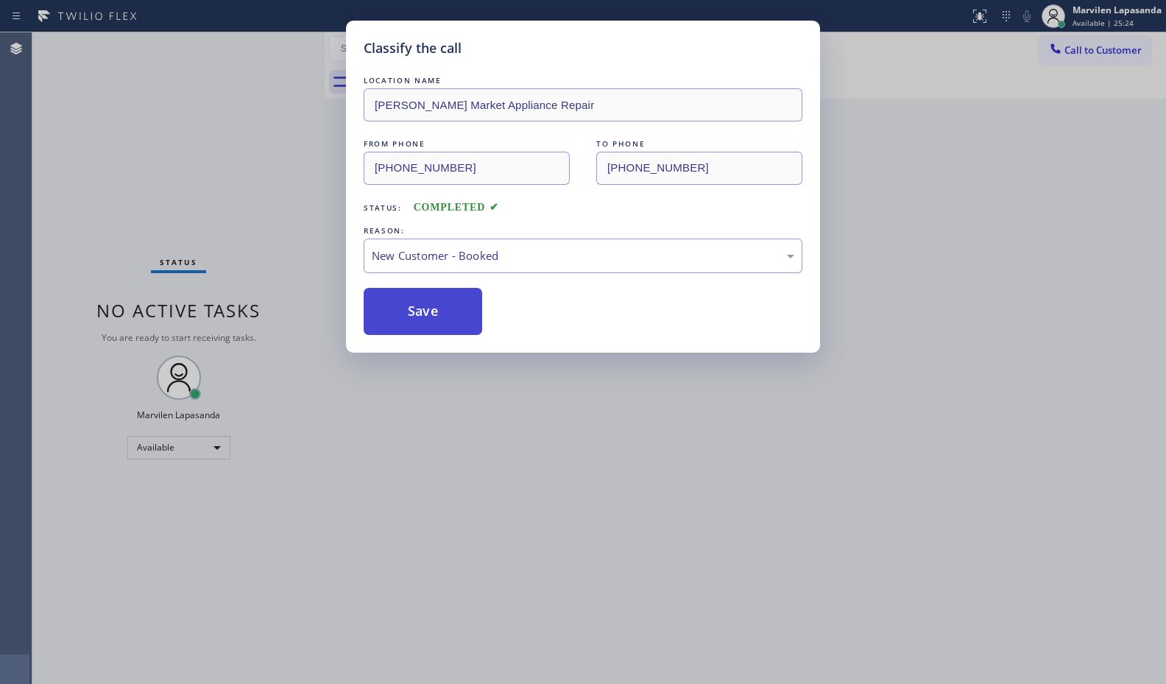
click at [409, 311] on button "Save" at bounding box center [423, 311] width 118 height 47
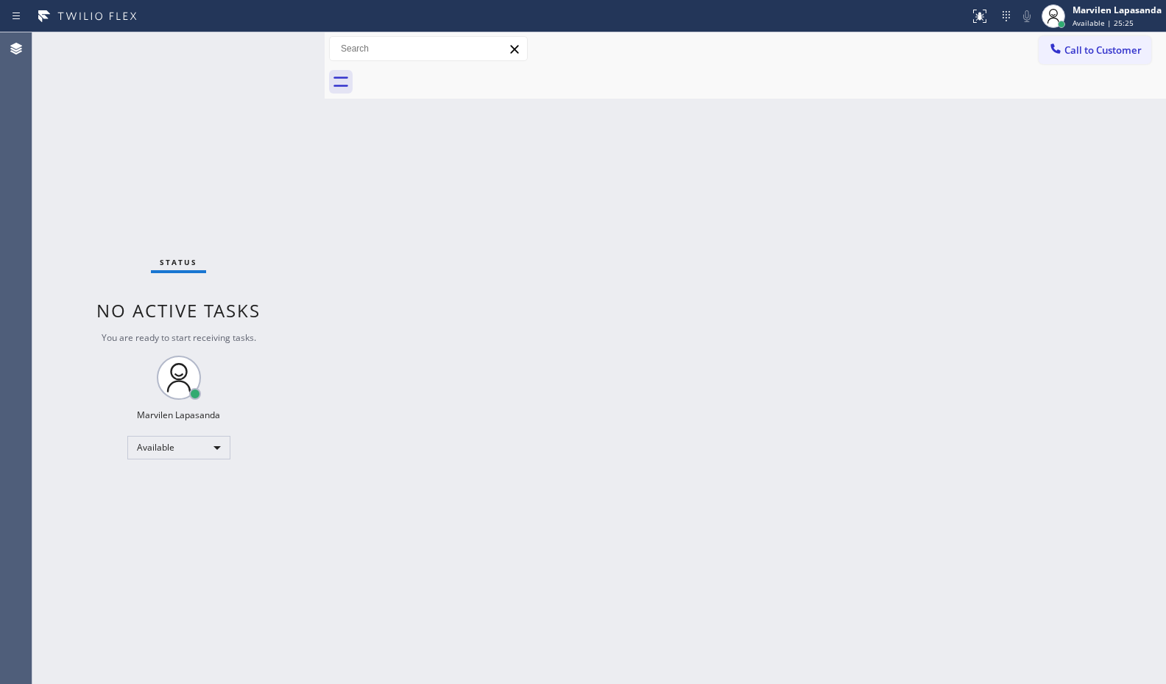
drag, startPoint x: 422, startPoint y: 227, endPoint x: 361, endPoint y: 17, distance: 219.2
click at [422, 226] on div "Back to Dashboard Change Sender ID Customers Technicians Select a contact Outbo…" at bounding box center [745, 357] width 841 height 651
click at [297, 238] on div "Status No active tasks You are ready to start receiving tasks. Marvilen Lapasan…" at bounding box center [178, 357] width 292 height 651
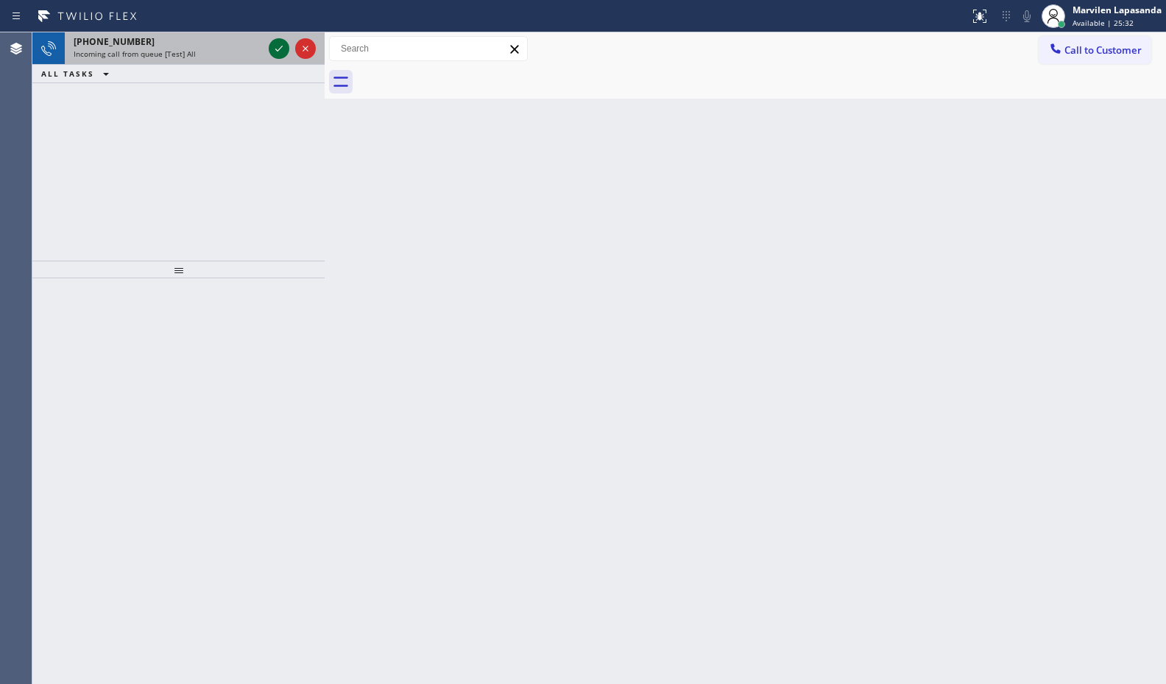
drag, startPoint x: 286, startPoint y: 56, endPoint x: 279, endPoint y: 47, distance: 11.0
click at [283, 54] on icon at bounding box center [279, 49] width 18 height 18
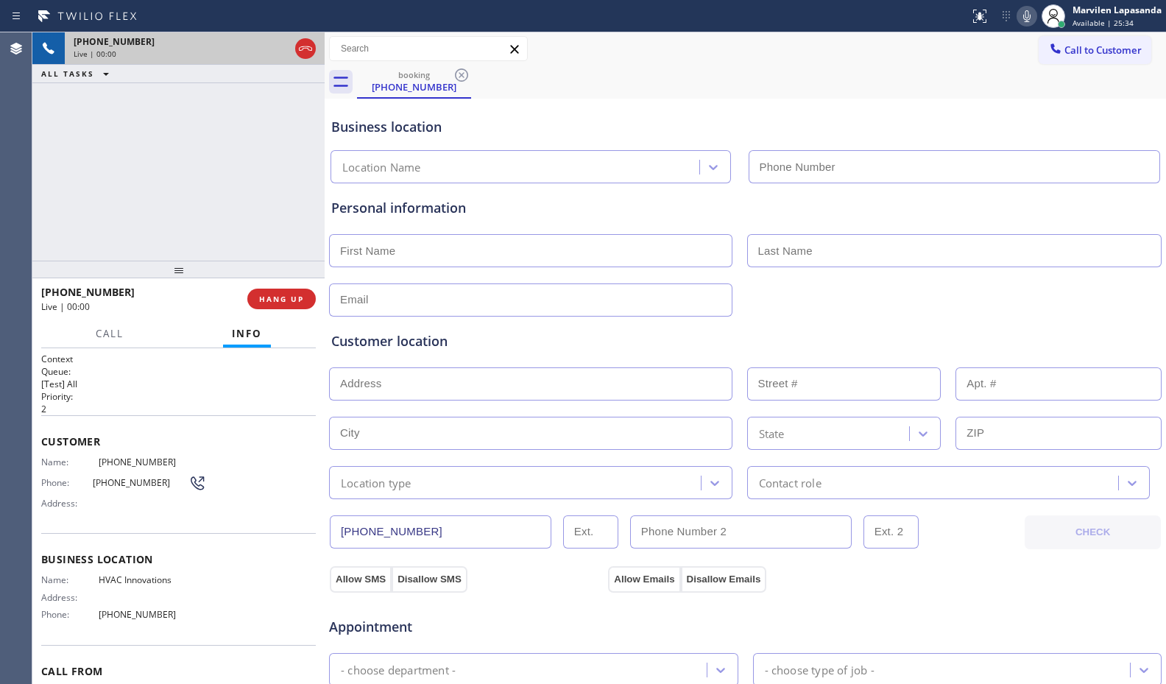
type input "[PHONE_NUMBER]"
click at [65, 552] on span "Business location" at bounding box center [178, 559] width 275 height 14
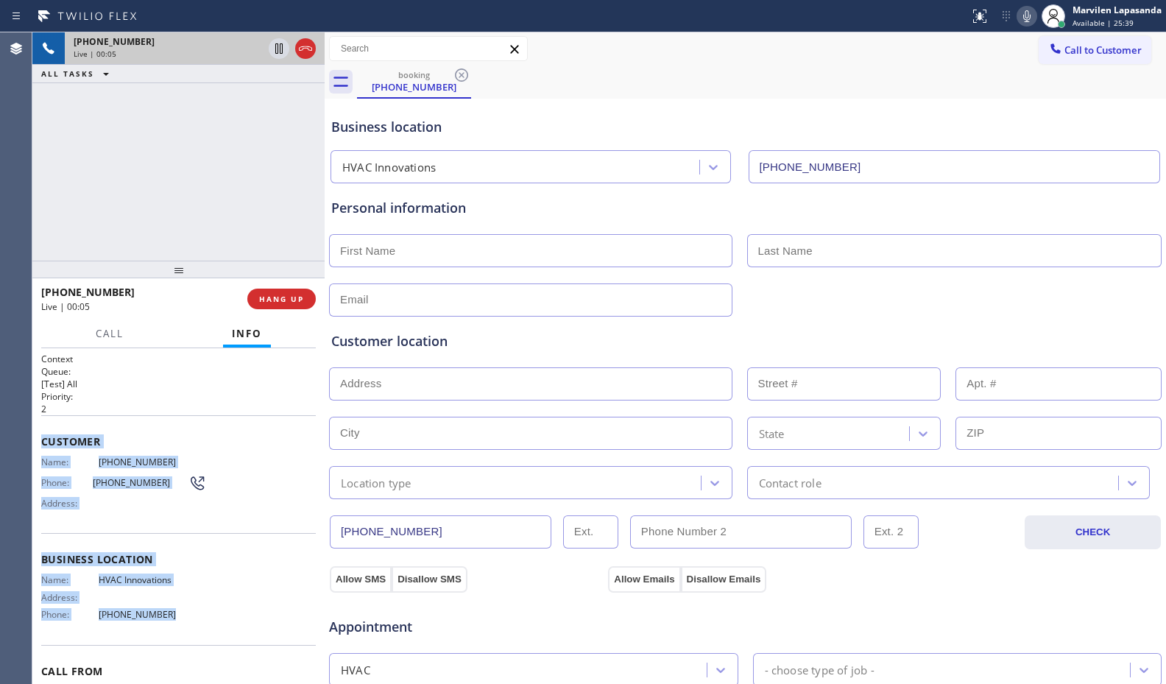
drag, startPoint x: 38, startPoint y: 432, endPoint x: 217, endPoint y: 634, distance: 270.6
click at [217, 634] on div "Context Queue: [Test] All Priority: 2 Customer Name: [PHONE_NUMBER] Phone: [PHO…" at bounding box center [178, 516] width 292 height 336
click at [211, 627] on div "Business location Name: HVAC Innovations Address: Phone: [PHONE_NUMBER]" at bounding box center [178, 588] width 275 height 111
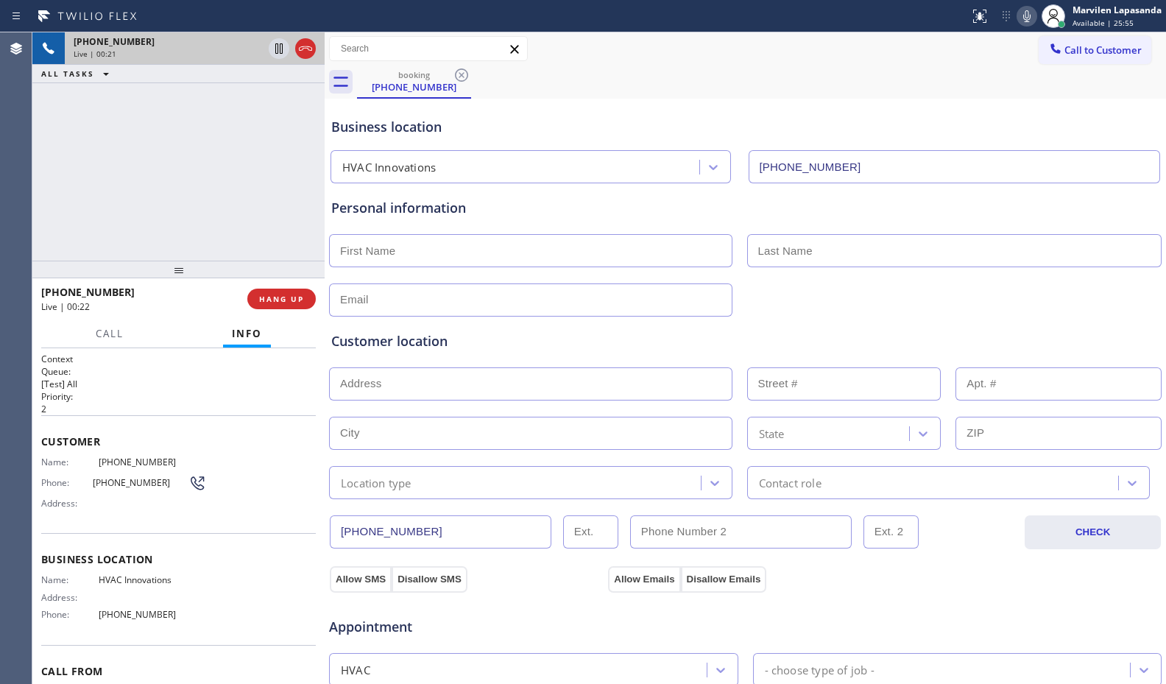
click at [188, 189] on div "[PHONE_NUMBER] Live | 00:21 ALL TASKS ALL TASKS ACTIVE TASKS TASKS IN WRAP UP" at bounding box center [178, 146] width 292 height 228
click at [188, 189] on div "[PHONE_NUMBER] Live | 00:22 ALL TASKS ALL TASKS ACTIVE TASKS TASKS IN WRAP UP" at bounding box center [178, 146] width 292 height 228
click at [272, 304] on button "HANG UP" at bounding box center [281, 299] width 68 height 21
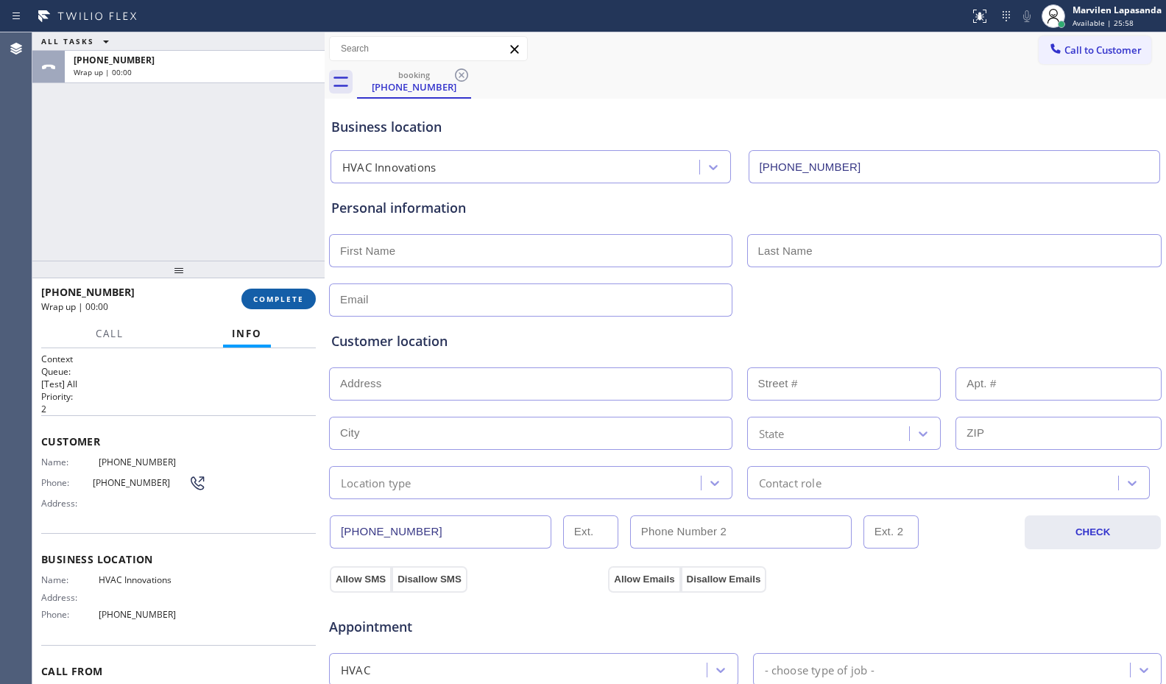
click at [272, 304] on button "COMPLETE" at bounding box center [278, 299] width 74 height 21
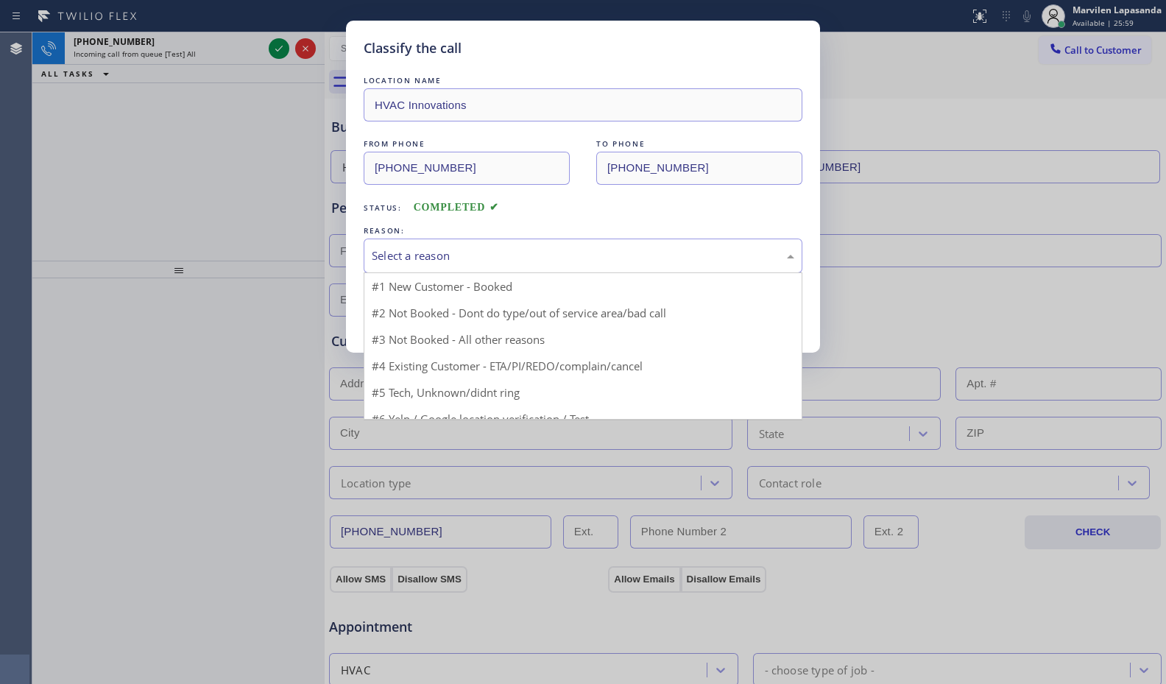
click at [392, 269] on div "Select a reason" at bounding box center [583, 255] width 439 height 35
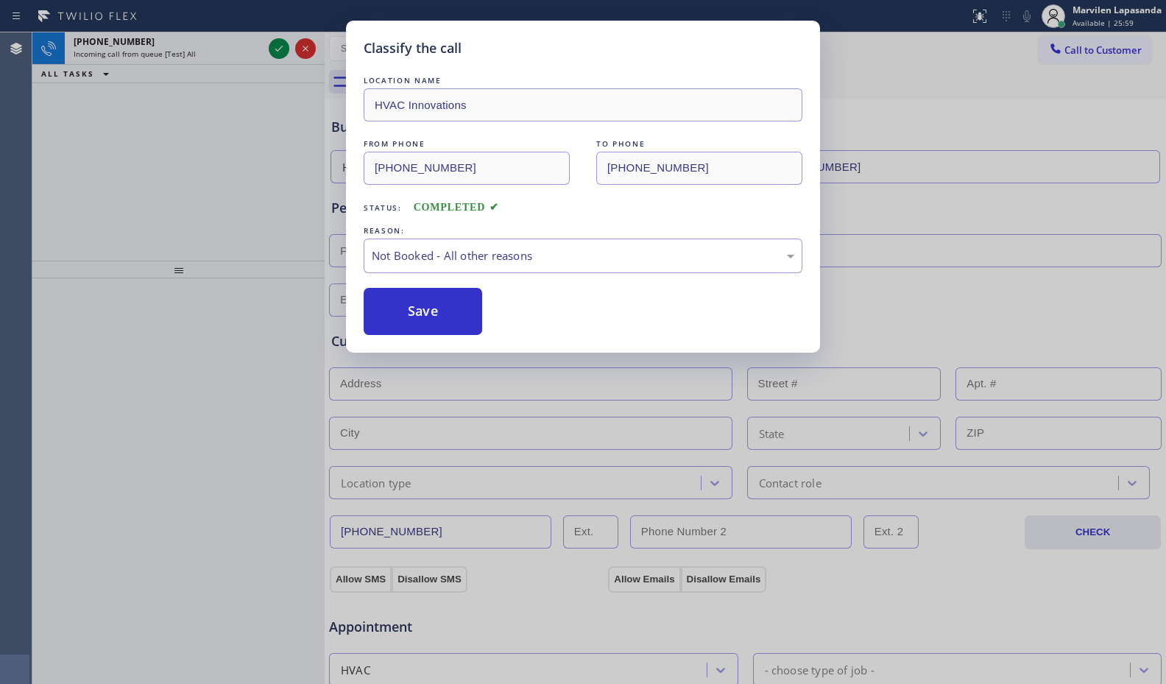
click at [397, 313] on button "Save" at bounding box center [423, 311] width 118 height 47
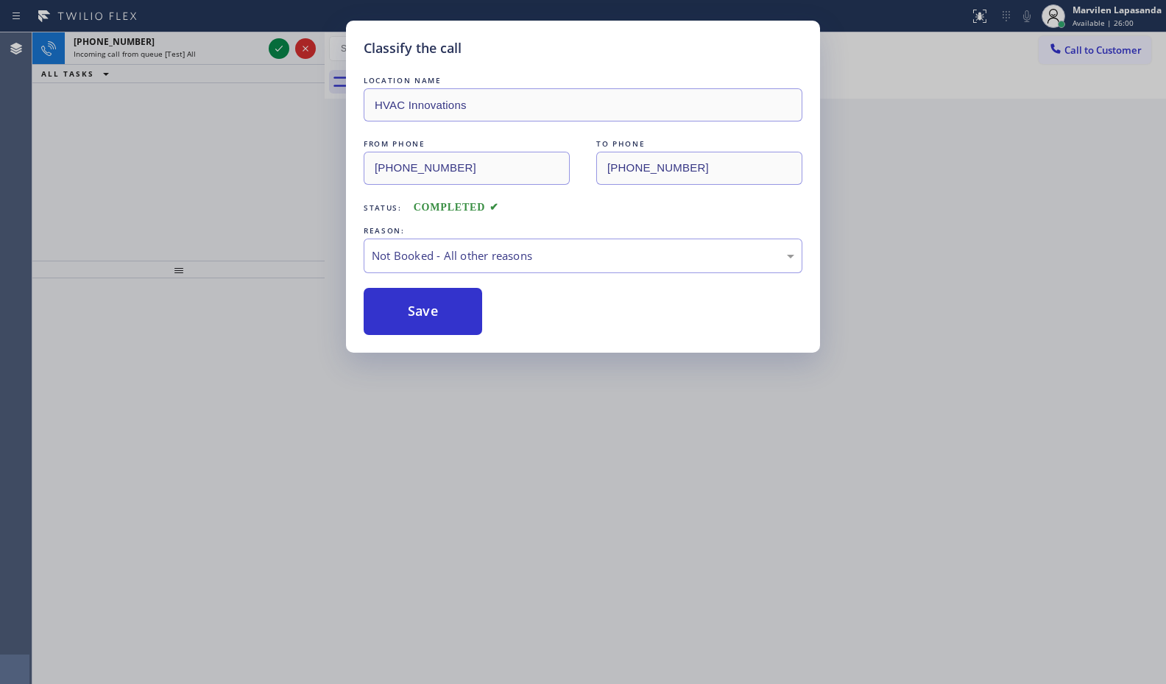
click at [275, 48] on div "Classify the call LOCATION NAME Samsung Appliance Repairs [GEOGRAPHIC_DATA] FRO…" at bounding box center [598, 357] width 1133 height 651
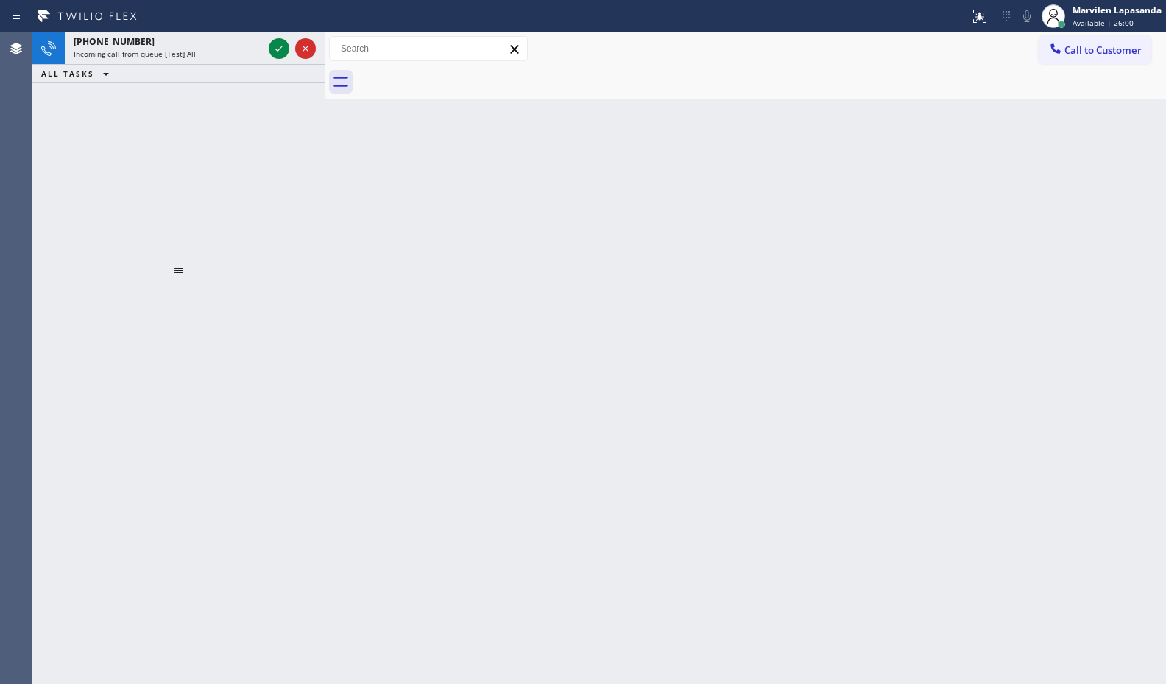
click at [275, 48] on icon at bounding box center [279, 49] width 18 height 18
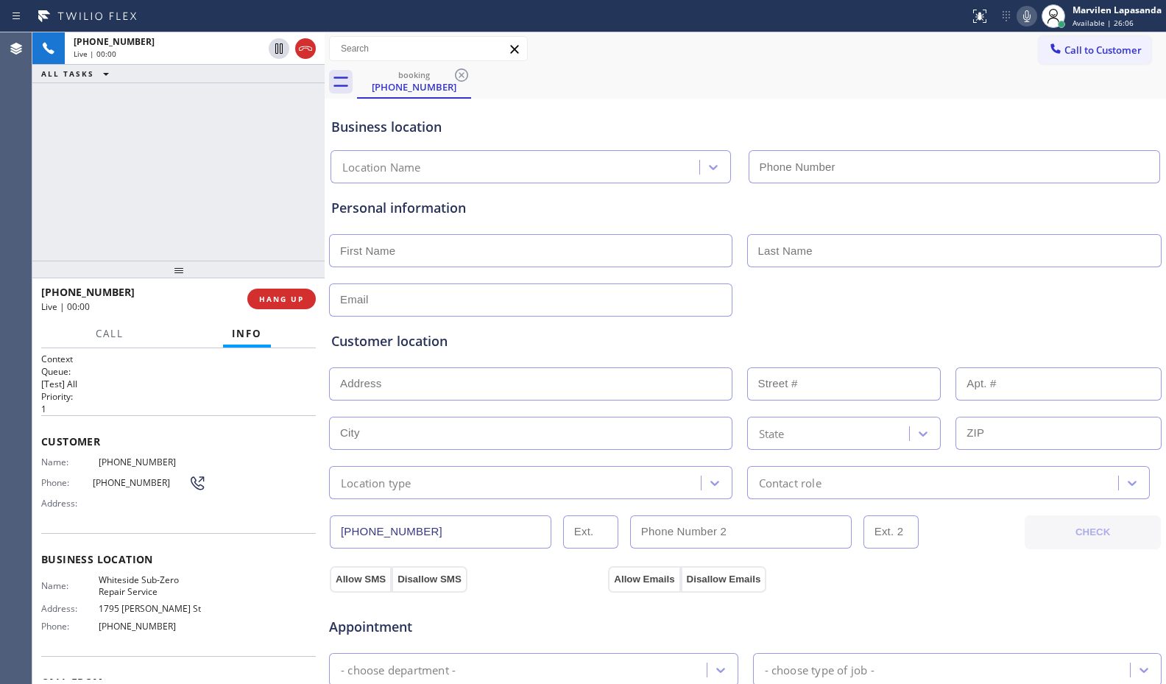
type input "[PHONE_NUMBER]"
click at [136, 590] on span "Whiteside Sub-Zero Repair Service" at bounding box center [152, 585] width 107 height 23
click at [53, 468] on div "Name: [PHONE_NUMBER] Phone: [PHONE_NUMBER] Address:" at bounding box center [123, 485] width 165 height 58
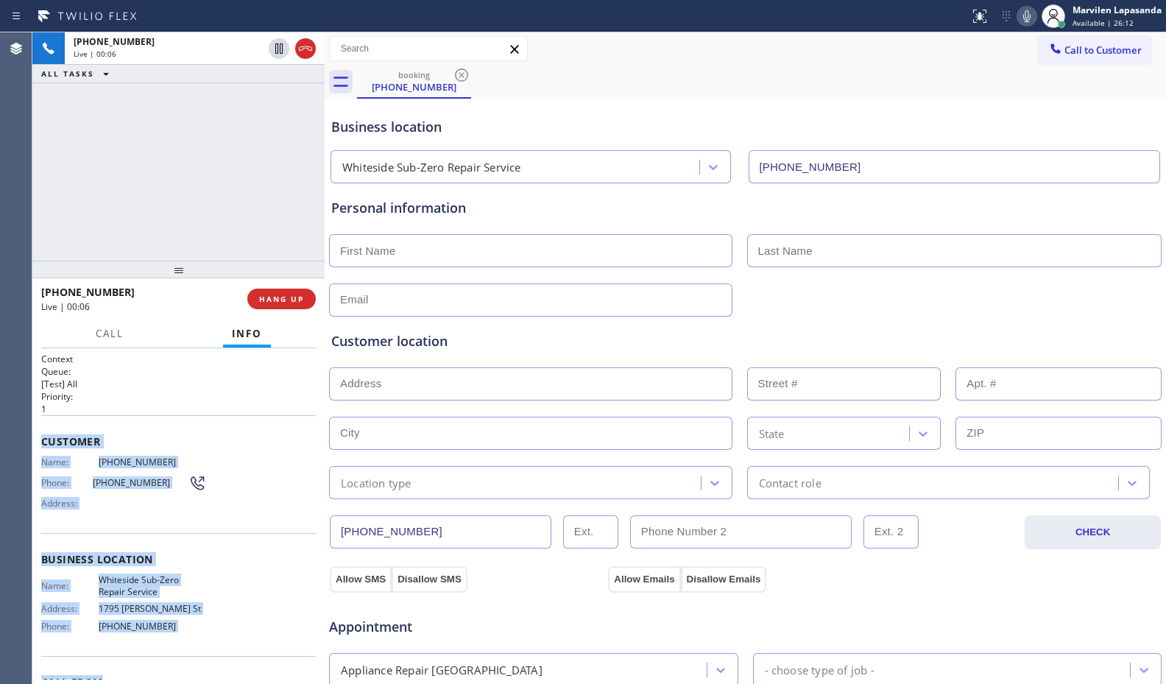
scroll to position [88, 0]
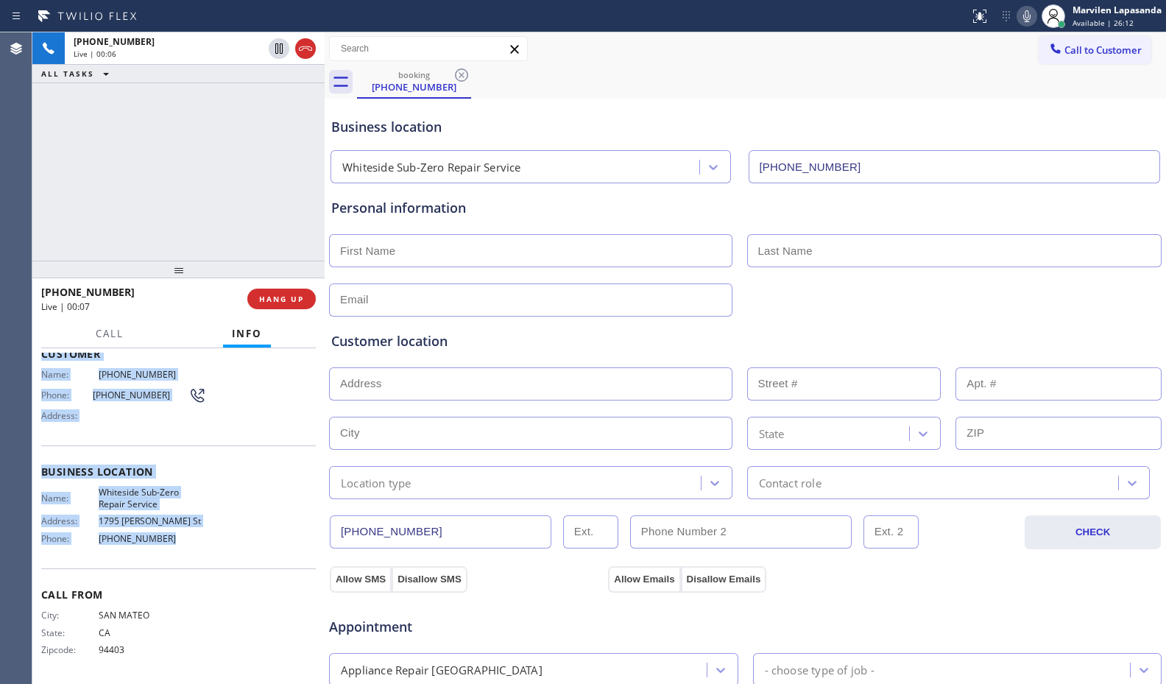
drag, startPoint x: 40, startPoint y: 438, endPoint x: 200, endPoint y: 555, distance: 198.0
click at [200, 555] on div "Context Queue: [Test] All Priority: 1 Customer Name: [PHONE_NUMBER] Phone: [PHO…" at bounding box center [178, 516] width 292 height 336
copy div "Customer Name: [PHONE_NUMBER] Phone: [PHONE_NUMBER] Address: Business location …"
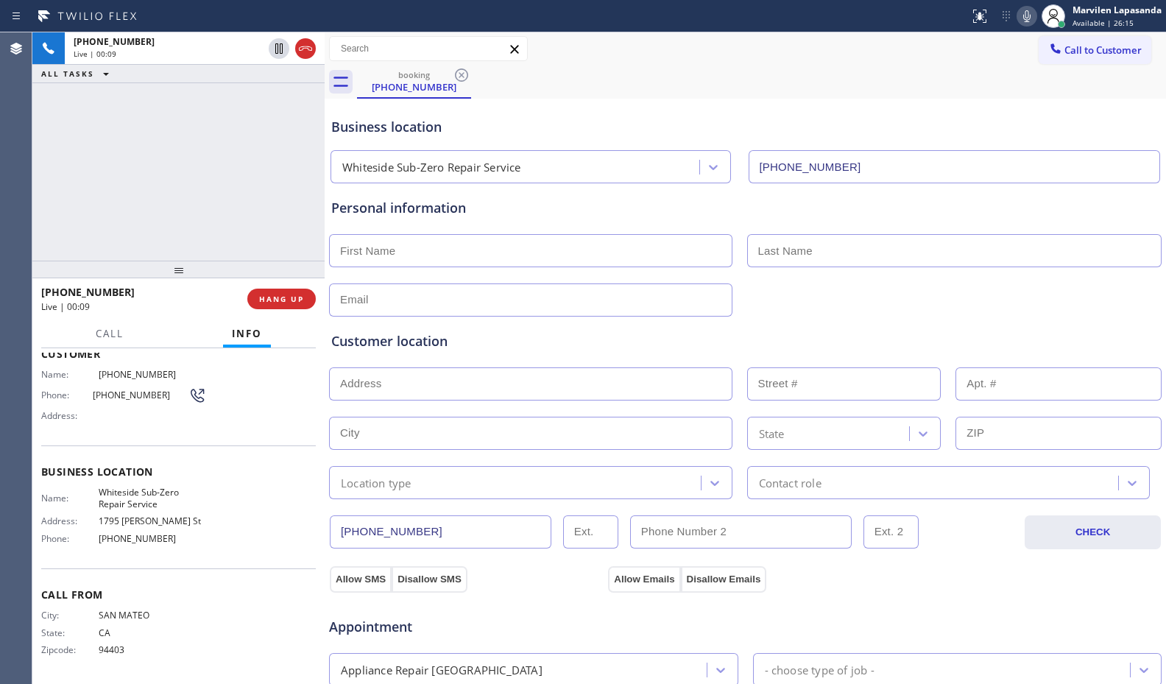
click at [261, 222] on div "[PHONE_NUMBER] Live | 00:09 ALL TASKS ALL TASKS ACTIVE TASKS TASKS IN WRAP UP" at bounding box center [178, 146] width 292 height 228
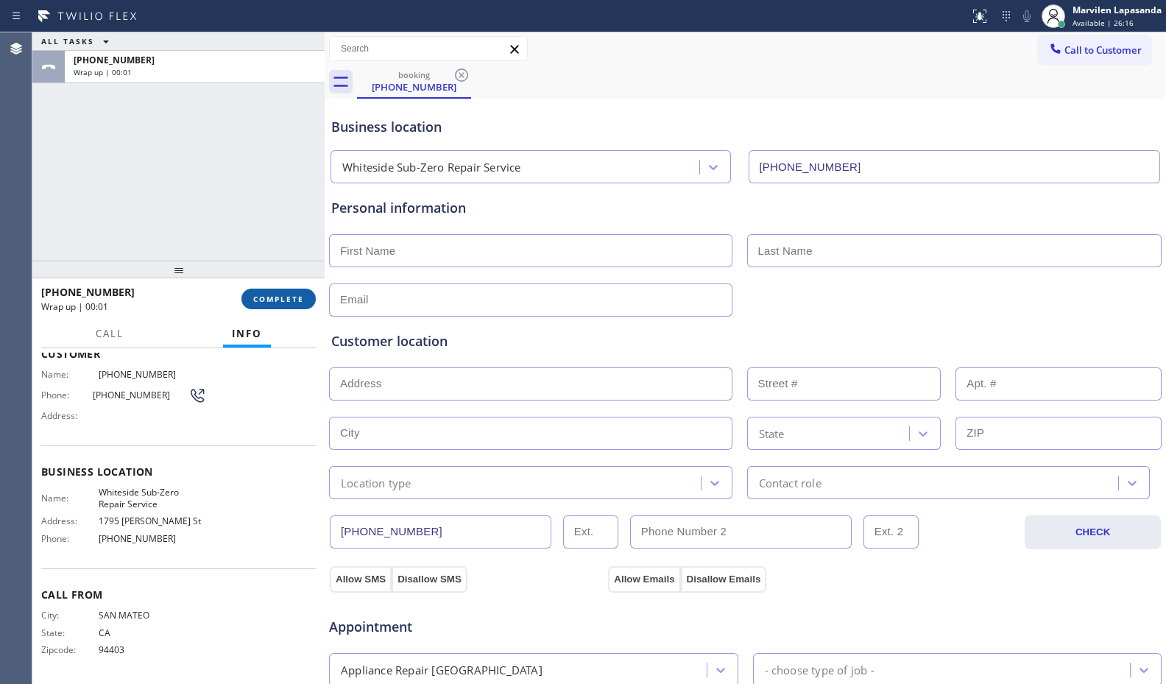
click at [277, 303] on span "COMPLETE" at bounding box center [278, 299] width 51 height 10
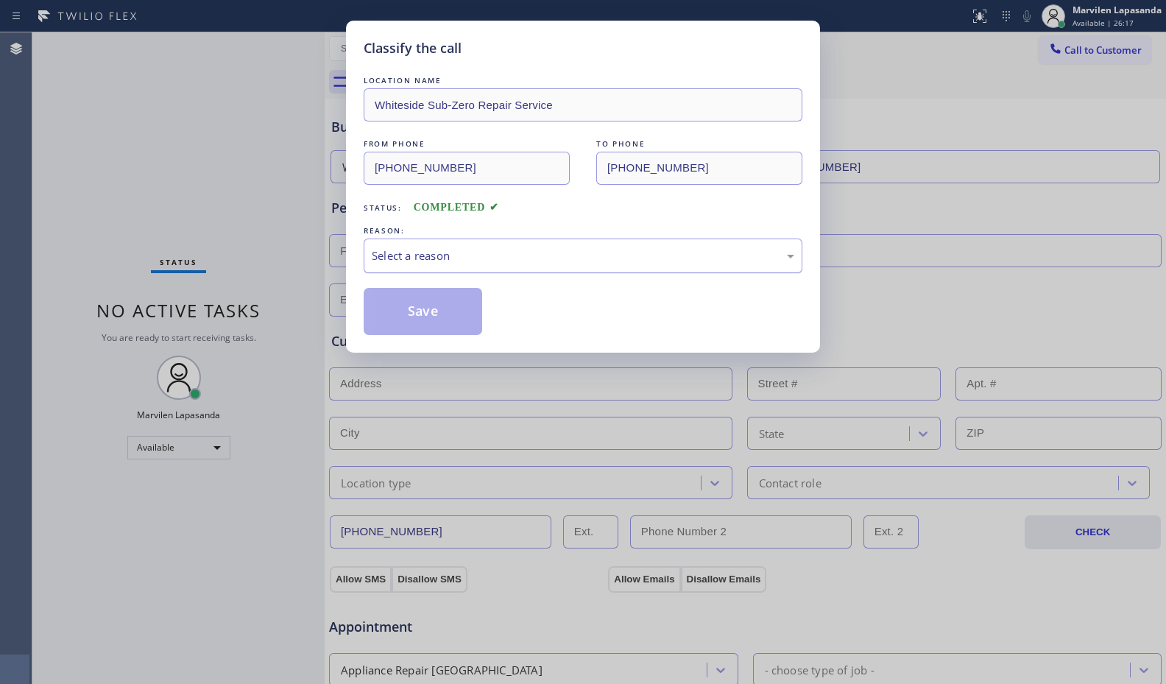
click at [412, 260] on div "Select a reason" at bounding box center [583, 255] width 422 height 17
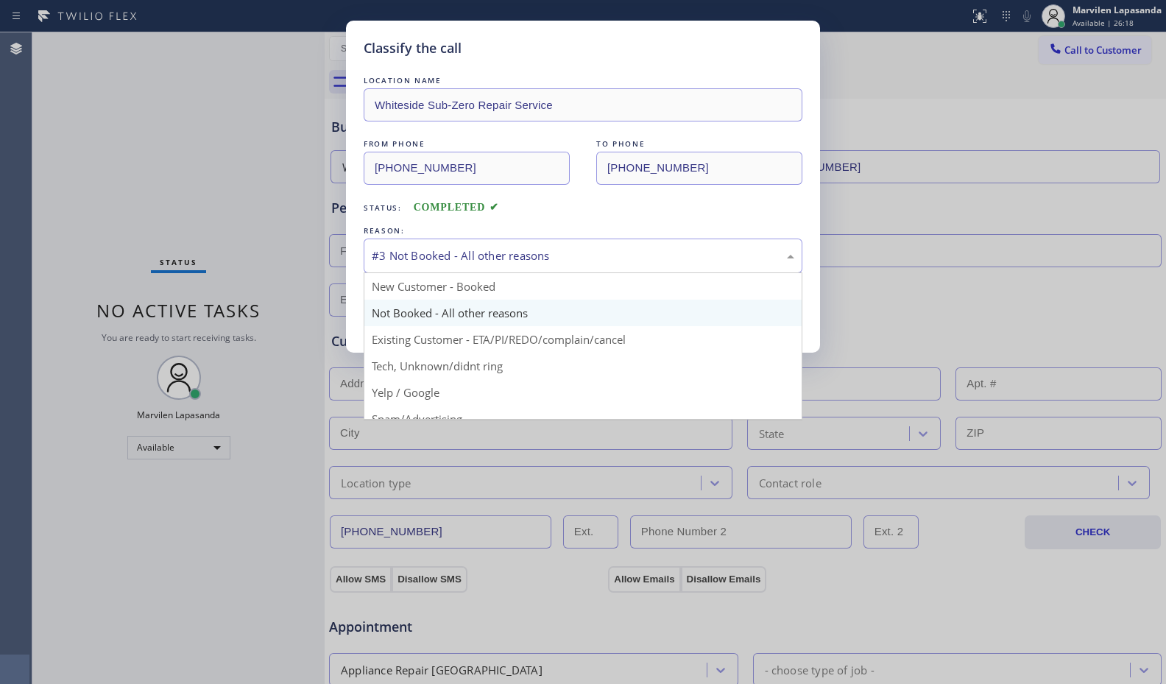
click at [420, 256] on div "#3 Not Booked - All other reasons" at bounding box center [583, 255] width 422 height 17
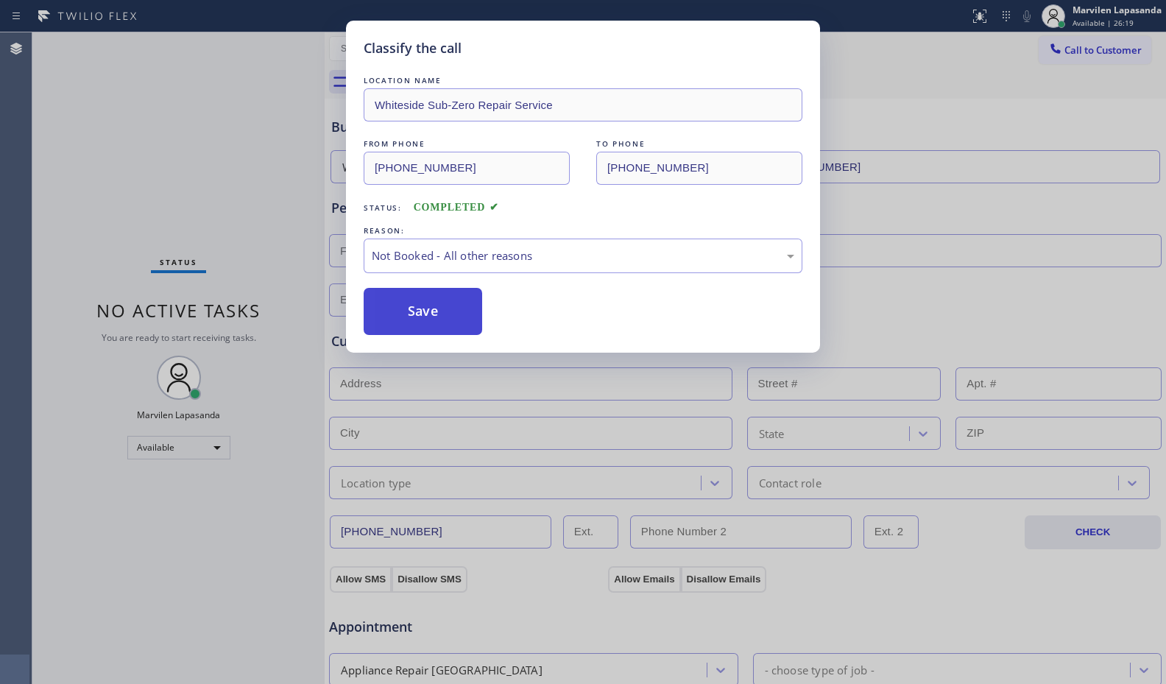
click at [405, 309] on button "Save" at bounding box center [423, 311] width 118 height 47
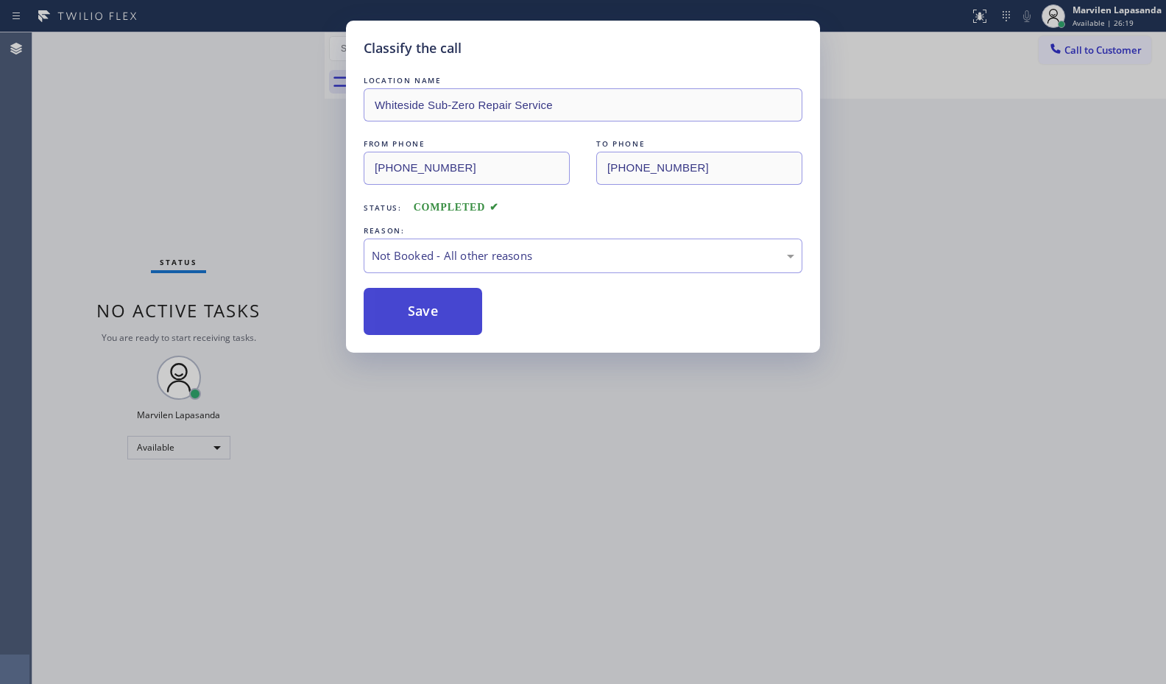
click at [405, 309] on button "Save" at bounding box center [423, 311] width 118 height 47
drag, startPoint x: 410, startPoint y: 309, endPoint x: 492, endPoint y: 303, distance: 82.7
click at [431, 308] on button "Save" at bounding box center [423, 311] width 118 height 47
click at [1104, 192] on div "Classify the call LOCATION NAME Whiteside Sub-Zero Repair Service FROM PHONE [P…" at bounding box center [583, 342] width 1166 height 684
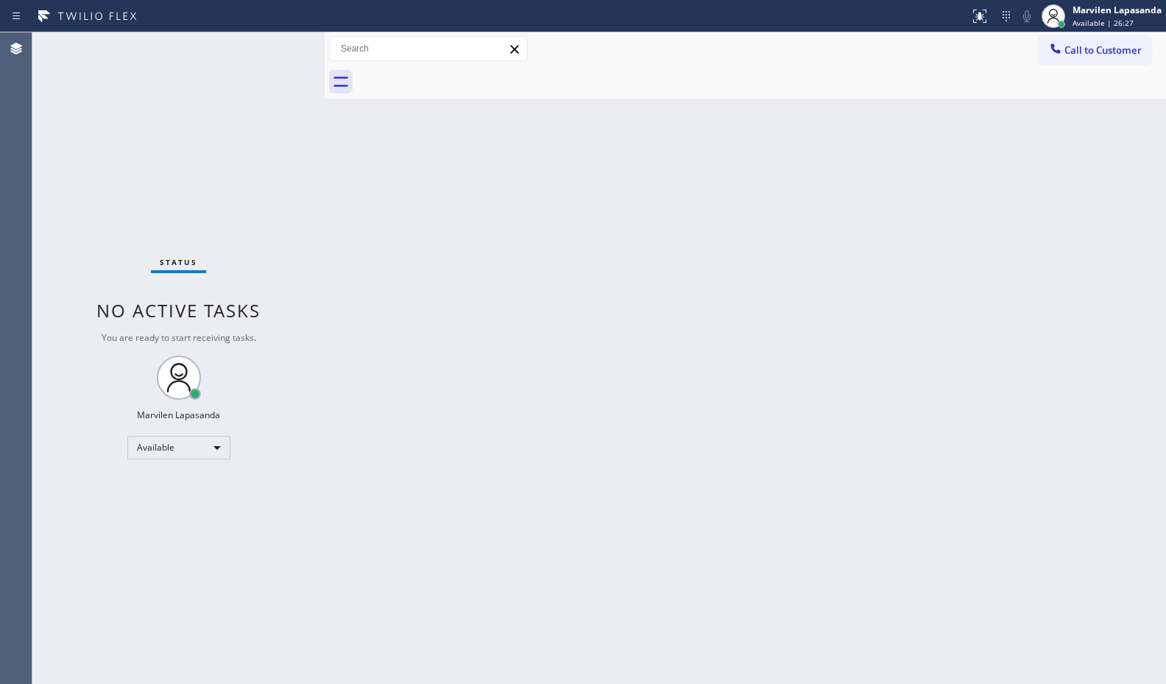
click at [1122, 113] on div "Back to Dashboard Change Sender ID Customers Technicians Select a contact Outbo…" at bounding box center [745, 357] width 841 height 651
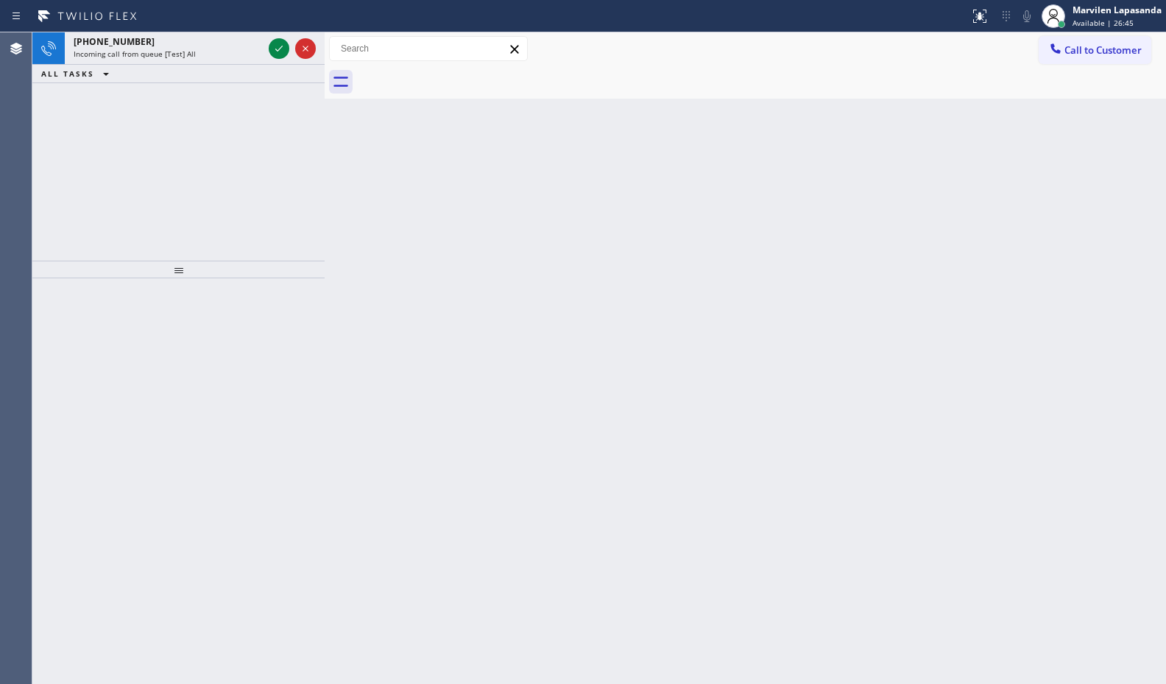
drag, startPoint x: 707, startPoint y: 254, endPoint x: 220, endPoint y: 73, distance: 519.8
click at [704, 251] on div "Back to Dashboard Change Sender ID Customers Technicians Select a contact Outbo…" at bounding box center [745, 357] width 841 height 651
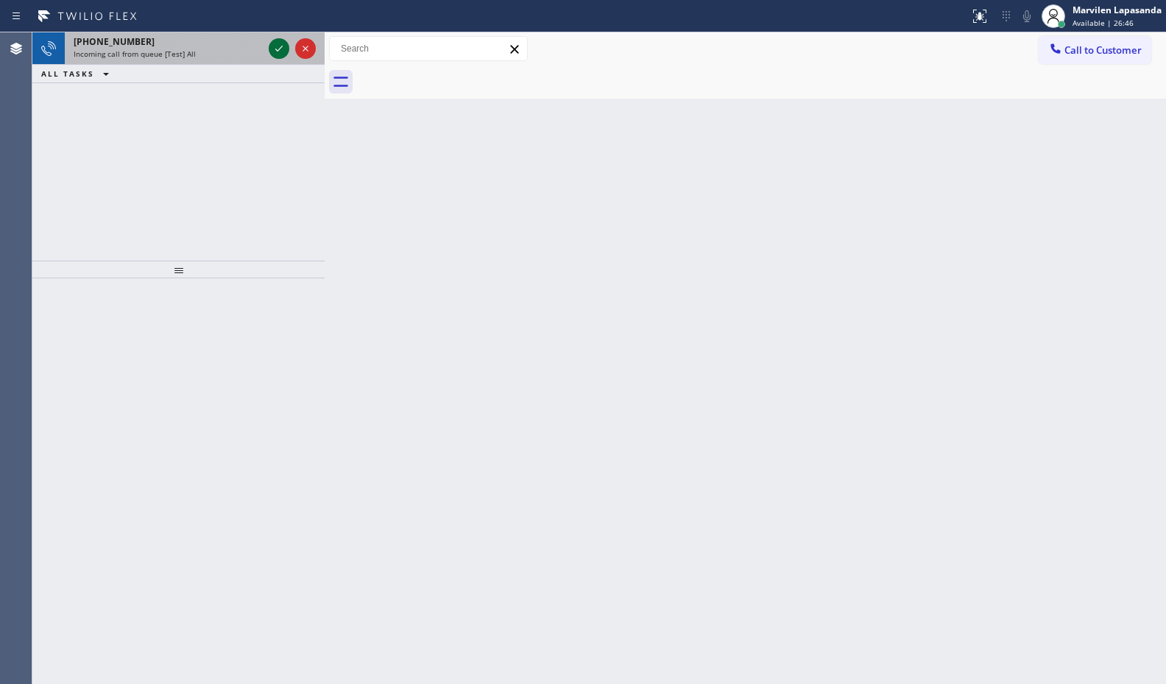
click at [275, 53] on icon at bounding box center [279, 49] width 18 height 18
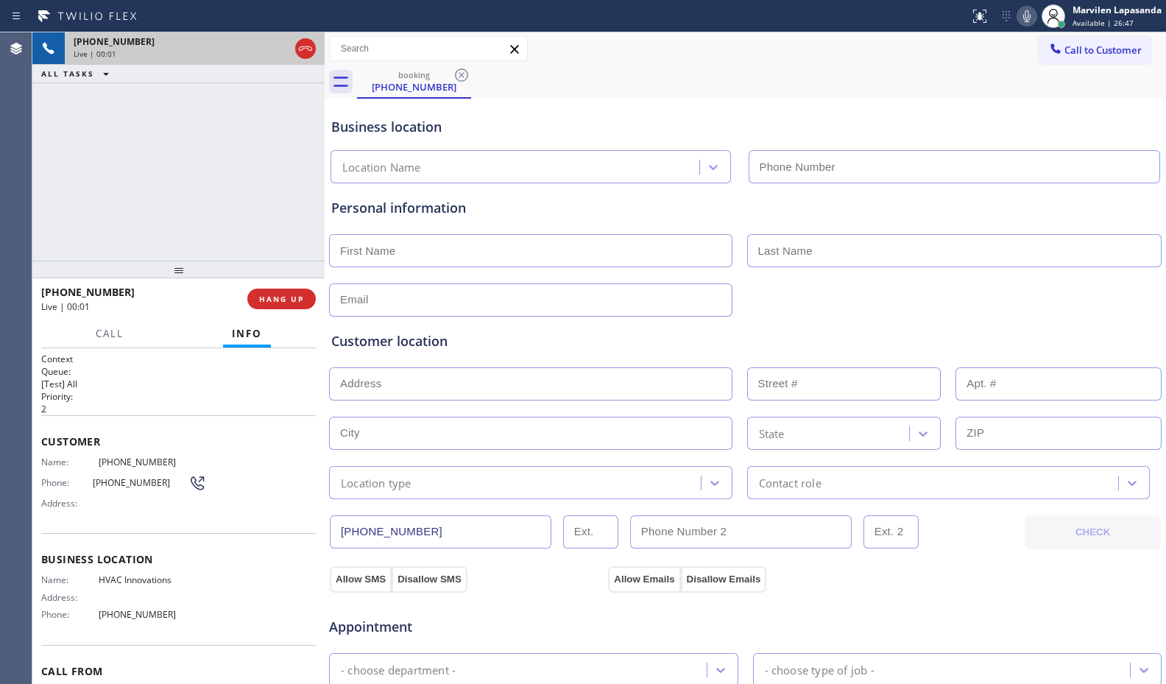
type input "[PHONE_NUMBER]"
click at [120, 554] on span "Business location" at bounding box center [178, 559] width 275 height 14
click at [61, 509] on span "Address:" at bounding box center [69, 503] width 57 height 11
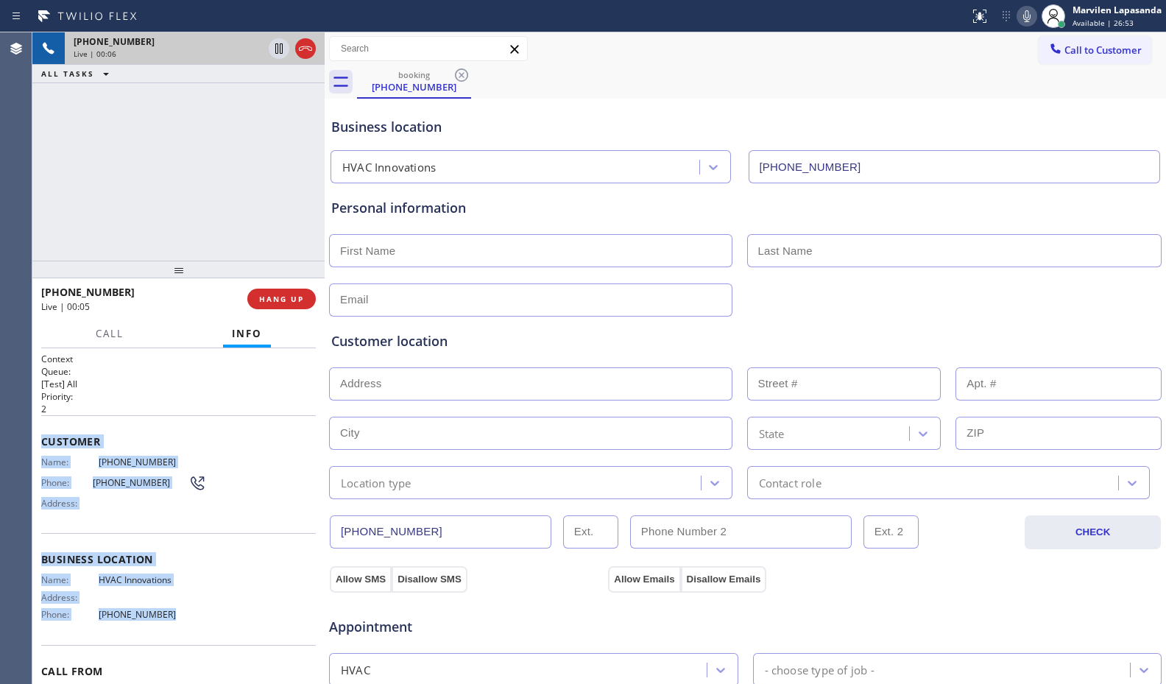
drag, startPoint x: 41, startPoint y: 434, endPoint x: 197, endPoint y: 636, distance: 255.6
click at [202, 640] on div "Context Queue: [Test] All Priority: 2 Customer Name: [PHONE_NUMBER] Phone: [PHO…" at bounding box center [178, 554] width 275 height 403
copy div "Customer Name: [PHONE_NUMBER] Phone: [PHONE_NUMBER] Address: Business location …"
click at [275, 48] on icon at bounding box center [278, 48] width 7 height 10
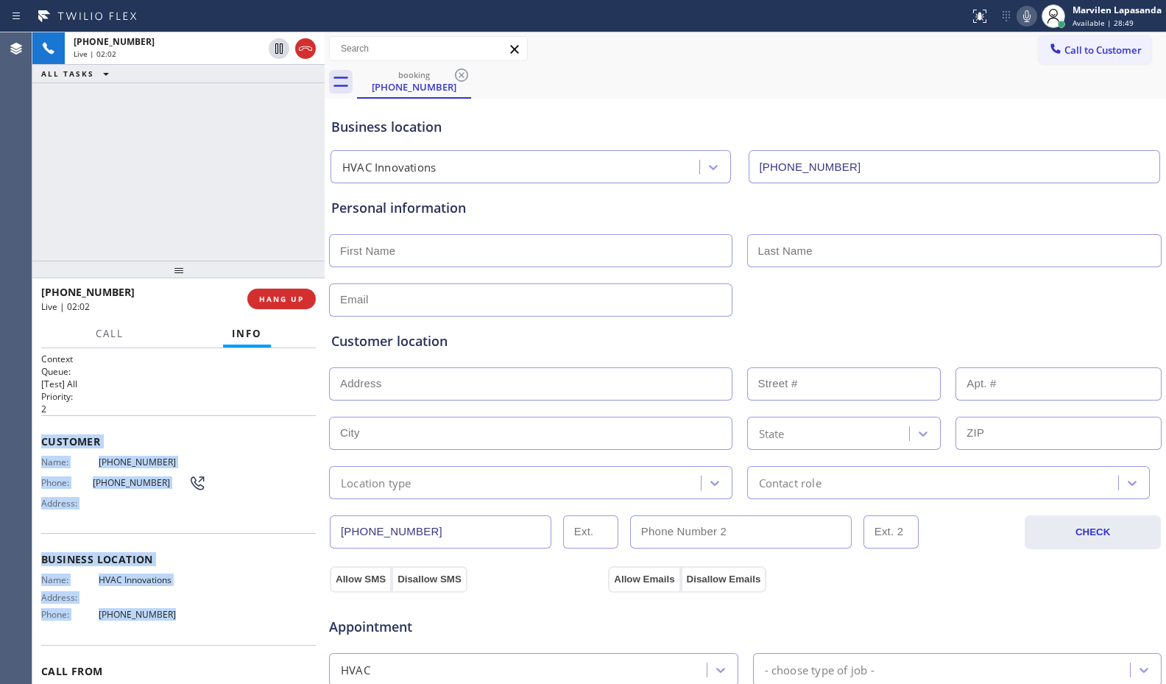
click at [1027, 21] on icon at bounding box center [1026, 16] width 7 height 12
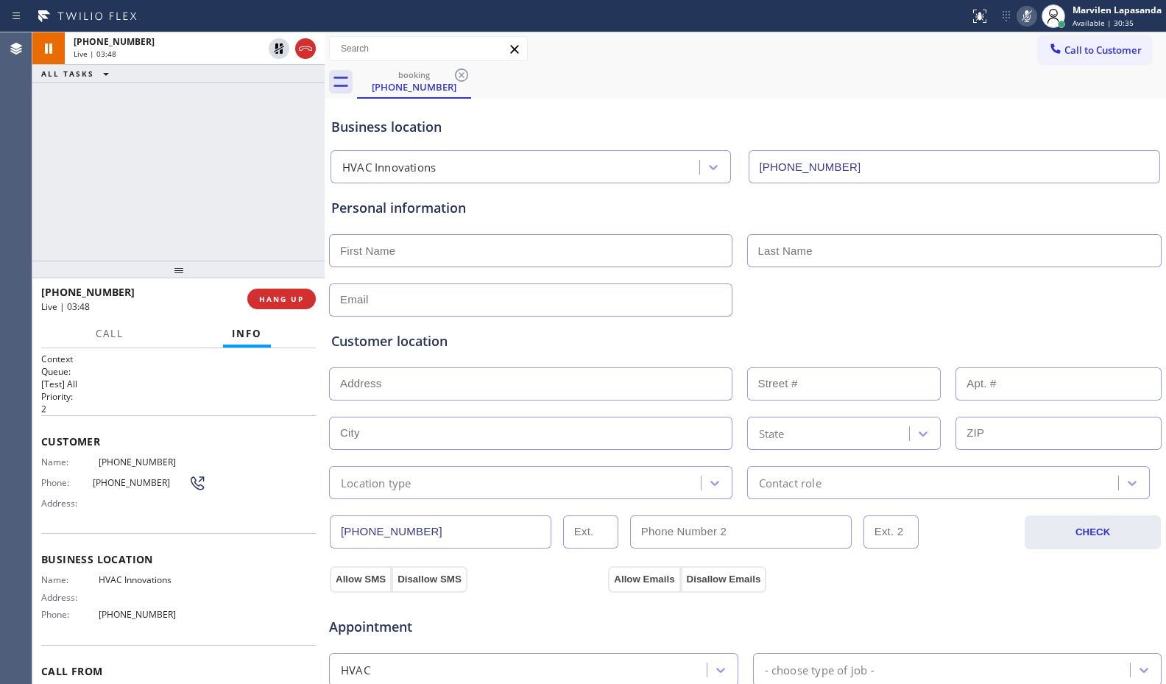
click at [60, 166] on div "[PHONE_NUMBER] Live | 03:48 ALL TASKS ALL TASKS ACTIVE TASKS TASKS IN WRAP UP" at bounding box center [178, 146] width 292 height 228
click at [256, 170] on div "[PHONE_NUMBER] Live | 05:05 ALL TASKS ALL TASKS ACTIVE TASKS TASKS IN WRAP UP" at bounding box center [178, 146] width 292 height 228
click at [308, 172] on div "[PHONE_NUMBER] Live | 05:06 ALL TASKS ALL TASKS ACTIVE TASKS TASKS IN WRAP UP" at bounding box center [178, 146] width 292 height 228
click at [308, 172] on div "[PHONE_NUMBER] Live | 05:08 ALL TASKS ALL TASKS ACTIVE TASKS TASKS IN WRAP UP" at bounding box center [178, 146] width 292 height 228
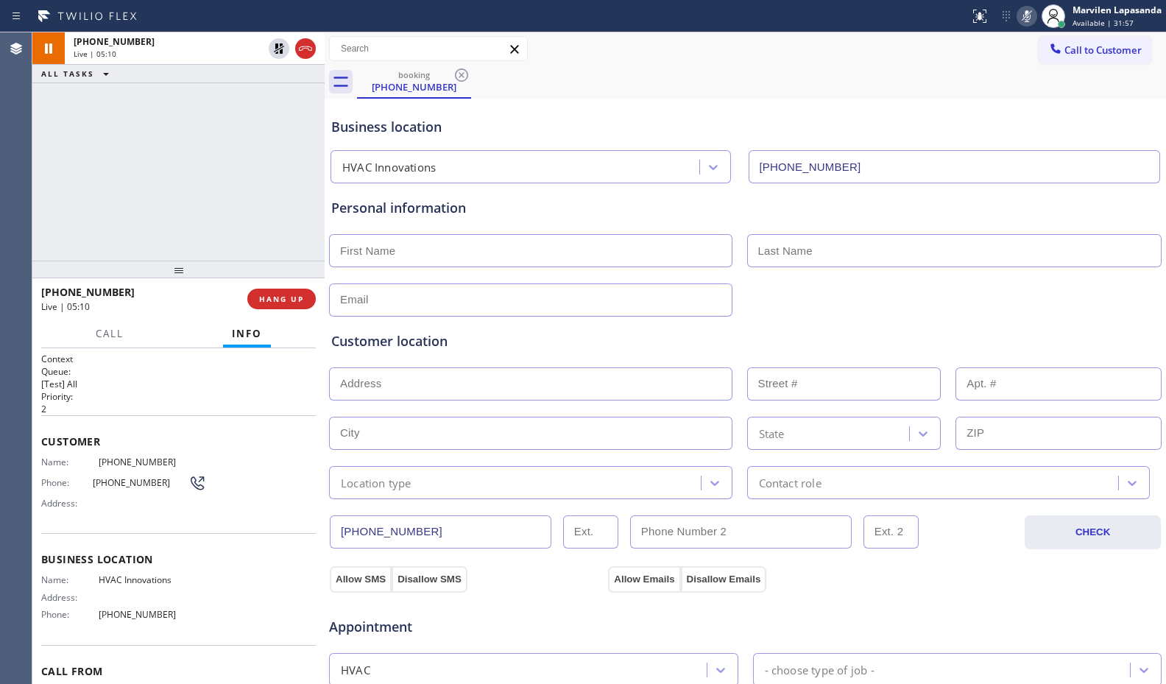
click at [314, 138] on div "[PHONE_NUMBER] Live | 05:10 ALL TASKS ALL TASKS ACTIVE TASKS TASKS IN WRAP UP" at bounding box center [178, 146] width 292 height 228
click at [314, 138] on div "[PHONE_NUMBER] Live | 05:25 ALL TASKS ALL TASKS ACTIVE TASKS TASKS IN WRAP UP" at bounding box center [178, 146] width 292 height 228
click at [314, 138] on div "[PHONE_NUMBER] Live | 05:26 ALL TASKS ALL TASKS ACTIVE TASKS TASKS IN WRAP UP" at bounding box center [178, 146] width 292 height 228
click at [314, 138] on div "[PHONE_NUMBER] Live | 05:30 ALL TASKS ALL TASKS ACTIVE TASKS TASKS IN WRAP UP" at bounding box center [178, 146] width 292 height 228
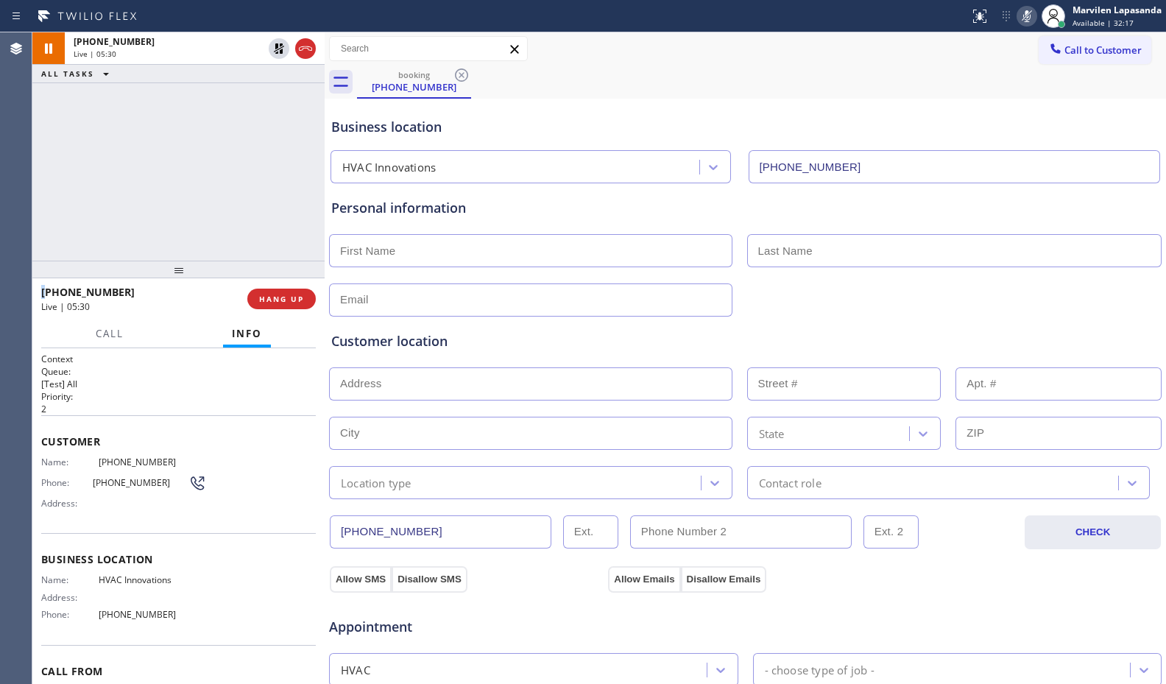
click at [314, 138] on div "[PHONE_NUMBER] Live | 05:30 ALL TASKS ALL TASKS ACTIVE TASKS TASKS IN WRAP UP" at bounding box center [178, 146] width 292 height 228
click at [308, 132] on div "[PHONE_NUMBER] Live | 05:31 ALL TASKS ALL TASKS ACTIVE TASKS TASKS IN WRAP UP" at bounding box center [178, 146] width 292 height 228
click at [1021, 21] on icon at bounding box center [1027, 16] width 18 height 18
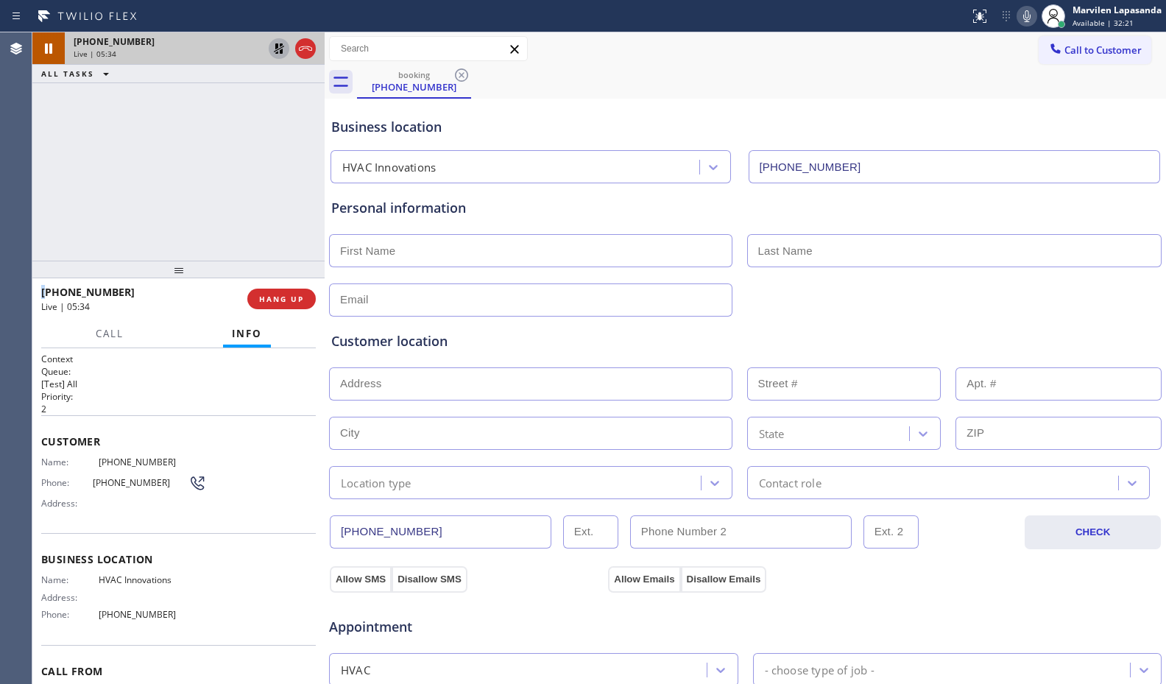
click at [277, 52] on icon at bounding box center [279, 49] width 18 height 18
click at [1030, 18] on icon at bounding box center [1026, 16] width 7 height 12
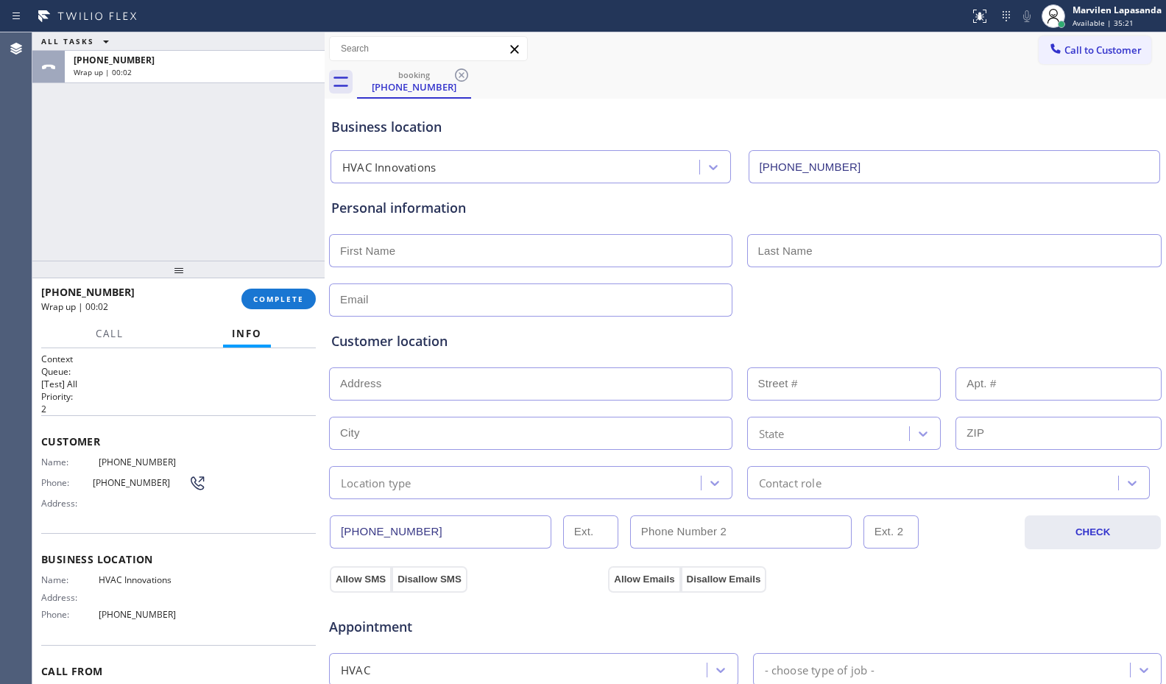
click at [661, 205] on div "Personal information" at bounding box center [745, 208] width 828 height 20
click at [416, 256] on input "text" at bounding box center [530, 250] width 403 height 33
paste input "Crystal"
type input "Crystal"
click at [623, 54] on div "Call to Customer Outbound call Location Search location Your caller id phone nu…" at bounding box center [745, 49] width 841 height 26
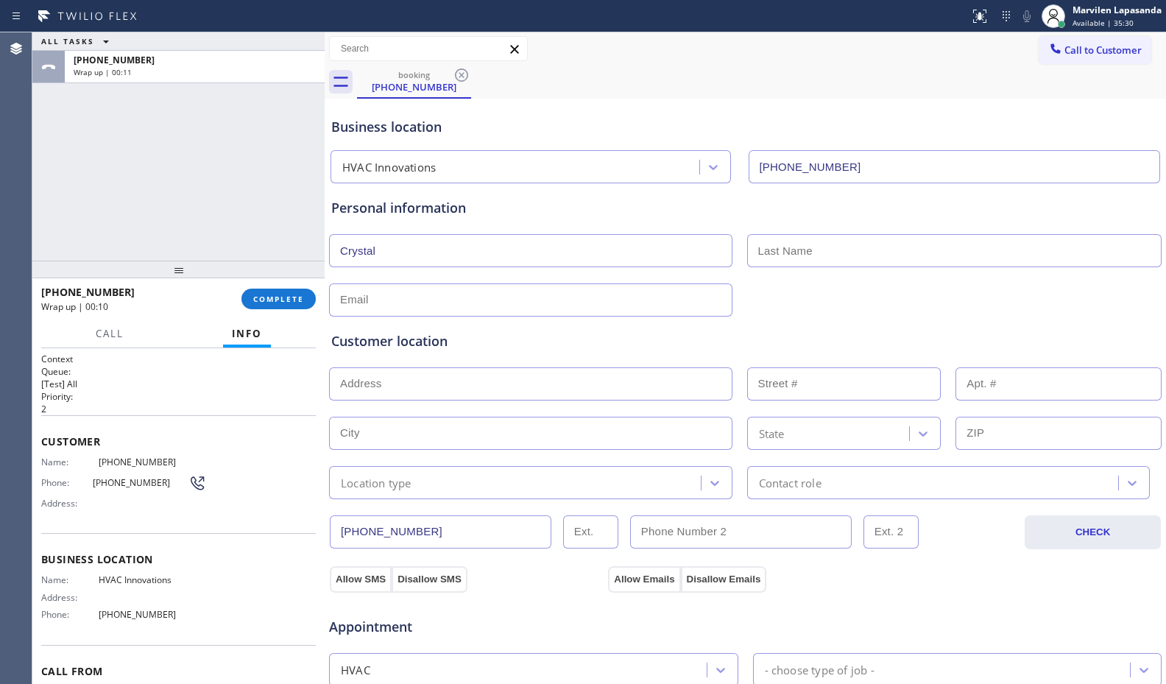
click at [885, 257] on input "text" at bounding box center [954, 250] width 415 height 33
drag, startPoint x: 715, startPoint y: 216, endPoint x: 771, endPoint y: 244, distance: 61.9
click at [715, 218] on div "Personal information Crystal" at bounding box center [745, 257] width 828 height 118
click at [772, 245] on input "text" at bounding box center [954, 250] width 415 height 33
paste input "[PERSON_NAME]"
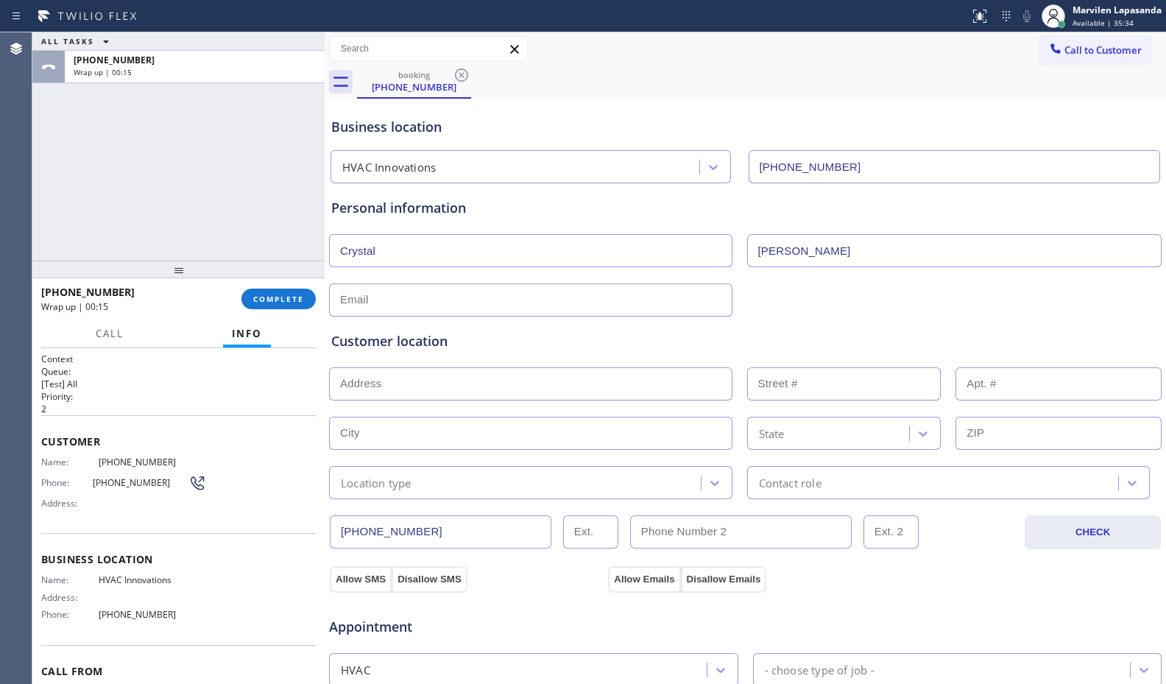
type input "[PERSON_NAME]"
click at [431, 298] on input "text" at bounding box center [530, 299] width 403 height 33
paste input "[EMAIL_ADDRESS][DOMAIN_NAME]"
type input "[EMAIL_ADDRESS][DOMAIN_NAME]"
click at [452, 333] on div "Customer location" at bounding box center [745, 341] width 828 height 20
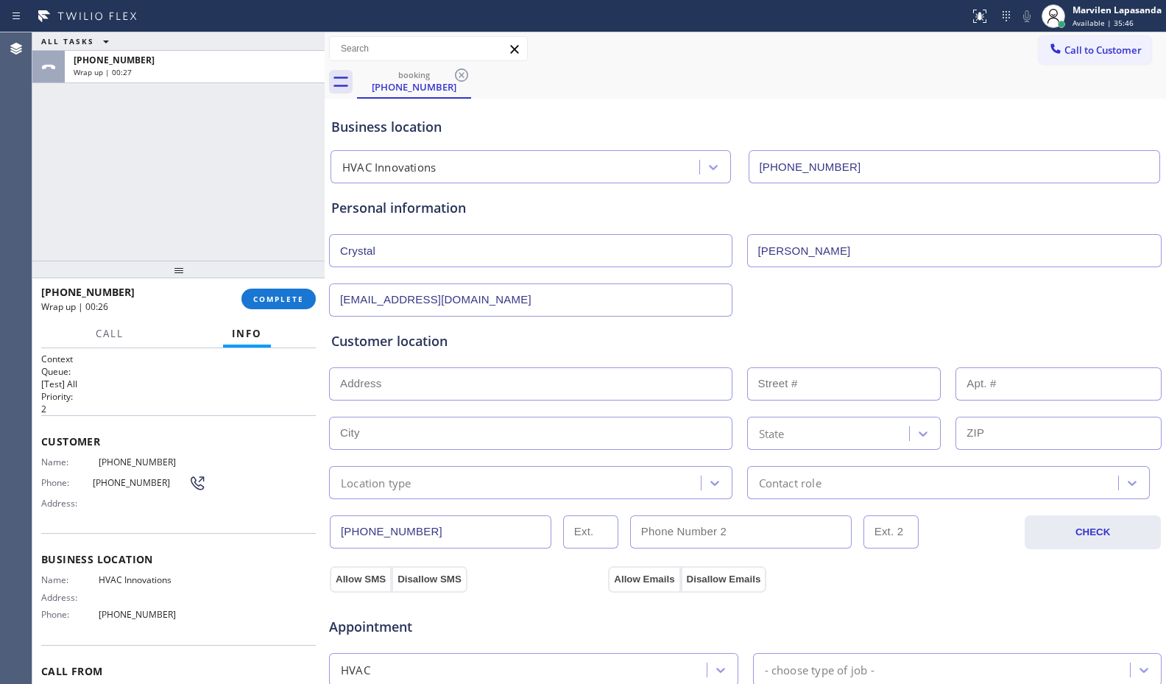
click at [421, 392] on input "text" at bounding box center [530, 383] width 403 height 33
paste input "[STREET_ADDRESS]"
type input "[STREET_ADDRESS]"
type input "907"
type input "[GEOGRAPHIC_DATA]"
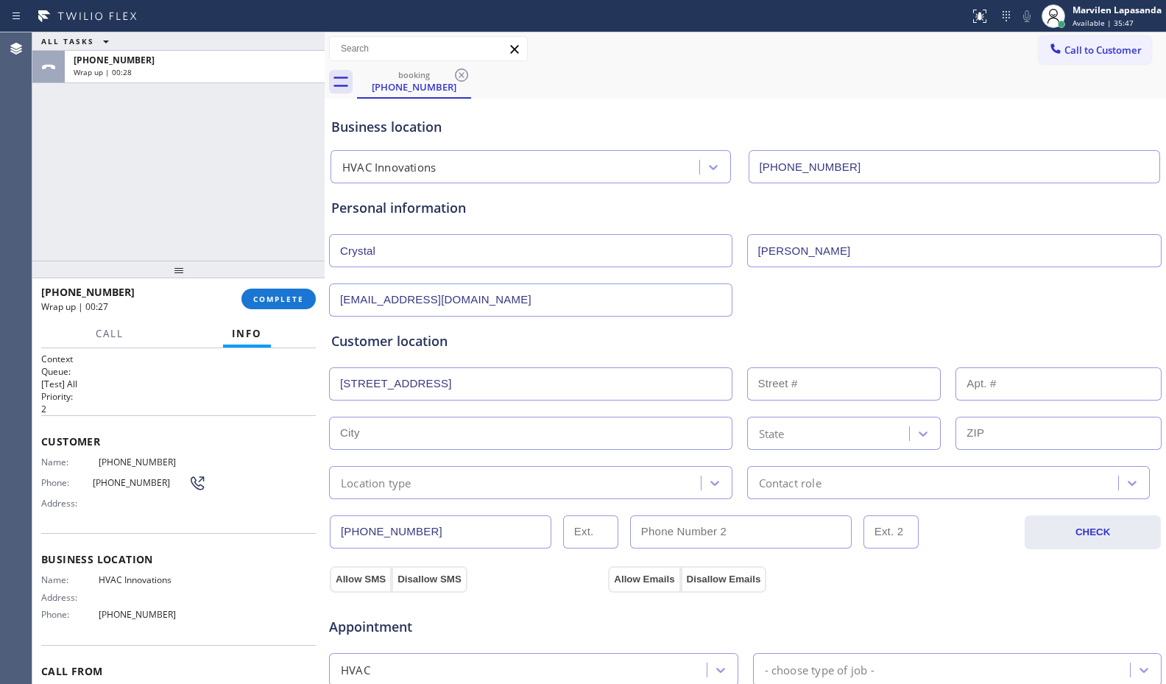
type input "92808"
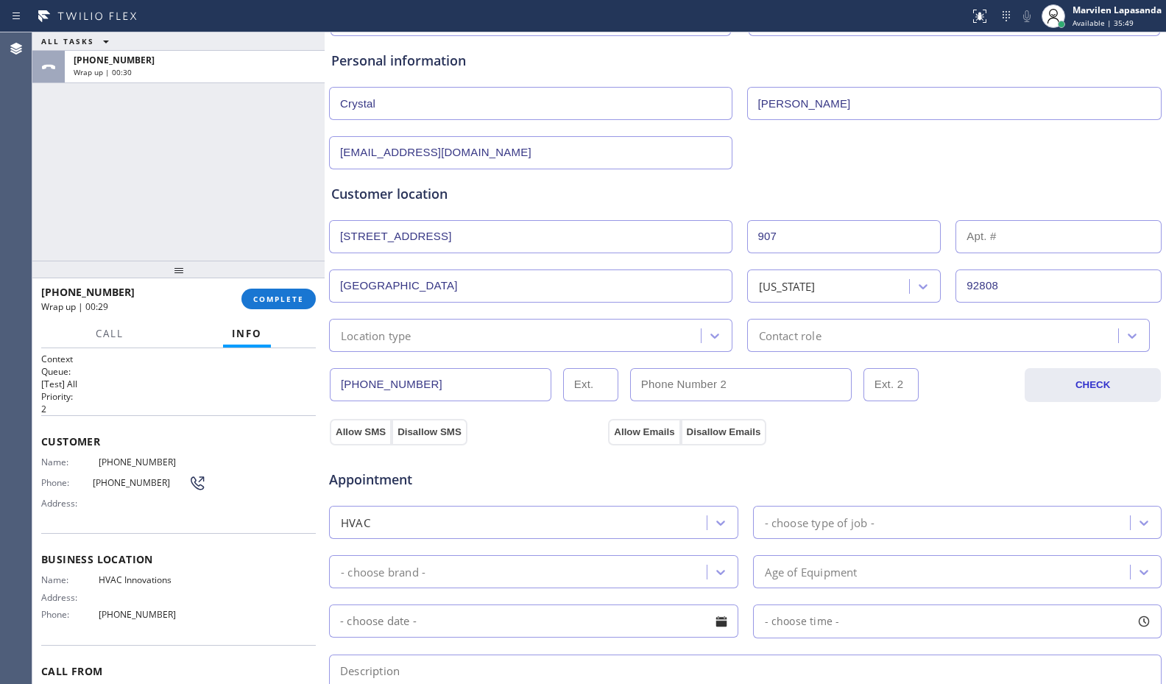
click at [388, 339] on div "Location type" at bounding box center [376, 335] width 71 height 17
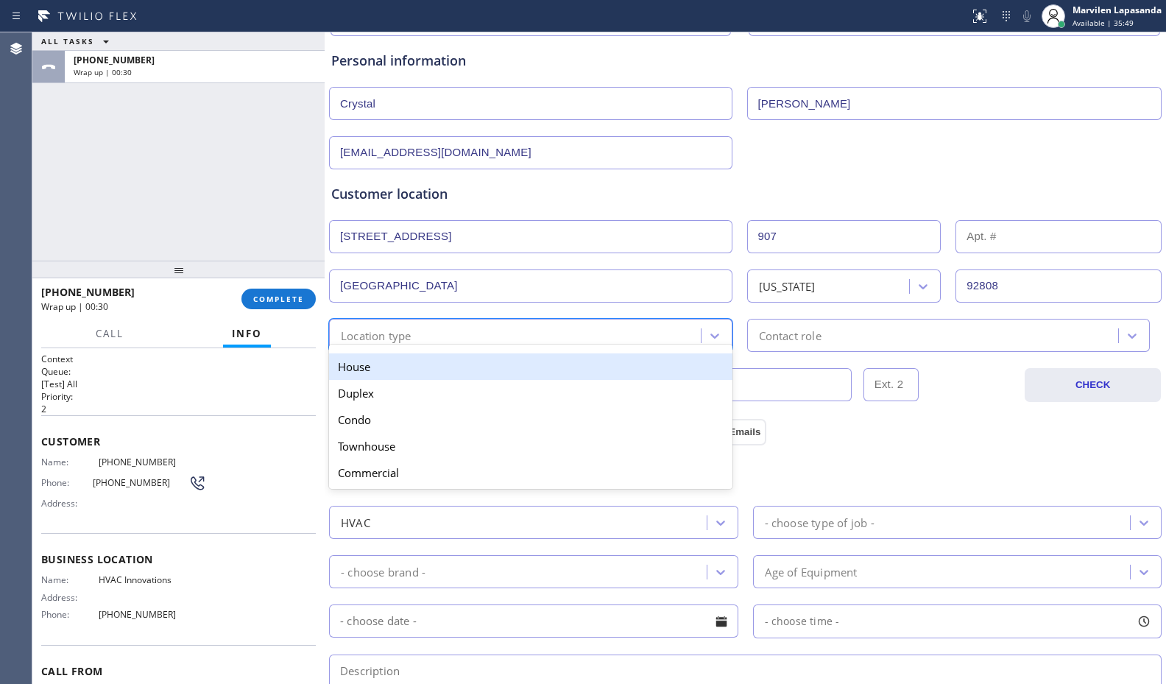
click at [387, 361] on div "House" at bounding box center [530, 366] width 403 height 26
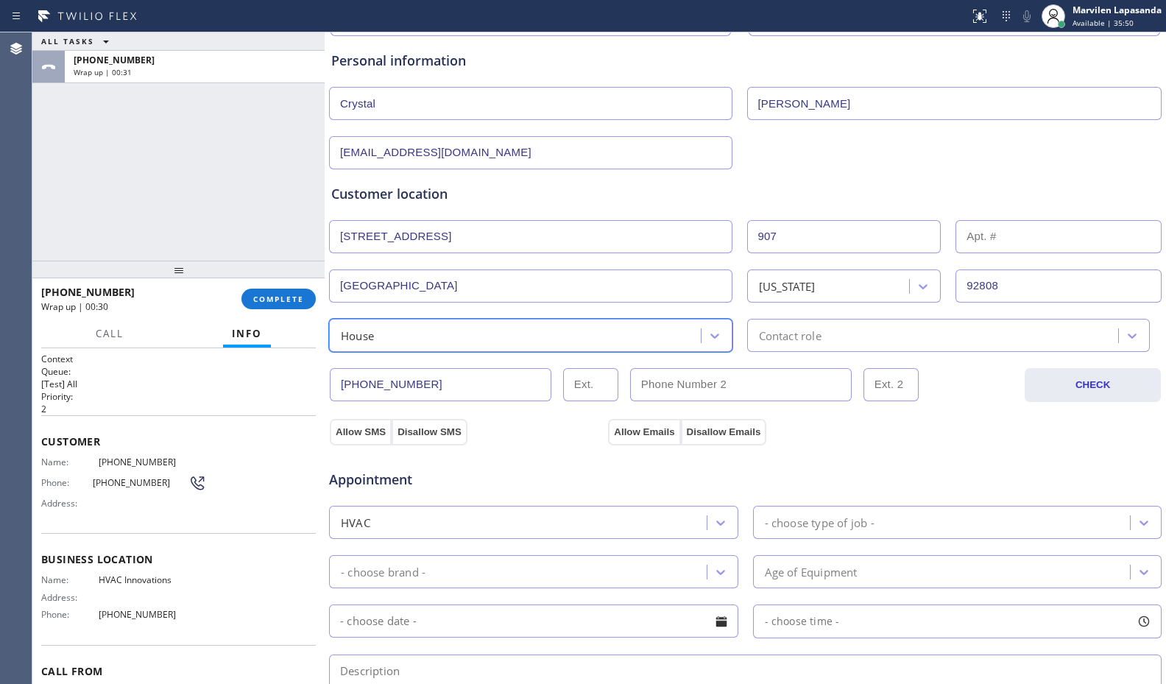
click at [779, 336] on div "Contact role" at bounding box center [790, 335] width 63 height 17
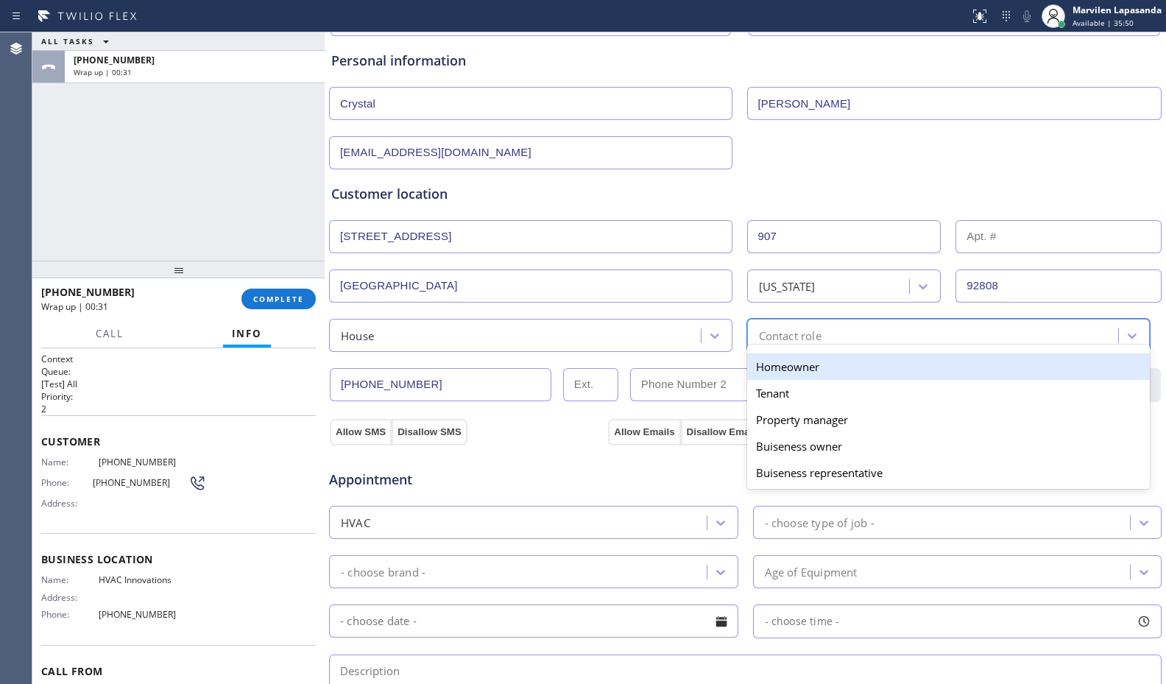
click at [775, 367] on div "Homeowner" at bounding box center [948, 366] width 403 height 26
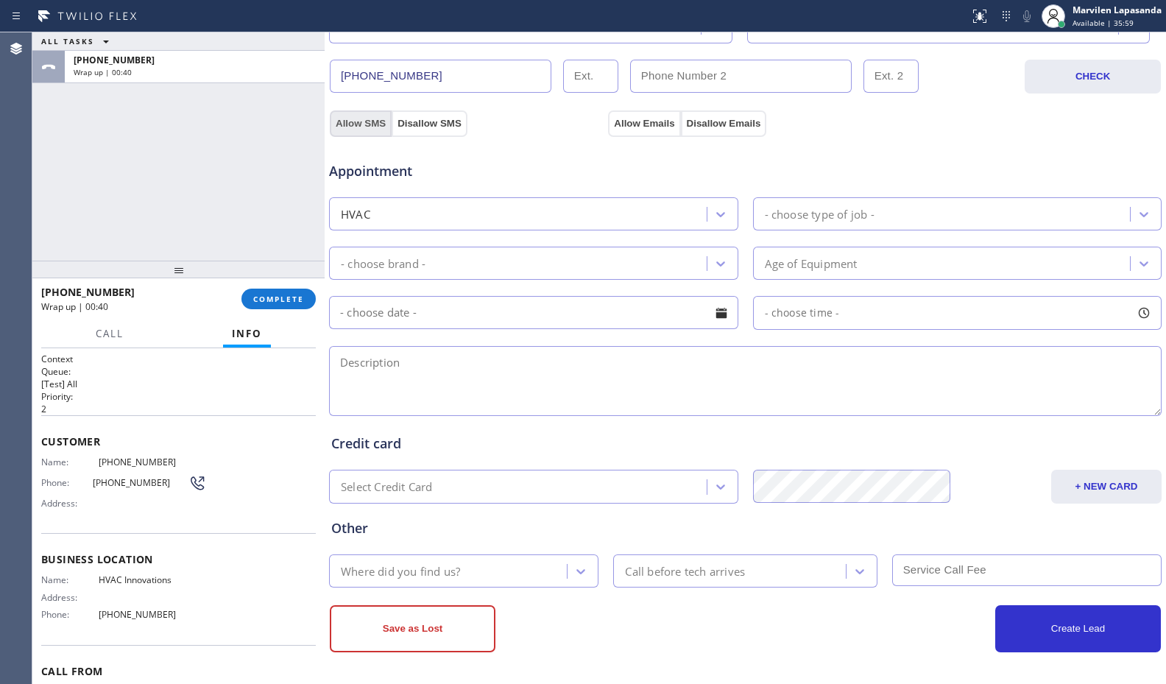
scroll to position [457, 0]
click at [401, 371] on textarea at bounding box center [745, 379] width 832 height 70
paste textarea "6-9/ Central/ Ground-Accessible/ Her baby pulled out the thermostat and then sh…"
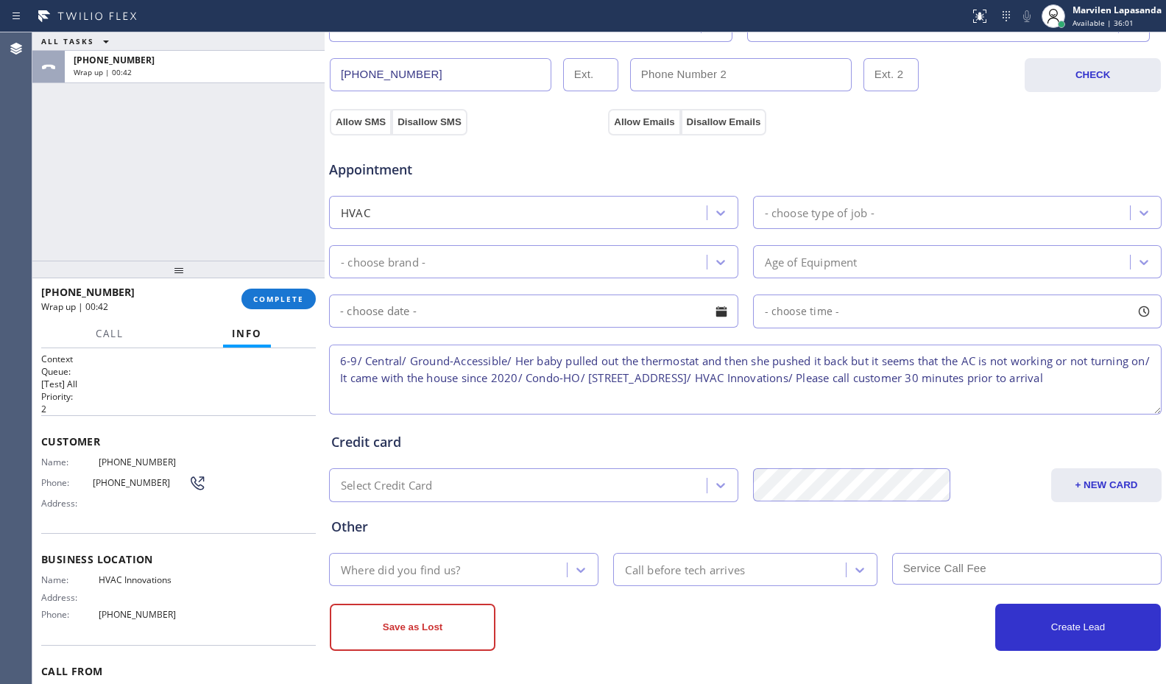
click at [362, 363] on textarea "6-9/ Central/ Ground-Accessible/ Her baby pulled out the thermostat and then sh…" at bounding box center [745, 379] width 832 height 70
click at [364, 363] on textarea "6-9/ Central/ Ground-Accessible/ Her baby pulled out the thermostat and then sh…" at bounding box center [745, 379] width 832 height 70
click at [443, 366] on textarea "6-9/ $69 SCF/ Central/ Ground-Accessible/ Her baby pulled out the thermostat an…" at bounding box center [745, 379] width 832 height 70
click at [489, 396] on textarea "6-9/ $69 SCF/ Central/ Ground-Accessible/ Her baby pulled out the thermostat an…" at bounding box center [745, 379] width 832 height 70
type textarea "6-9/ $69 SCF/ Central/ Ground-Accessible/ Her baby pulled out the thermostat an…"
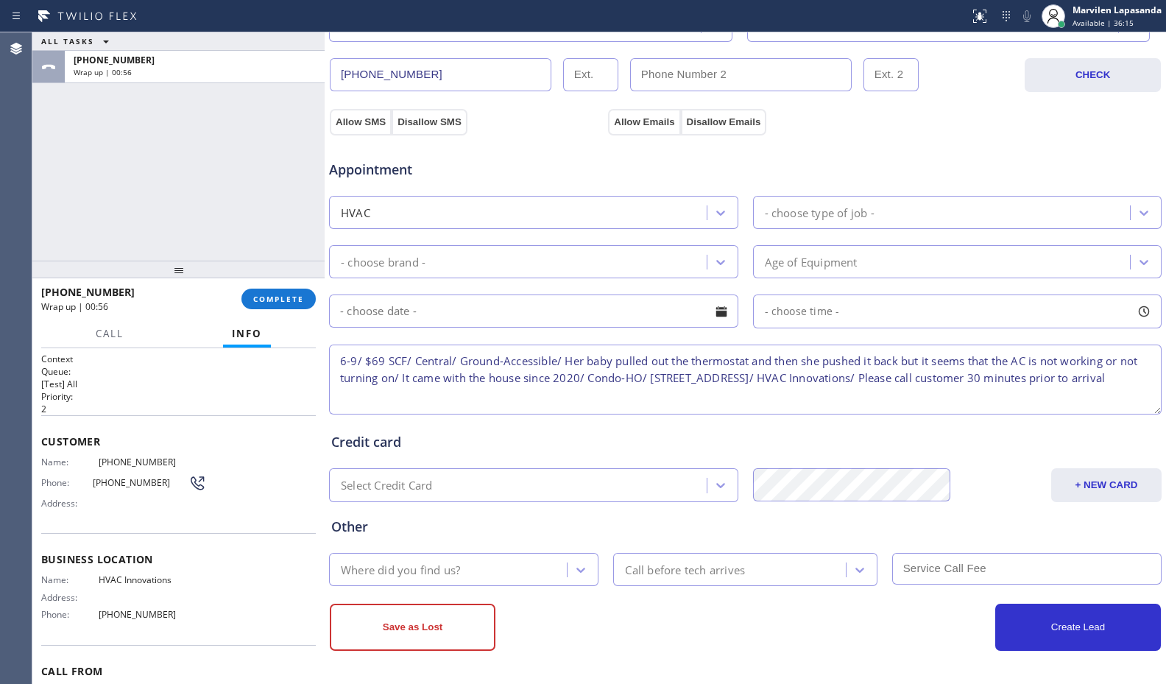
click at [475, 392] on textarea "6-9/ $69 SCF/ Central/ Ground-Accessible/ Her baby pulled out the thermostat an…" at bounding box center [745, 379] width 832 height 70
click at [367, 361] on textarea "6-9/ $69 SCF/ Central/ Ground-Accessible/ Her baby pulled out the thermostat an…" at bounding box center [745, 379] width 832 height 70
click at [436, 361] on textarea "6-9/ $69 SCF/ Central/ Ground-Accessible/ Her baby pulled out the thermostat an…" at bounding box center [745, 379] width 832 height 70
click at [520, 361] on textarea "6-9/ $69 SCF/ Central/ Ground-Accessible/ Her baby pulled out the thermostat an…" at bounding box center [745, 379] width 832 height 70
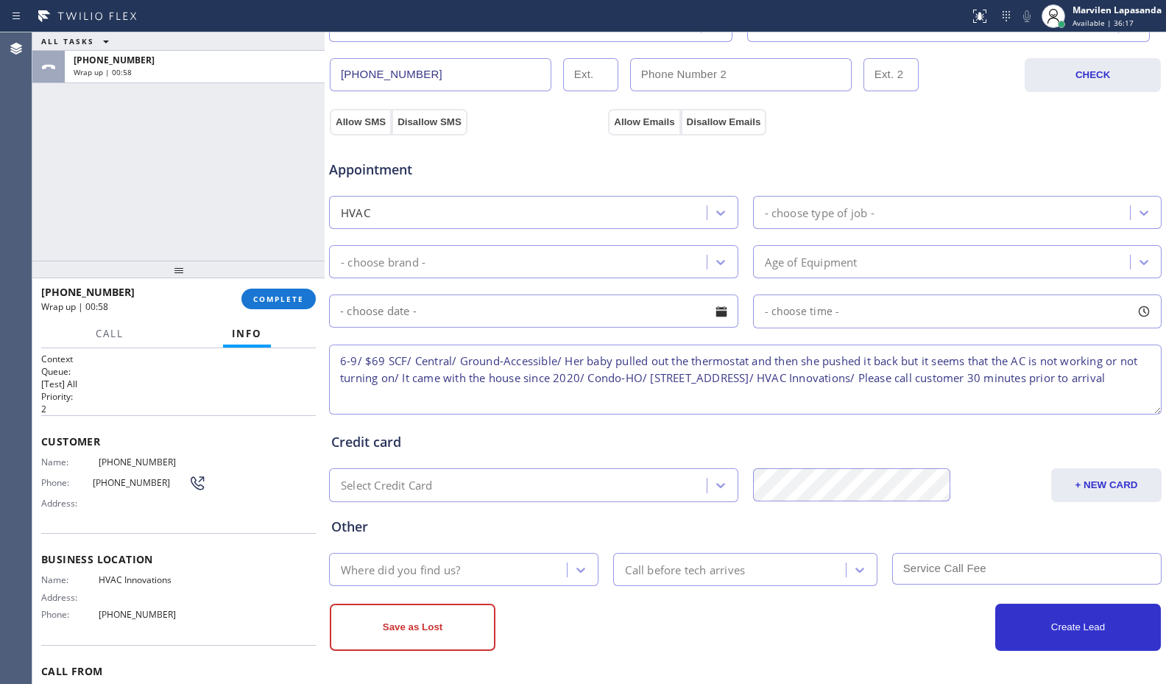
click at [598, 365] on textarea "6-9/ $69 SCF/ Central/ Ground-Accessible/ Her baby pulled out the thermostat an…" at bounding box center [745, 379] width 832 height 70
click at [623, 364] on textarea "6-9/ $69 SCF/ Central/ Ground-Accessible/ Her baby pulled out the thermostat an…" at bounding box center [745, 379] width 832 height 70
click at [692, 366] on textarea "6-9/ $69 SCF/ Central/ Ground-Accessible/ Her baby pulled out the thermostat an…" at bounding box center [745, 379] width 832 height 70
drag, startPoint x: 742, startPoint y: 361, endPoint x: 814, endPoint y: 366, distance: 72.3
click at [743, 361] on textarea "6-9/ $69 SCF/ Central/ Ground-Accessible/ Her baby pulled out the thermostat an…" at bounding box center [745, 379] width 832 height 70
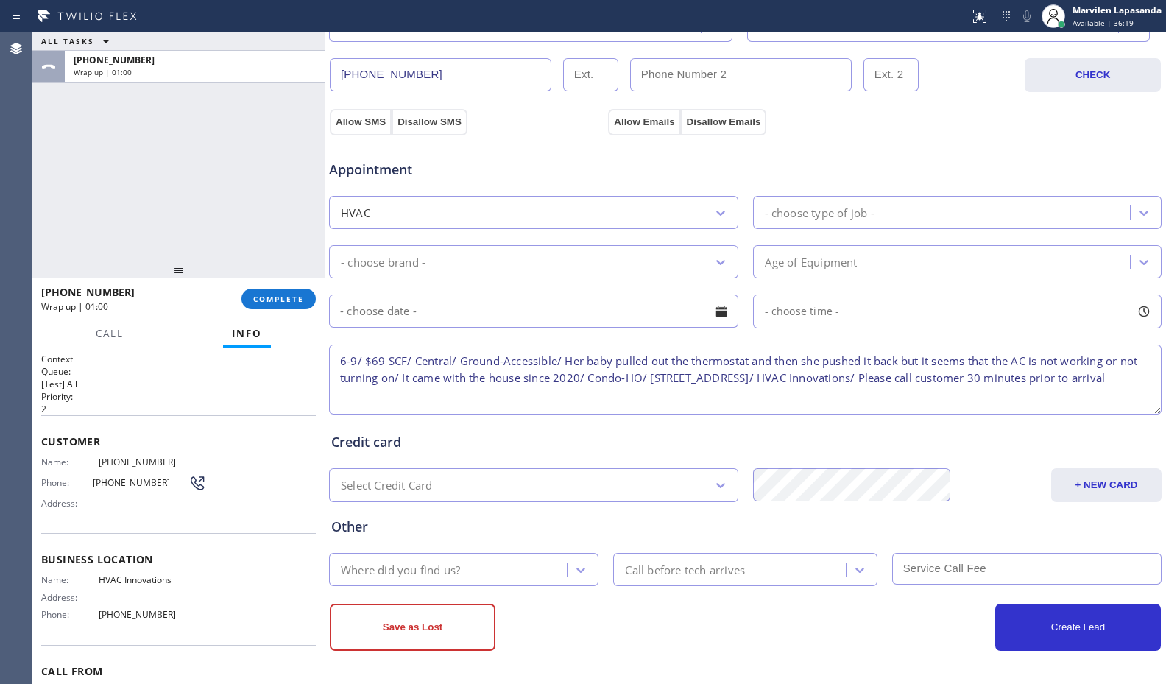
click at [814, 366] on textarea "6-9/ $69 SCF/ Central/ Ground-Accessible/ Her baby pulled out the thermostat an…" at bounding box center [745, 379] width 832 height 70
click at [877, 361] on textarea "6-9/ $69 SCF/ Central/ Ground-Accessible/ Her baby pulled out the thermostat an…" at bounding box center [745, 379] width 832 height 70
click at [956, 367] on textarea "6-9/ $69 SCF/ Central/ Ground-Accessible/ Her baby pulled out the thermostat an…" at bounding box center [745, 379] width 832 height 70
click at [1025, 363] on textarea "6-9/ $69 SCF/ Central/ Ground-Accessible/ Her baby pulled out the thermostat an…" at bounding box center [745, 379] width 832 height 70
click at [1075, 367] on textarea "6-9/ $69 SCF/ Central/ Ground-Accessible/ Her baby pulled out the thermostat an…" at bounding box center [745, 379] width 832 height 70
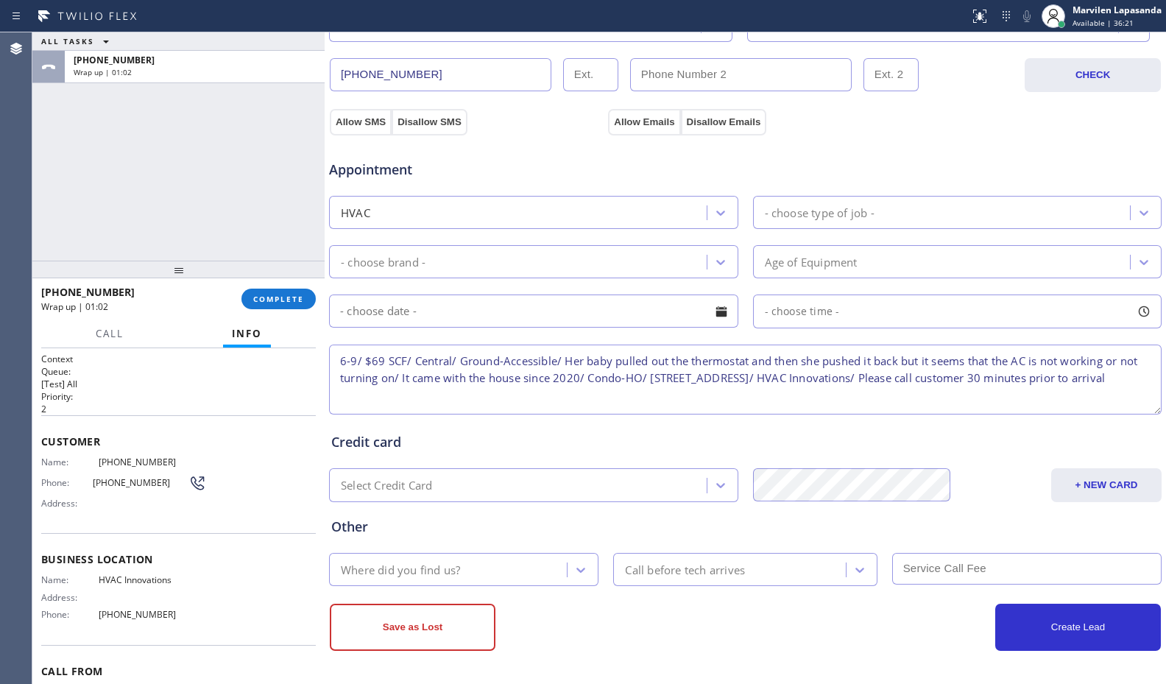
click at [484, 389] on textarea "6-9/ $69 SCF/ Central/ Ground-Accessible/ Her baby pulled out the thermostat an…" at bounding box center [745, 379] width 832 height 70
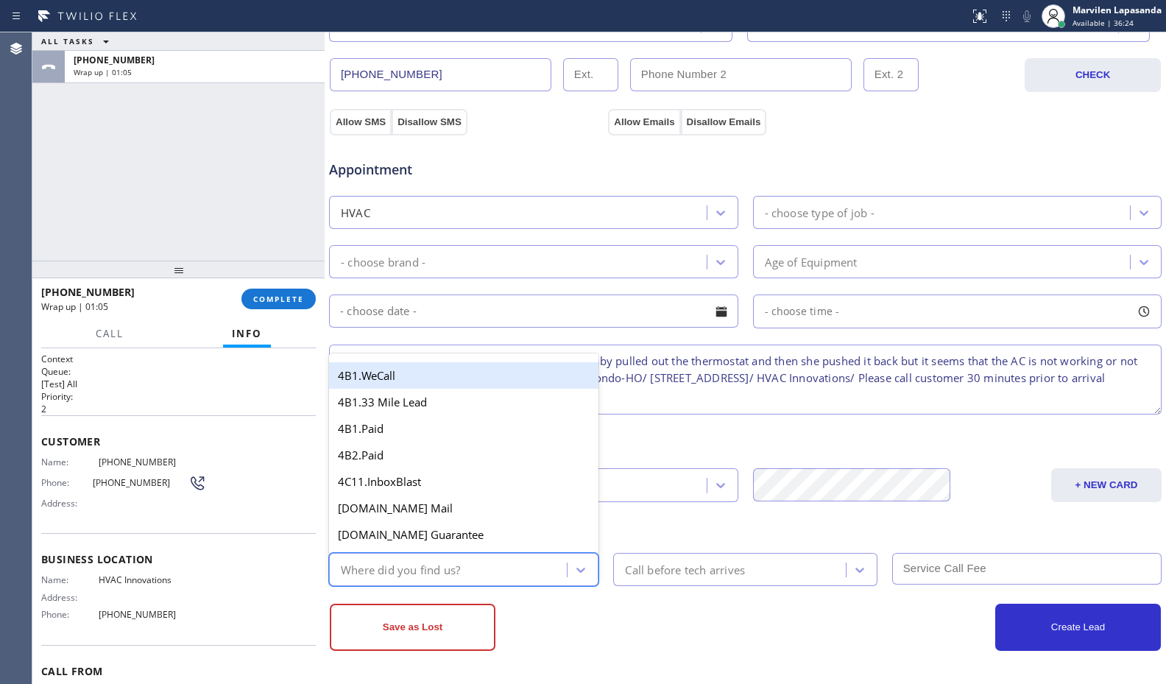
click at [459, 567] on div "Where did you find us?" at bounding box center [400, 569] width 119 height 17
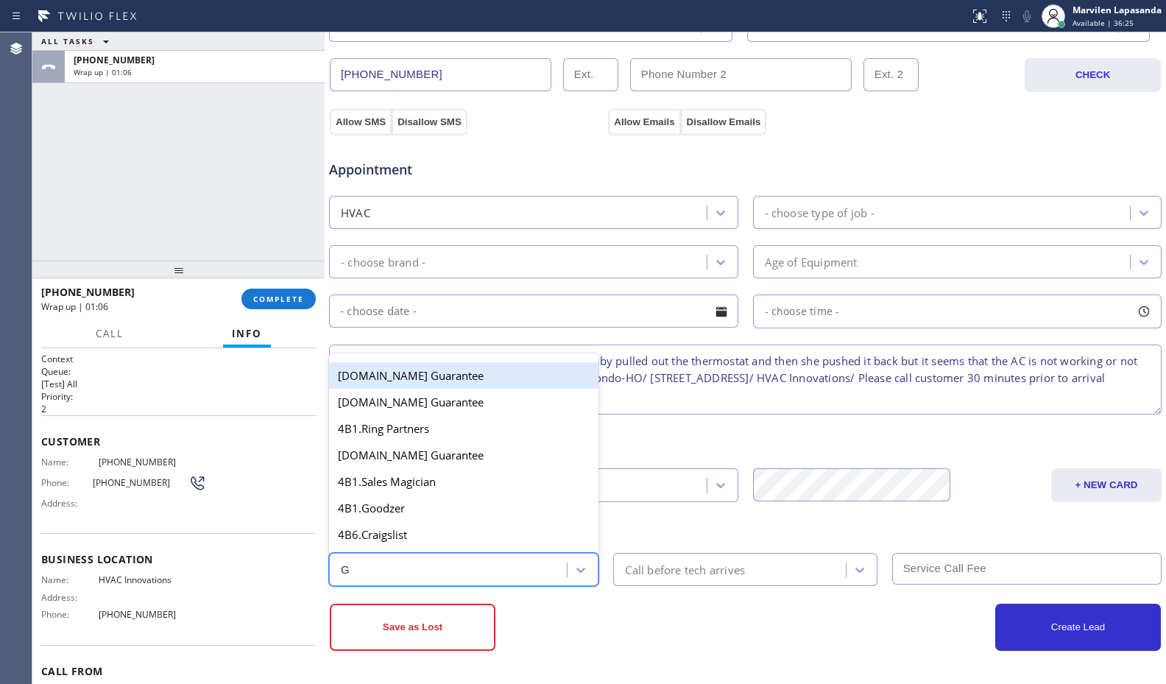
type input "GO"
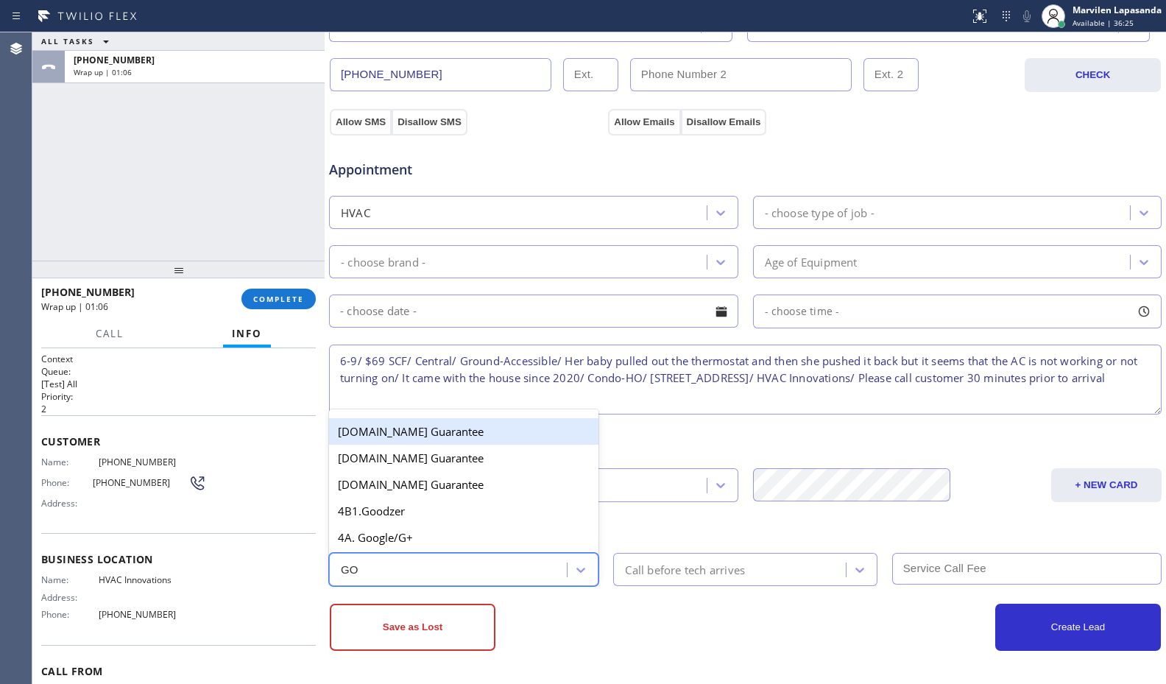
click at [447, 541] on div "4A. Google/G+" at bounding box center [463, 537] width 269 height 26
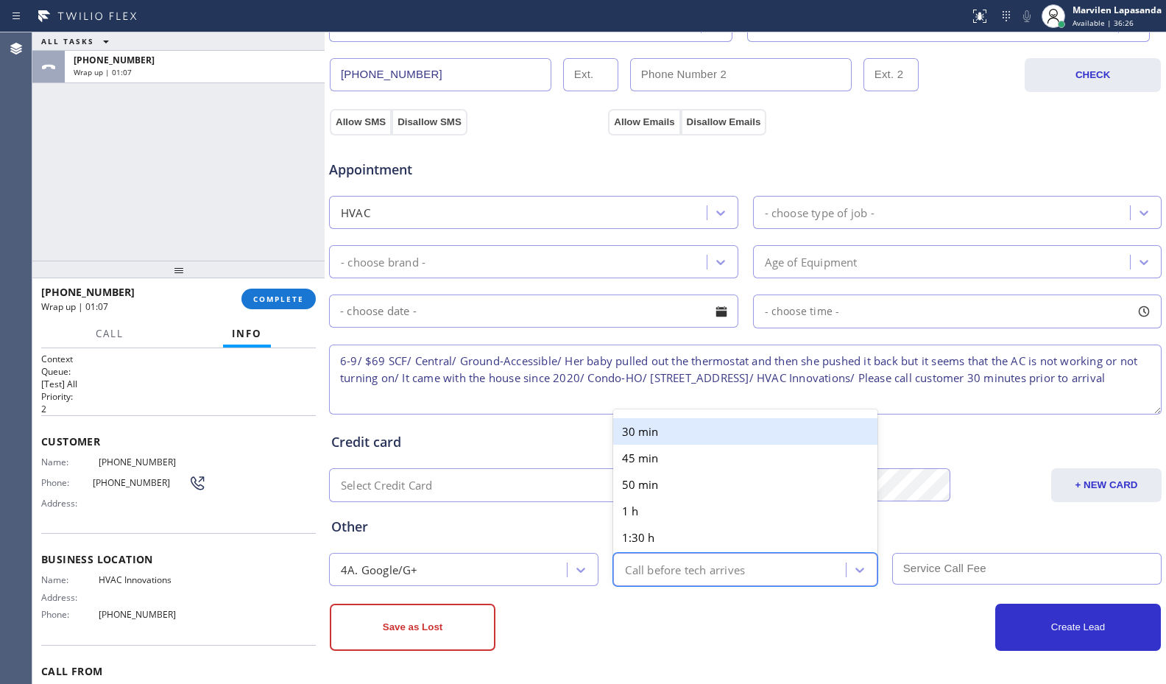
click at [659, 566] on div "Call before tech arrives" at bounding box center [685, 569] width 120 height 17
click at [659, 434] on div "30 min" at bounding box center [744, 431] width 263 height 26
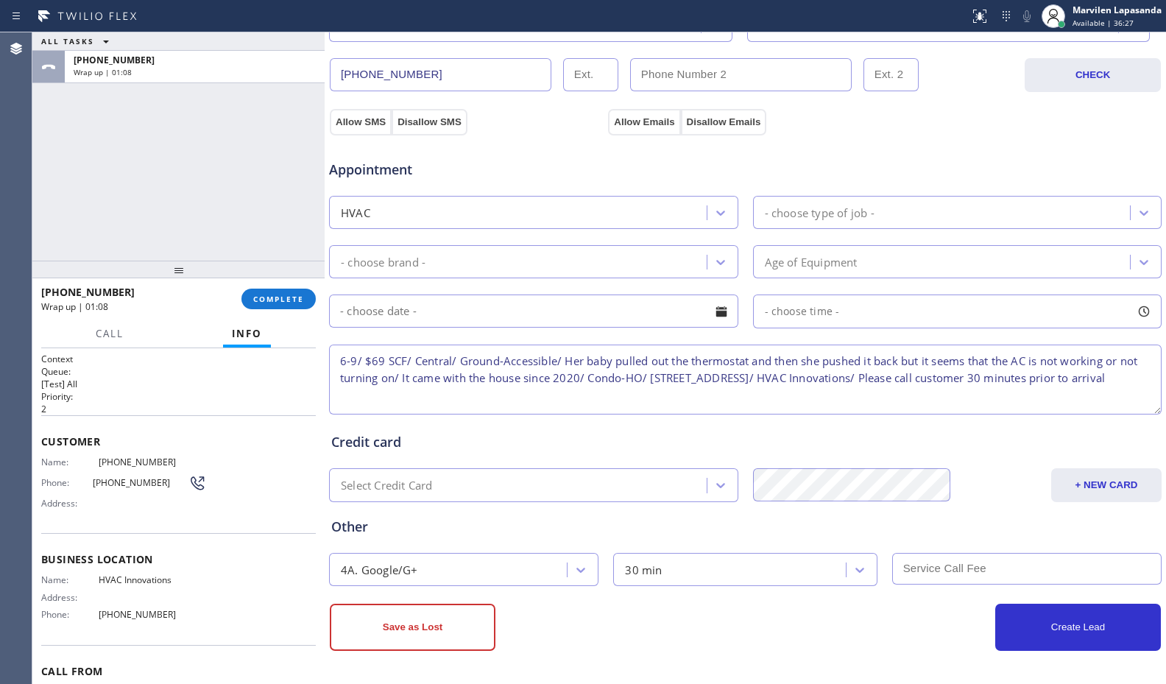
click at [944, 565] on input "text" at bounding box center [1026, 569] width 269 height 32
type input "69"
click at [799, 679] on div "Business location HVAC Innovations [PHONE_NUMBER] Personal information [PERSON_…" at bounding box center [745, 163] width 841 height 1042
click at [812, 224] on div "- choose type of job -" at bounding box center [943, 212] width 373 height 26
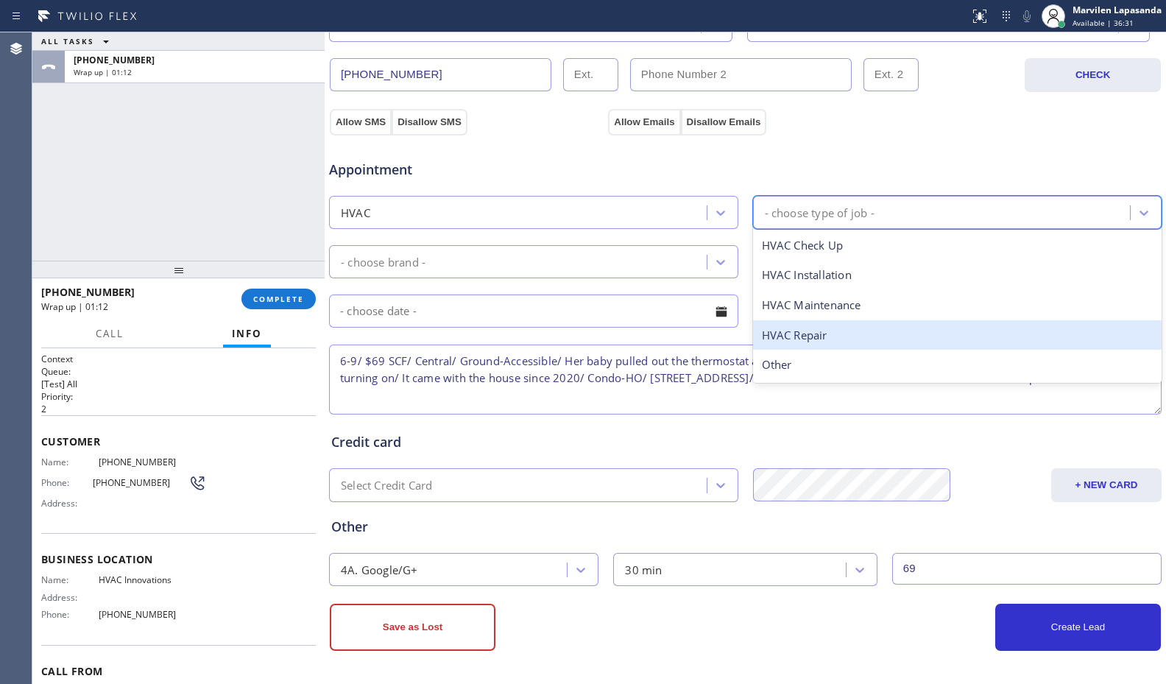
drag, startPoint x: 818, startPoint y: 328, endPoint x: 519, endPoint y: 258, distance: 307.1
click at [816, 328] on div "HVAC Repair" at bounding box center [957, 335] width 409 height 30
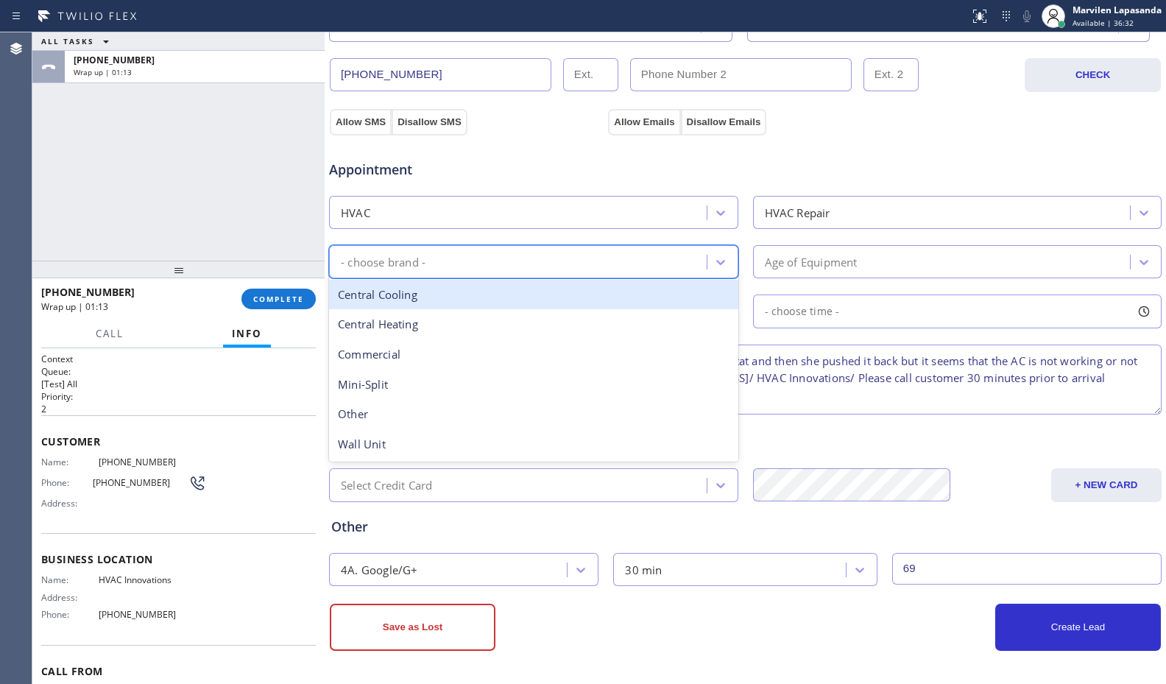
click at [481, 252] on div "- choose brand -" at bounding box center [519, 262] width 373 height 26
click at [450, 284] on div "Central Cooling" at bounding box center [533, 295] width 409 height 30
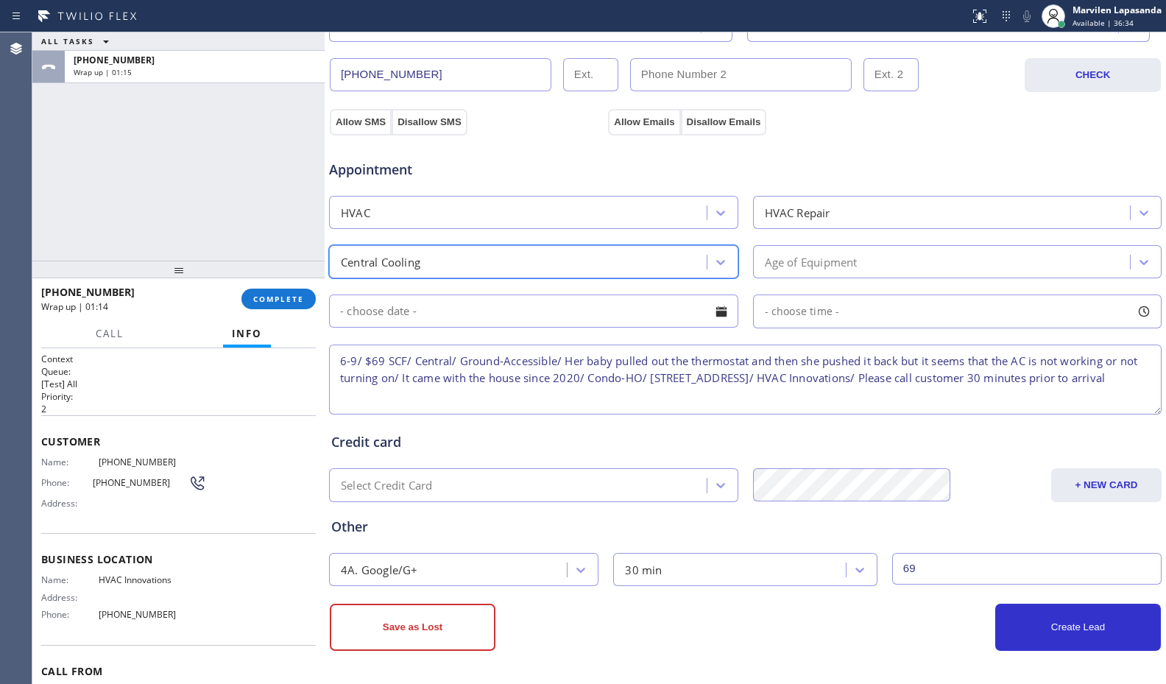
click at [824, 260] on div "Age of Equipment" at bounding box center [811, 261] width 93 height 17
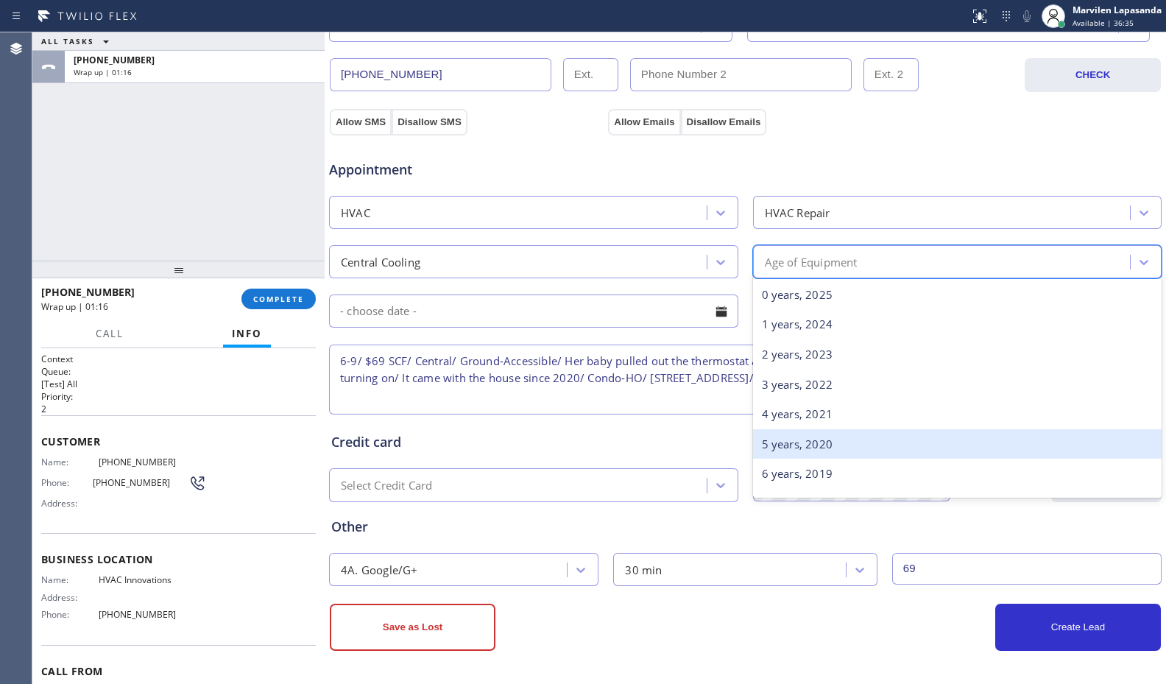
click at [824, 452] on div "5 years, 2020" at bounding box center [957, 444] width 409 height 30
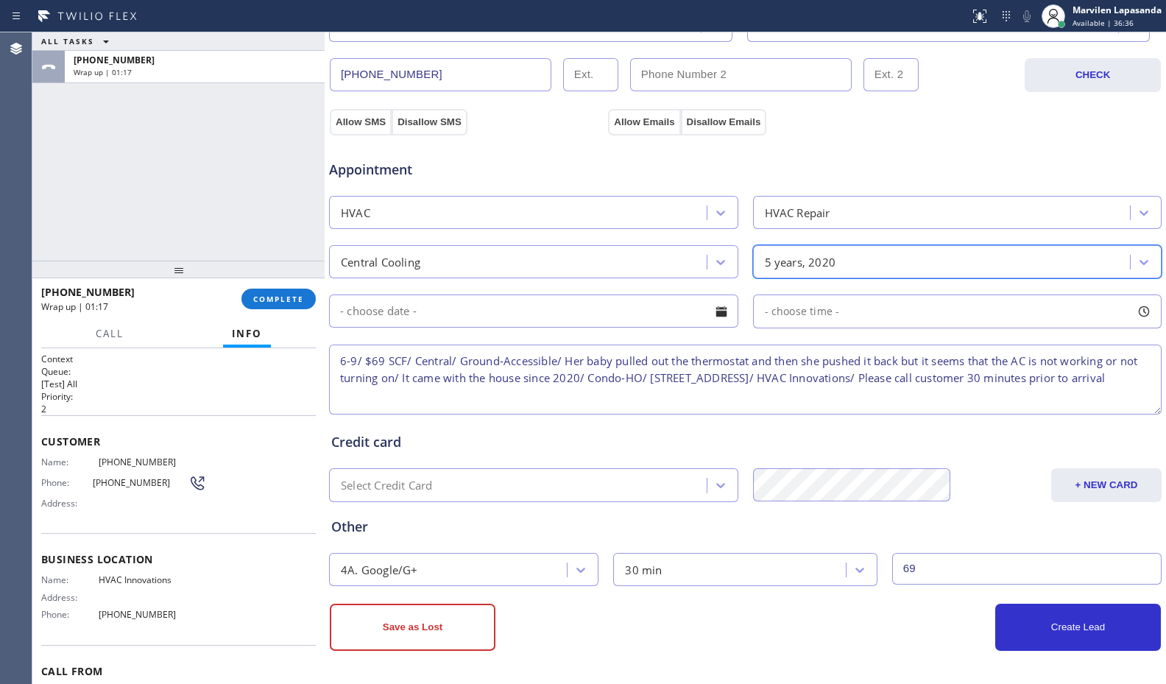
click at [804, 258] on div "5 years, 2020" at bounding box center [800, 261] width 71 height 17
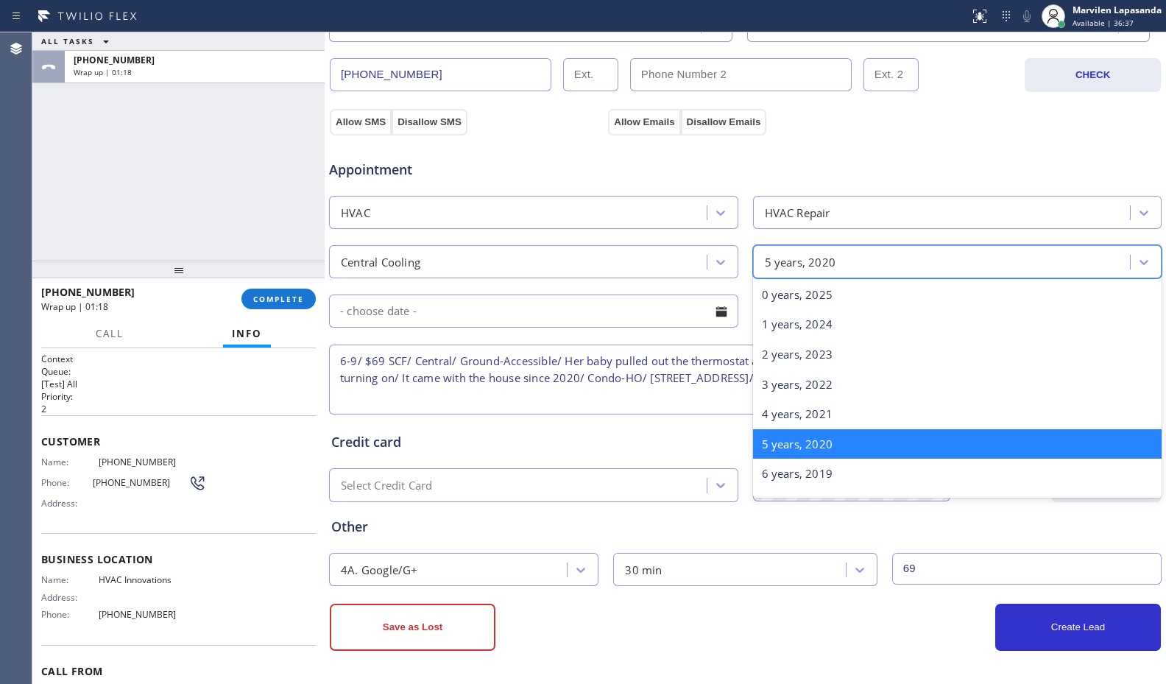
click at [802, 438] on div "5 years, 2020" at bounding box center [957, 444] width 409 height 30
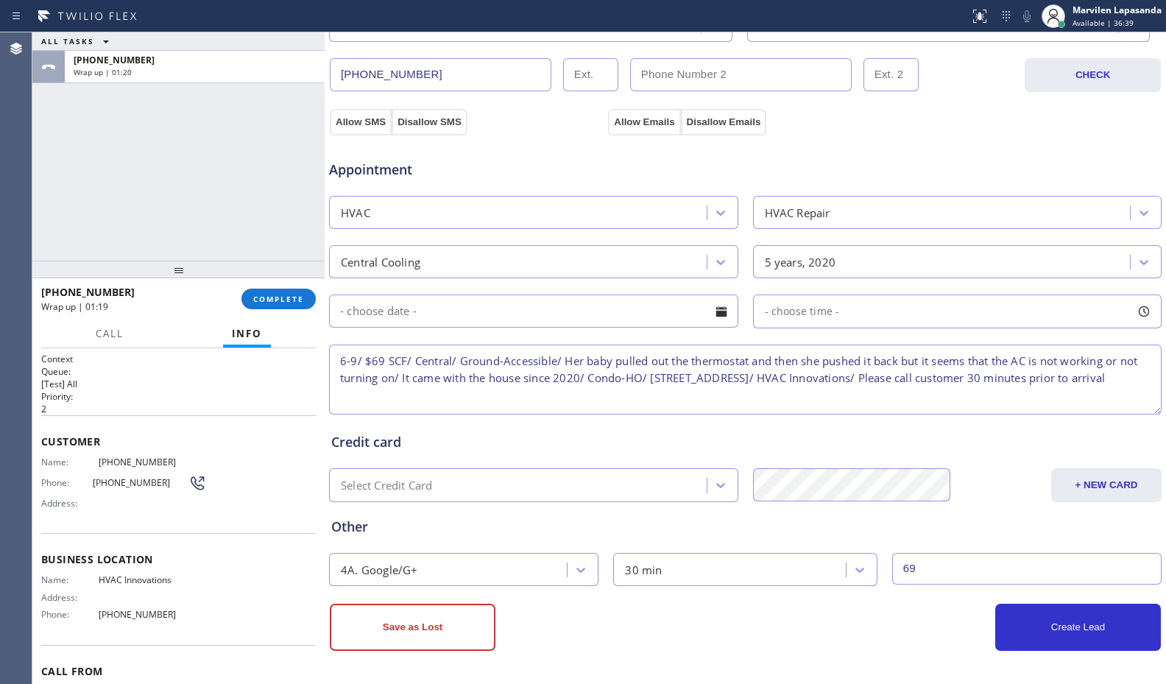
click at [737, 683] on div "Business location HVAC Innovations [PHONE_NUMBER] Personal information [PERSON_…" at bounding box center [745, 163] width 841 height 1042
click at [751, 667] on div "Business location HVAC Innovations [PHONE_NUMBER] Personal information [PERSON_…" at bounding box center [745, 163] width 841 height 1042
click at [718, 314] on div at bounding box center [721, 311] width 25 height 25
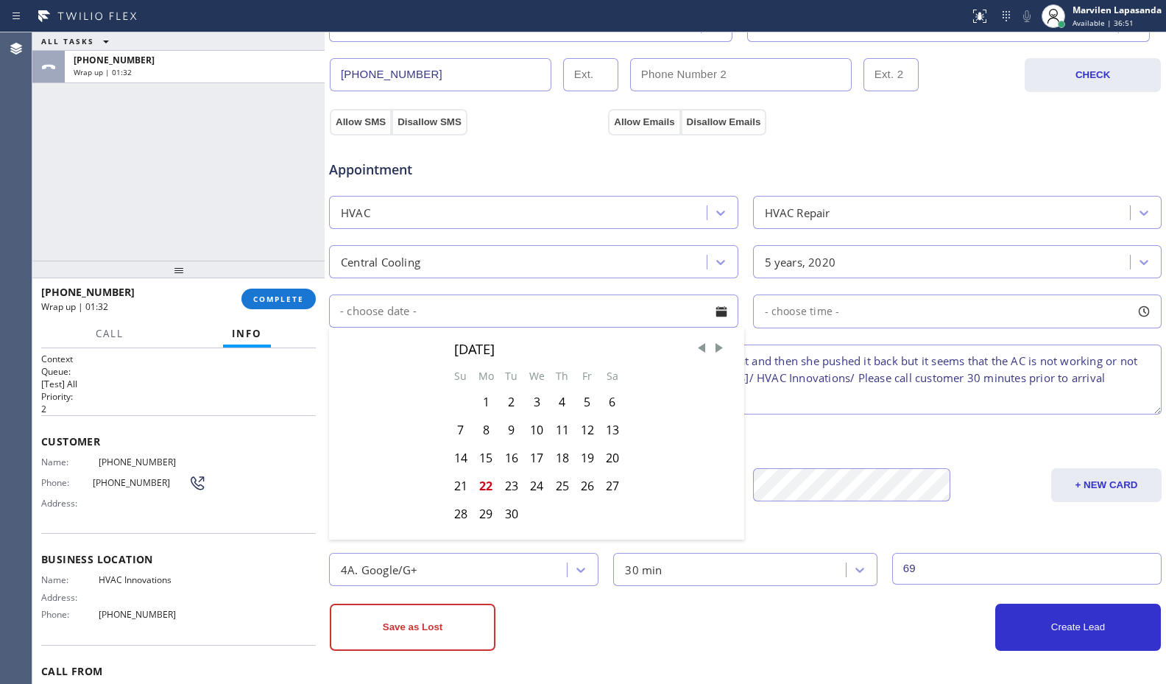
click at [738, 165] on div "Appointment" at bounding box center [745, 161] width 835 height 38
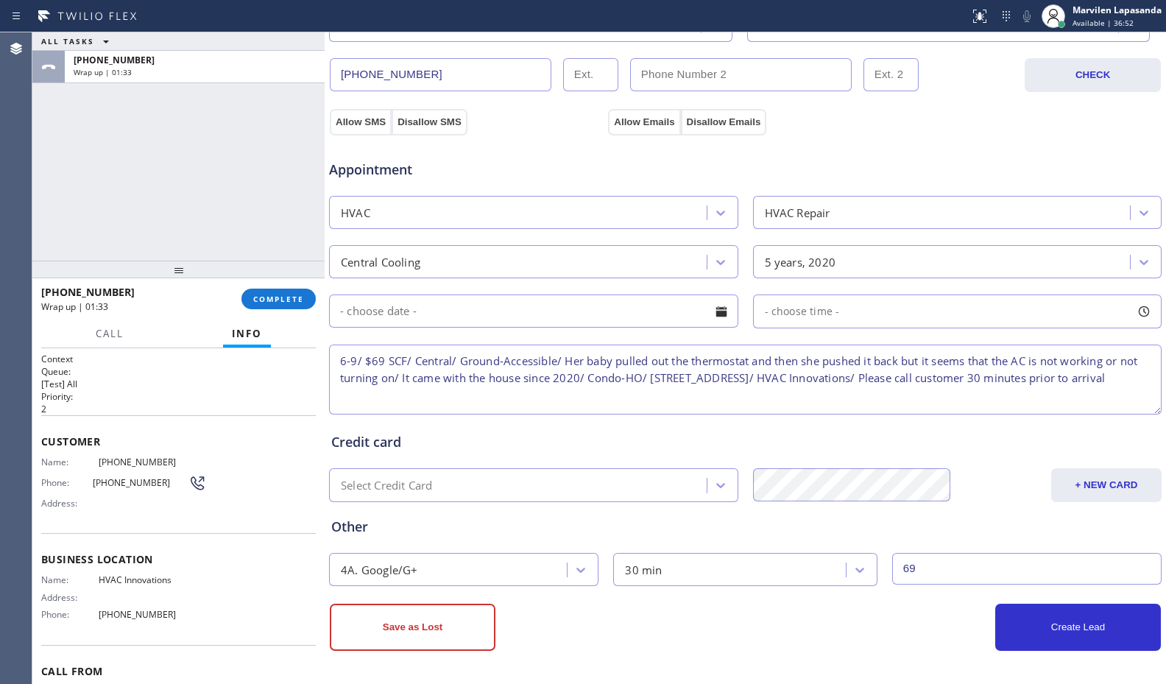
click at [713, 309] on div at bounding box center [721, 311] width 25 height 25
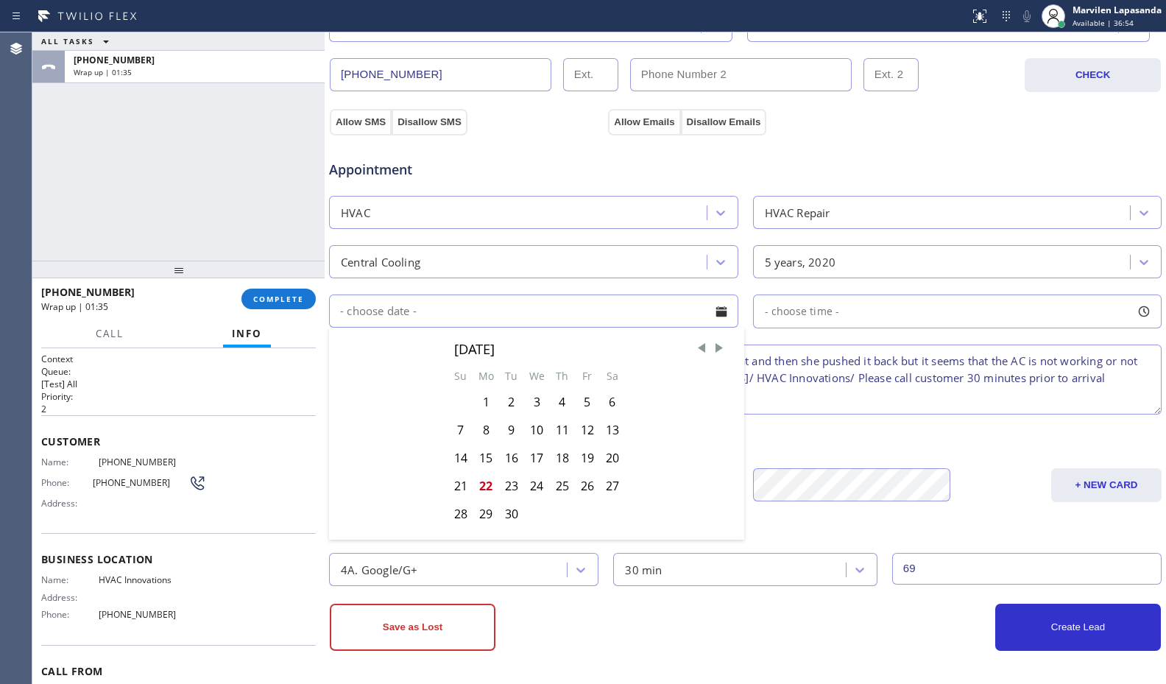
click at [575, 174] on span "Appointment" at bounding box center [466, 170] width 275 height 20
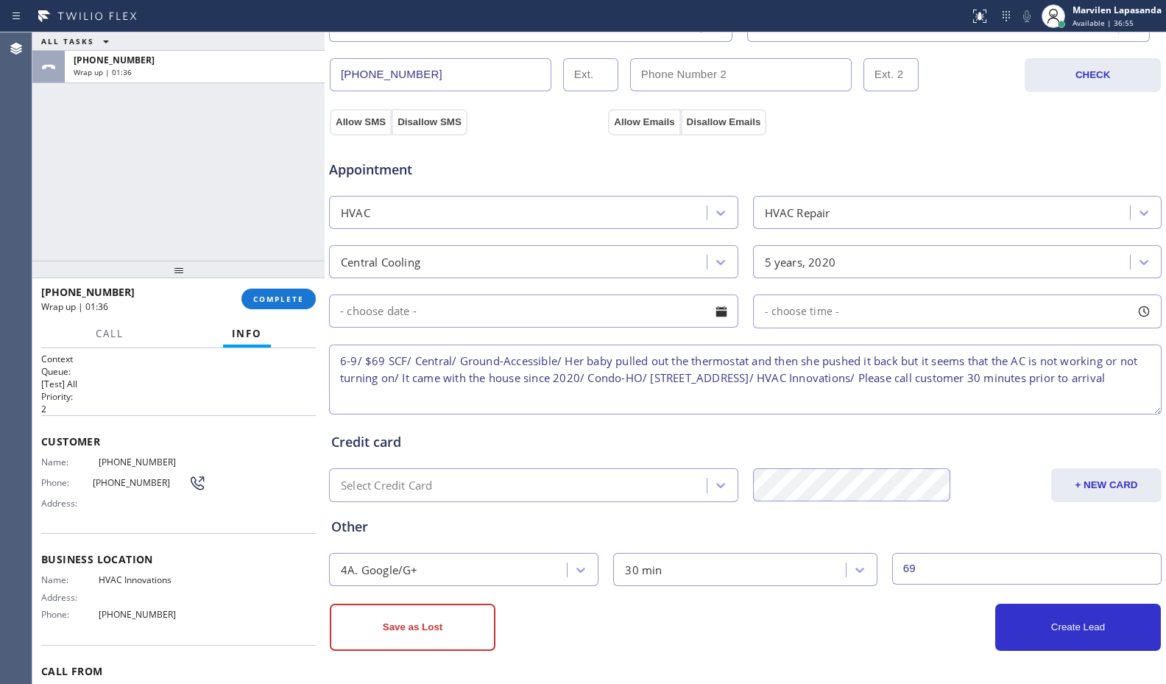
click at [717, 308] on div at bounding box center [721, 311] width 25 height 25
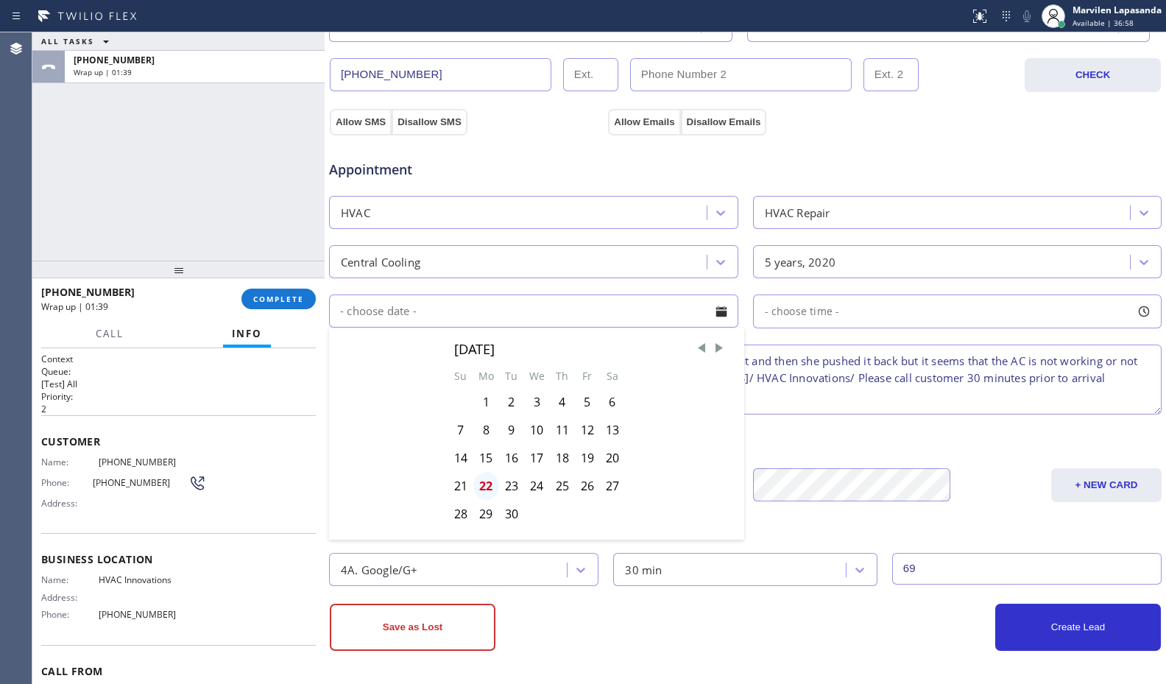
click at [485, 487] on div "22" at bounding box center [486, 486] width 26 height 28
type input "[DATE]"
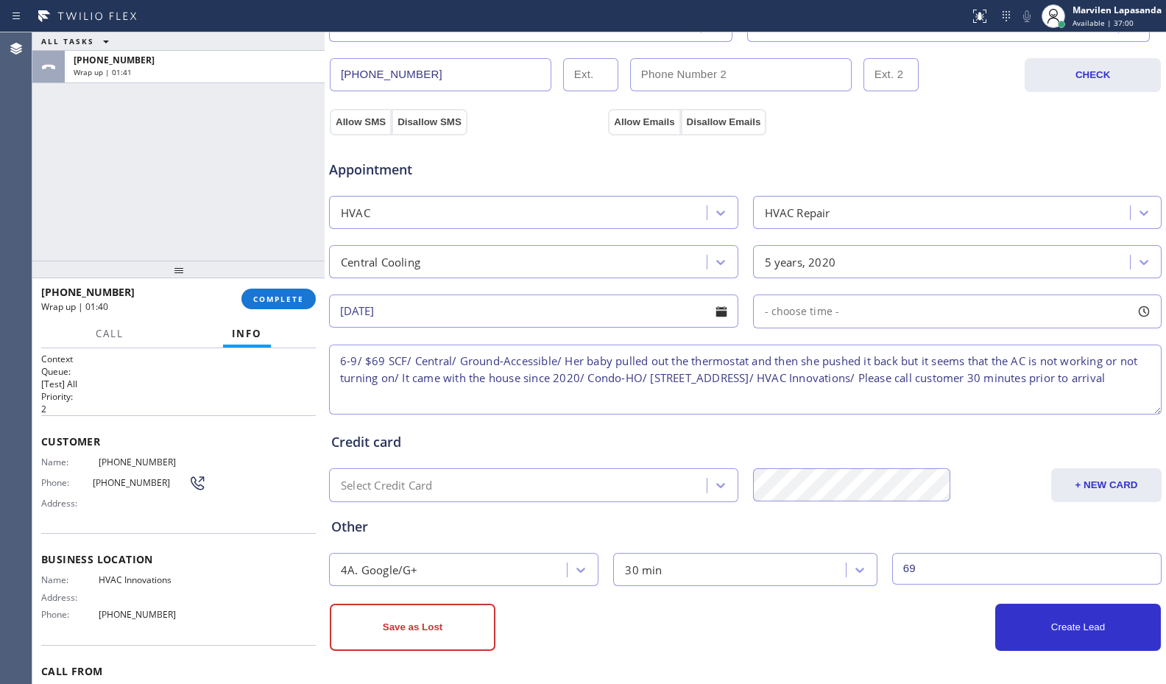
click at [1131, 308] on div at bounding box center [1143, 311] width 25 height 25
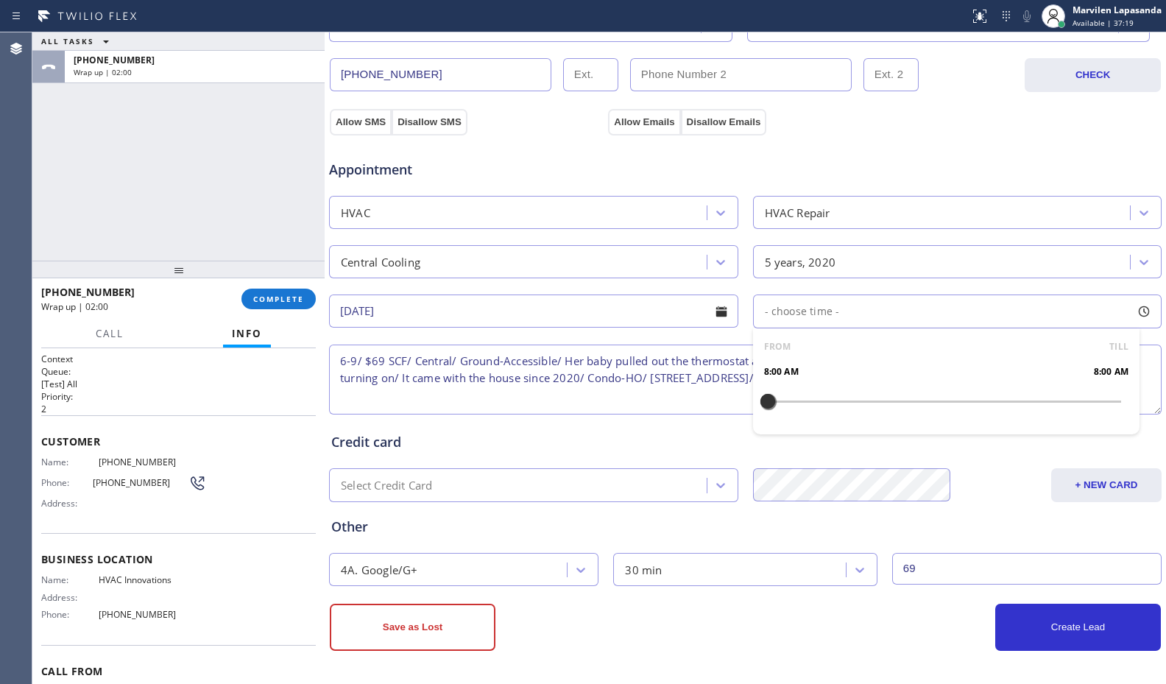
click at [718, 48] on div "[PHONE_NUMBER] CHECK" at bounding box center [745, 67] width 834 height 50
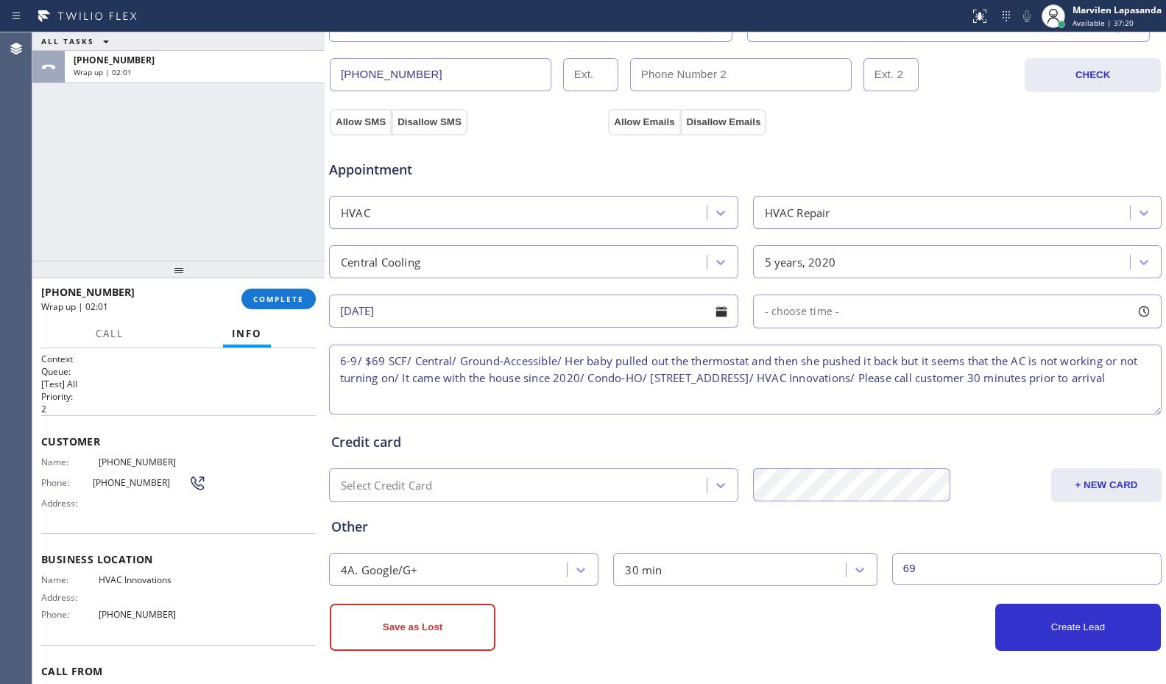
click at [484, 400] on textarea "6-9/ $69 SCF/ Central/ Ground-Accessible/ Her baby pulled out the thermostat an…" at bounding box center [745, 379] width 832 height 70
click at [868, 656] on div "Business location HVAC Innovations [PHONE_NUMBER] Personal information [PERSON_…" at bounding box center [745, 163] width 841 height 1042
click at [1132, 310] on div at bounding box center [1143, 311] width 25 height 25
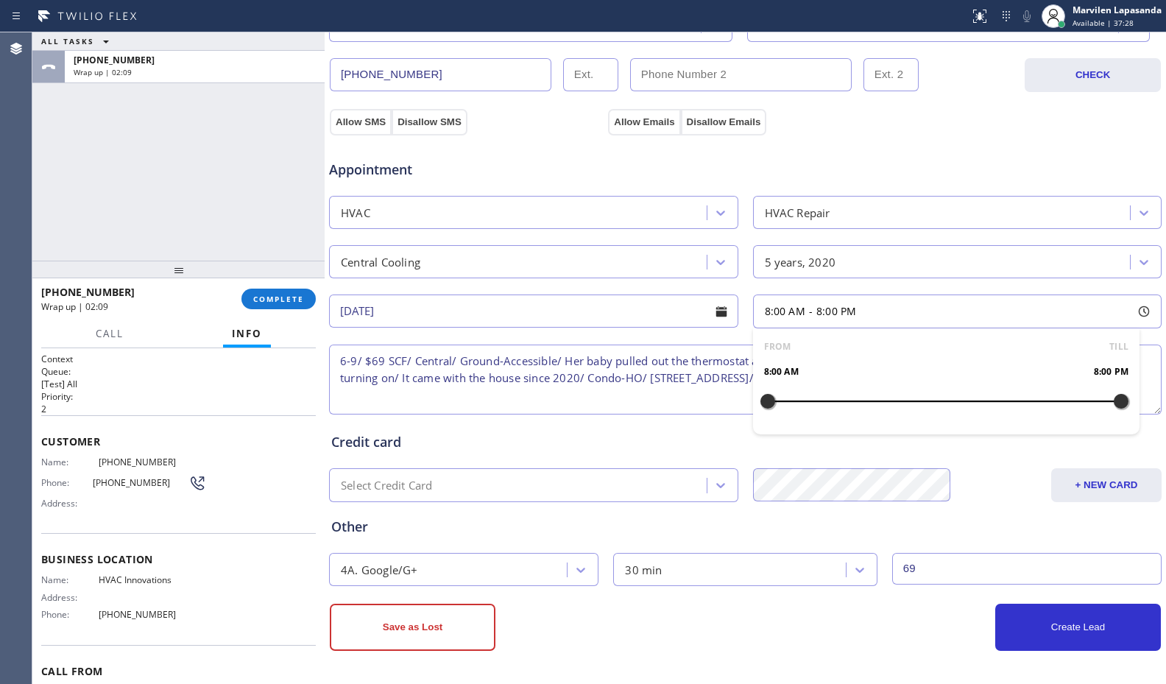
drag, startPoint x: 760, startPoint y: 401, endPoint x: 1138, endPoint y: 403, distance: 378.3
click at [1138, 403] on div "Appointment HVAC HVAC Repair Central Cooling 5 years, 2020 [DATE] 8:00 AM - 8:0…" at bounding box center [745, 279] width 828 height 275
drag, startPoint x: 837, startPoint y: 406, endPoint x: 1053, endPoint y: 408, distance: 216.4
click at [1053, 408] on div at bounding box center [1062, 401] width 18 height 31
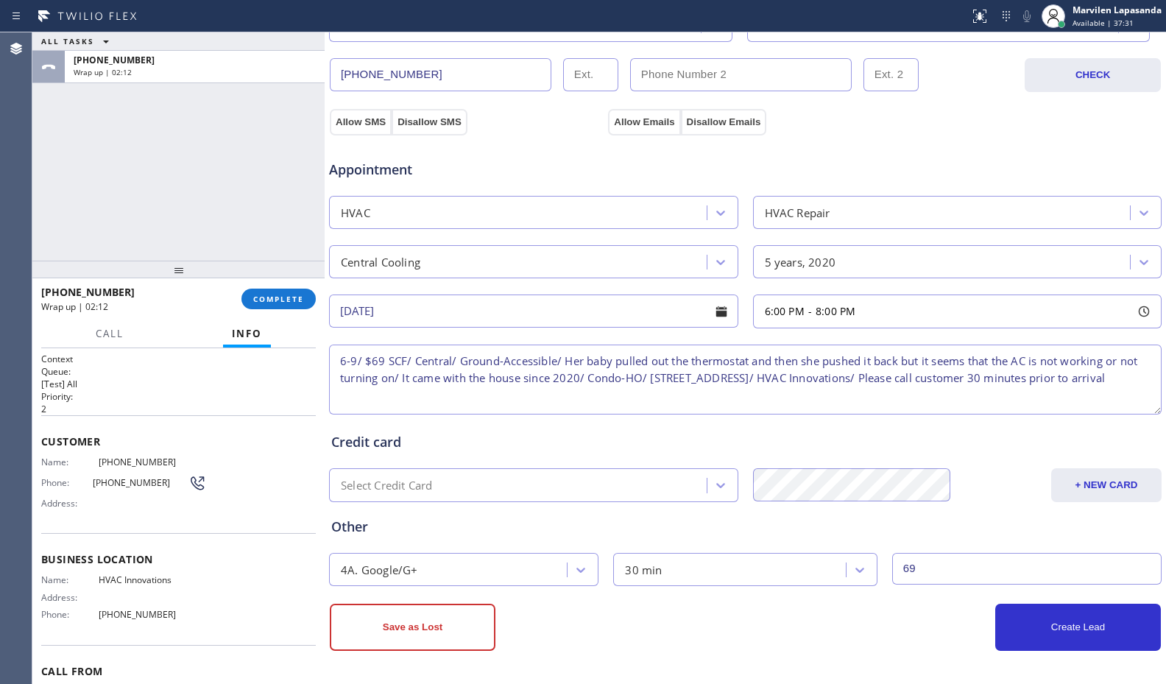
click at [800, 457] on div "Credit card Select Credit Card + NEW CARD CANCEL SAVE" at bounding box center [745, 459] width 834 height 85
click at [1061, 629] on button "Create Lead" at bounding box center [1078, 627] width 166 height 47
click at [372, 116] on button "Allow SMS" at bounding box center [361, 122] width 62 height 26
click at [370, 116] on button "Allow SMS" at bounding box center [361, 122] width 62 height 26
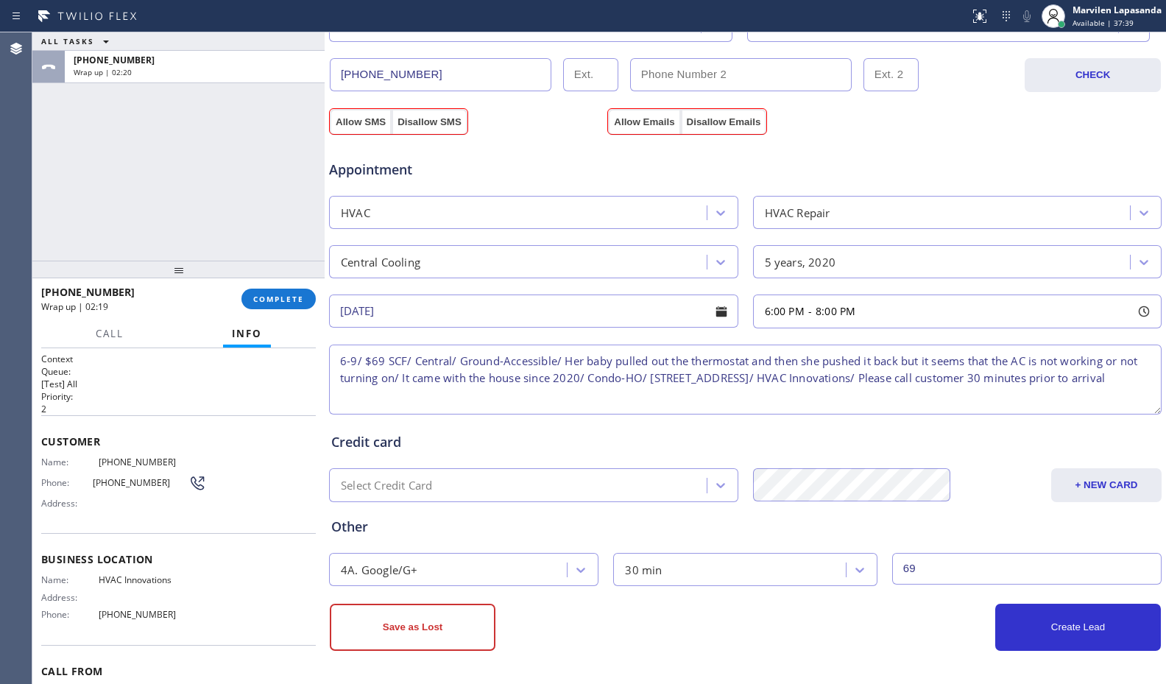
click at [651, 130] on div "Appointment HVAC HVAC Repair Central Cooling 5 years, 2020 [DATE] 6:00 PM - 8:0…" at bounding box center [745, 273] width 834 height 289
click at [643, 122] on button "Allow Emails" at bounding box center [644, 122] width 72 height 26
click at [1051, 623] on button "Create Lead" at bounding box center [1078, 627] width 166 height 47
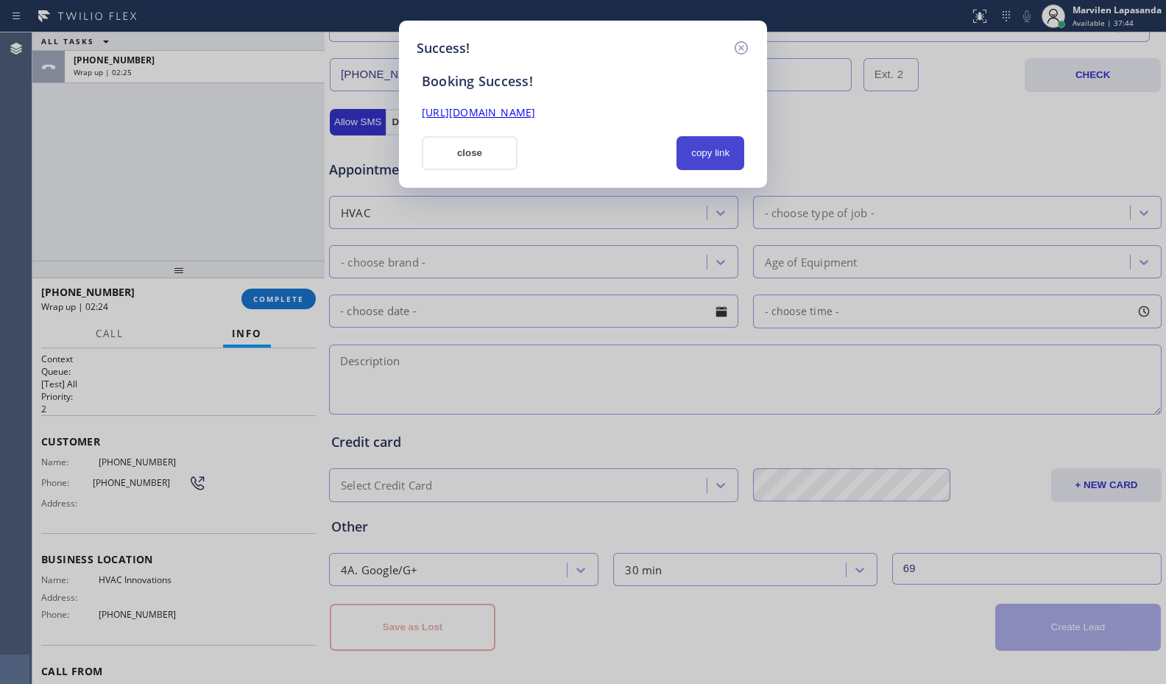
click at [682, 152] on button "copy link" at bounding box center [710, 153] width 68 height 34
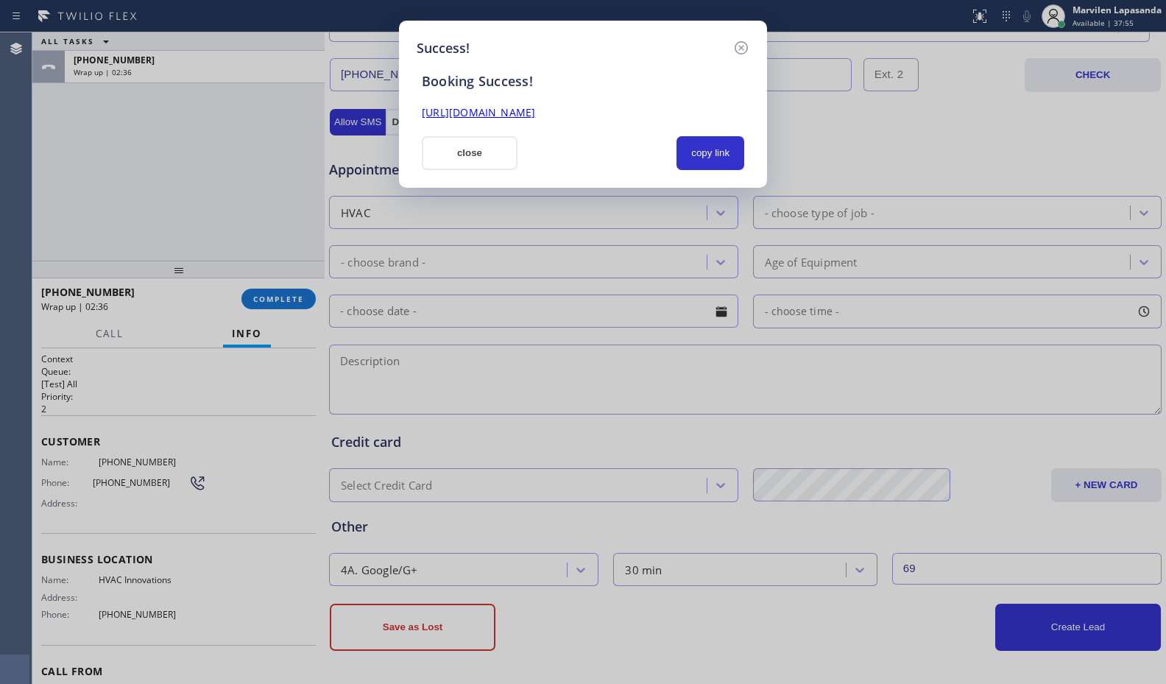
click at [641, 54] on div "Success!" at bounding box center [583, 48] width 333 height 20
click at [478, 158] on button "close" at bounding box center [470, 153] width 96 height 34
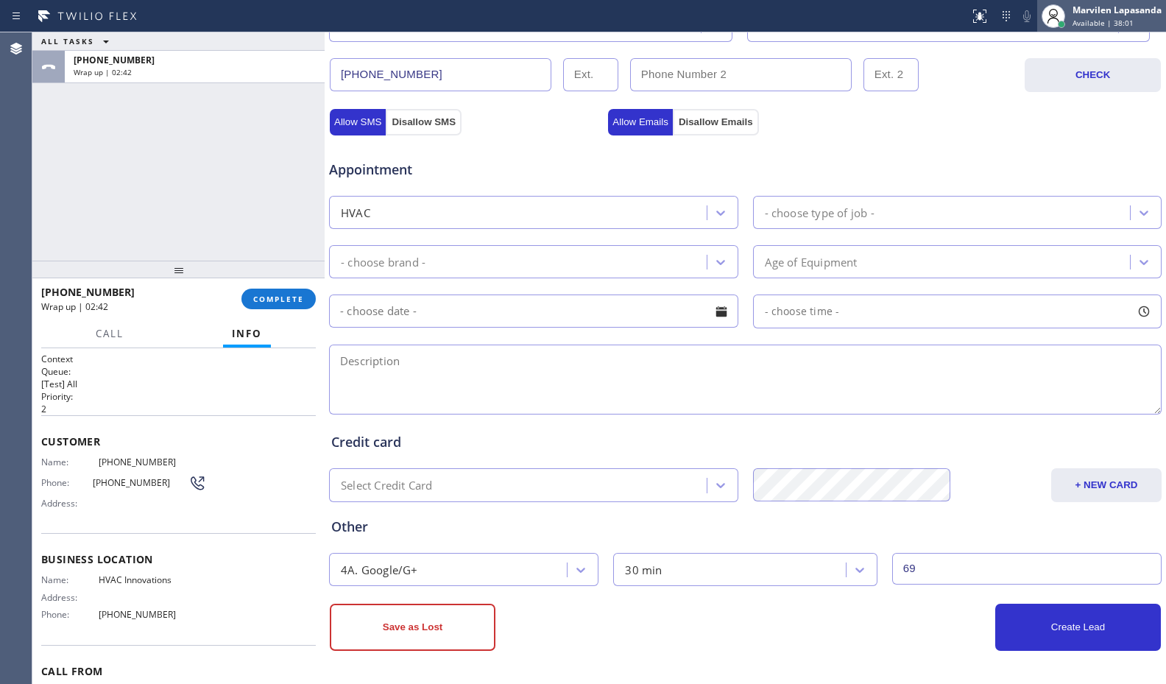
click at [1100, 29] on div "Marvilen Lapasanda Available | 38:01" at bounding box center [1101, 16] width 129 height 32
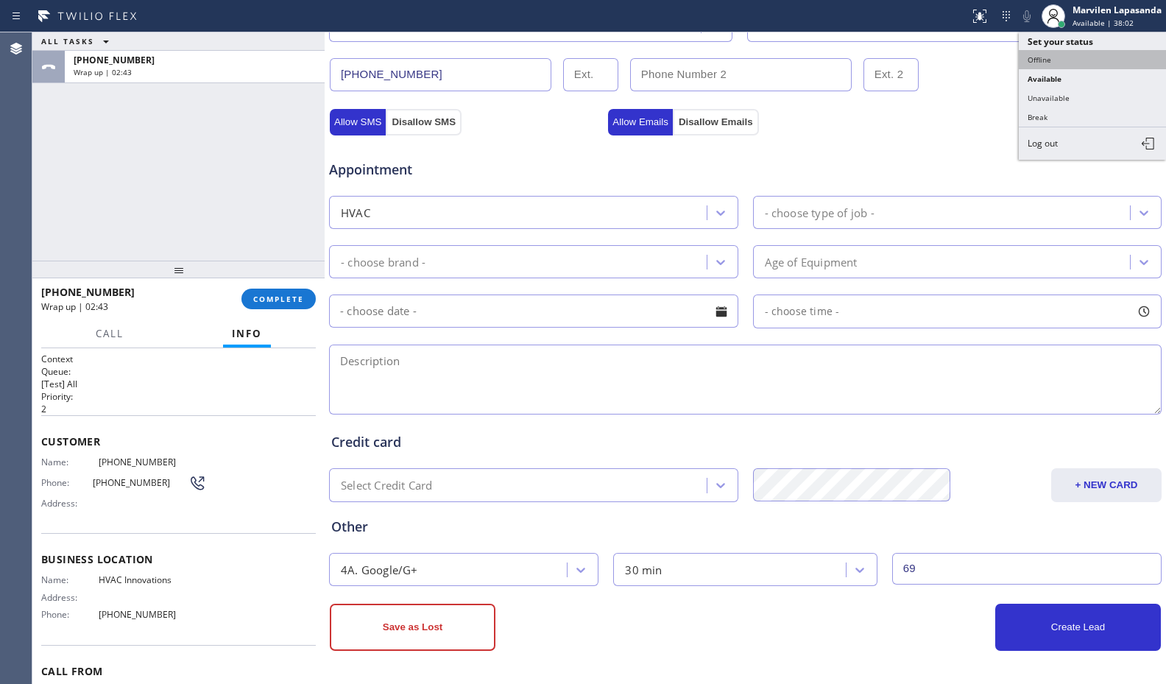
click at [1075, 64] on button "Offline" at bounding box center [1092, 59] width 147 height 19
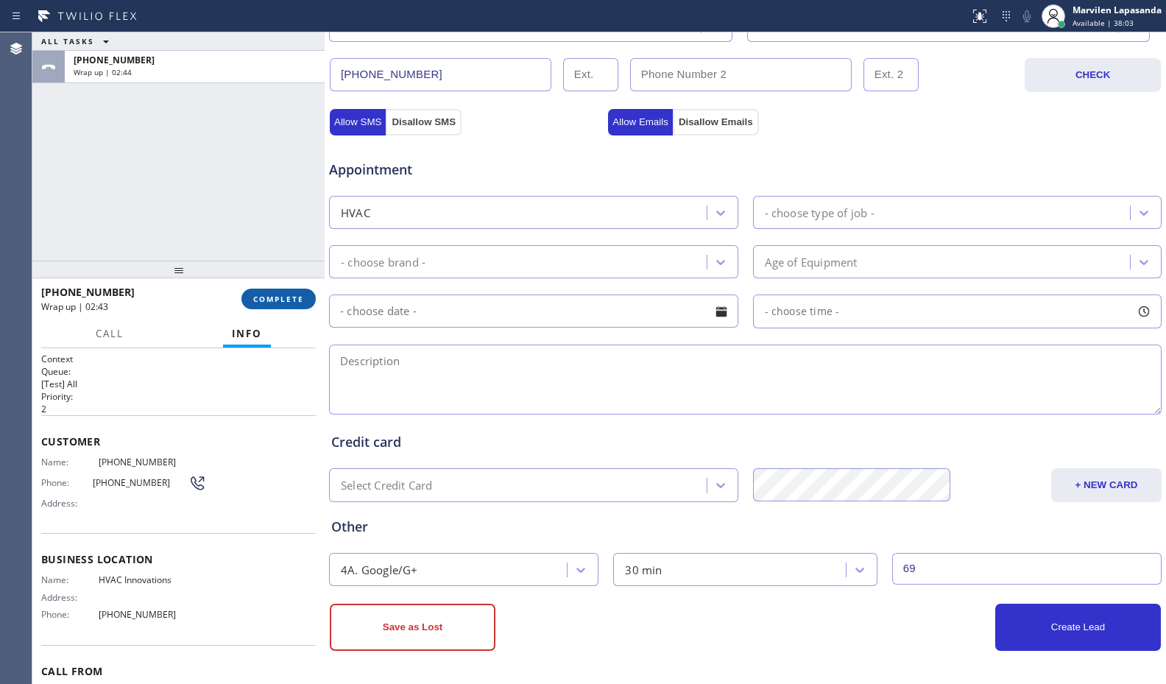
click at [266, 303] on span "COMPLETE" at bounding box center [278, 299] width 51 height 10
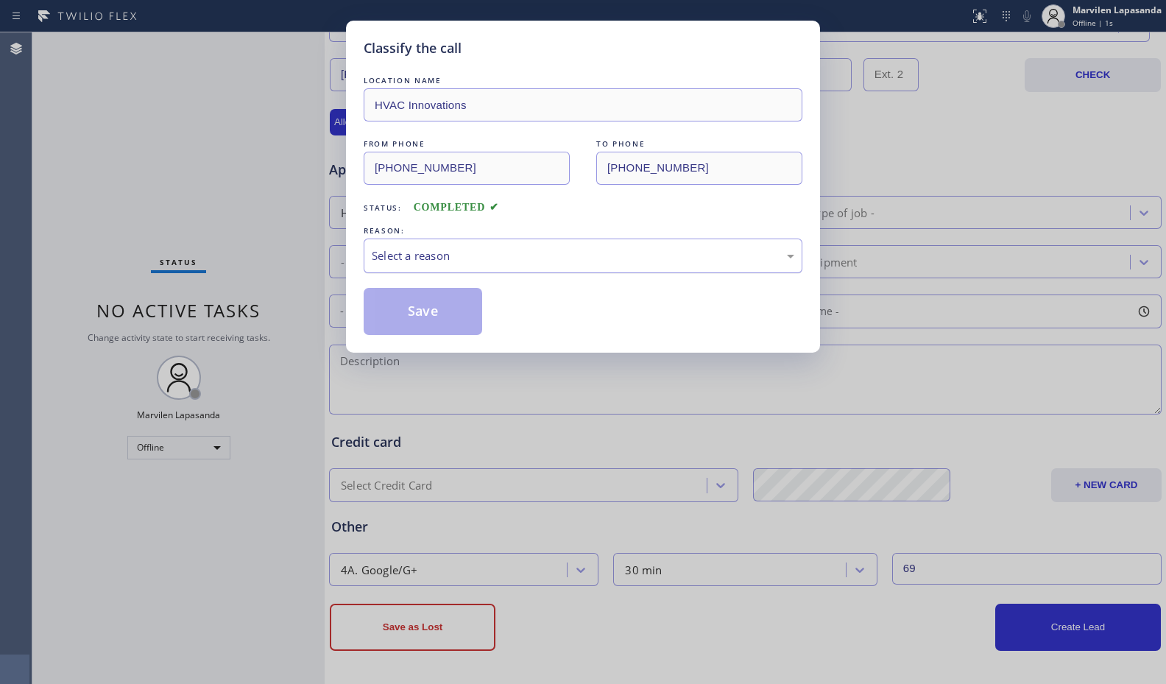
click at [408, 252] on div "Select a reason" at bounding box center [583, 255] width 422 height 17
click at [406, 311] on button "Save" at bounding box center [423, 311] width 118 height 47
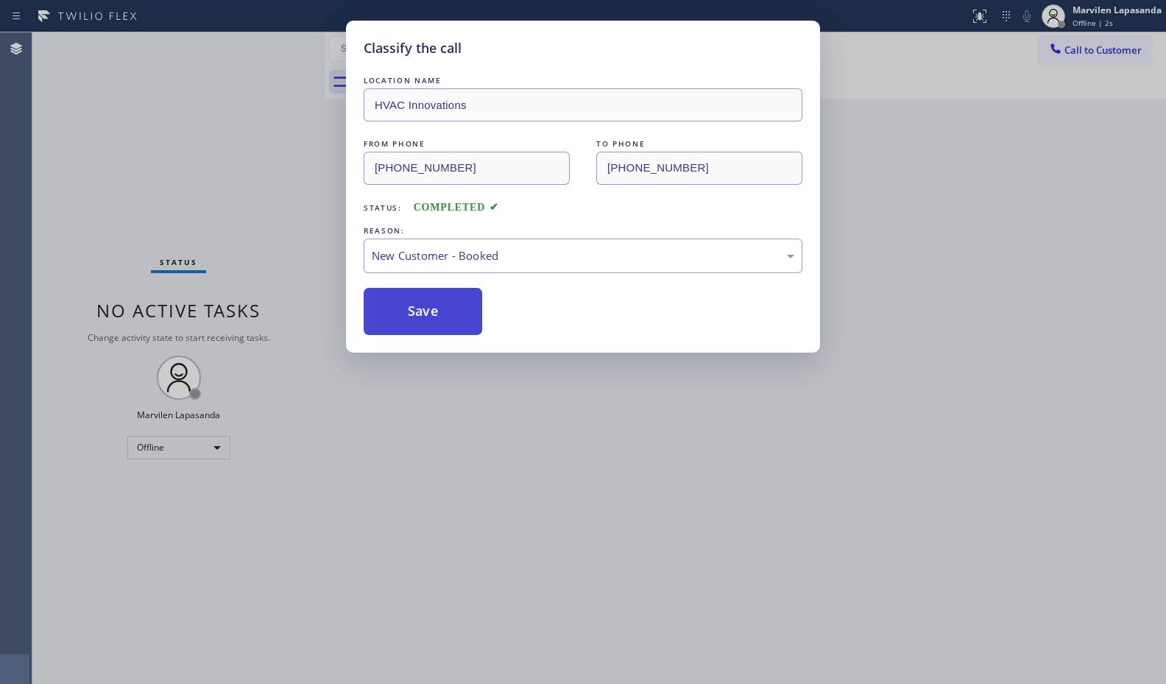
click at [406, 311] on button "Save" at bounding box center [423, 311] width 118 height 47
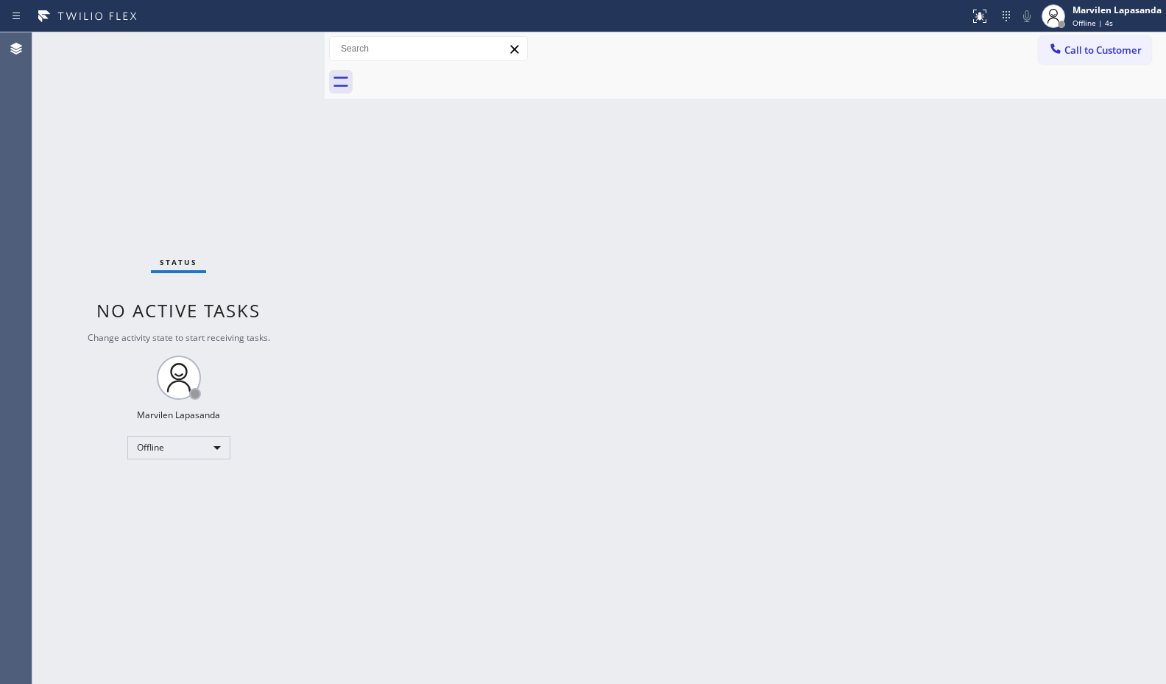
click at [614, 227] on div "Back to Dashboard Change Sender ID Customers Technicians Select a contact Outbo…" at bounding box center [745, 357] width 841 height 651
click at [230, 189] on div "Status No active tasks Change activity state to start receiving tasks. Marvilen…" at bounding box center [178, 357] width 292 height 651
click at [1133, 21] on div "Offline | 1:19" at bounding box center [1116, 23] width 89 height 10
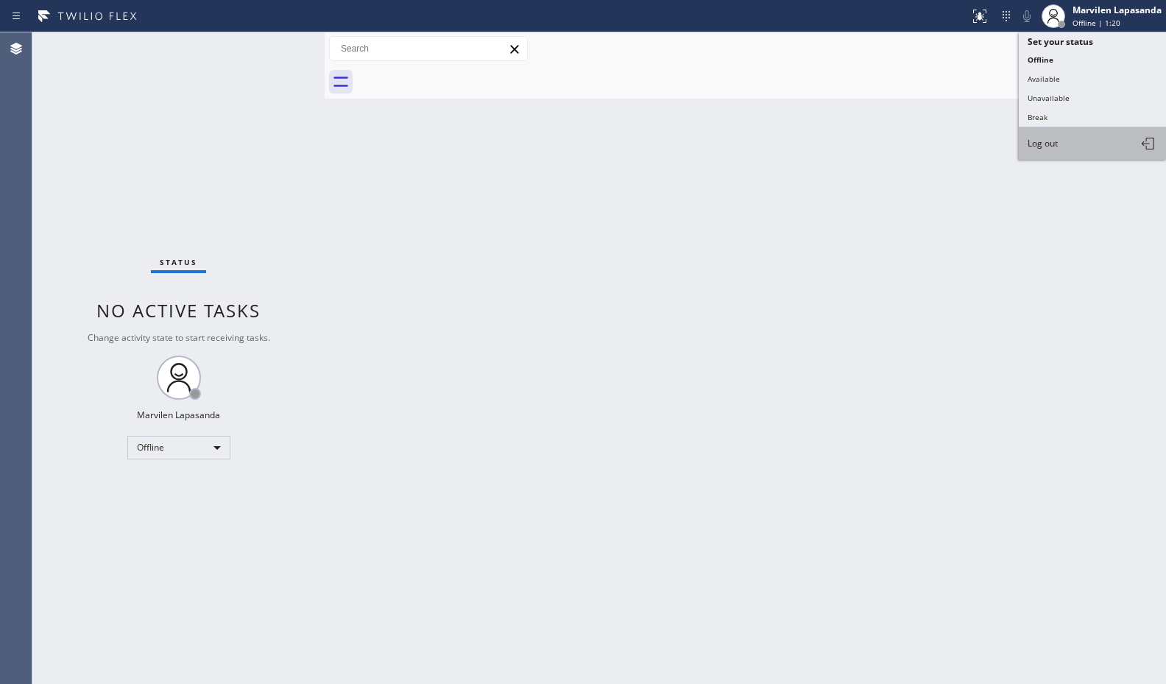
click at [1063, 135] on button "Log out" at bounding box center [1092, 143] width 147 height 32
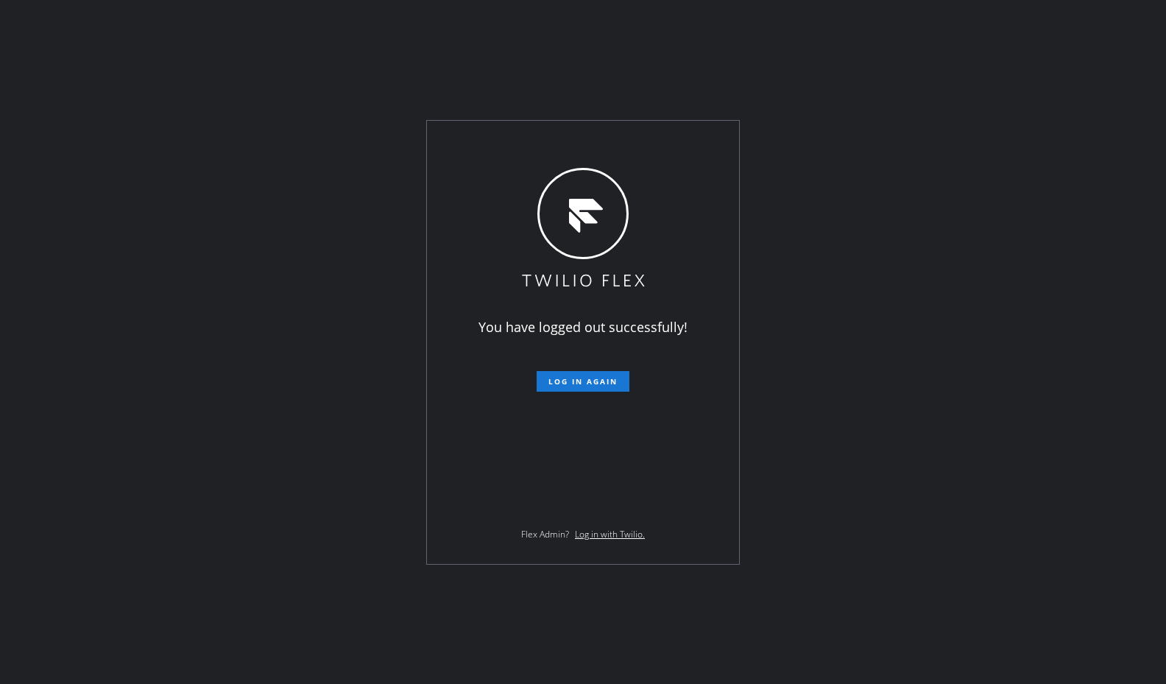
click at [980, 216] on div "You have logged out successfully! Log in again Flex Admin? Log in with Twilio." at bounding box center [583, 342] width 1166 height 684
click at [286, 69] on div "You have logged out successfully! Log in again Flex Admin? Log in with Twilio." at bounding box center [583, 342] width 1166 height 684
click at [888, 124] on div "You have logged out successfully! Log in again Flex Admin? Log in with Twilio." at bounding box center [583, 342] width 1166 height 684
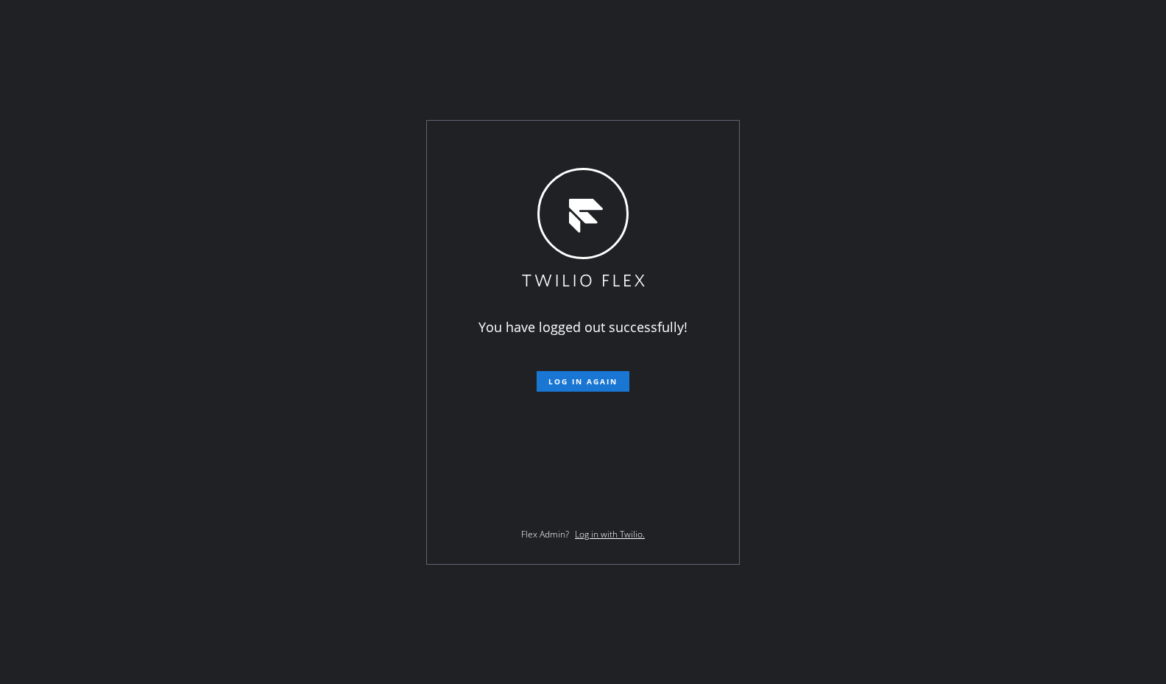
drag, startPoint x: 928, startPoint y: 314, endPoint x: 1004, endPoint y: 305, distance: 76.3
click at [930, 314] on div "You have logged out successfully! Log in again Flex Admin? Log in with Twilio." at bounding box center [583, 342] width 1166 height 684
click at [963, 411] on div "You have logged out successfully! Log in again Flex Admin? Log in with Twilio." at bounding box center [583, 342] width 1166 height 684
